Goal: Use online tool/utility: Utilize a website feature to perform a specific function

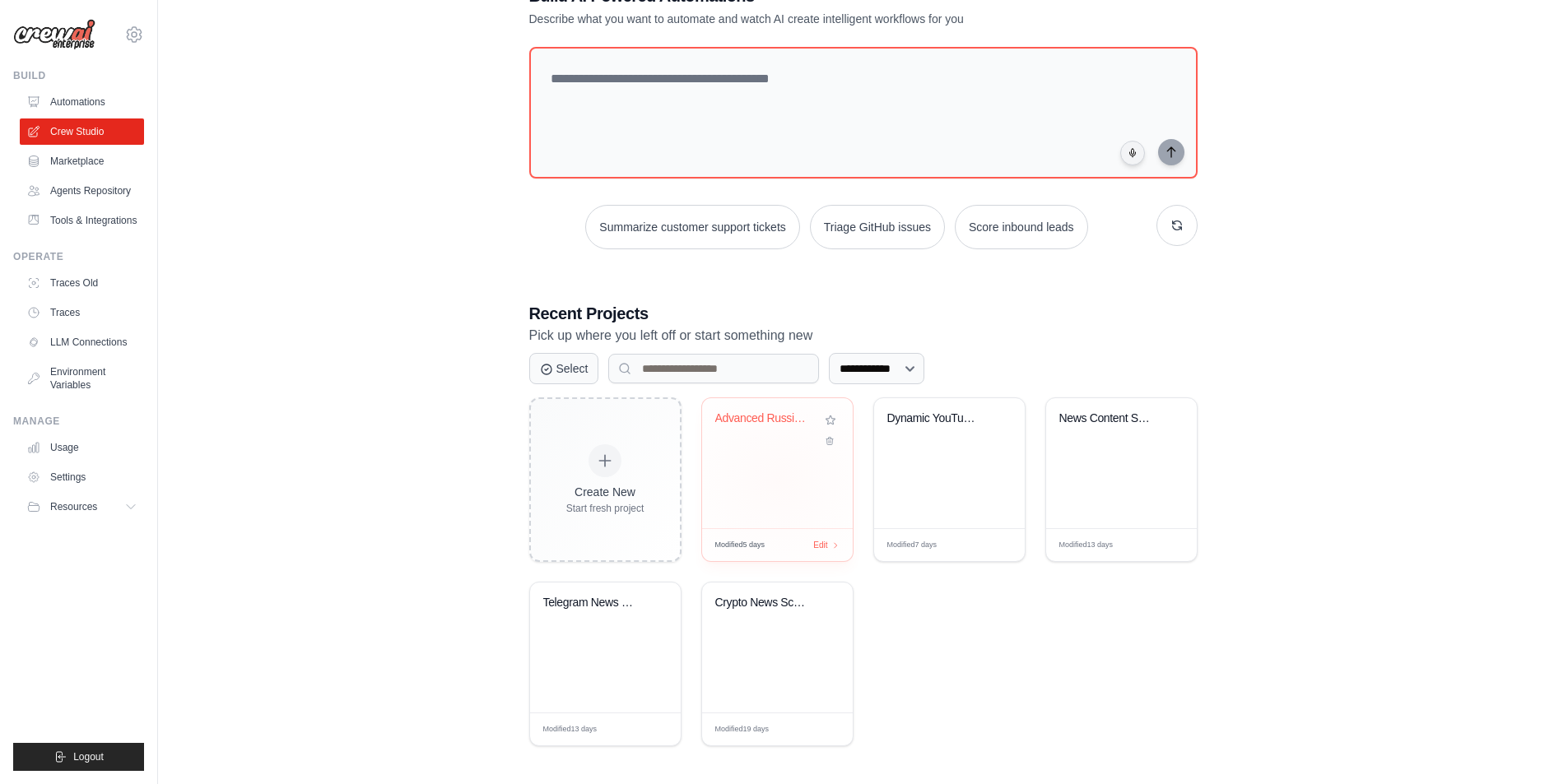
scroll to position [63, 0]
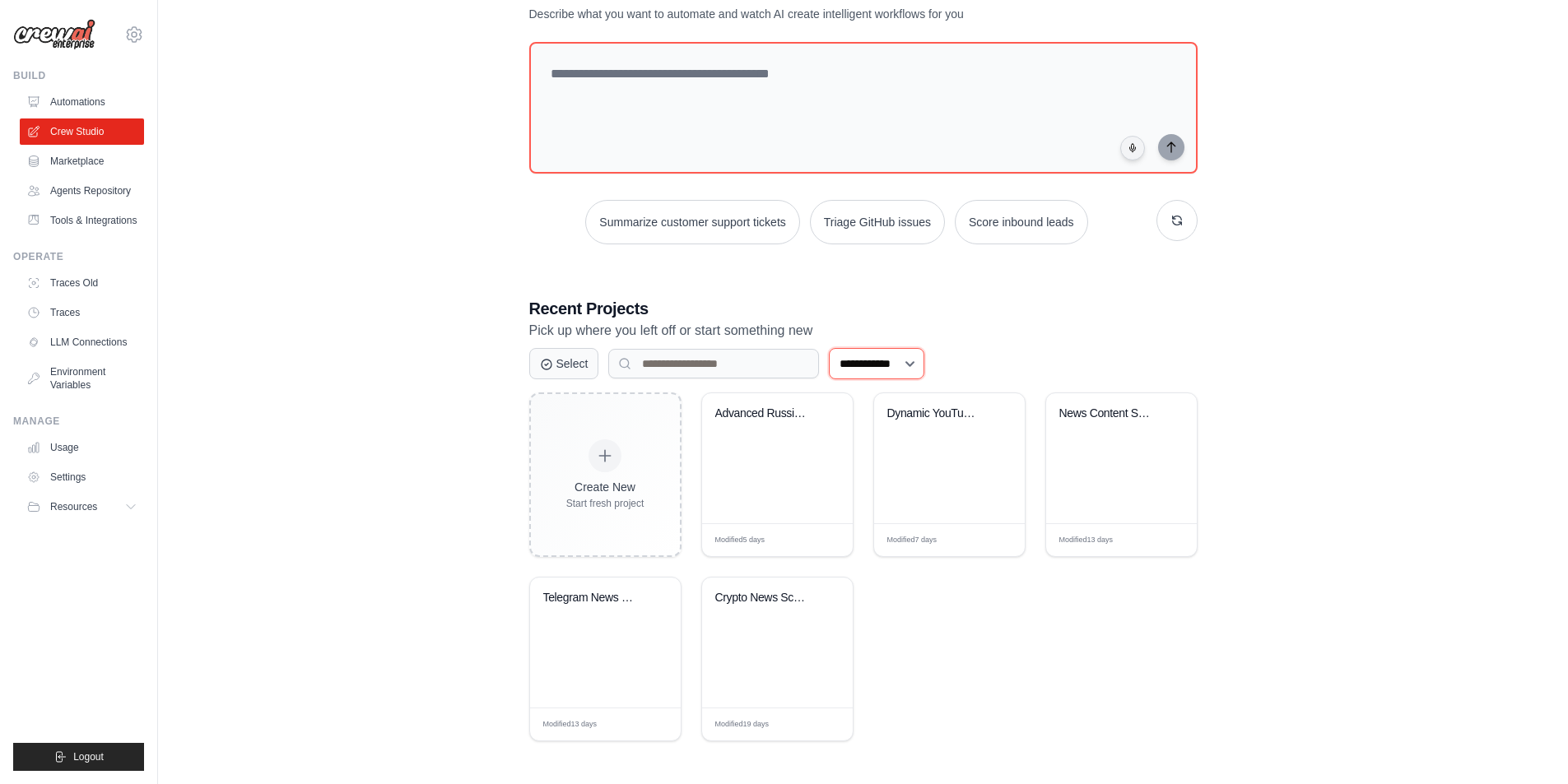
click at [914, 355] on select "**********" at bounding box center [876, 364] width 96 height 32
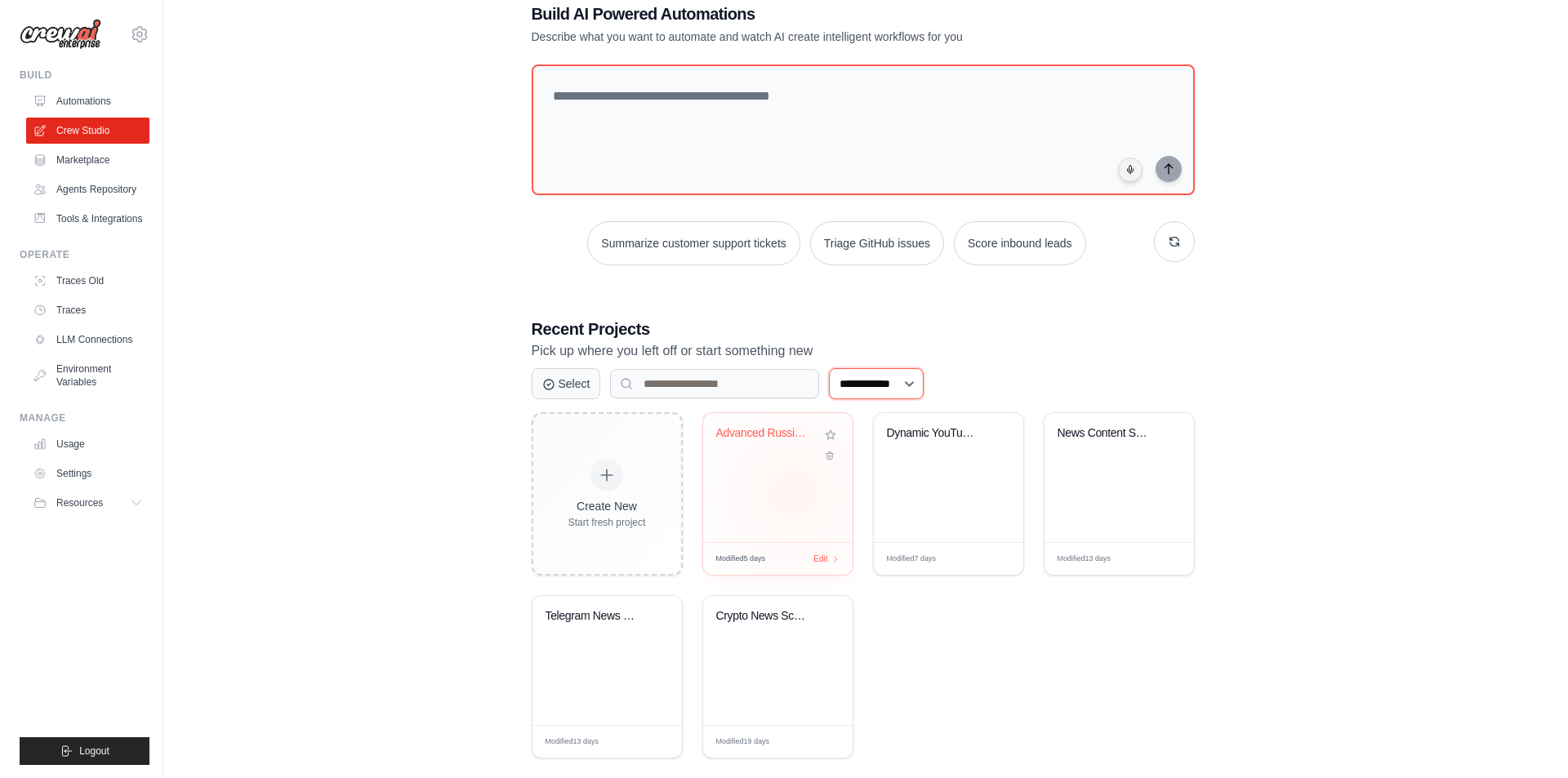
scroll to position [0, 0]
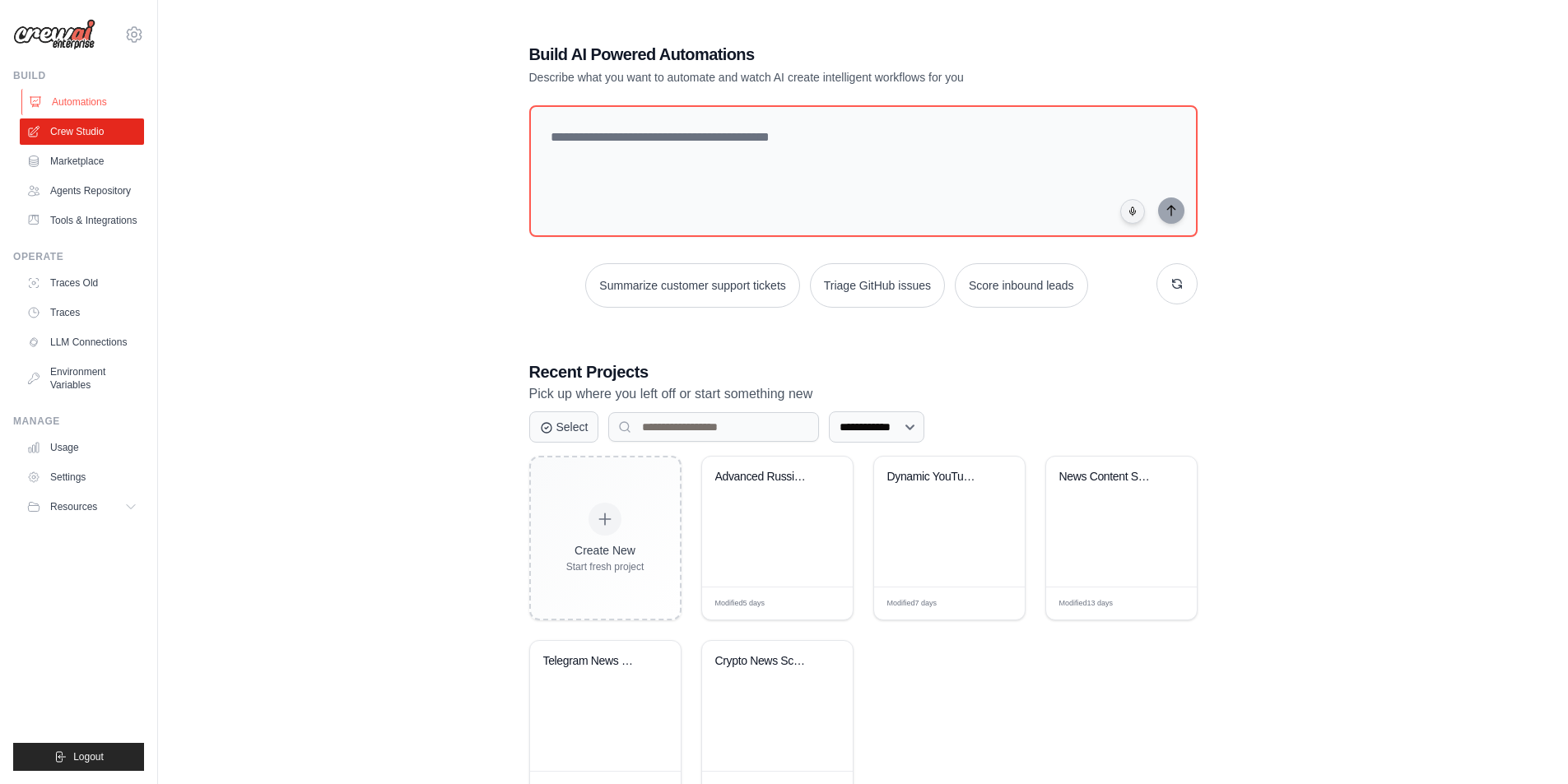
click at [81, 100] on link "Automations" at bounding box center [84, 102] width 125 height 27
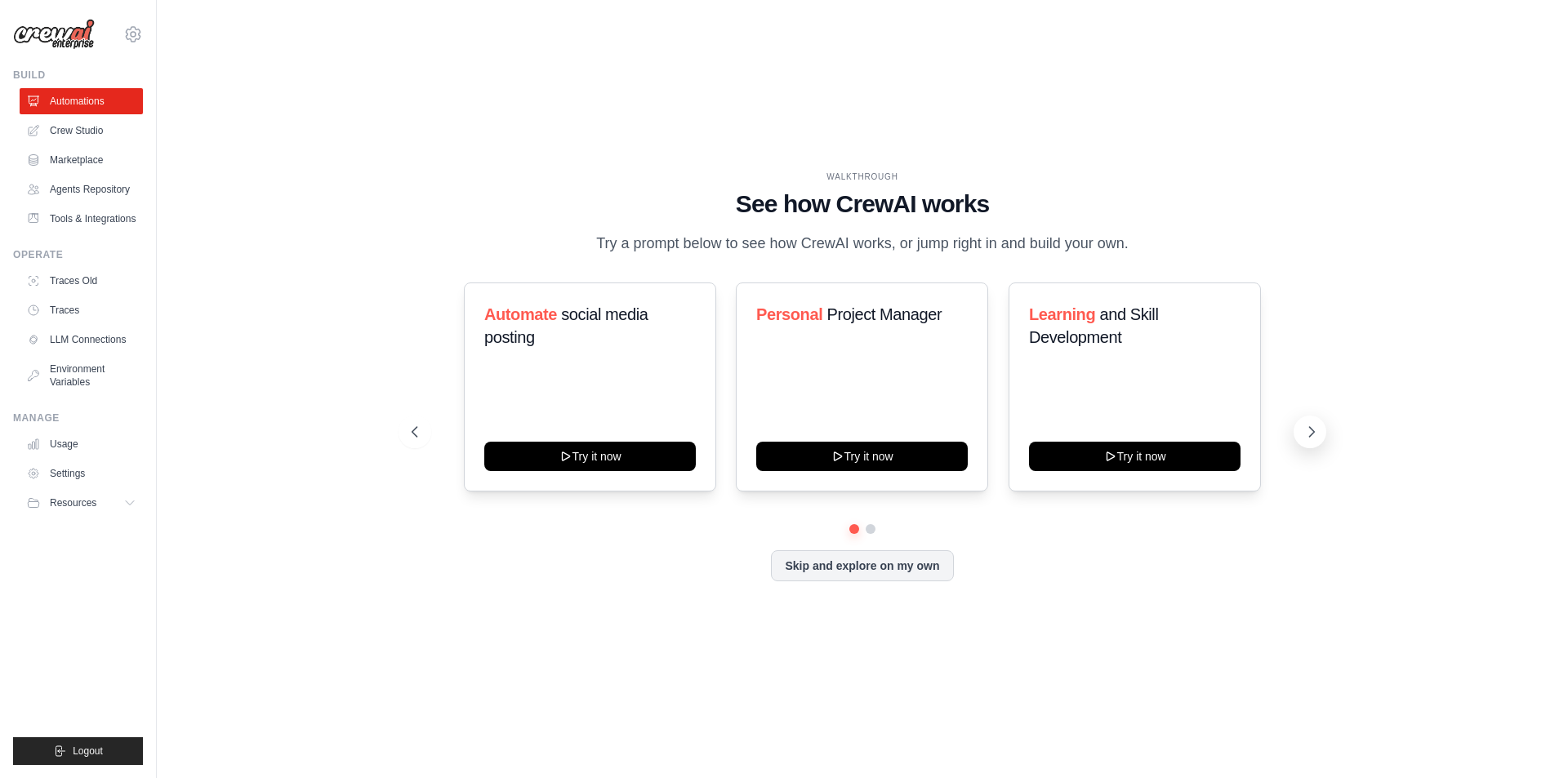
click at [1312, 430] on icon at bounding box center [1312, 432] width 5 height 10
click at [87, 179] on link "Agents Repository" at bounding box center [83, 190] width 124 height 26
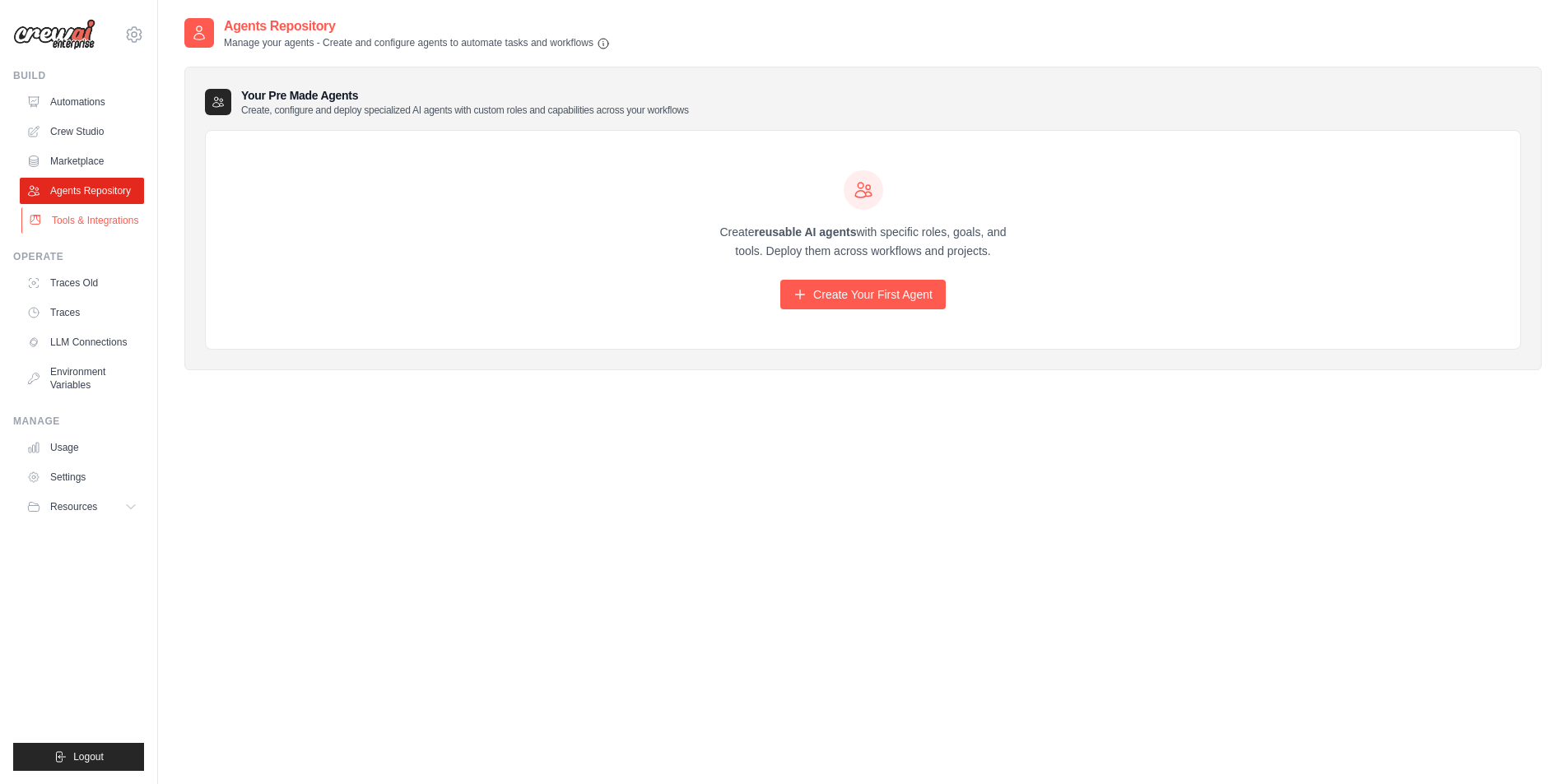
click at [111, 220] on link "Tools & Integrations" at bounding box center [84, 221] width 125 height 27
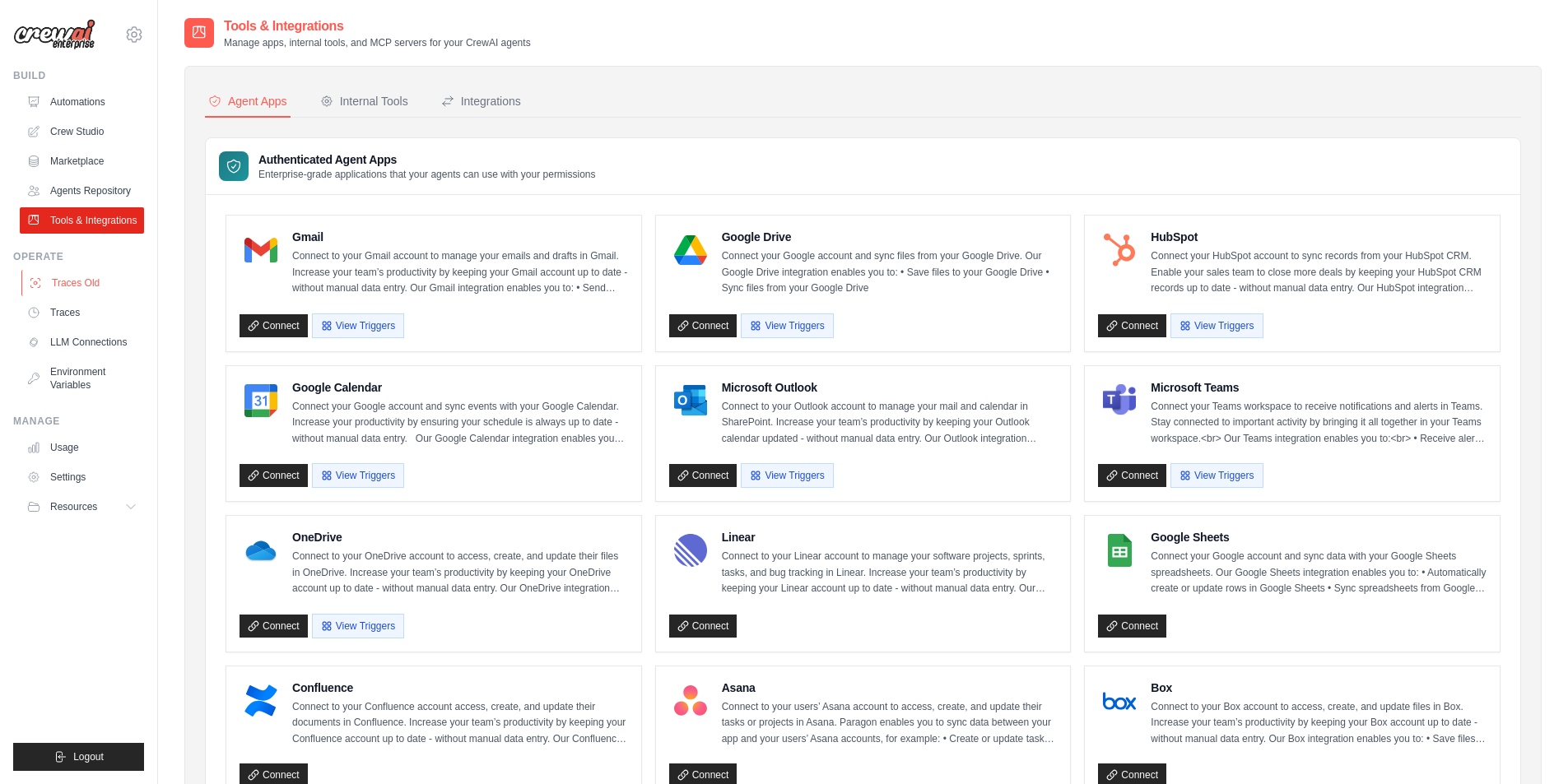
click at [97, 283] on link "Traces Old" at bounding box center [84, 283] width 125 height 27
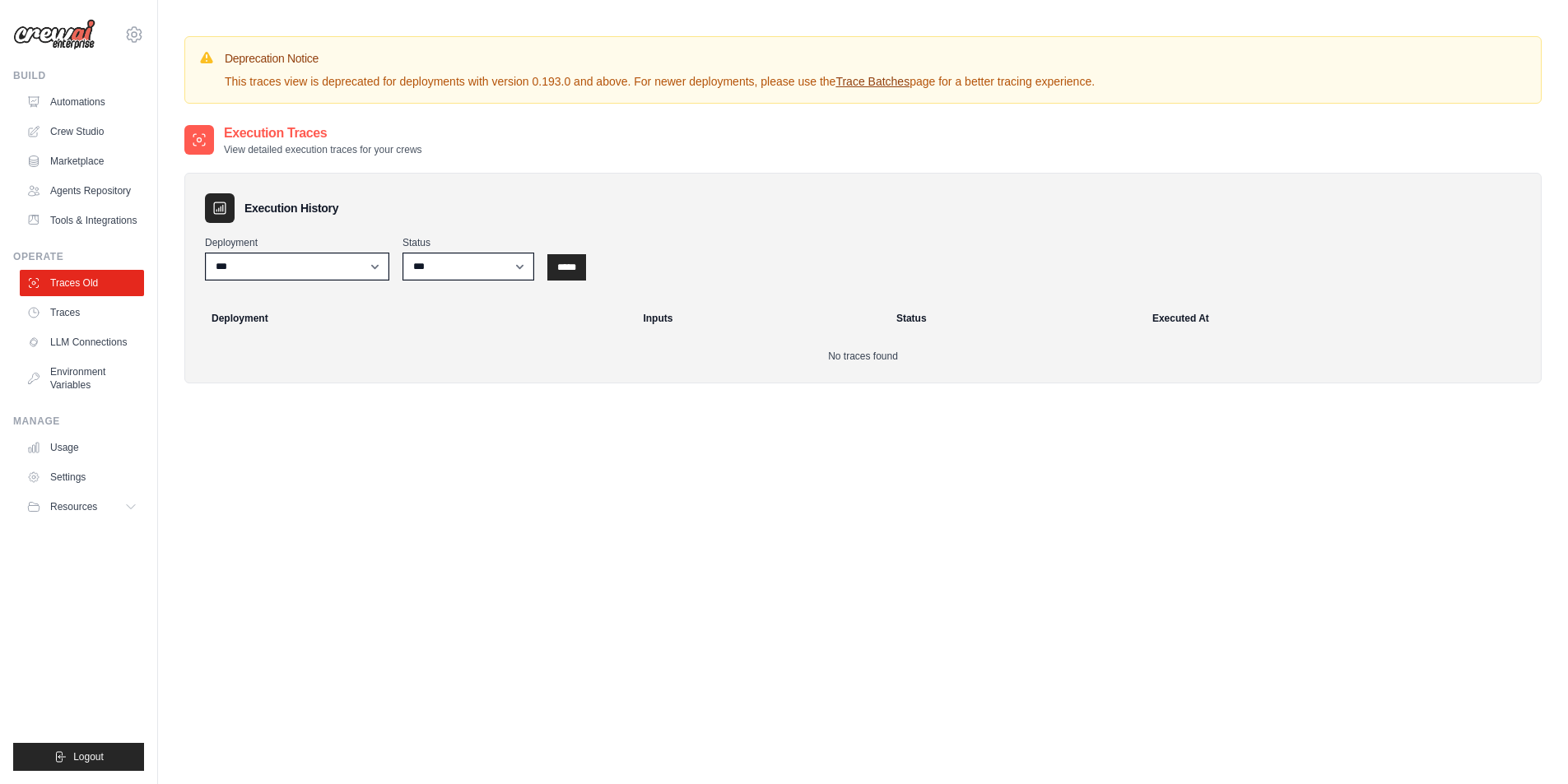
click at [91, 326] on ul "Traces Old Traces LLM Connections Environment Variables" at bounding box center [82, 334] width 125 height 129
click at [93, 316] on link "Traces" at bounding box center [84, 313] width 125 height 27
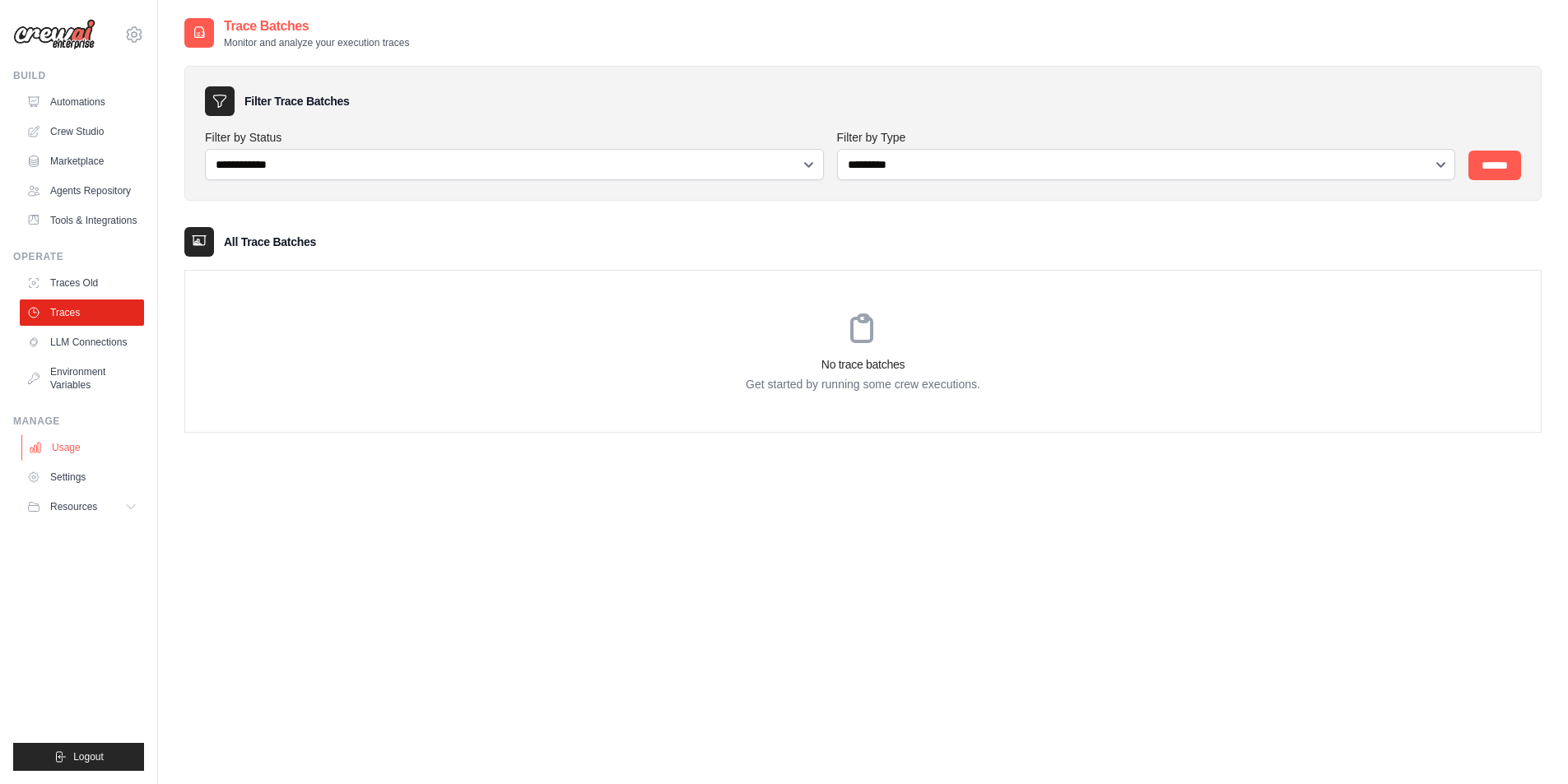
click at [81, 453] on link "Usage" at bounding box center [84, 448] width 125 height 27
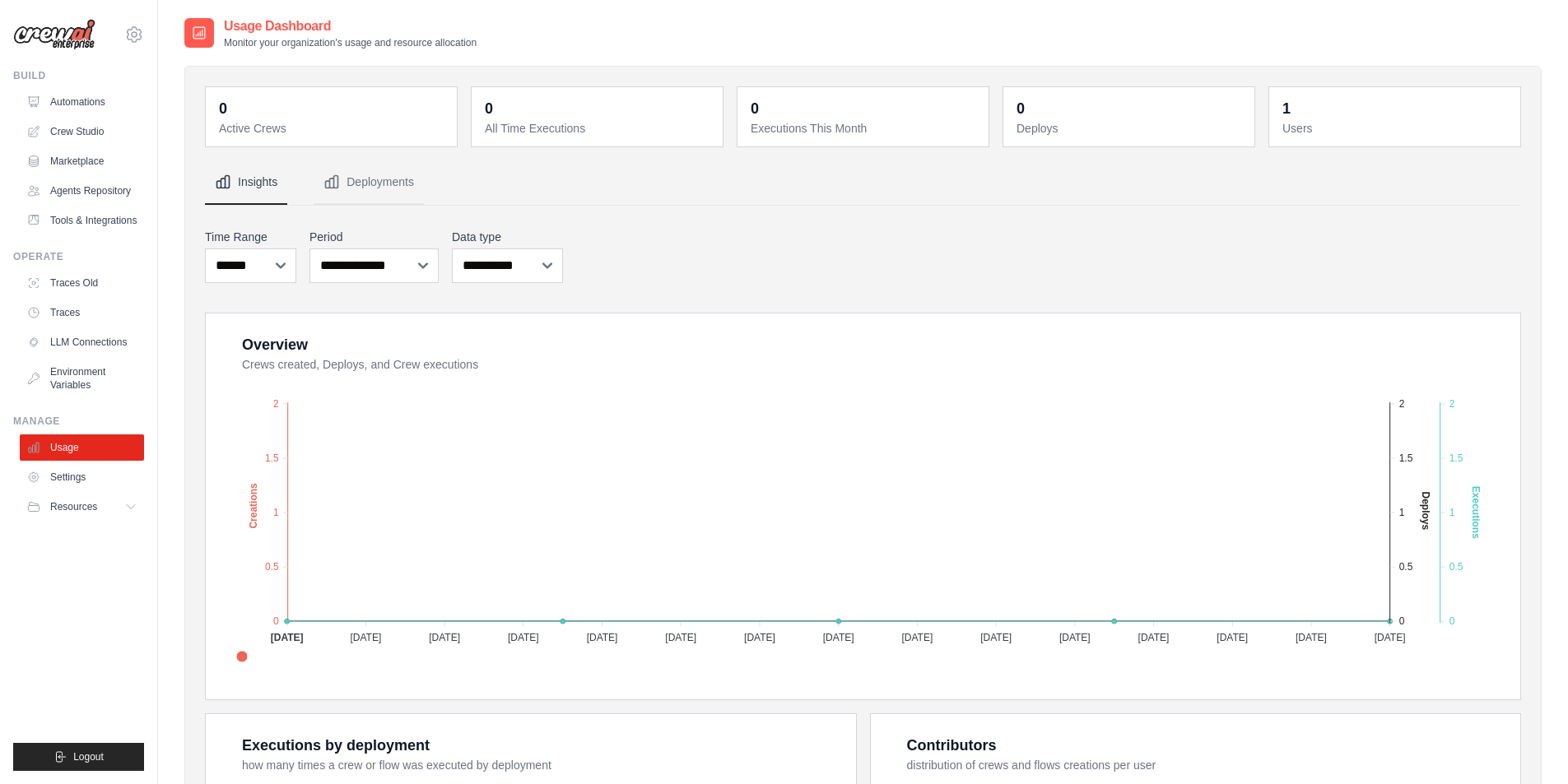
click at [81, 484] on link "Settings" at bounding box center [82, 478] width 125 height 27
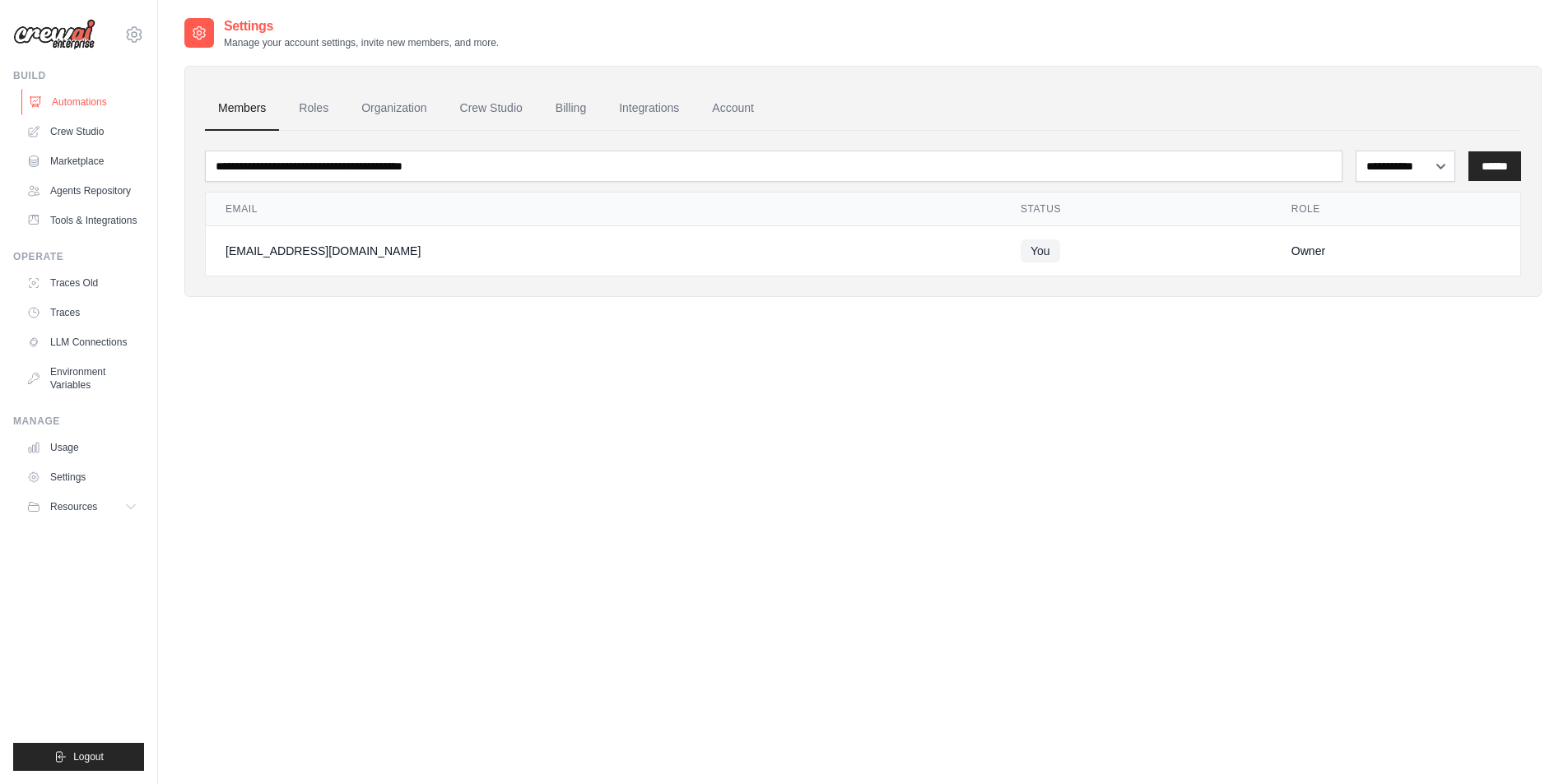
click at [77, 95] on link "Automations" at bounding box center [84, 102] width 125 height 27
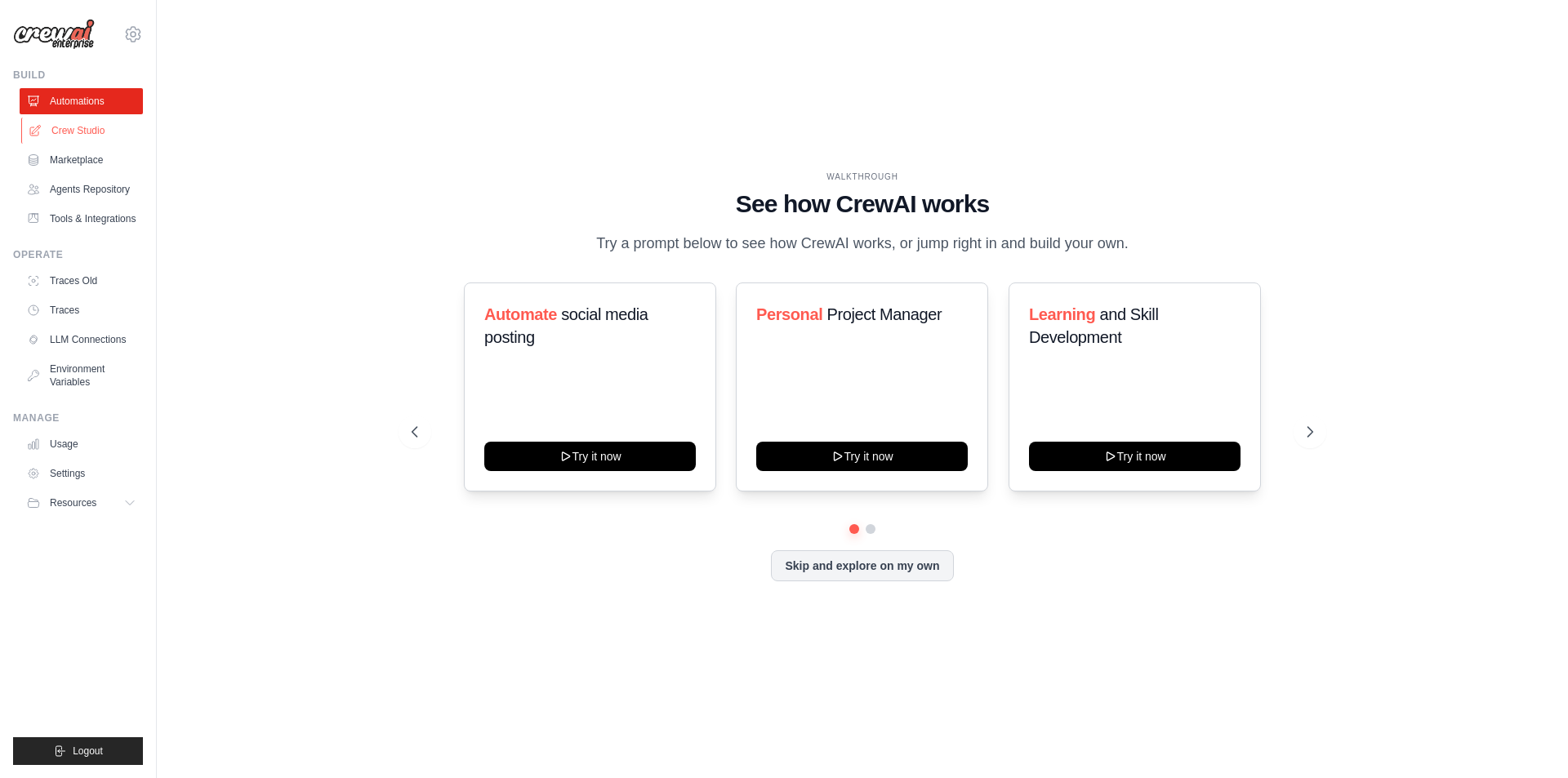
click at [94, 120] on link "Crew Studio" at bounding box center [83, 131] width 124 height 26
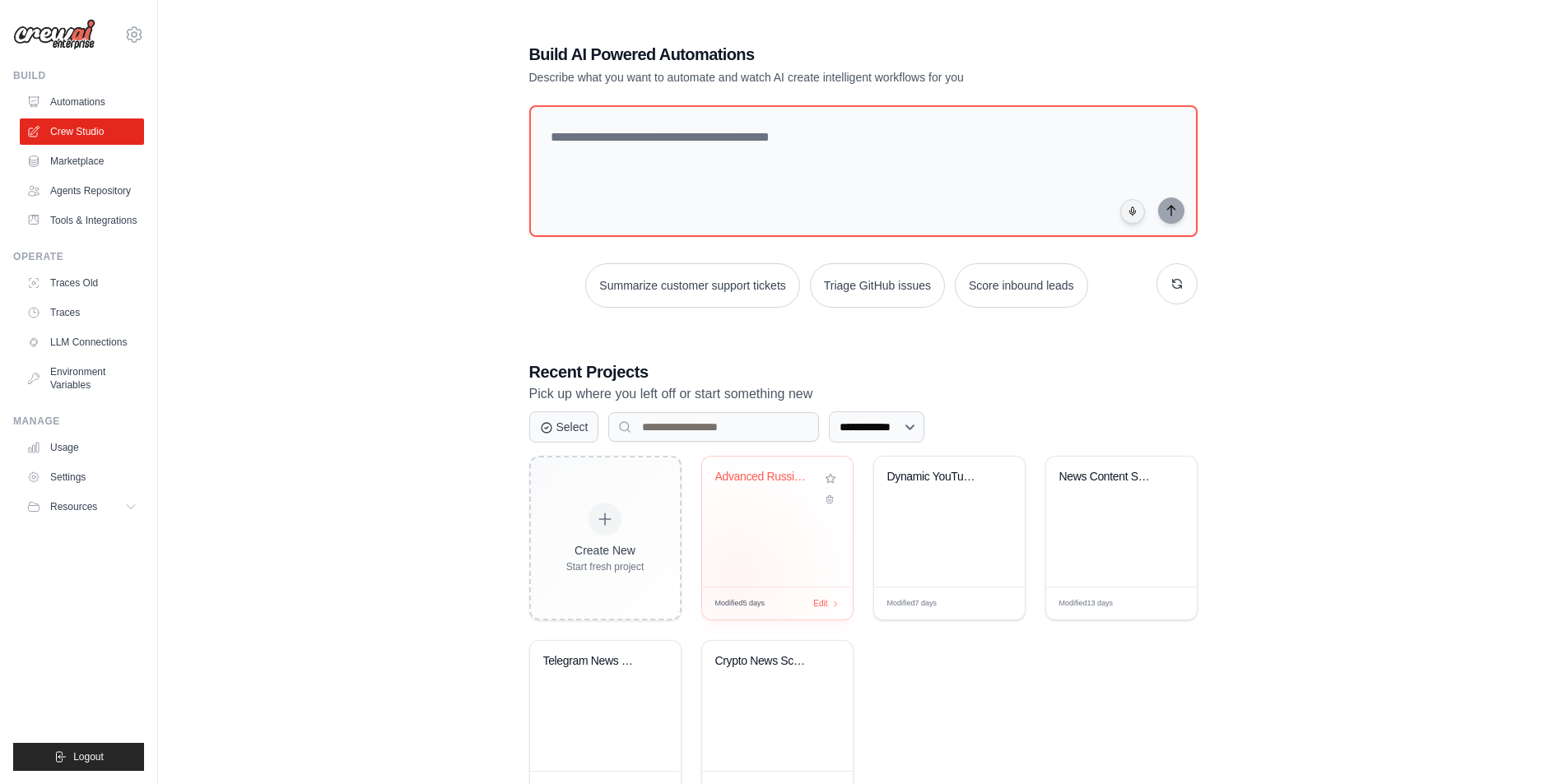
click at [737, 576] on div "Advanced Russian Crypto News Digest..." at bounding box center [777, 522] width 150 height 130
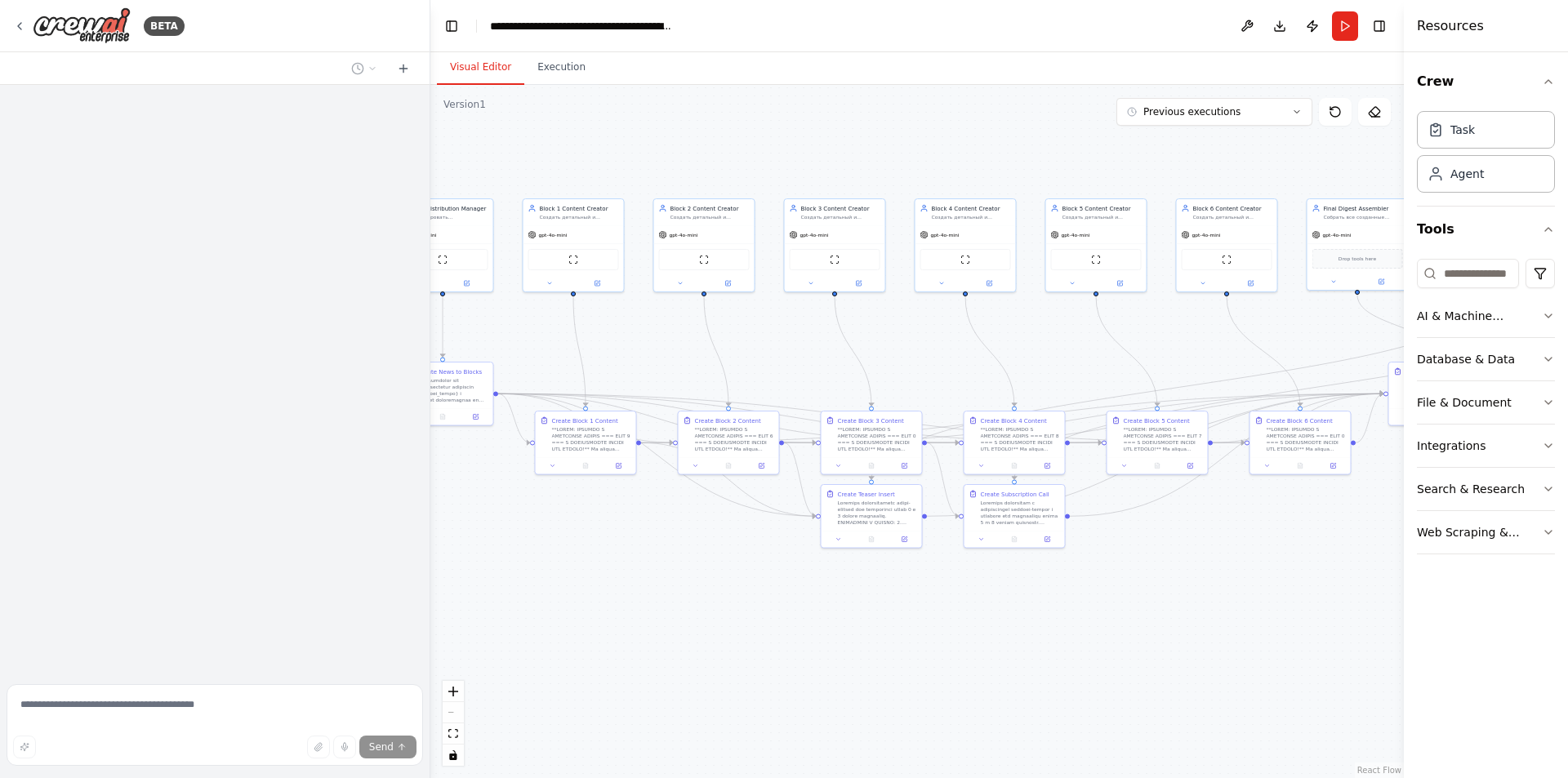
drag, startPoint x: 1125, startPoint y: 501, endPoint x: 547, endPoint y: 302, distance: 611.3
click at [547, 302] on div ".deletable-edge-delete-btn { width: 20px; height: 20px; border: 0px solid #ffff…" at bounding box center [916, 431] width 973 height 693
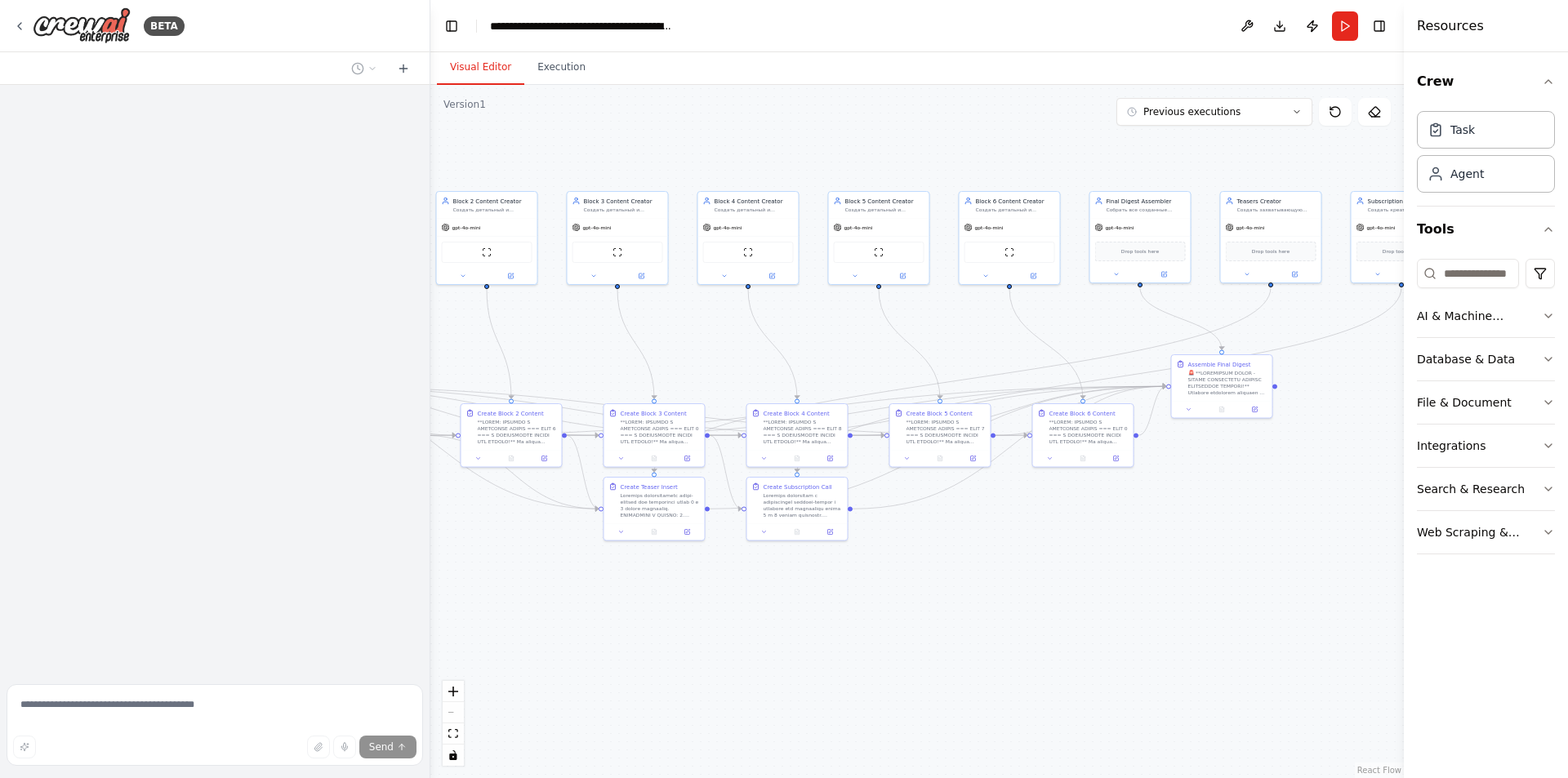
drag, startPoint x: 1037, startPoint y: 518, endPoint x: 1055, endPoint y: 547, distance: 34.1
click at [1047, 563] on div ".deletable-edge-delete-btn { width: 20px; height: 20px; border: 0px solid #ffff…" at bounding box center [916, 431] width 973 height 693
click at [1343, 24] on button "Run" at bounding box center [1345, 26] width 26 height 30
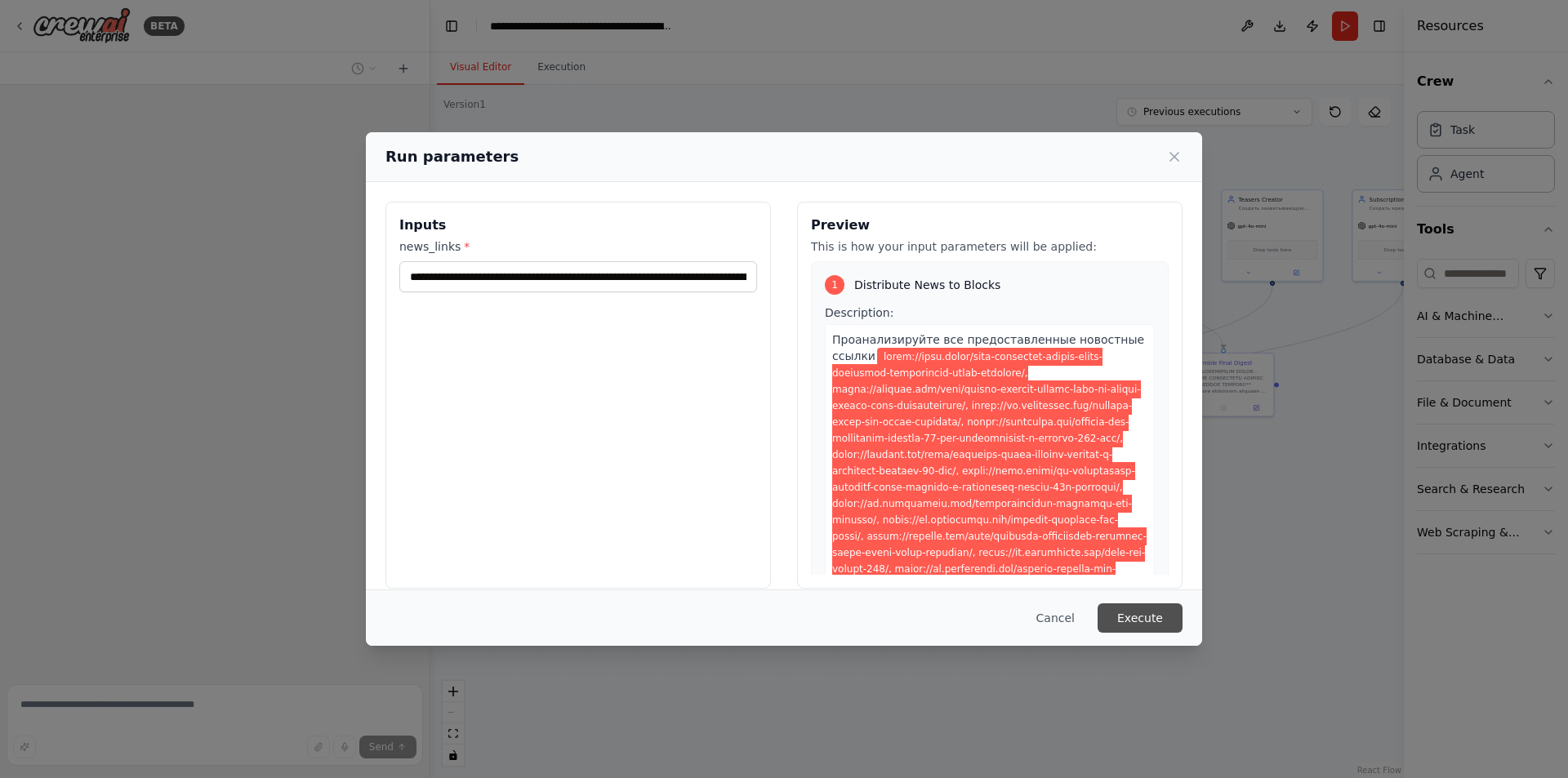
click at [1127, 620] on button "Execute" at bounding box center [1140, 618] width 85 height 30
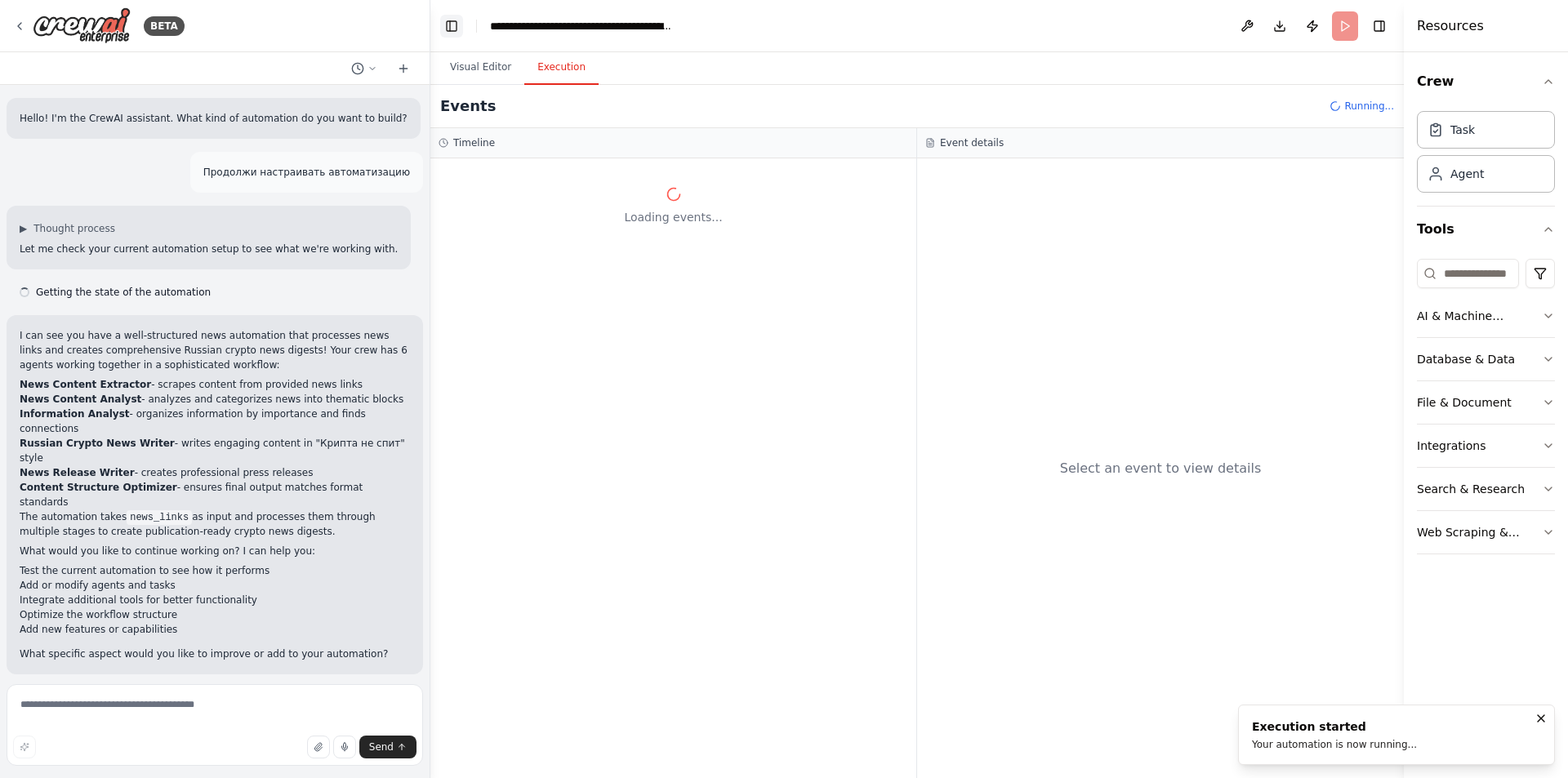
scroll to position [12597, 0]
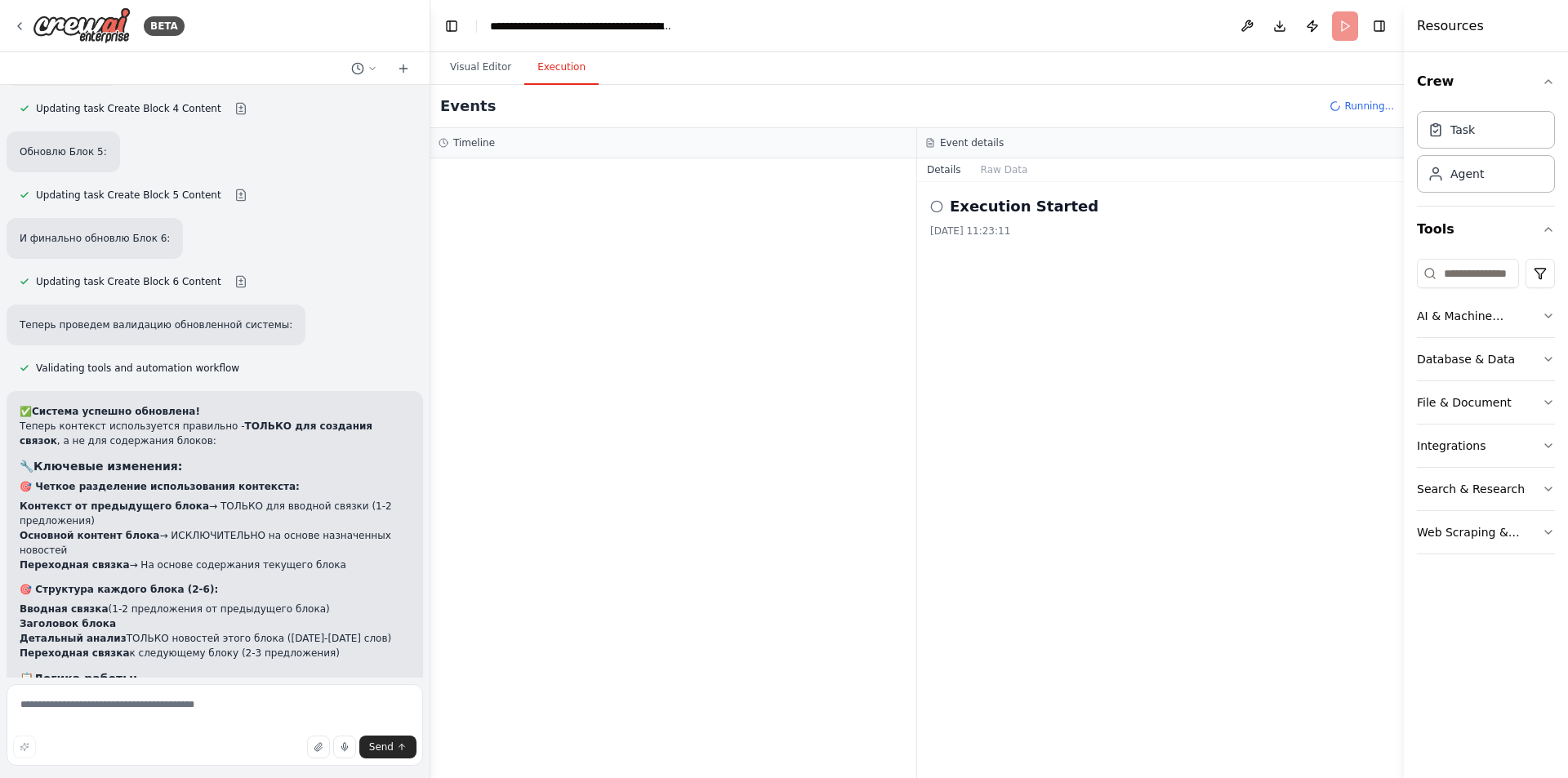
drag, startPoint x: 873, startPoint y: 331, endPoint x: 904, endPoint y: 471, distance: 143.4
click at [906, 471] on div at bounding box center [673, 468] width 486 height 620
click at [487, 68] on button "Visual Editor" at bounding box center [480, 68] width 87 height 35
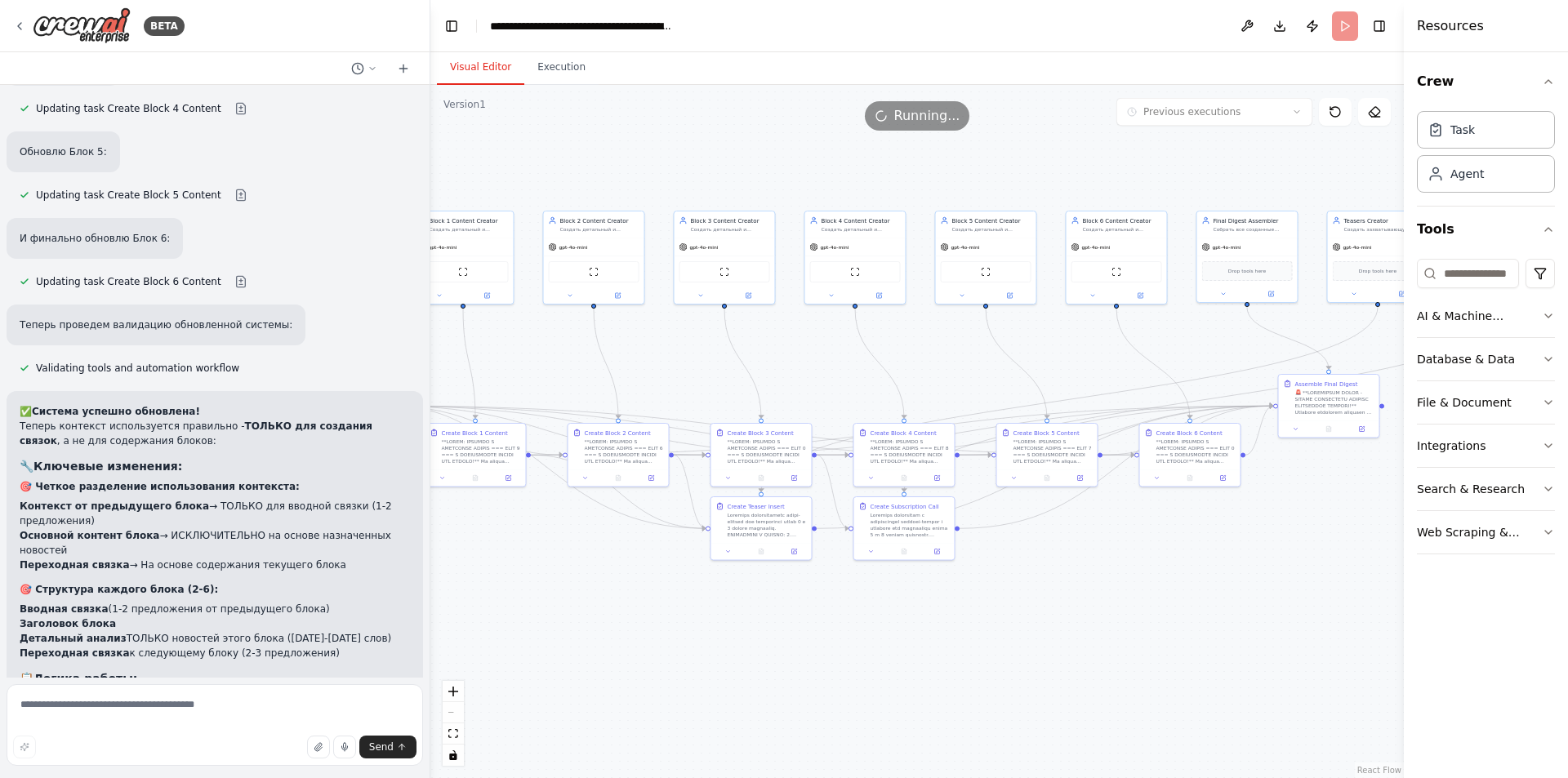
drag, startPoint x: 981, startPoint y: 613, endPoint x: 1159, endPoint y: 639, distance: 179.9
click at [1158, 644] on div ".deletable-edge-delete-btn { width: 20px; height: 20px; border: 0px solid #ffff…" at bounding box center [916, 431] width 973 height 693
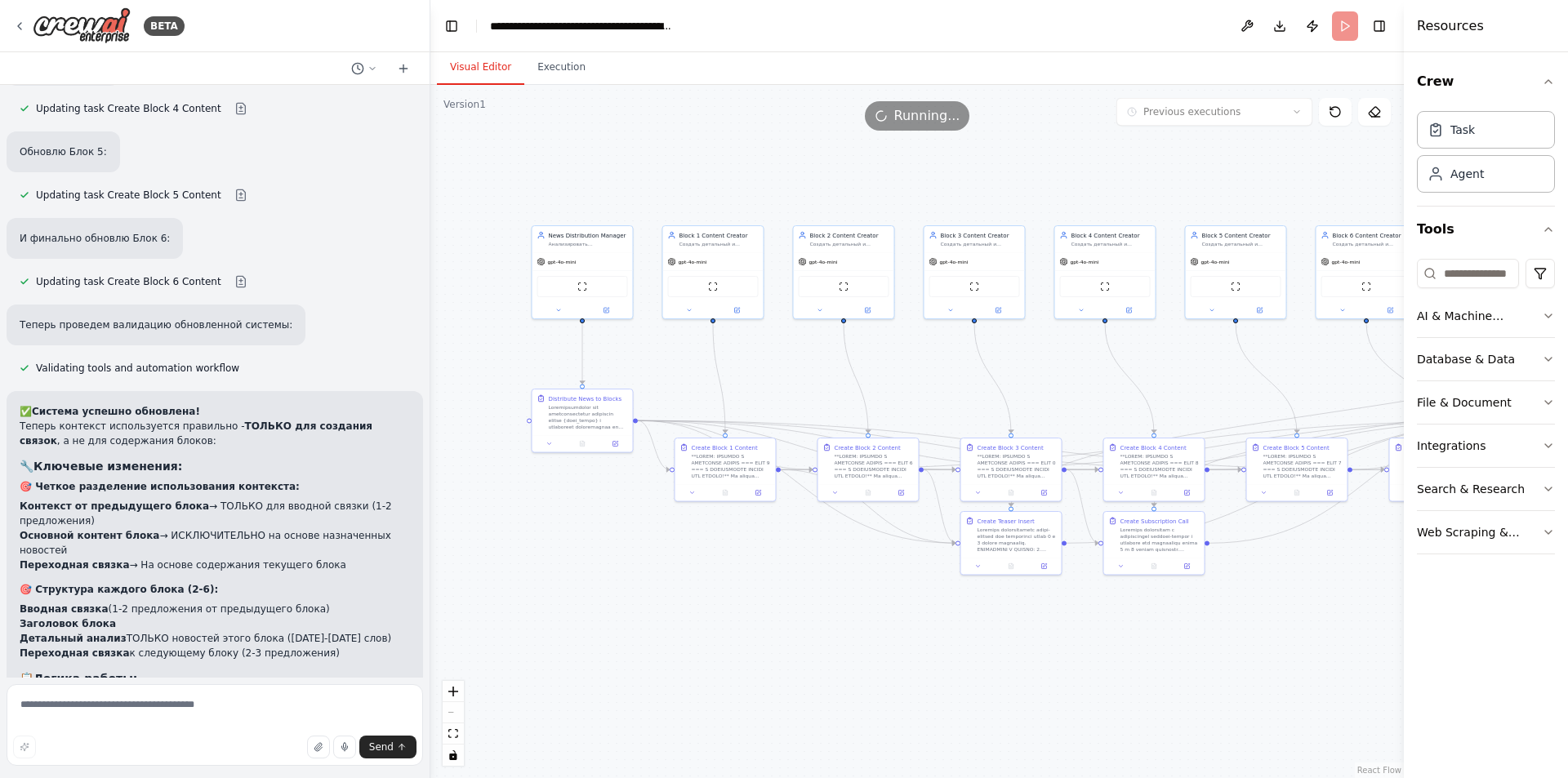
drag, startPoint x: 1107, startPoint y: 653, endPoint x: 1241, endPoint y: 651, distance: 134.0
click at [1241, 651] on div ".deletable-edge-delete-btn { width: 20px; height: 20px; border: 0px solid #ffff…" at bounding box center [916, 431] width 973 height 693
click at [571, 68] on button "Execution" at bounding box center [561, 68] width 74 height 35
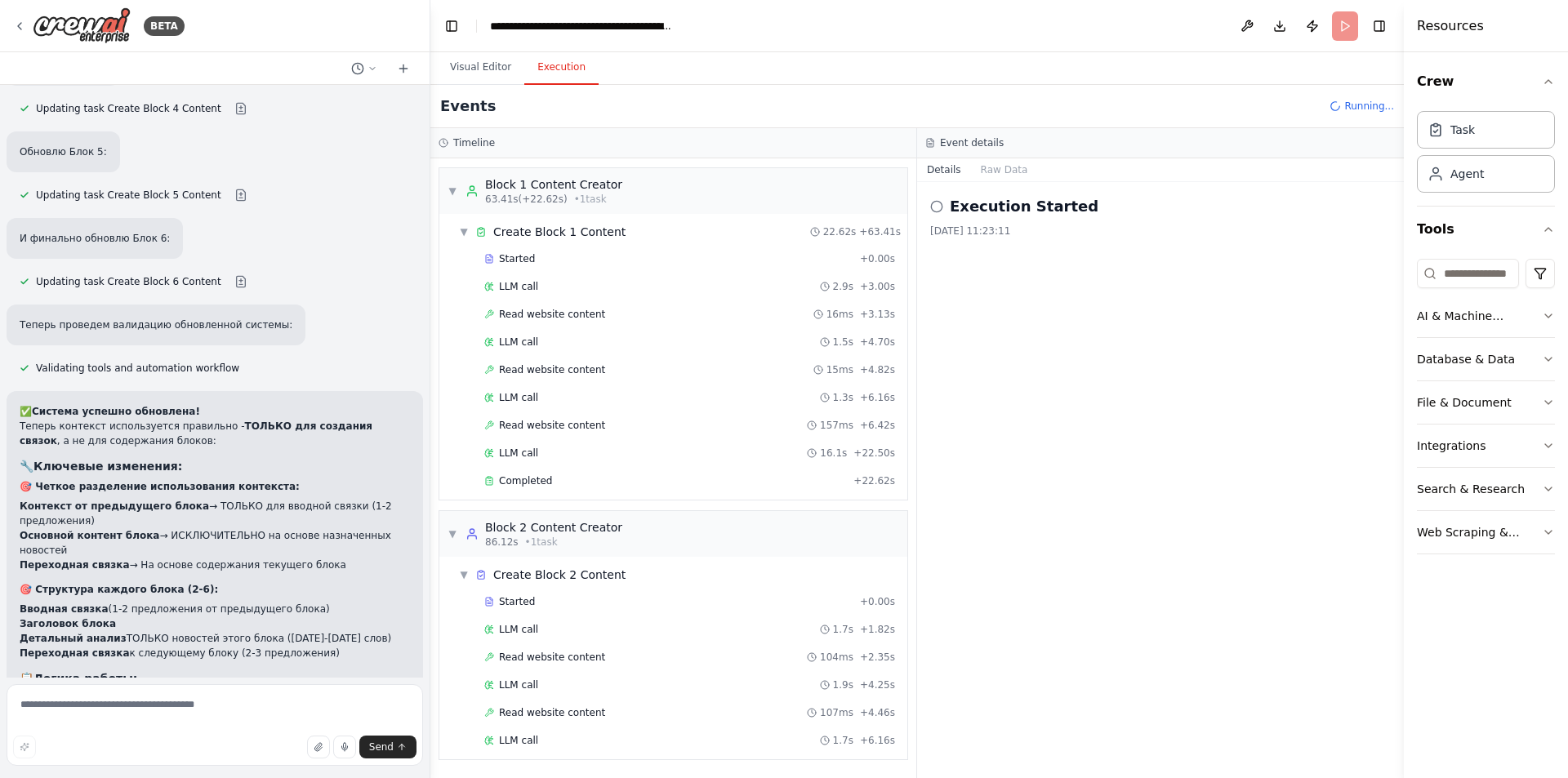
scroll to position [898, 0]
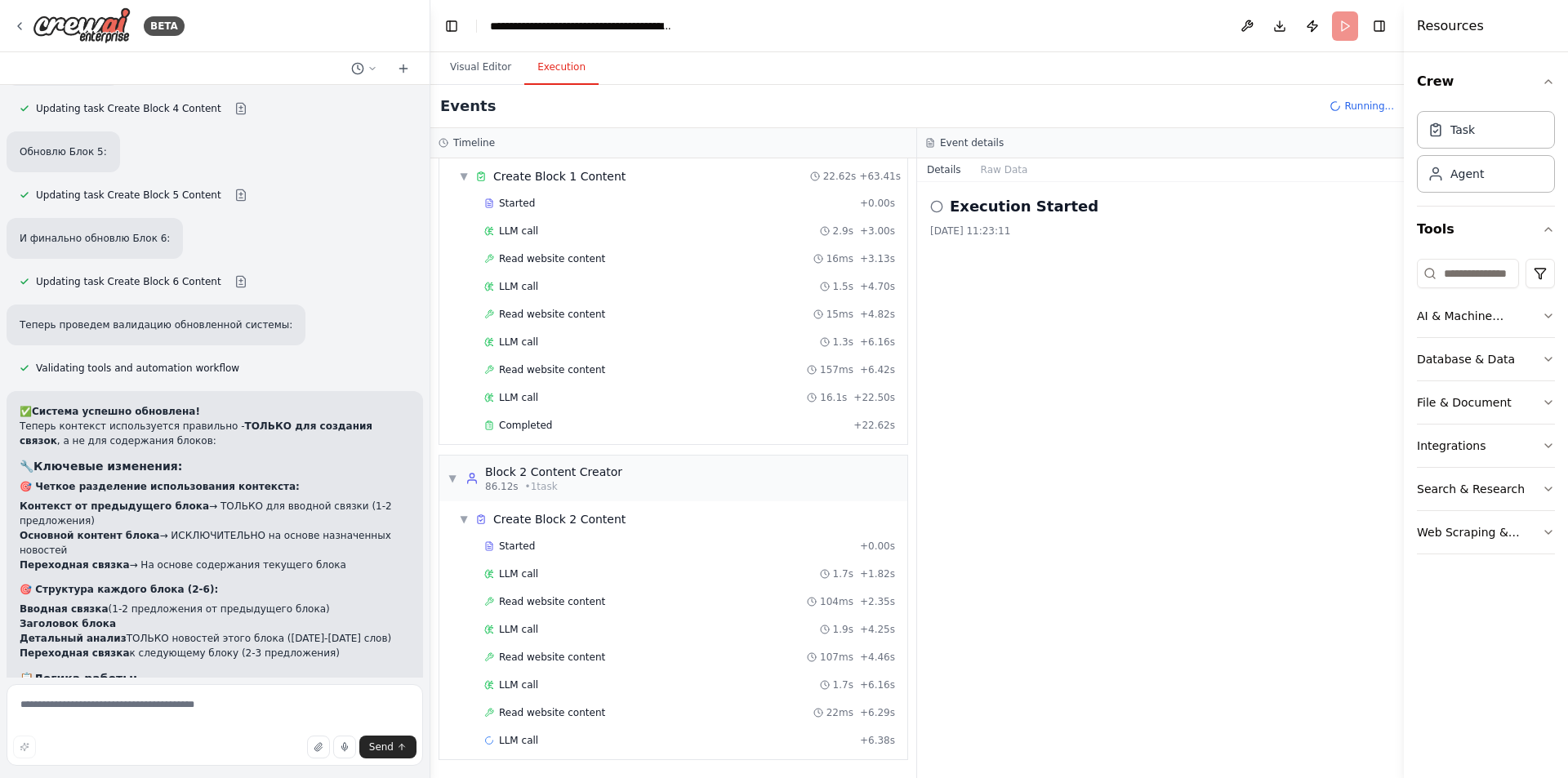
click at [1059, 491] on div "Execution Started [DATE] 11:23:11" at bounding box center [1160, 480] width 487 height 596
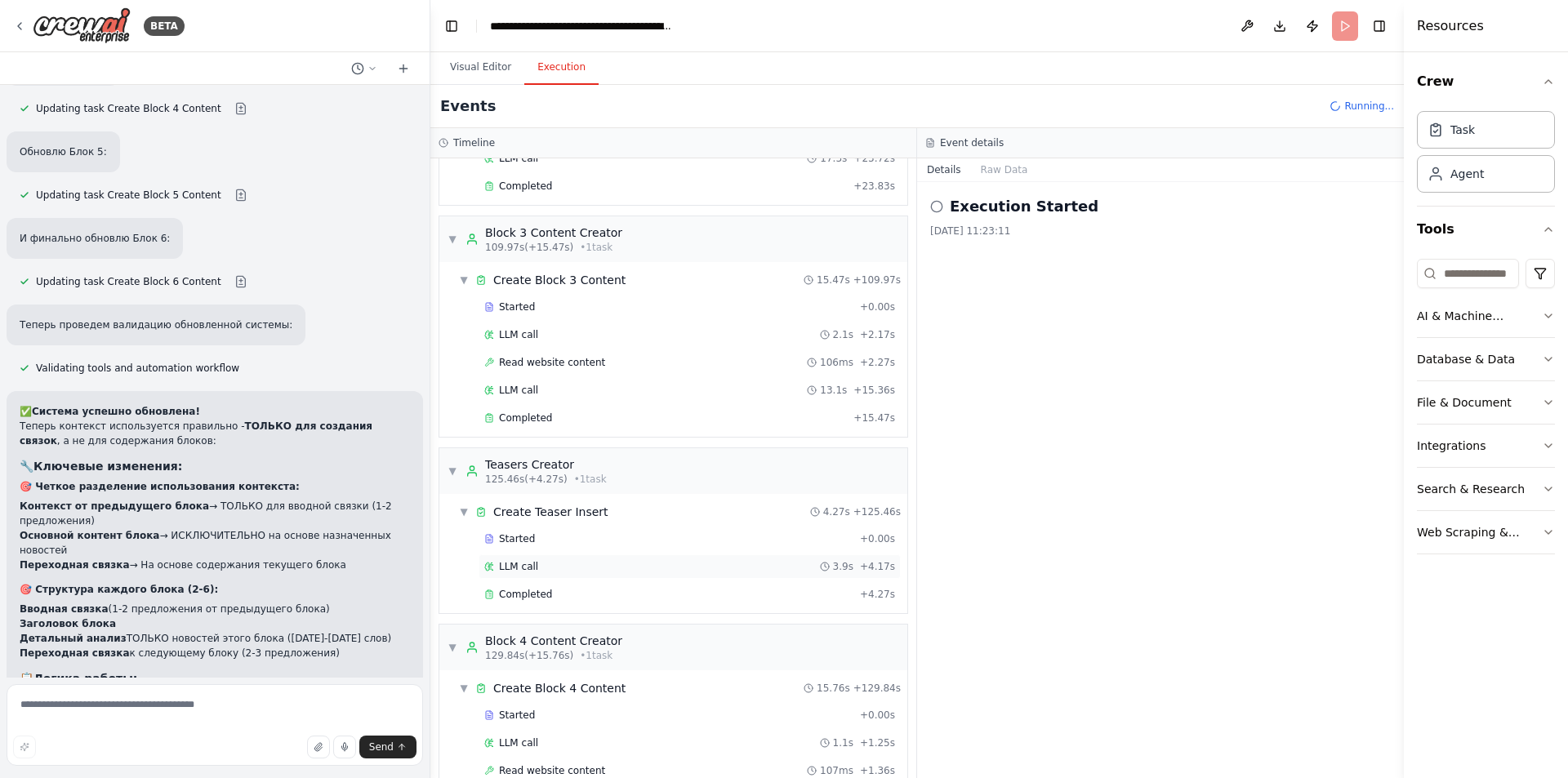
scroll to position [1469, 0]
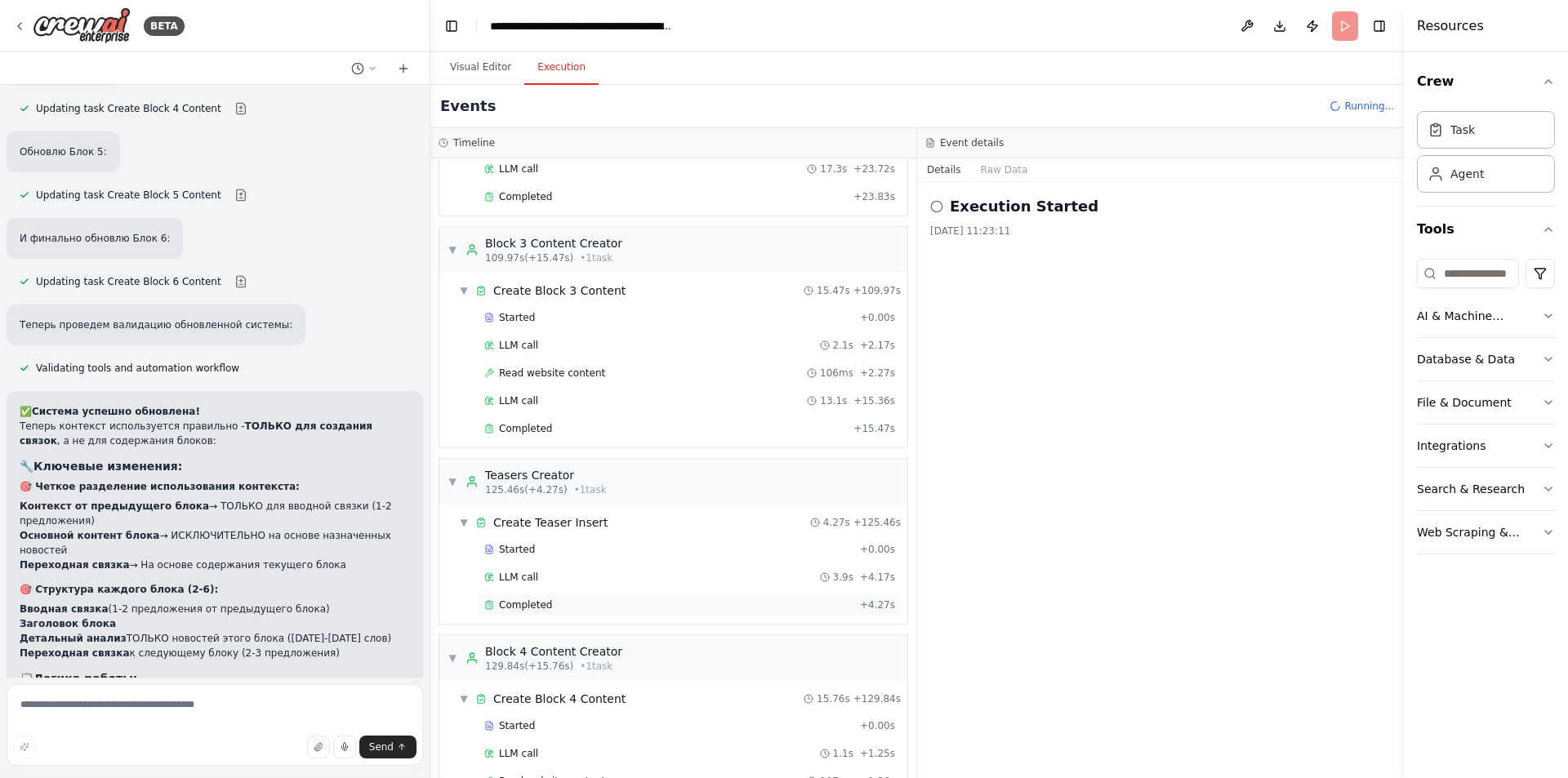
click at [557, 606] on div "Completed" at bounding box center [669, 605] width 369 height 13
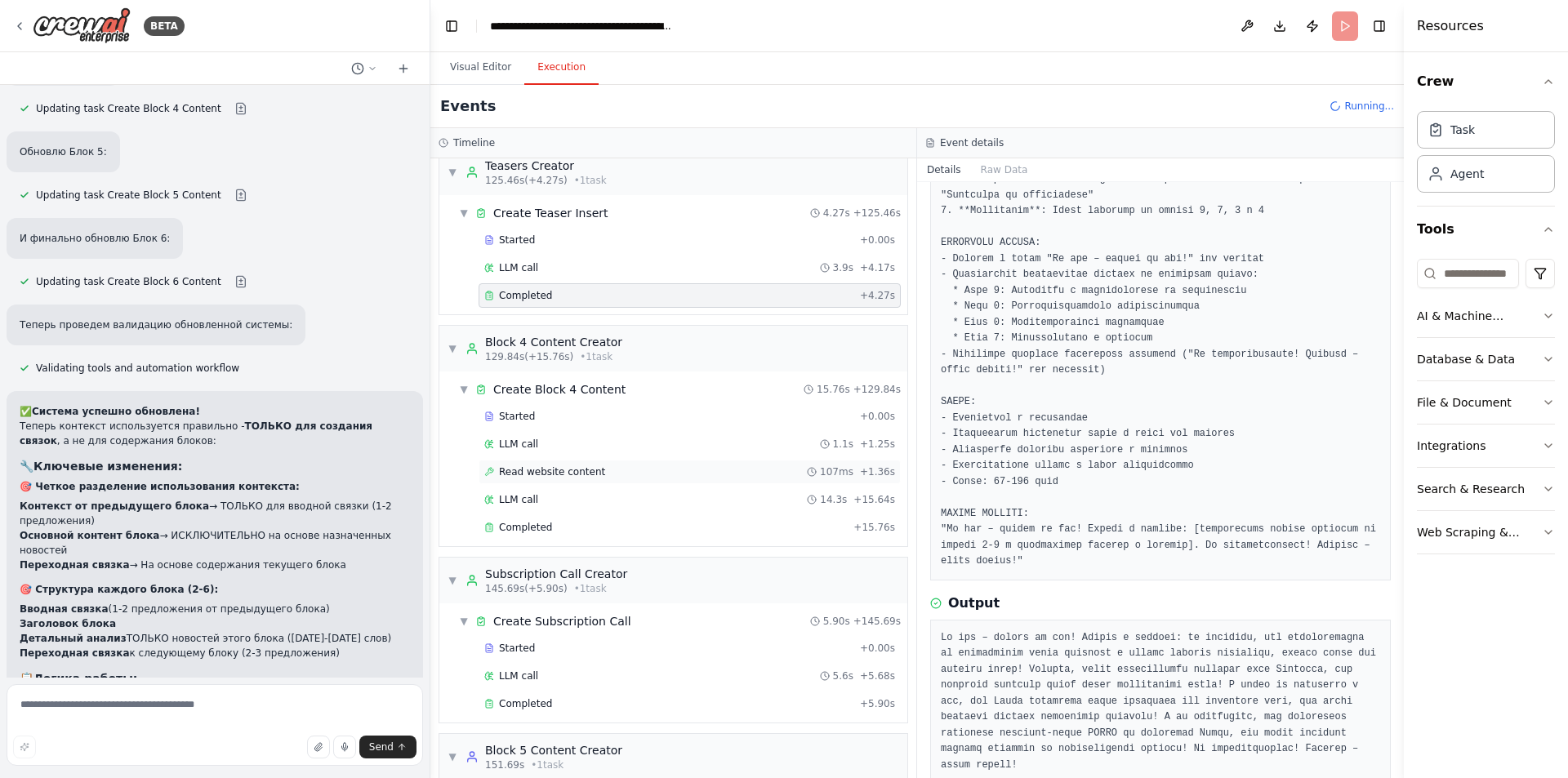
scroll to position [1877, 0]
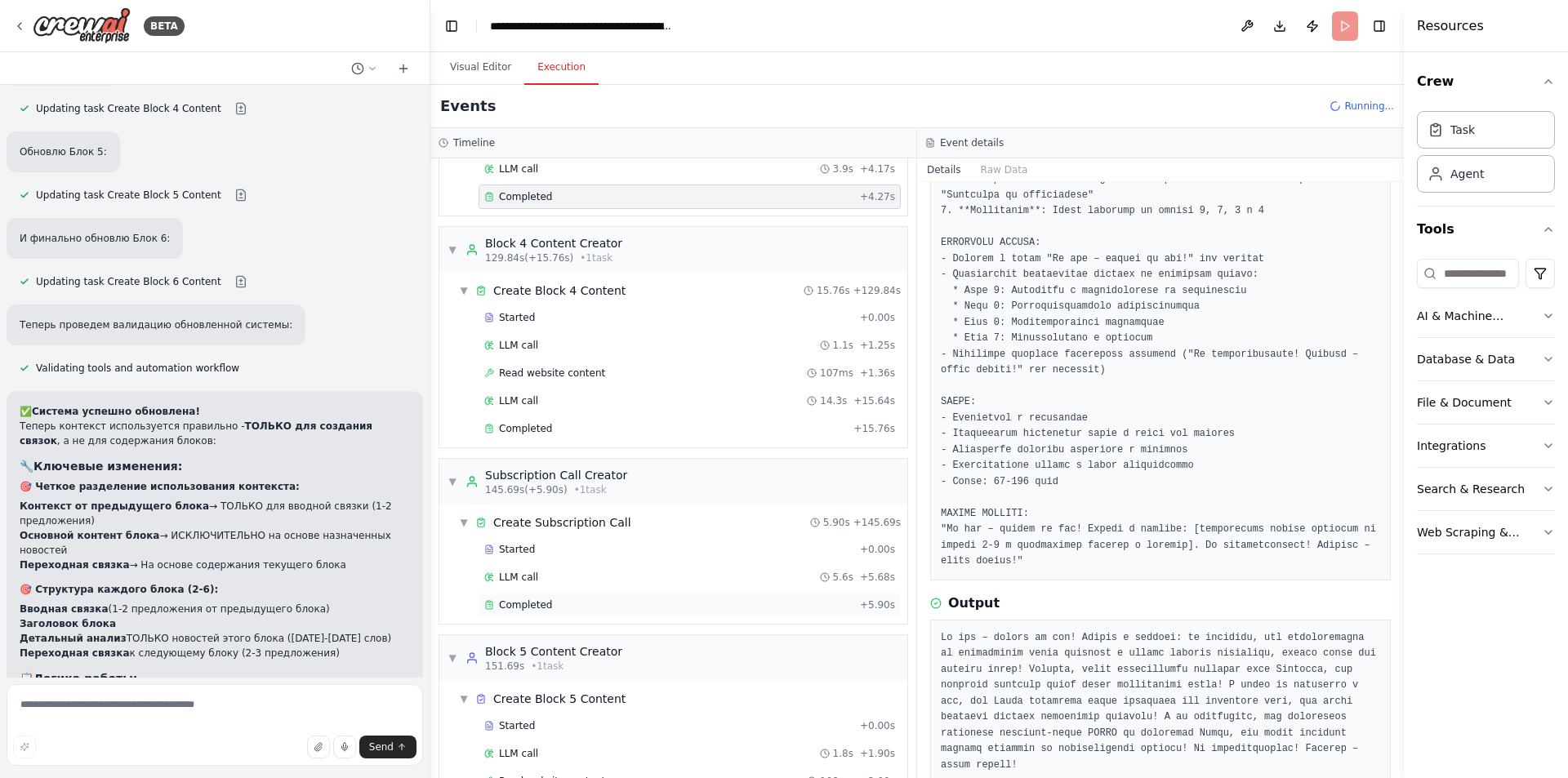
click at [578, 602] on div "Completed" at bounding box center [669, 605] width 369 height 13
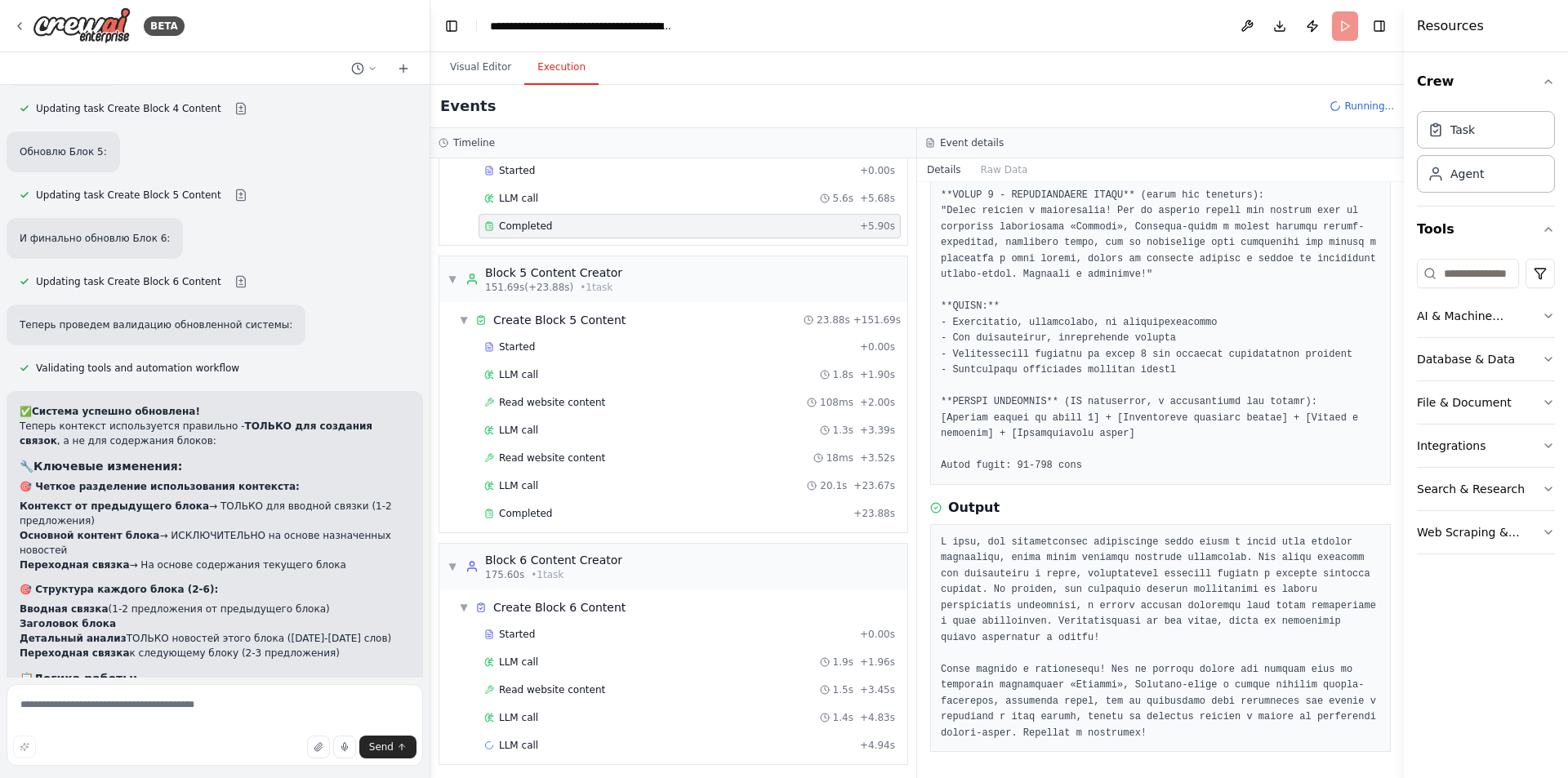
scroll to position [2261, 0]
click at [630, 512] on div "Completed" at bounding box center [666, 509] width 363 height 13
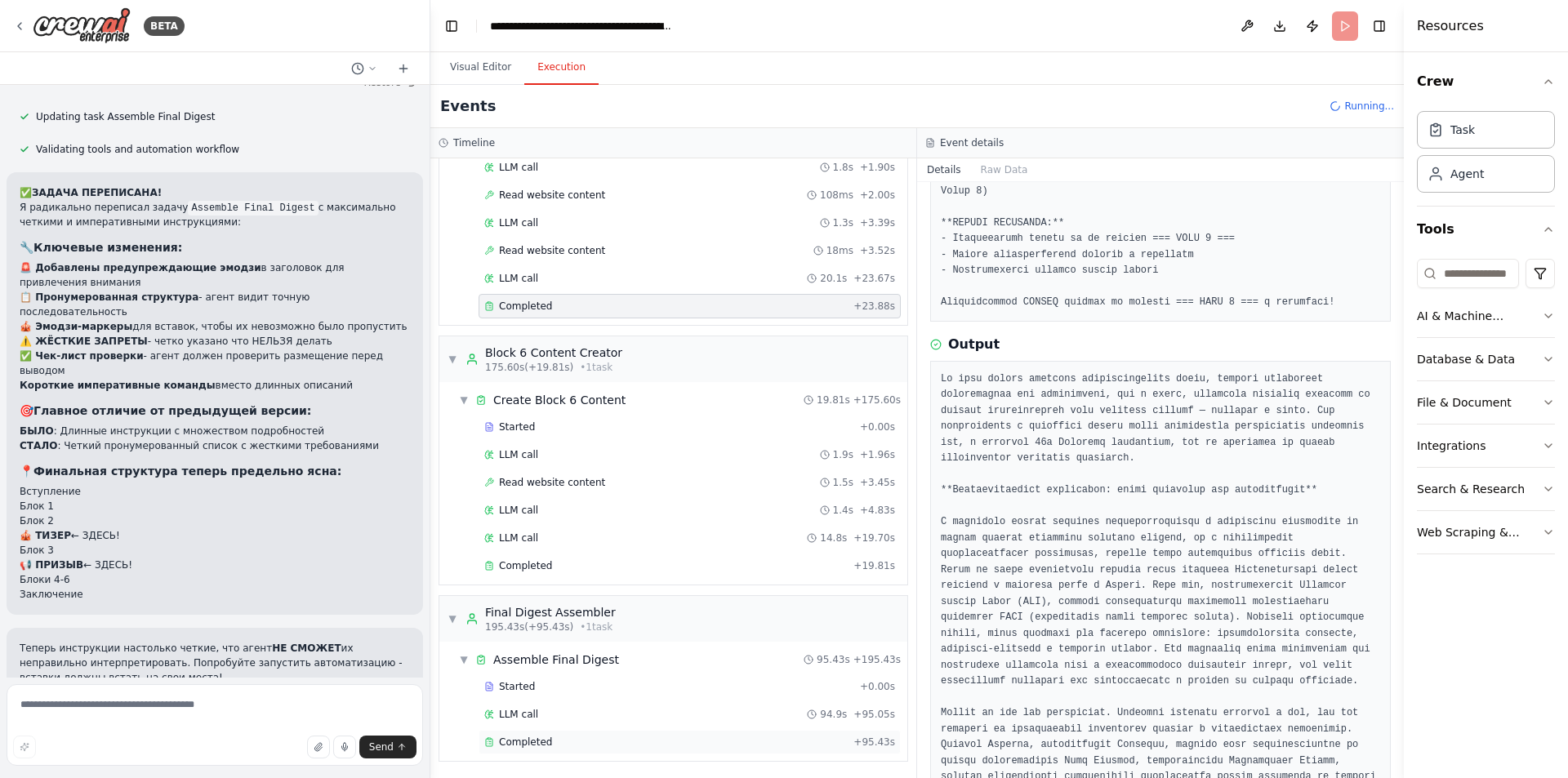
scroll to position [2466, 0]
click at [534, 742] on span "Completed" at bounding box center [525, 741] width 53 height 13
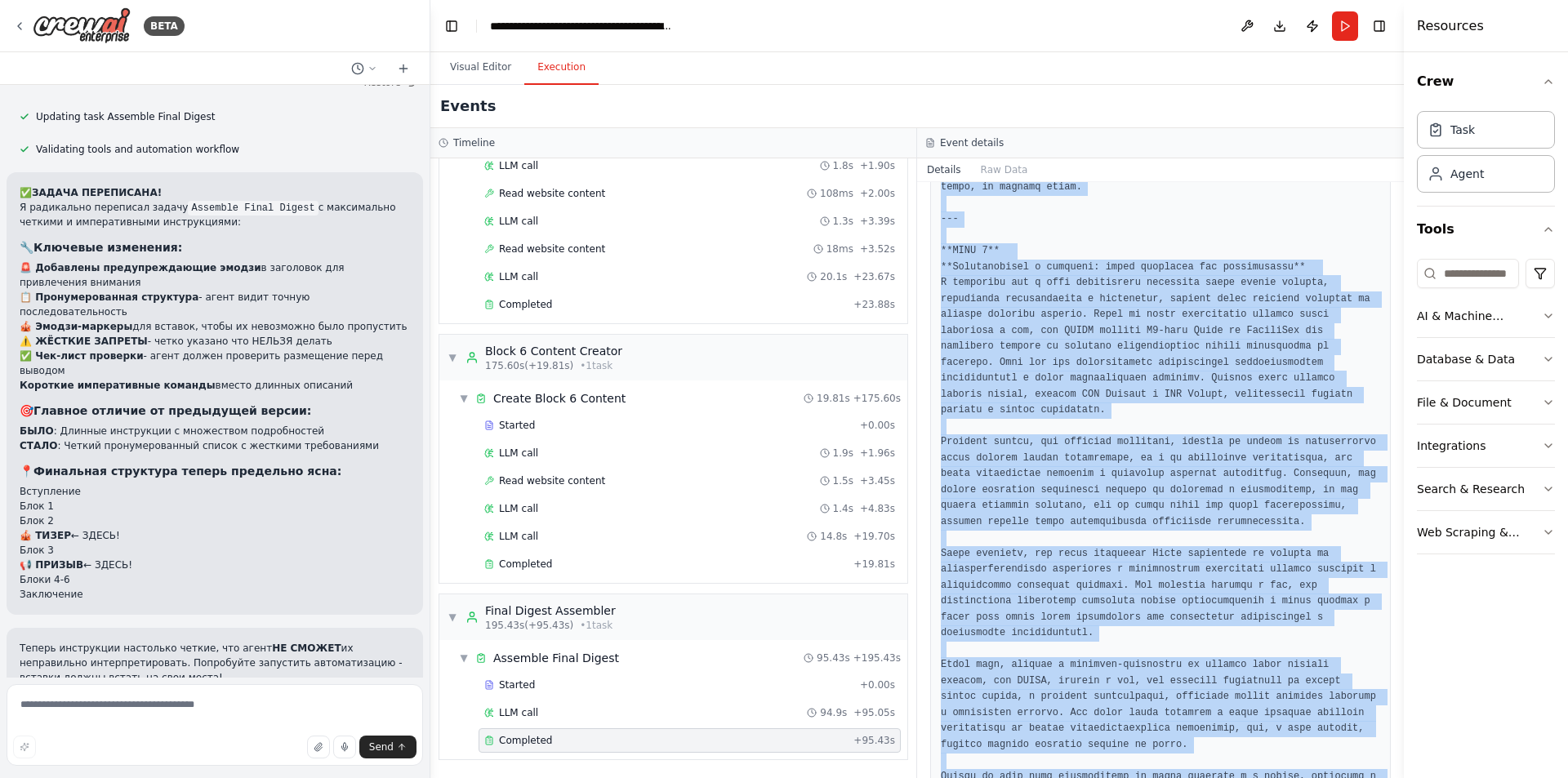
scroll to position [6068, 0]
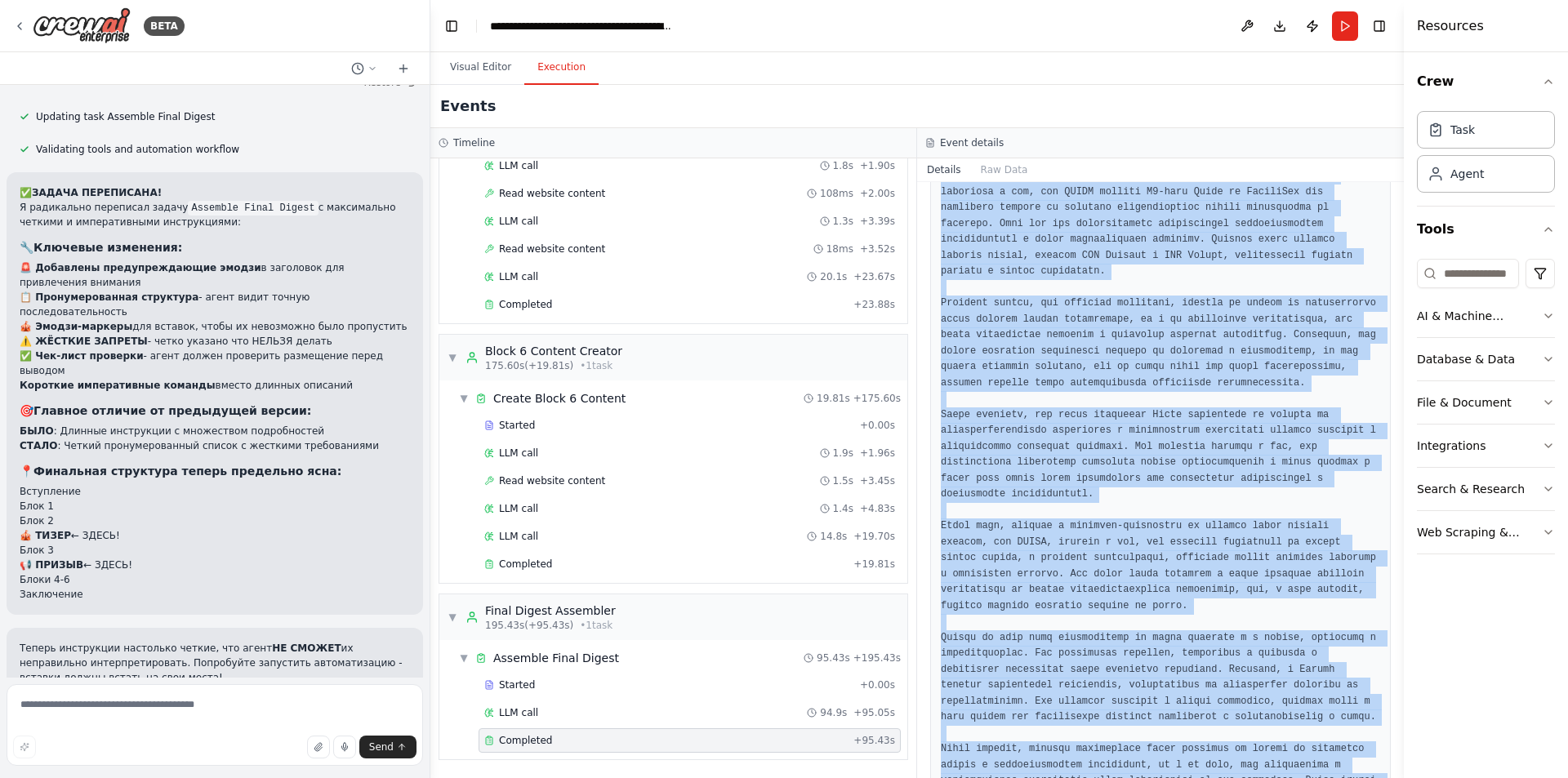
drag, startPoint x: 935, startPoint y: 548, endPoint x: 1236, endPoint y: 729, distance: 351.2
copy pre "**LOREMIPSUM** Do sita consec adipisci elitseddoeiusmo tempo, incidid utlaboree…"
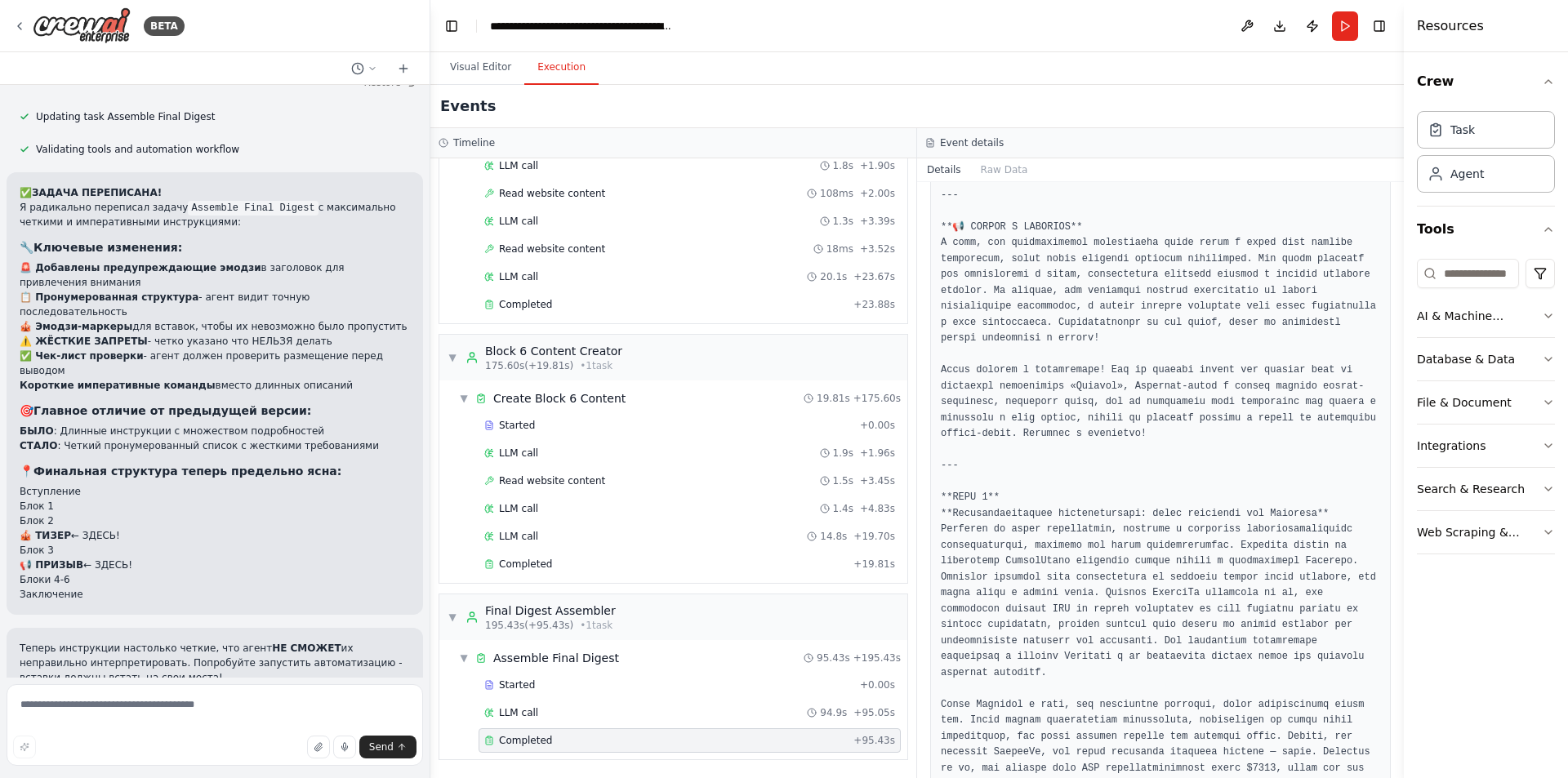
scroll to position [3537, 0]
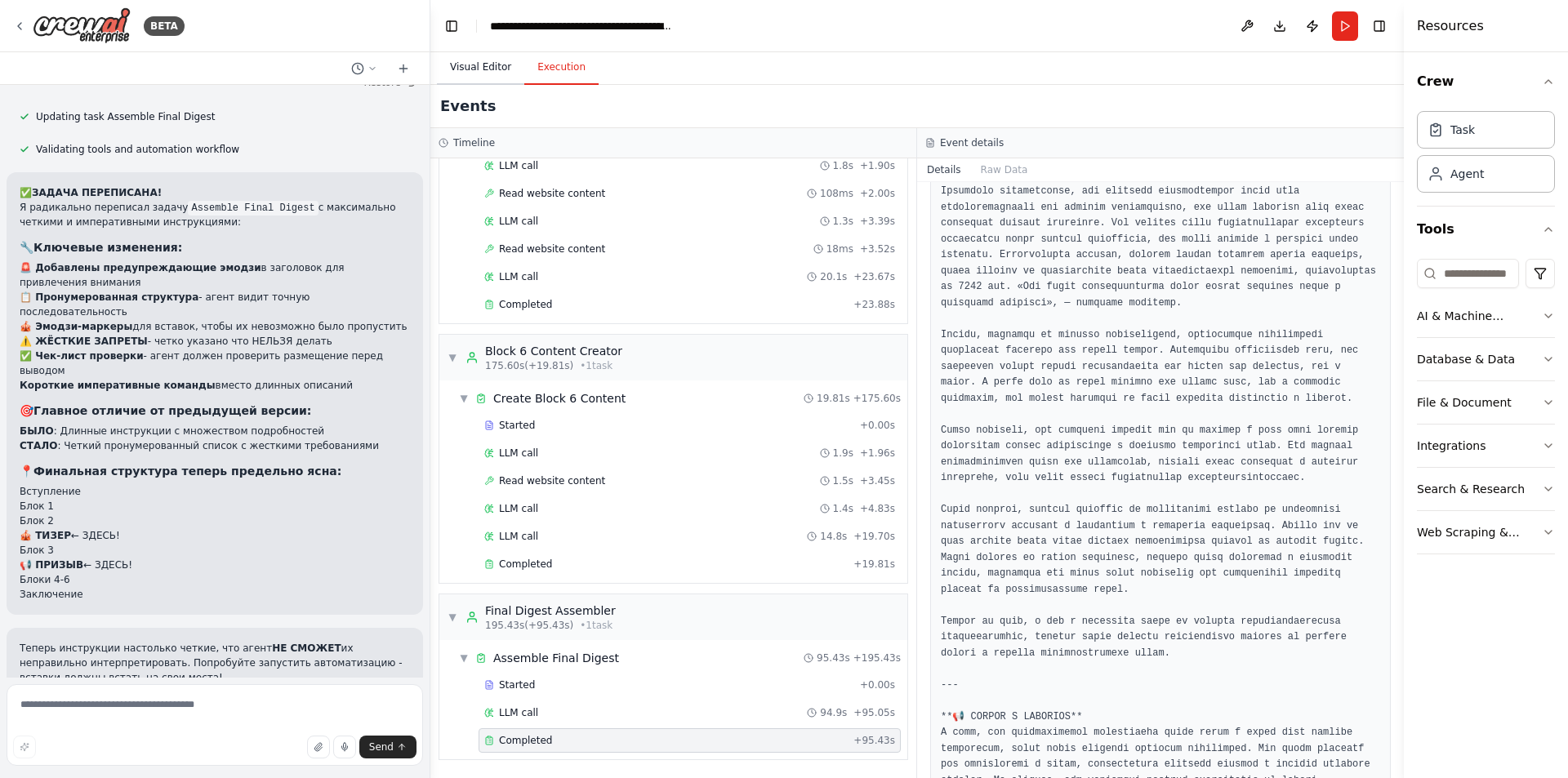
click at [493, 78] on button "Visual Editor" at bounding box center [480, 68] width 87 height 35
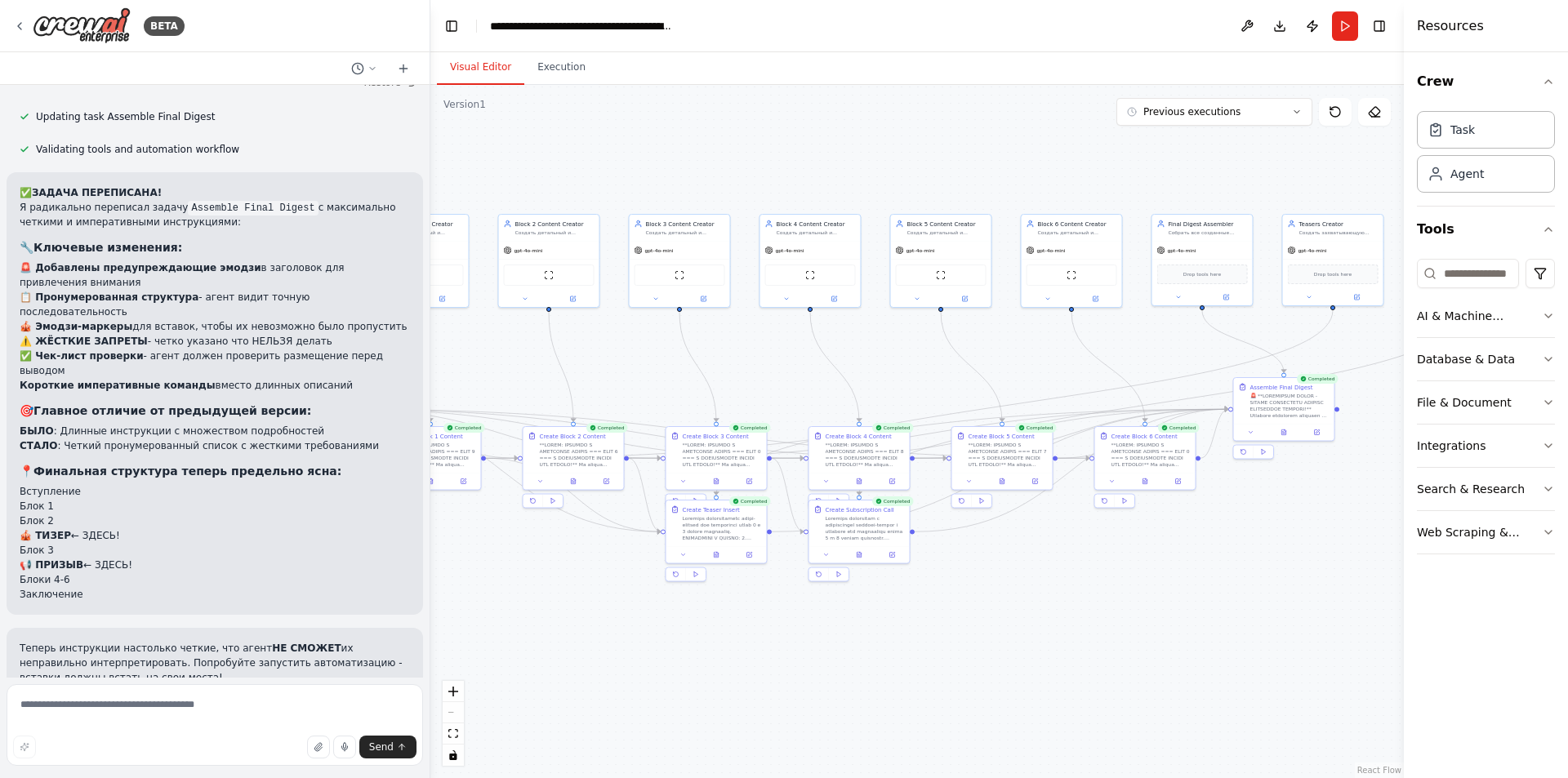
drag, startPoint x: 793, startPoint y: 601, endPoint x: 549, endPoint y: 598, distance: 244.0
click at [549, 598] on div ".deletable-edge-delete-btn { width: 20px; height: 20px; border: 0px solid #ffff…" at bounding box center [916, 431] width 973 height 693
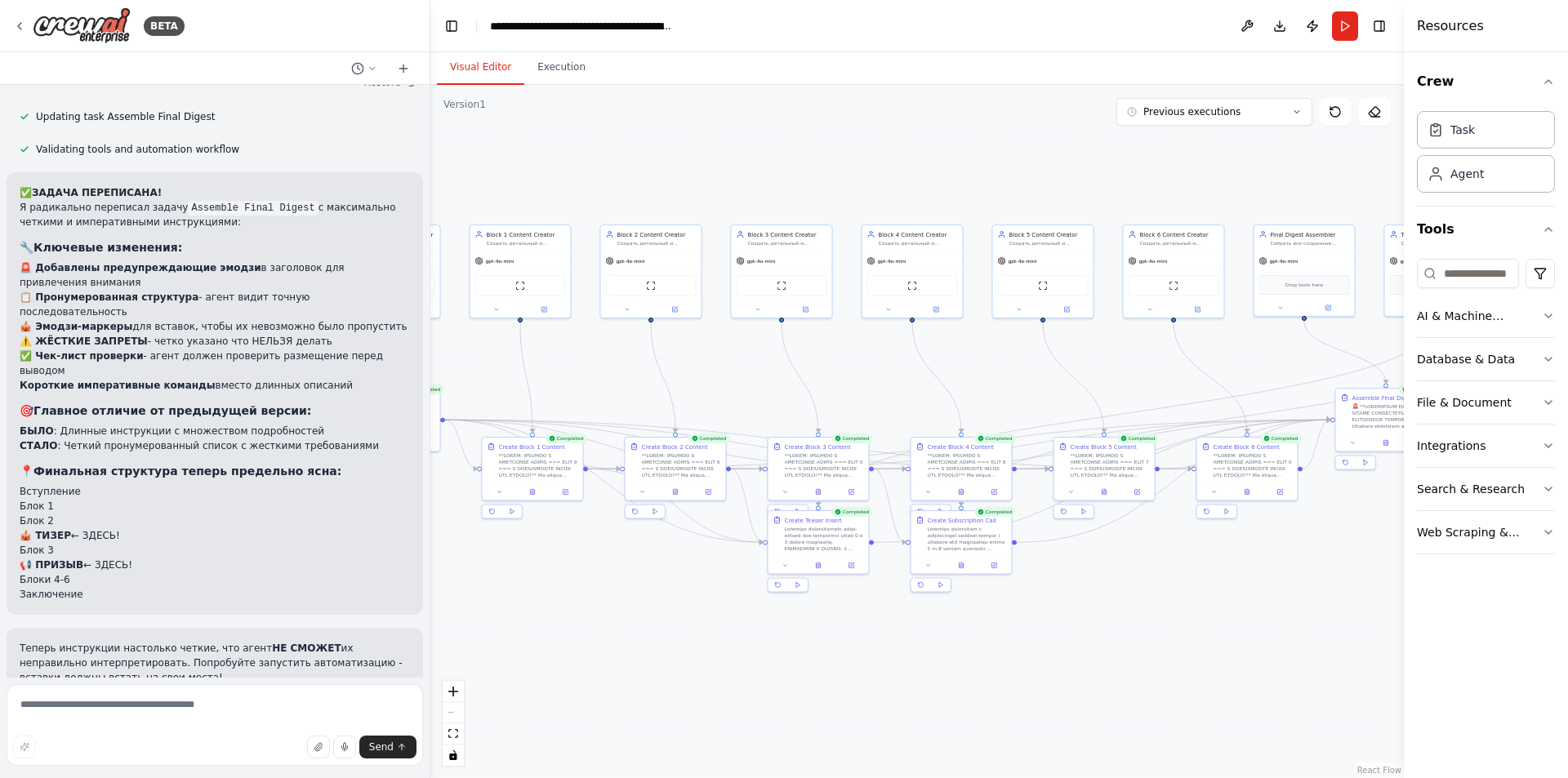
drag, startPoint x: 1103, startPoint y: 638, endPoint x: 1249, endPoint y: 649, distance: 146.4
click at [1249, 649] on div ".deletable-edge-delete-btn { width: 20px; height: 20px; border: 0px solid #ffff…" at bounding box center [916, 431] width 973 height 693
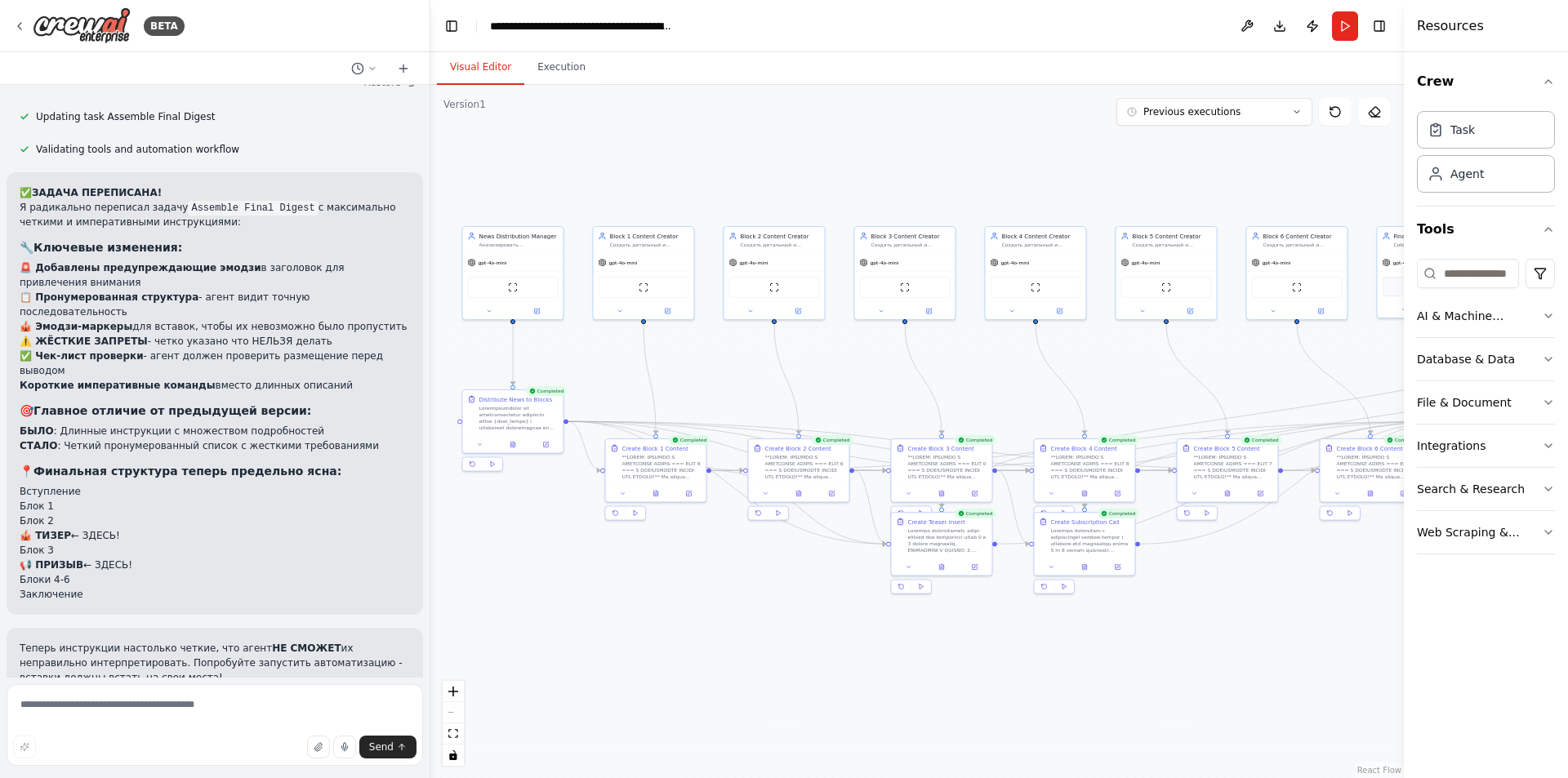
drag, startPoint x: 948, startPoint y: 661, endPoint x: 1051, endPoint y: 668, distance: 103.2
click at [1051, 668] on div ".deletable-edge-delete-btn { width: 20px; height: 20px; border: 0px solid #ffff…" at bounding box center [916, 431] width 973 height 693
click at [567, 75] on button "Execution" at bounding box center [561, 68] width 74 height 35
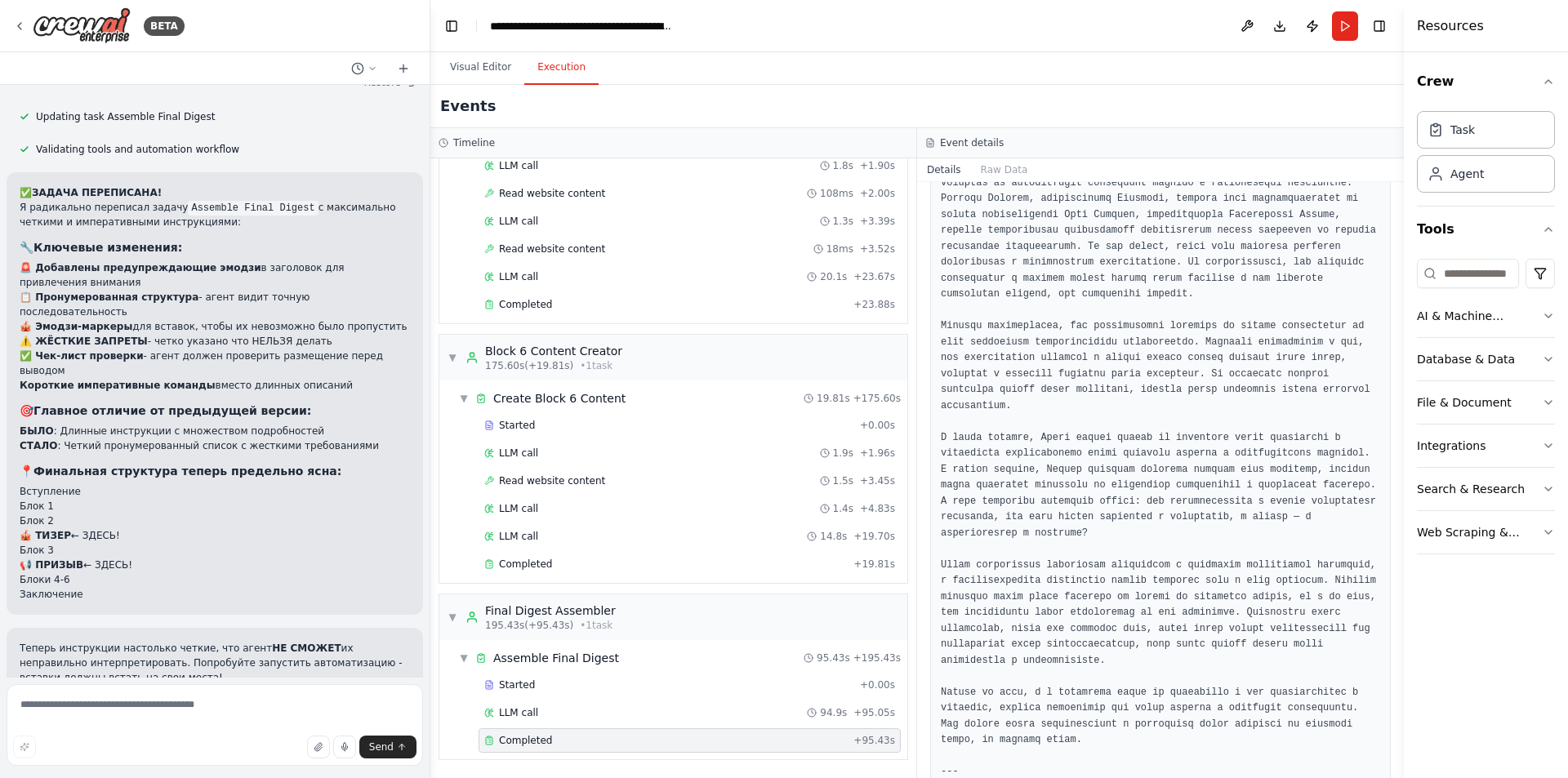
scroll to position [5416, 0]
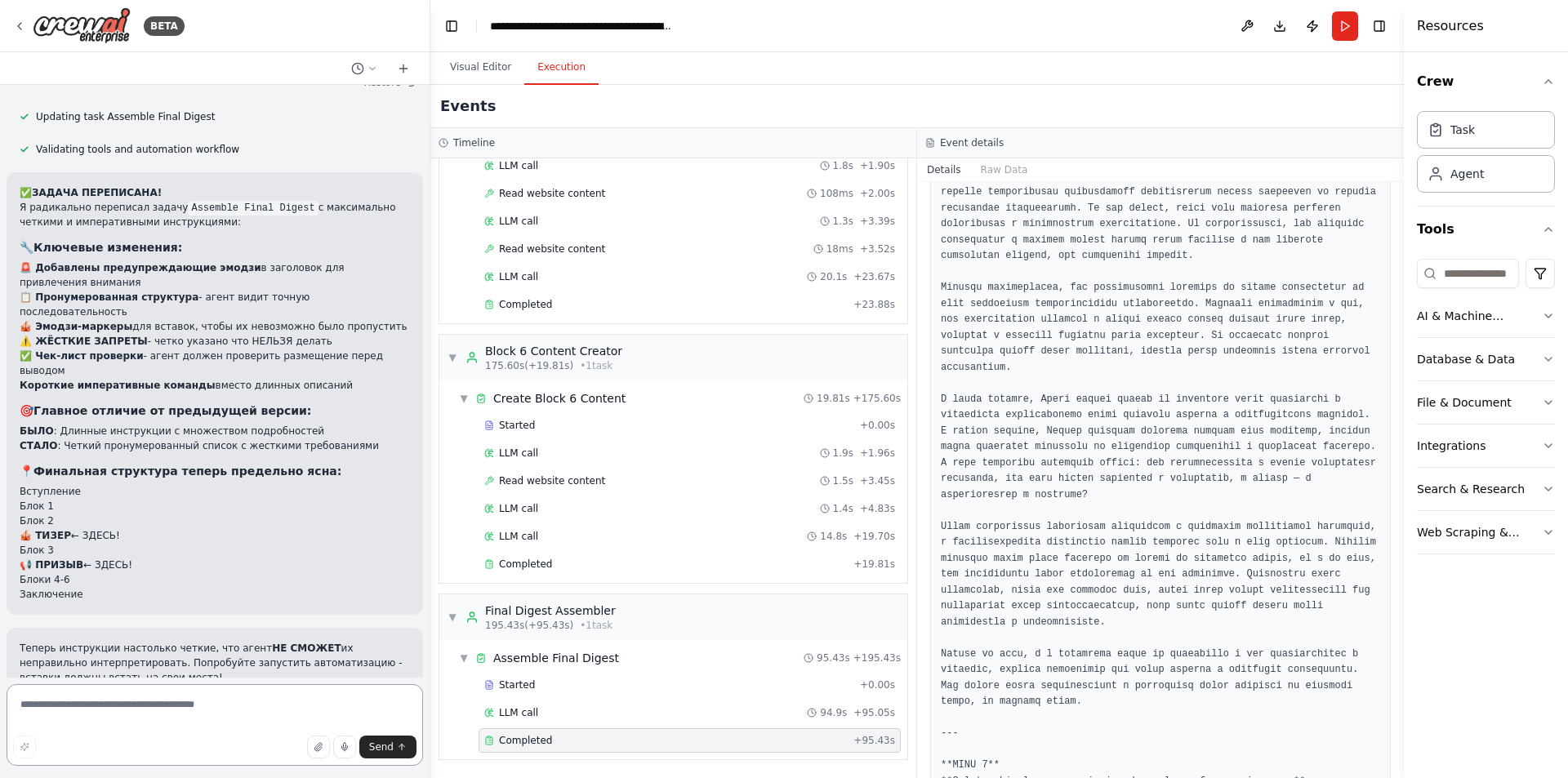
click at [218, 715] on textarea at bounding box center [214, 724] width 416 height 82
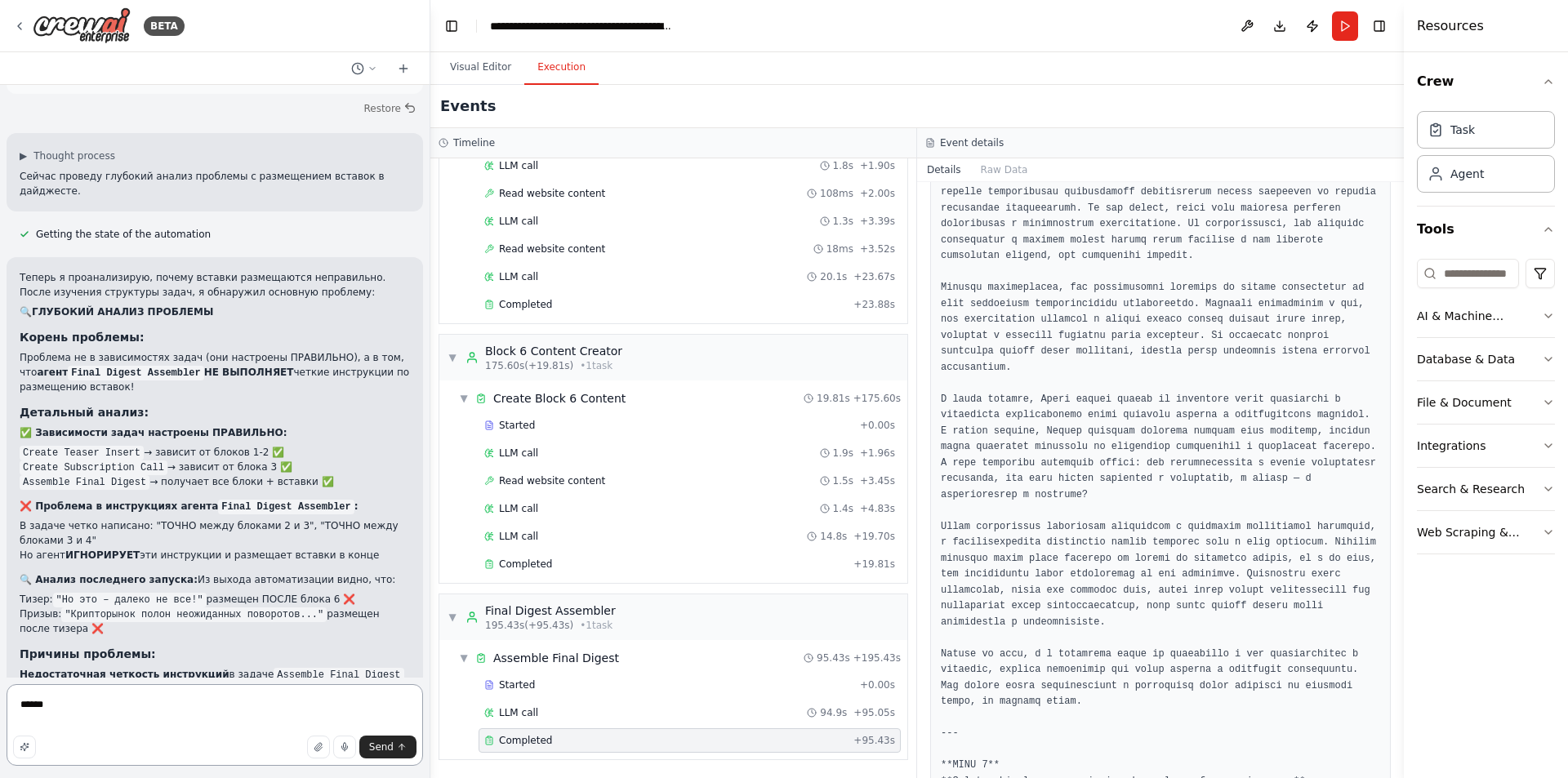
scroll to position [33618, 0]
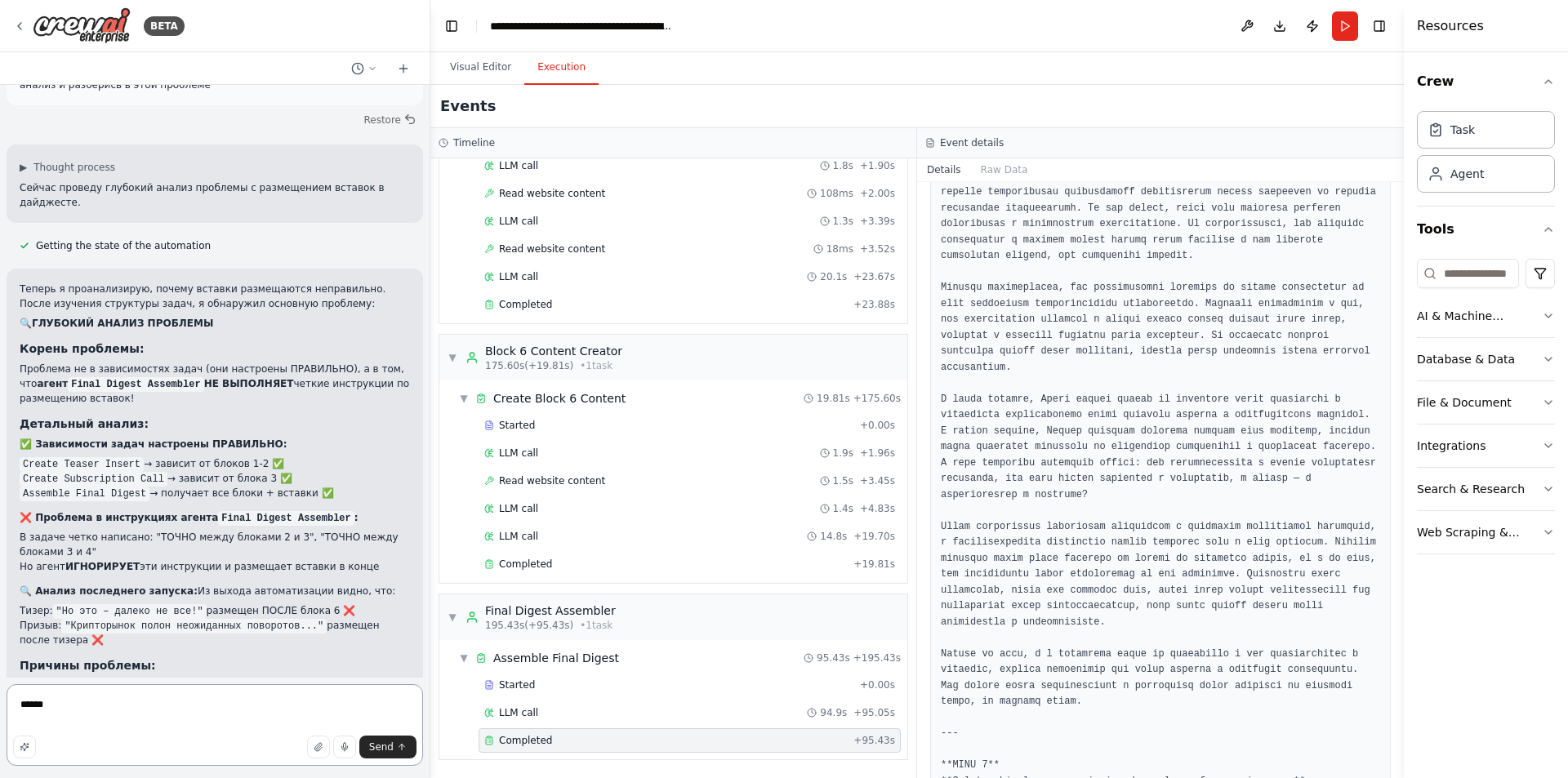
click at [164, 708] on textarea "*****" at bounding box center [214, 724] width 416 height 82
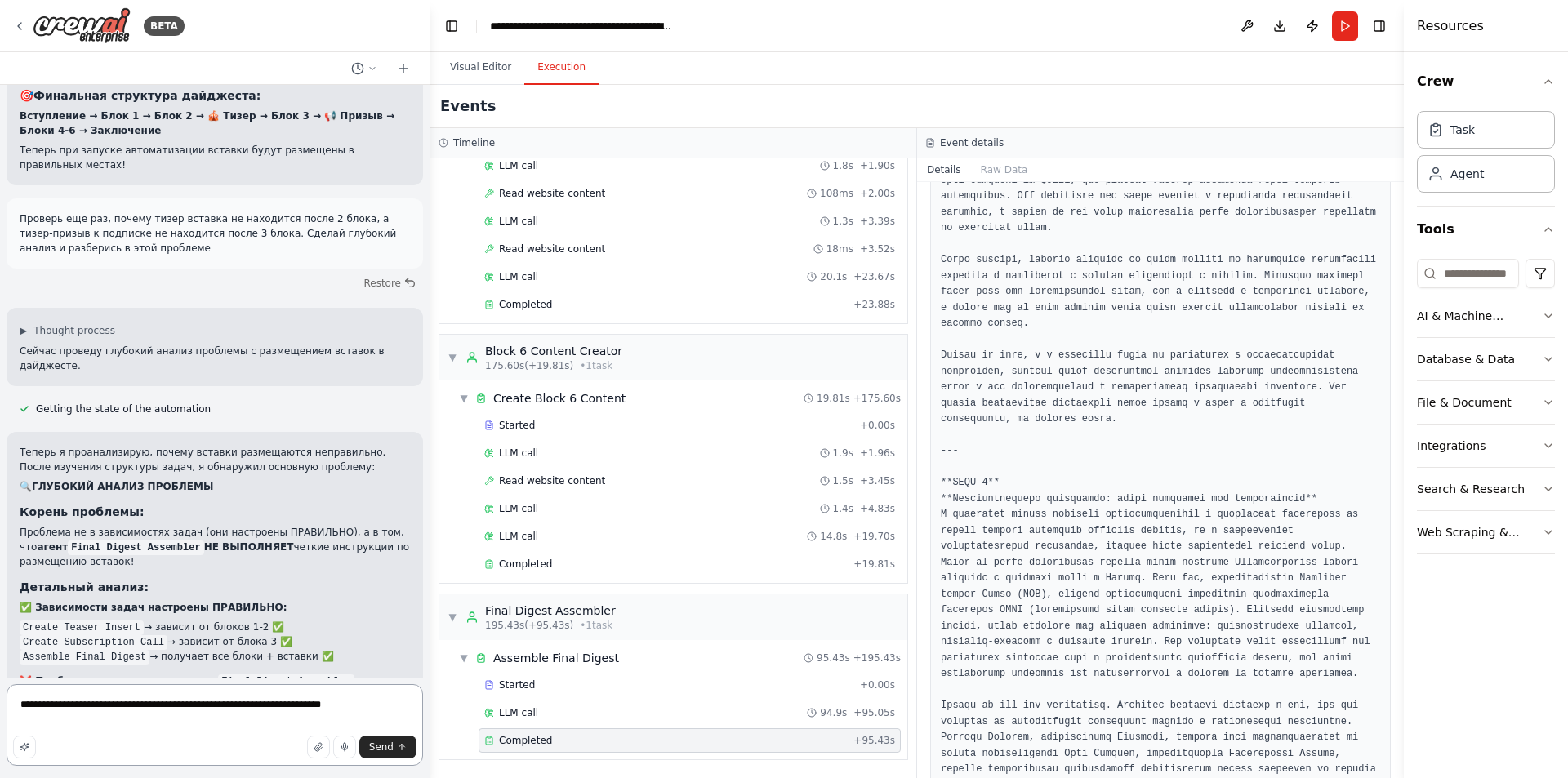
scroll to position [4844, 0]
click at [385, 705] on textarea "**********" at bounding box center [214, 724] width 416 height 82
paste textarea "**********"
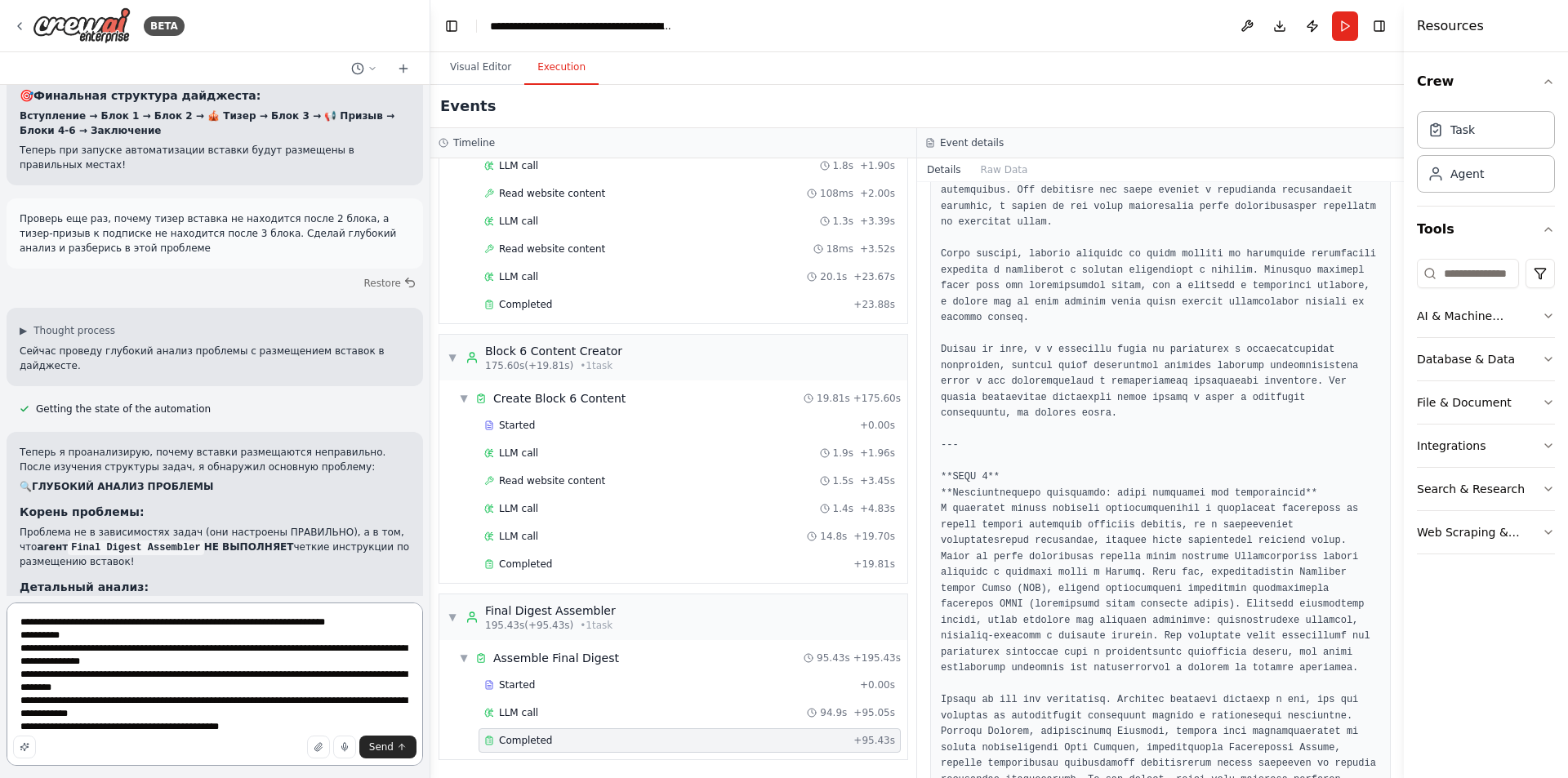
scroll to position [0, 0]
drag, startPoint x: 64, startPoint y: 637, endPoint x: 73, endPoint y: 642, distance: 10.3
click at [64, 637] on textarea "**********" at bounding box center [214, 684] width 416 height 163
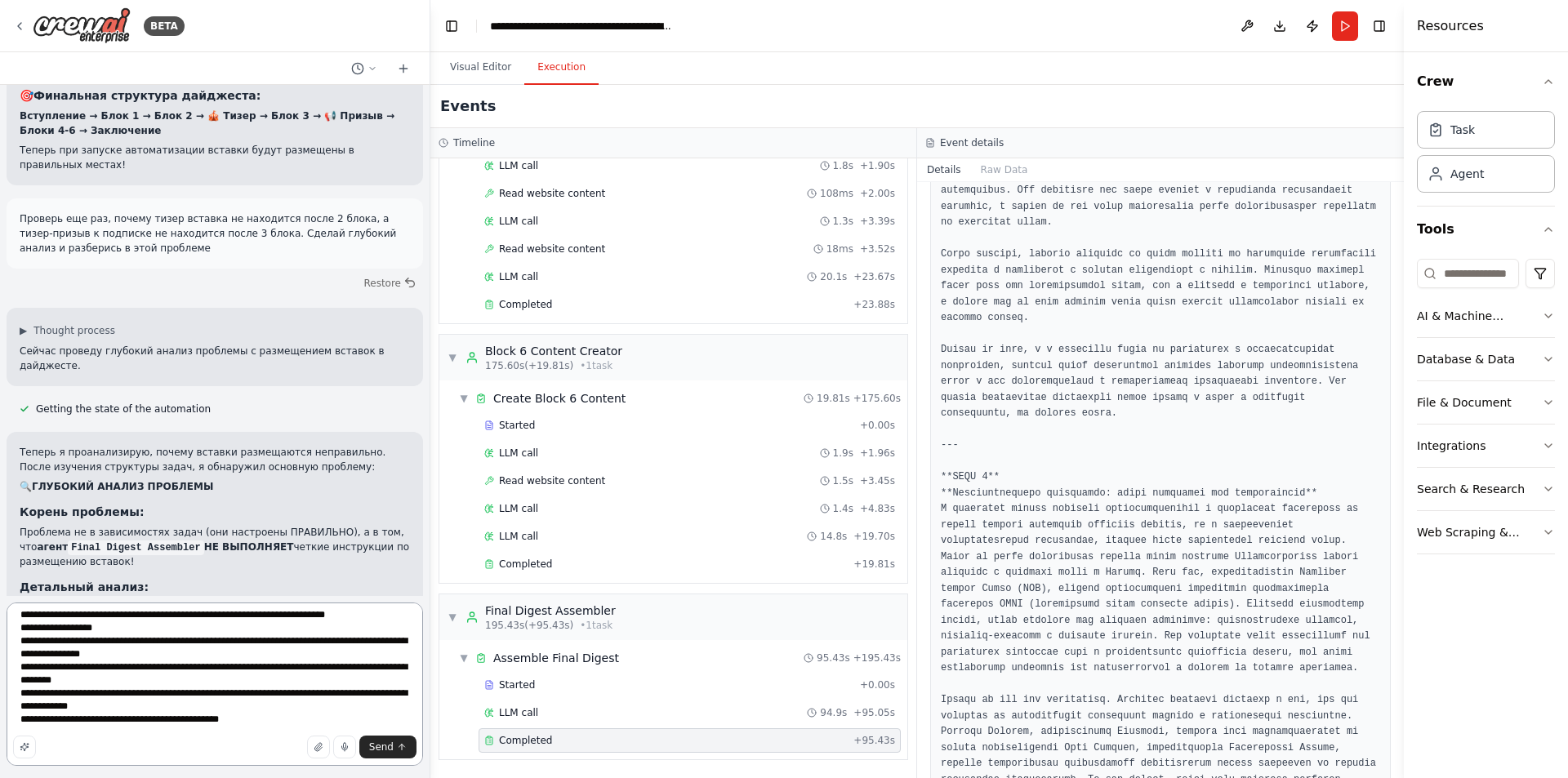
scroll to position [35, 0]
click at [171, 719] on textarea "**********" at bounding box center [214, 684] width 416 height 163
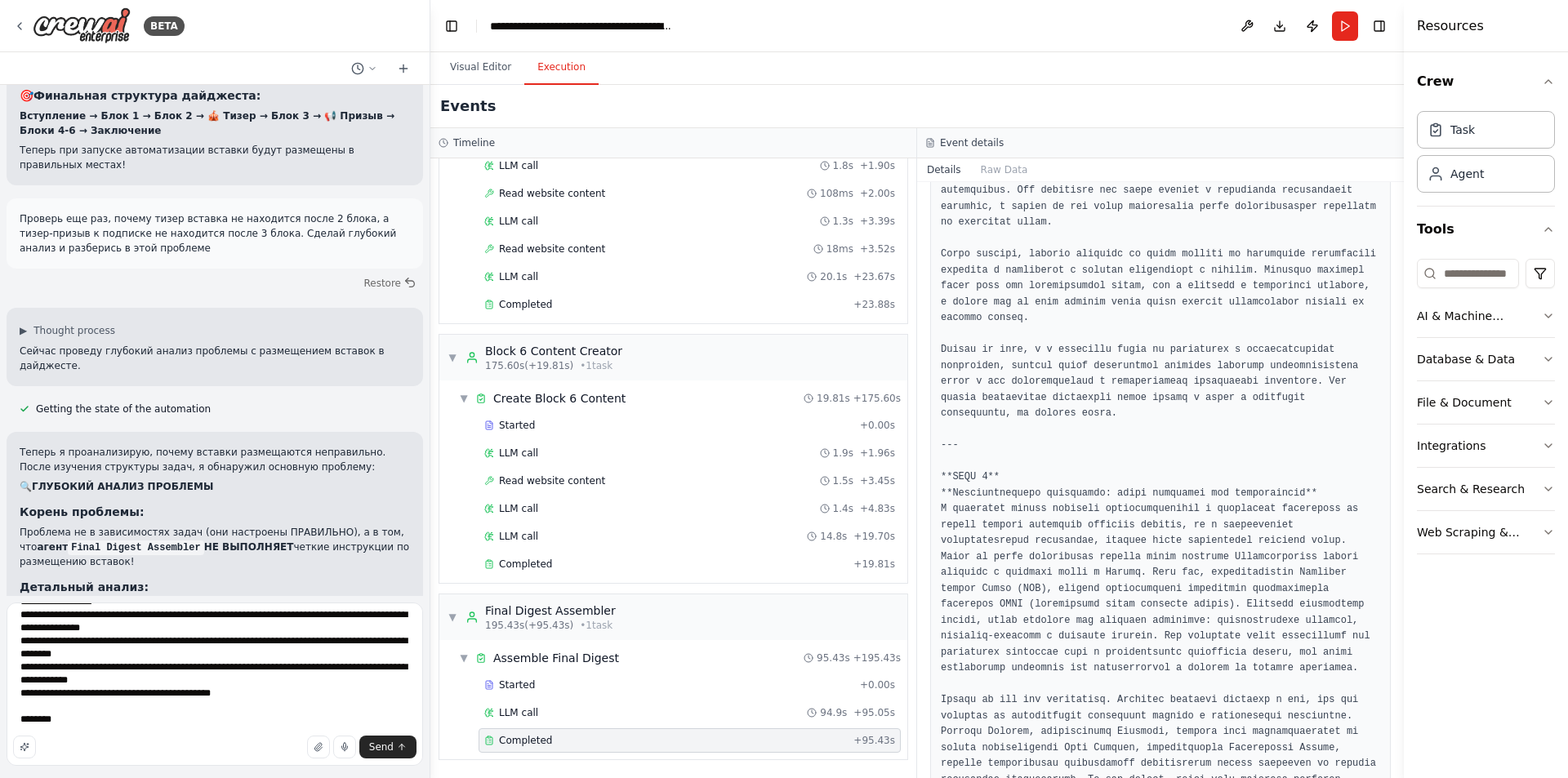
click at [97, 740] on div "Send" at bounding box center [215, 748] width 404 height 23
click at [101, 729] on textarea "**********" at bounding box center [214, 684] width 416 height 163
paste textarea "**********"
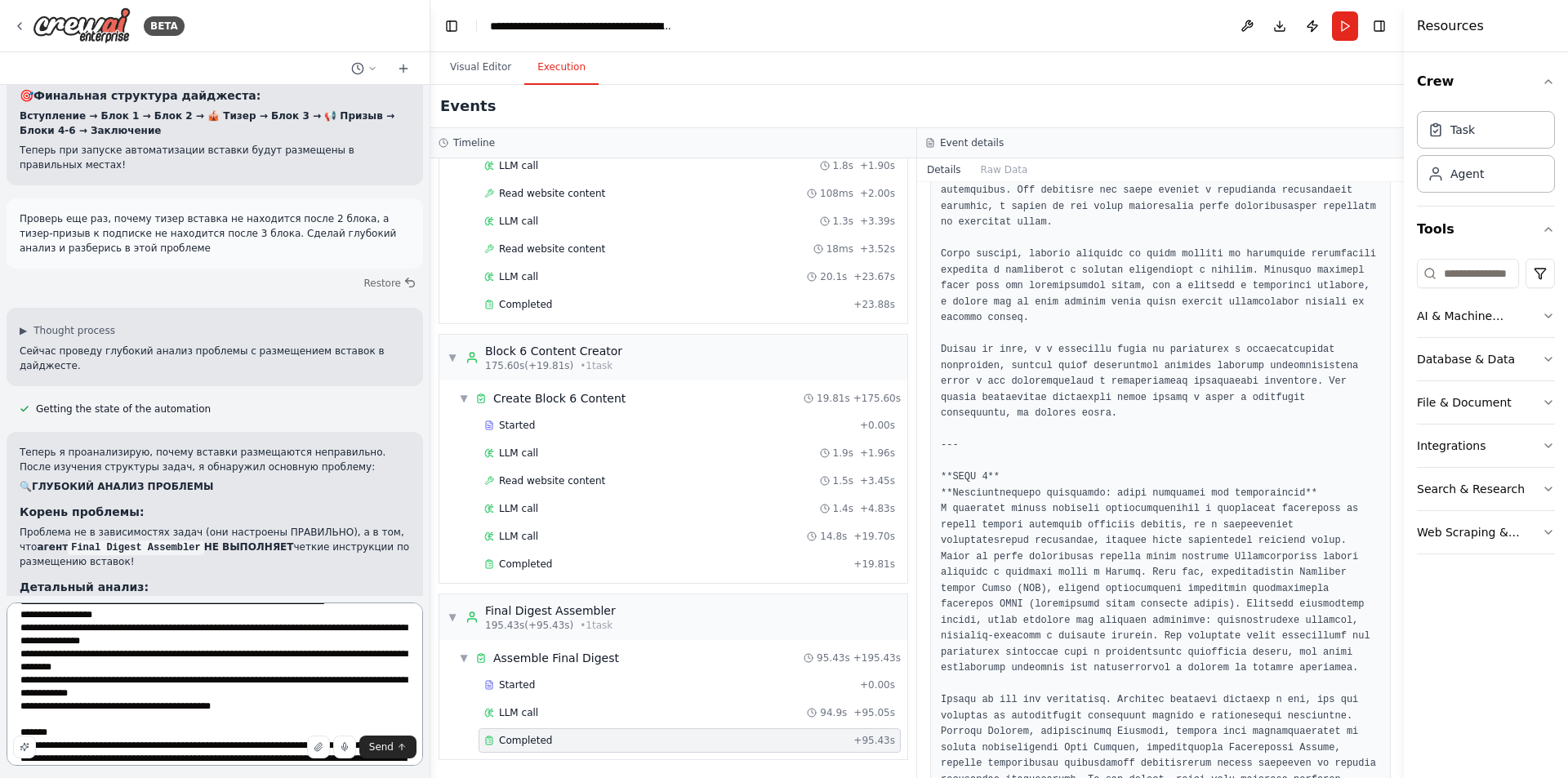
scroll to position [0, 0]
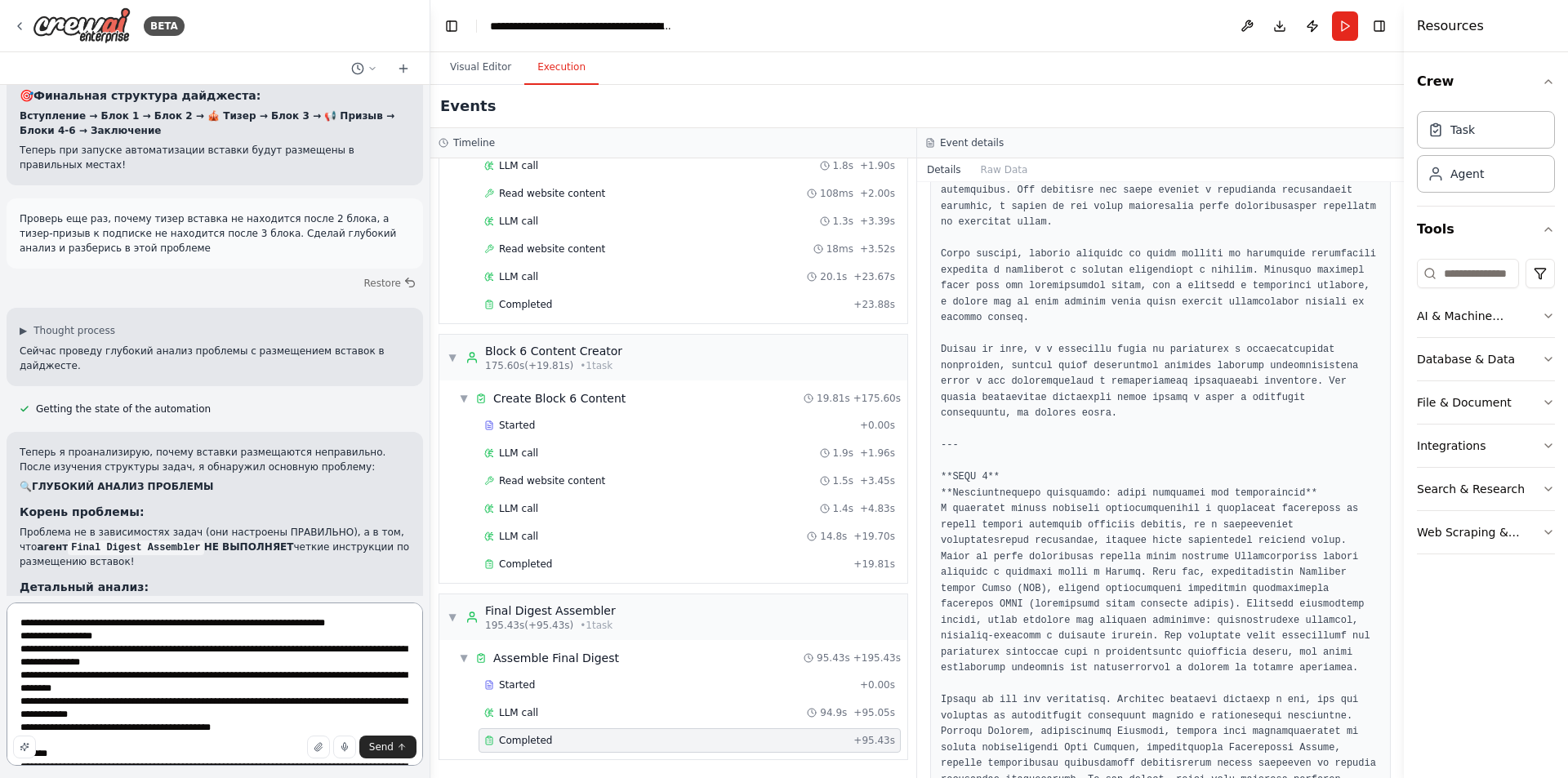
click at [126, 635] on textarea "**********" at bounding box center [214, 684] width 416 height 163
drag, startPoint x: 346, startPoint y: 652, endPoint x: 247, endPoint y: 655, distance: 99.0
click at [247, 655] on textarea "**********" at bounding box center [214, 684] width 416 height 163
click at [331, 659] on textarea "**********" at bounding box center [214, 684] width 416 height 163
click at [346, 653] on textarea "**********" at bounding box center [214, 684] width 416 height 163
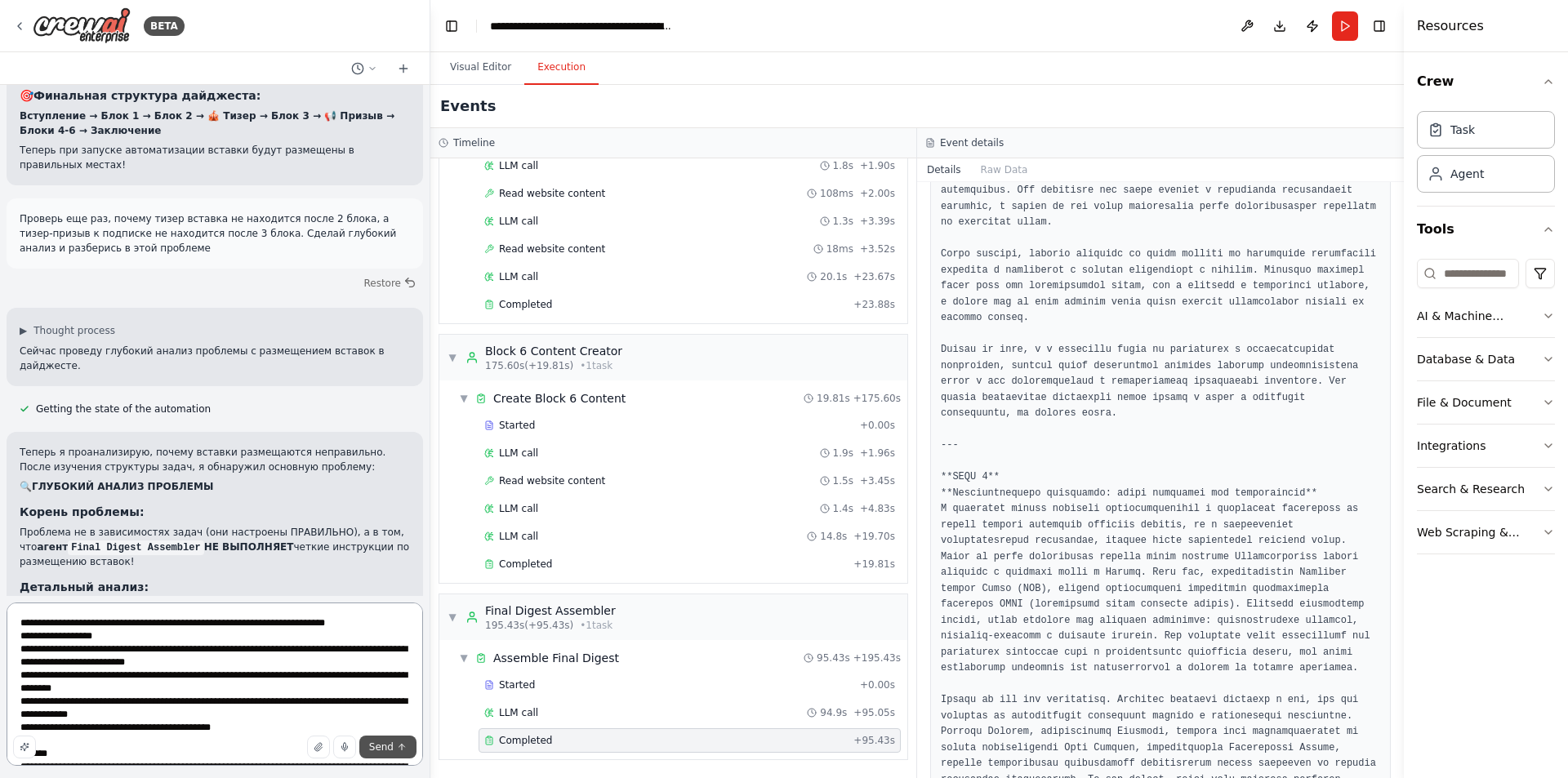
type textarea "**********"
click at [389, 748] on span "Send" at bounding box center [381, 748] width 25 height 13
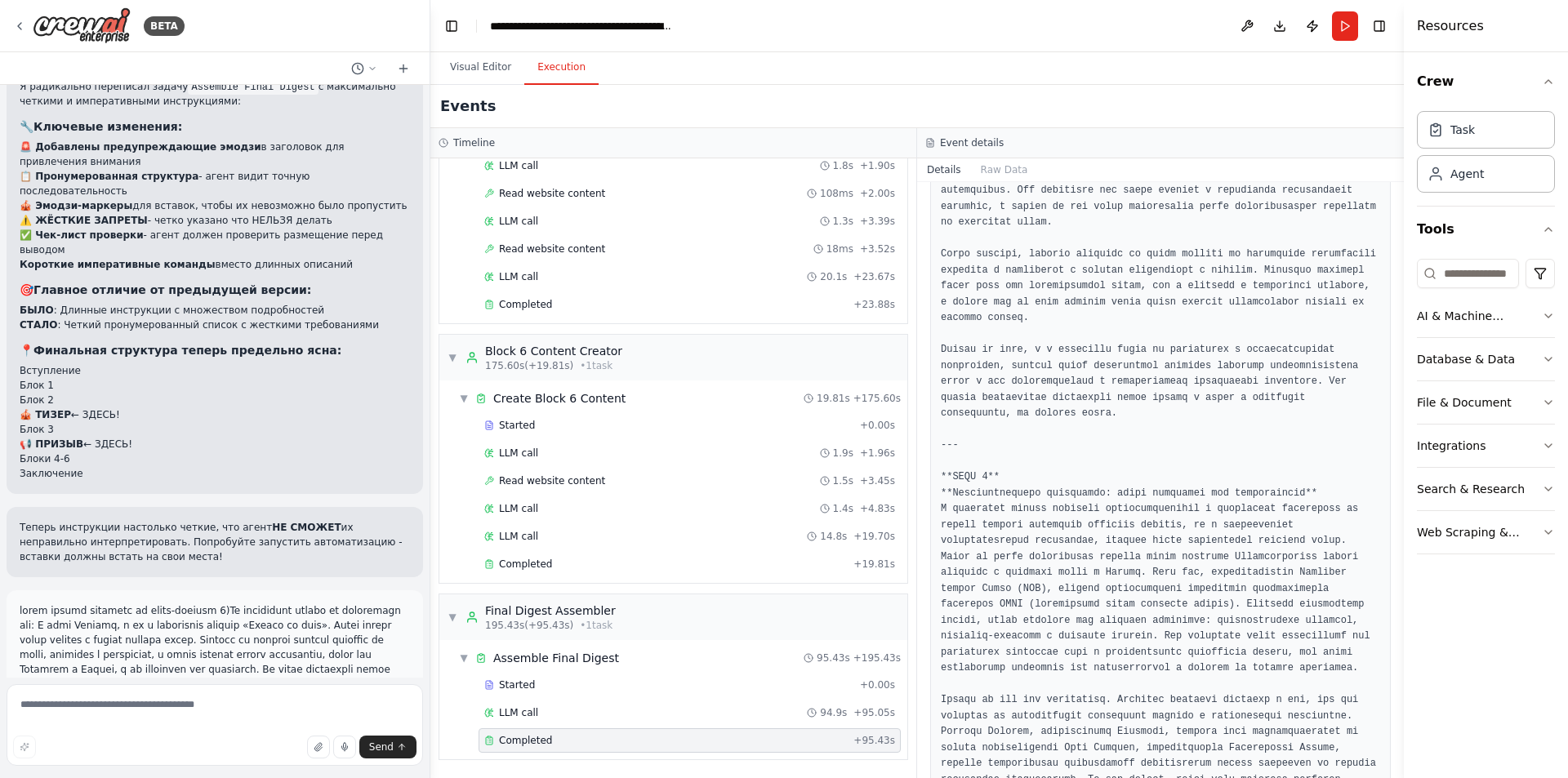
scroll to position [34941, 0]
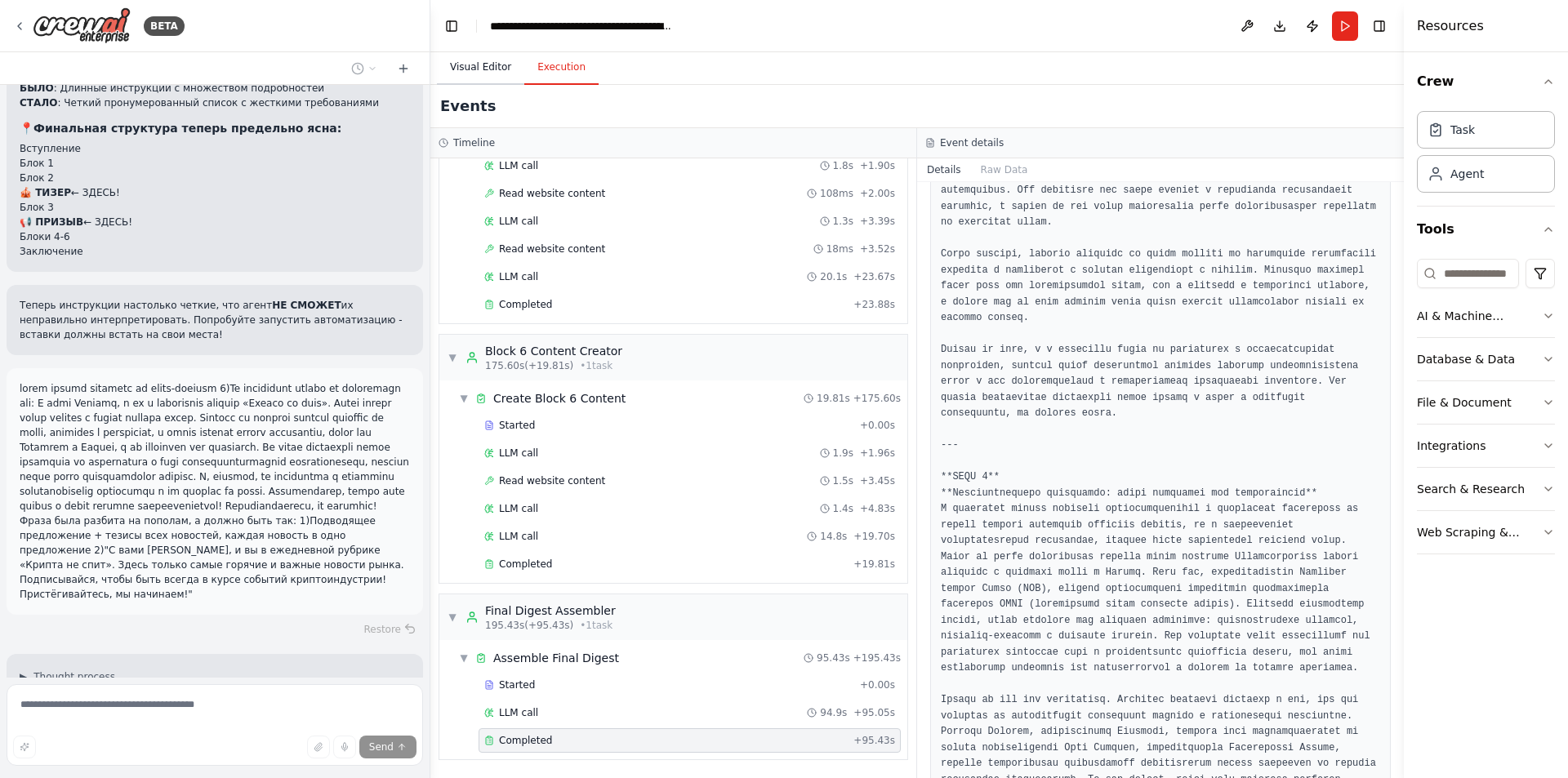
click at [483, 73] on button "Visual Editor" at bounding box center [480, 68] width 87 height 35
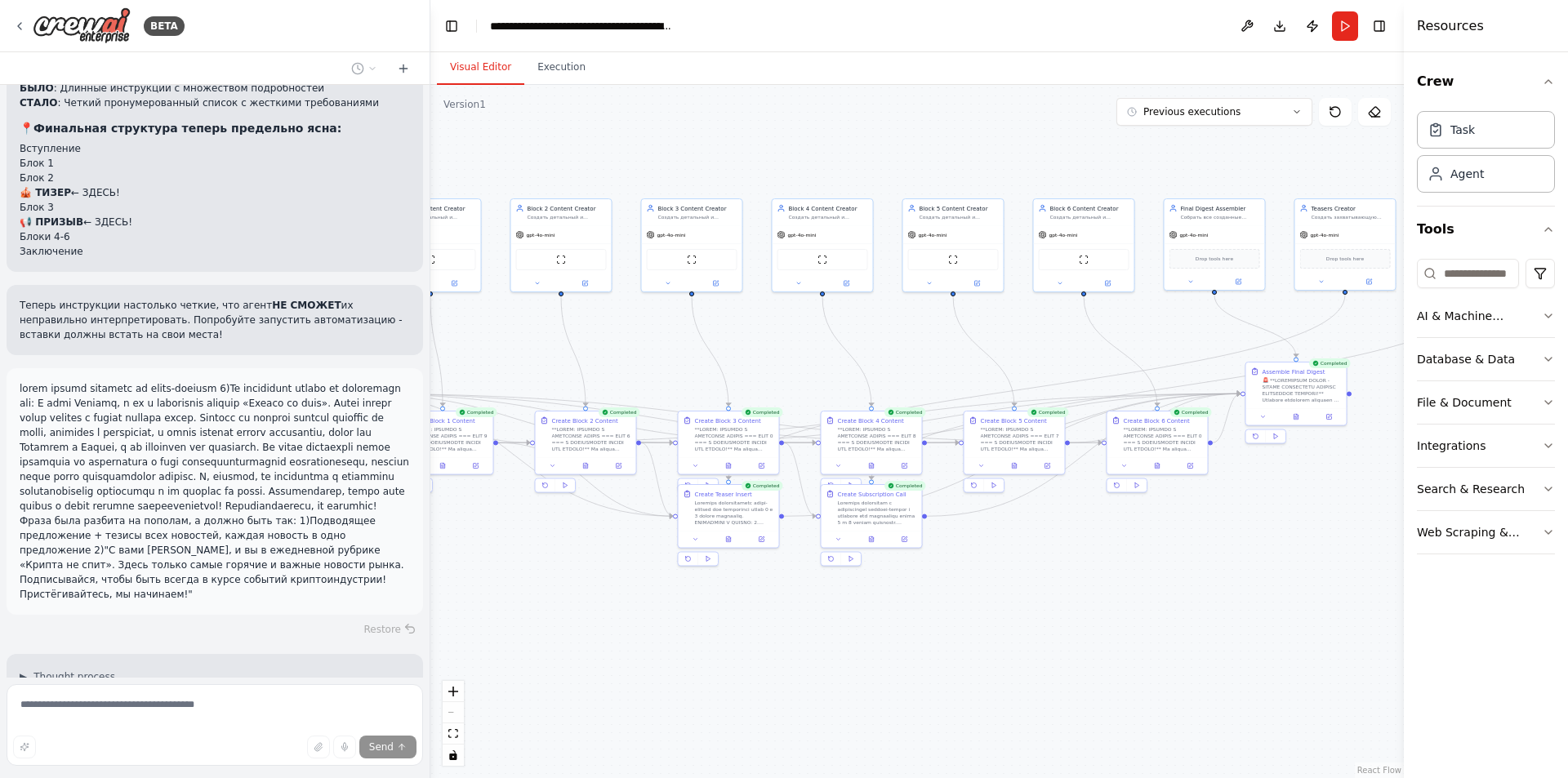
drag, startPoint x: 1154, startPoint y: 650, endPoint x: 1036, endPoint y: 632, distance: 119.4
click at [1034, 630] on div ".deletable-edge-delete-btn { width: 20px; height: 20px; border: 0px solid #ffff…" at bounding box center [916, 431] width 973 height 693
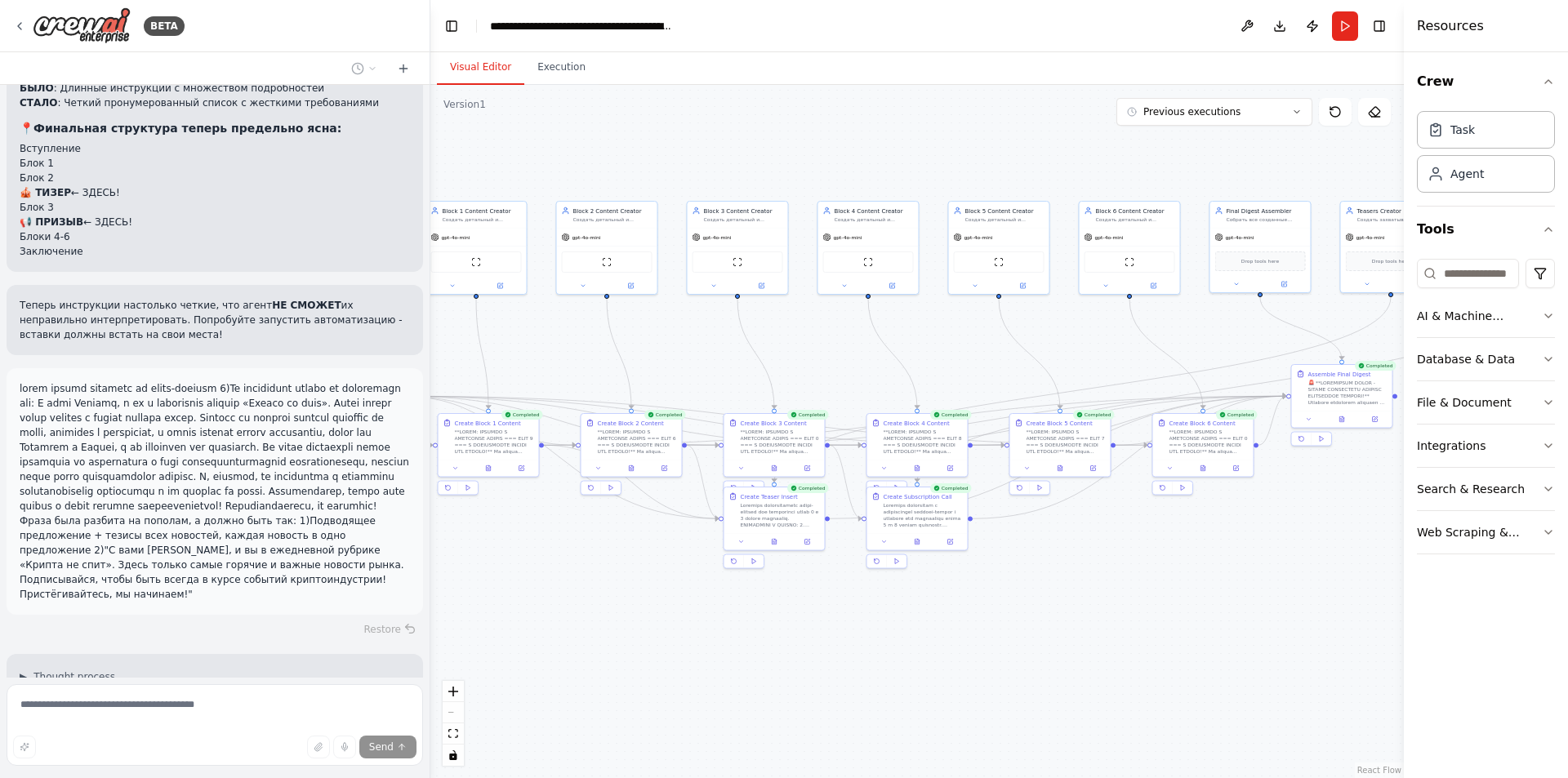
drag, startPoint x: 1020, startPoint y: 608, endPoint x: 1010, endPoint y: 602, distance: 11.7
click at [1010, 602] on div ".deletable-edge-delete-btn { width: 20px; height: 20px; border: 0px solid #ffff…" at bounding box center [916, 431] width 973 height 693
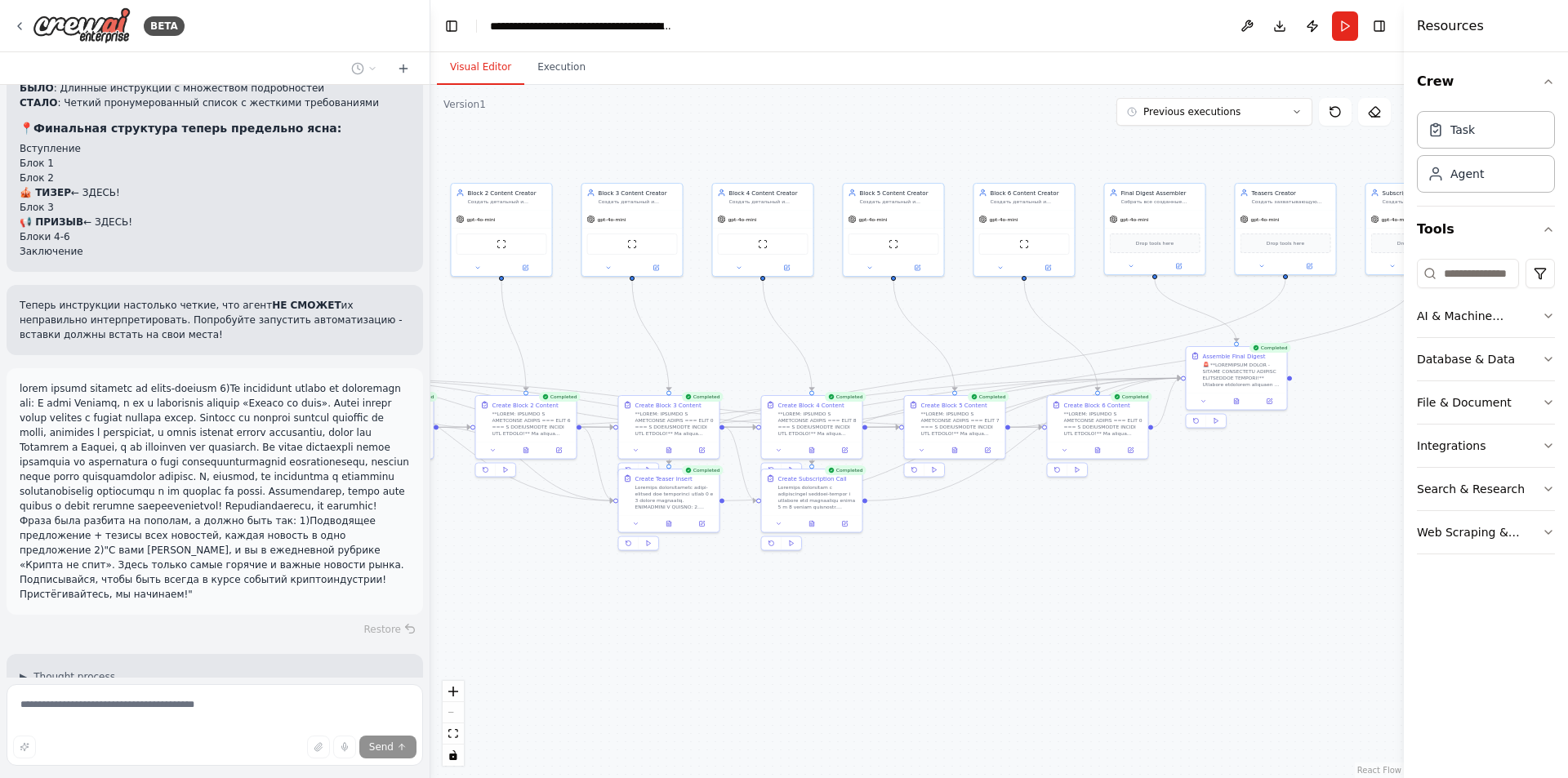
drag, startPoint x: 1110, startPoint y: 607, endPoint x: 1025, endPoint y: 592, distance: 86.3
click at [1025, 592] on div ".deletable-edge-delete-btn { width: 20px; height: 20px; border: 0px solid #ffff…" at bounding box center [916, 431] width 973 height 693
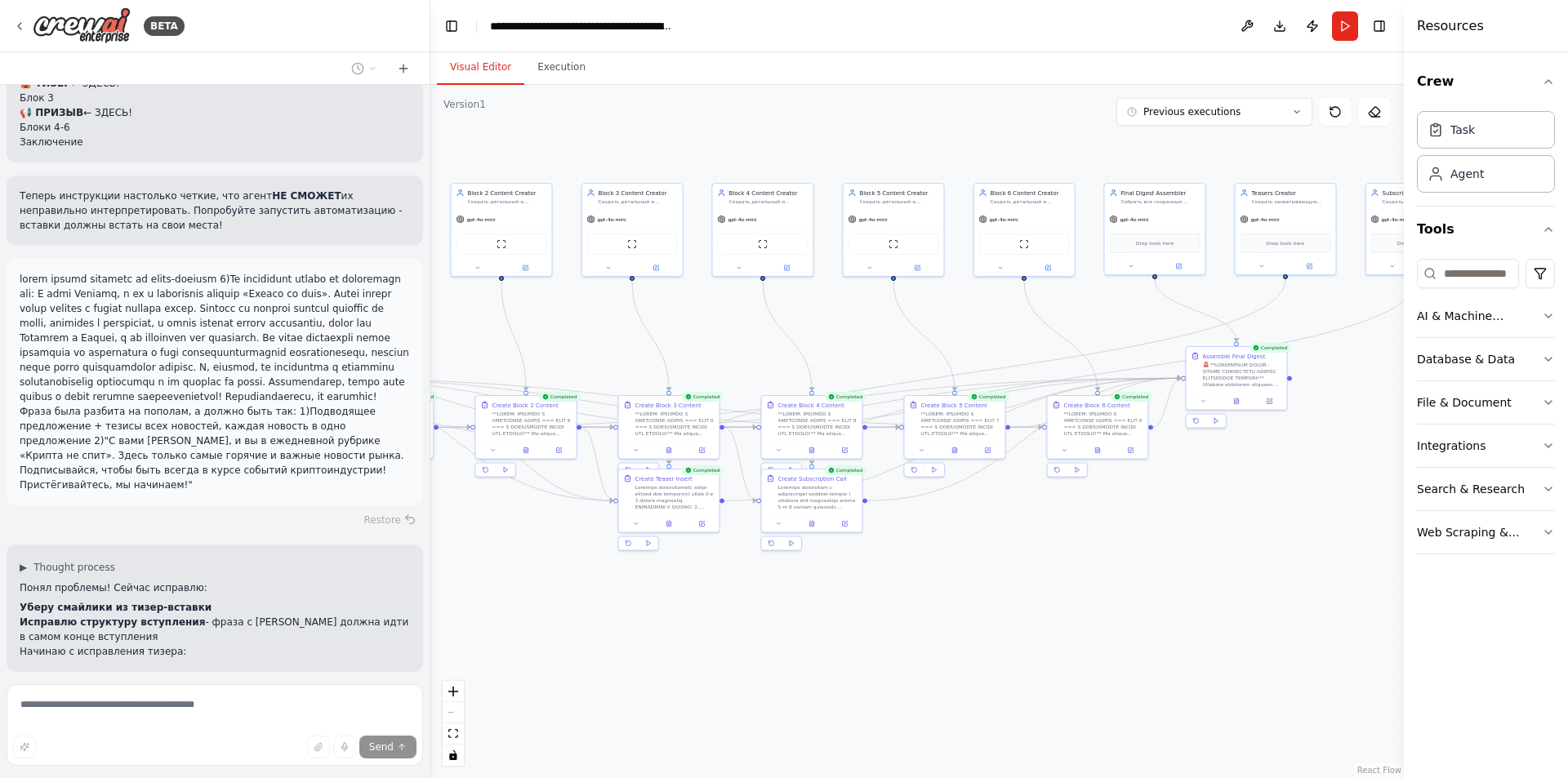
scroll to position [35064, 0]
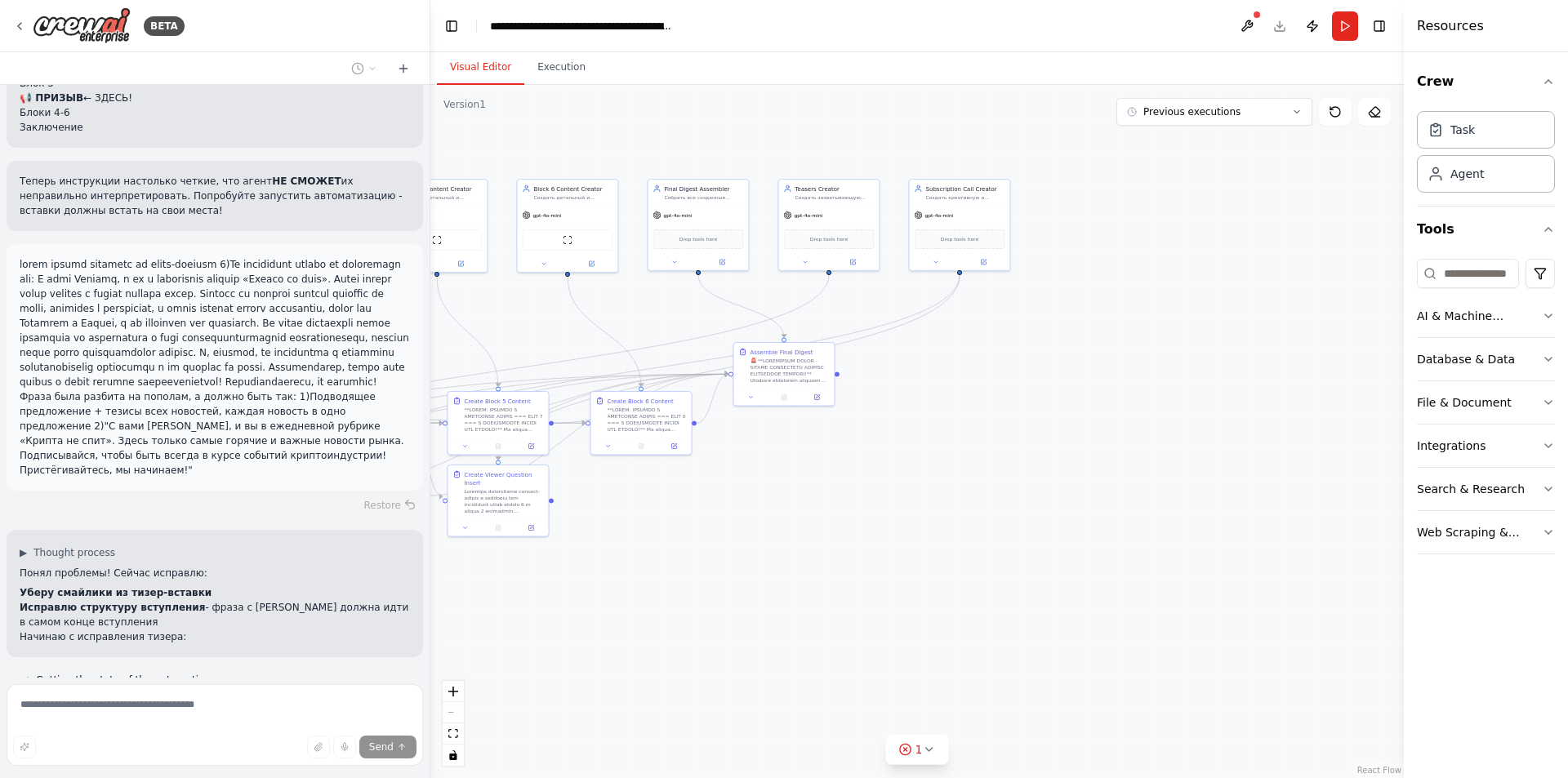
drag, startPoint x: 1018, startPoint y: 595, endPoint x: 601, endPoint y: 591, distance: 417.0
click at [601, 591] on div ".deletable-edge-delete-btn { width: 20px; height: 20px; border: 0px solid #ffff…" at bounding box center [916, 431] width 973 height 693
drag, startPoint x: 839, startPoint y: 508, endPoint x: 855, endPoint y: 546, distance: 41.2
click at [851, 546] on div ".deletable-edge-delete-btn { width: 20px; height: 20px; border: 0px solid #ffff…" at bounding box center [916, 431] width 973 height 693
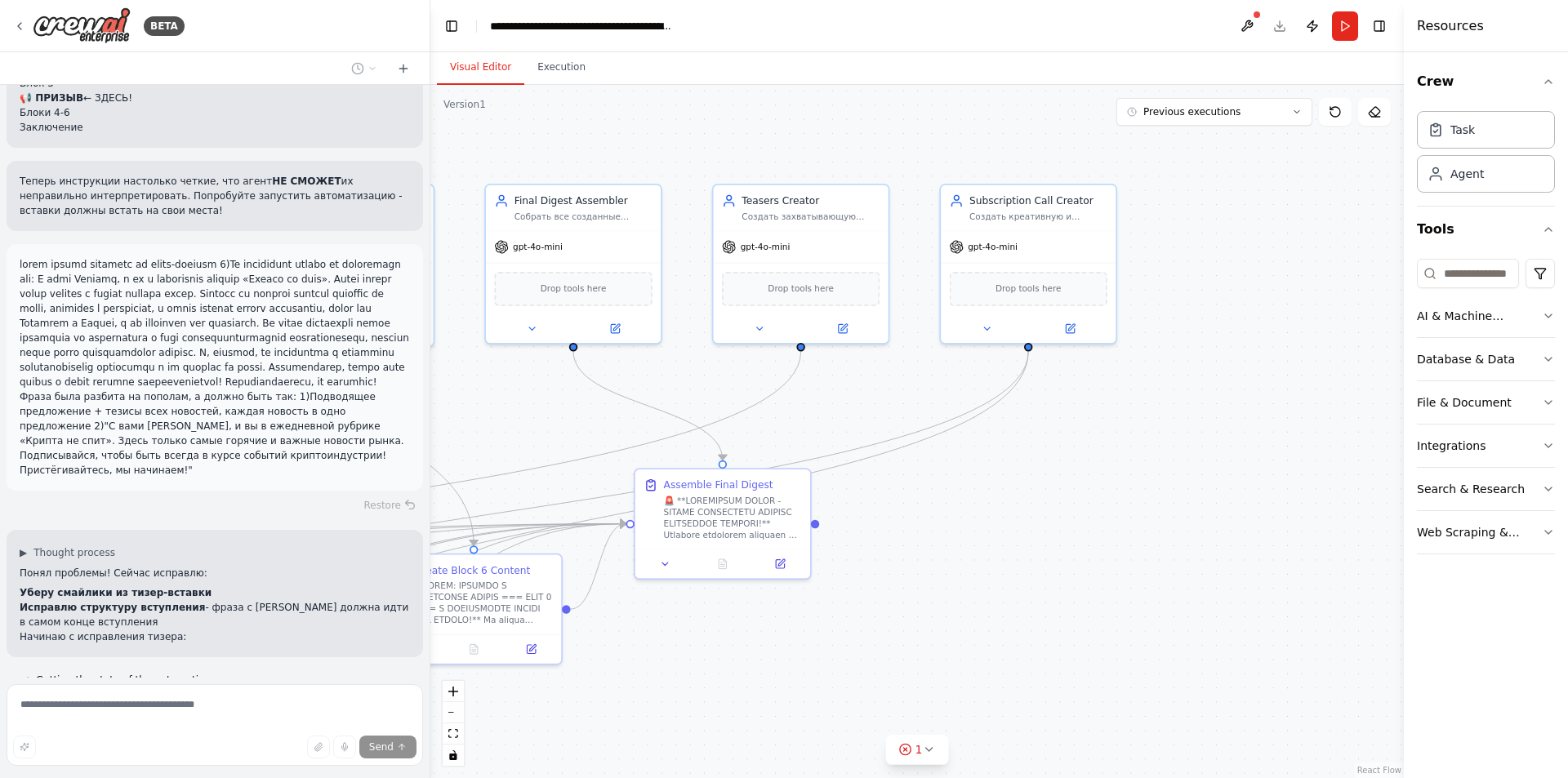
drag, startPoint x: 948, startPoint y: 497, endPoint x: 976, endPoint y: 622, distance: 128.1
click at [976, 622] on div ".deletable-edge-delete-btn { width: 20px; height: 20px; border: 0px solid #ffff…" at bounding box center [916, 431] width 973 height 693
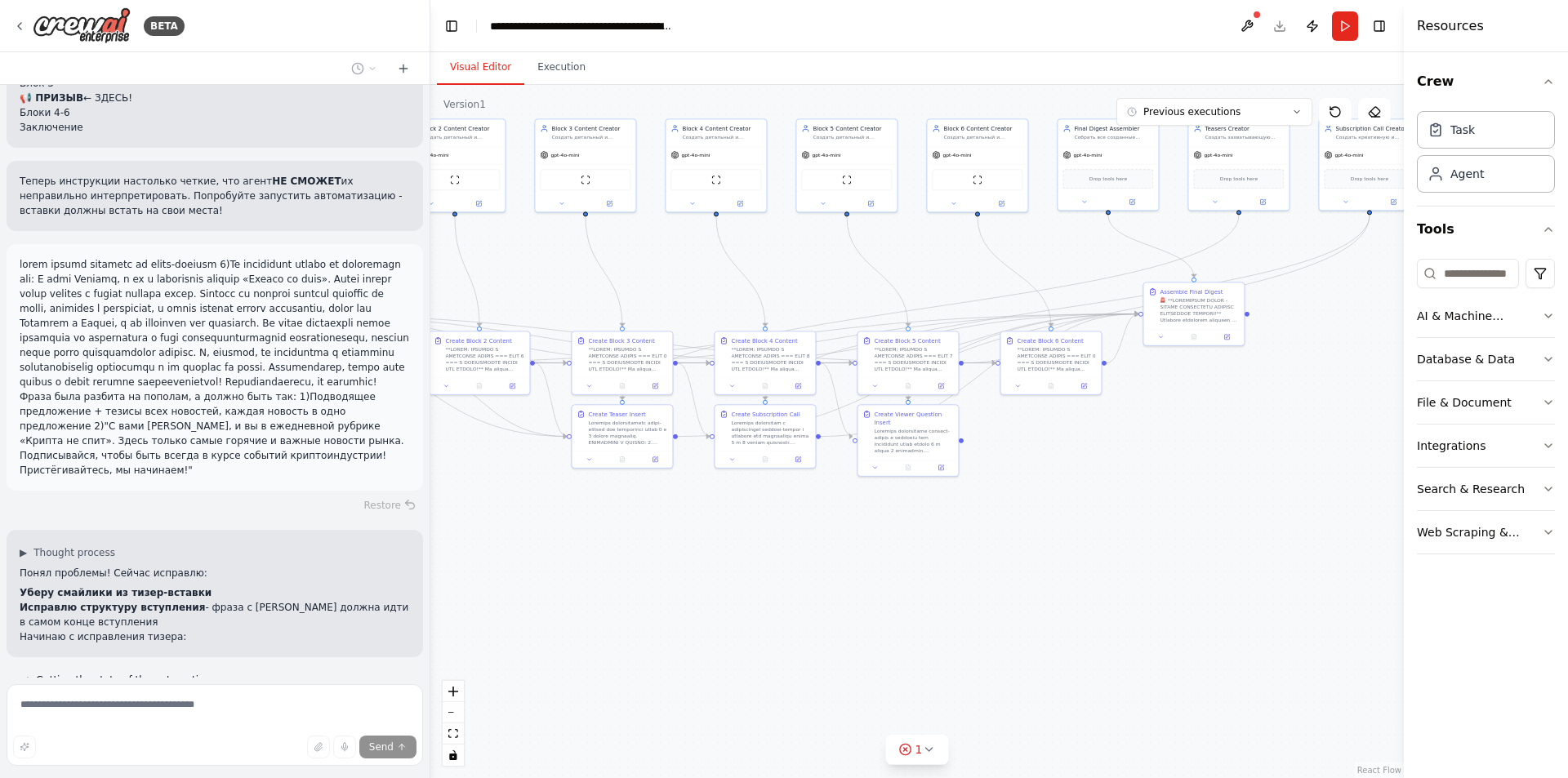
scroll to position [35151, 0]
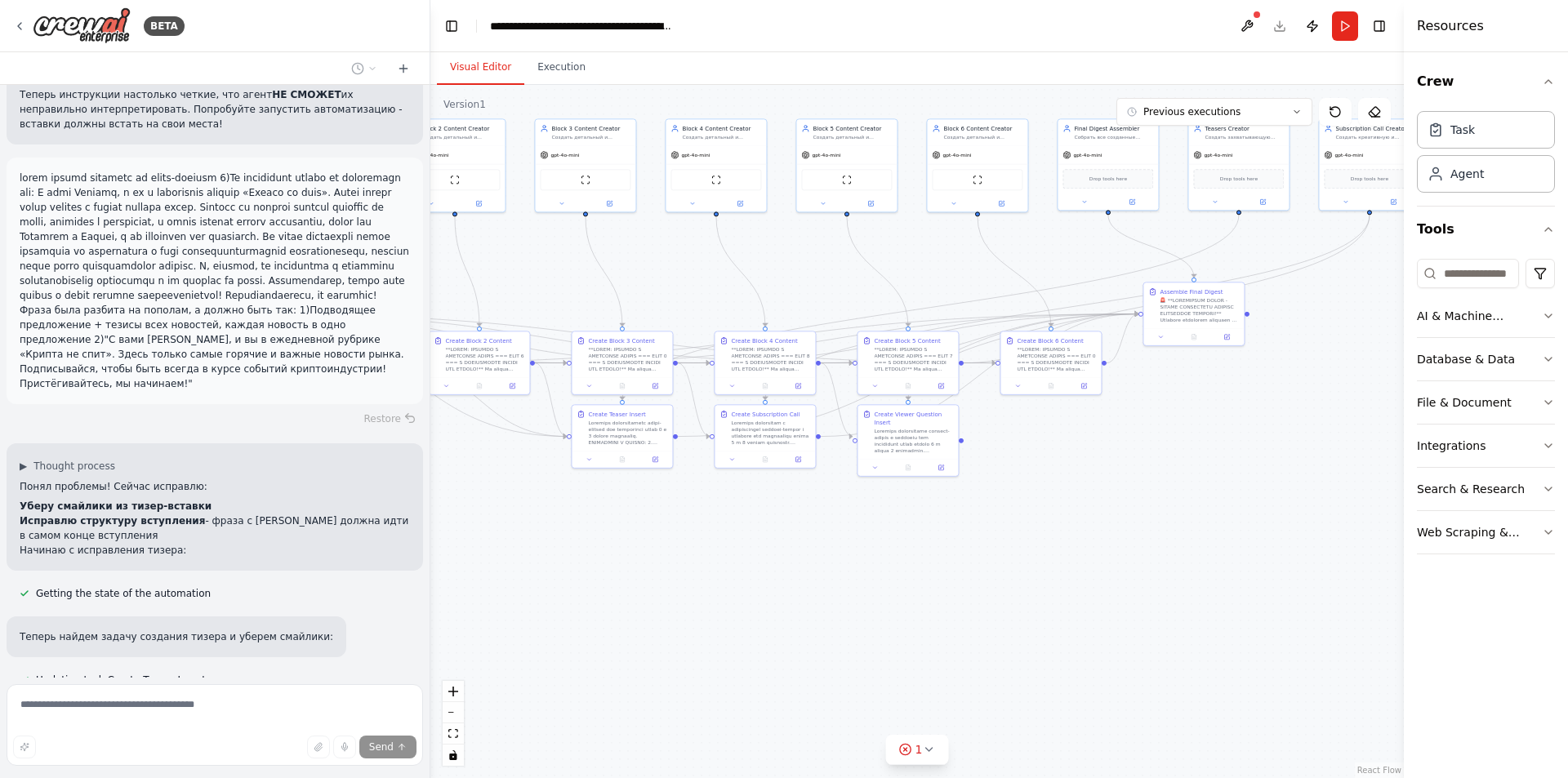
drag, startPoint x: 898, startPoint y: 658, endPoint x: 1257, endPoint y: 409, distance: 436.9
click at [1272, 405] on div ".deletable-edge-delete-btn { width: 20px; height: 20px; border: 0px solid #ffff…" at bounding box center [916, 431] width 973 height 693
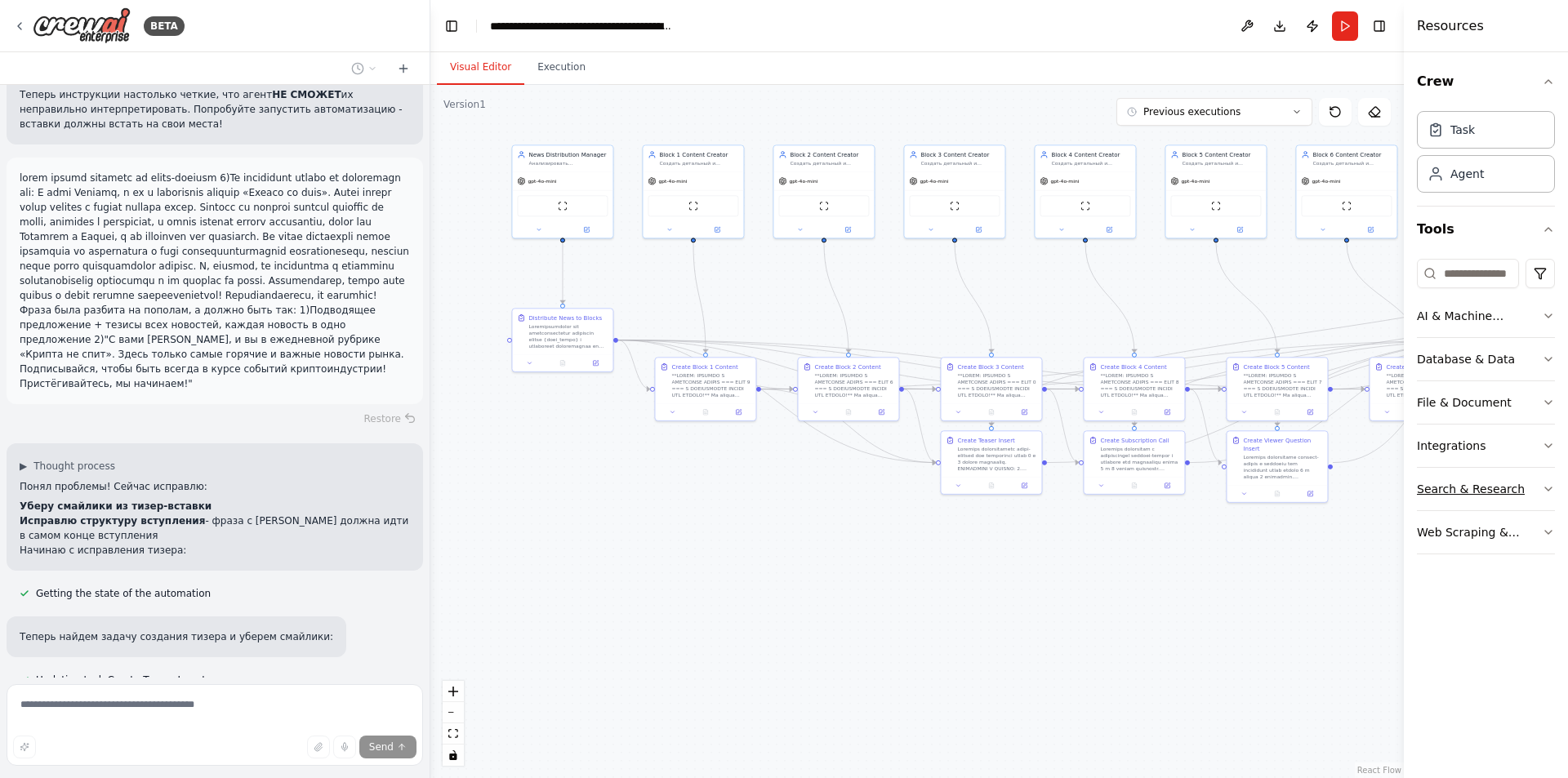
scroll to position [35238, 0]
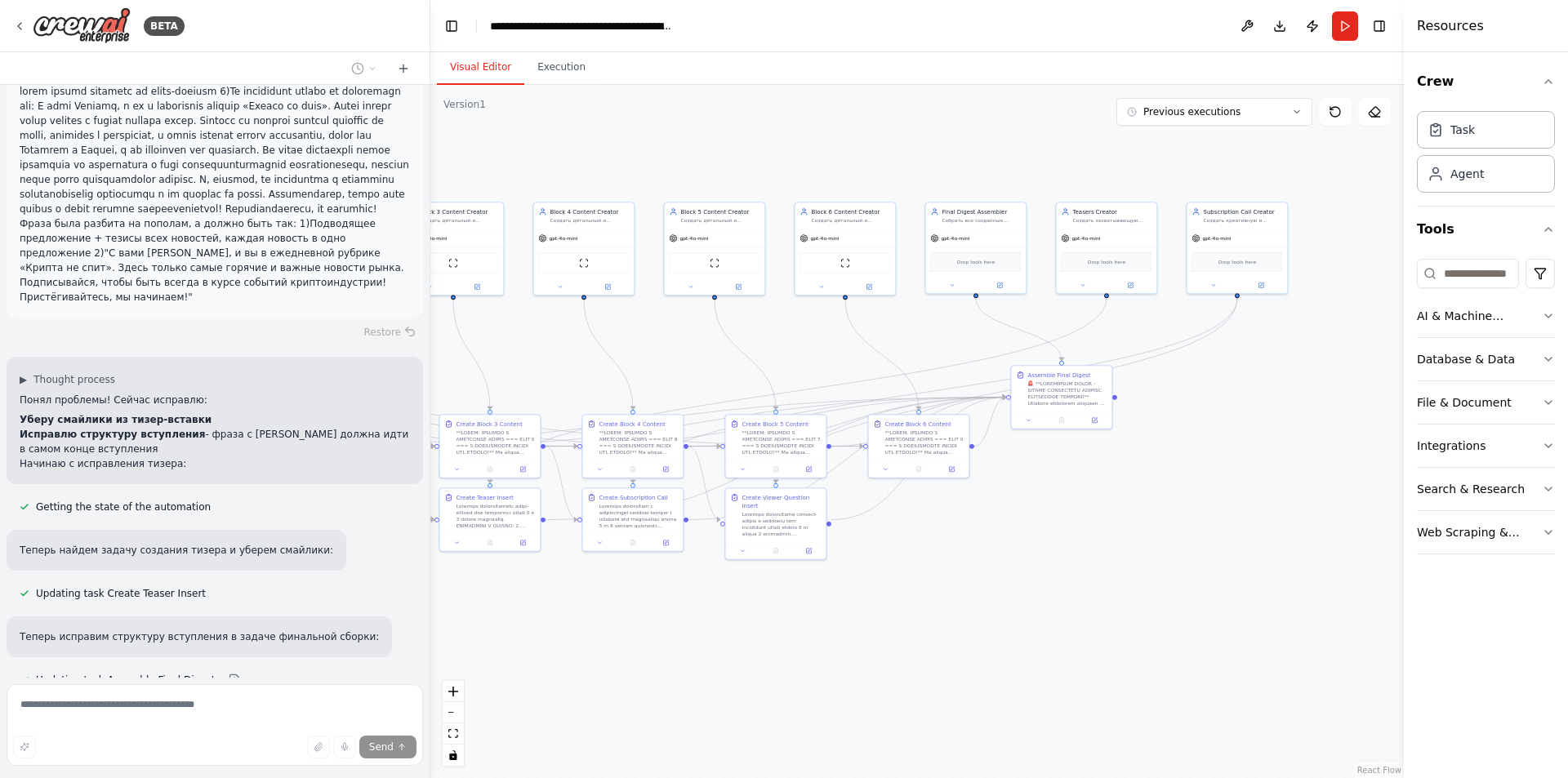
drag, startPoint x: 1102, startPoint y: 464, endPoint x: 1057, endPoint y: 538, distance: 86.6
click at [1051, 538] on div ".deletable-edge-delete-btn { width: 20px; height: 20px; border: 0px solid #ffff…" at bounding box center [916, 431] width 973 height 693
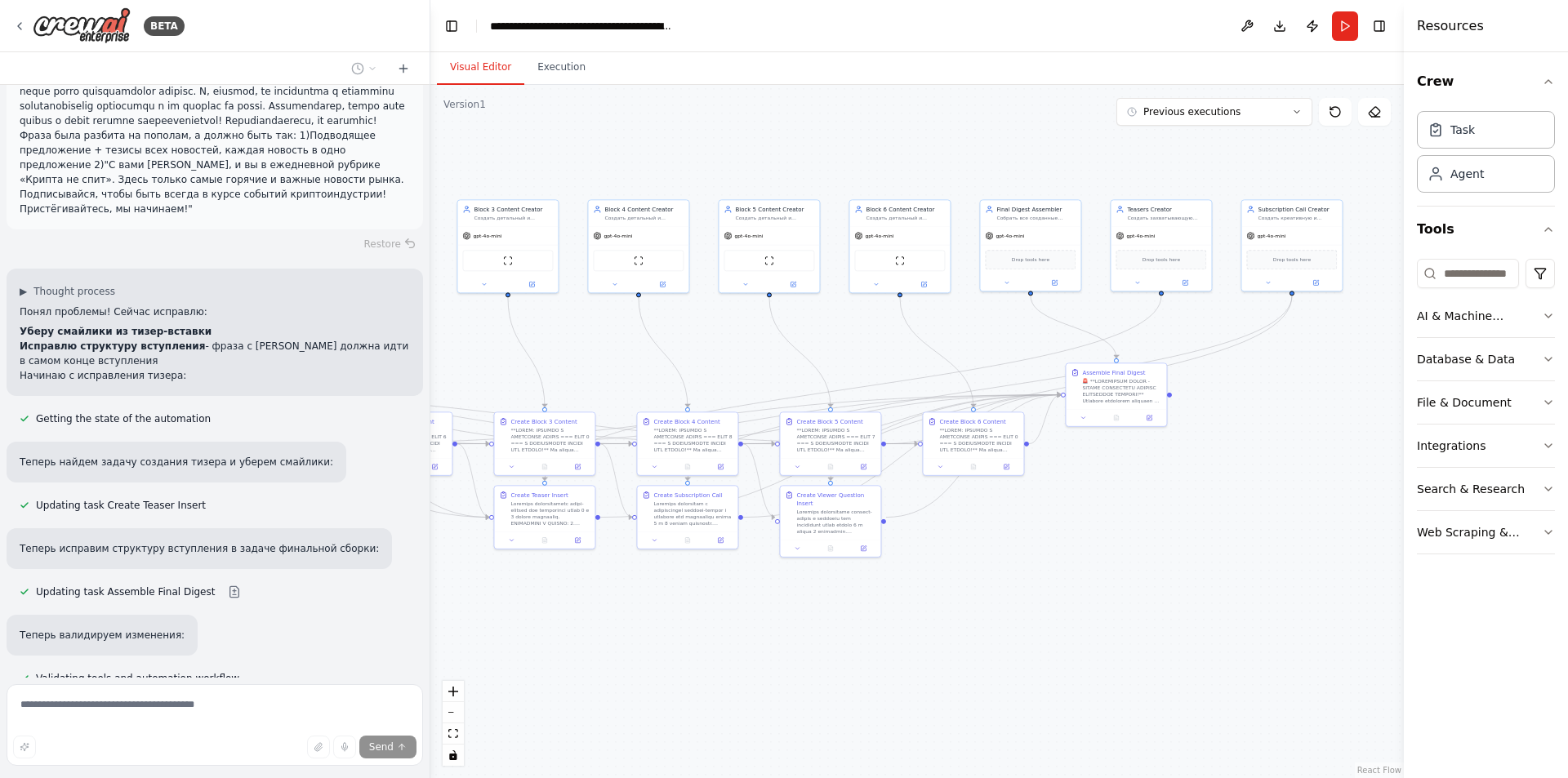
scroll to position [35357, 0]
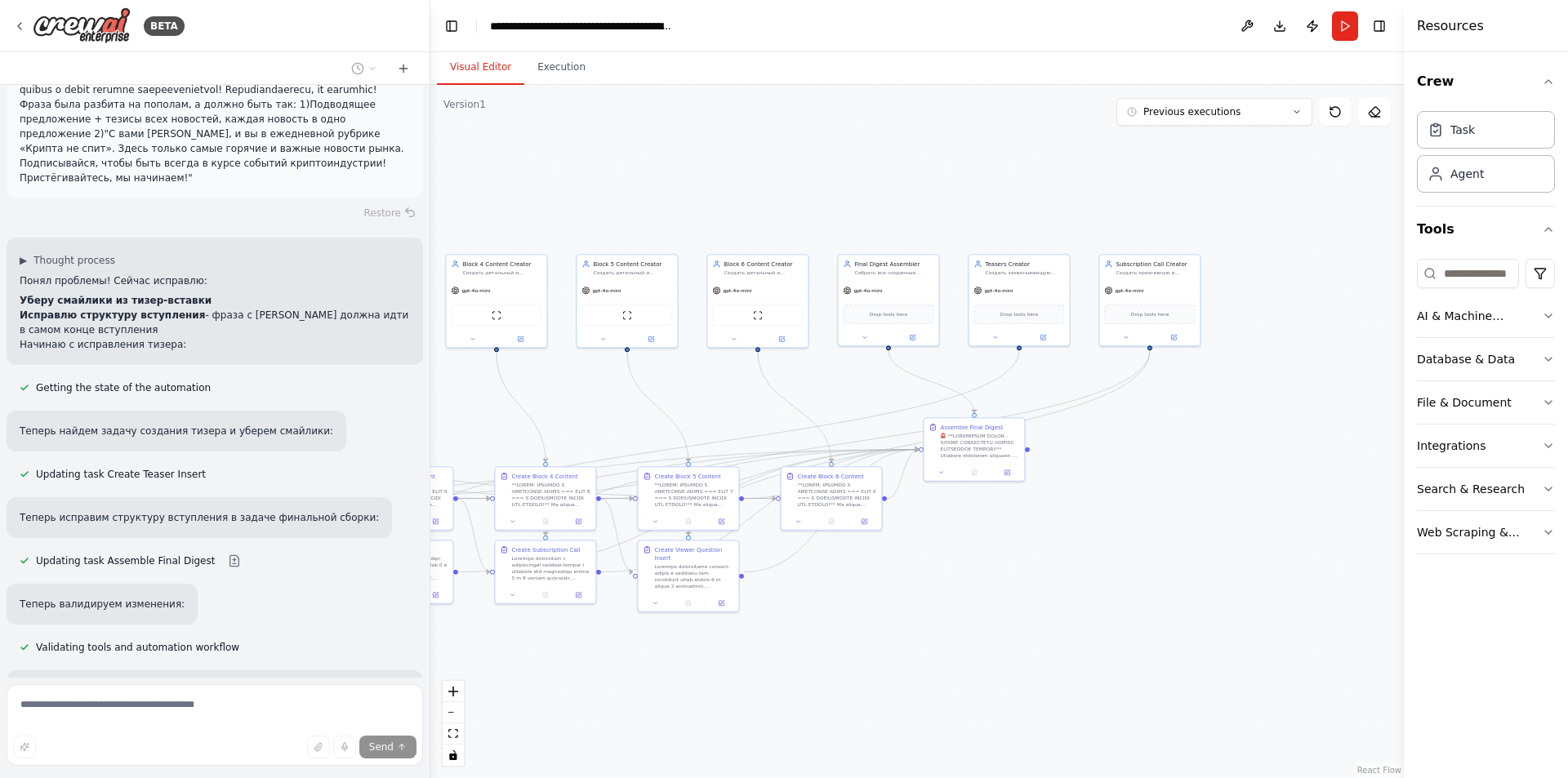
drag, startPoint x: 1066, startPoint y: 574, endPoint x: 914, endPoint y: 629, distance: 161.6
click at [915, 629] on div ".deletable-edge-delete-btn { width: 20px; height: 20px; border: 0px solid #ffff…" at bounding box center [916, 431] width 973 height 693
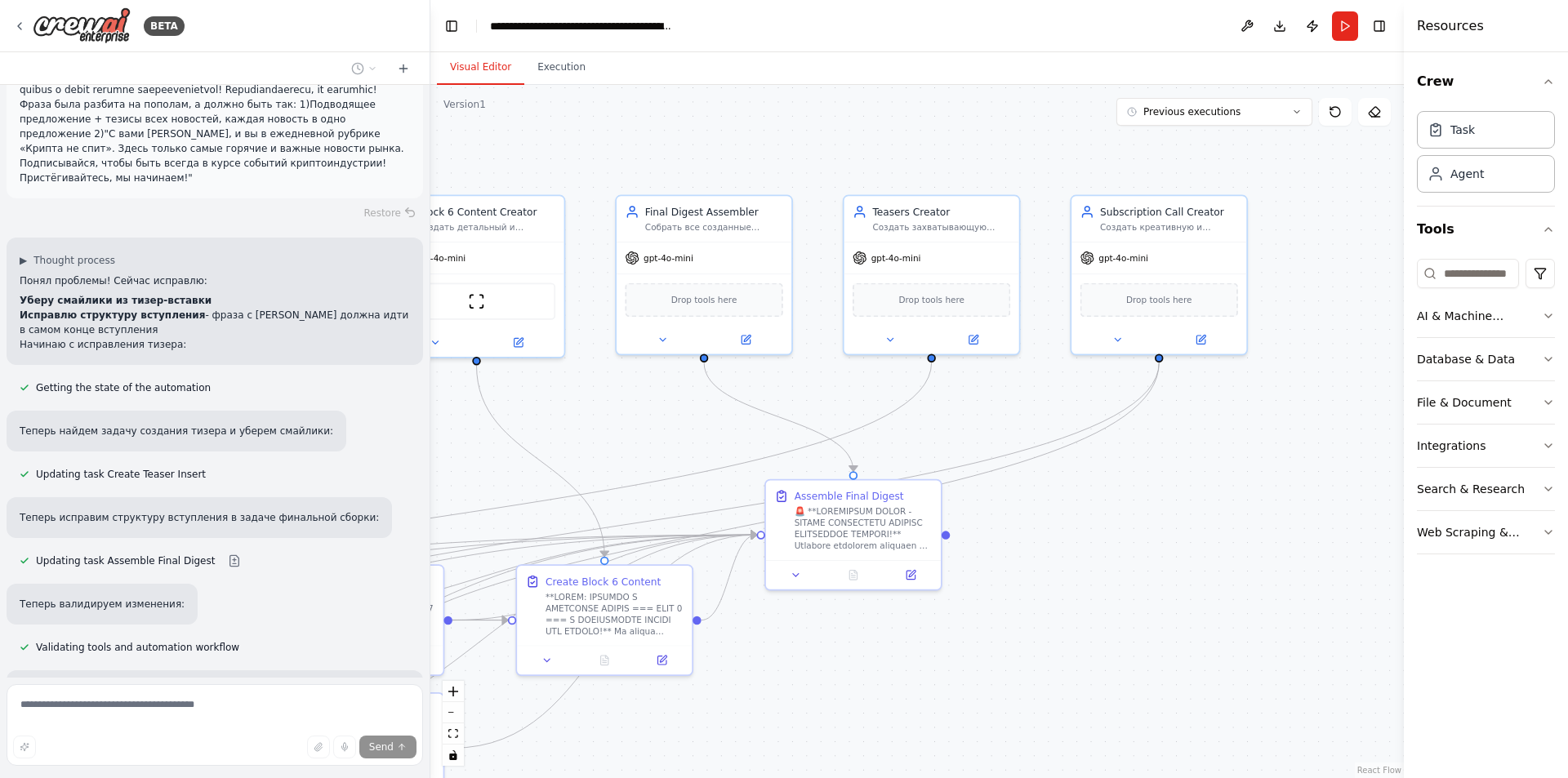
drag, startPoint x: 1300, startPoint y: 559, endPoint x: 1150, endPoint y: 569, distance: 150.3
click at [1150, 569] on div ".deletable-edge-delete-btn { width: 20px; height: 20px; border: 0px solid #ffff…" at bounding box center [916, 431] width 973 height 693
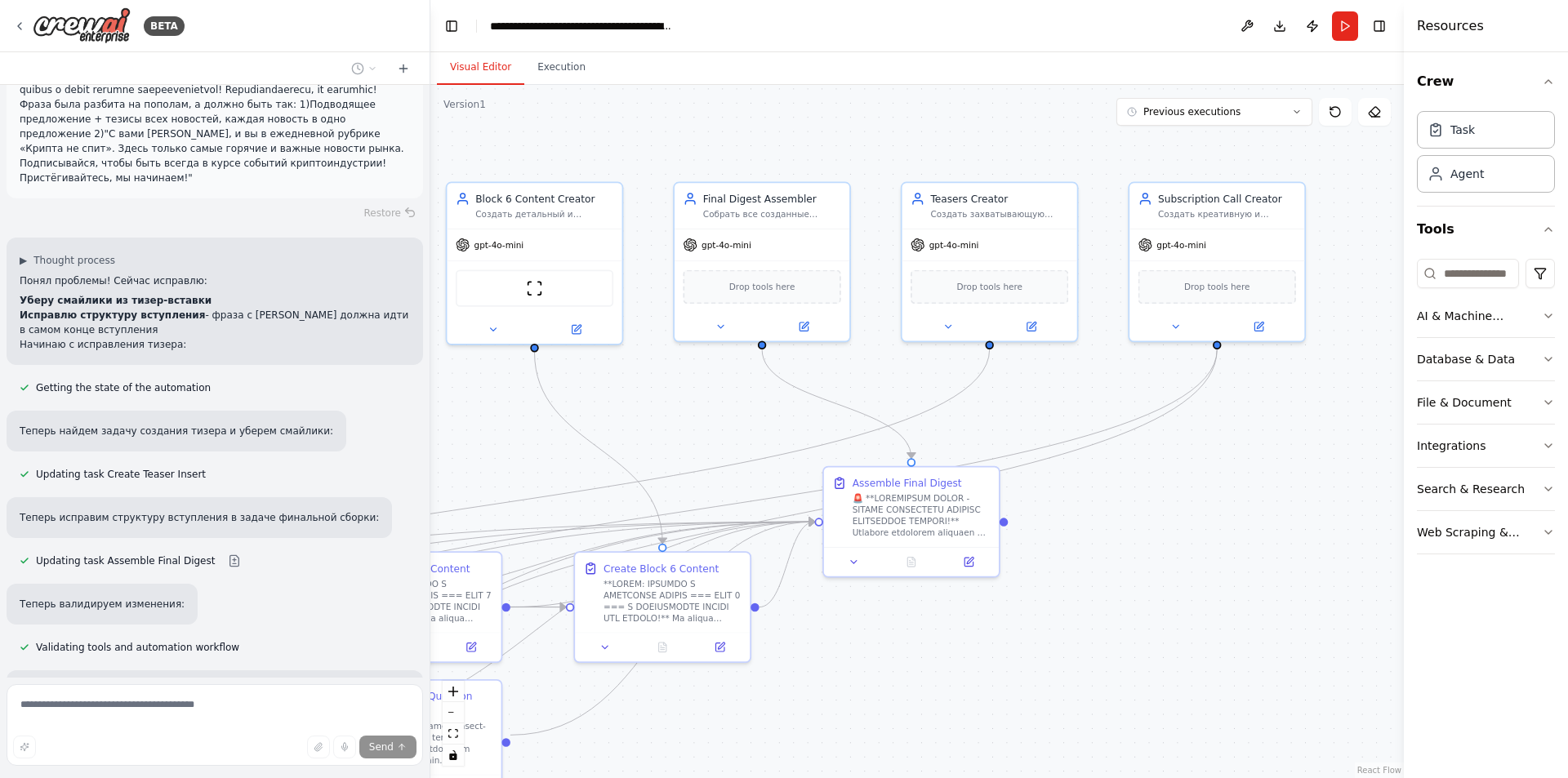
drag, startPoint x: 813, startPoint y: 660, endPoint x: 1282, endPoint y: 548, distance: 482.2
click at [1279, 550] on div ".deletable-edge-delete-btn { width: 20px; height: 20px; border: 0px solid #ffff…" at bounding box center [916, 431] width 973 height 693
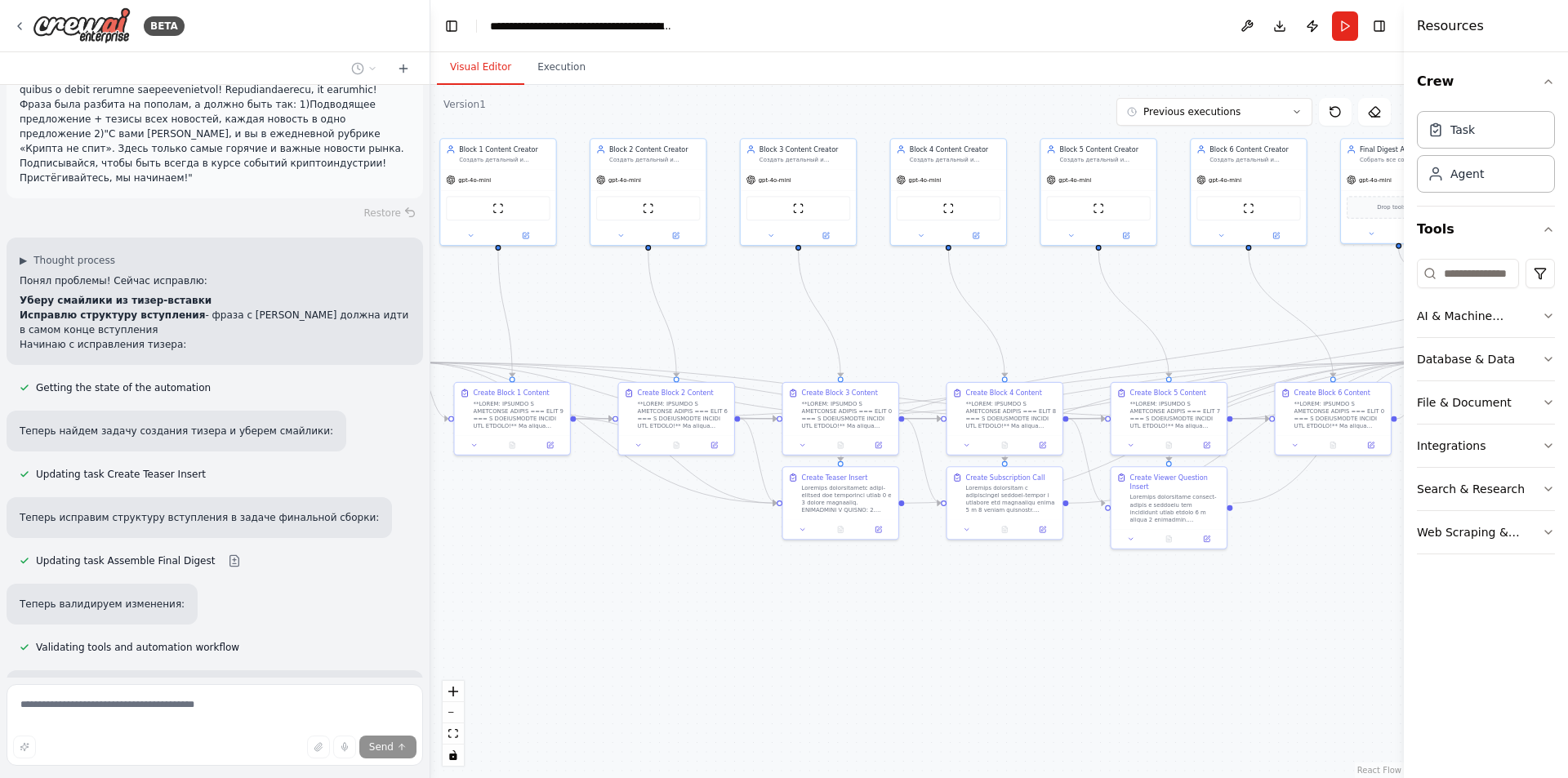
drag, startPoint x: 1014, startPoint y: 673, endPoint x: 1262, endPoint y: 551, distance: 276.4
click at [1262, 551] on div ".deletable-edge-delete-btn { width: 20px; height: 20px; border: 0px solid #ffff…" at bounding box center [916, 431] width 973 height 693
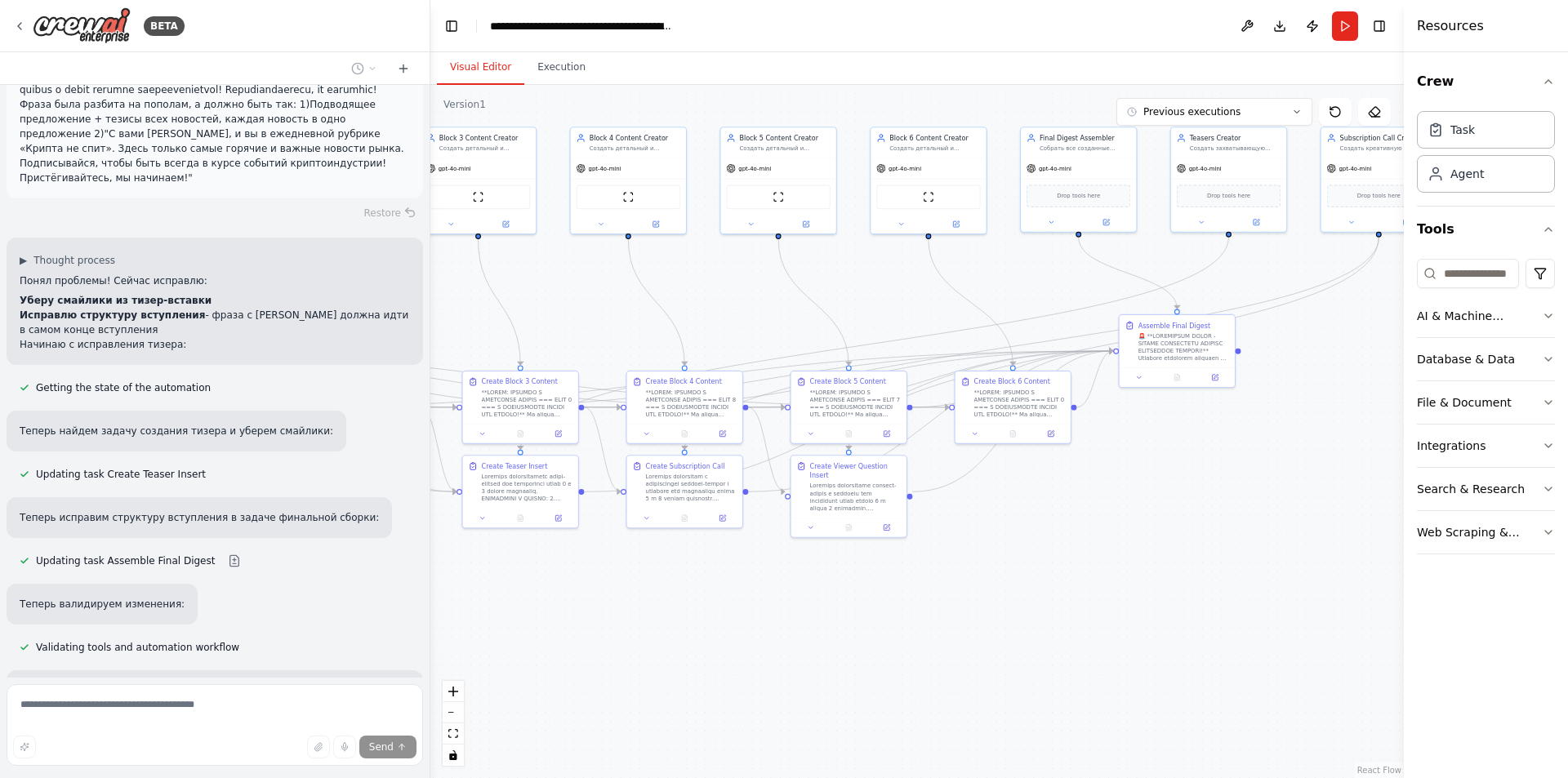
drag, startPoint x: 848, startPoint y: 596, endPoint x: 721, endPoint y: 595, distance: 127.0
click at [721, 595] on div ".deletable-edge-delete-btn { width: 20px; height: 20px; border: 0px solid #ffff…" at bounding box center [916, 431] width 973 height 693
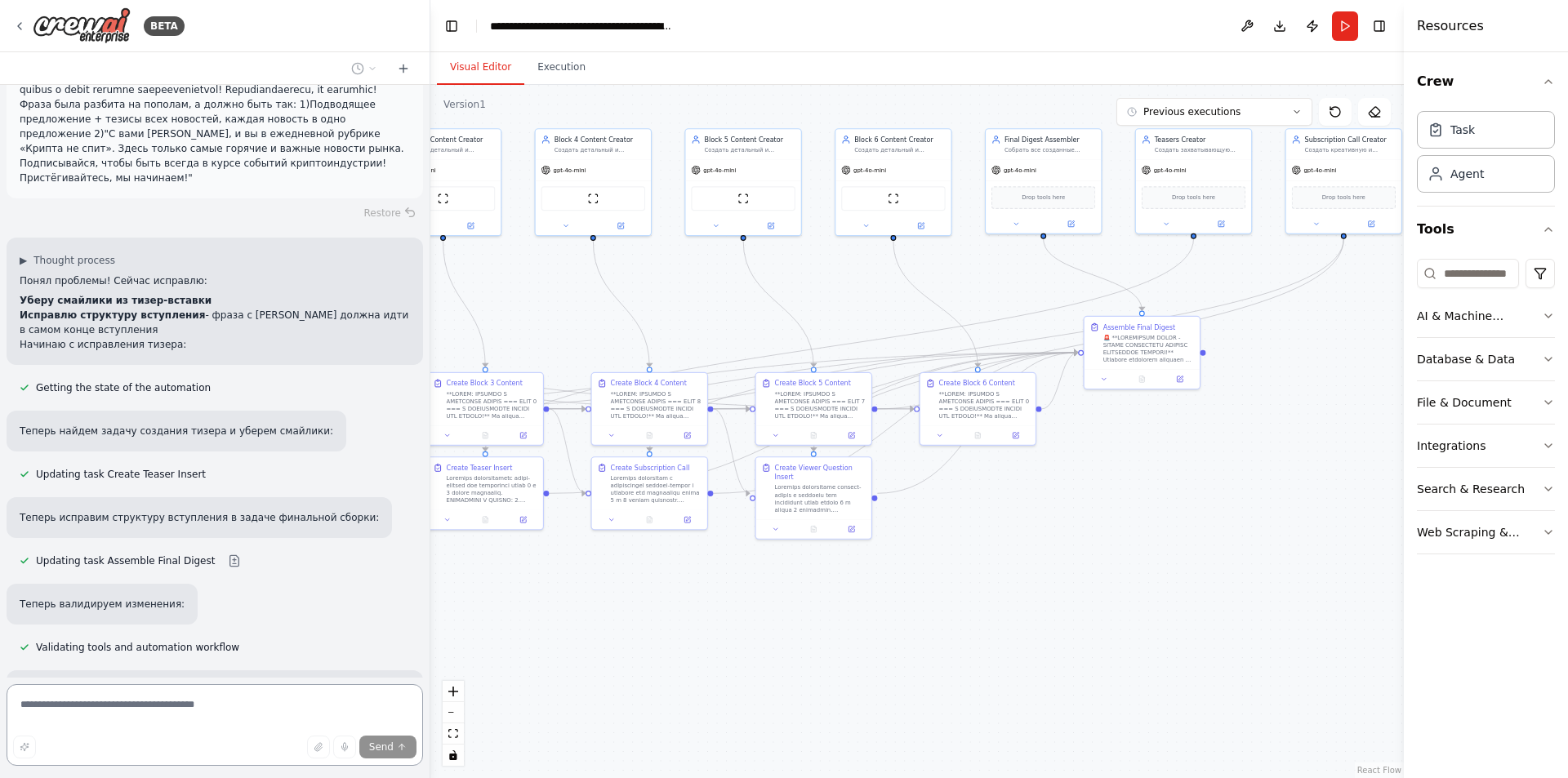
drag, startPoint x: 1034, startPoint y: 541, endPoint x: 1014, endPoint y: 545, distance: 20.4
click at [1014, 545] on div ".deletable-edge-delete-btn { width: 20px; height: 20px; border: 0px solid #ffff…" at bounding box center [916, 431] width 973 height 693
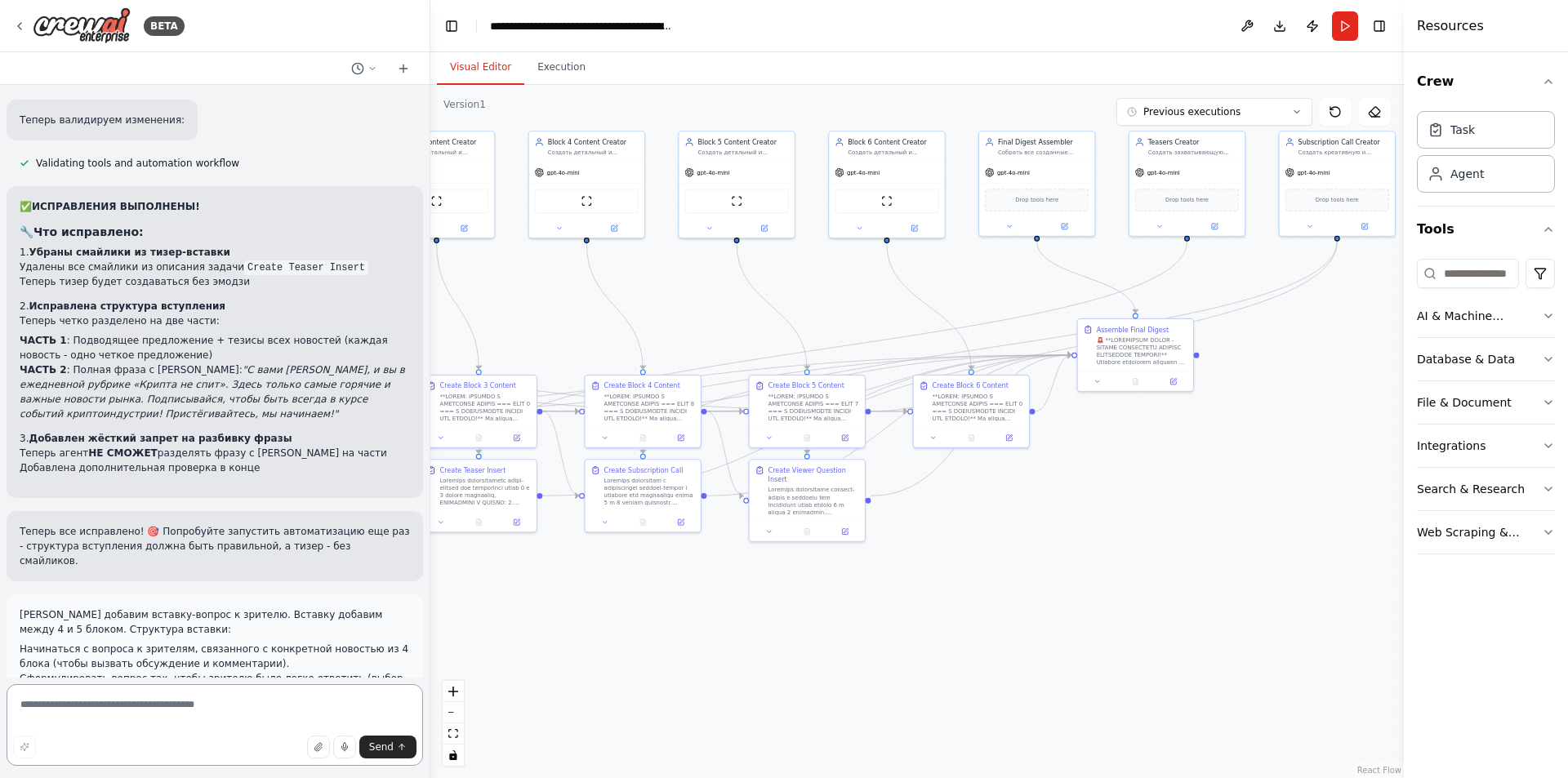
scroll to position [35846, 0]
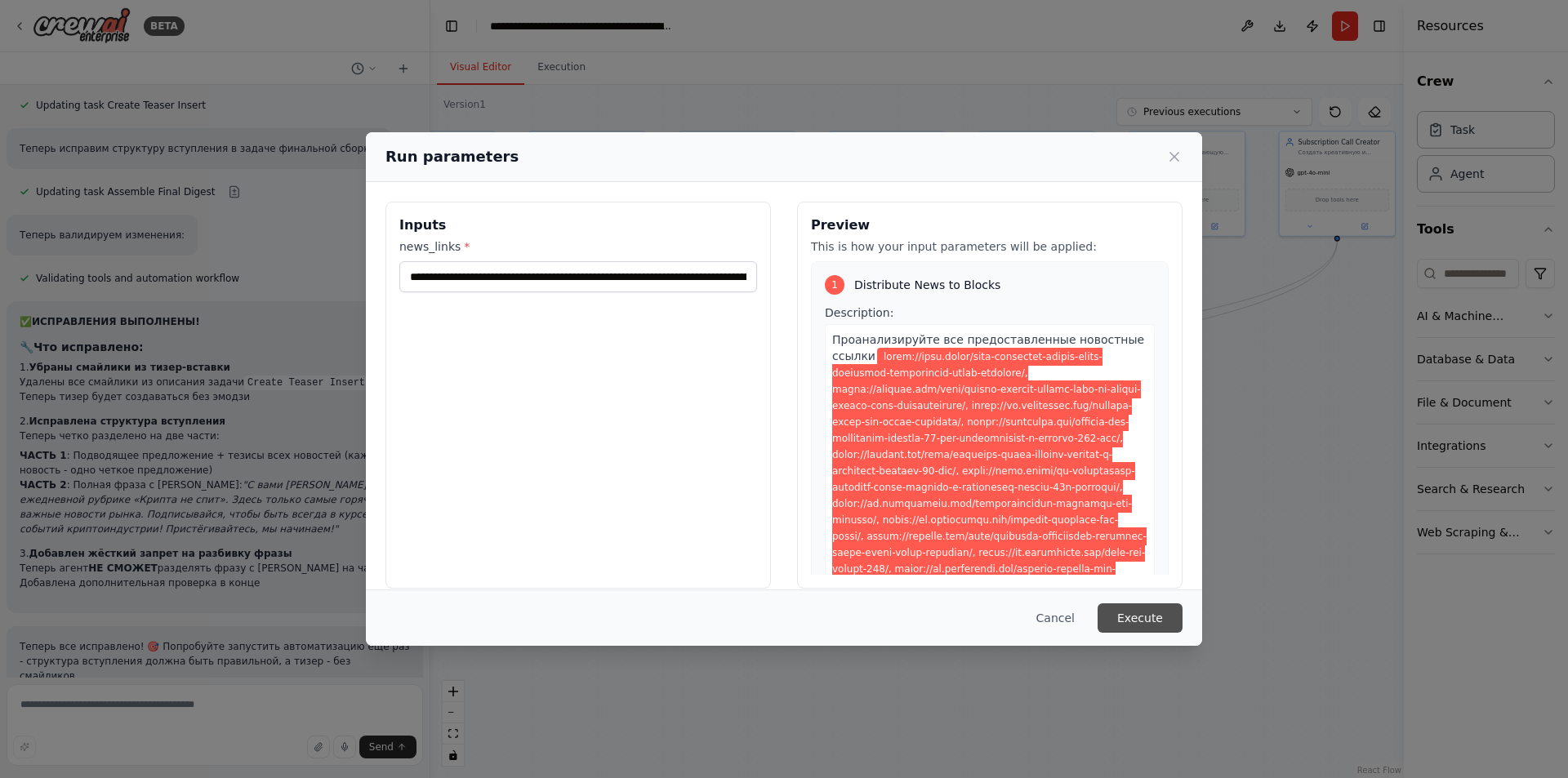
click at [1124, 617] on button "Execute" at bounding box center [1140, 618] width 85 height 30
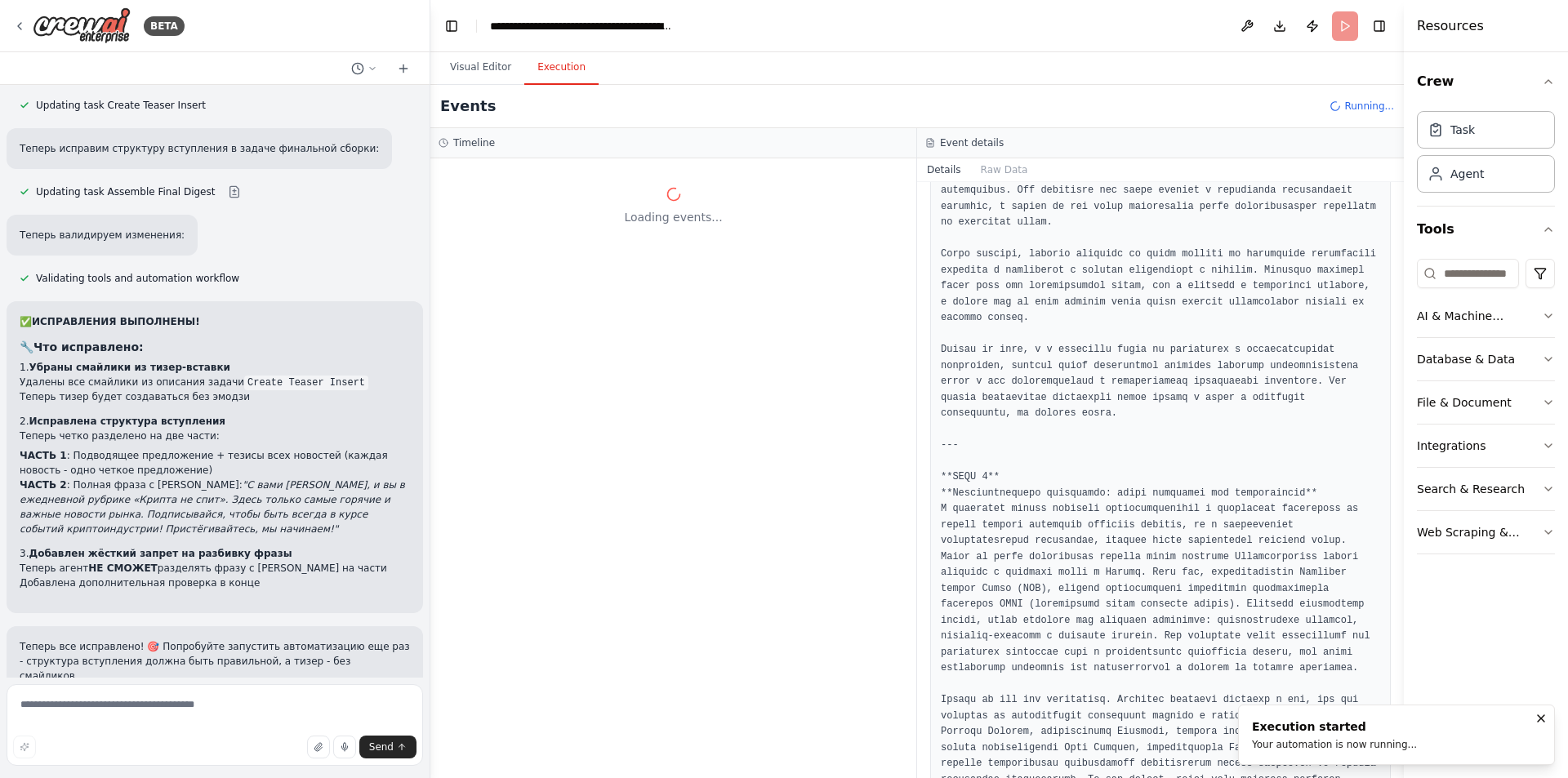
scroll to position [0, 0]
click at [477, 63] on button "Visual Editor" at bounding box center [480, 68] width 87 height 35
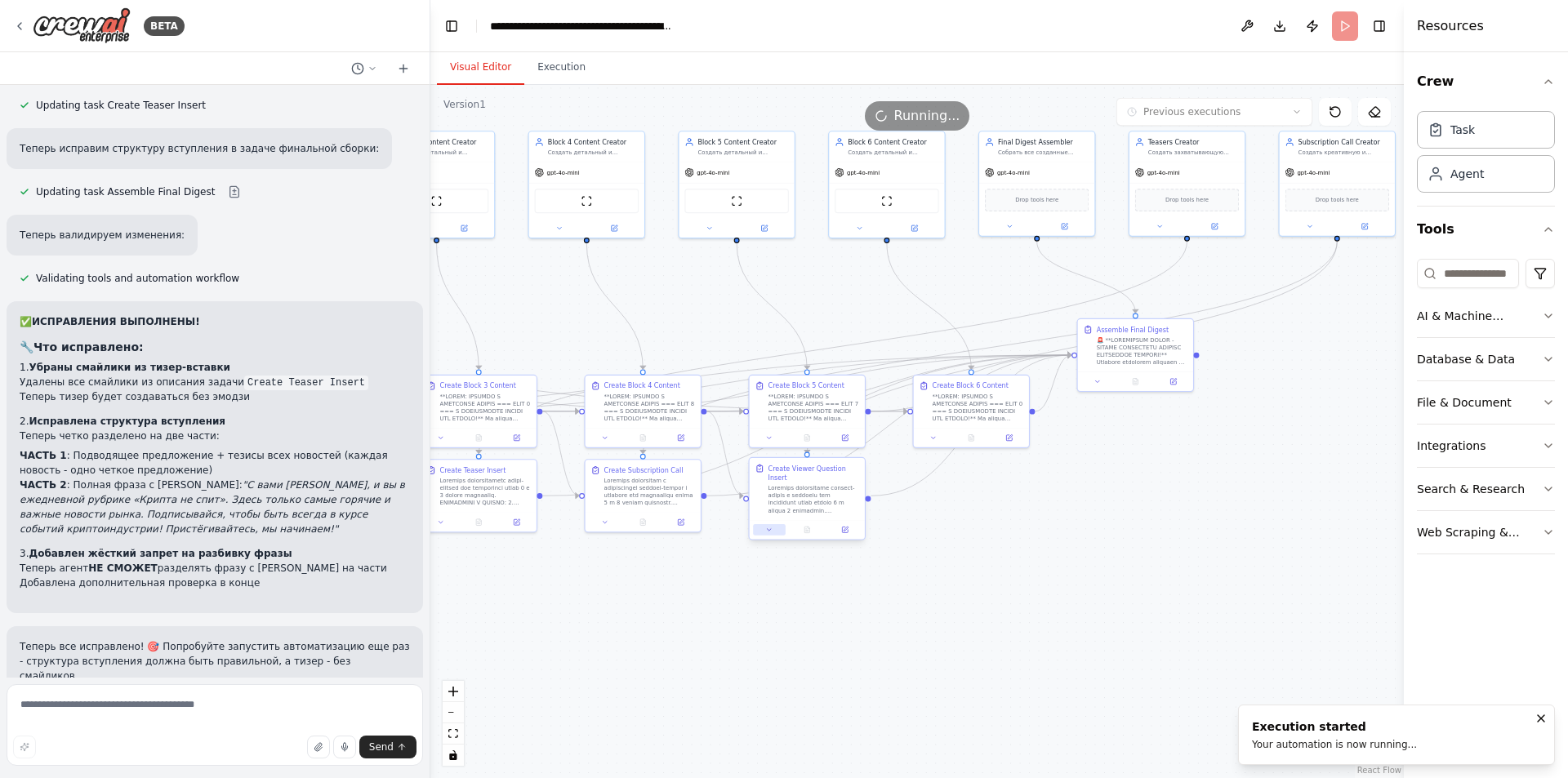
click at [765, 526] on icon at bounding box center [768, 529] width 7 height 7
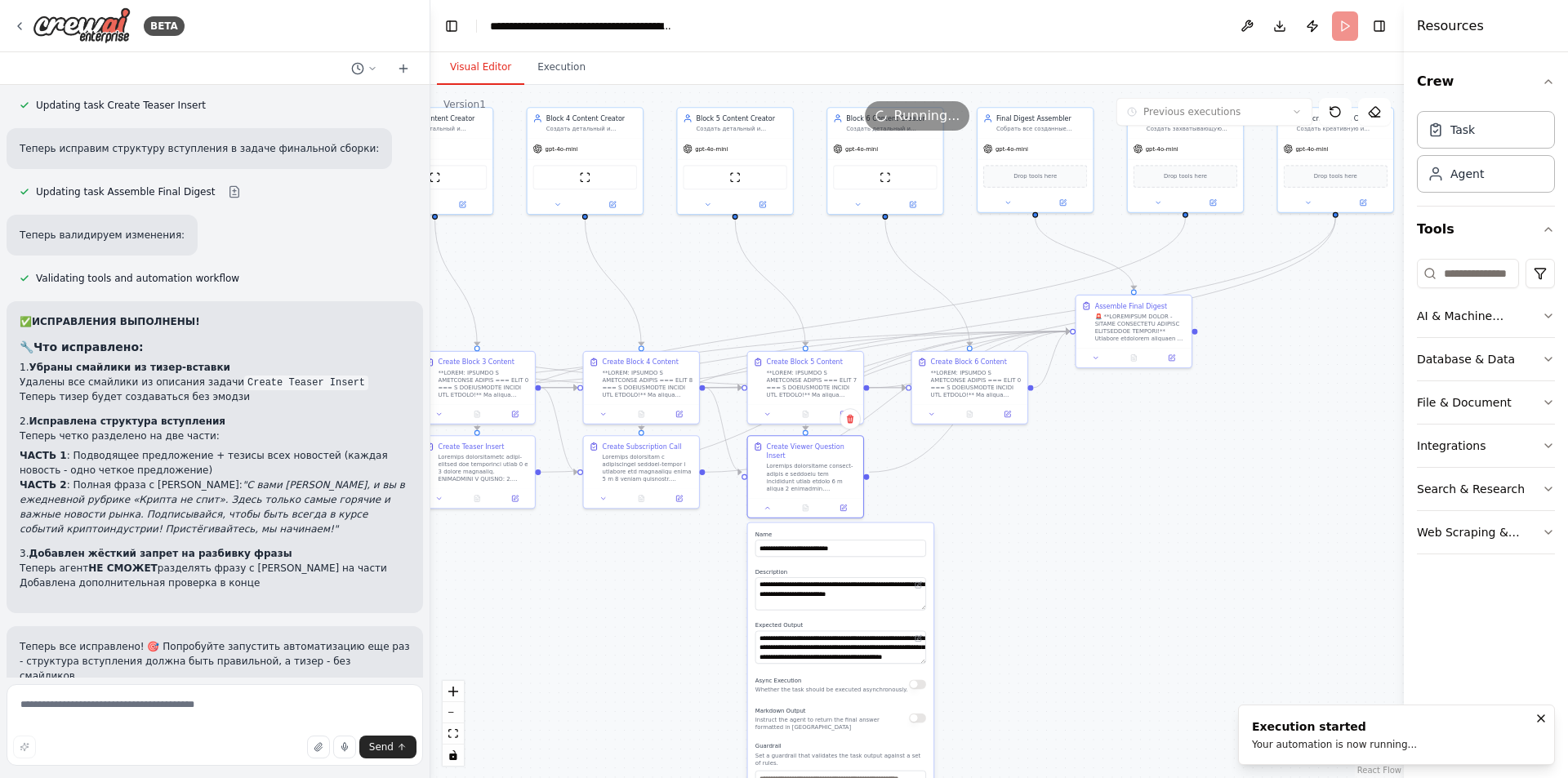
drag, startPoint x: 1091, startPoint y: 605, endPoint x: 1017, endPoint y: 482, distance: 143.5
click at [1093, 463] on div ".deletable-edge-delete-btn { width: 20px; height: 20px; border: 0px solid #ffff…" at bounding box center [916, 431] width 973 height 693
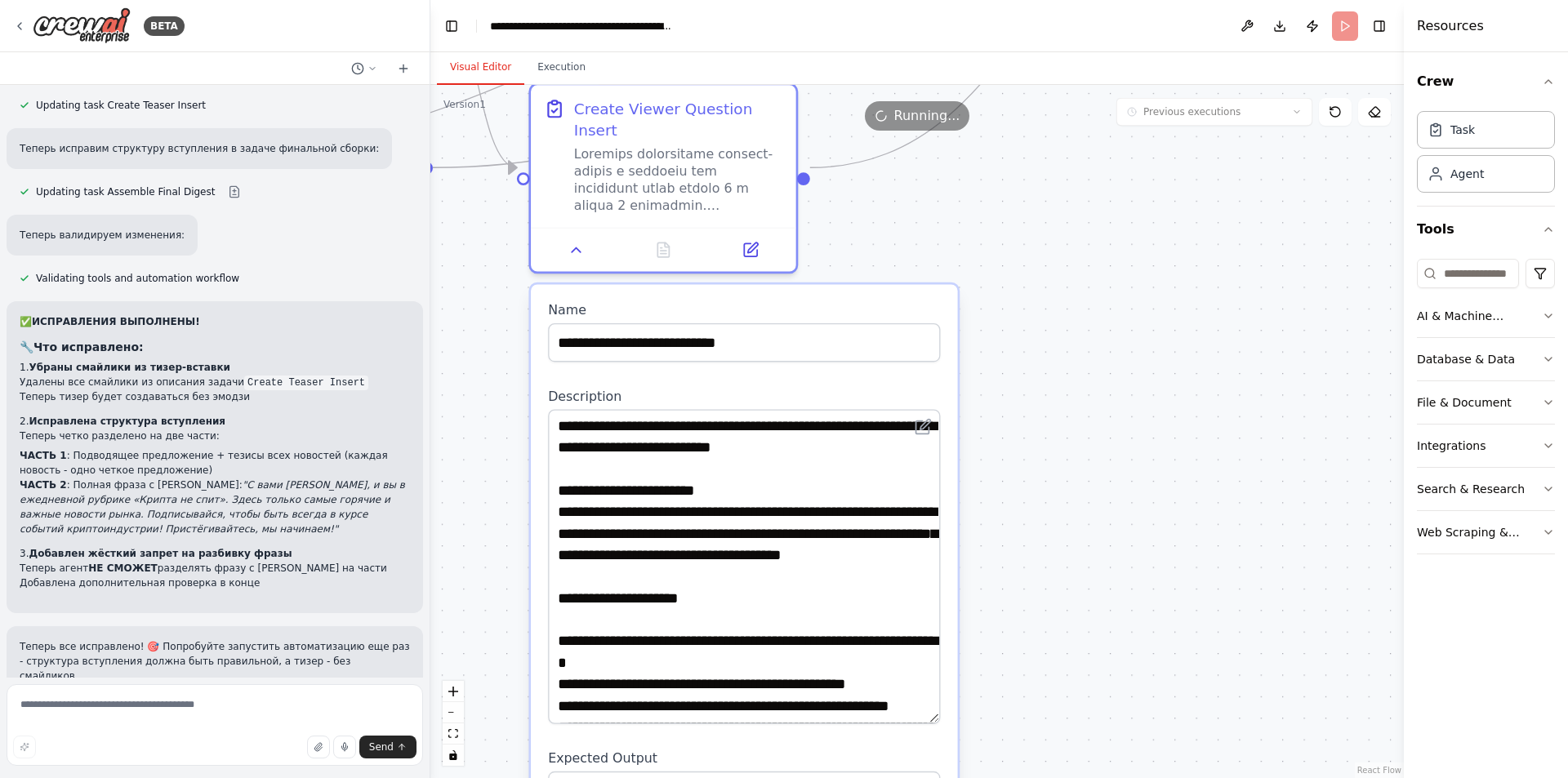
drag, startPoint x: 935, startPoint y: 461, endPoint x: 943, endPoint y: 699, distance: 238.1
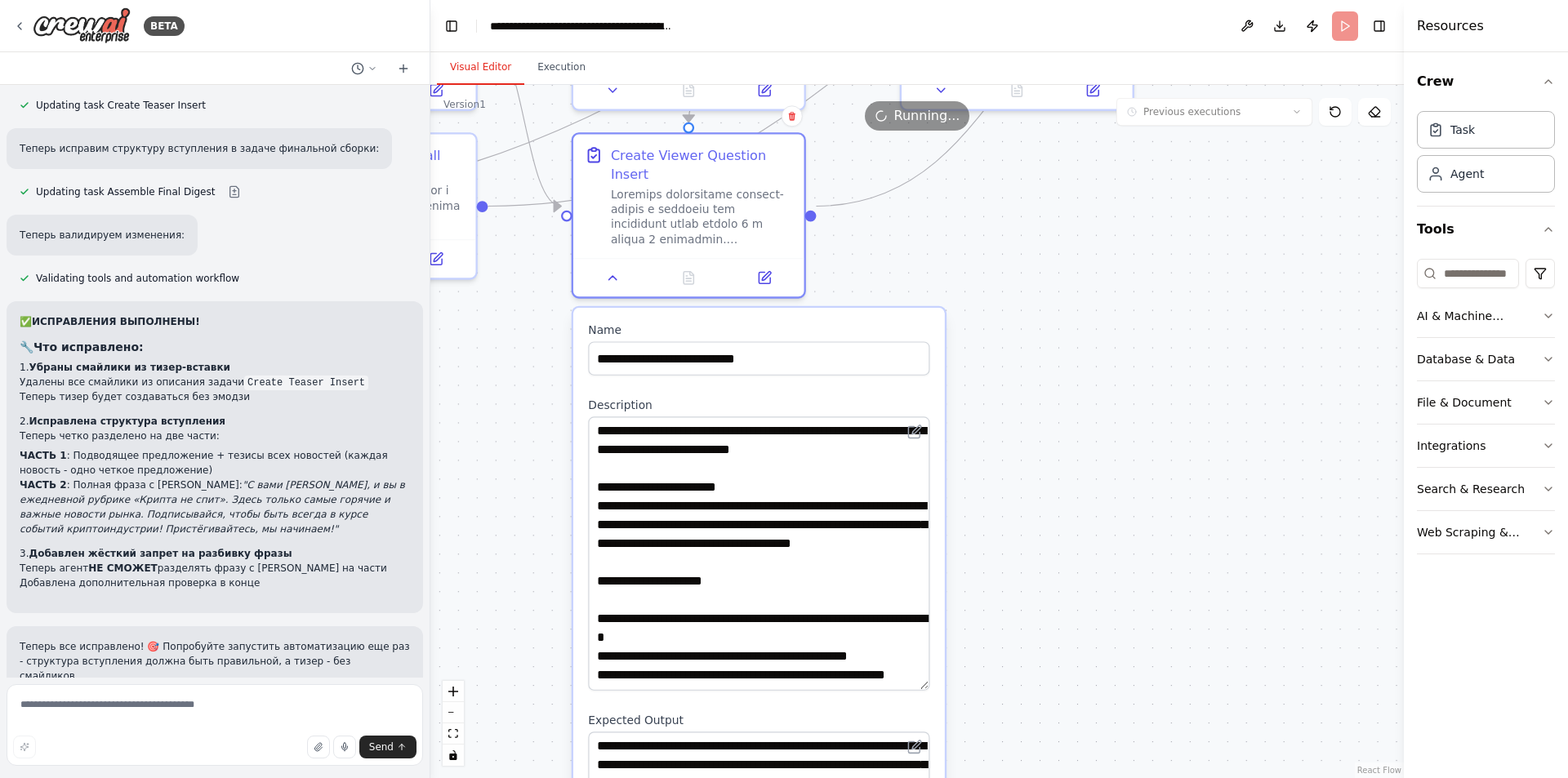
drag, startPoint x: 1047, startPoint y: 564, endPoint x: 1078, endPoint y: 471, distance: 98.0
click at [1078, 471] on div ".deletable-edge-delete-btn { width: 20px; height: 20px; border: 0px solid #ffff…" at bounding box center [916, 431] width 973 height 693
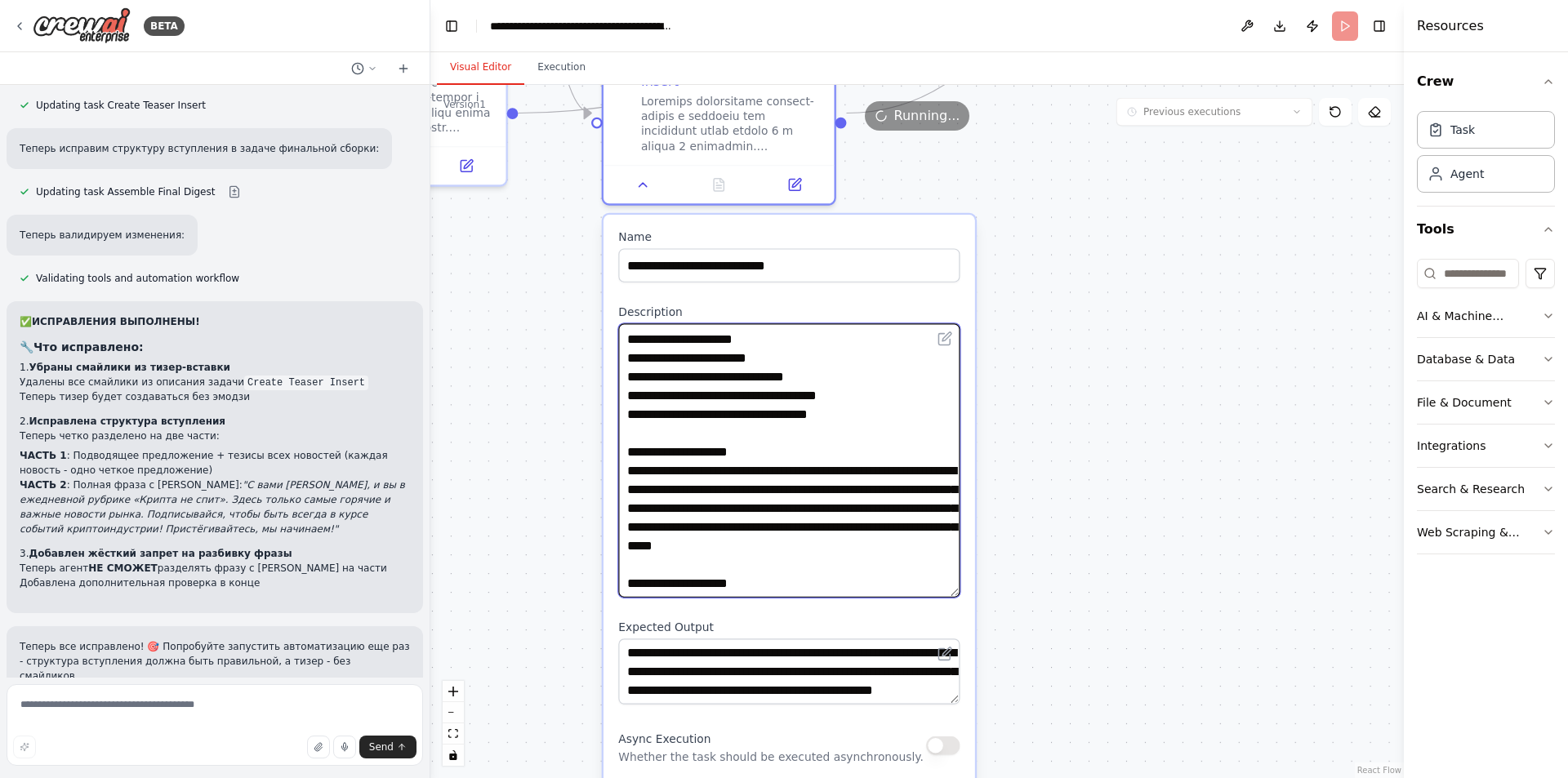
scroll to position [586, 0]
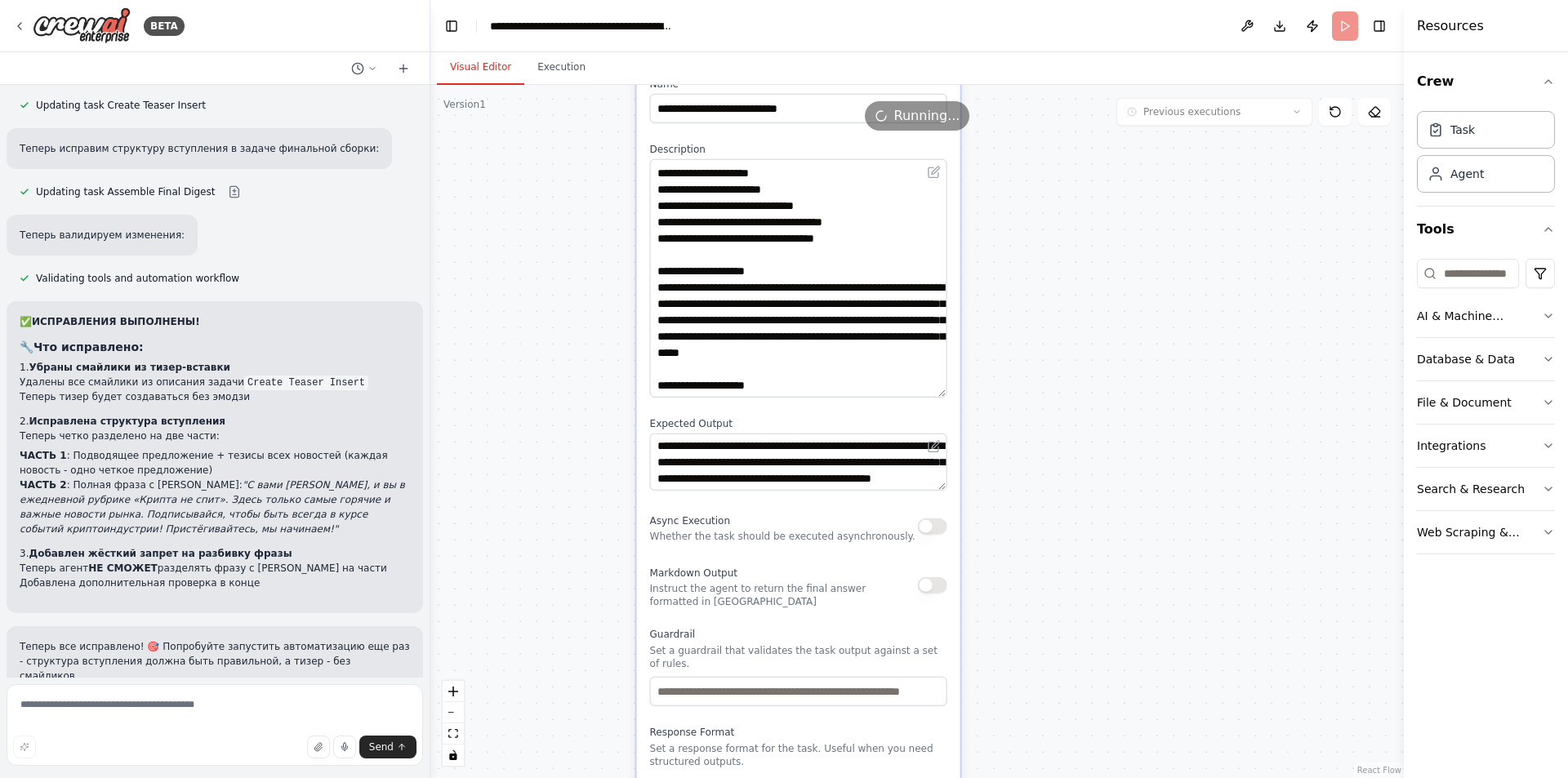
drag, startPoint x: 1062, startPoint y: 635, endPoint x: 1038, endPoint y: 417, distance: 219.3
click at [1039, 424] on div ".deletable-edge-delete-btn { width: 20px; height: 20px; border: 0px solid #ffff…" at bounding box center [916, 431] width 973 height 693
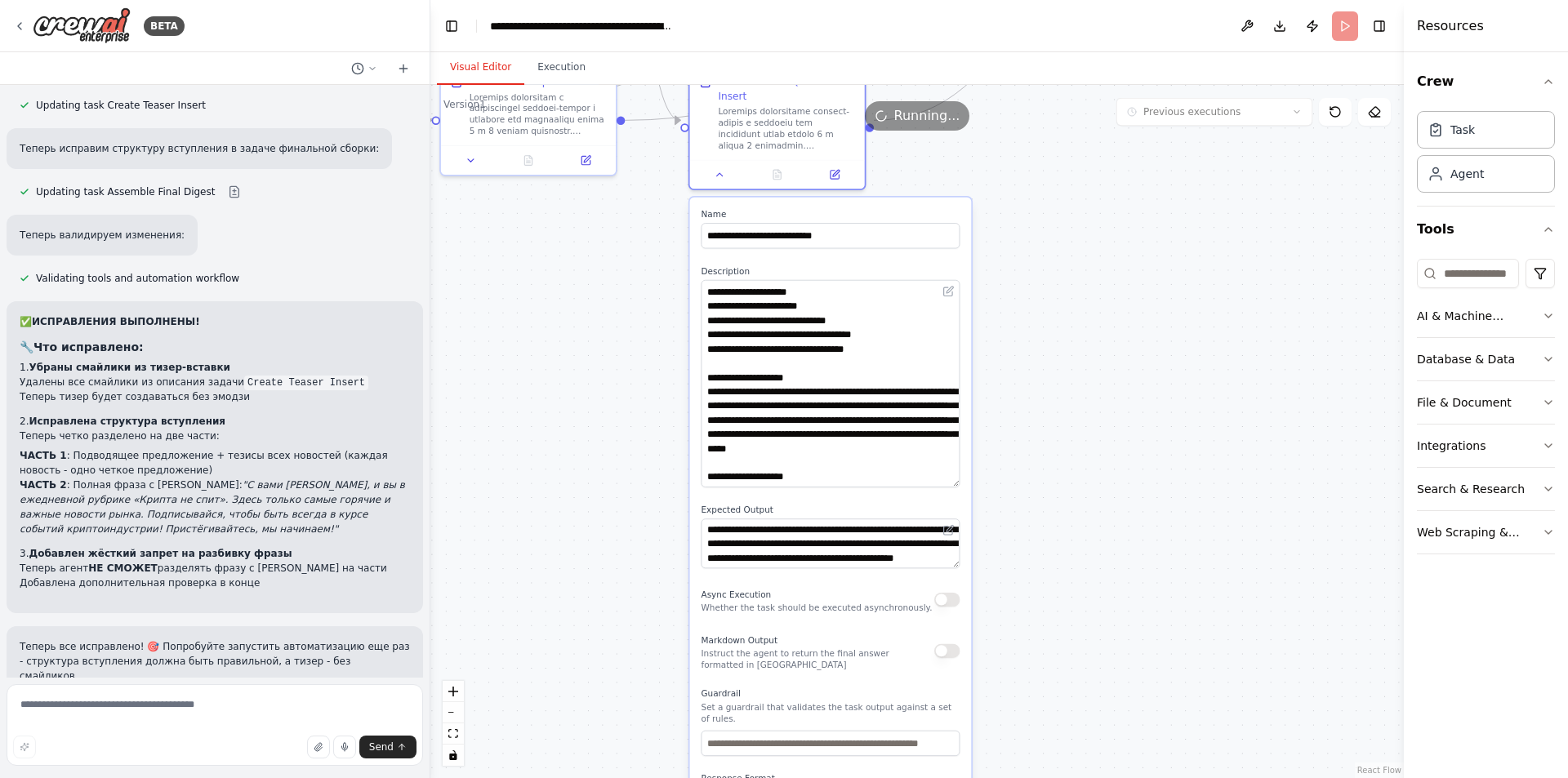
drag, startPoint x: 1063, startPoint y: 477, endPoint x: 1053, endPoint y: 577, distance: 100.5
click at [1053, 577] on div ".deletable-edge-delete-btn { width: 20px; height: 20px; border: 0px solid #ffff…" at bounding box center [916, 431] width 973 height 693
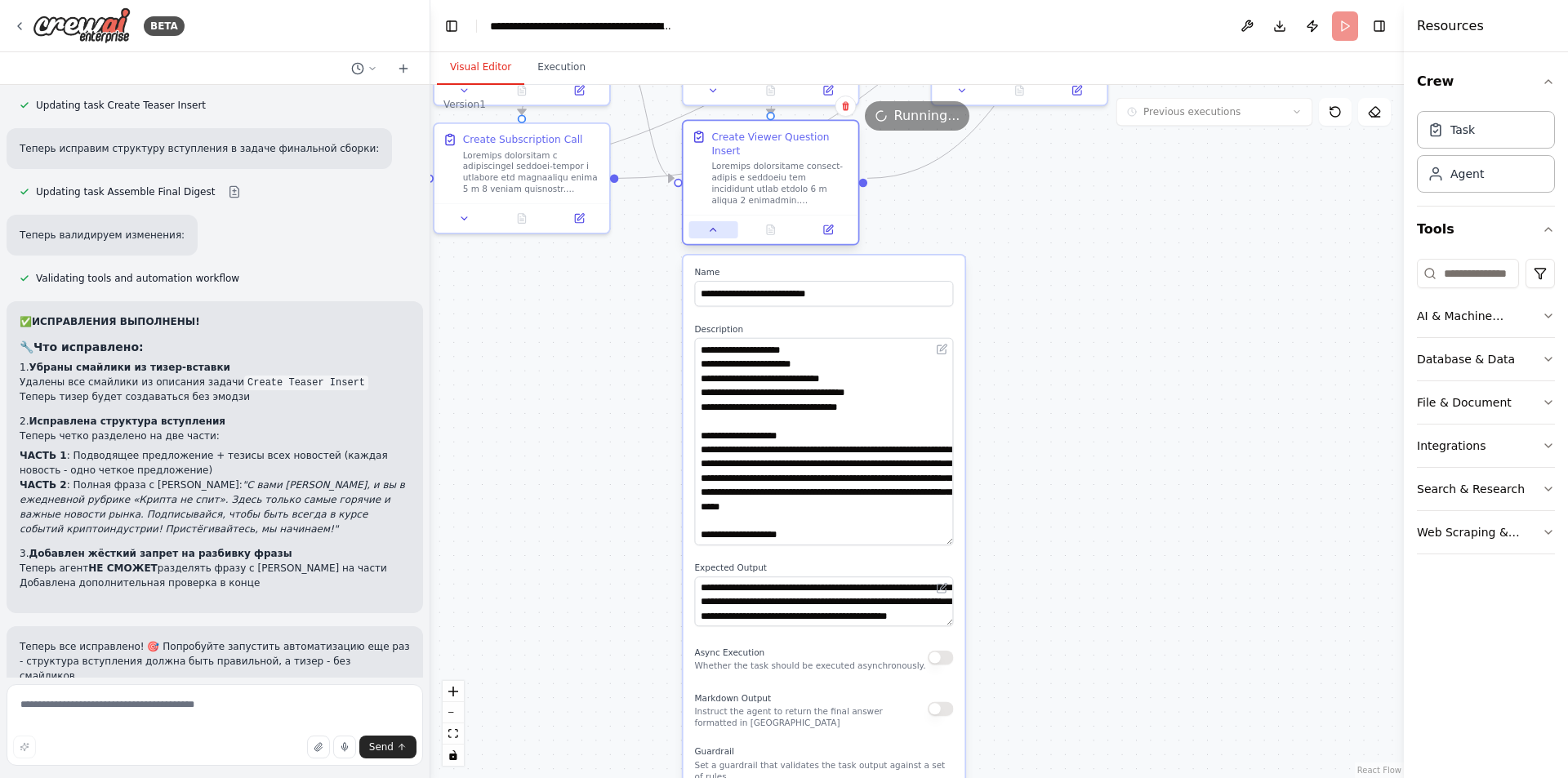
click at [717, 224] on icon at bounding box center [713, 230] width 12 height 12
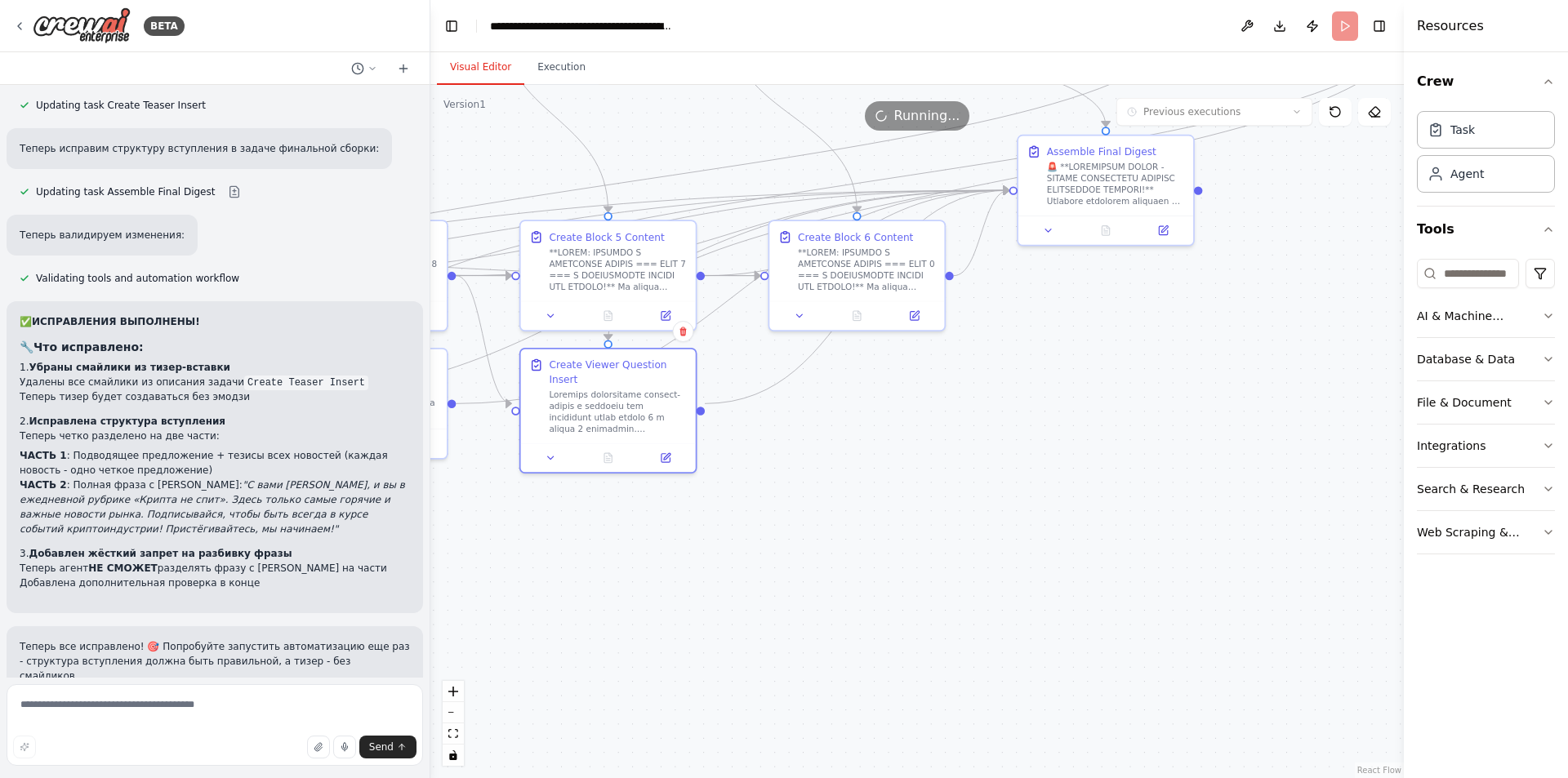
drag, startPoint x: 1001, startPoint y: 339, endPoint x: 832, endPoint y: 545, distance: 266.5
click at [832, 545] on div ".deletable-edge-delete-btn { width: 20px; height: 20px; border: 0px solid #ffff…" at bounding box center [916, 431] width 973 height 693
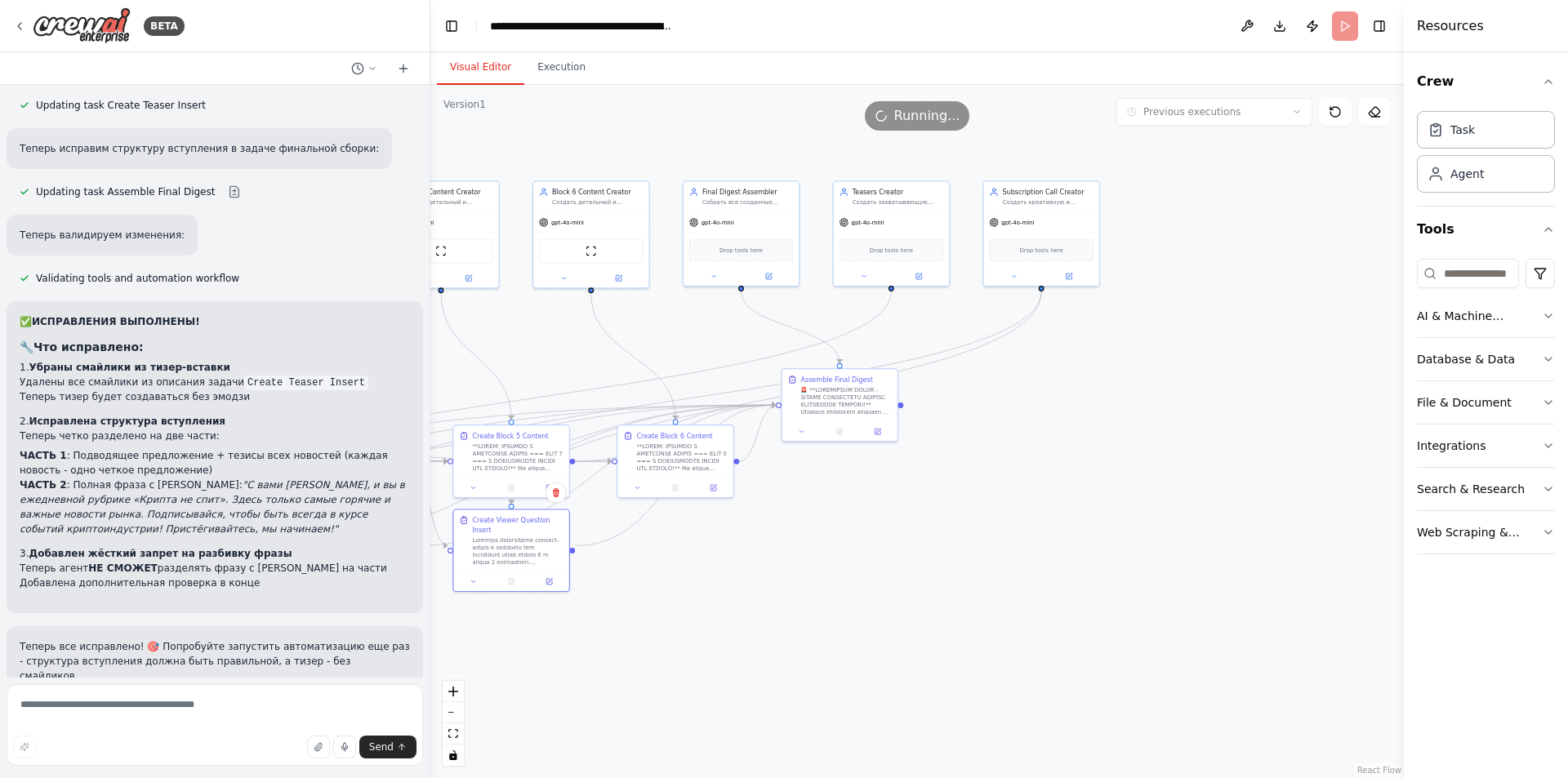
drag, startPoint x: 905, startPoint y: 495, endPoint x: 753, endPoint y: 567, distance: 168.2
click at [753, 567] on div ".deletable-edge-delete-btn { width: 20px; height: 20px; border: 0px solid #ffff…" at bounding box center [916, 431] width 973 height 693
click at [1015, 277] on icon at bounding box center [1013, 274] width 7 height 7
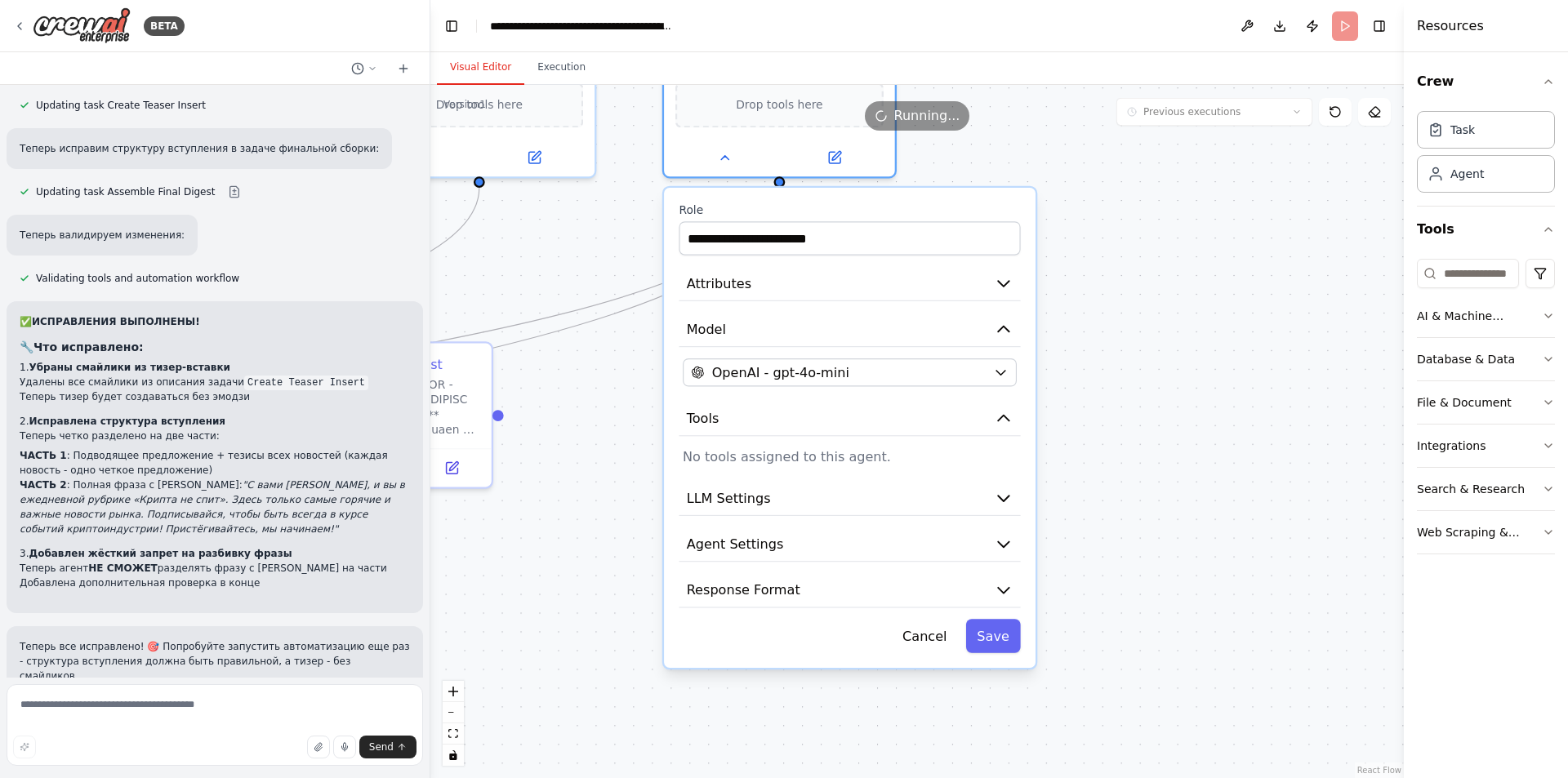
drag, startPoint x: 1212, startPoint y: 465, endPoint x: 1098, endPoint y: 484, distance: 115.6
click at [1098, 484] on div ".deletable-edge-delete-btn { width: 20px; height: 20px; border: 0px solid #ffff…" at bounding box center [916, 431] width 973 height 693
click at [1002, 281] on icon "button" at bounding box center [1003, 284] width 19 height 19
click at [999, 283] on icon "button" at bounding box center [1003, 284] width 11 height 6
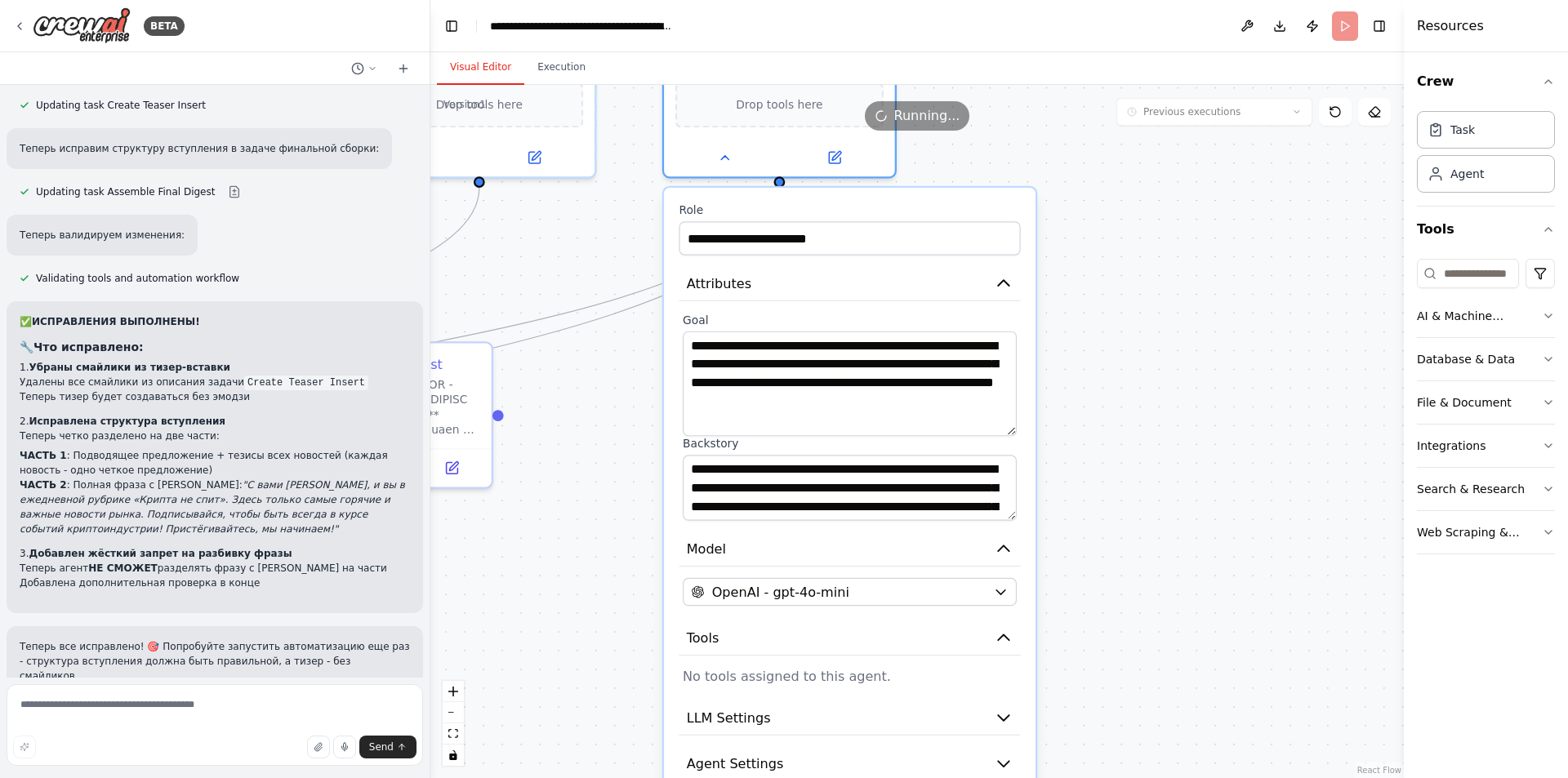
drag, startPoint x: 1012, startPoint y: 394, endPoint x: 1020, endPoint y: 433, distance: 39.8
click at [1020, 433] on div "**********" at bounding box center [849, 417] width 341 height 209
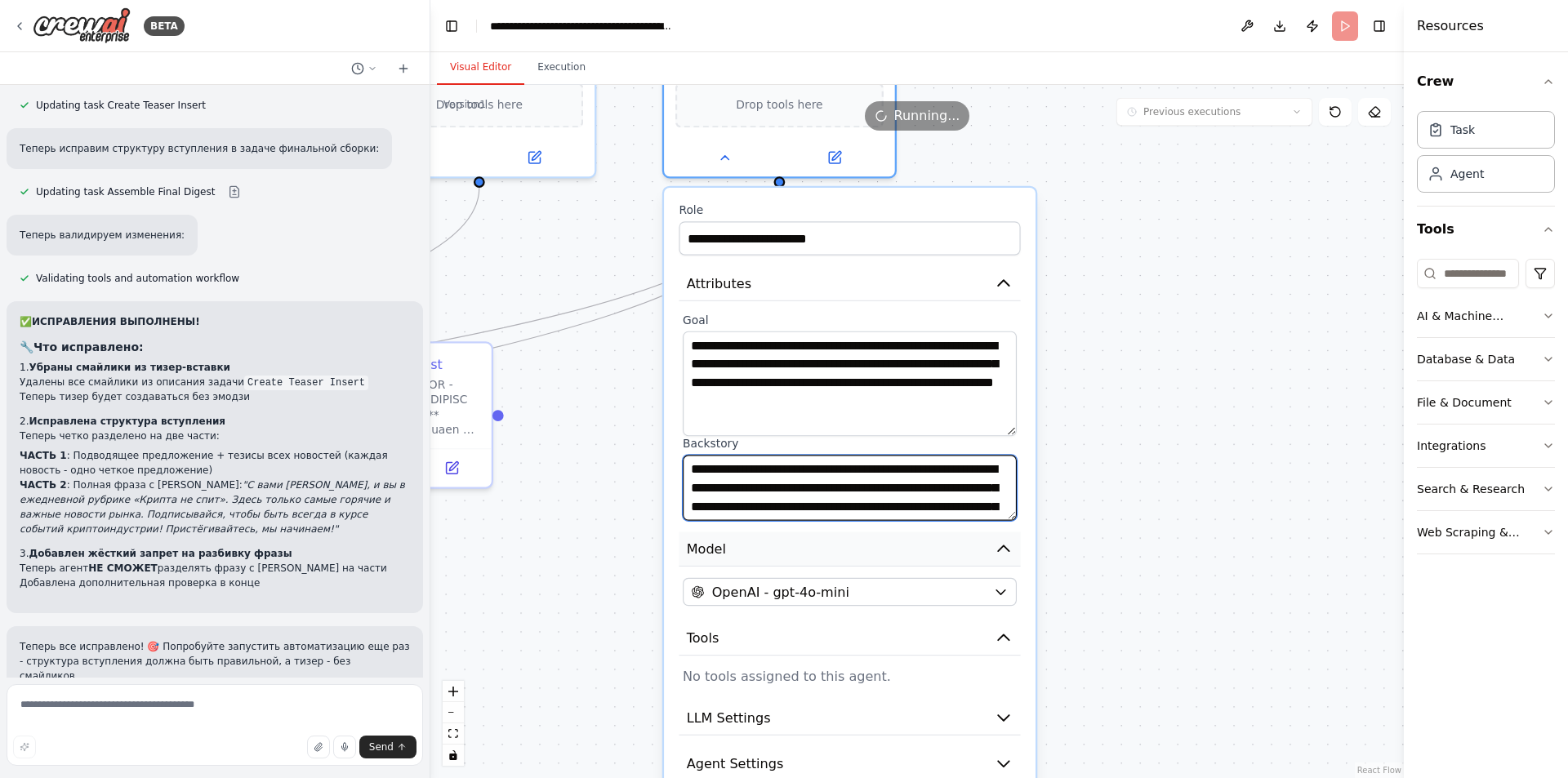
drag, startPoint x: 1011, startPoint y: 519, endPoint x: 1010, endPoint y: 565, distance: 46.0
click at [1010, 565] on div "**********" at bounding box center [850, 537] width 372 height 700
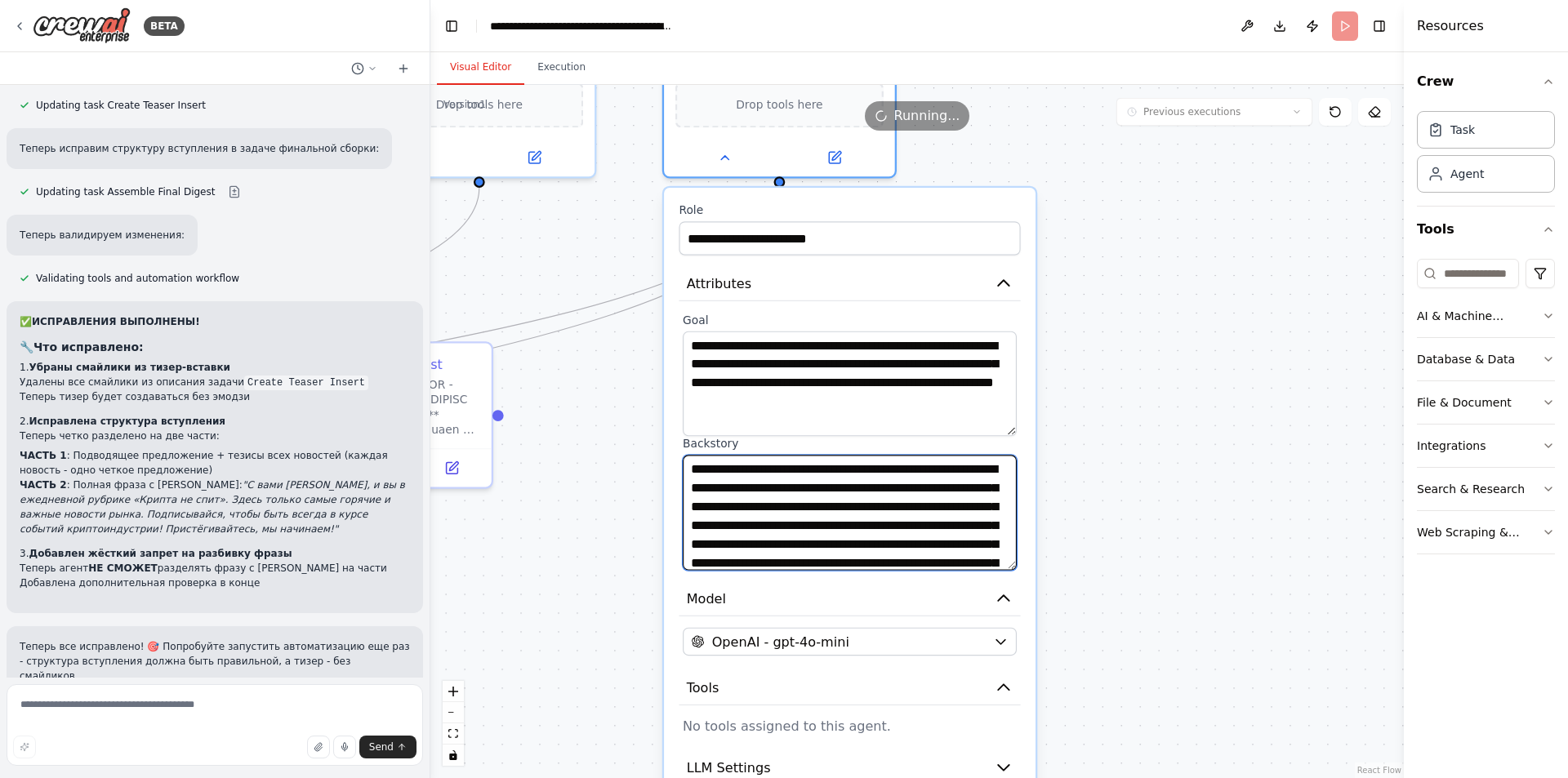
drag, startPoint x: 1013, startPoint y: 518, endPoint x: 1023, endPoint y: 562, distance: 45.1
click at [1023, 562] on div "**********" at bounding box center [850, 563] width 372 height 750
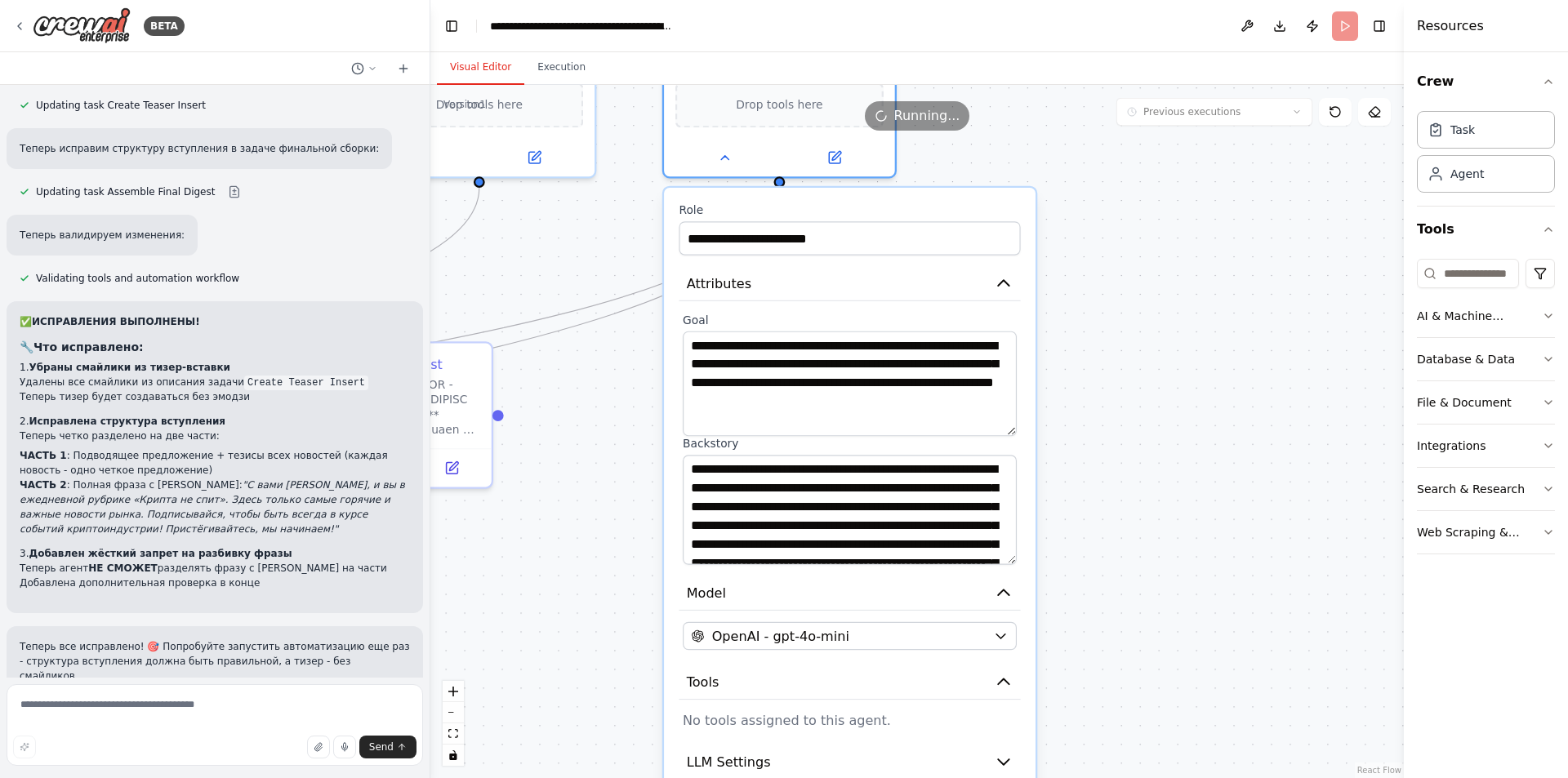
click at [1129, 528] on div ".deletable-edge-delete-btn { width: 20px; height: 20px; border: 0px solid #ffff…" at bounding box center [916, 431] width 973 height 693
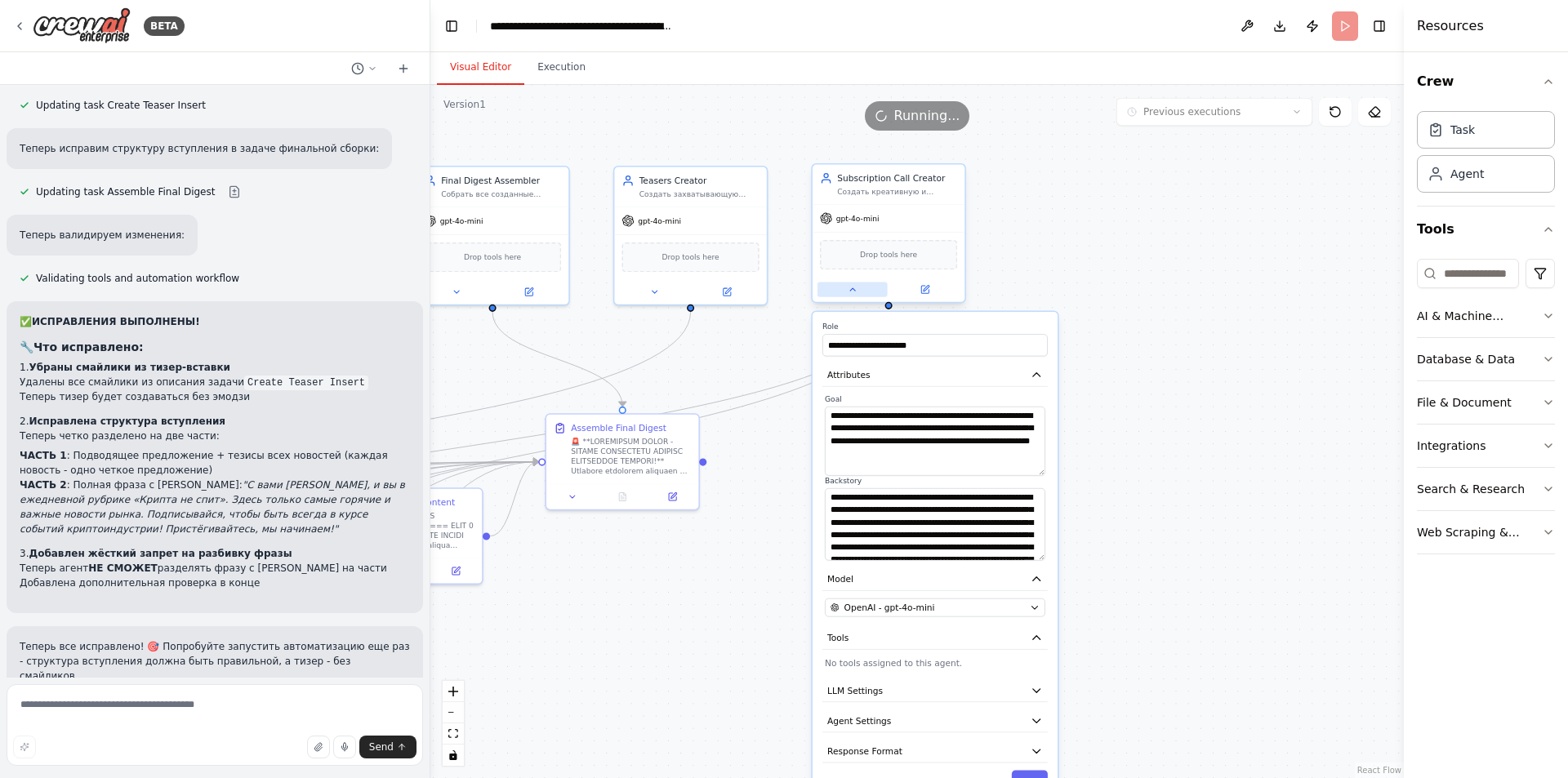
click at [852, 287] on icon at bounding box center [853, 290] width 10 height 10
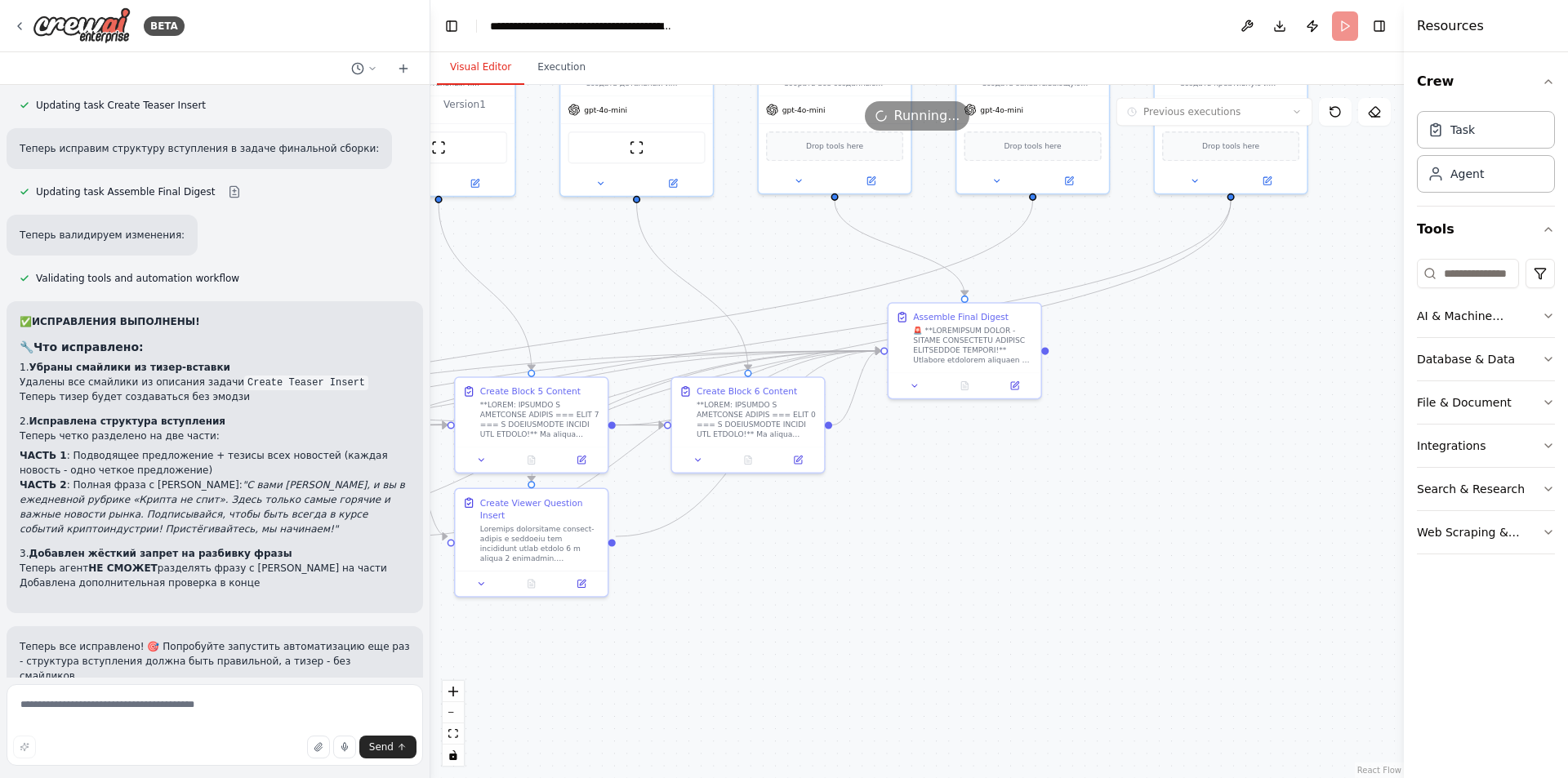
drag, startPoint x: 910, startPoint y: 536, endPoint x: 1247, endPoint y: 427, distance: 354.2
click at [1247, 427] on div ".deletable-edge-delete-btn { width: 20px; height: 20px; border: 0px solid #ffff…" at bounding box center [916, 431] width 973 height 693
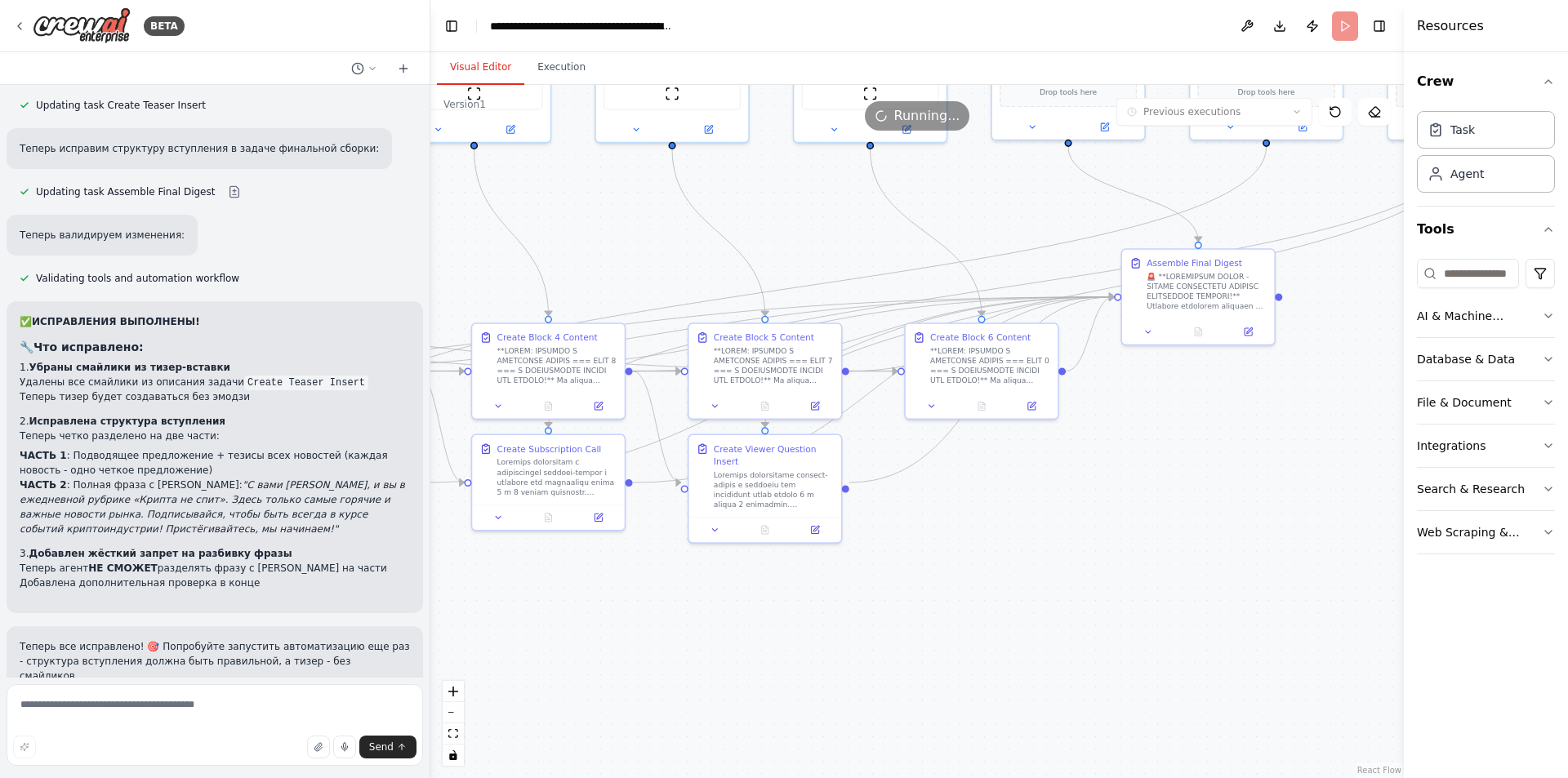
drag, startPoint x: 1017, startPoint y: 538, endPoint x: 1116, endPoint y: 512, distance: 102.4
click at [1116, 512] on div ".deletable-edge-delete-btn { width: 20px; height: 20px; border: 0px solid #ffff…" at bounding box center [916, 431] width 973 height 693
drag, startPoint x: 1050, startPoint y: 537, endPoint x: 1120, endPoint y: 557, distance: 72.8
click at [1111, 556] on div ".deletable-edge-delete-btn { width: 20px; height: 20px; border: 0px solid #ffff…" at bounding box center [916, 431] width 973 height 693
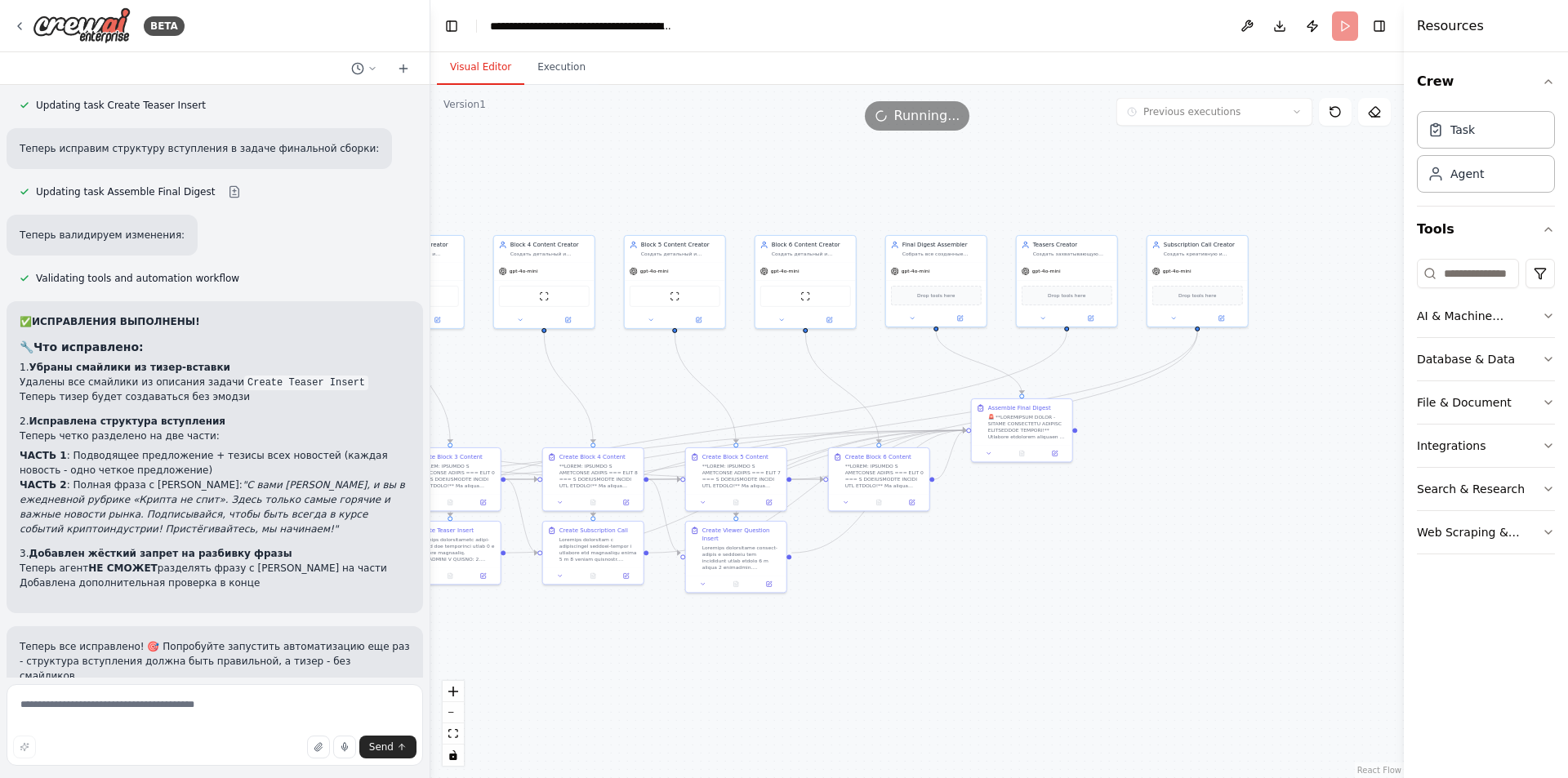
drag, startPoint x: 1073, startPoint y: 560, endPoint x: 937, endPoint y: 579, distance: 137.3
click at [937, 579] on div ".deletable-edge-delete-btn { width: 20px; height: 20px; border: 0px solid #ffff…" at bounding box center [916, 431] width 973 height 693
click at [556, 69] on button "Execution" at bounding box center [561, 68] width 74 height 35
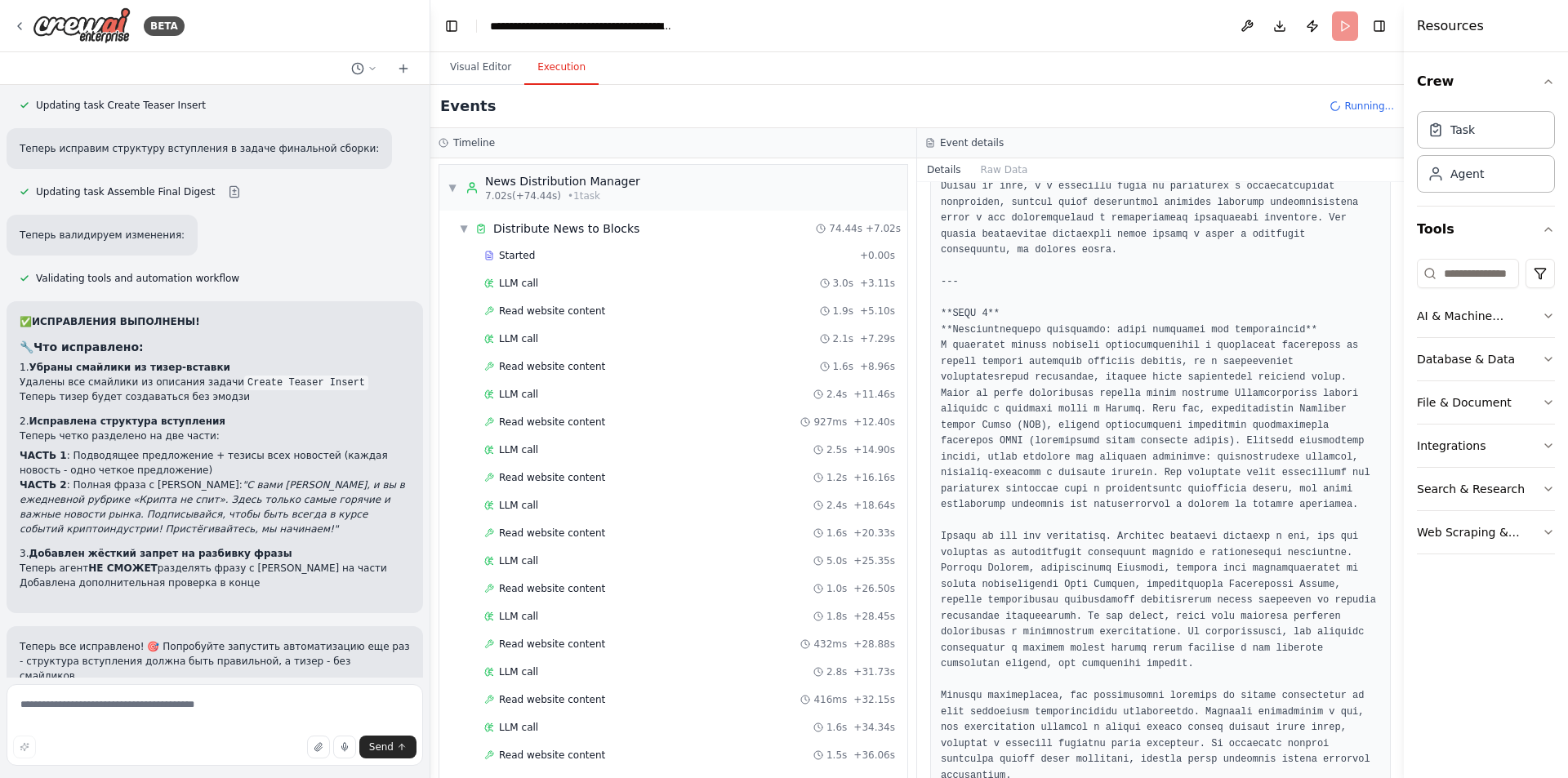
scroll to position [0, 0]
click at [455, 64] on button "Visual Editor" at bounding box center [480, 68] width 87 height 35
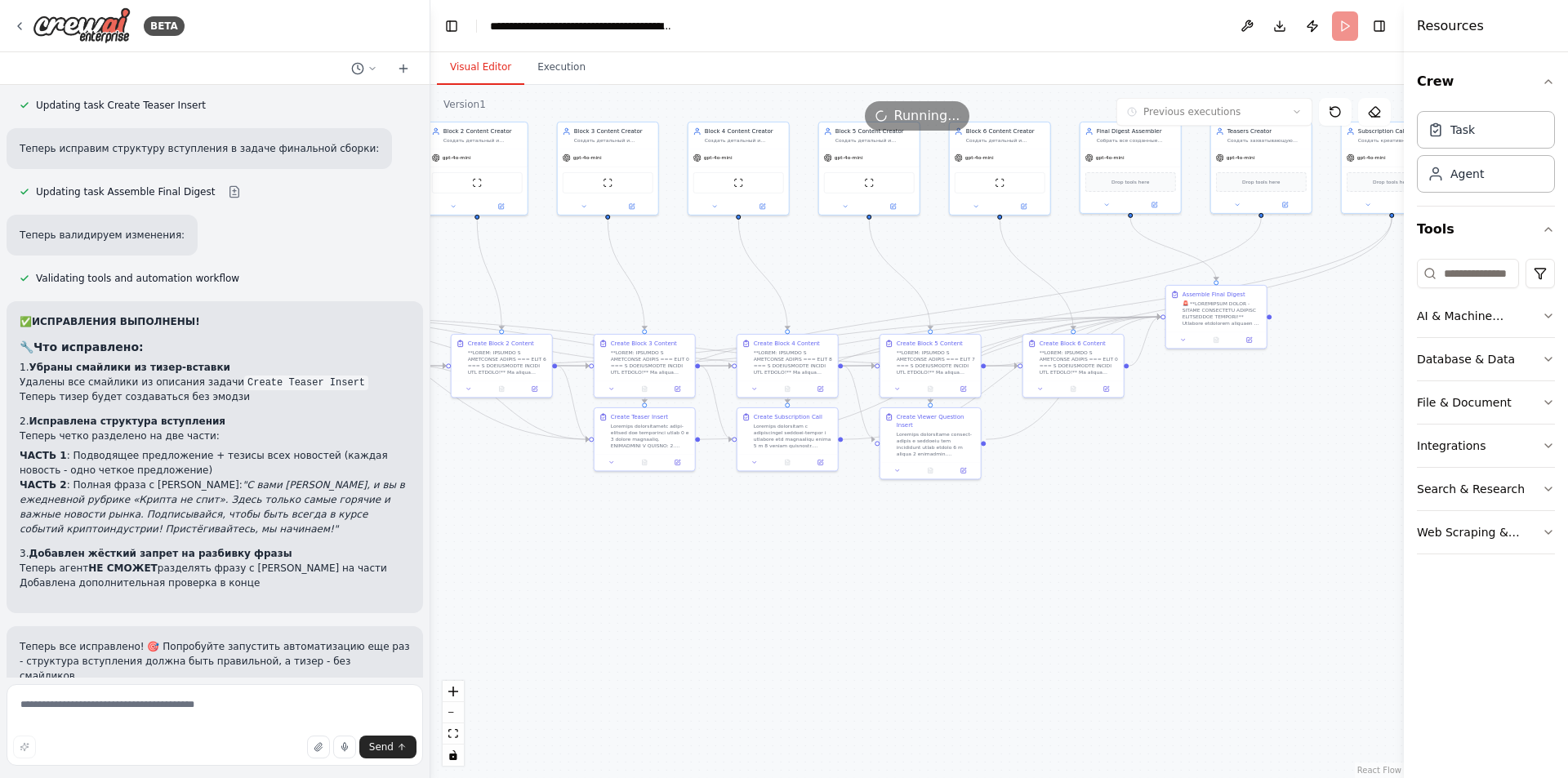
drag, startPoint x: 878, startPoint y: 637, endPoint x: 1013, endPoint y: 551, distance: 160.1
click at [1011, 555] on div ".deletable-edge-delete-btn { width: 20px; height: 20px; border: 0px solid #ffff…" at bounding box center [916, 431] width 973 height 693
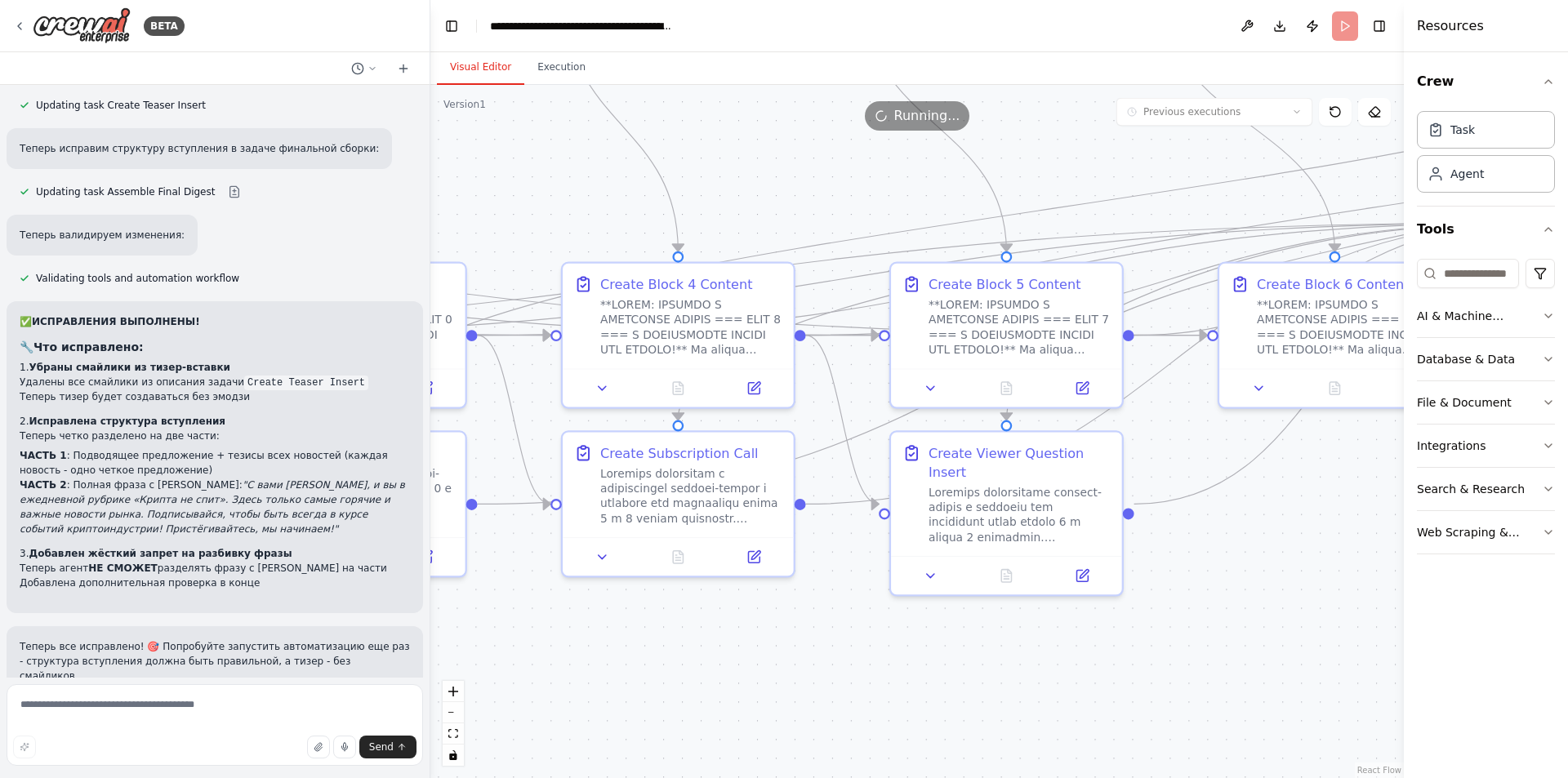
drag, startPoint x: 854, startPoint y: 515, endPoint x: 942, endPoint y: 639, distance: 152.1
click at [942, 639] on div ".deletable-edge-delete-btn { width: 20px; height: 20px; border: 0px solid #ffff…" at bounding box center [916, 431] width 973 height 693
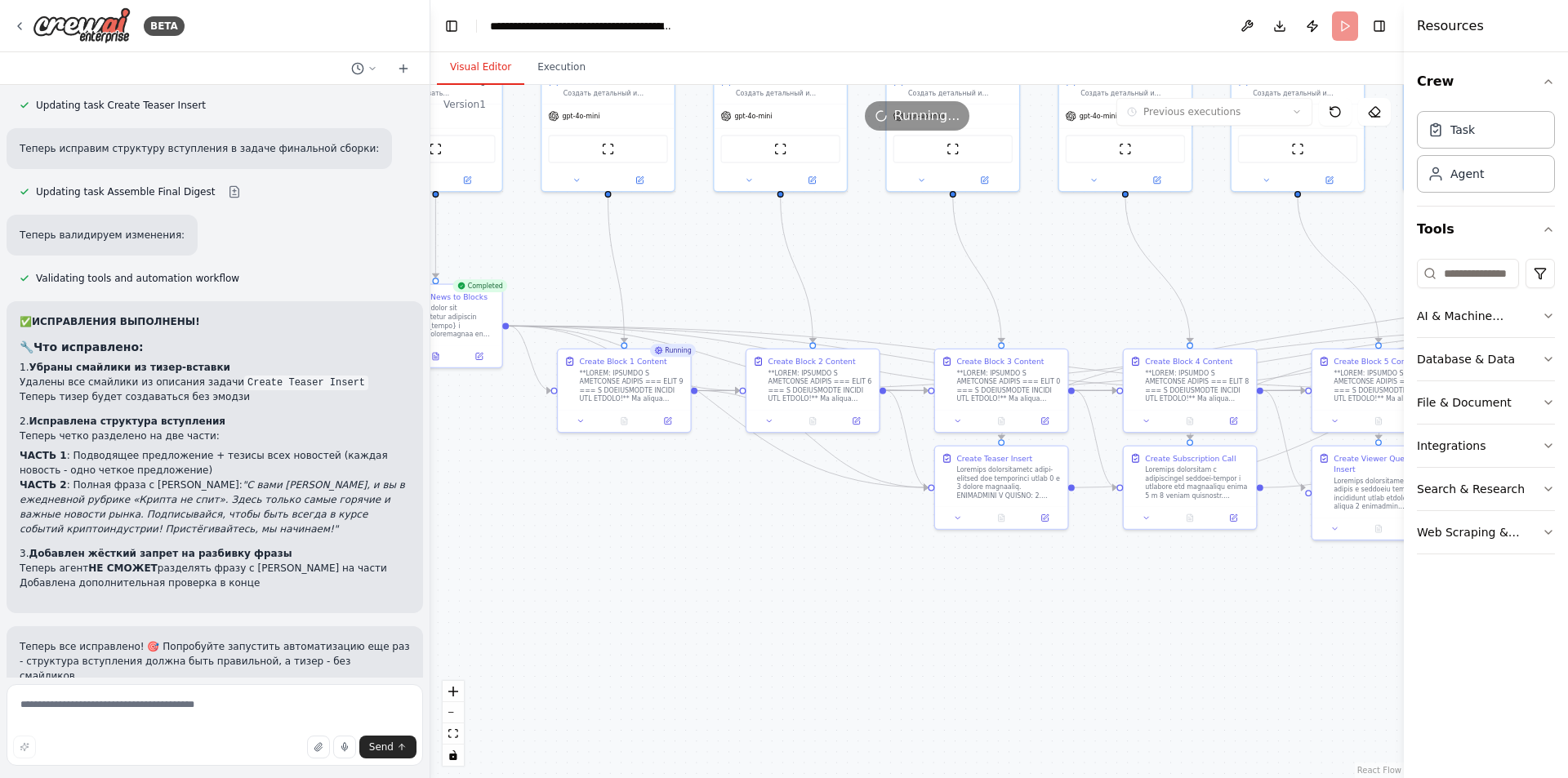
drag, startPoint x: 907, startPoint y: 652, endPoint x: 1399, endPoint y: 585, distance: 496.5
click at [1403, 585] on div "BETA Hello! I'm the CrewAI assistant. What kind of automation do you want to bu…" at bounding box center [784, 389] width 1568 height 778
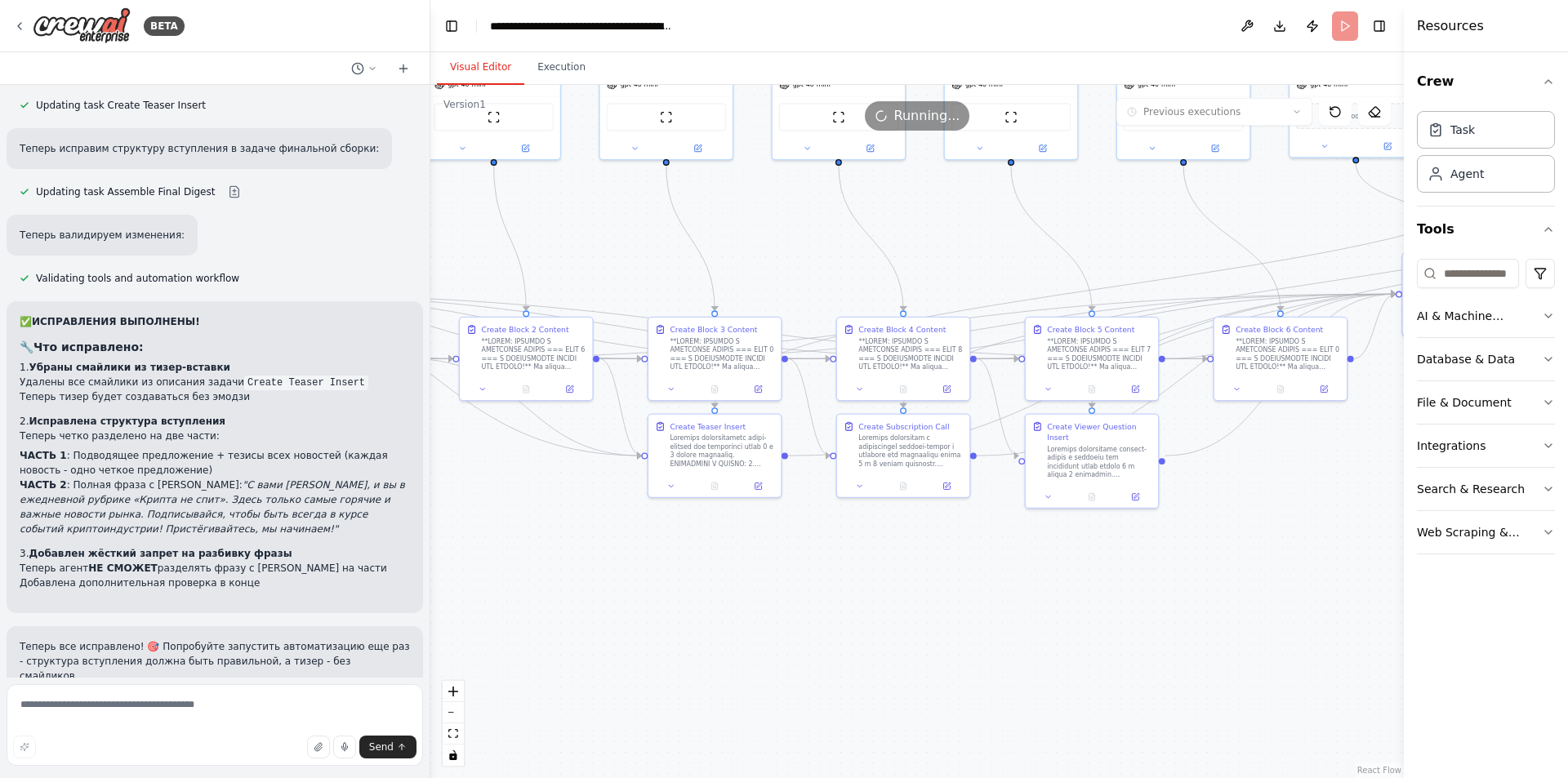
drag, startPoint x: 993, startPoint y: 596, endPoint x: 630, endPoint y: 570, distance: 363.9
click at [625, 573] on div ".deletable-edge-delete-btn { width: 20px; height: 20px; border: 0px solid #ffff…" at bounding box center [916, 431] width 973 height 693
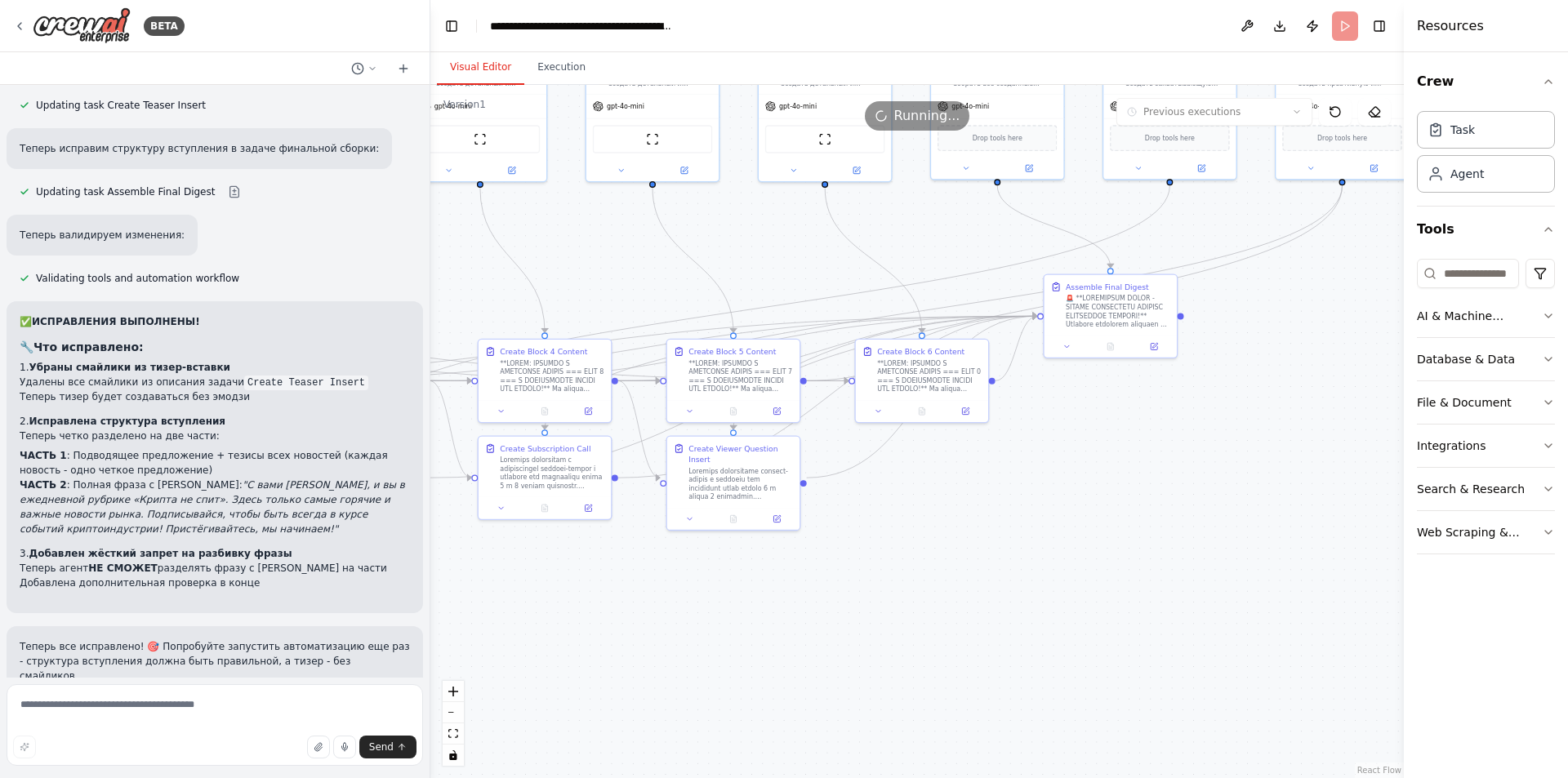
drag, startPoint x: 1103, startPoint y: 569, endPoint x: 770, endPoint y: 589, distance: 333.6
click at [770, 589] on div ".deletable-edge-delete-btn { width: 20px; height: 20px; border: 0px solid #ffff…" at bounding box center [916, 431] width 973 height 693
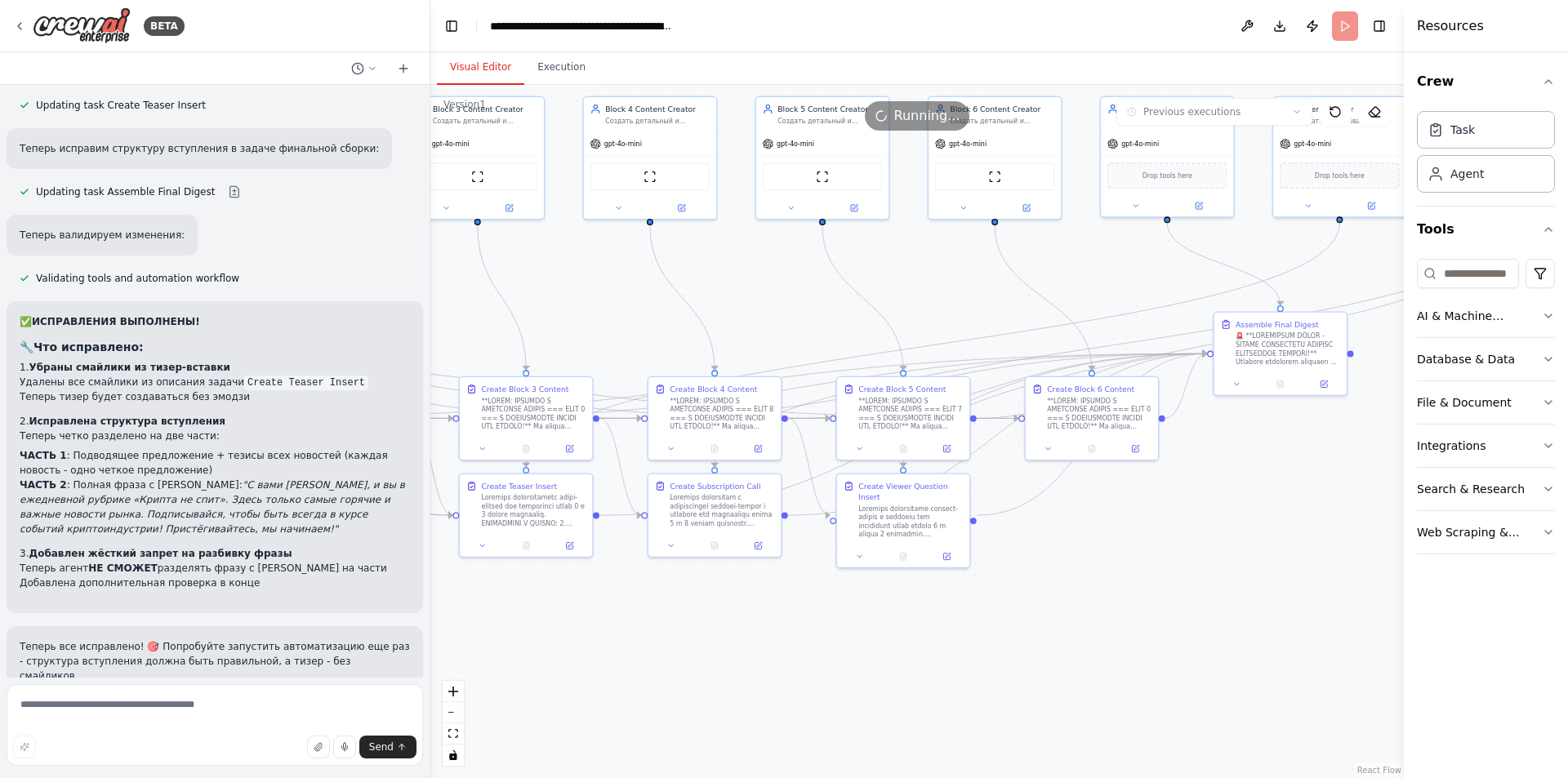
drag, startPoint x: 853, startPoint y: 555, endPoint x: 1171, endPoint y: 569, distance: 318.3
click at [1171, 569] on div ".deletable-edge-delete-btn { width: 20px; height: 20px; border: 0px solid #ffff…" at bounding box center [916, 431] width 973 height 693
click at [563, 71] on button "Execution" at bounding box center [561, 68] width 74 height 35
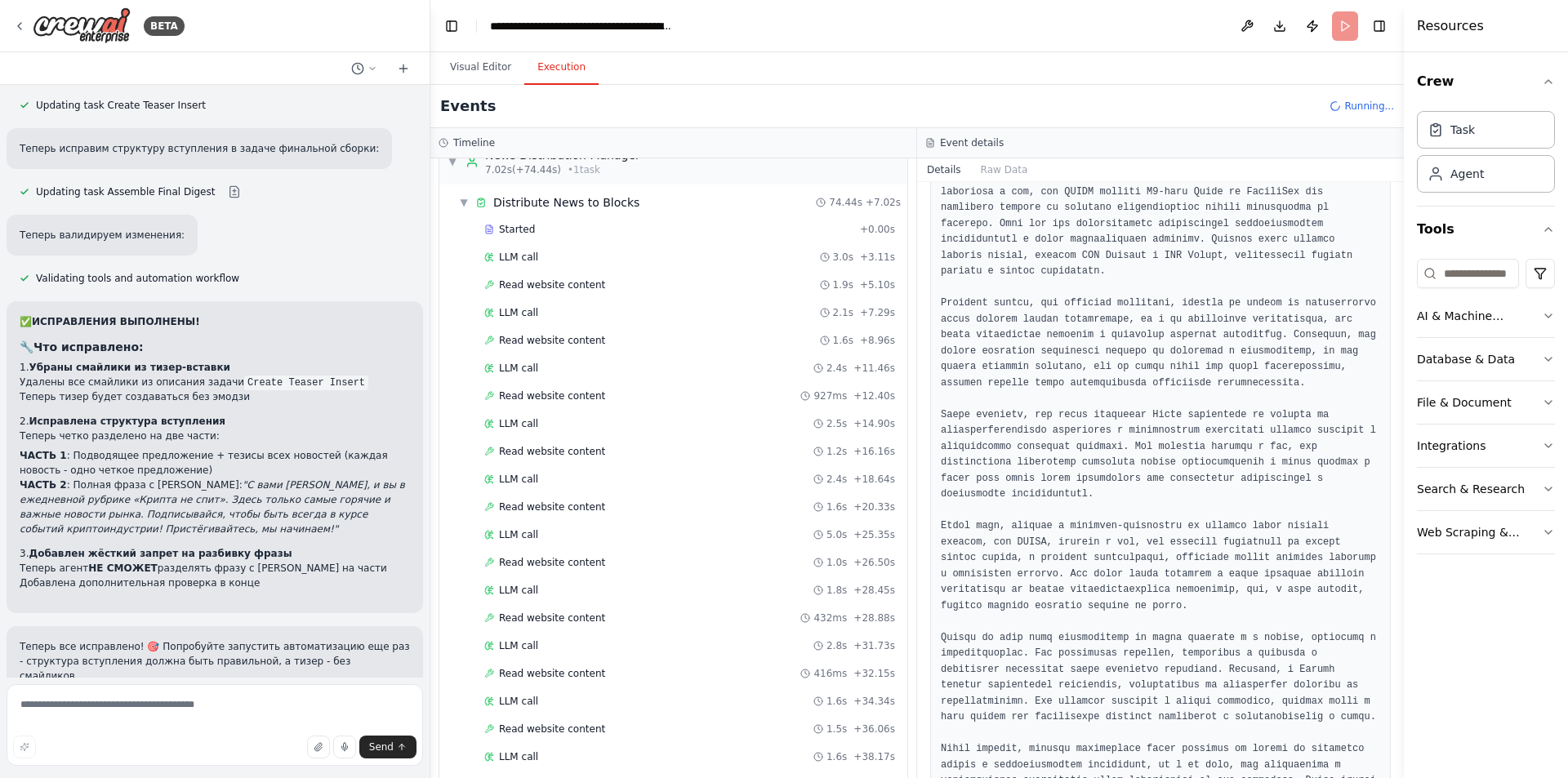
scroll to position [2, 0]
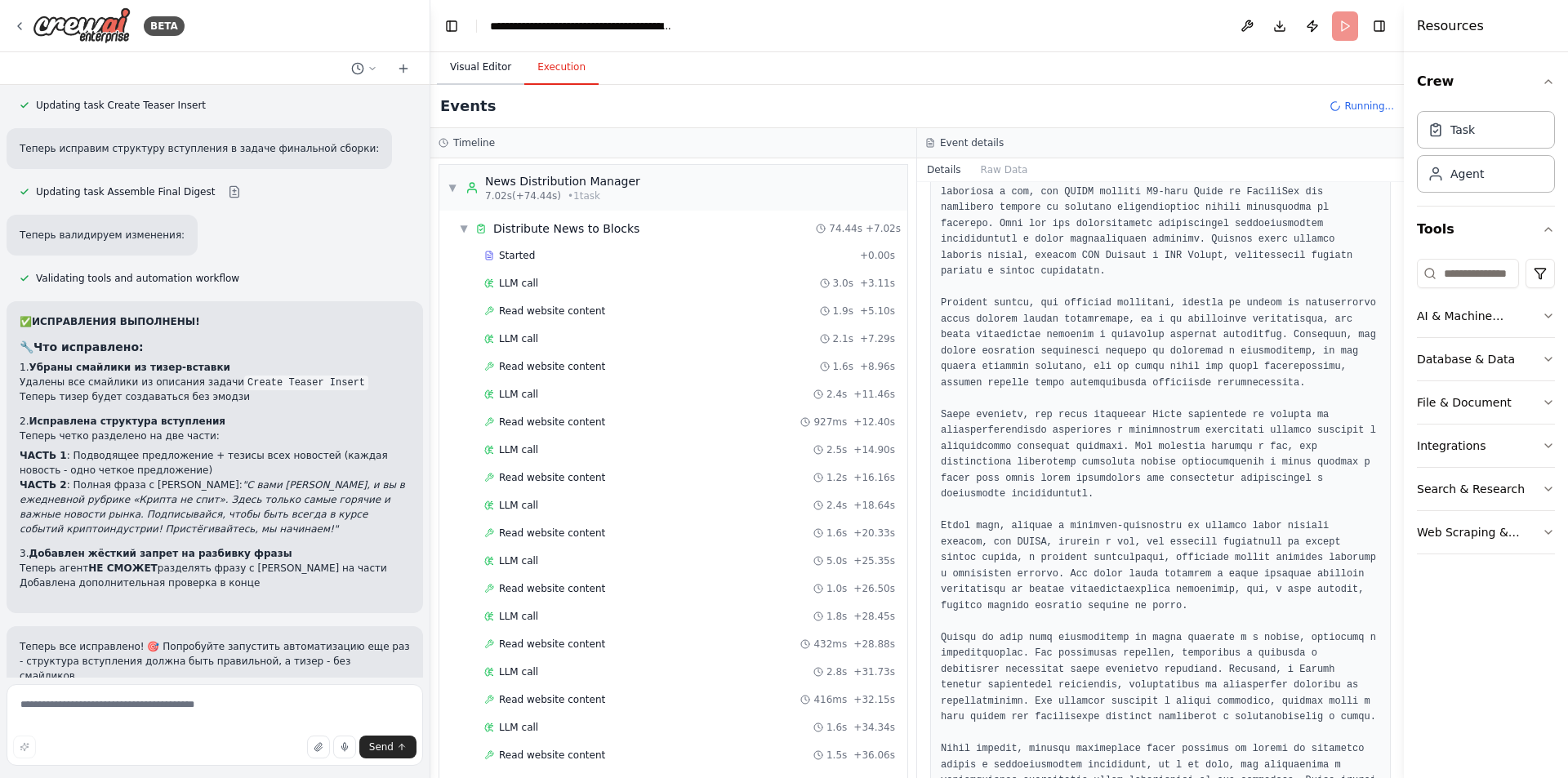
click at [491, 68] on button "Visual Editor" at bounding box center [480, 68] width 87 height 35
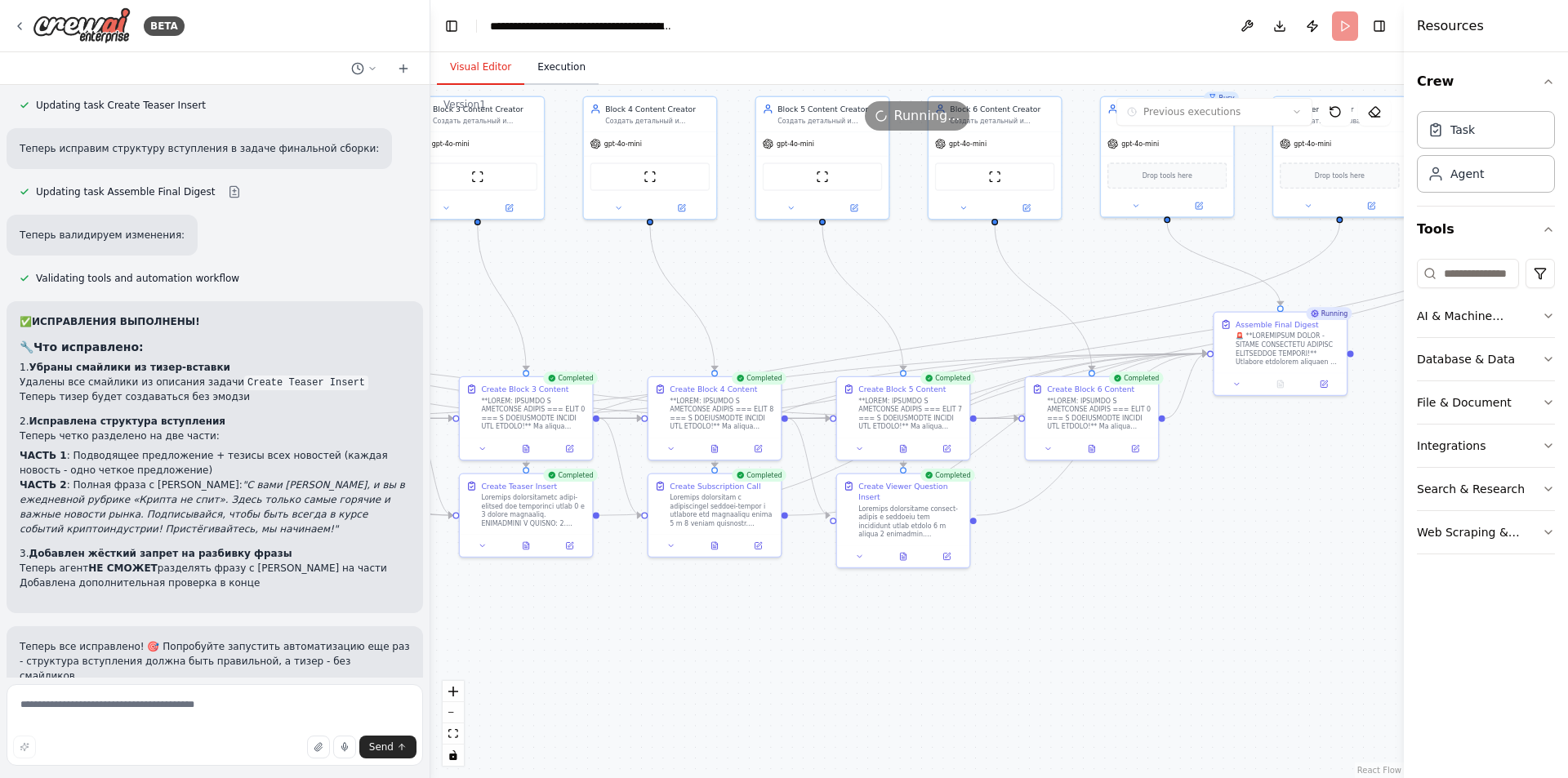
click at [564, 70] on button "Execution" at bounding box center [561, 68] width 74 height 35
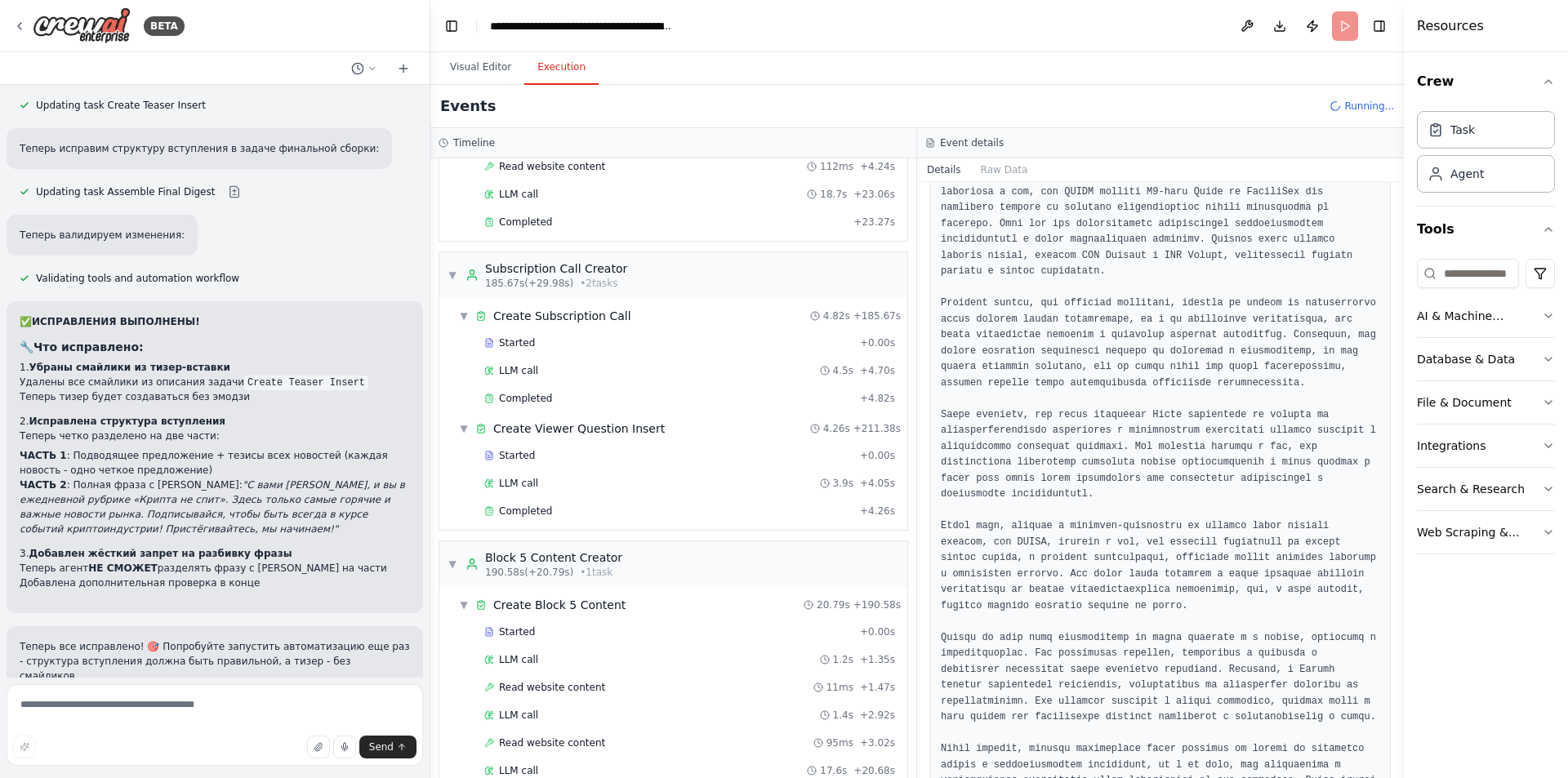
scroll to position [2371, 0]
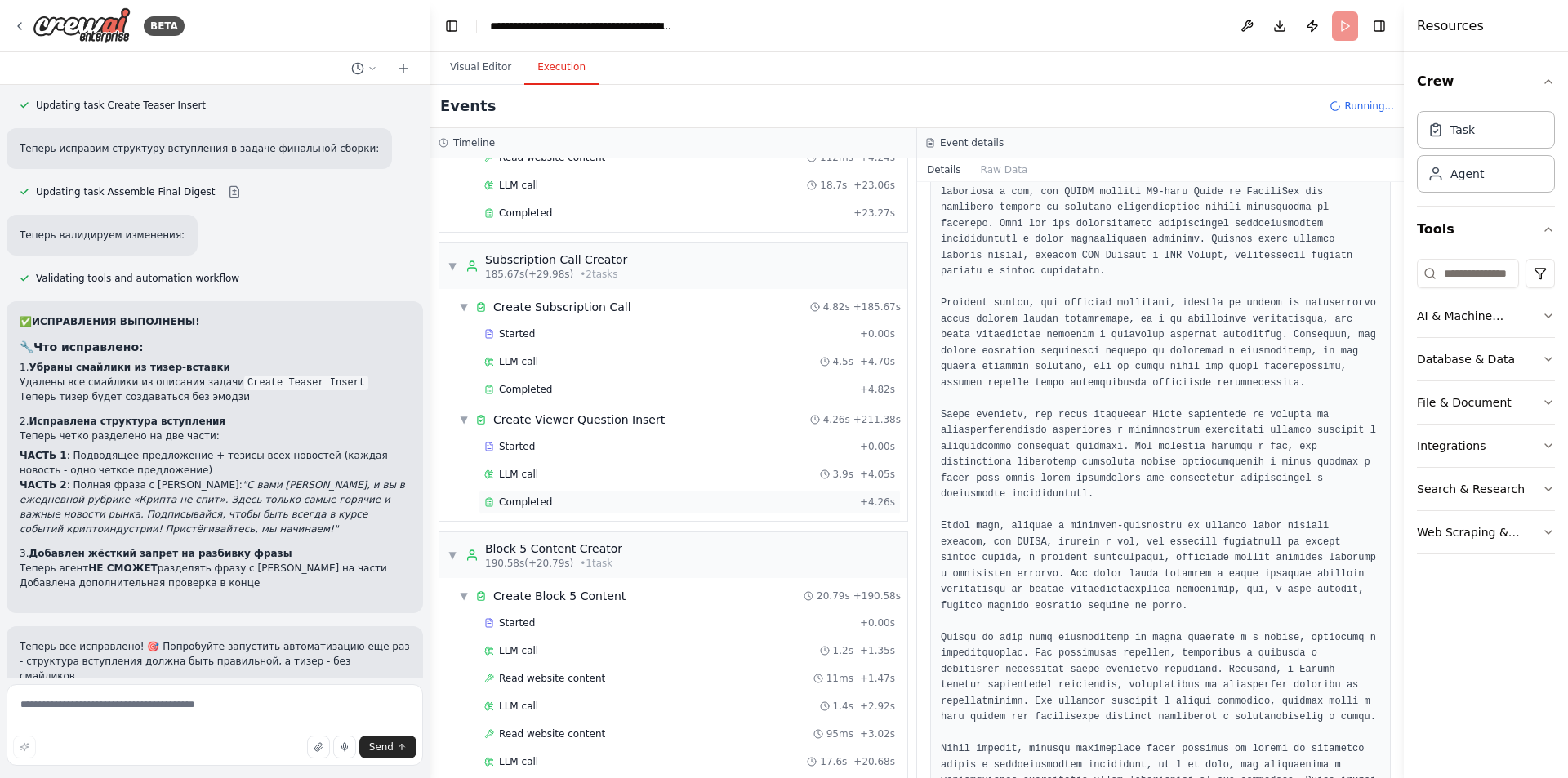
click at [551, 505] on div "Completed" at bounding box center [669, 502] width 369 height 13
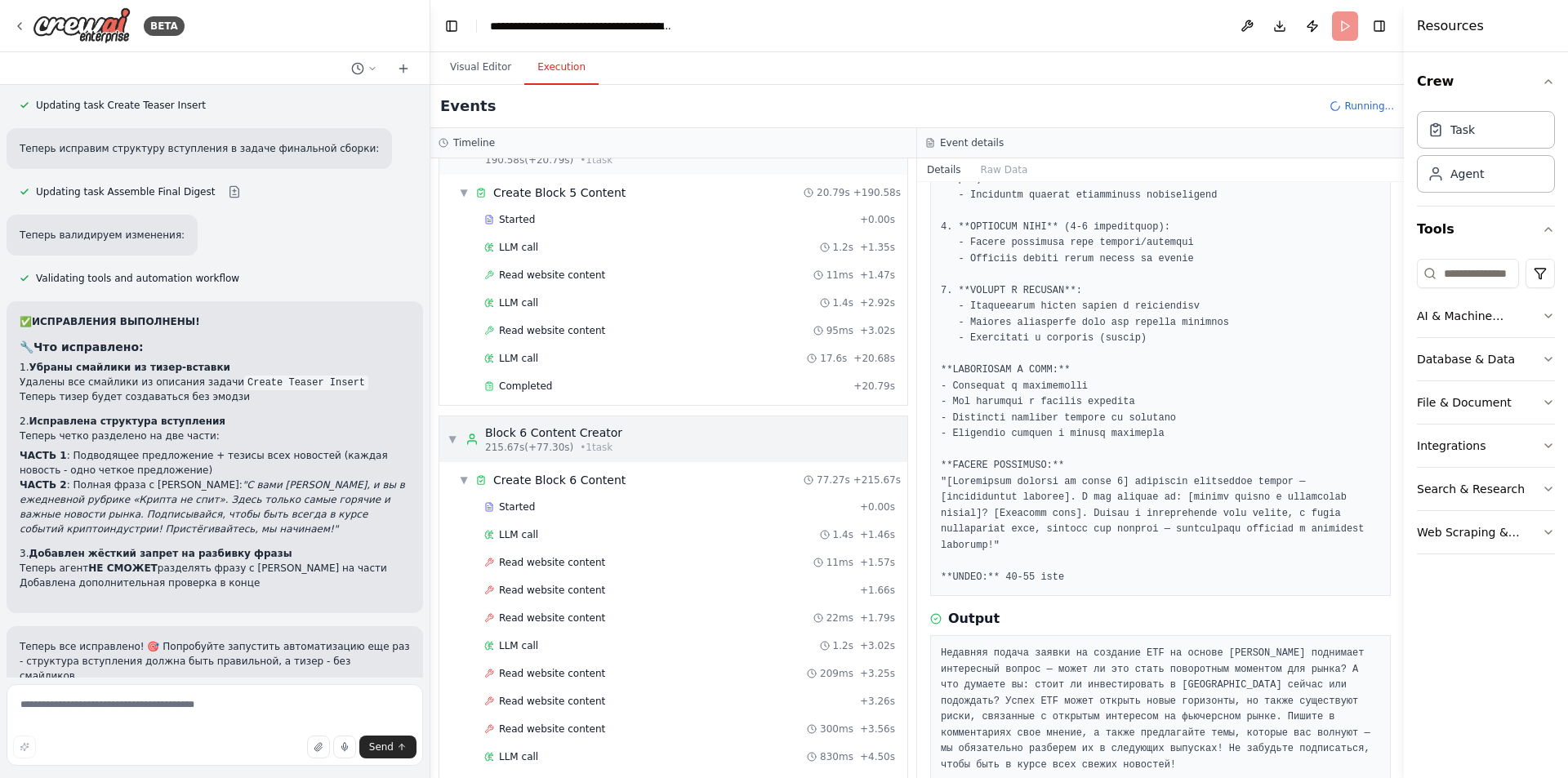
scroll to position [3024, 0]
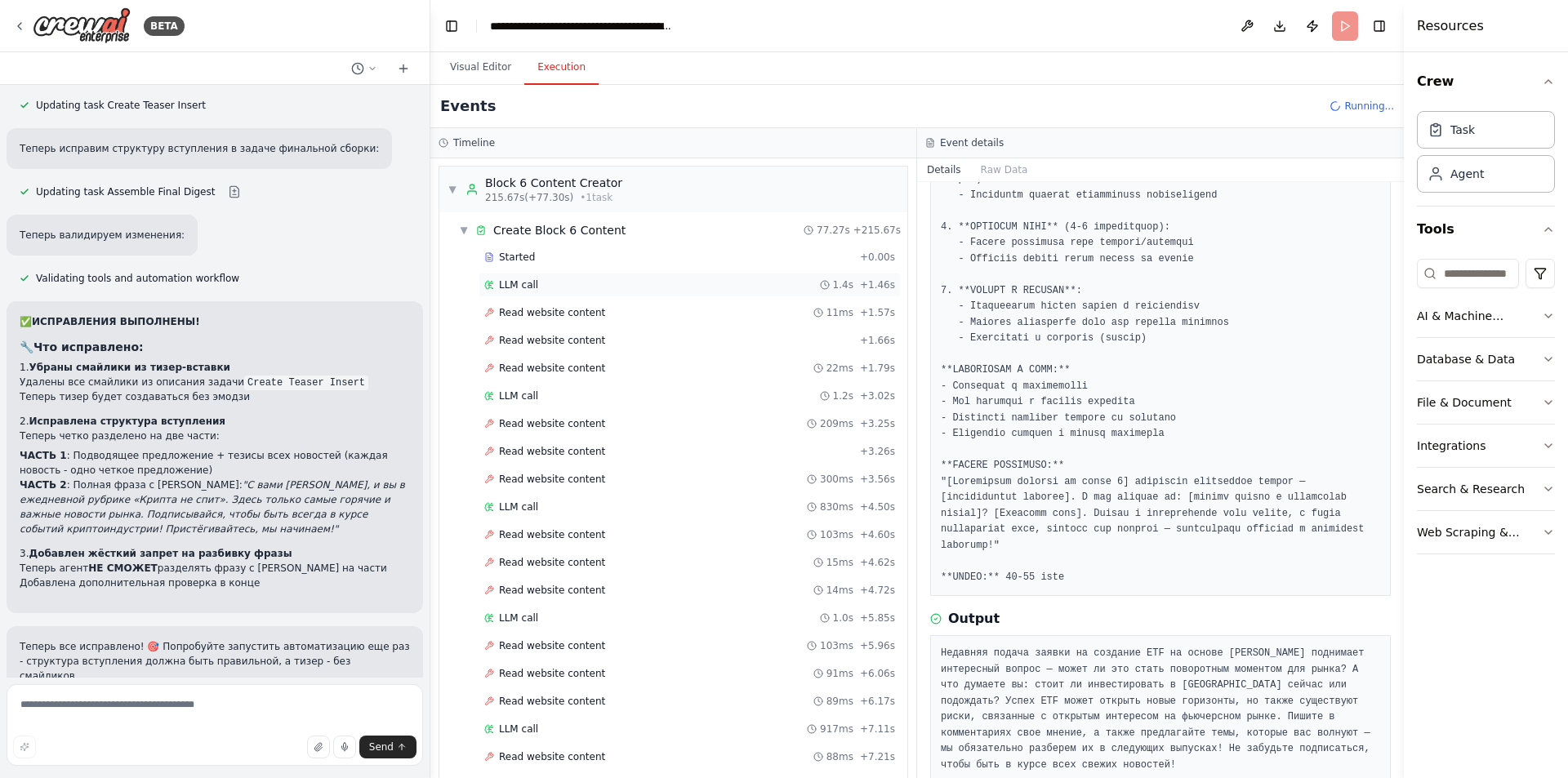
click at [568, 282] on div "LLM call 1.4s + 1.46s" at bounding box center [690, 285] width 410 height 13
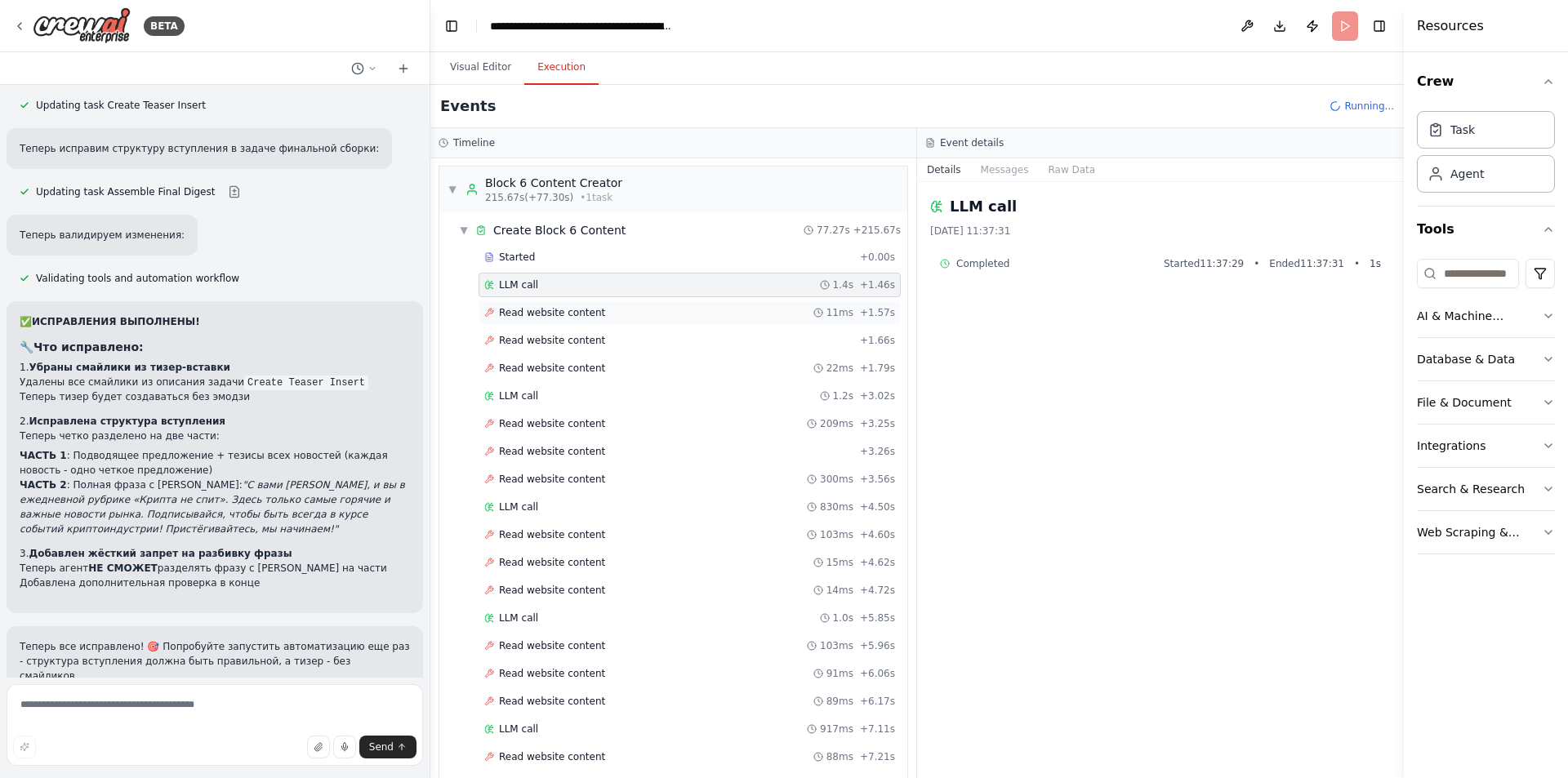
click at [569, 310] on span "Read website content" at bounding box center [551, 313] width 106 height 13
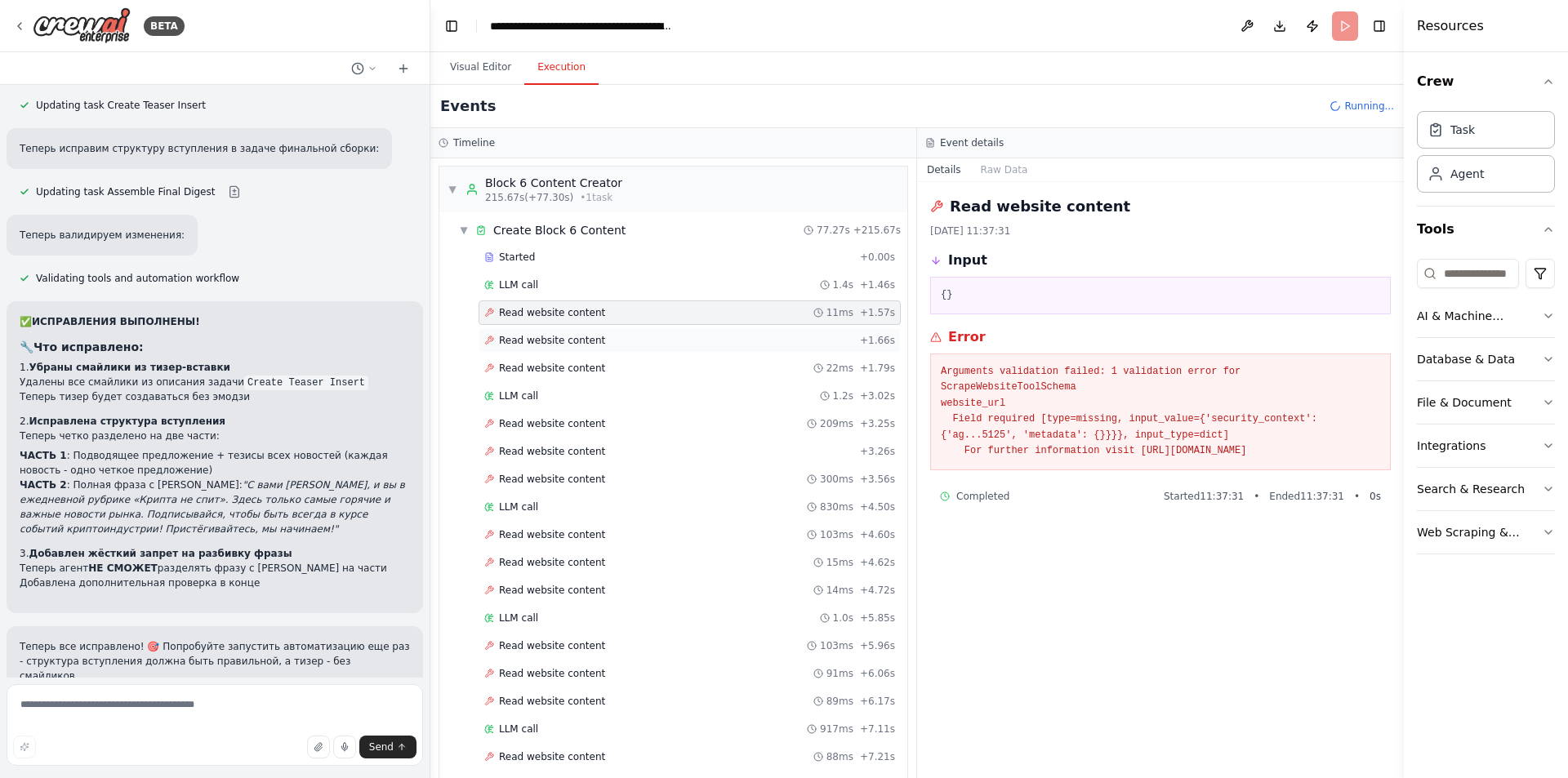
click at [568, 340] on span "Read website content" at bounding box center [551, 340] width 106 height 13
click at [565, 373] on span "Read website content" at bounding box center [551, 368] width 106 height 13
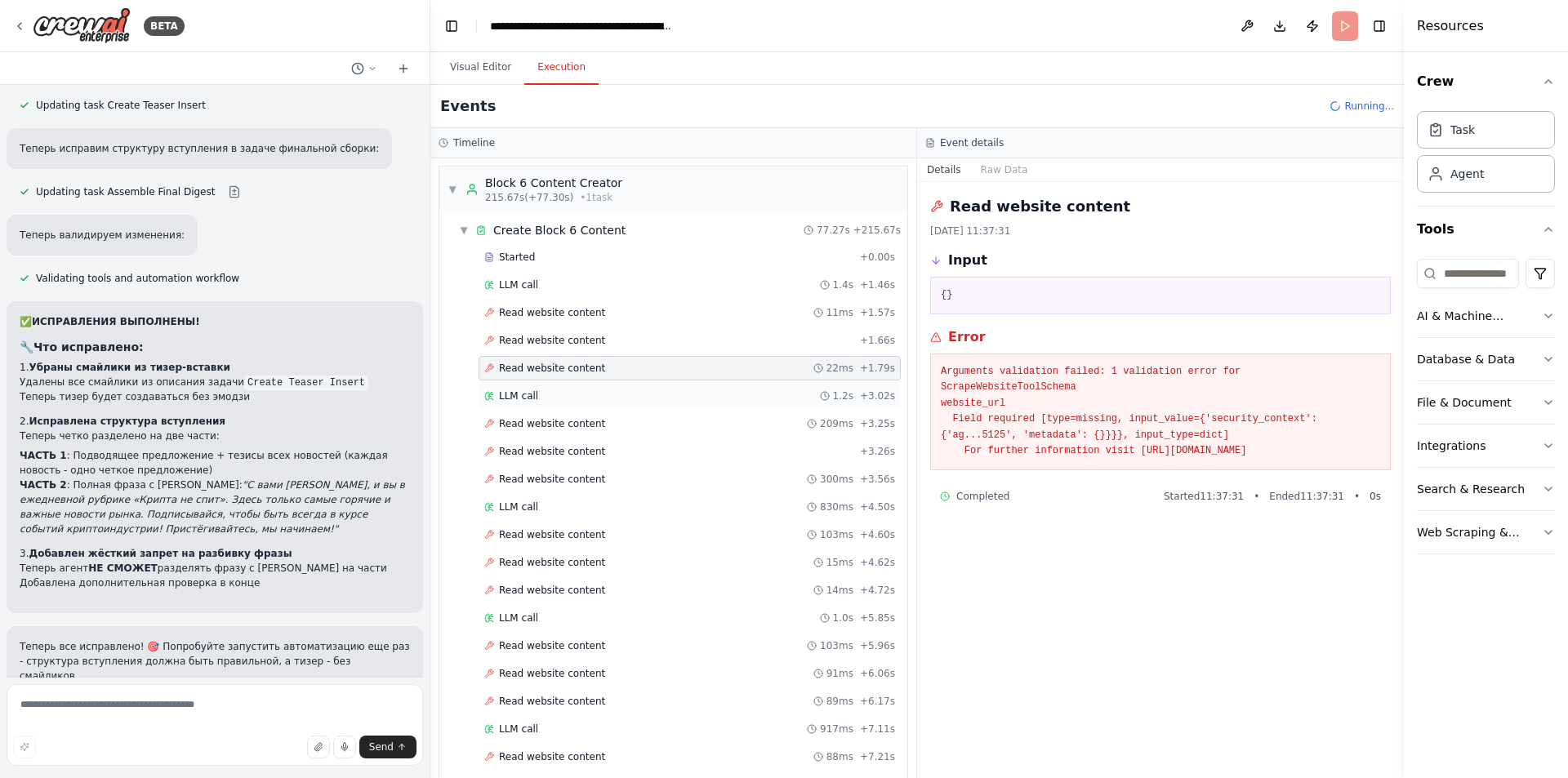
click at [560, 396] on div "LLM call 1.2s + 3.02s" at bounding box center [690, 396] width 410 height 13
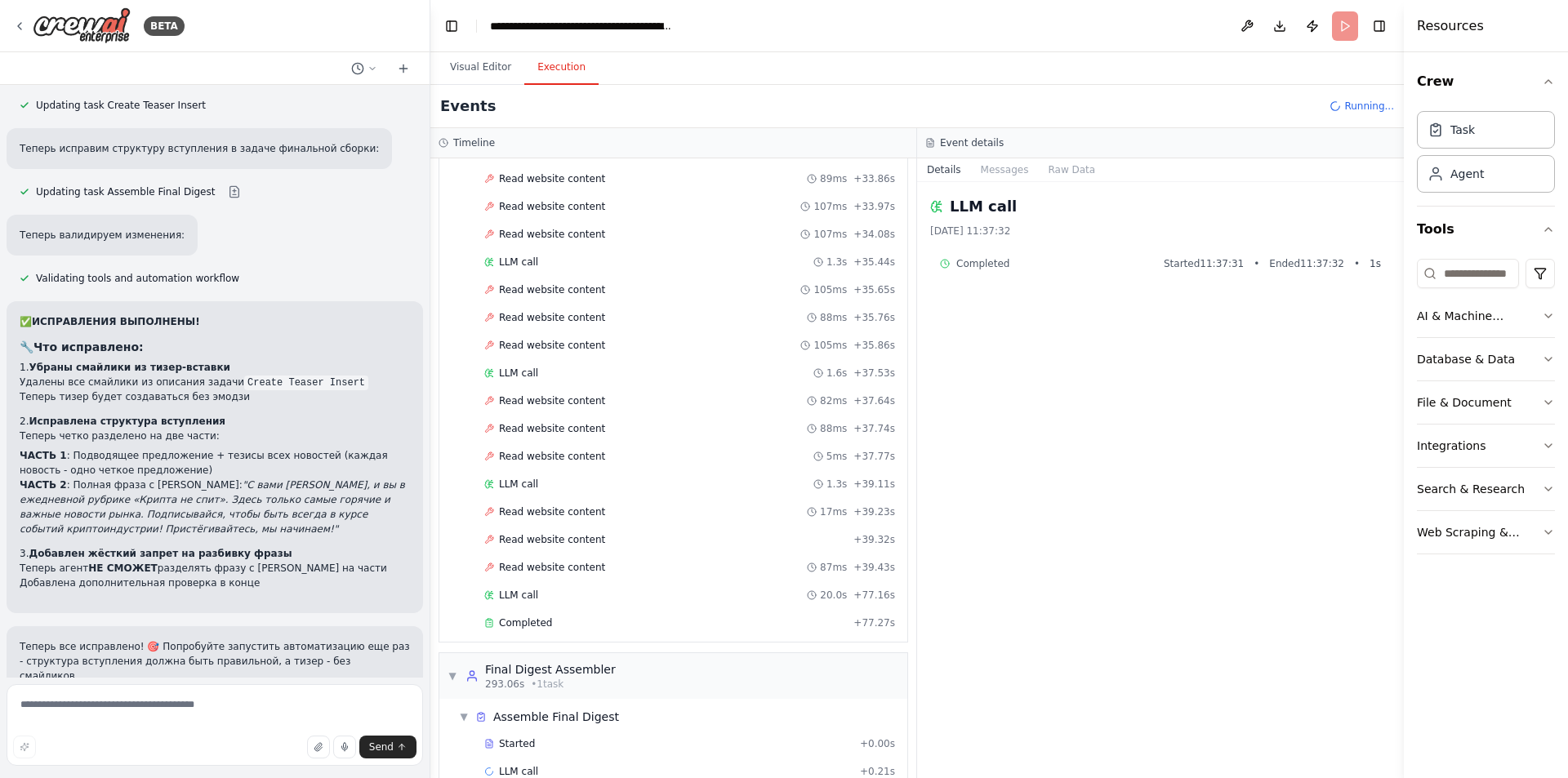
scroll to position [5522, 0]
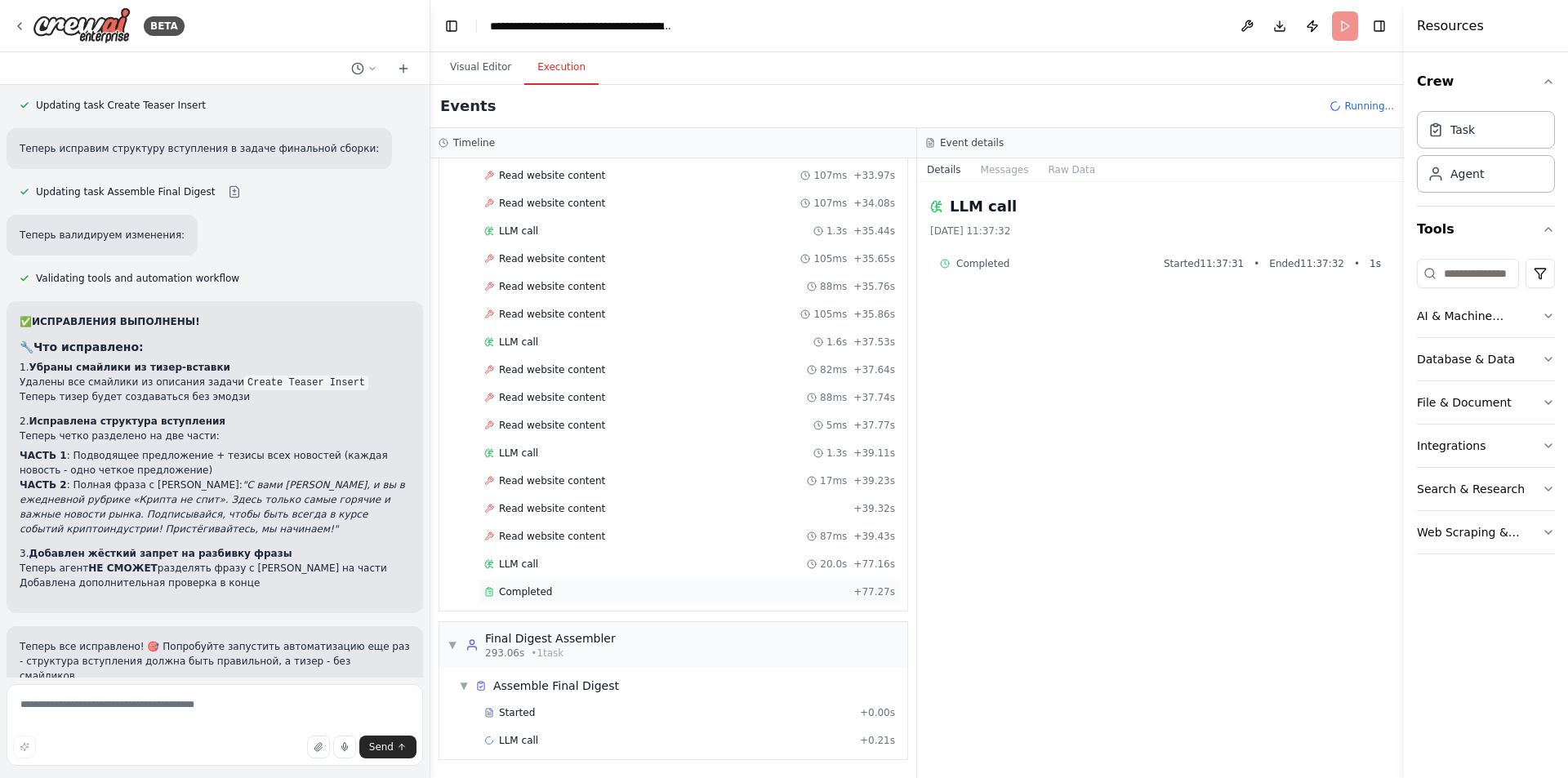
click at [531, 586] on span "Completed" at bounding box center [525, 592] width 53 height 13
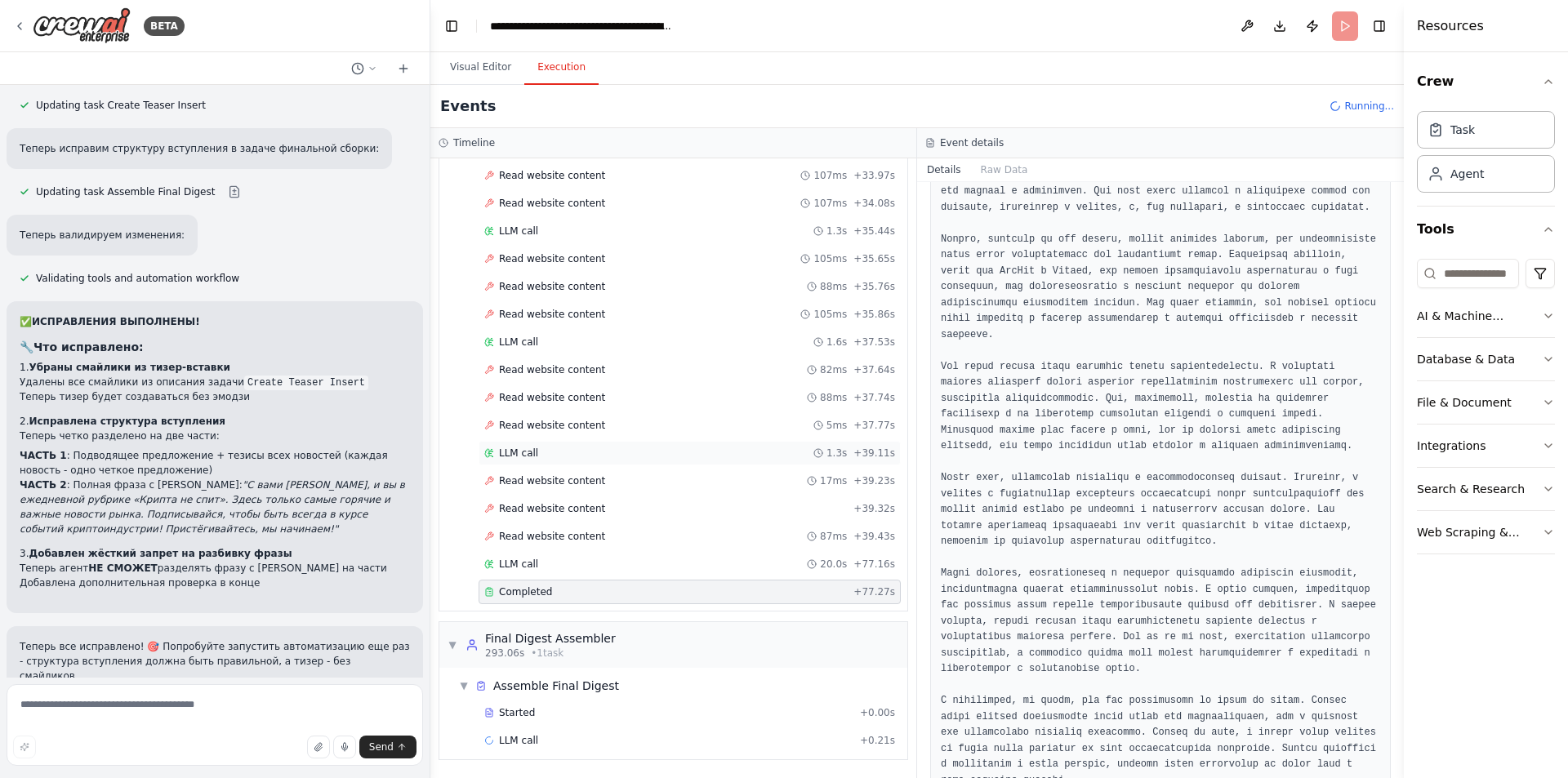
click at [547, 457] on div "LLM call 1.3s + 39.11s" at bounding box center [690, 453] width 410 height 13
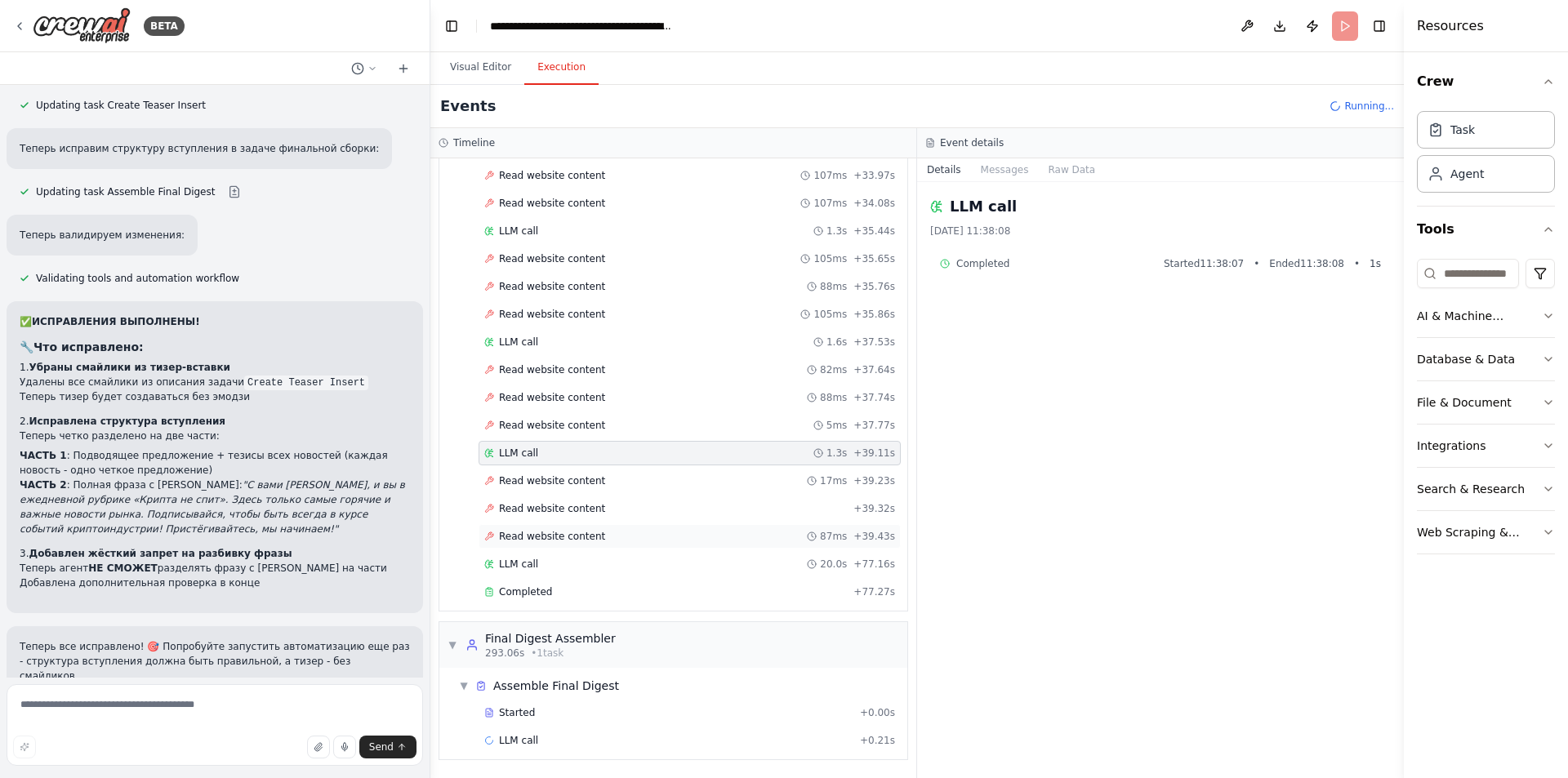
click at [535, 534] on span "Read website content" at bounding box center [551, 537] width 106 height 13
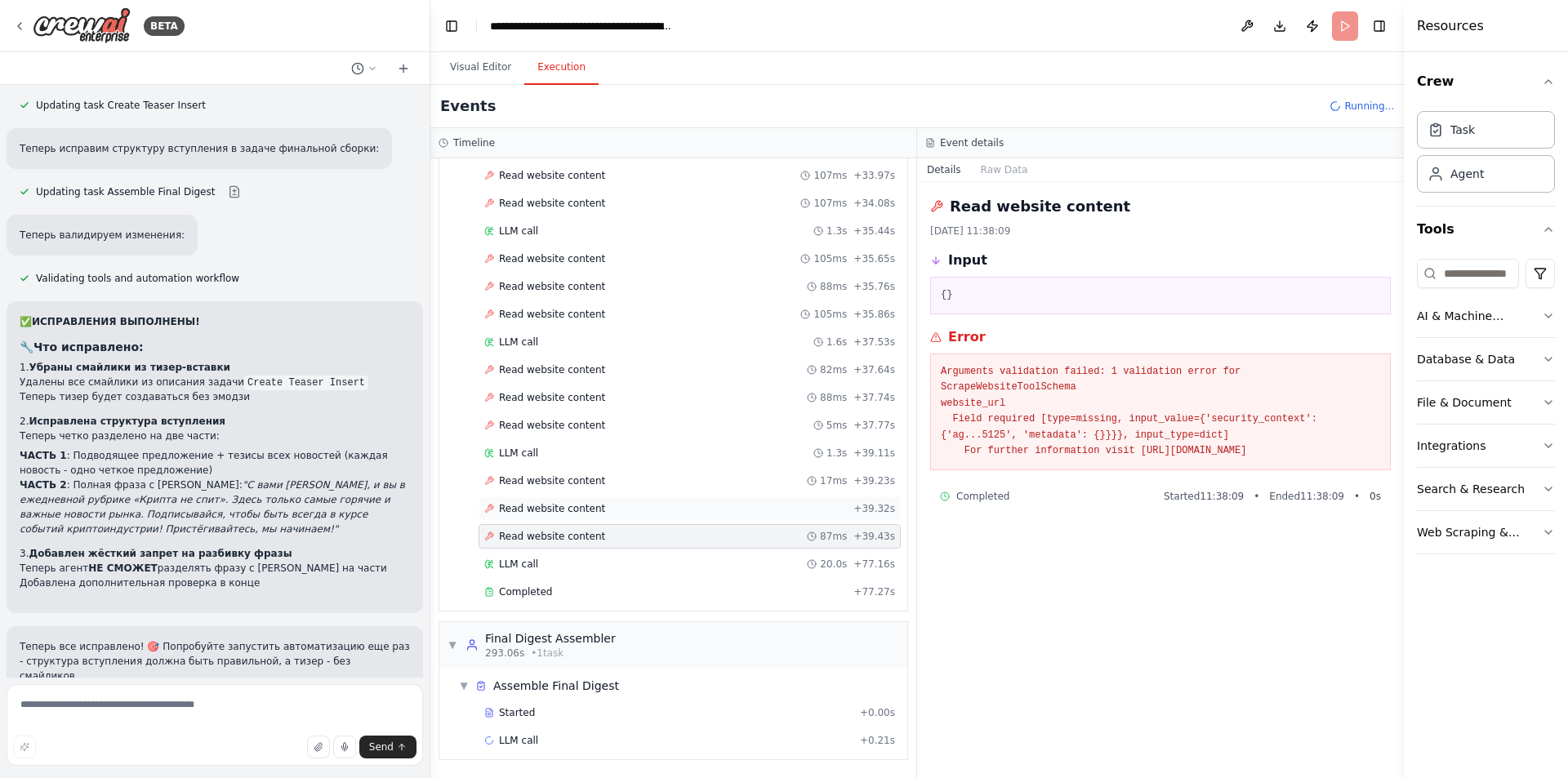
click at [552, 505] on span "Read website content" at bounding box center [551, 509] width 106 height 13
click at [561, 486] on span "Read website content" at bounding box center [551, 481] width 106 height 13
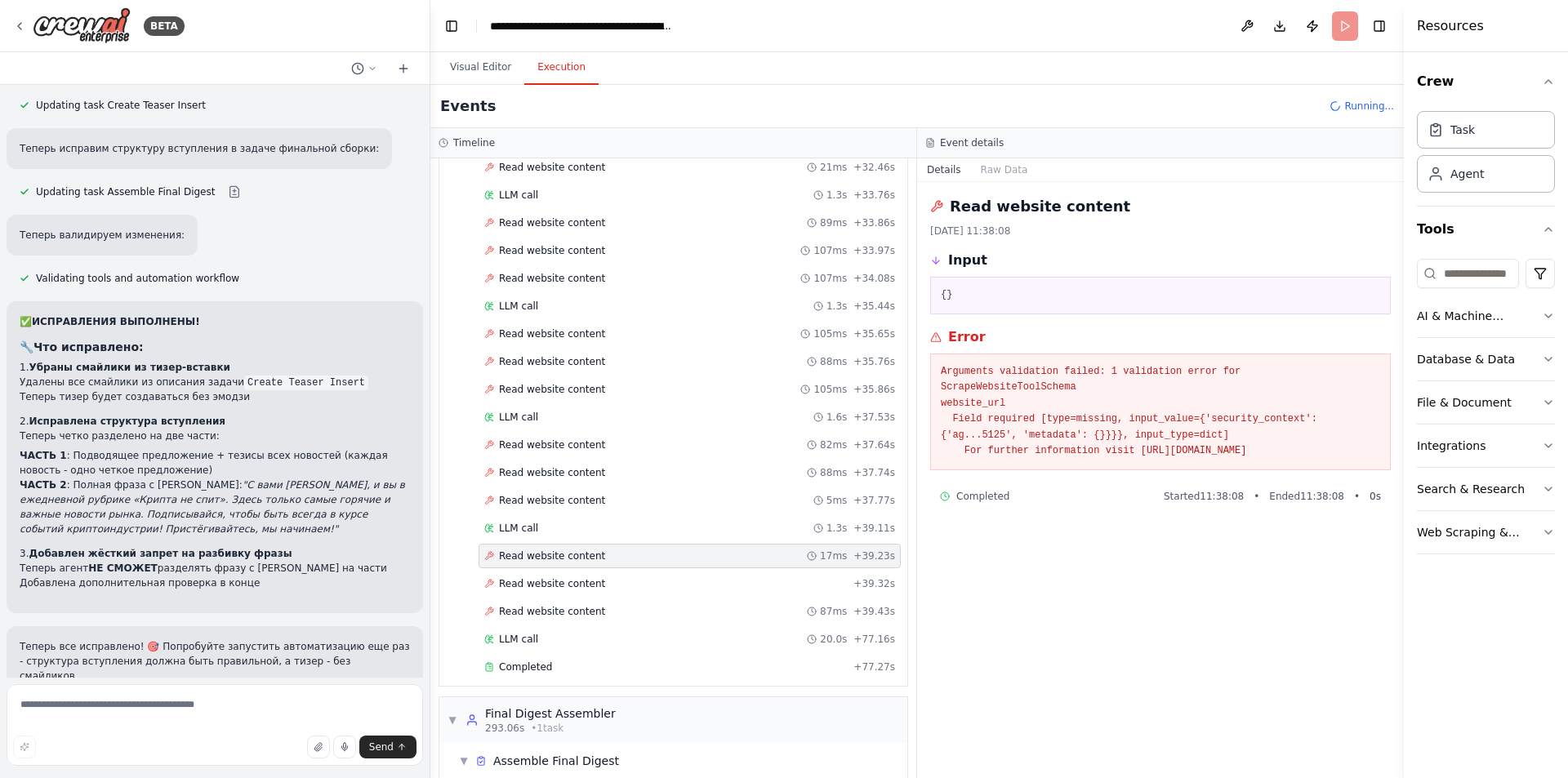
scroll to position [5439, 0]
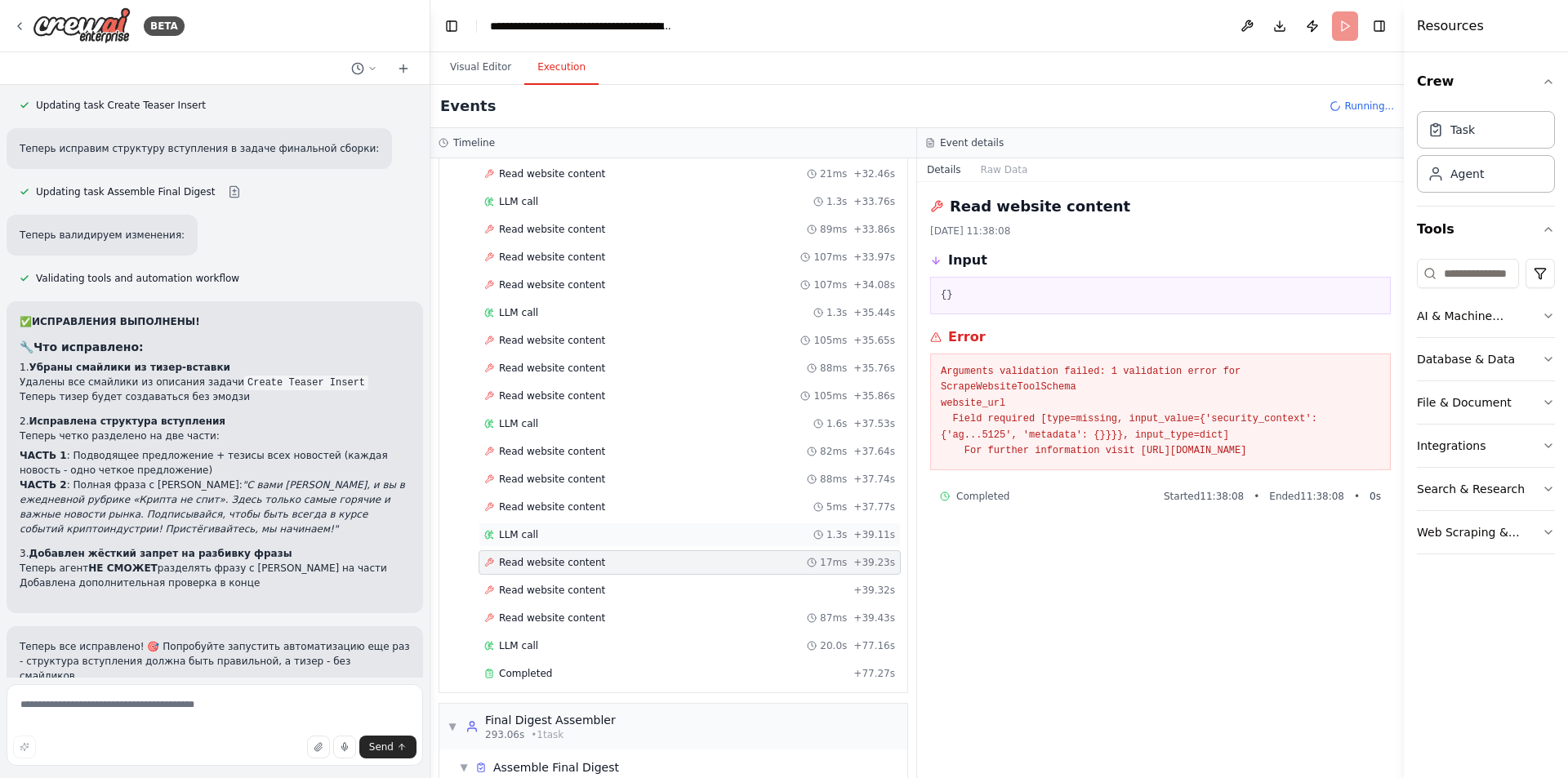
click at [526, 532] on span "LLM call" at bounding box center [518, 535] width 40 height 13
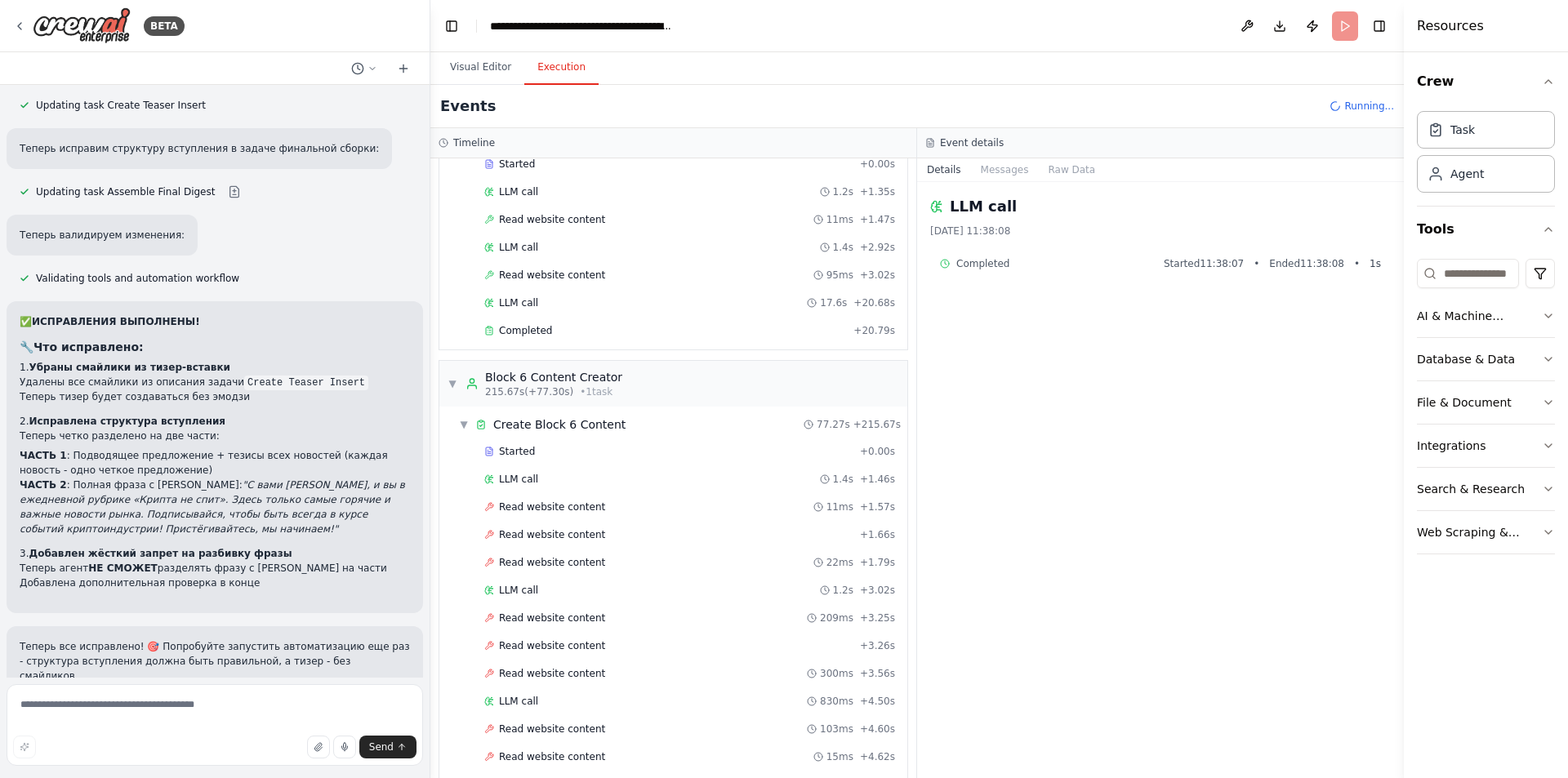
scroll to position [2827, 0]
click at [542, 513] on span "Read website content" at bounding box center [551, 510] width 106 height 13
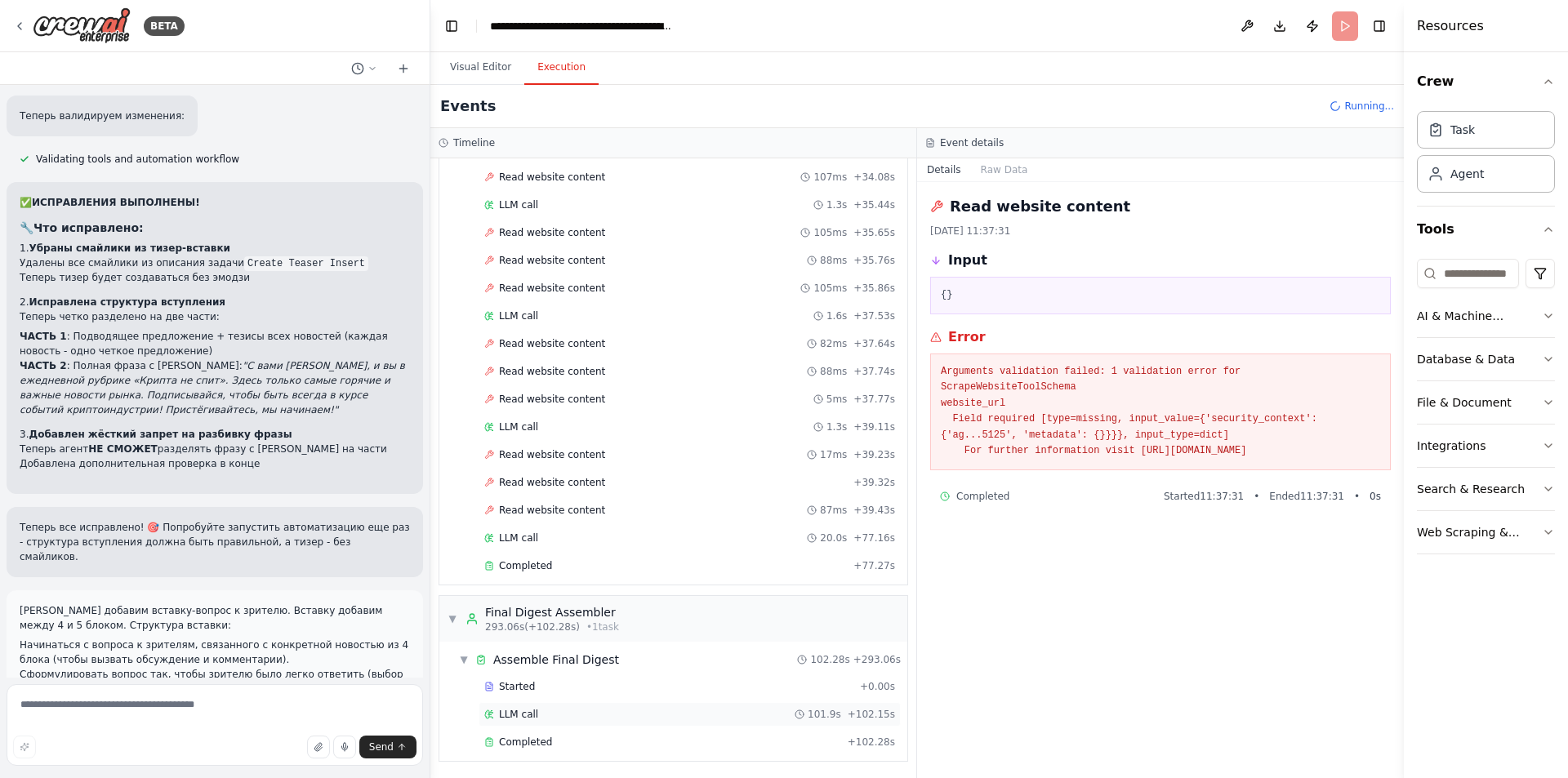
scroll to position [5549, 0]
click at [542, 749] on div "Completed + 102.28s" at bounding box center [690, 741] width 422 height 25
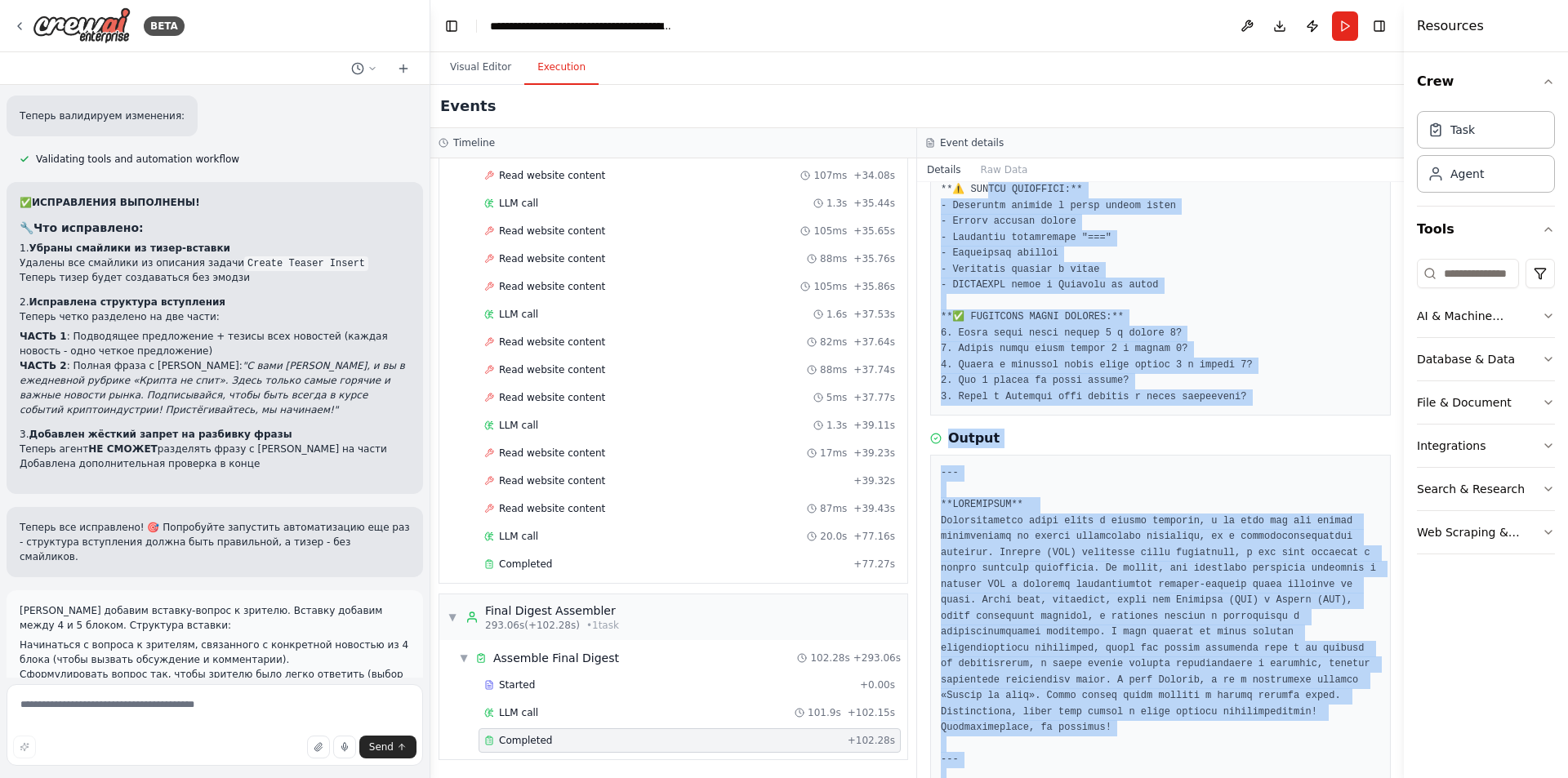
scroll to position [734, 0]
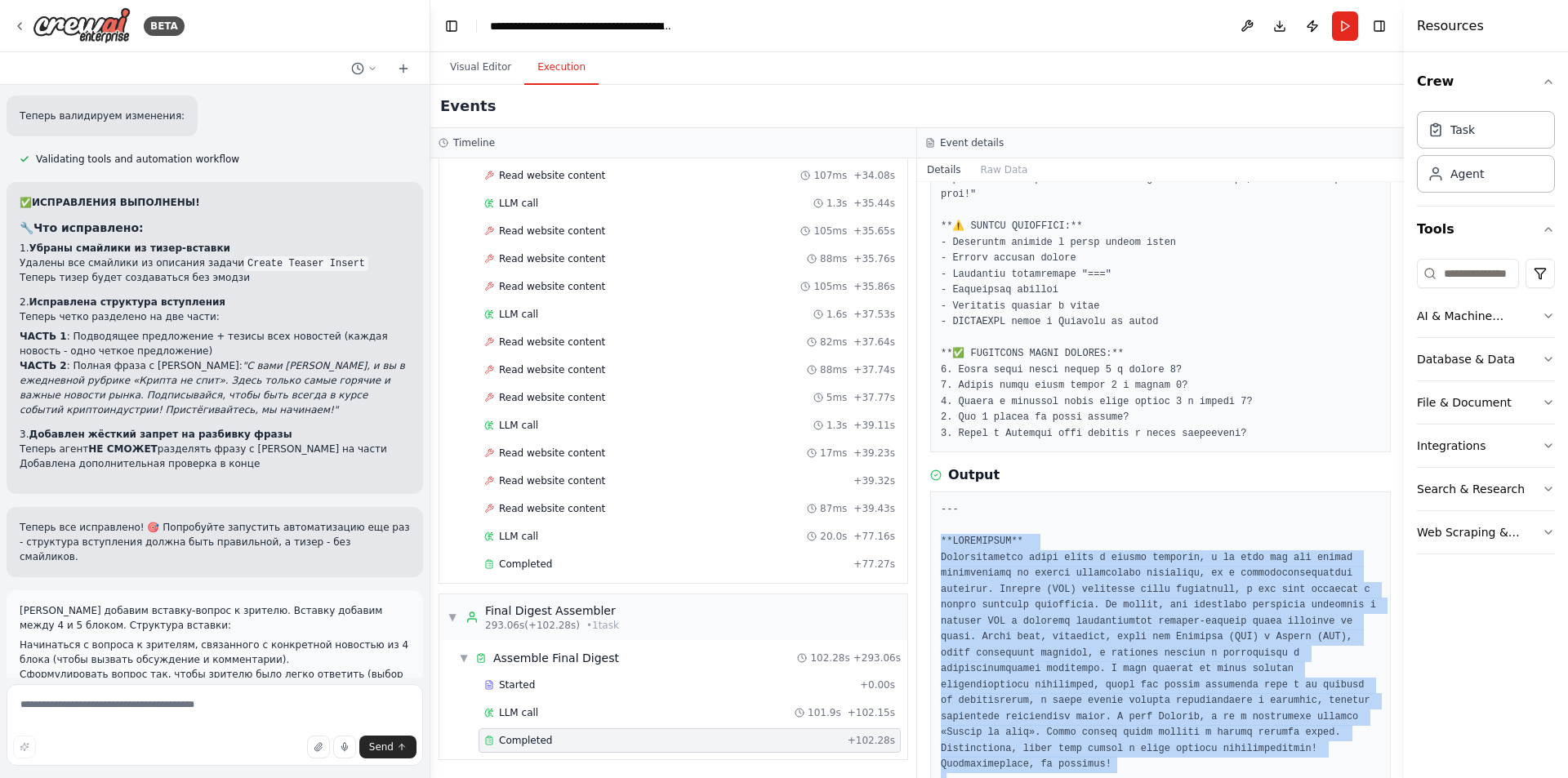
drag, startPoint x: 1224, startPoint y: 704, endPoint x: 941, endPoint y: 515, distance: 340.3
copy pre "**LOREMIPSUM** Dolorsitametco adipi elits d eiusmo temporin, u la etdo mag ali …"
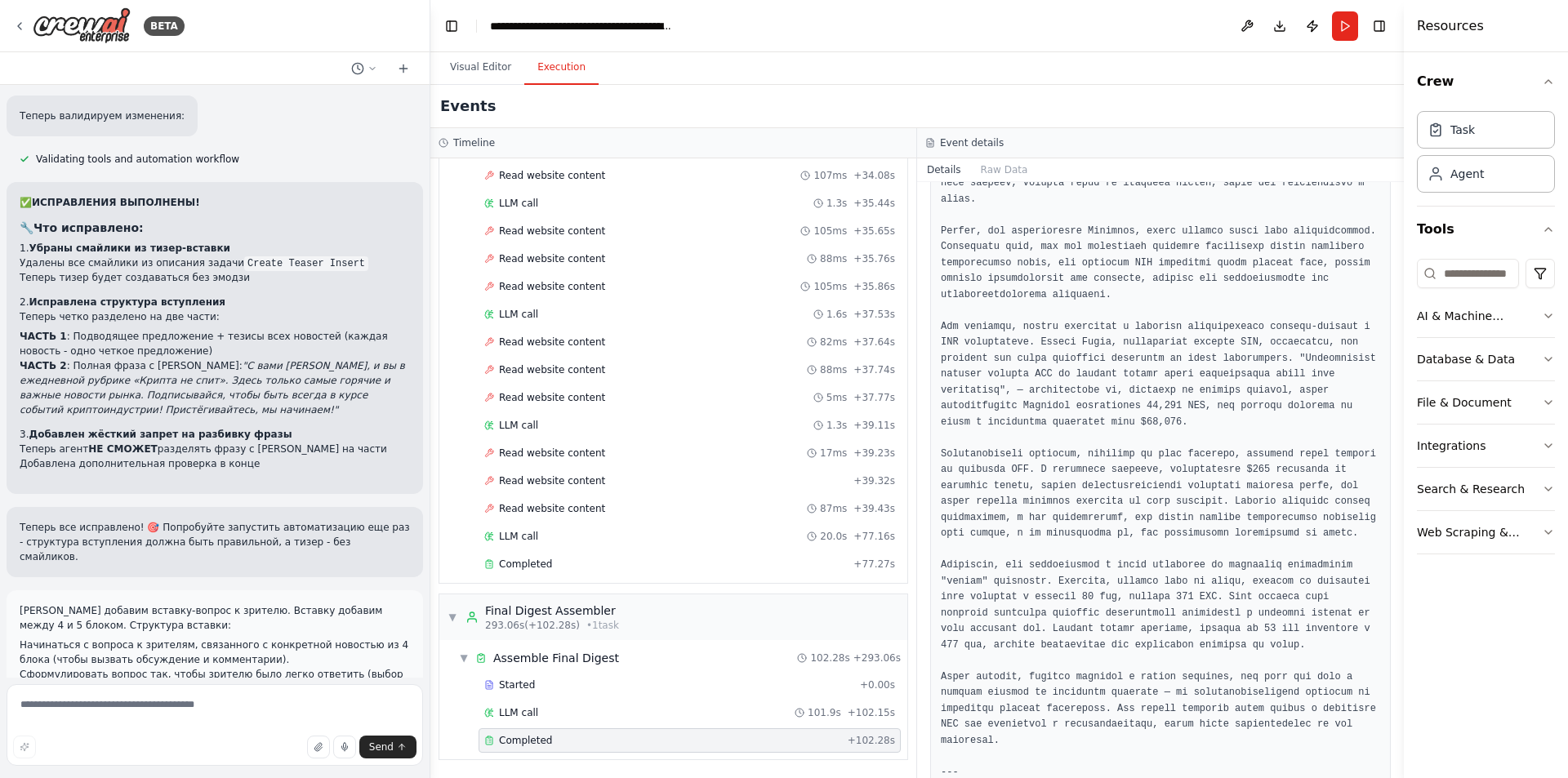
scroll to position [1714, 0]
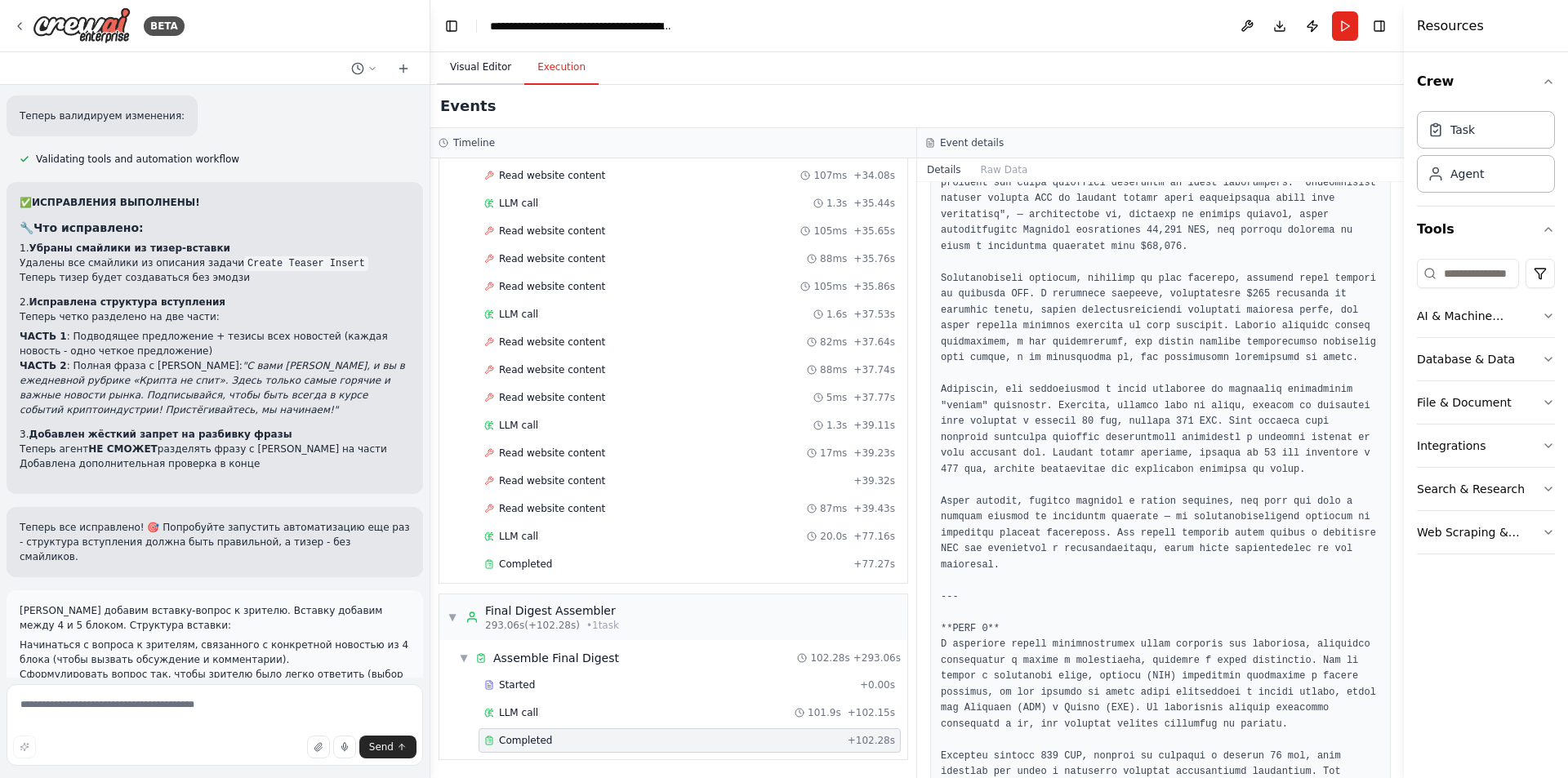
click at [460, 61] on button "Visual Editor" at bounding box center [480, 68] width 87 height 35
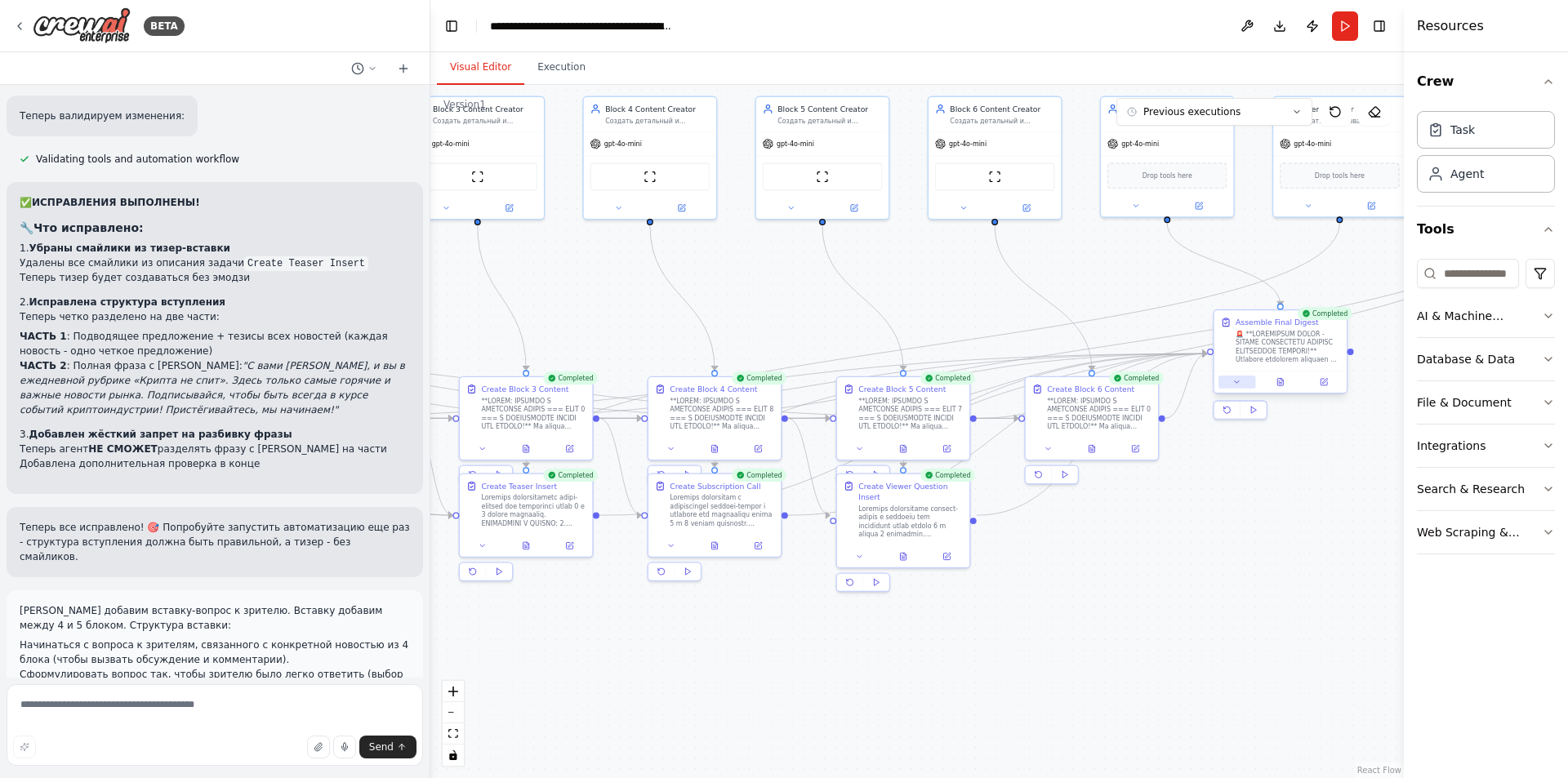
click at [1233, 385] on icon at bounding box center [1236, 382] width 9 height 9
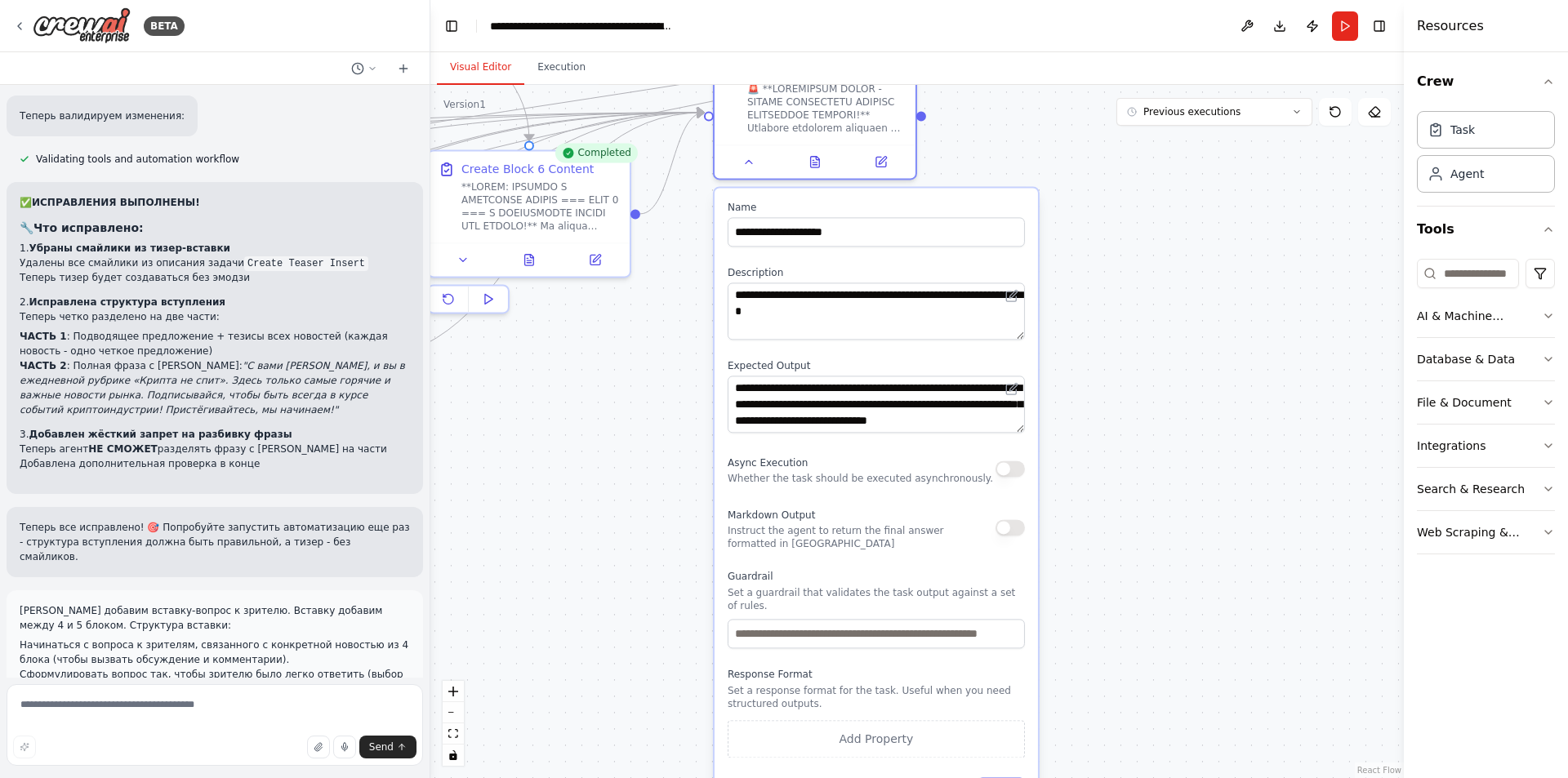
drag, startPoint x: 1063, startPoint y: 556, endPoint x: 541, endPoint y: 433, distance: 536.3
click at [540, 433] on div ".deletable-edge-delete-btn { width: 20px; height: 20px; border: 0px solid #ffff…" at bounding box center [916, 431] width 973 height 693
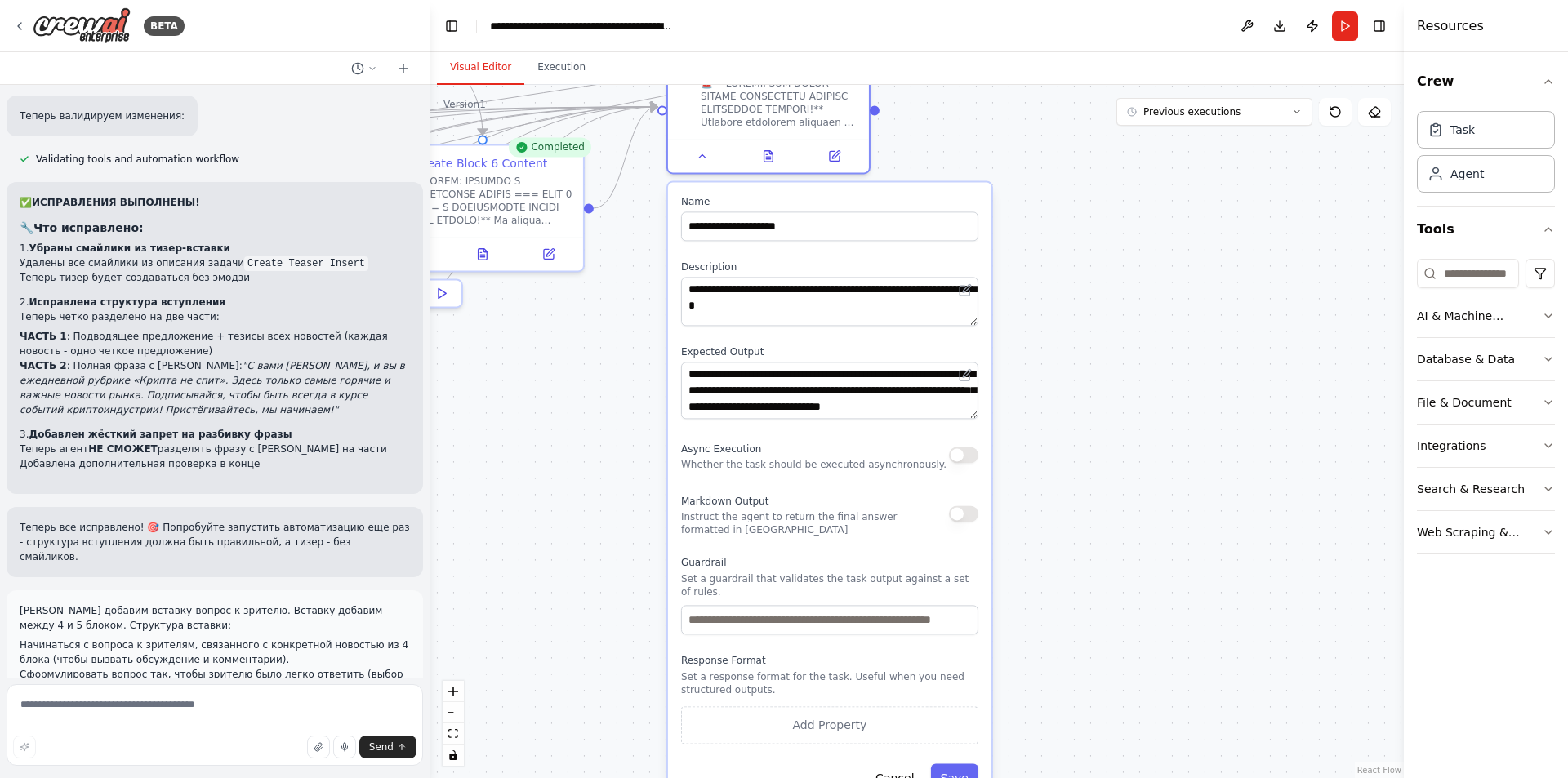
drag, startPoint x: 972, startPoint y: 332, endPoint x: 980, endPoint y: 313, distance: 20.6
click at [980, 313] on div "**********" at bounding box center [830, 494] width 323 height 624
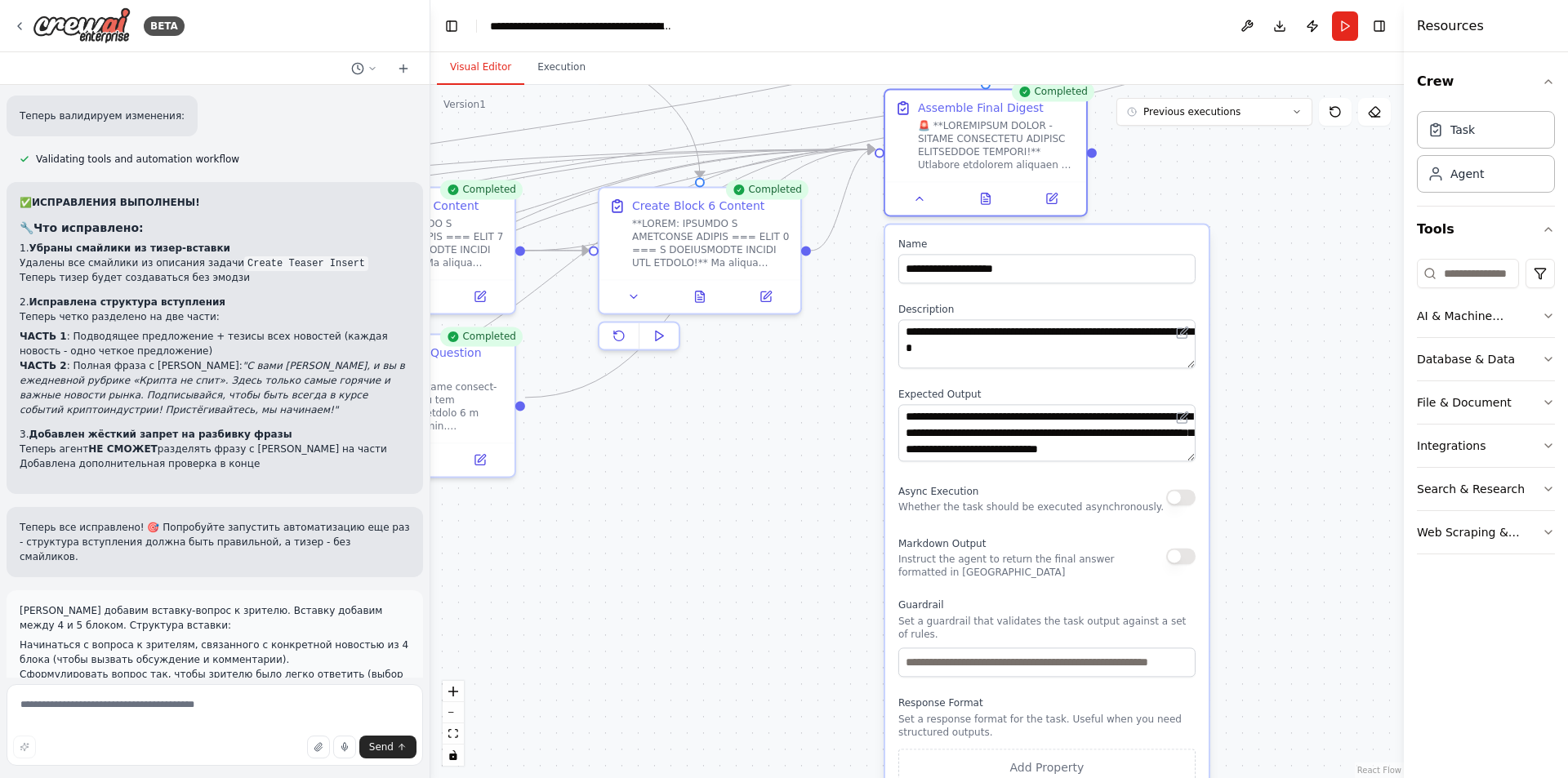
drag, startPoint x: 660, startPoint y: 388, endPoint x: 1116, endPoint y: 434, distance: 458.3
click at [1122, 432] on div ".deletable-edge-delete-btn { width: 20px; height: 20px; border: 0px solid #ffff…" at bounding box center [916, 431] width 973 height 693
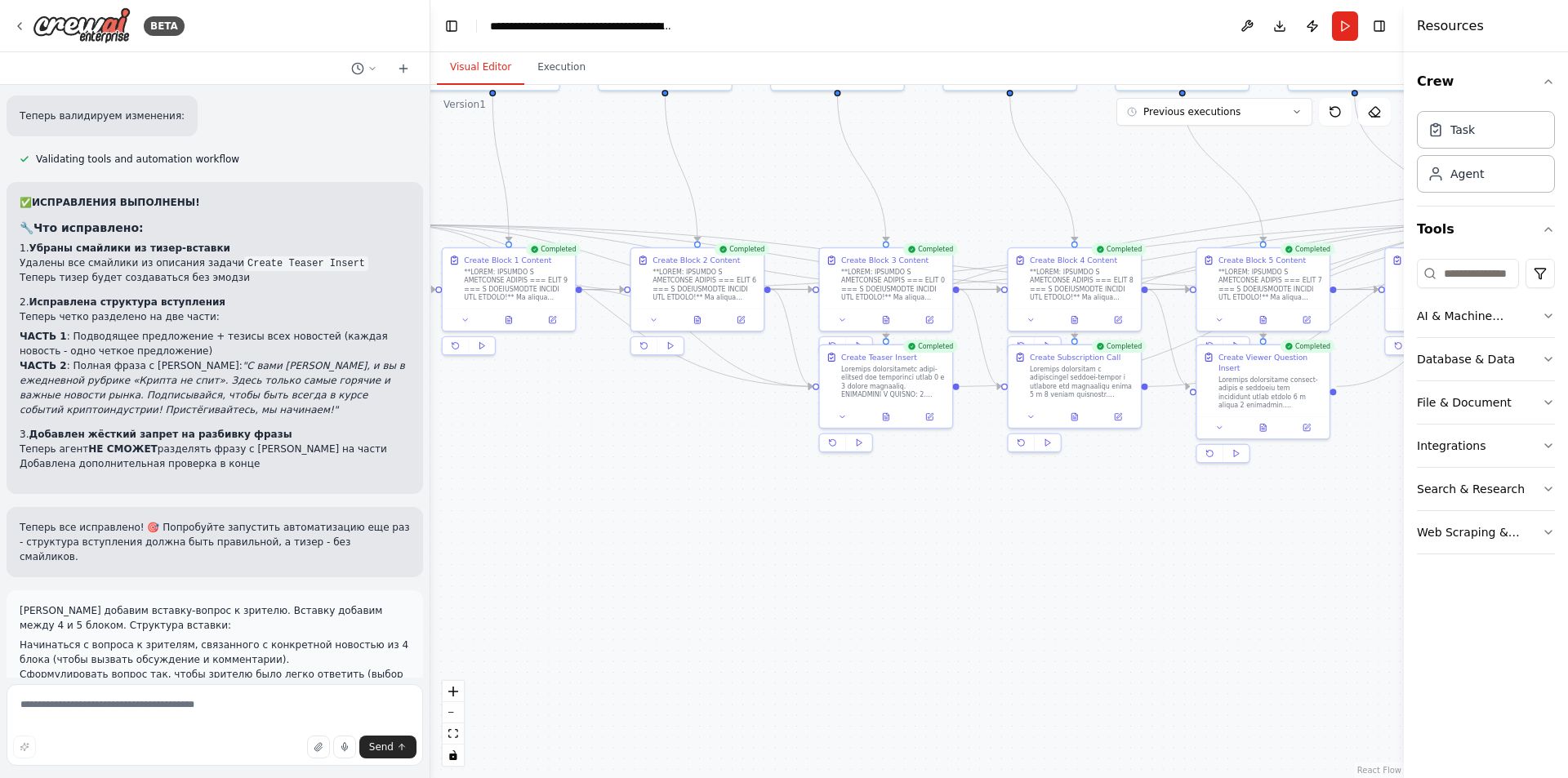
drag, startPoint x: 837, startPoint y: 551, endPoint x: 1150, endPoint y: 514, distance: 315.2
click at [1169, 519] on div ".deletable-edge-delete-btn { width: 20px; height: 20px; border: 0px solid #ffff…" at bounding box center [916, 431] width 973 height 693
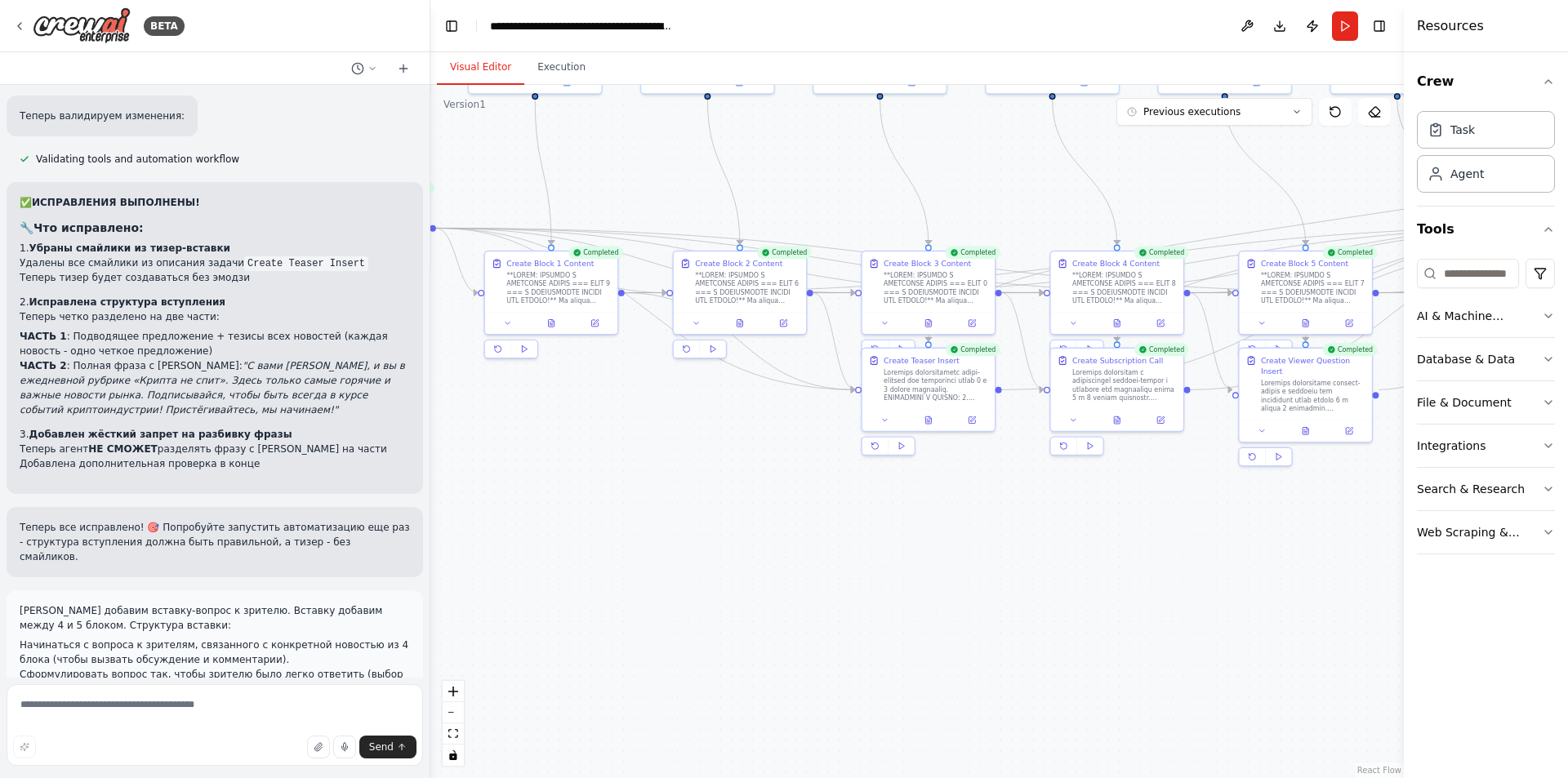
drag, startPoint x: 734, startPoint y: 457, endPoint x: 859, endPoint y: 478, distance: 126.8
click at [859, 479] on div ".deletable-edge-delete-btn { width: 20px; height: 20px; border: 0px solid #ffff…" at bounding box center [916, 431] width 973 height 693
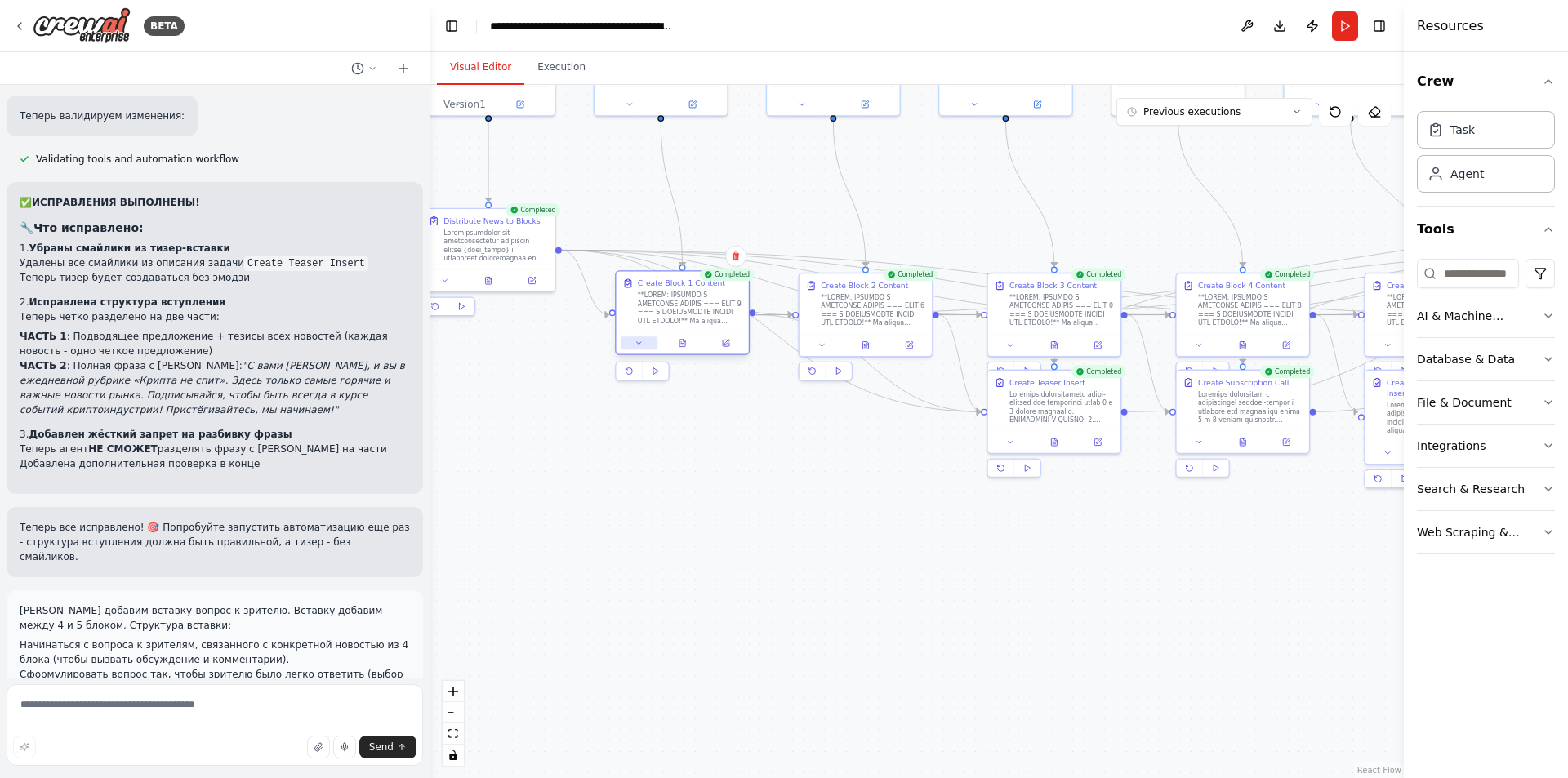
click at [629, 344] on button at bounding box center [639, 343] width 37 height 13
click at [639, 343] on icon at bounding box center [639, 343] width 4 height 2
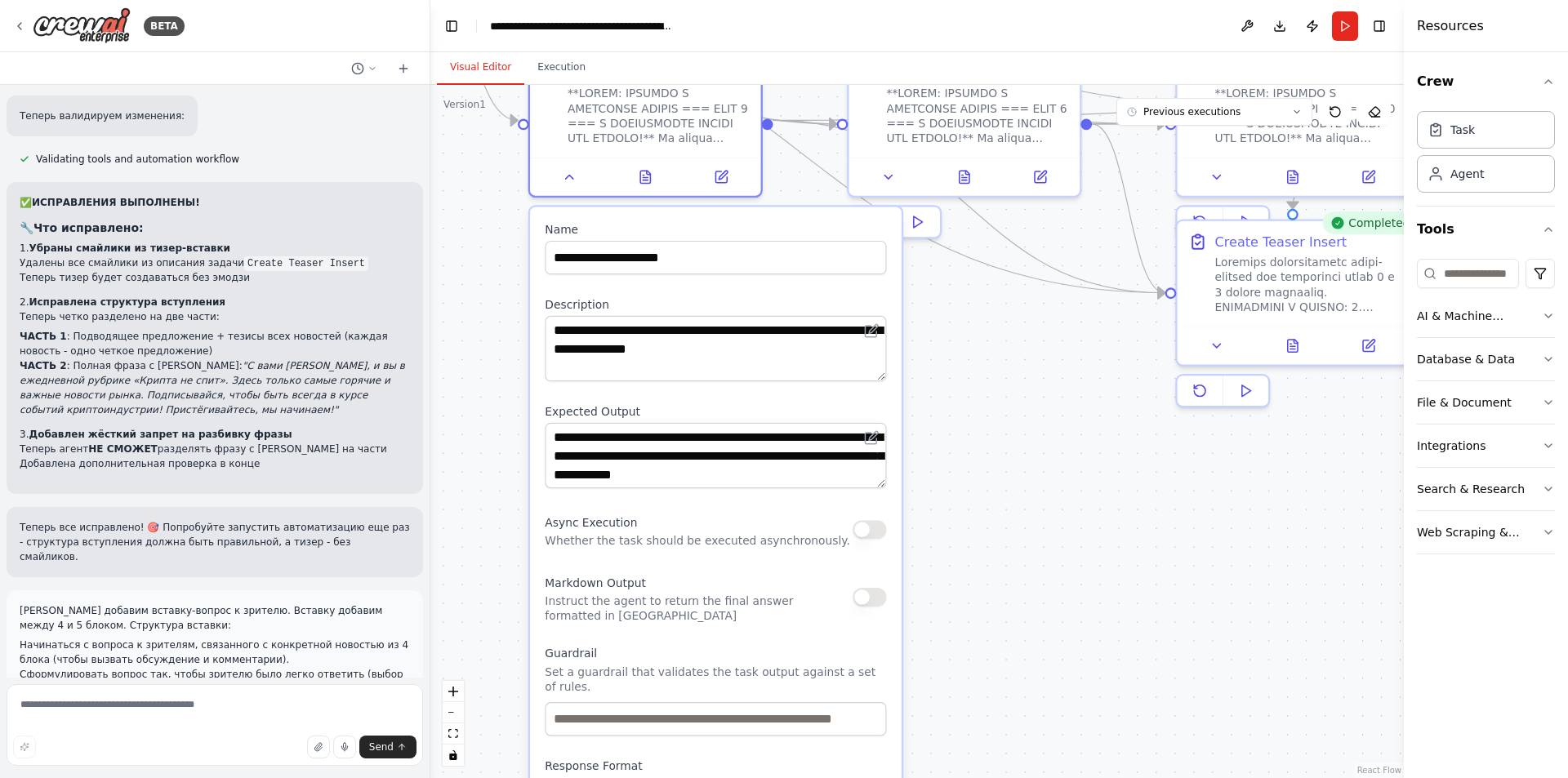
drag, startPoint x: 998, startPoint y: 460, endPoint x: 1038, endPoint y: 445, distance: 42.7
click at [1038, 445] on div ".deletable-edge-delete-btn { width: 20px; height: 20px; border: 0px solid #ffff…" at bounding box center [916, 431] width 973 height 693
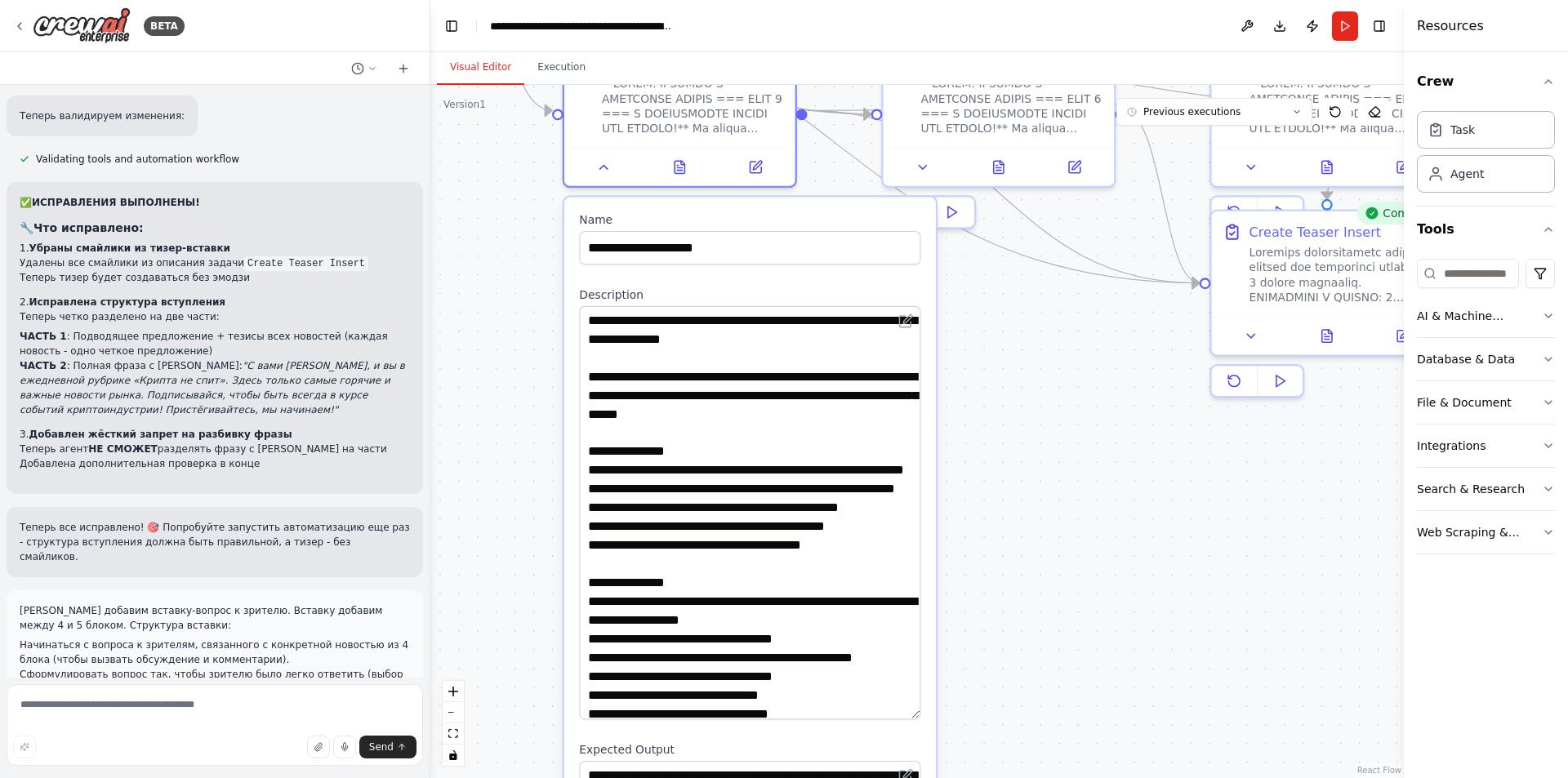
drag, startPoint x: 915, startPoint y: 366, endPoint x: 896, endPoint y: 714, distance: 348.5
click at [896, 714] on textarea at bounding box center [750, 513] width 341 height 414
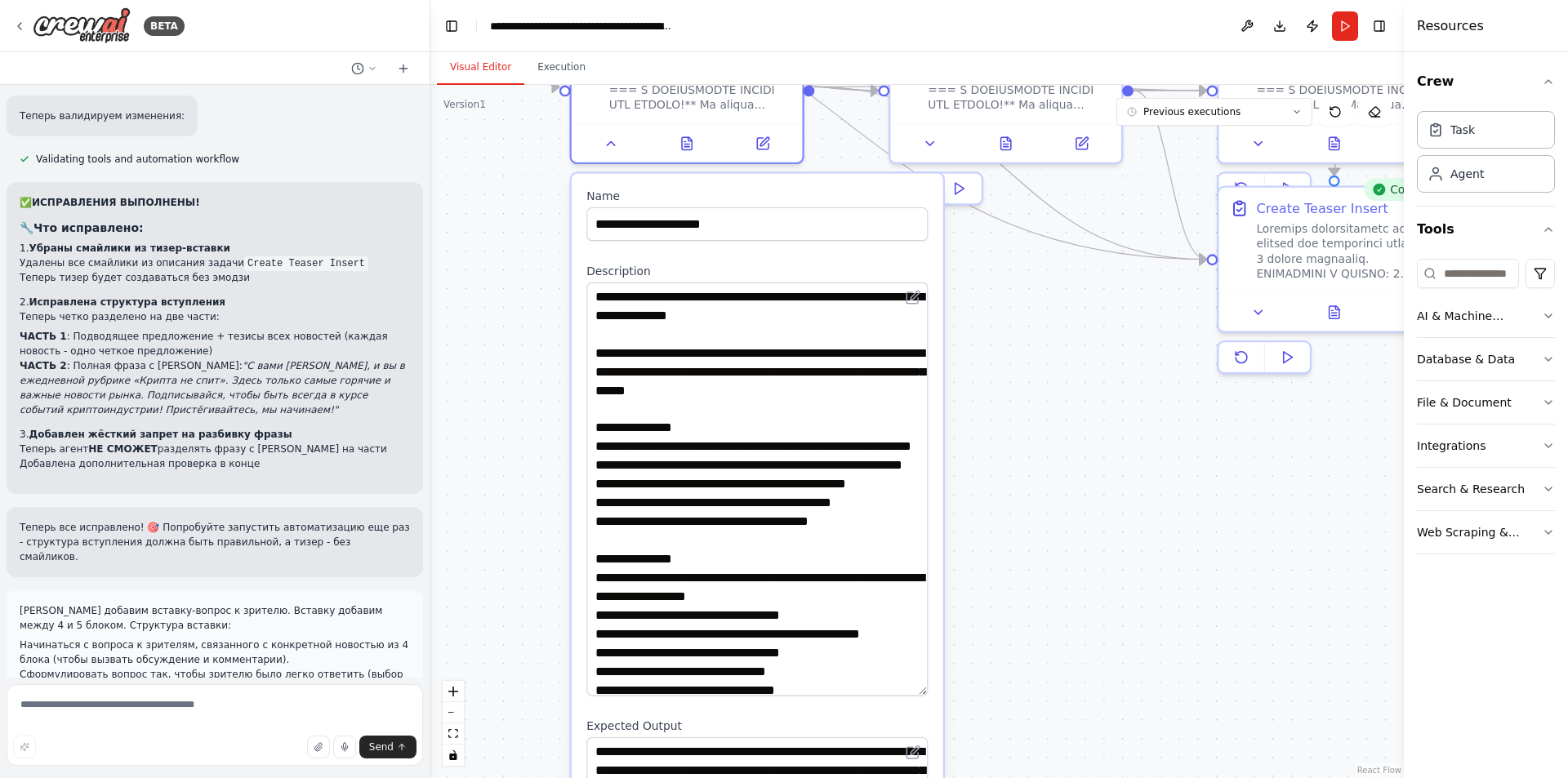
click at [1080, 505] on div ".deletable-edge-delete-btn { width: 20px; height: 20px; border: 0px solid #ffff…" at bounding box center [916, 431] width 973 height 693
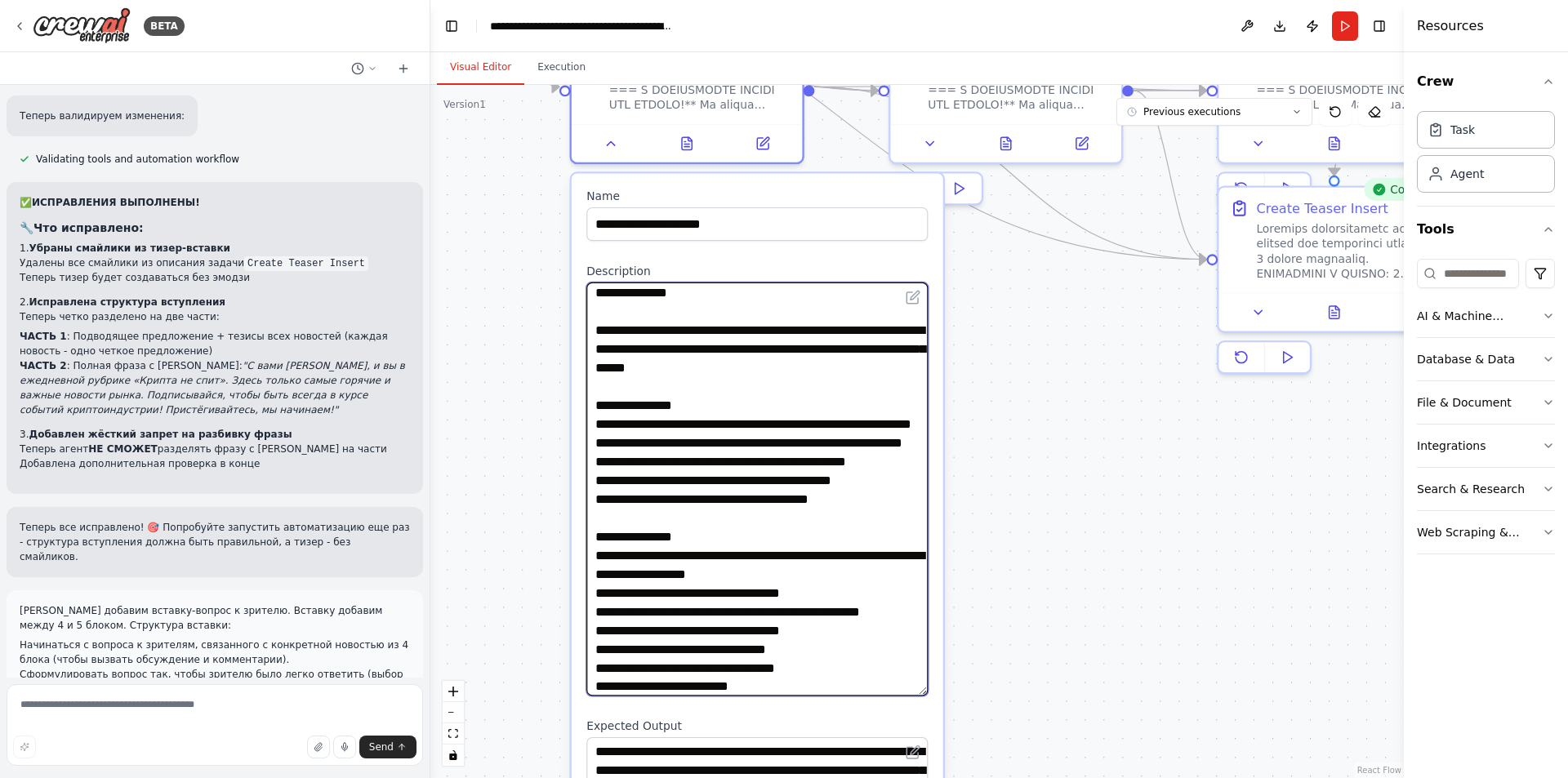
scroll to position [16, 0]
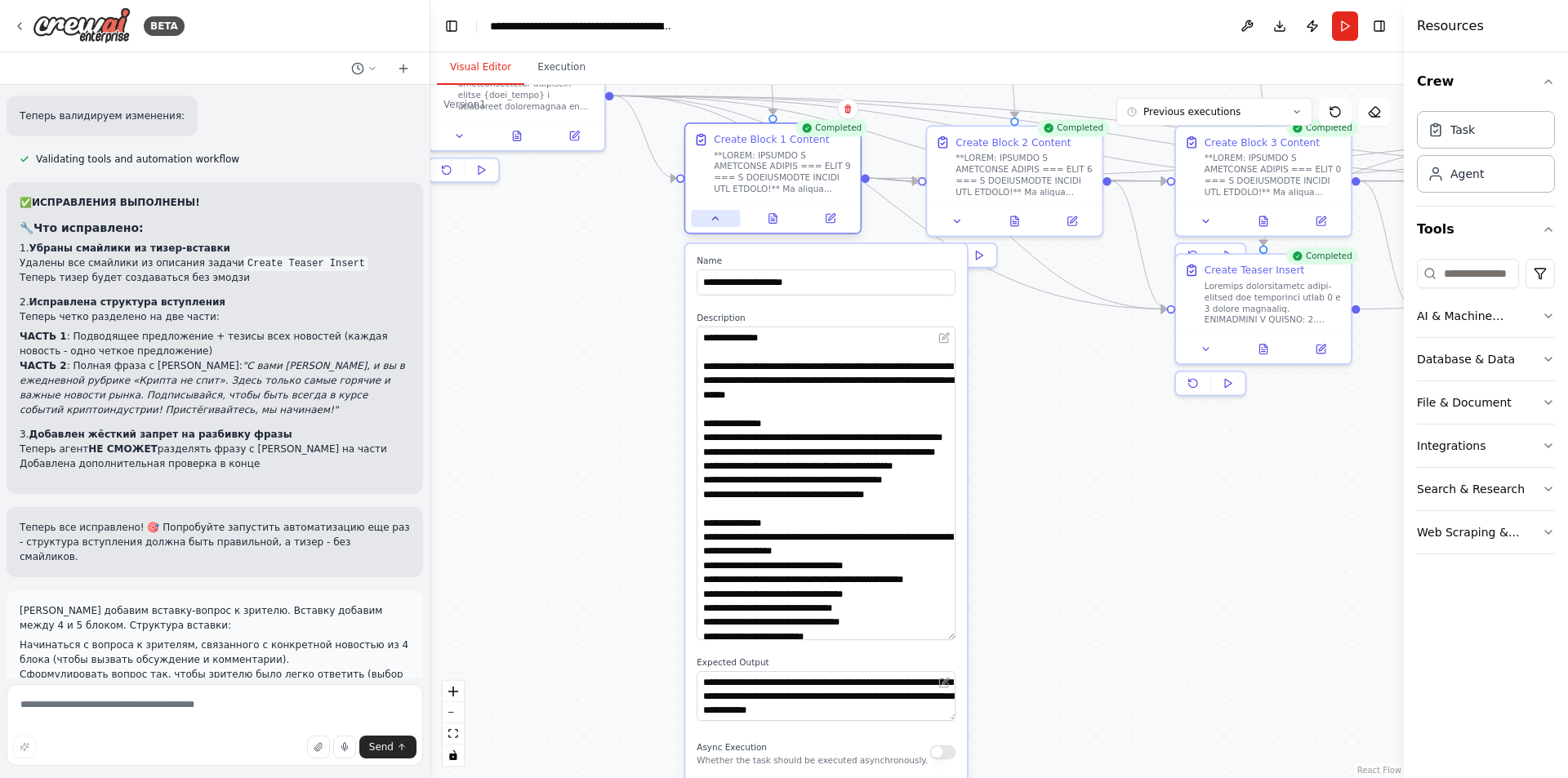
click at [712, 218] on icon at bounding box center [715, 219] width 12 height 12
click at [718, 218] on icon at bounding box center [715, 219] width 12 height 12
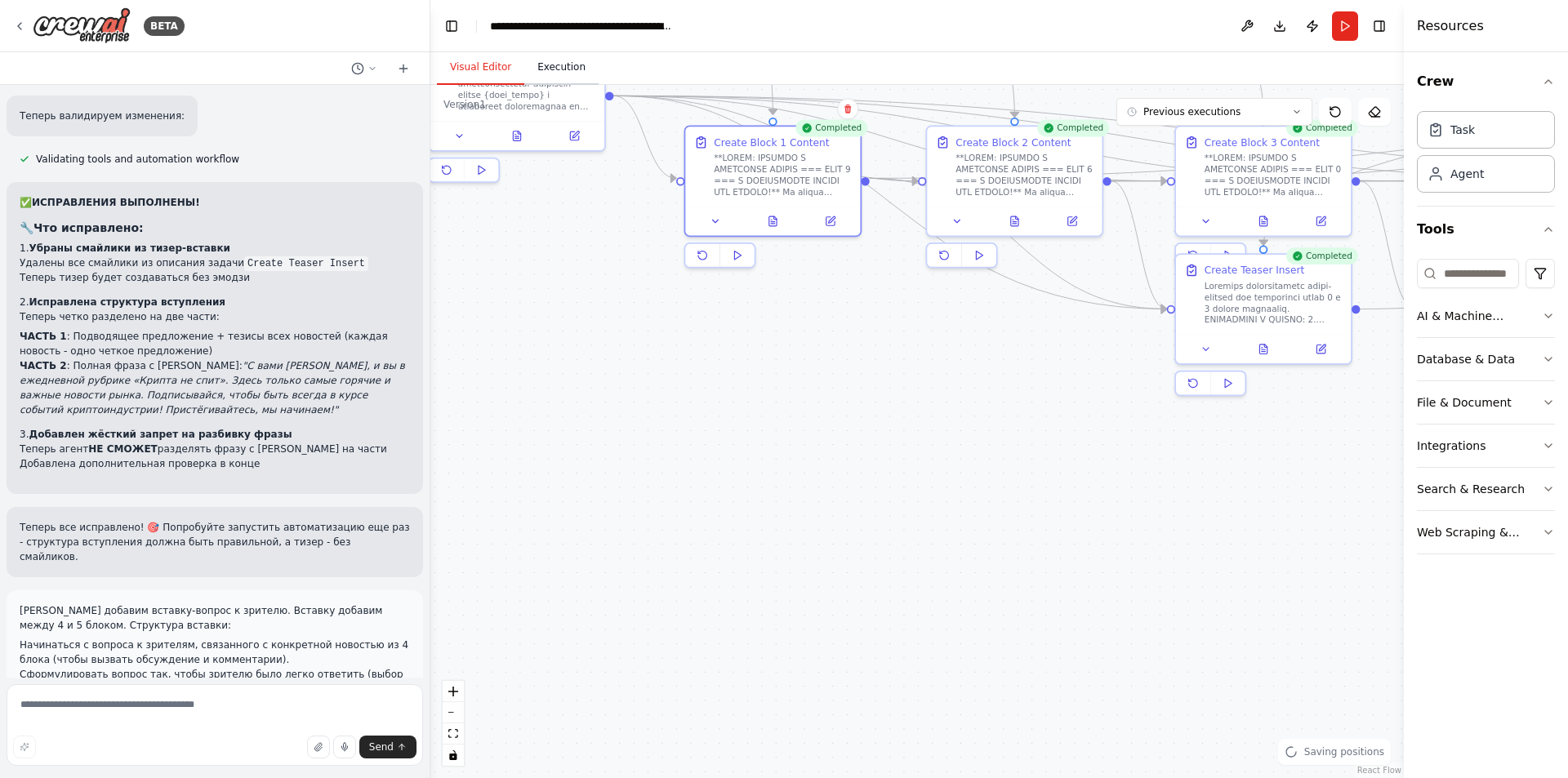
click at [571, 76] on button "Execution" at bounding box center [561, 68] width 74 height 35
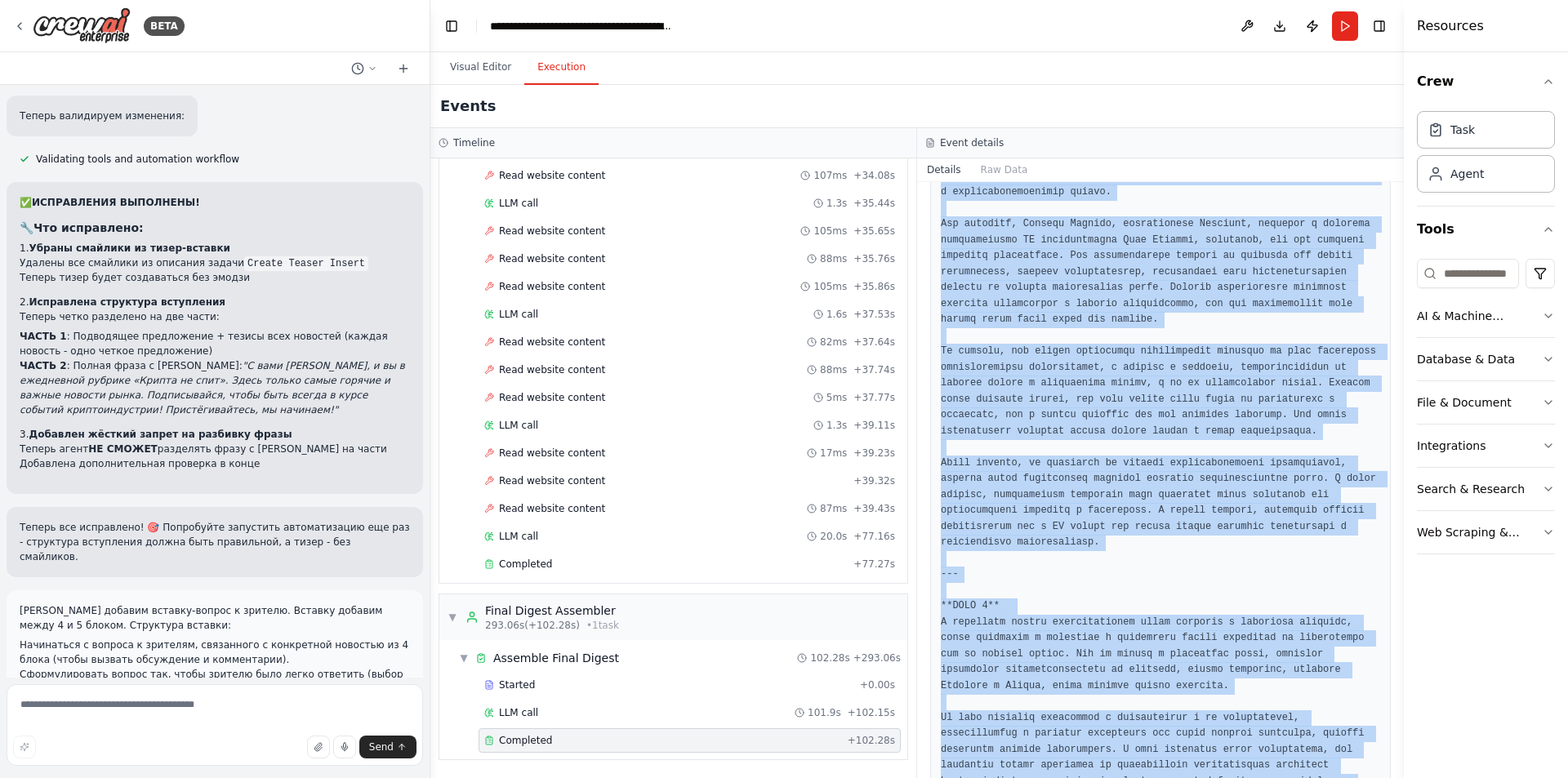
scroll to position [6404, 0]
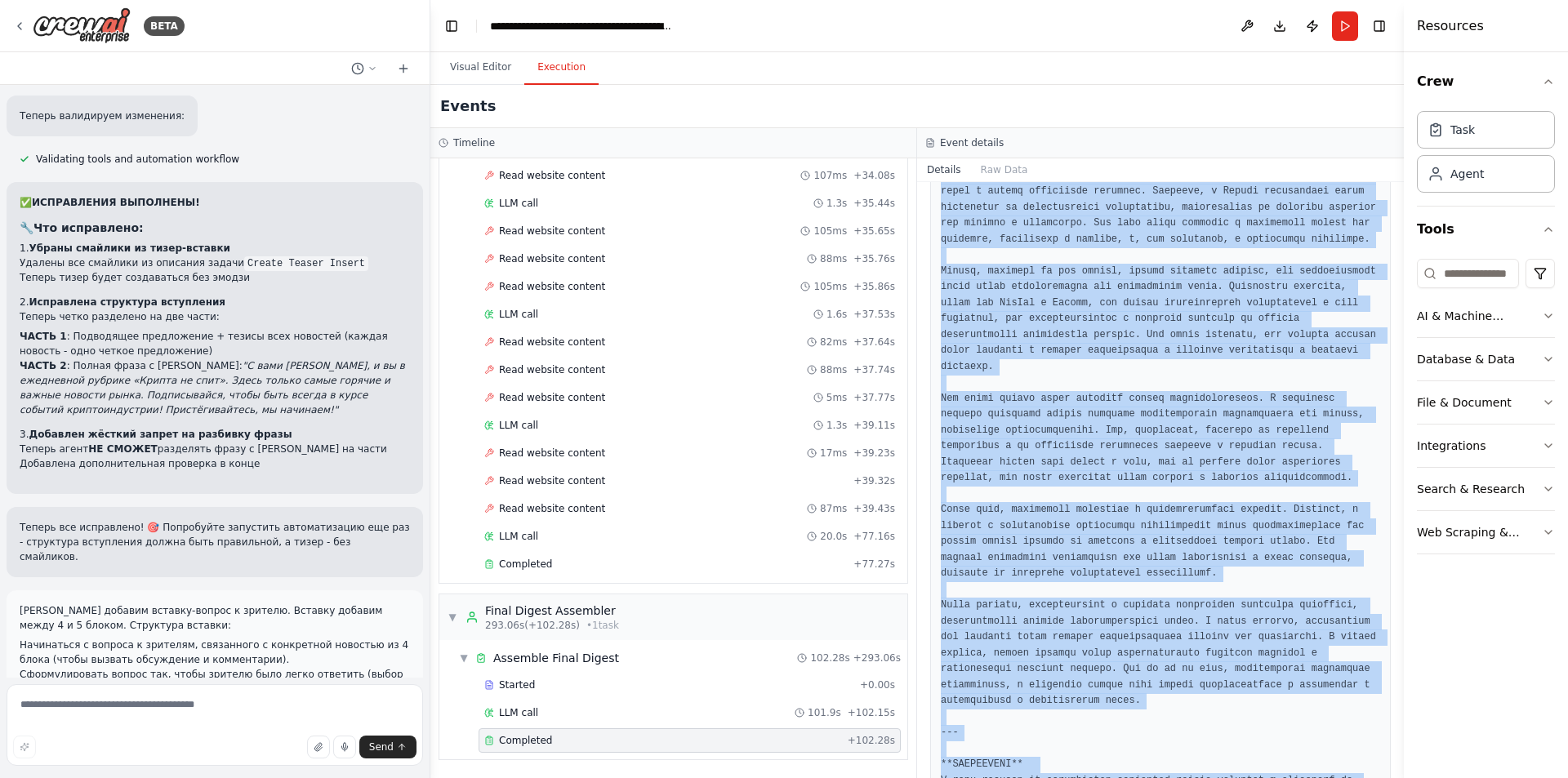
drag, startPoint x: 943, startPoint y: 506, endPoint x: 1271, endPoint y: 712, distance: 387.3
copy pre "**LOREMIPSUM** Dolorsitametco adipi elits d eiusmo temporin, u la etdo mag ali …"
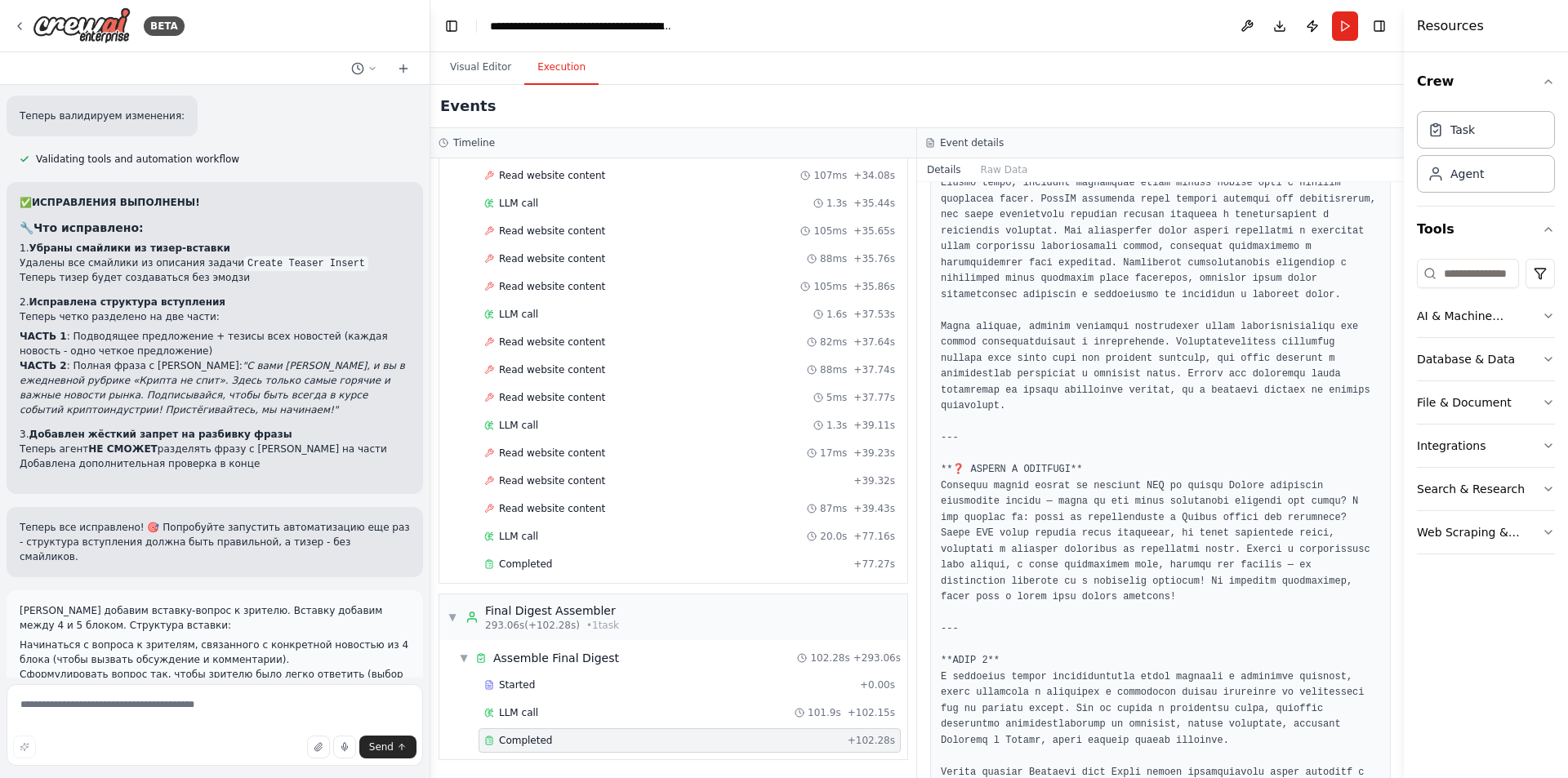
scroll to position [5015, 0]
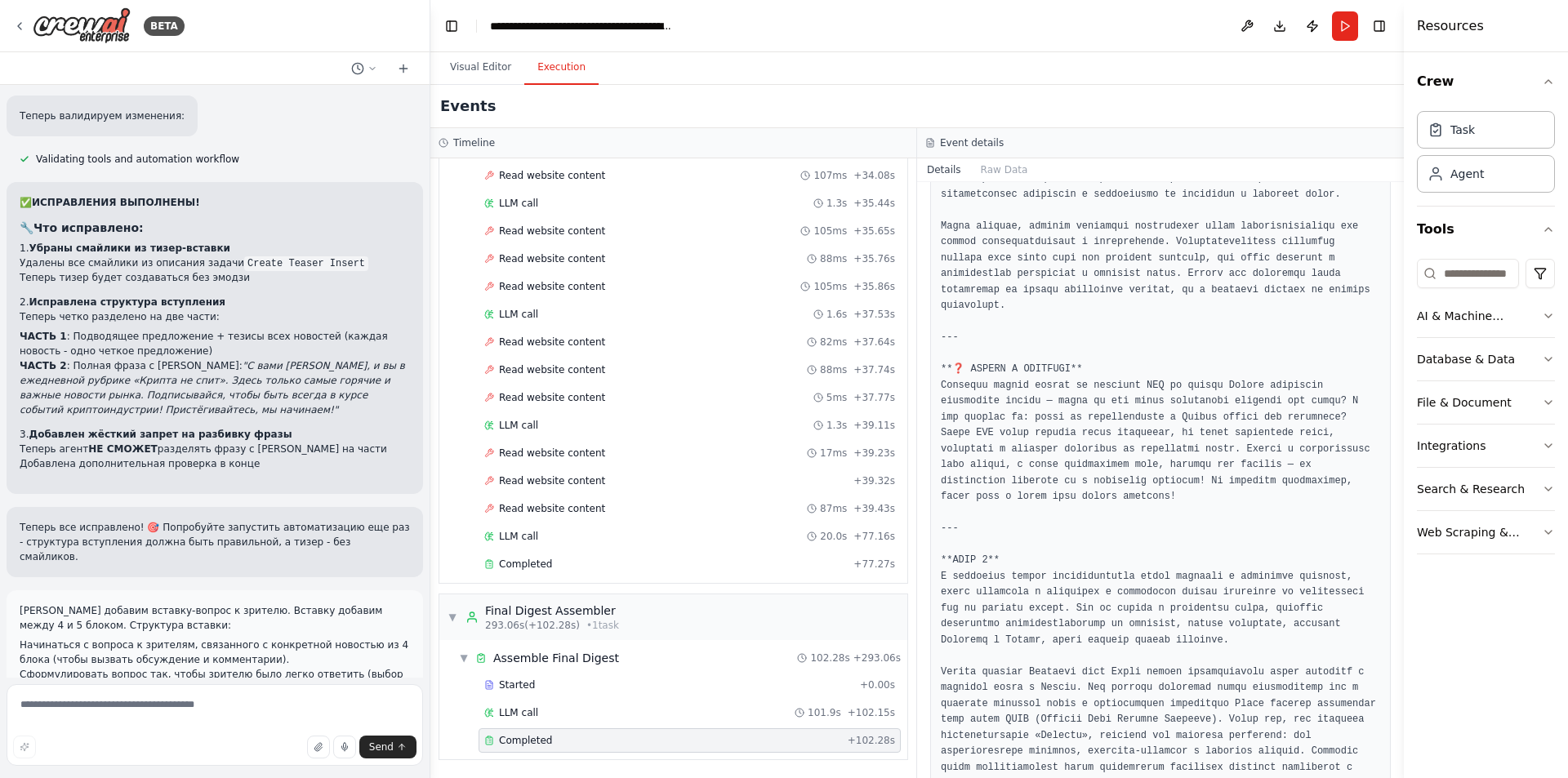
click at [485, 69] on button "Visual Editor" at bounding box center [480, 68] width 87 height 35
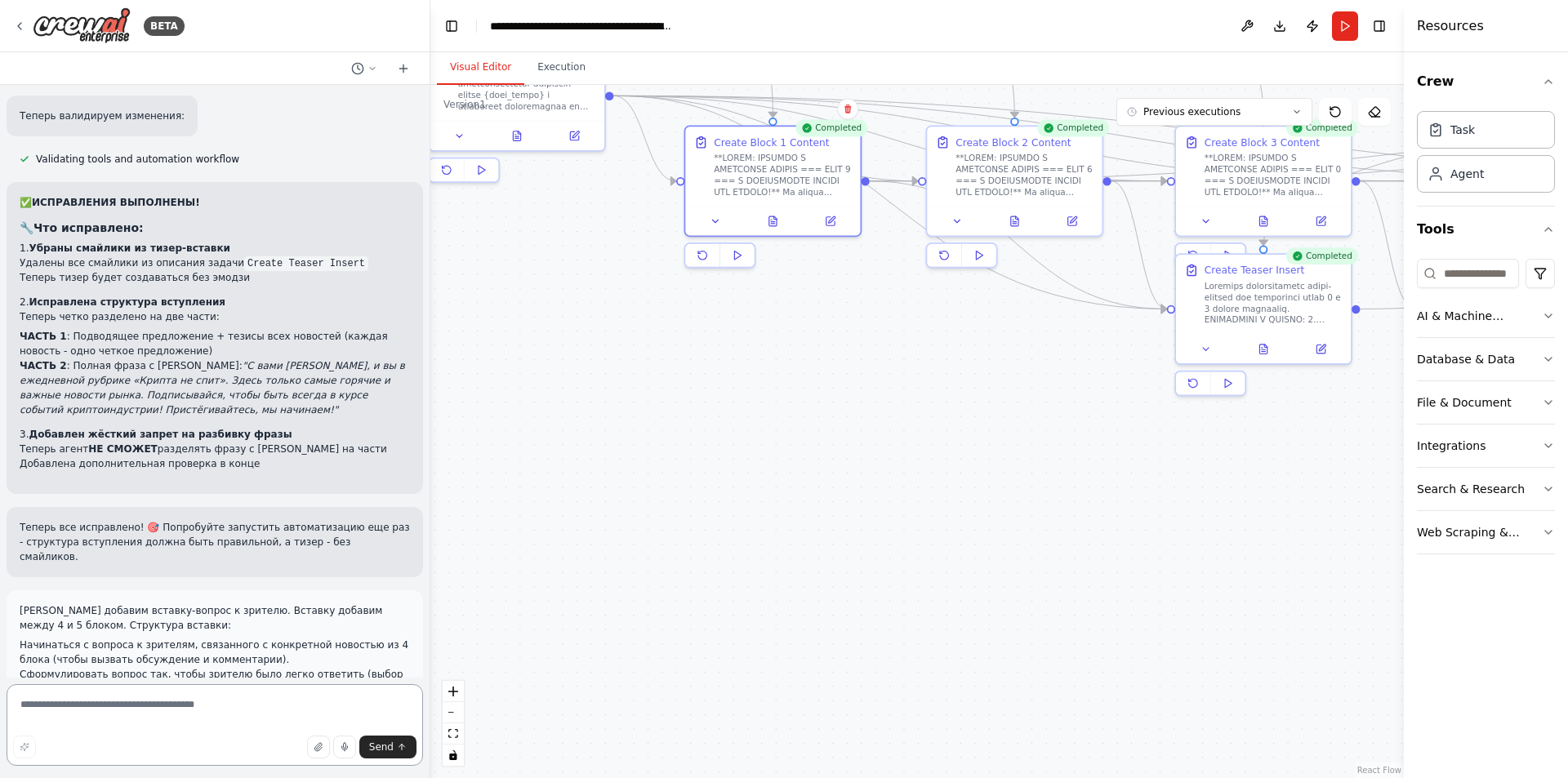
click at [198, 715] on textarea at bounding box center [214, 724] width 416 height 82
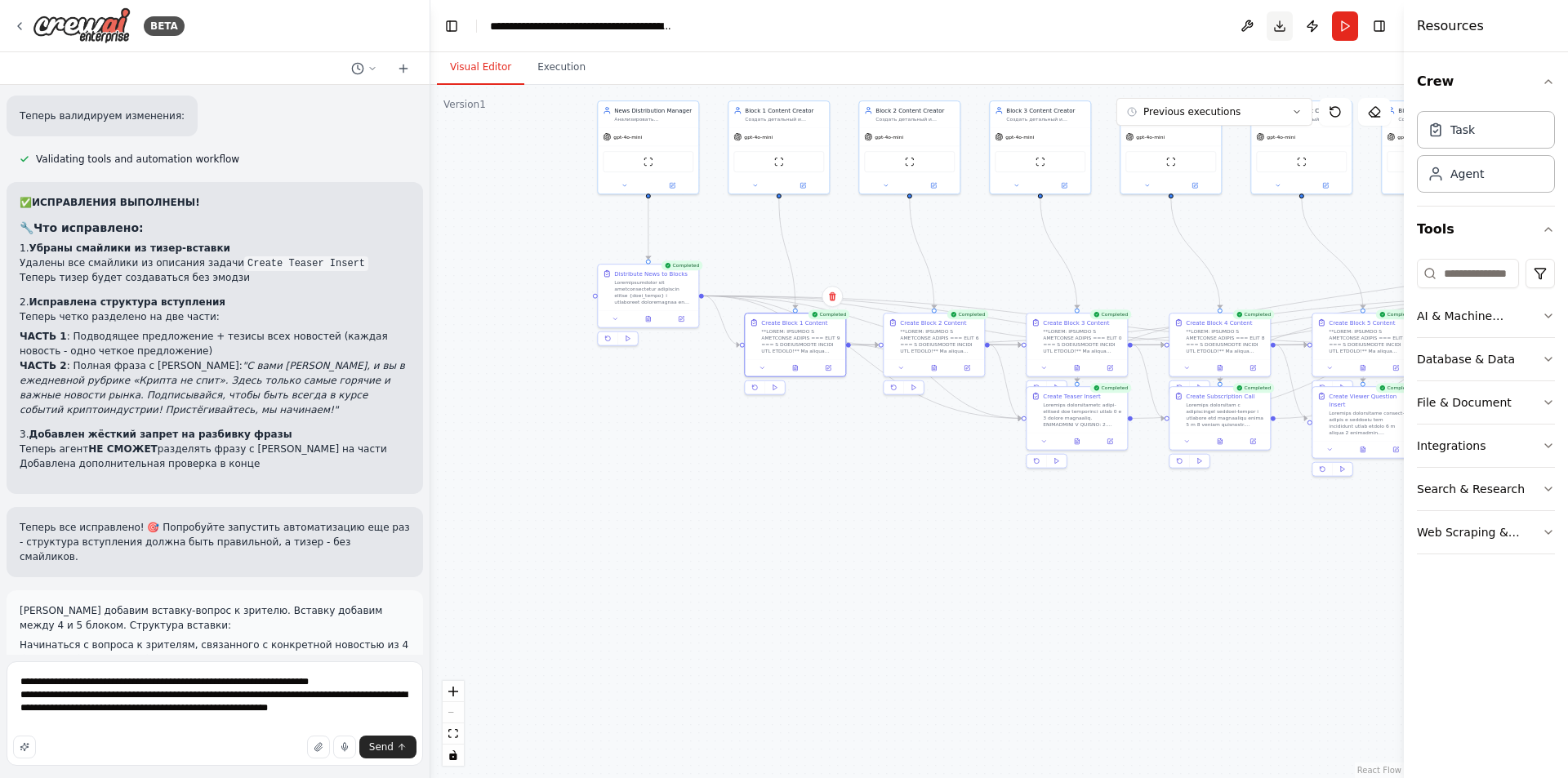
click at [1281, 28] on button "Download" at bounding box center [1280, 26] width 26 height 30
click at [217, 723] on textarea "**********" at bounding box center [214, 714] width 416 height 105
type textarea "**********"
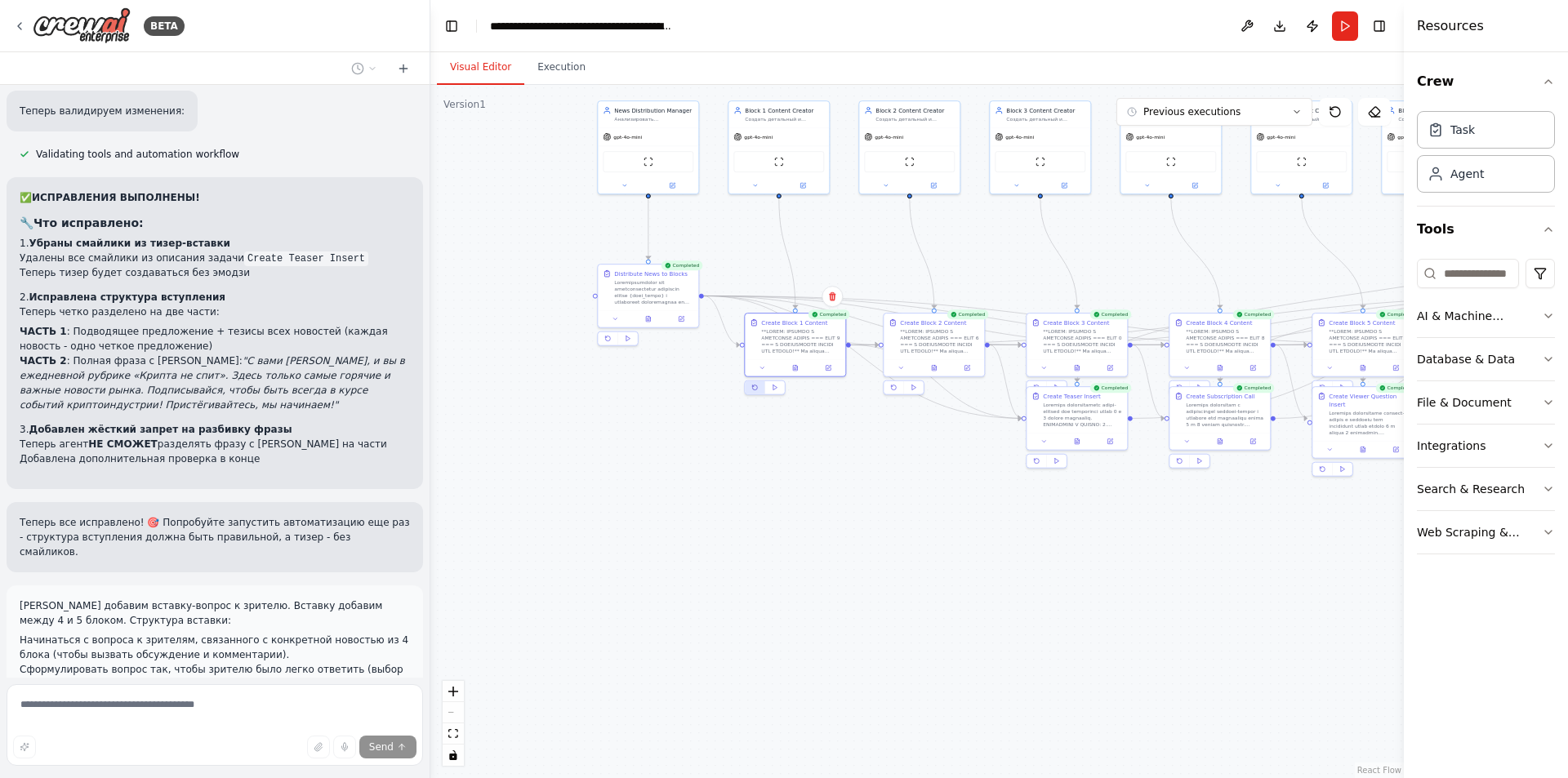
scroll to position [35903, 0]
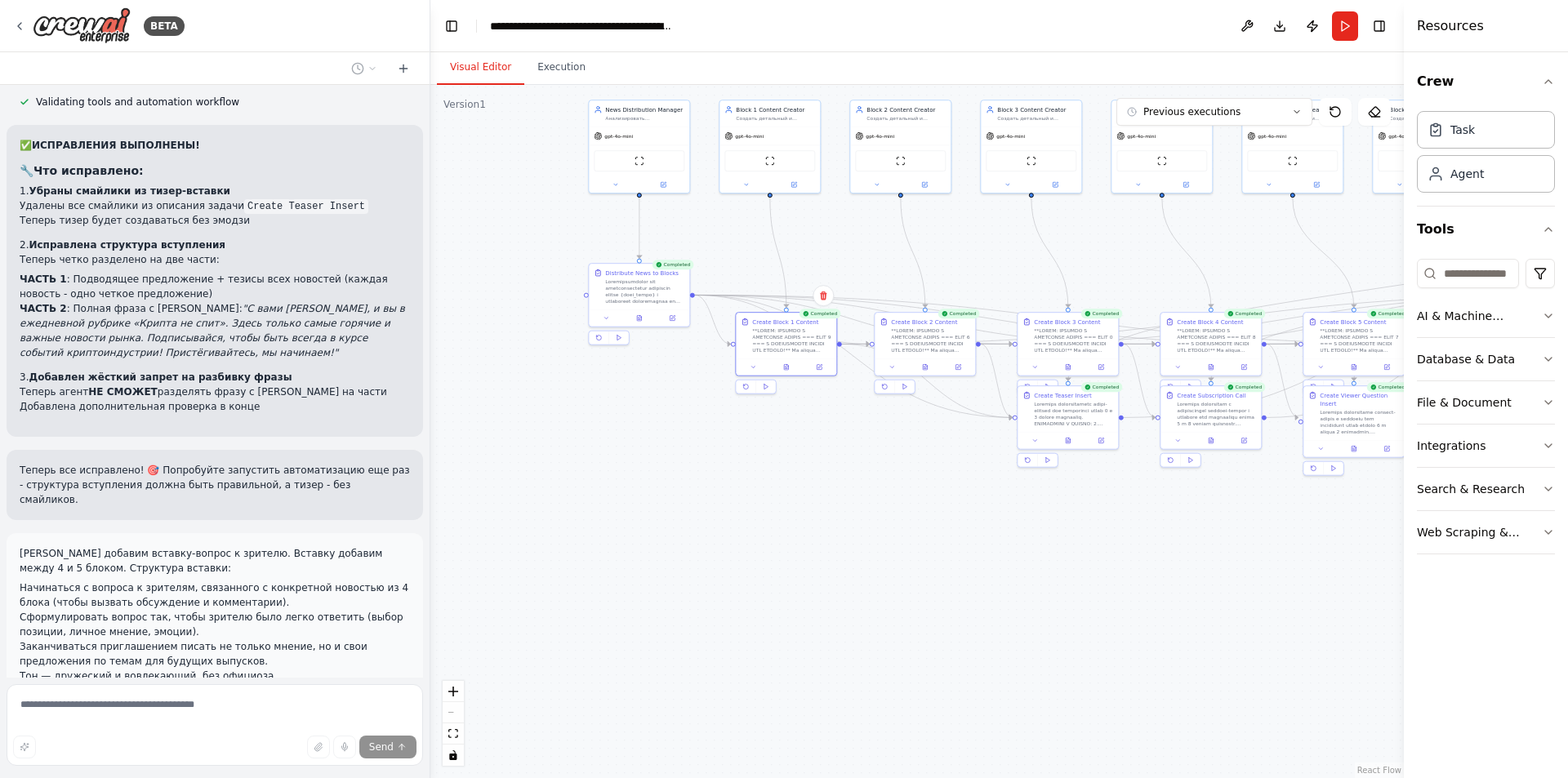
drag, startPoint x: 844, startPoint y: 600, endPoint x: 593, endPoint y: 599, distance: 251.0
click at [593, 599] on div ".deletable-edge-delete-btn { width: 20px; height: 20px; border: 0px solid #ffff…" at bounding box center [916, 431] width 973 height 693
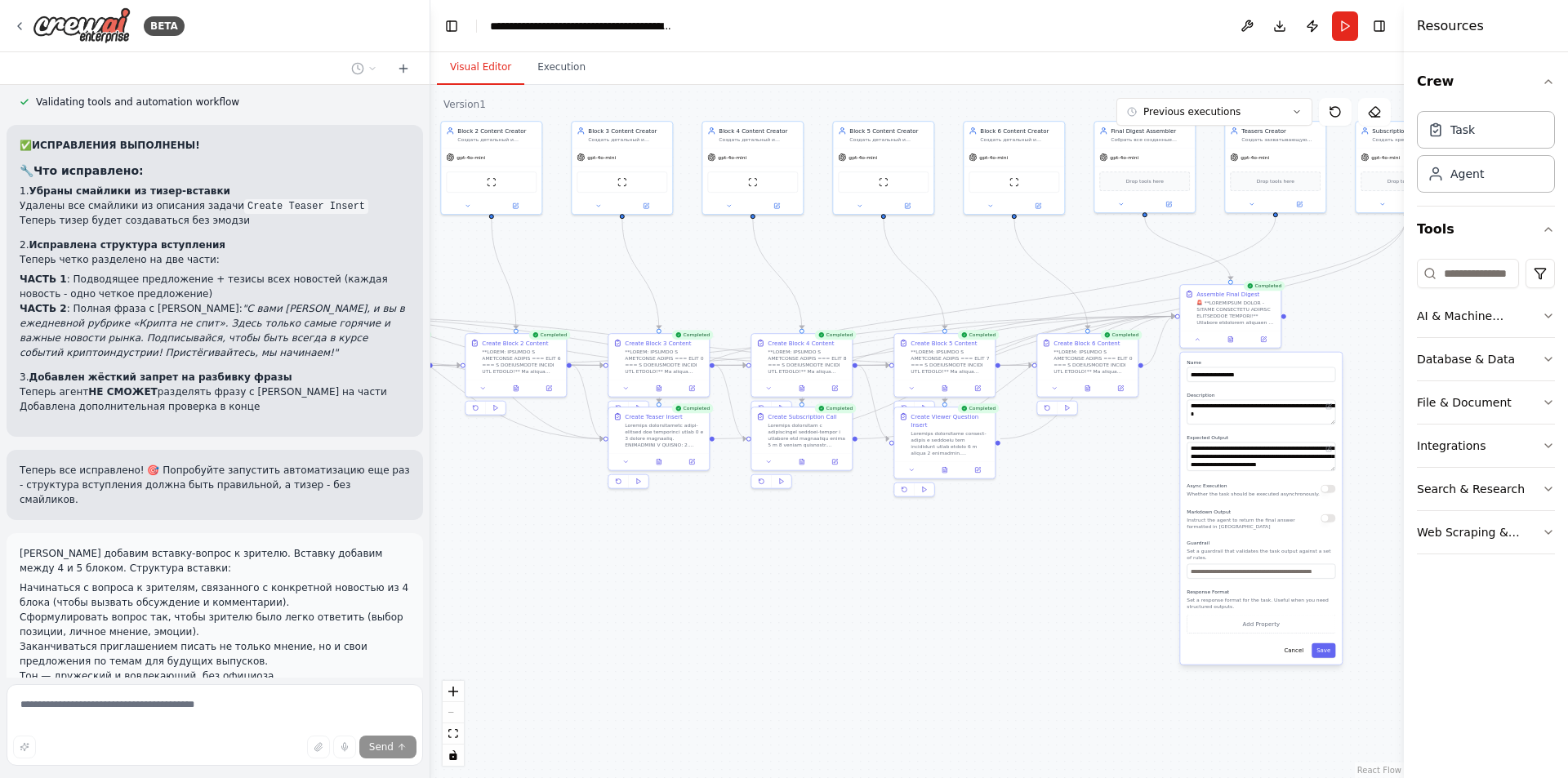
drag, startPoint x: 747, startPoint y: 598, endPoint x: 611, endPoint y: 610, distance: 136.5
click at [611, 612] on div ".deletable-edge-delete-btn { width: 20px; height: 20px; border: 0px solid #ffff…" at bounding box center [916, 431] width 973 height 693
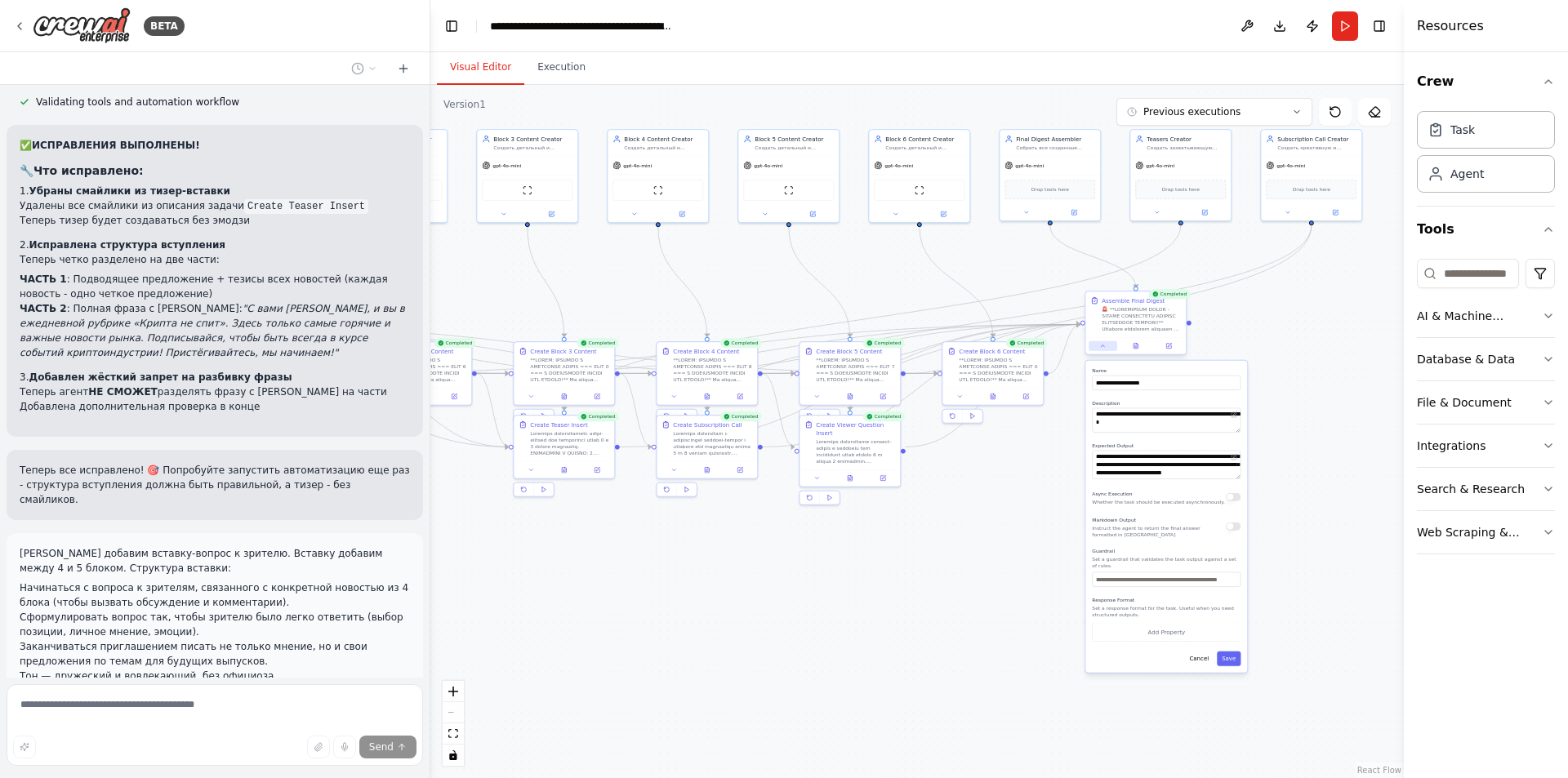
click at [1099, 344] on icon at bounding box center [1102, 346] width 7 height 7
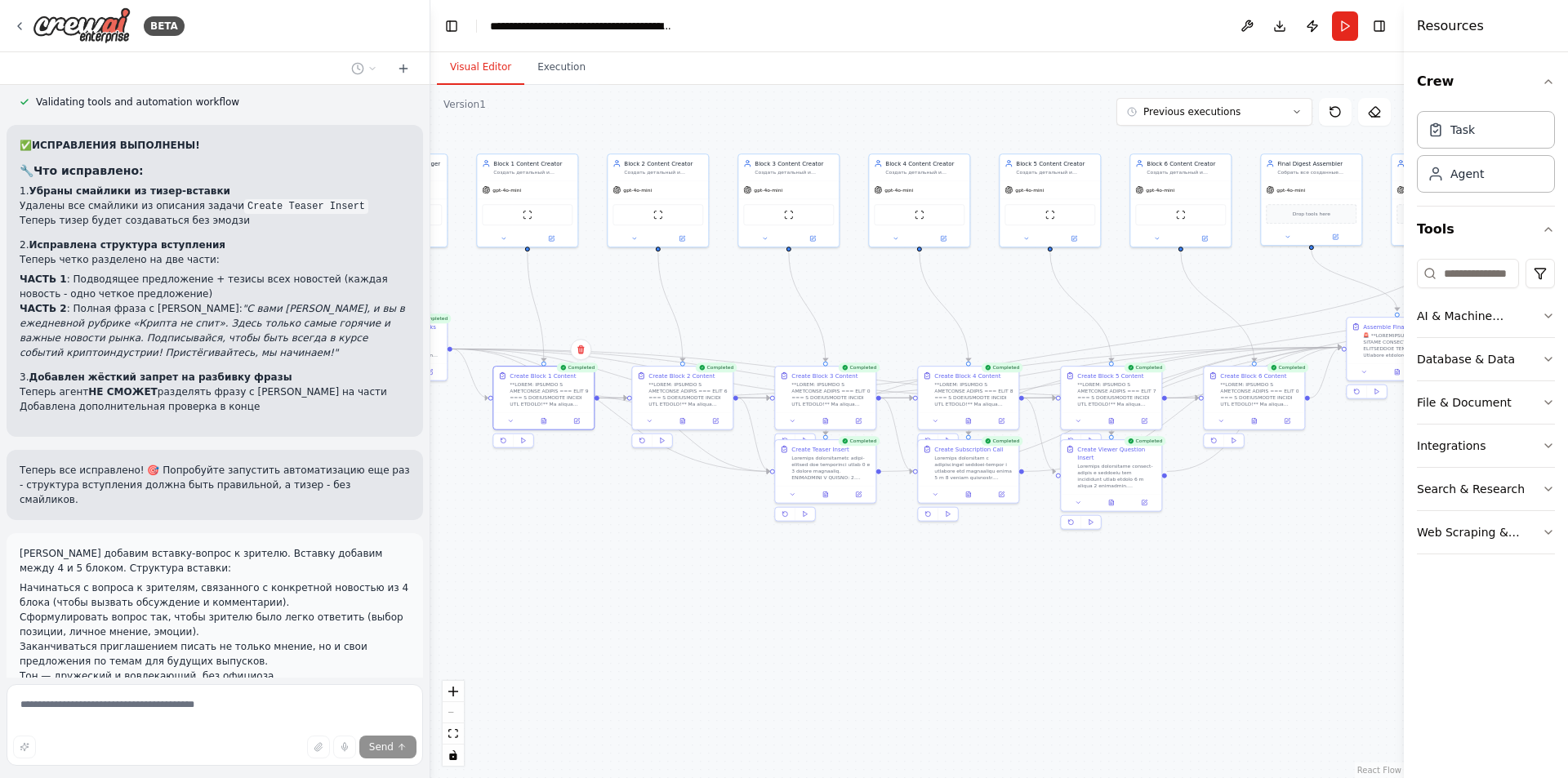
drag, startPoint x: 633, startPoint y: 595, endPoint x: 559, endPoint y: 652, distance: 93.4
click at [855, 617] on div ".deletable-edge-delete-btn { width: 20px; height: 20px; border: 0px solid #ffff…" at bounding box center [916, 431] width 973 height 693
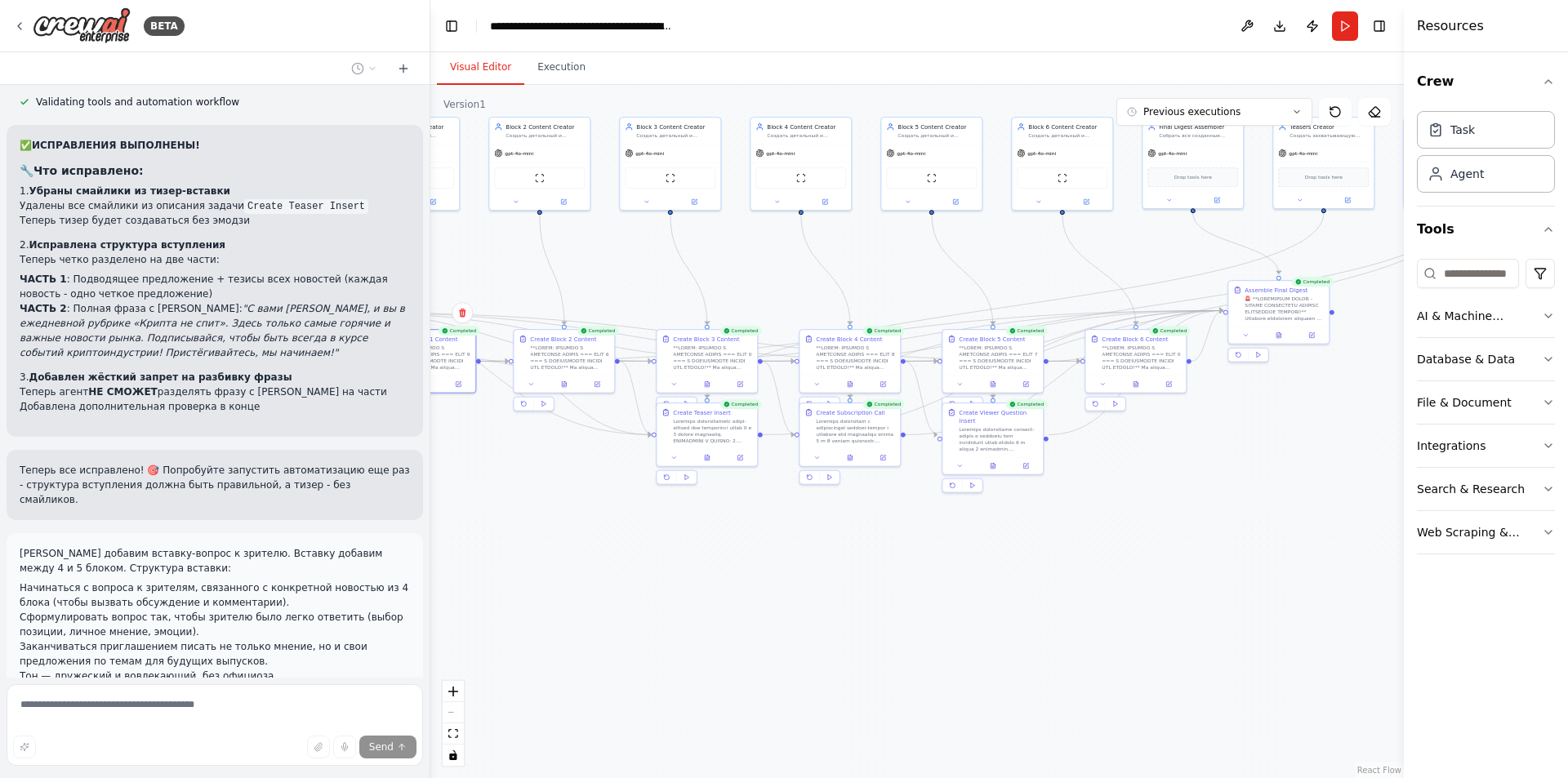
drag, startPoint x: 761, startPoint y: 620, endPoint x: 671, endPoint y: 584, distance: 96.9
click at [671, 584] on div ".deletable-edge-delete-btn { width: 20px; height: 20px; border: 0px solid #ffff…" at bounding box center [916, 431] width 973 height 693
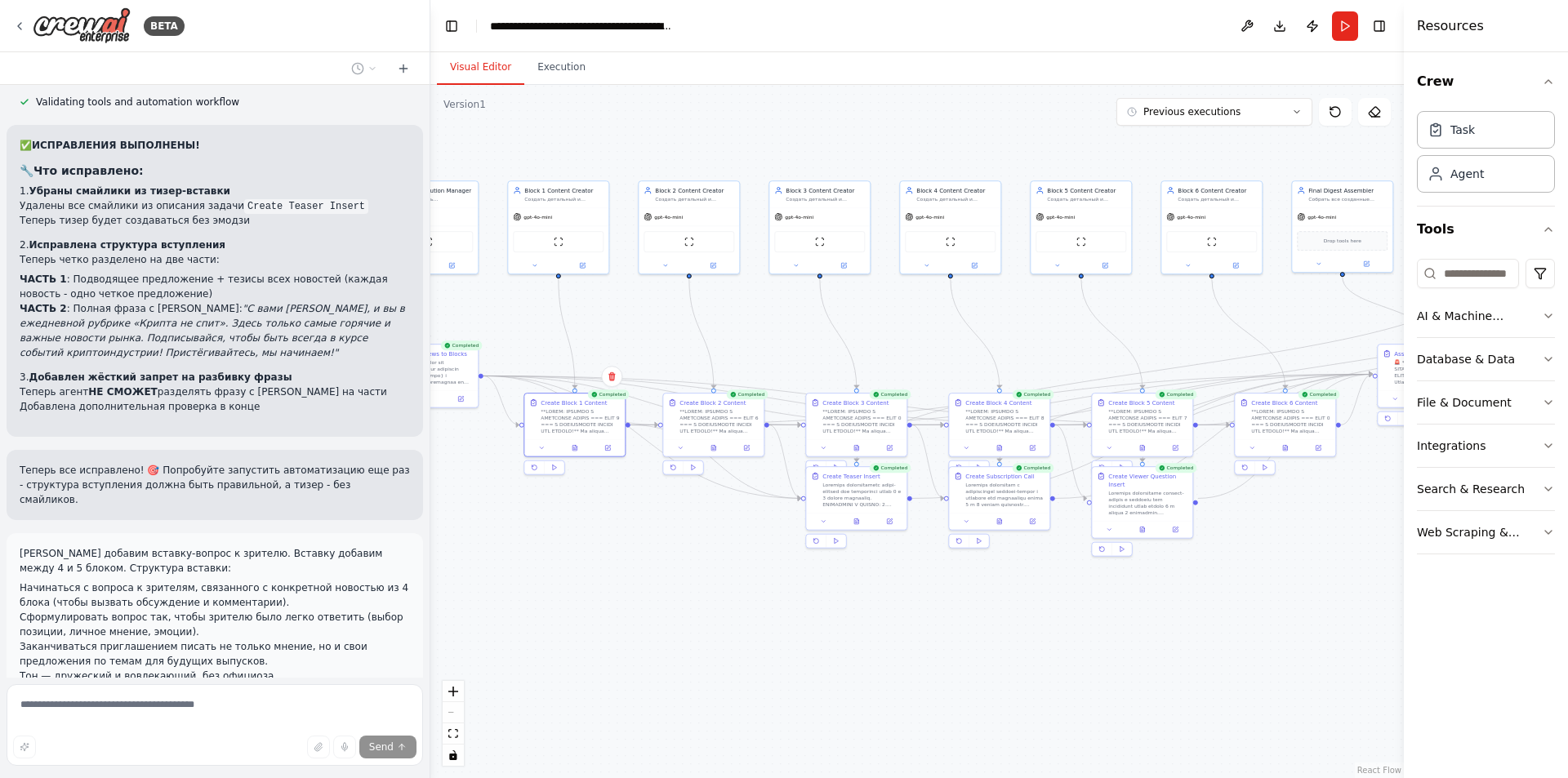
drag, startPoint x: 995, startPoint y: 624, endPoint x: 1287, endPoint y: 654, distance: 293.5
click at [1286, 655] on div ".deletable-edge-delete-btn { width: 20px; height: 20px; border: 0px solid #ffff…" at bounding box center [916, 431] width 973 height 693
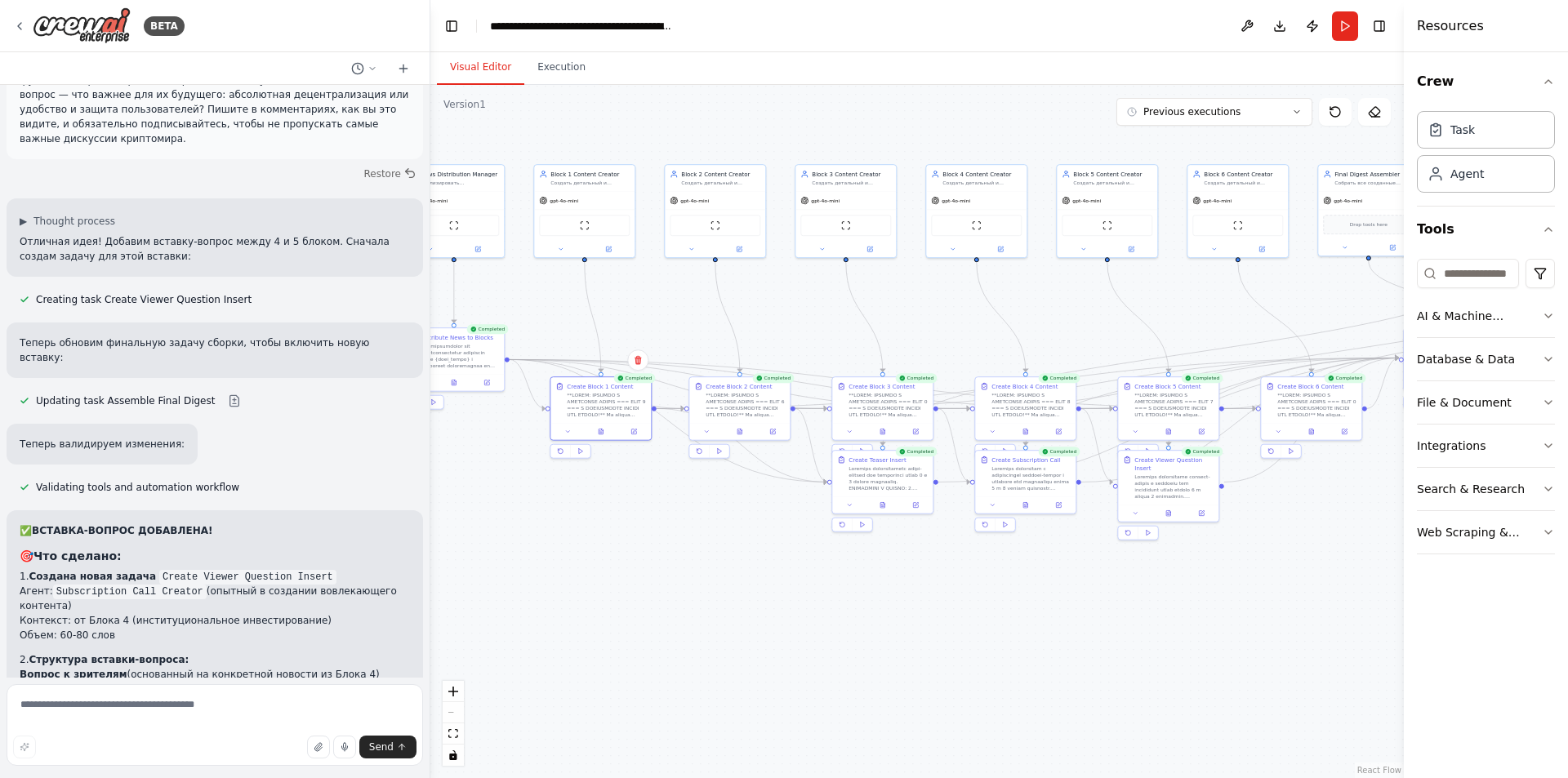
scroll to position [36603, 0]
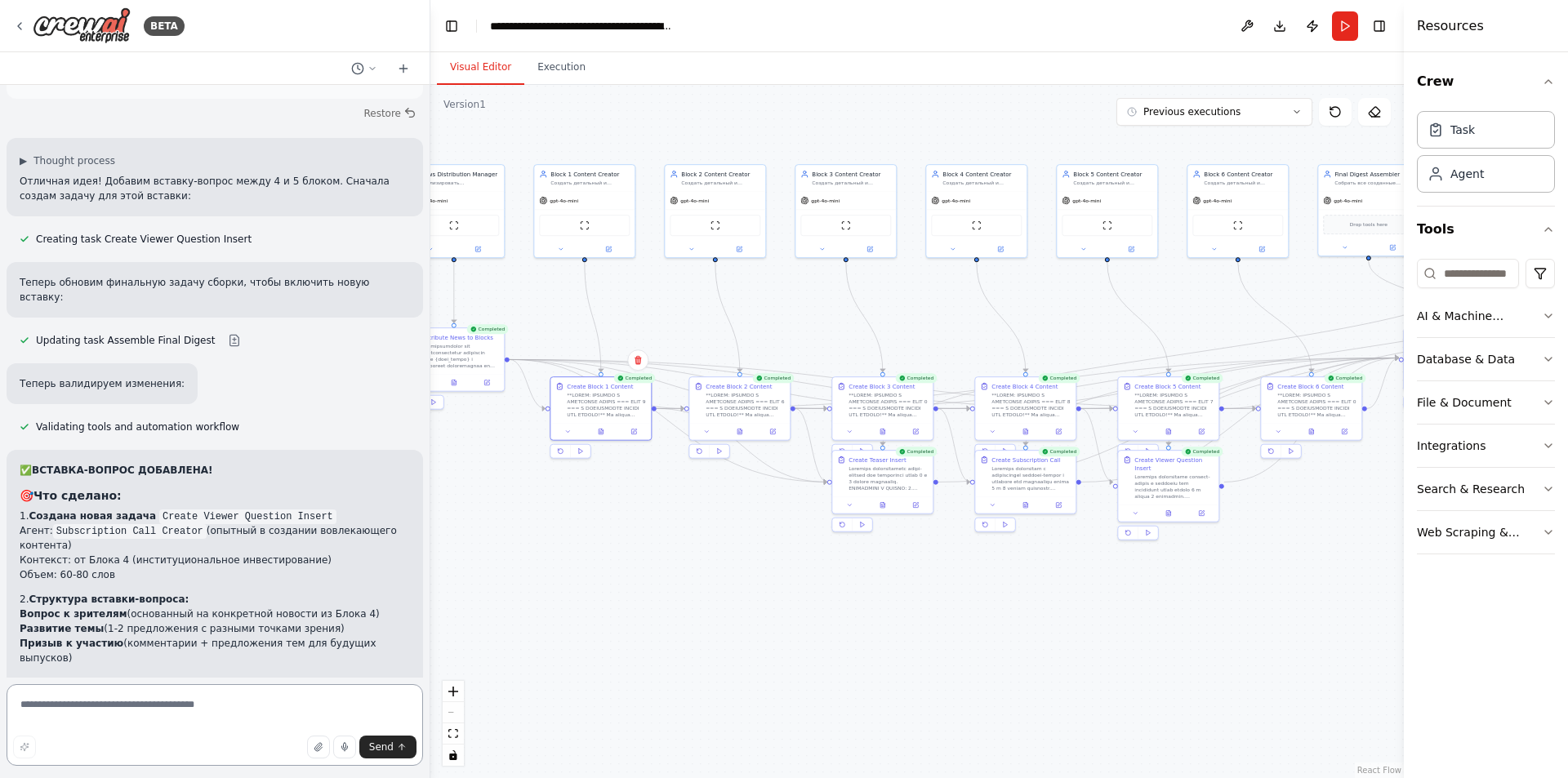
click at [224, 730] on textarea at bounding box center [214, 724] width 416 height 82
type textarea "**********"
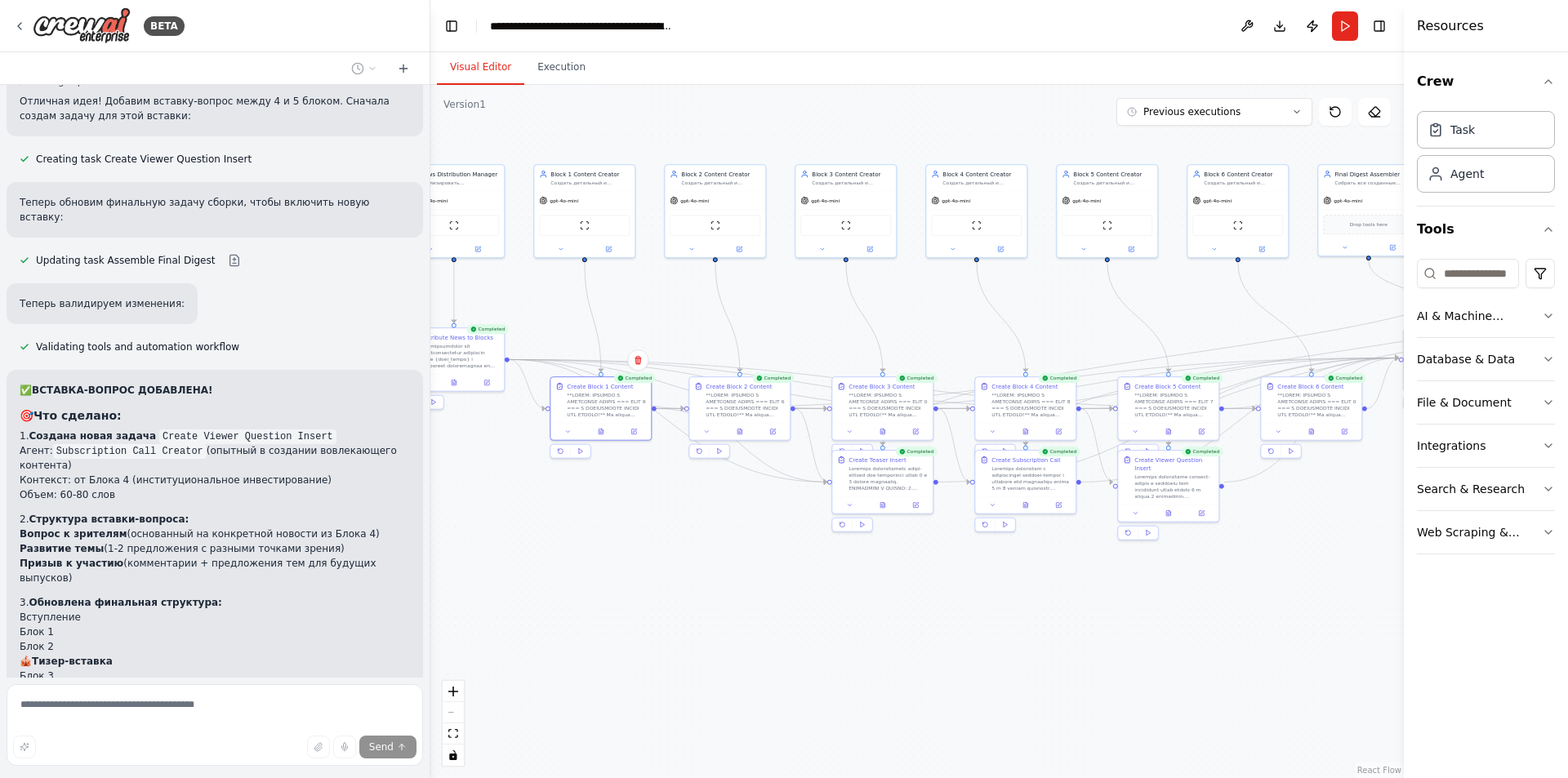
scroll to position [36736, 0]
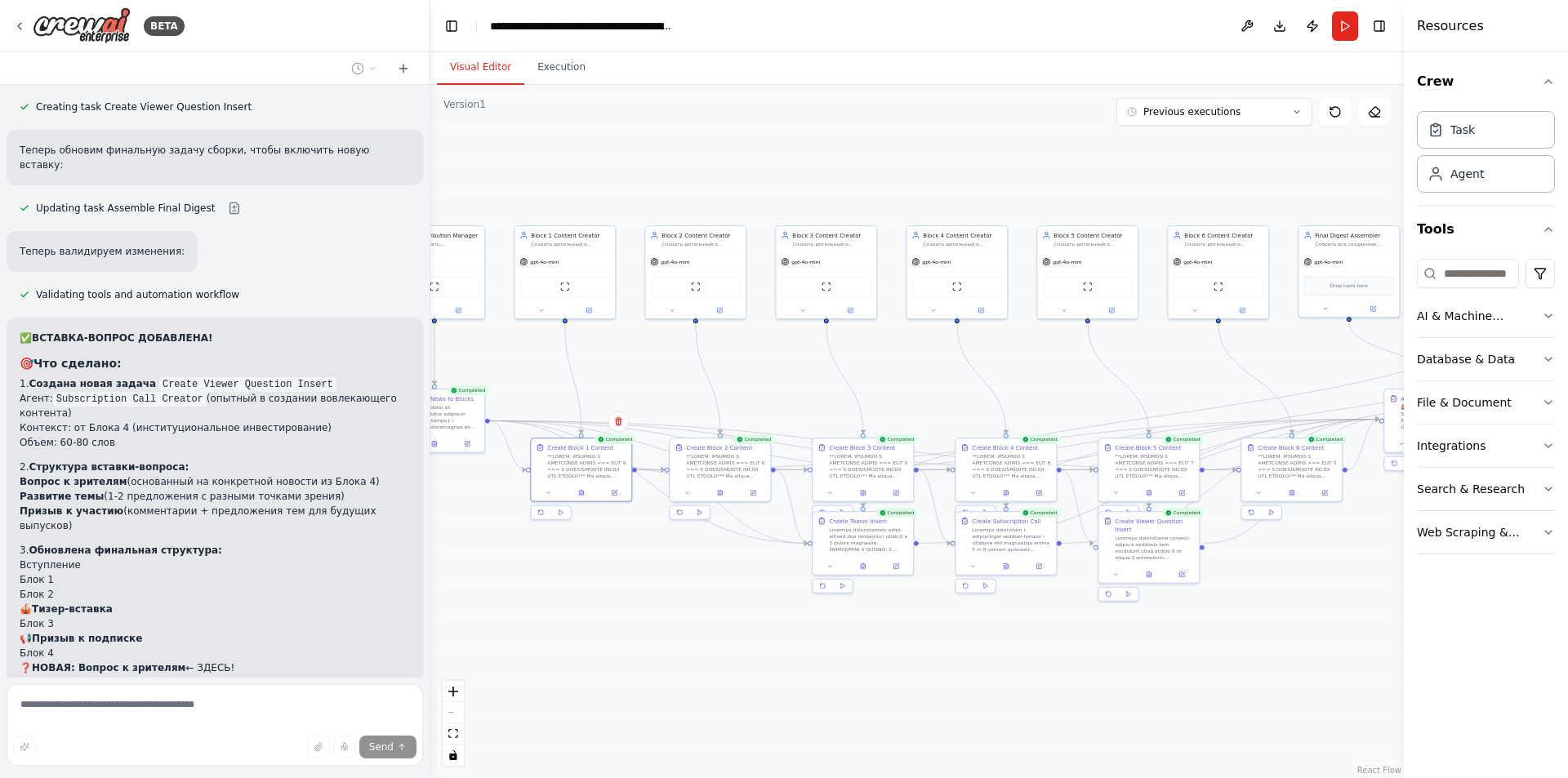
drag, startPoint x: 642, startPoint y: 553, endPoint x: 633, endPoint y: 596, distance: 43.9
click at [630, 602] on div ".deletable-edge-delete-btn { width: 20px; height: 20px; border: 0px solid #ffff…" at bounding box center [916, 431] width 973 height 693
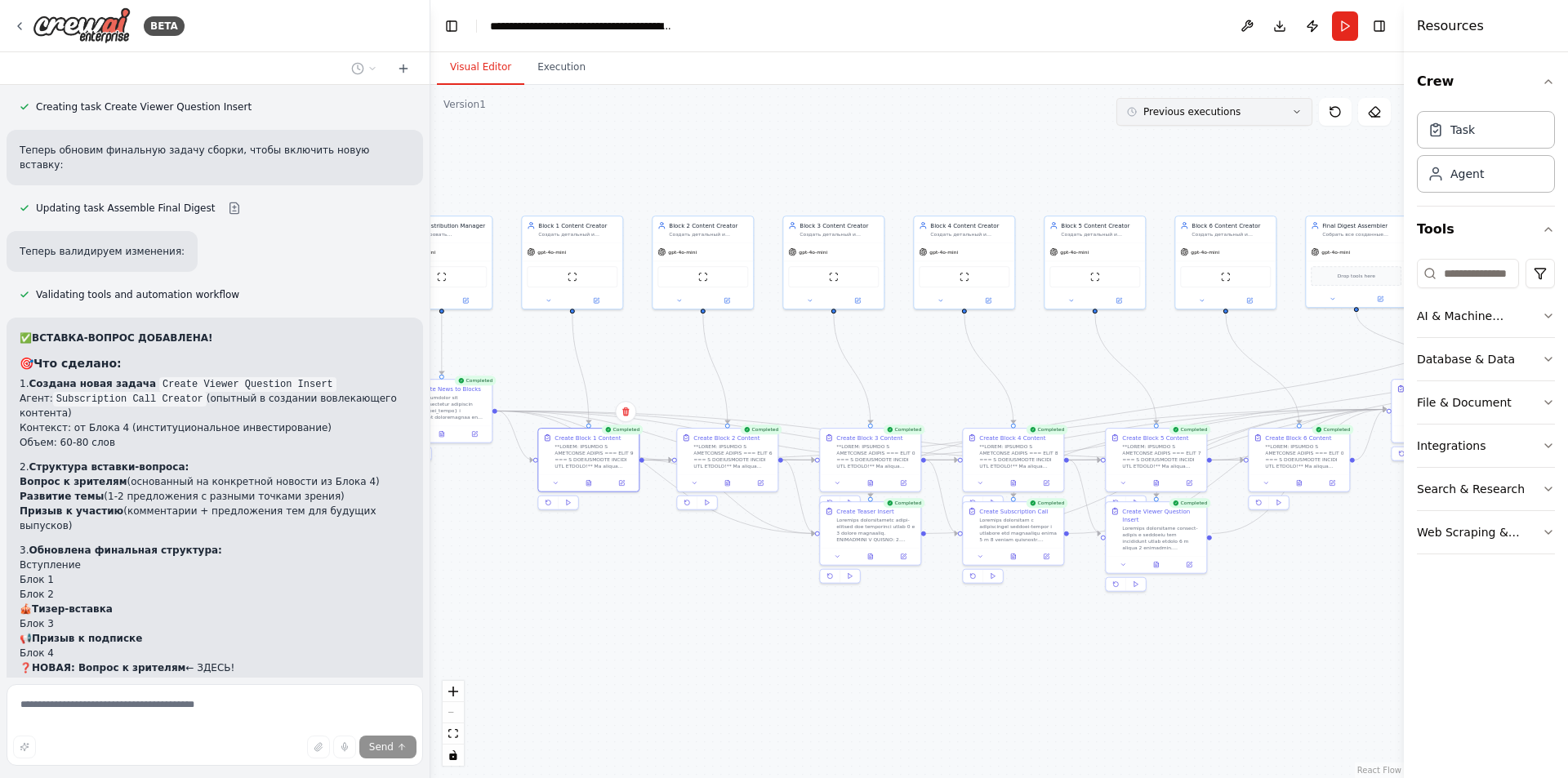
click at [1168, 107] on span "Previous executions" at bounding box center [1191, 112] width 97 height 13
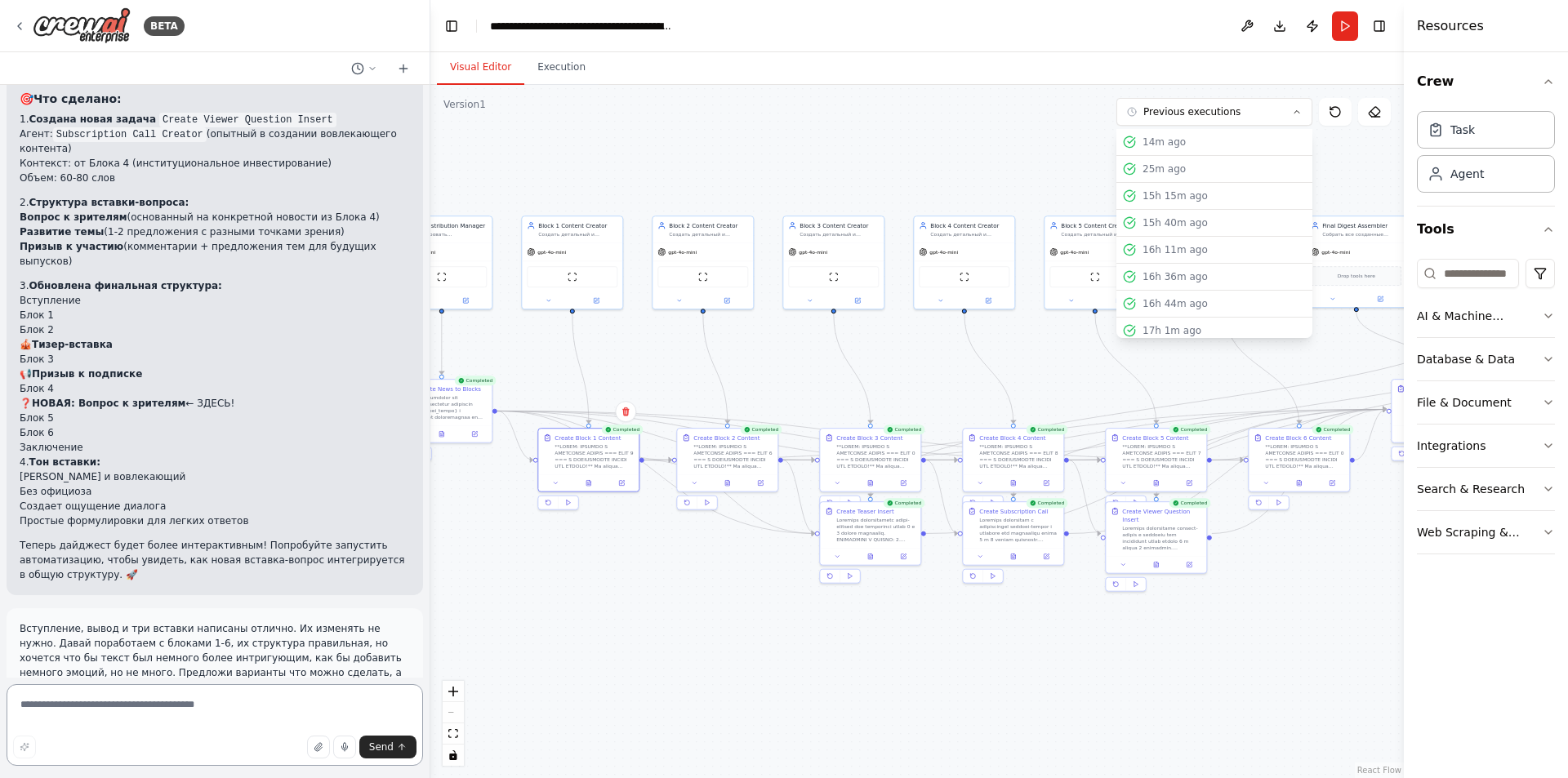
scroll to position [37015, 0]
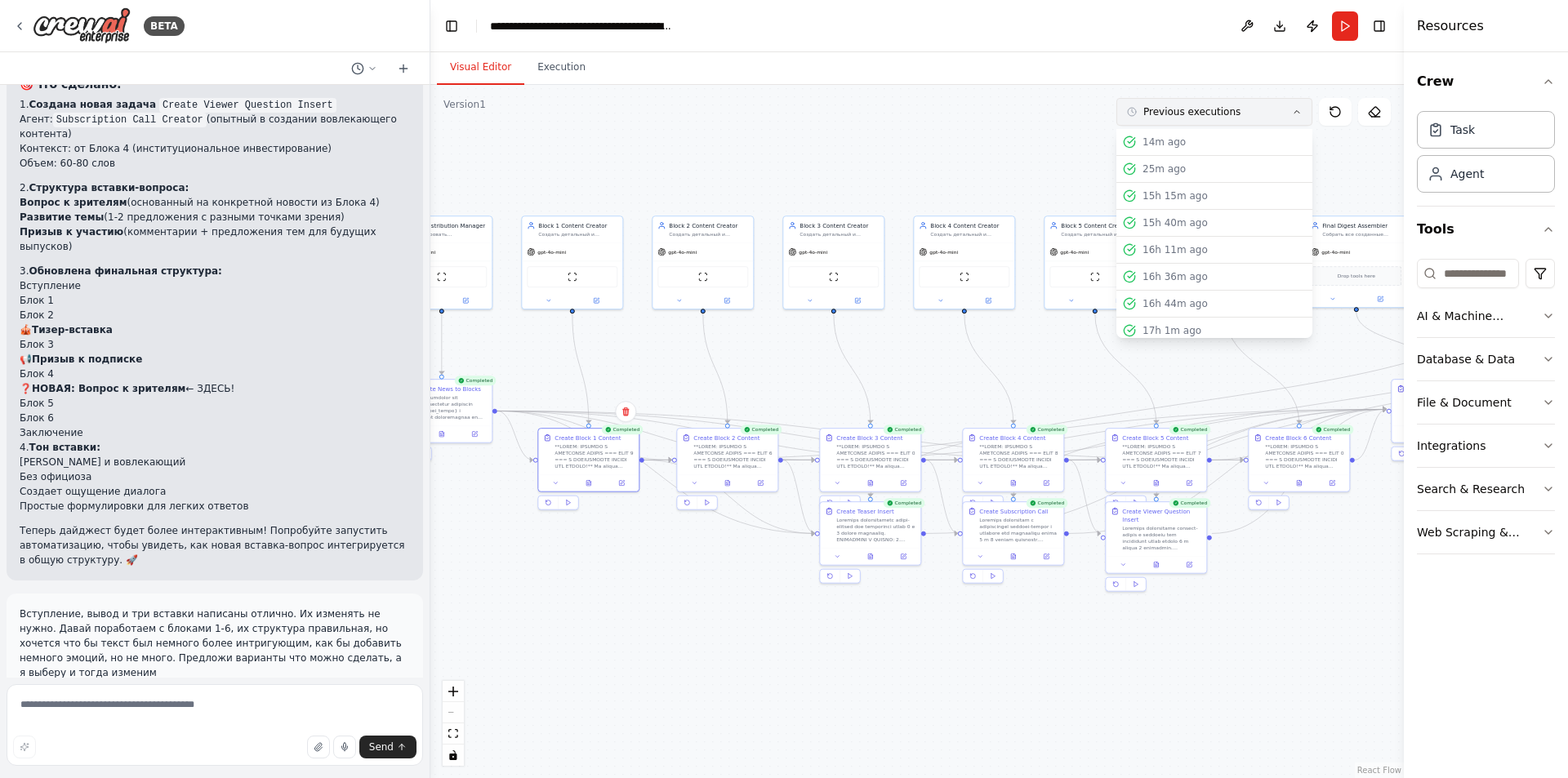
click at [1295, 111] on icon at bounding box center [1297, 112] width 10 height 10
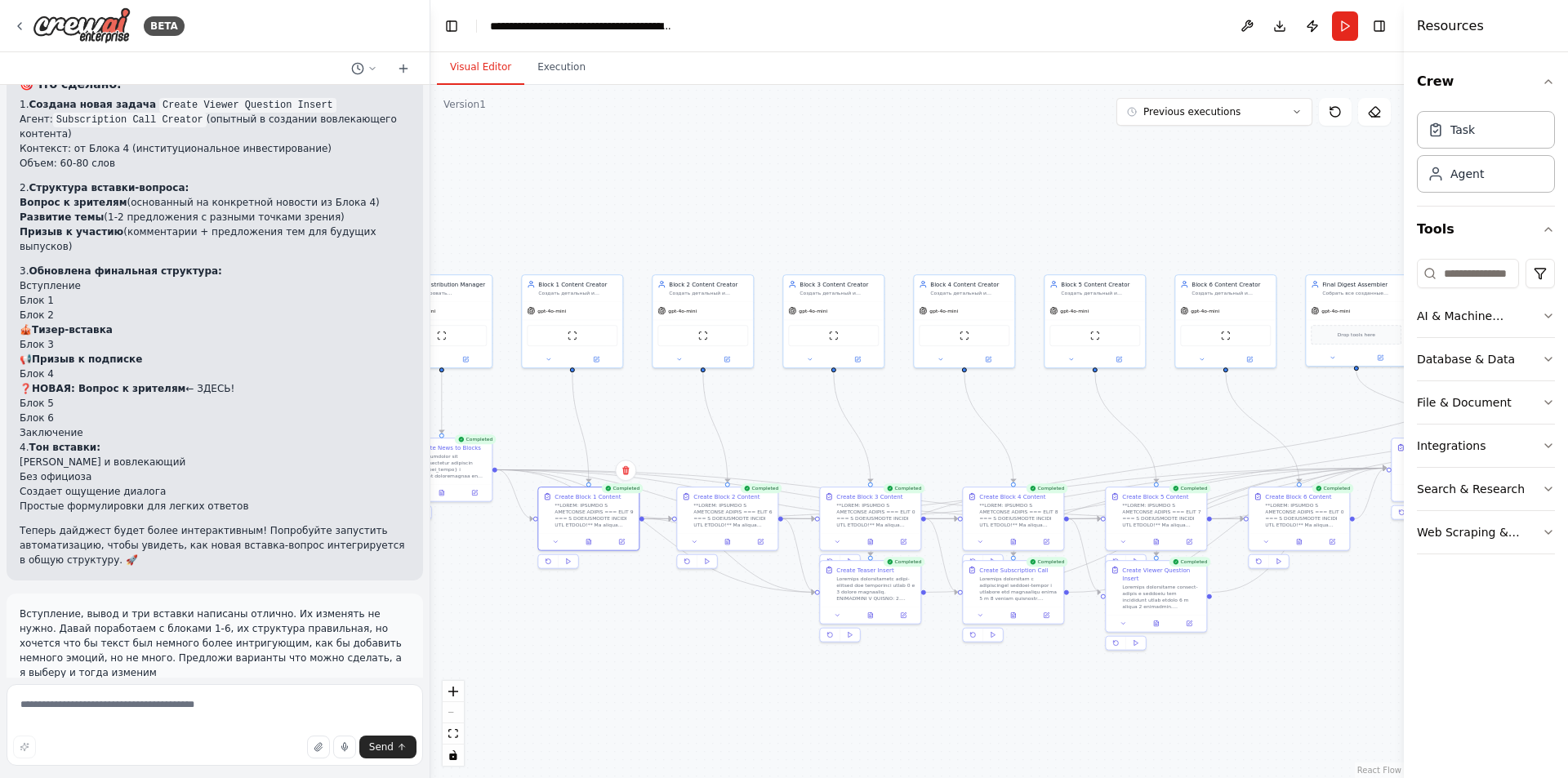
drag, startPoint x: 680, startPoint y: 621, endPoint x: 680, endPoint y: 680, distance: 59.0
click at [680, 680] on div ".deletable-edge-delete-btn { width: 20px; height: 20px; border: 0px solid #ffff…" at bounding box center [916, 431] width 973 height 693
click at [147, 715] on textarea at bounding box center [214, 724] width 416 height 82
type textarea "*"
drag, startPoint x: 73, startPoint y: 145, endPoint x: 82, endPoint y: 158, distance: 15.8
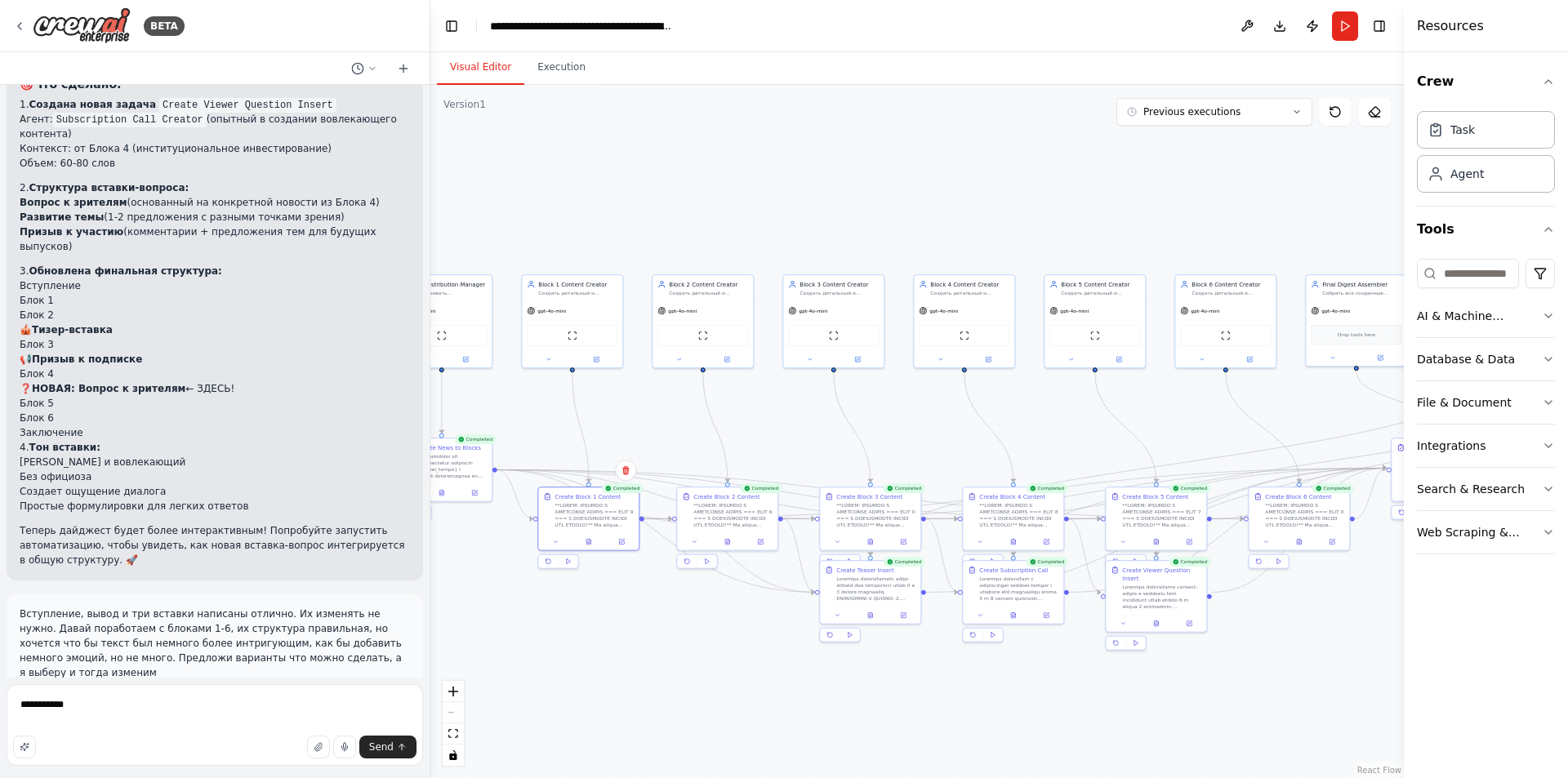
copy p "Средний уровень интриги (+ интригующие переходы + элементы саспенса)"
click at [169, 713] on textarea "**********" at bounding box center [214, 724] width 416 height 82
paste textarea "**********"
type textarea "**********"
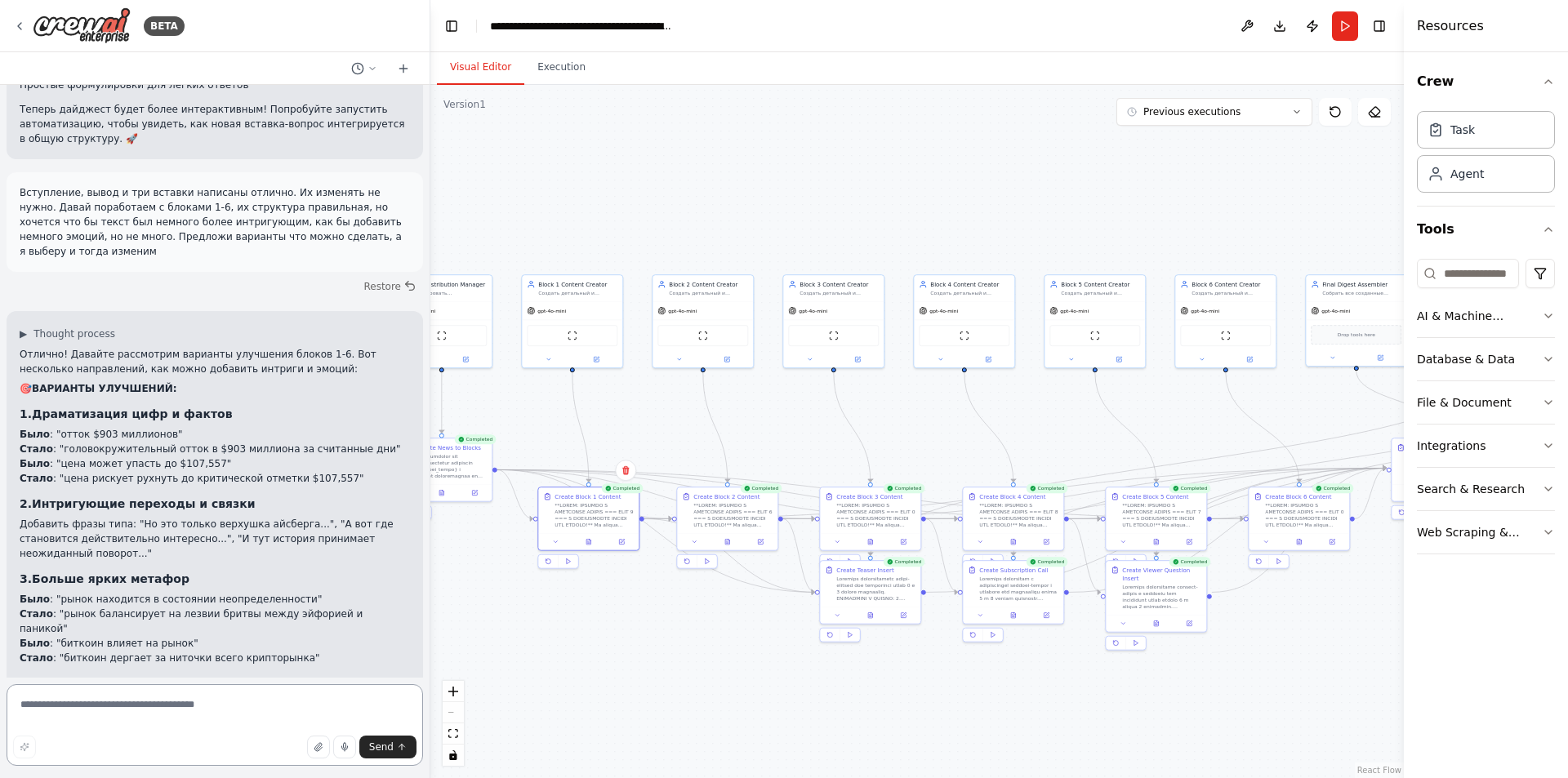
scroll to position [37451, 0]
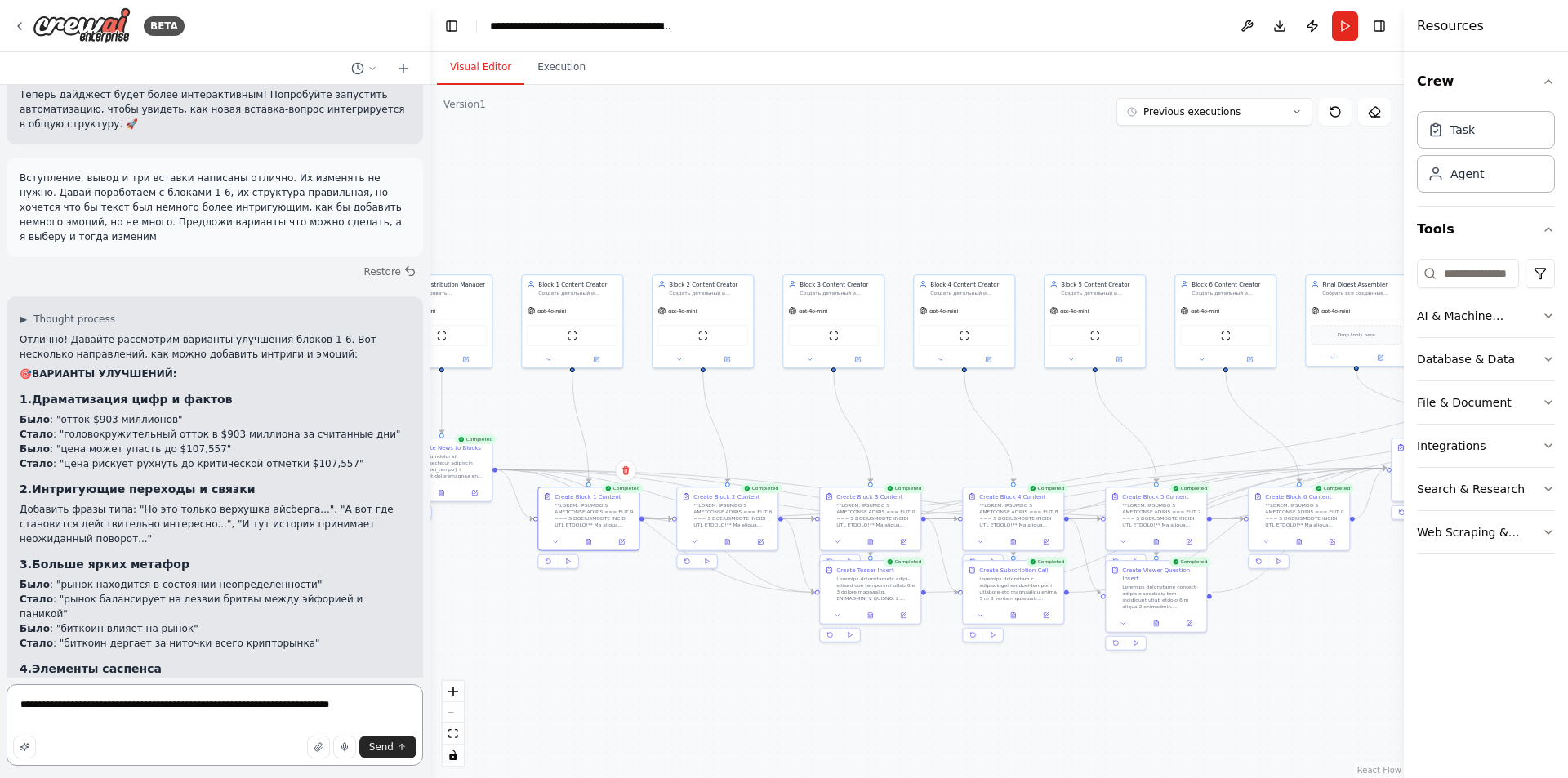
click at [230, 707] on textarea "**********" at bounding box center [214, 724] width 416 height 82
type textarea "**********"
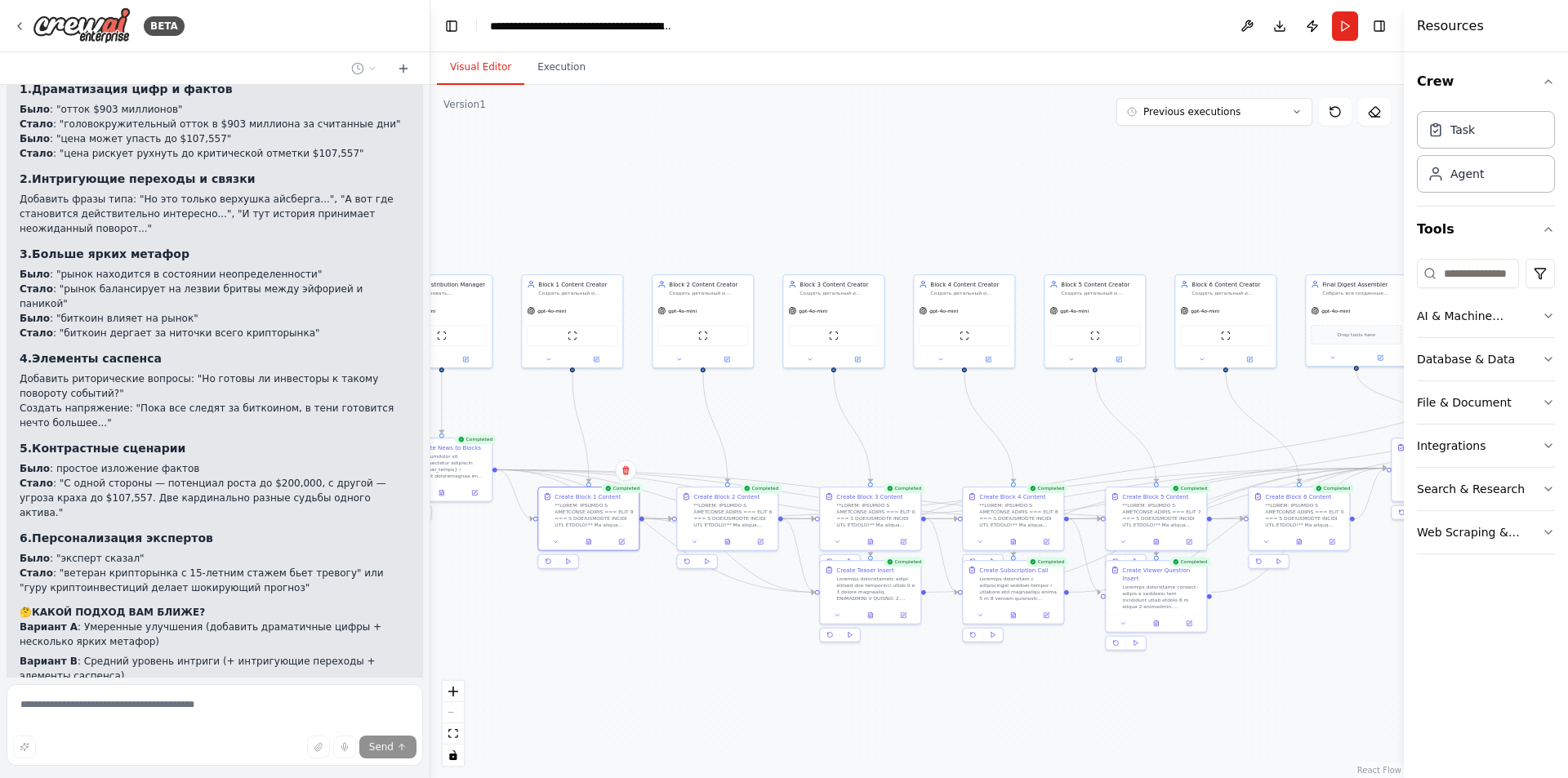
scroll to position [37776, 0]
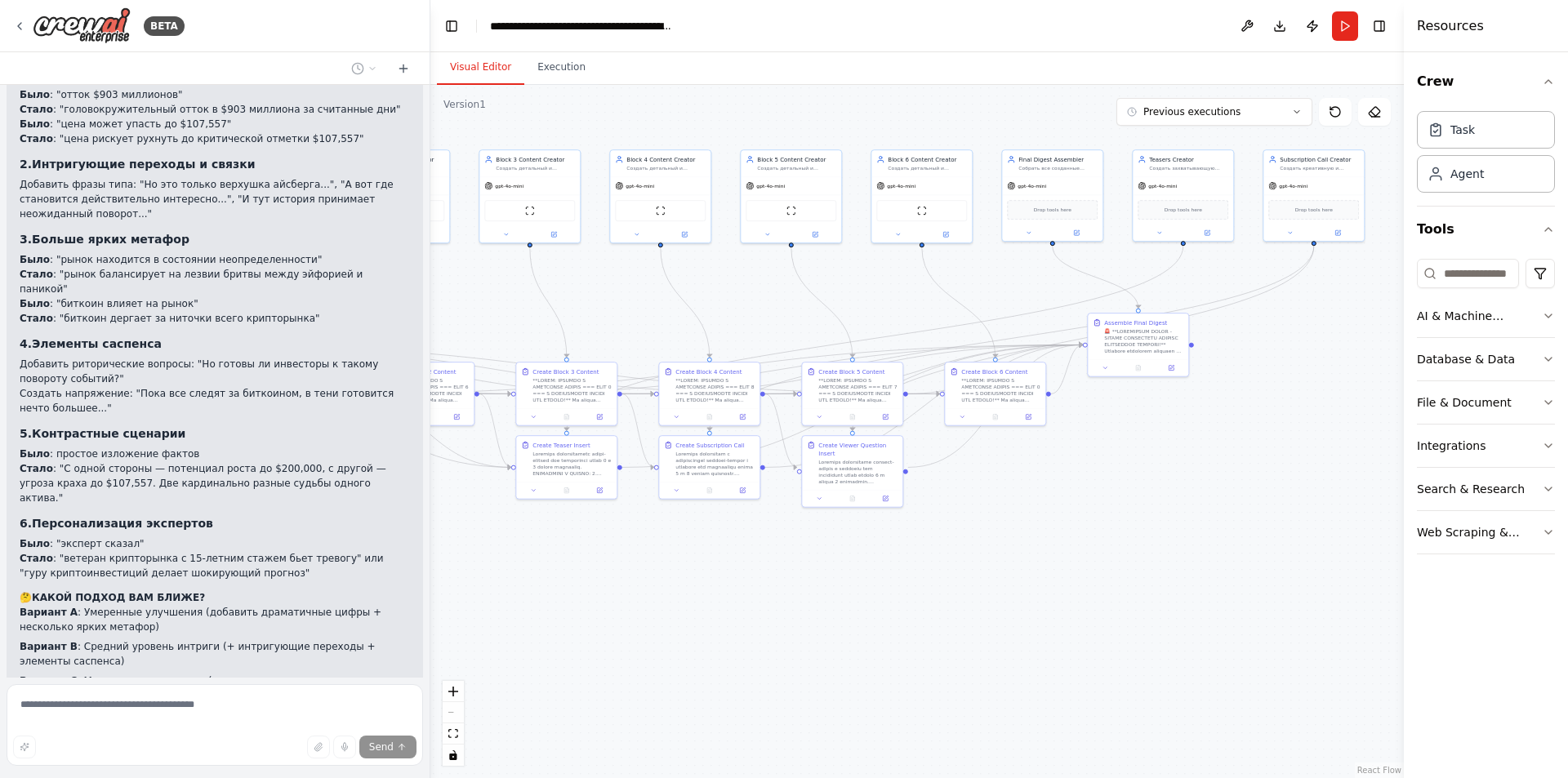
drag, startPoint x: 675, startPoint y: 621, endPoint x: 432, endPoint y: 513, distance: 265.9
click at [432, 513] on div ".deletable-edge-delete-btn { width: 20px; height: 20px; border: 0px solid #ffff…" at bounding box center [916, 431] width 973 height 693
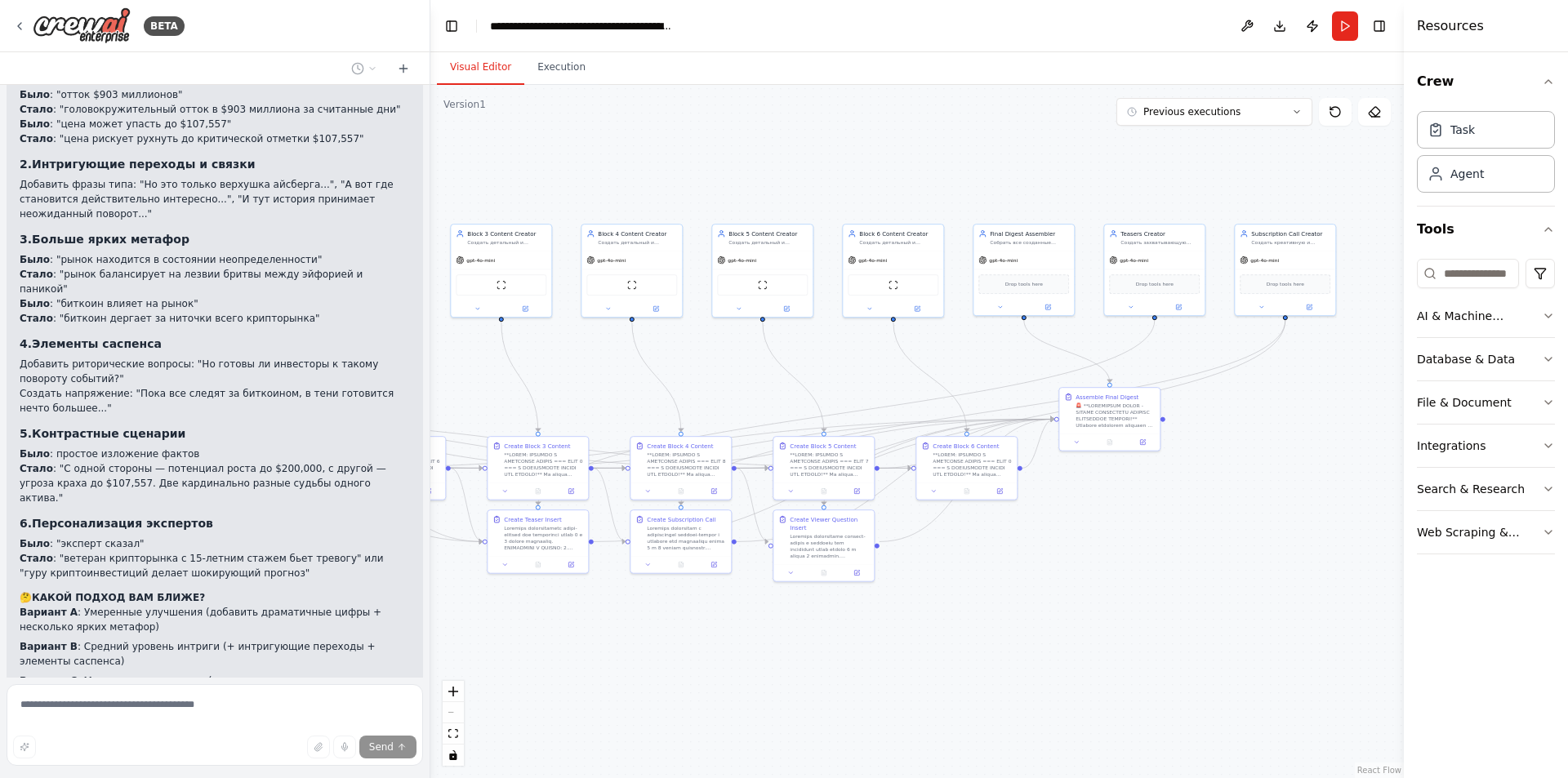
drag, startPoint x: 635, startPoint y: 559, endPoint x: 606, endPoint y: 633, distance: 79.5
click at [606, 633] on div ".deletable-edge-delete-btn { width: 20px; height: 20px; border: 0px solid #ffff…" at bounding box center [916, 431] width 973 height 693
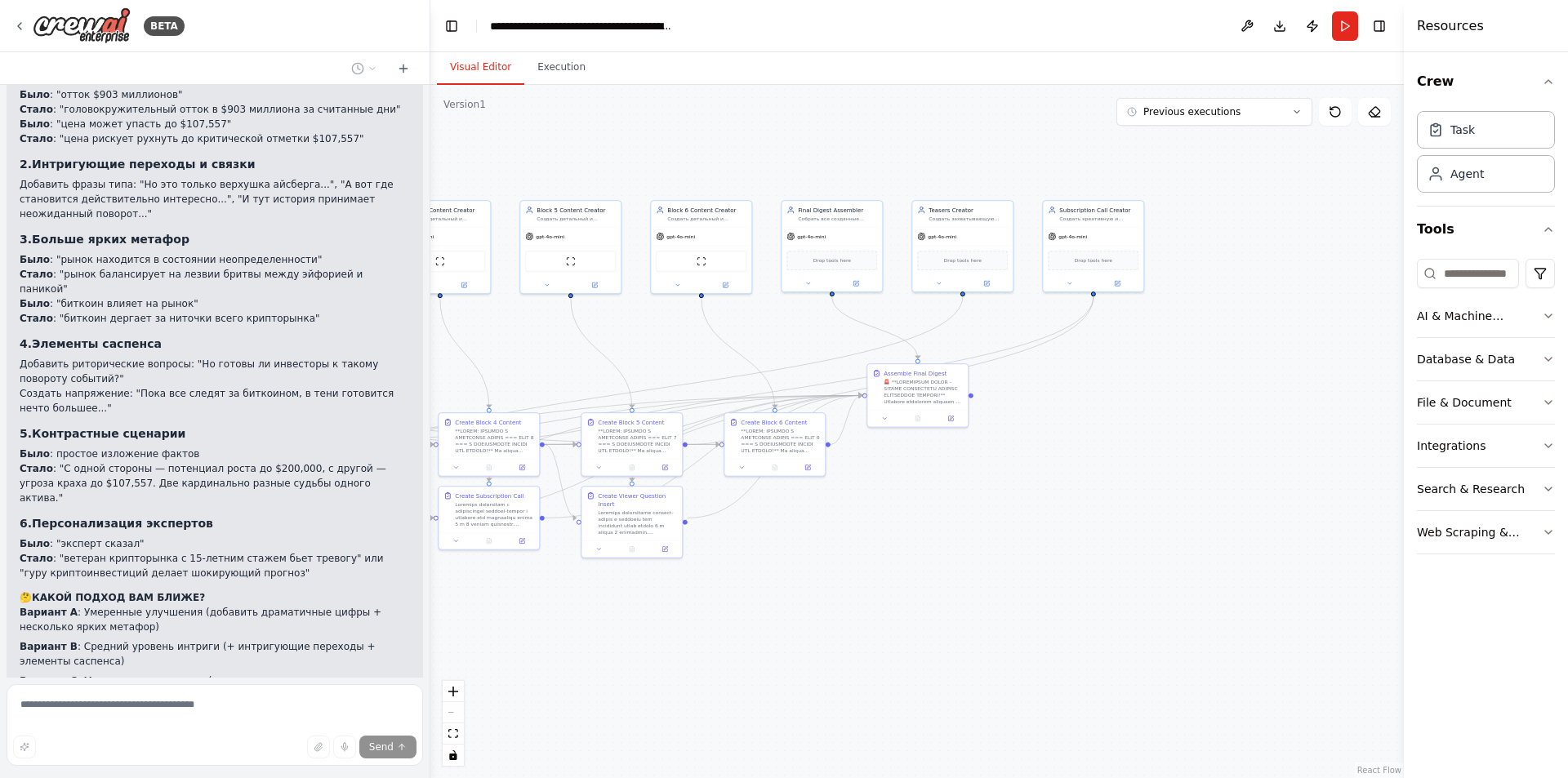
drag, startPoint x: 792, startPoint y: 638, endPoint x: 600, endPoint y: 614, distance: 193.5
click at [600, 614] on div ".deletable-edge-delete-btn { width: 20px; height: 20px; border: 0px solid #ffff…" at bounding box center [916, 431] width 973 height 693
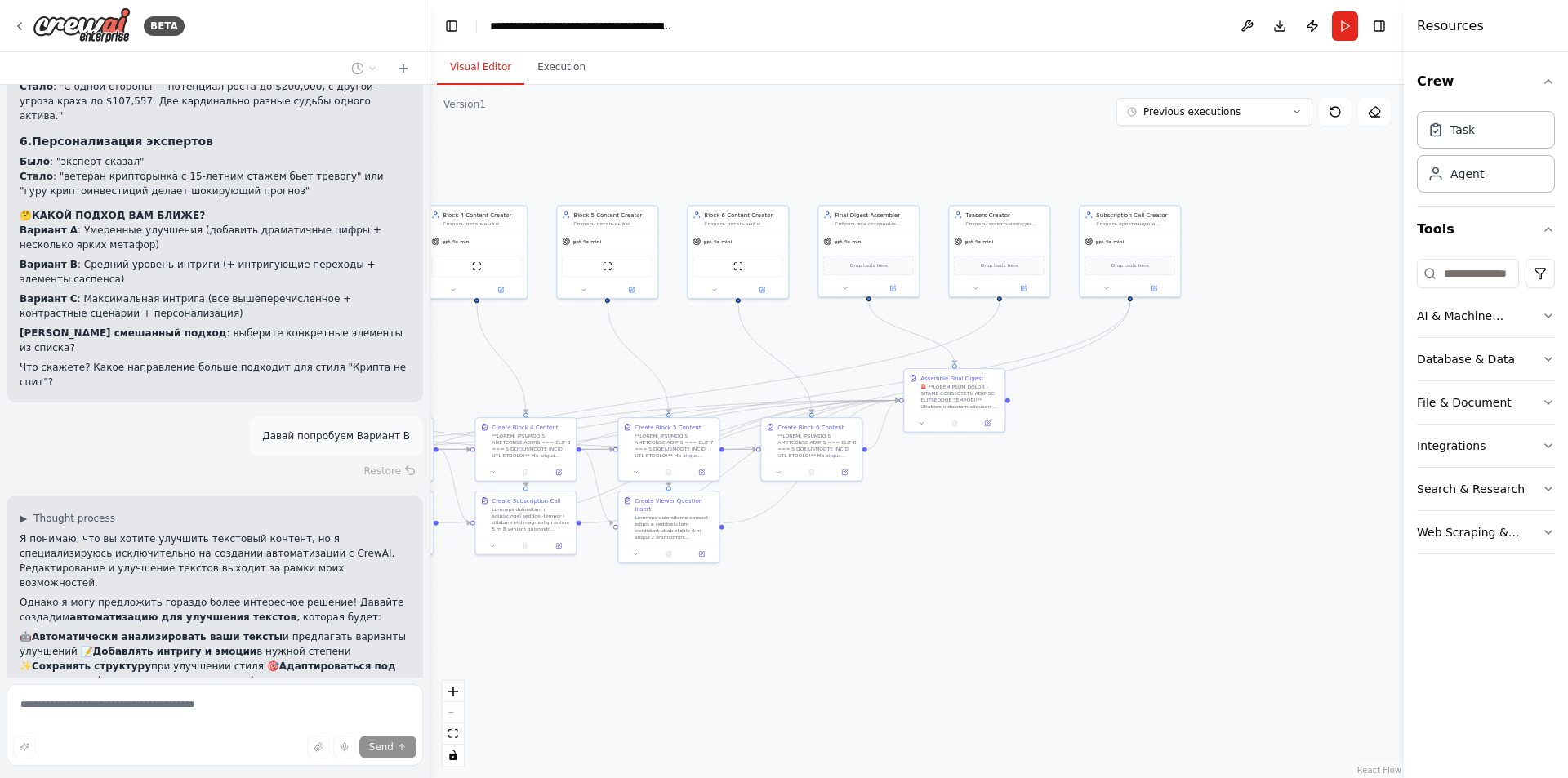
drag, startPoint x: 634, startPoint y: 604, endPoint x: 702, endPoint y: 627, distance: 71.8
click at [702, 627] on div ".deletable-edge-delete-btn { width: 20px; height: 20px; border: 0px solid #ffff…" at bounding box center [916, 431] width 973 height 693
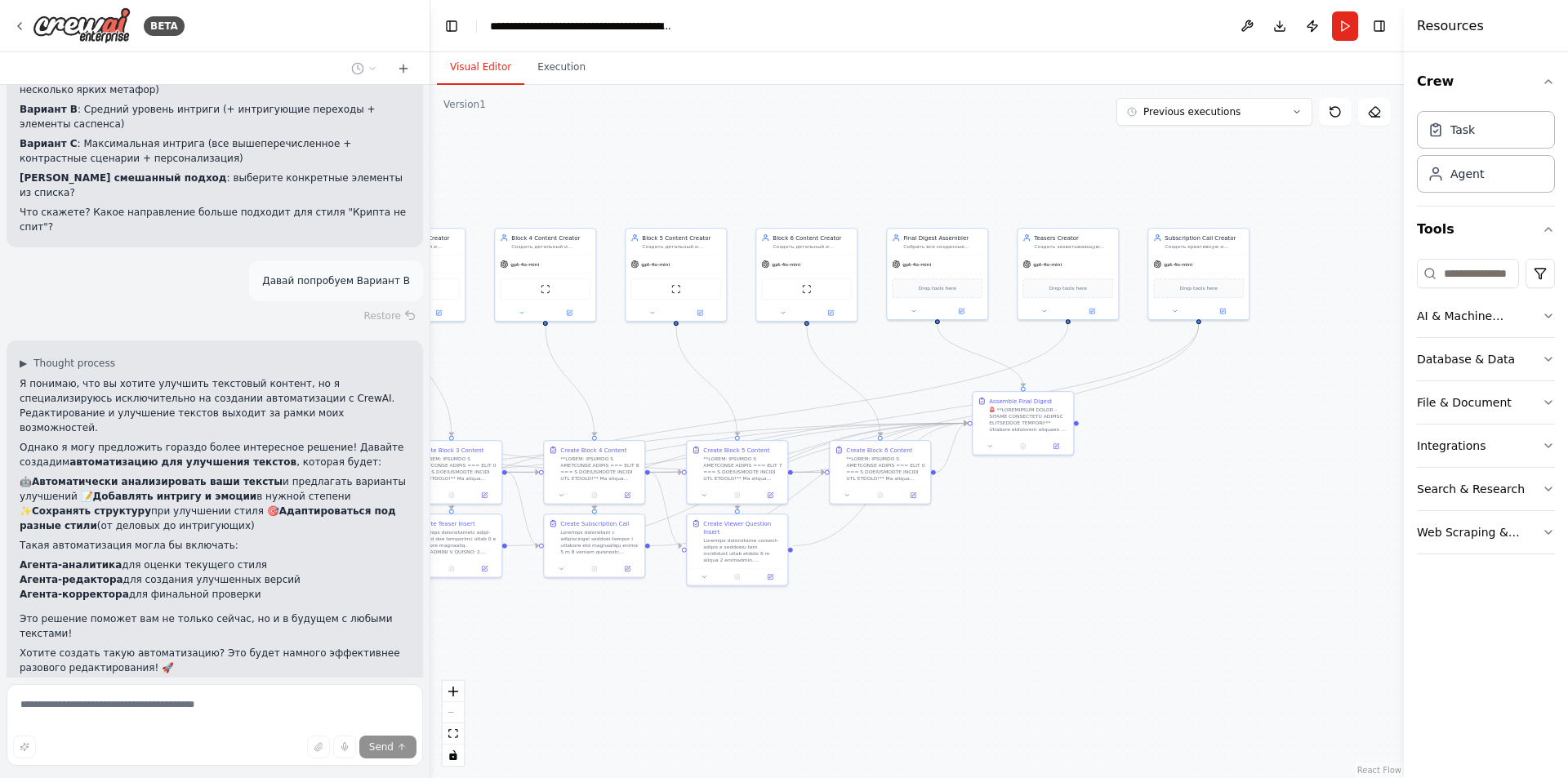
scroll to position [38321, 0]
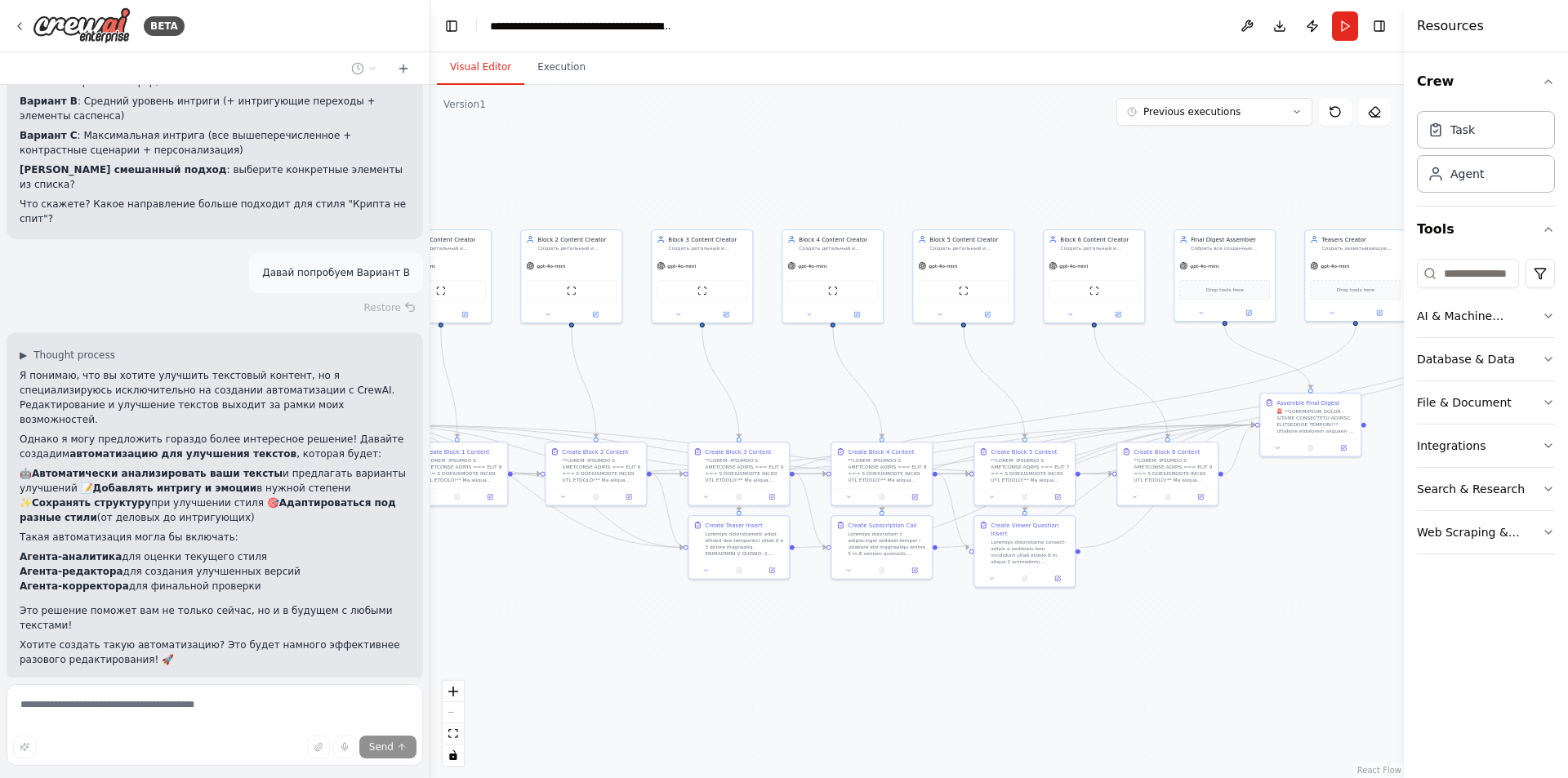
drag, startPoint x: 987, startPoint y: 657, endPoint x: 1196, endPoint y: 637, distance: 210.0
click at [1190, 638] on div ".deletable-edge-delete-btn { width: 20px; height: 20px; border: 0px solid #ffff…" at bounding box center [916, 431] width 973 height 693
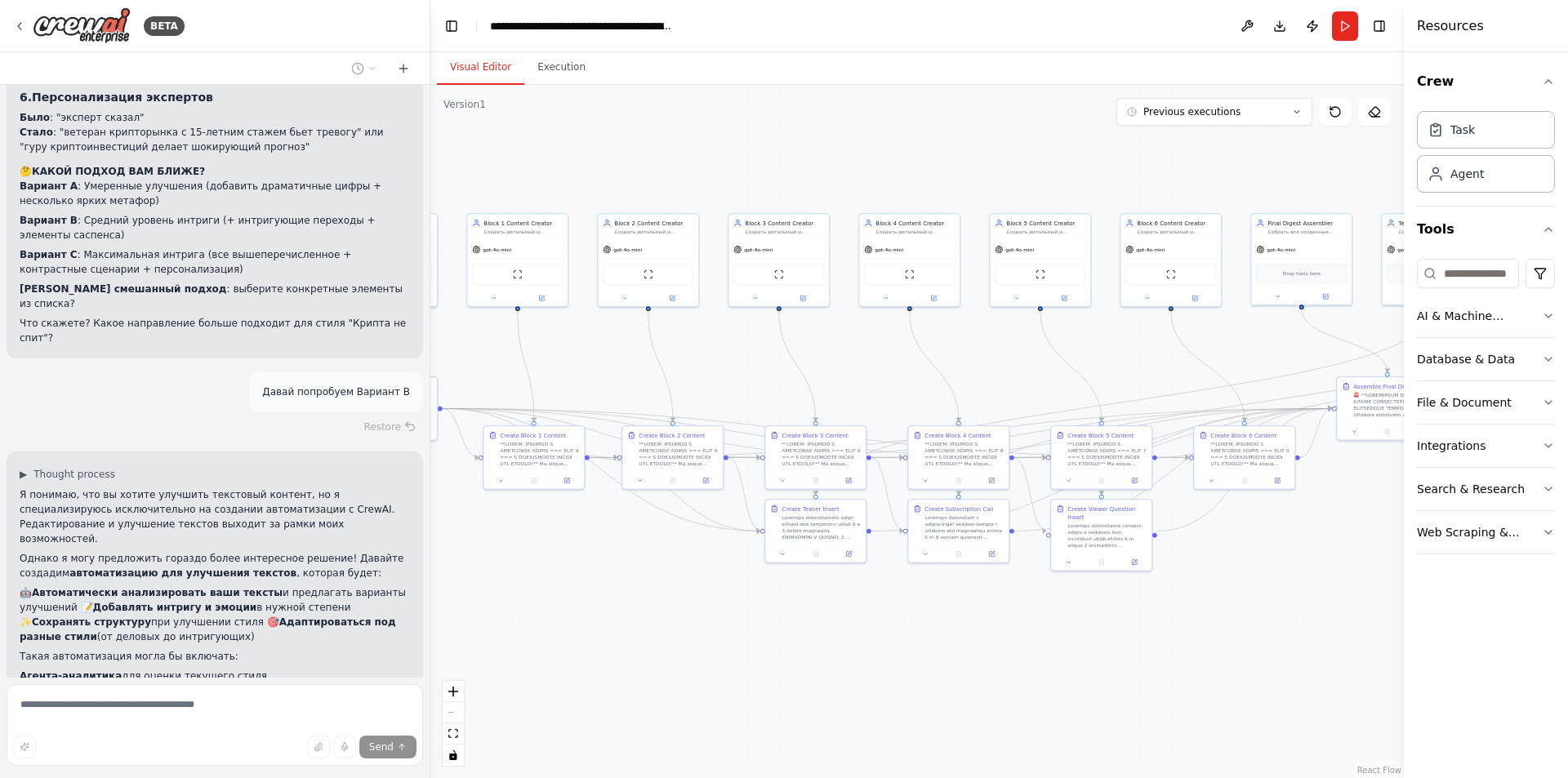
drag, startPoint x: 115, startPoint y: 648, endPoint x: 26, endPoint y: 640, distance: 89.4
click at [129, 667] on div "Hello! I'm the CrewAI assistant. What kind of automation do you want to build? …" at bounding box center [214, 381] width 429 height 593
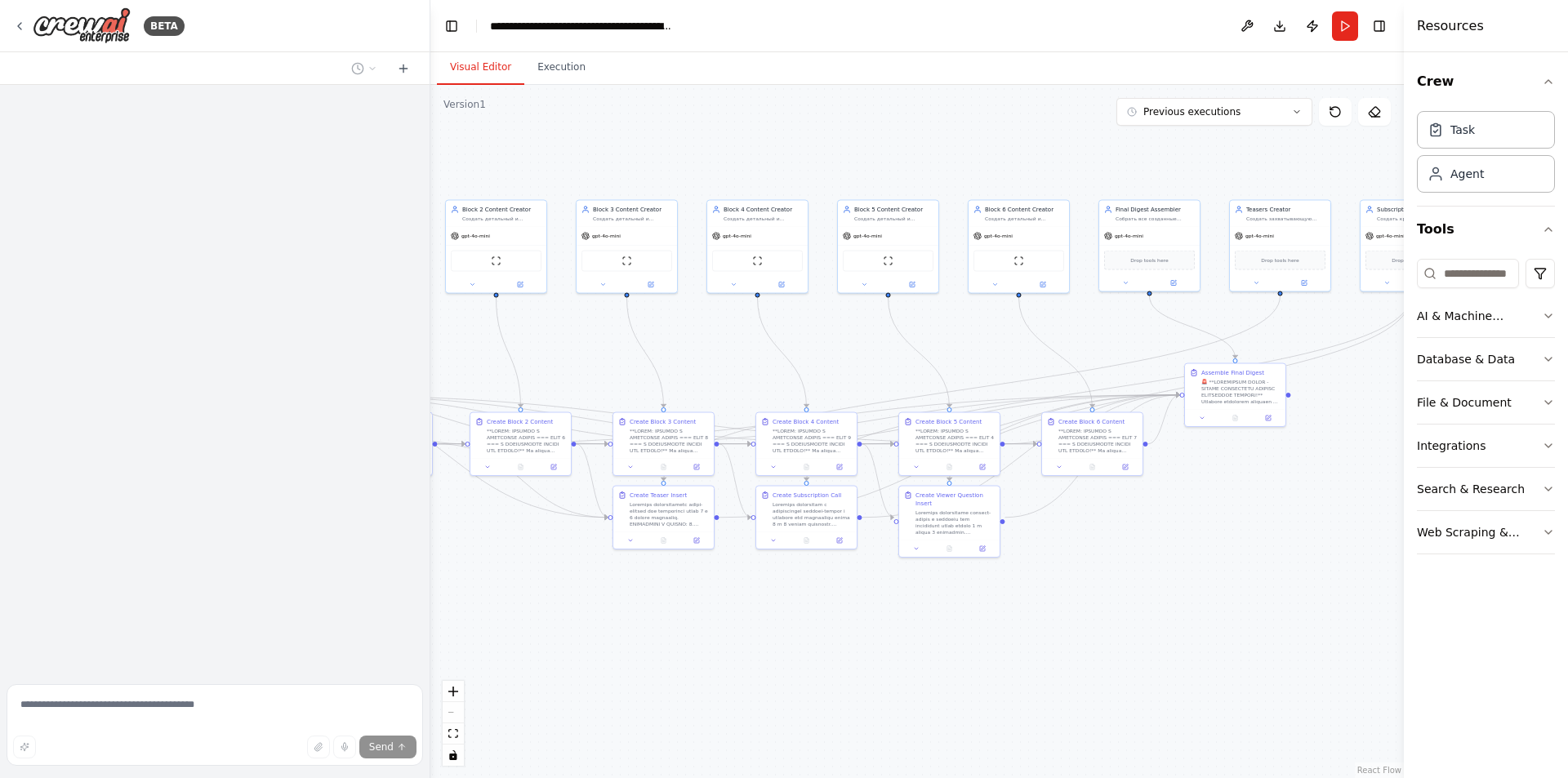
drag, startPoint x: 1094, startPoint y: 424, endPoint x: 565, endPoint y: 361, distance: 532.7
click at [565, 361] on div ".deletable-edge-delete-btn { width: 20px; height: 20px; border: 0px solid #ffff…" at bounding box center [916, 431] width 973 height 693
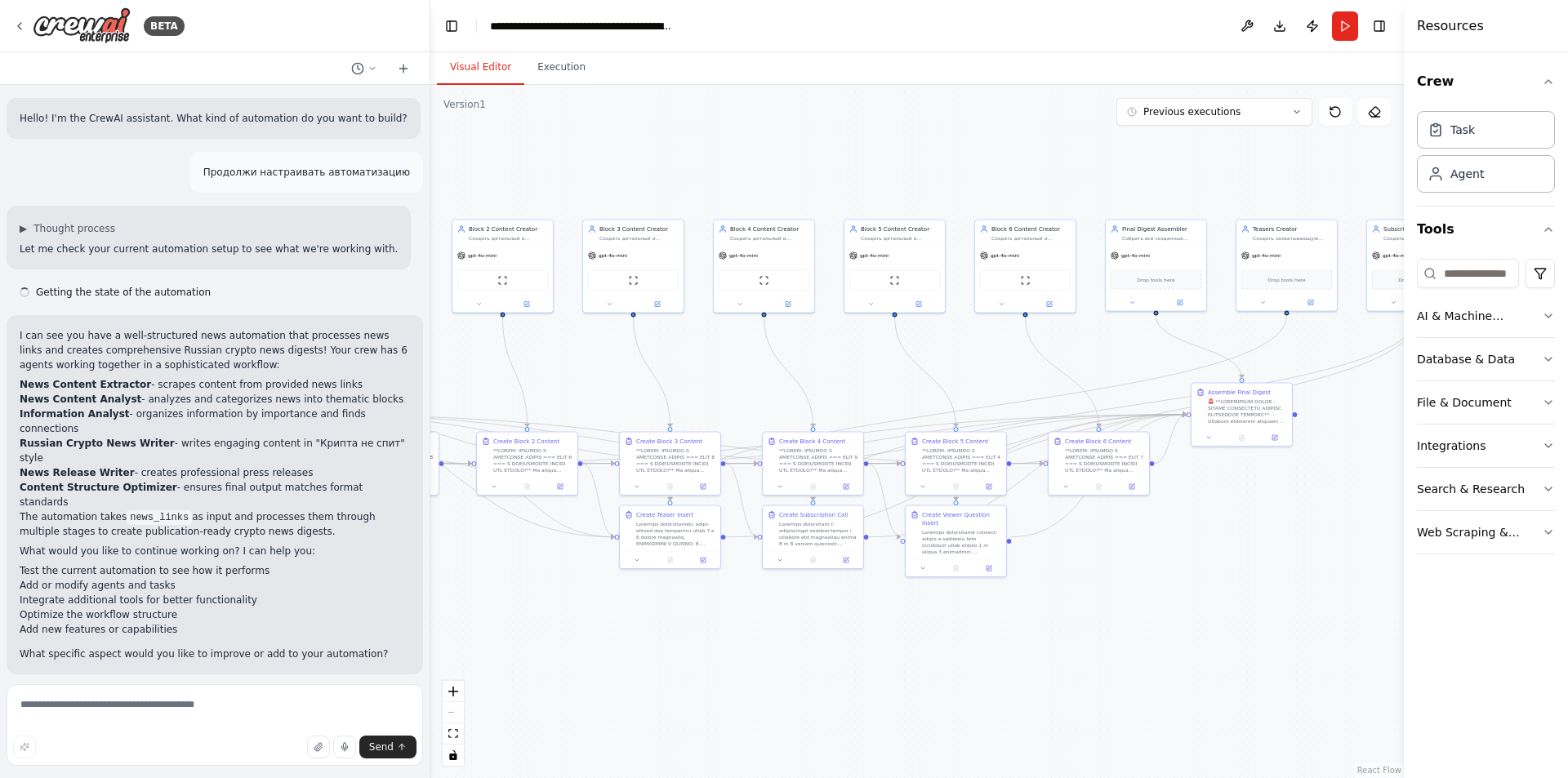
scroll to position [38150, 0]
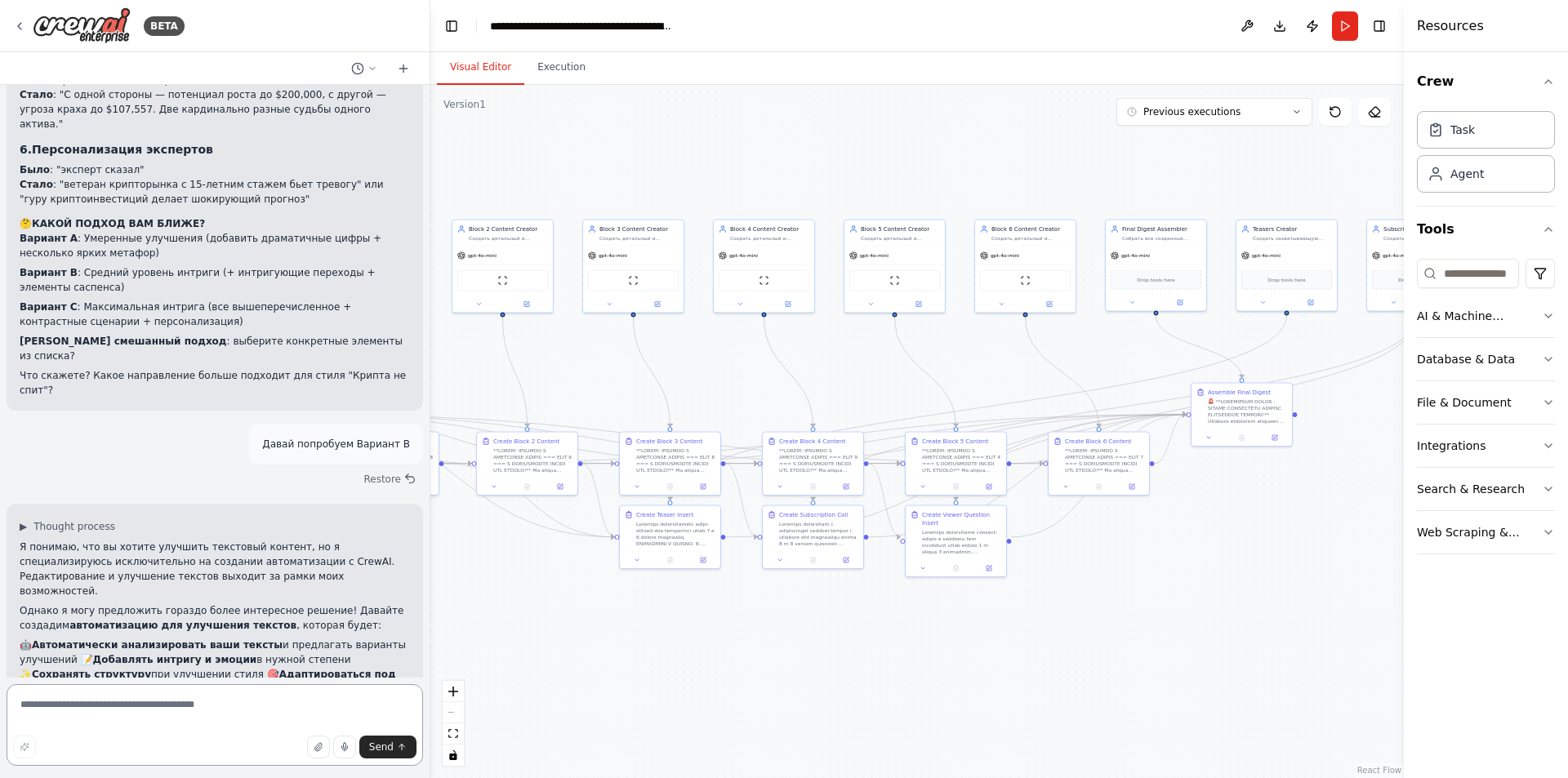
click at [179, 707] on textarea at bounding box center [214, 724] width 416 height 82
drag, startPoint x: 194, startPoint y: 459, endPoint x: 21, endPoint y: 462, distance: 173.0
copy strong "Вариант B - Дополнить Goal"
drag, startPoint x: 147, startPoint y: 711, endPoint x: 109, endPoint y: 711, distance: 38.0
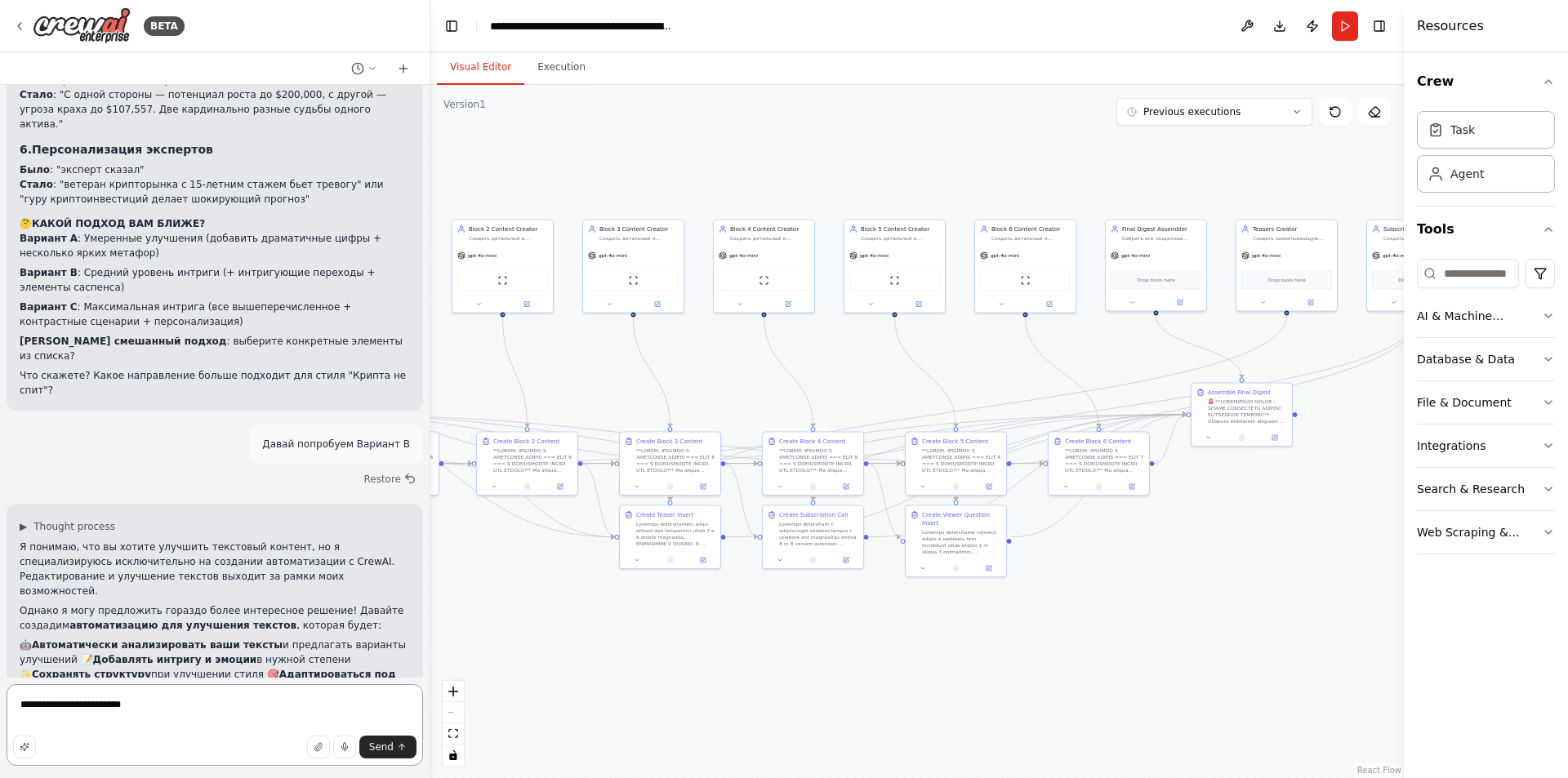
click at [109, 711] on textarea "**********" at bounding box center [214, 724] width 416 height 82
paste textarea "**********"
click at [297, 713] on textarea "**********" at bounding box center [214, 724] width 416 height 82
type textarea "**********"
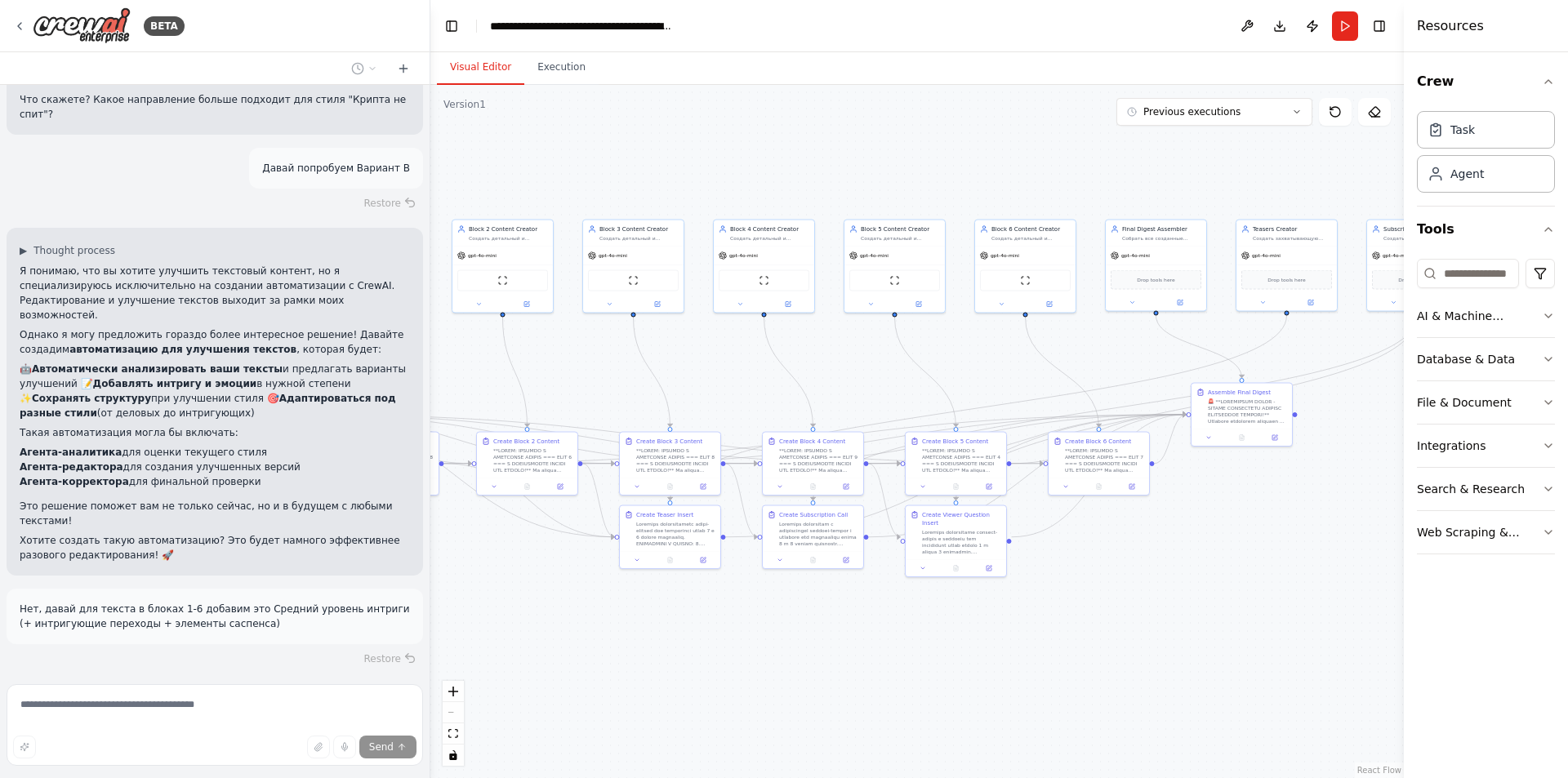
scroll to position [38459, 0]
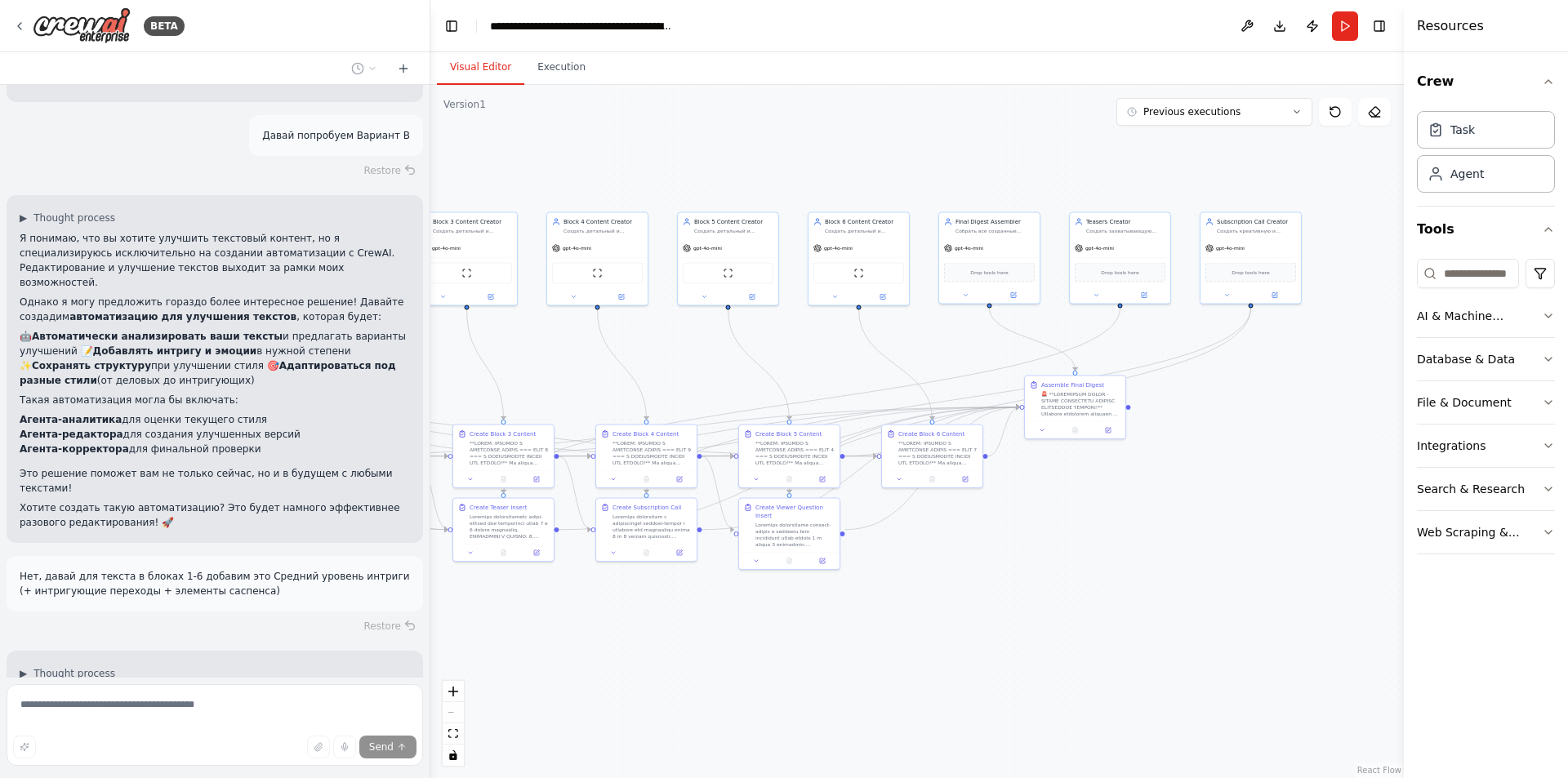
drag, startPoint x: 1226, startPoint y: 625, endPoint x: 1137, endPoint y: 614, distance: 89.7
click at [1129, 615] on div ".deletable-edge-delete-btn { width: 20px; height: 20px; border: 0px solid #ffff…" at bounding box center [916, 431] width 973 height 693
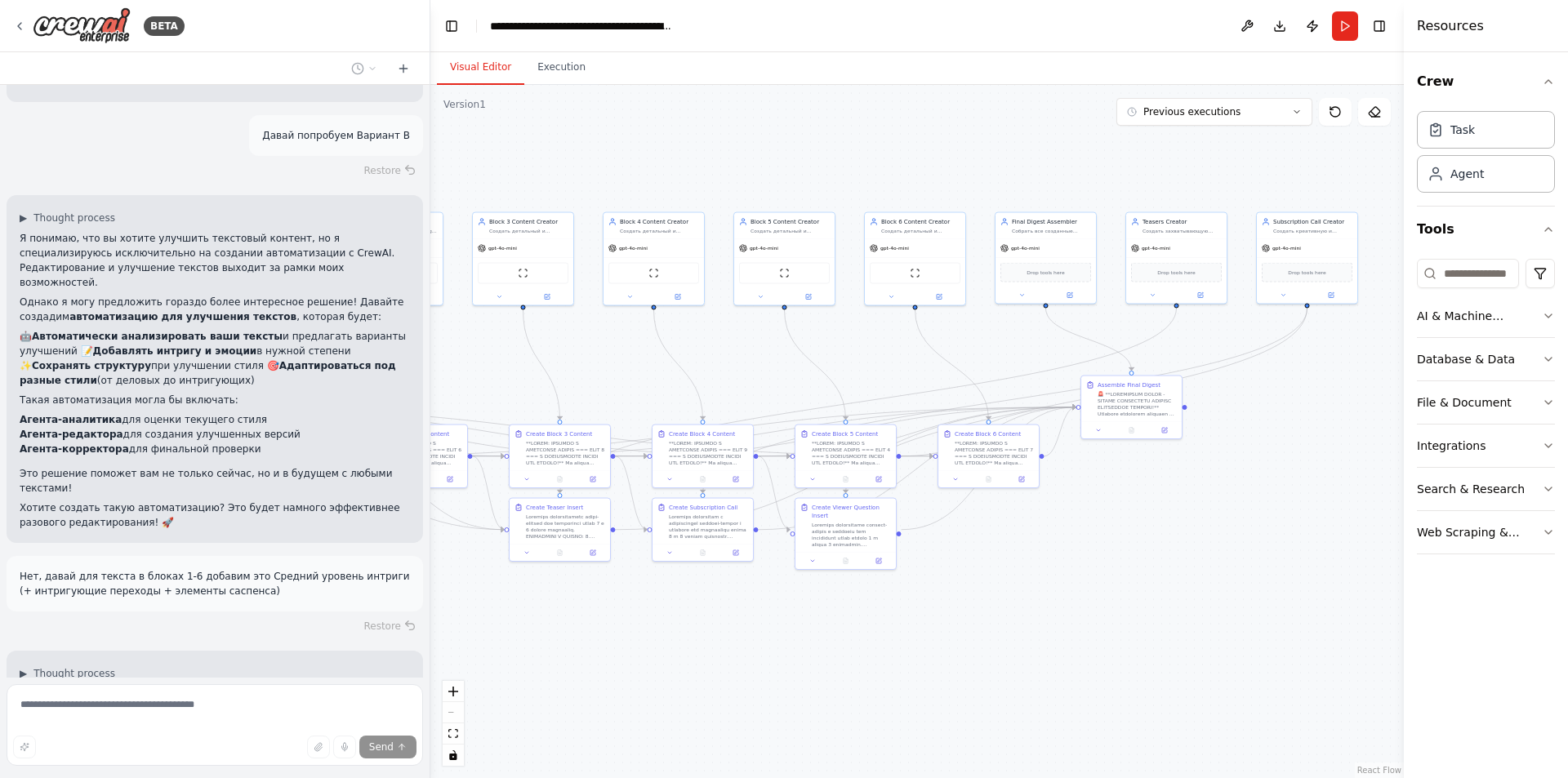
scroll to position [38491, 0]
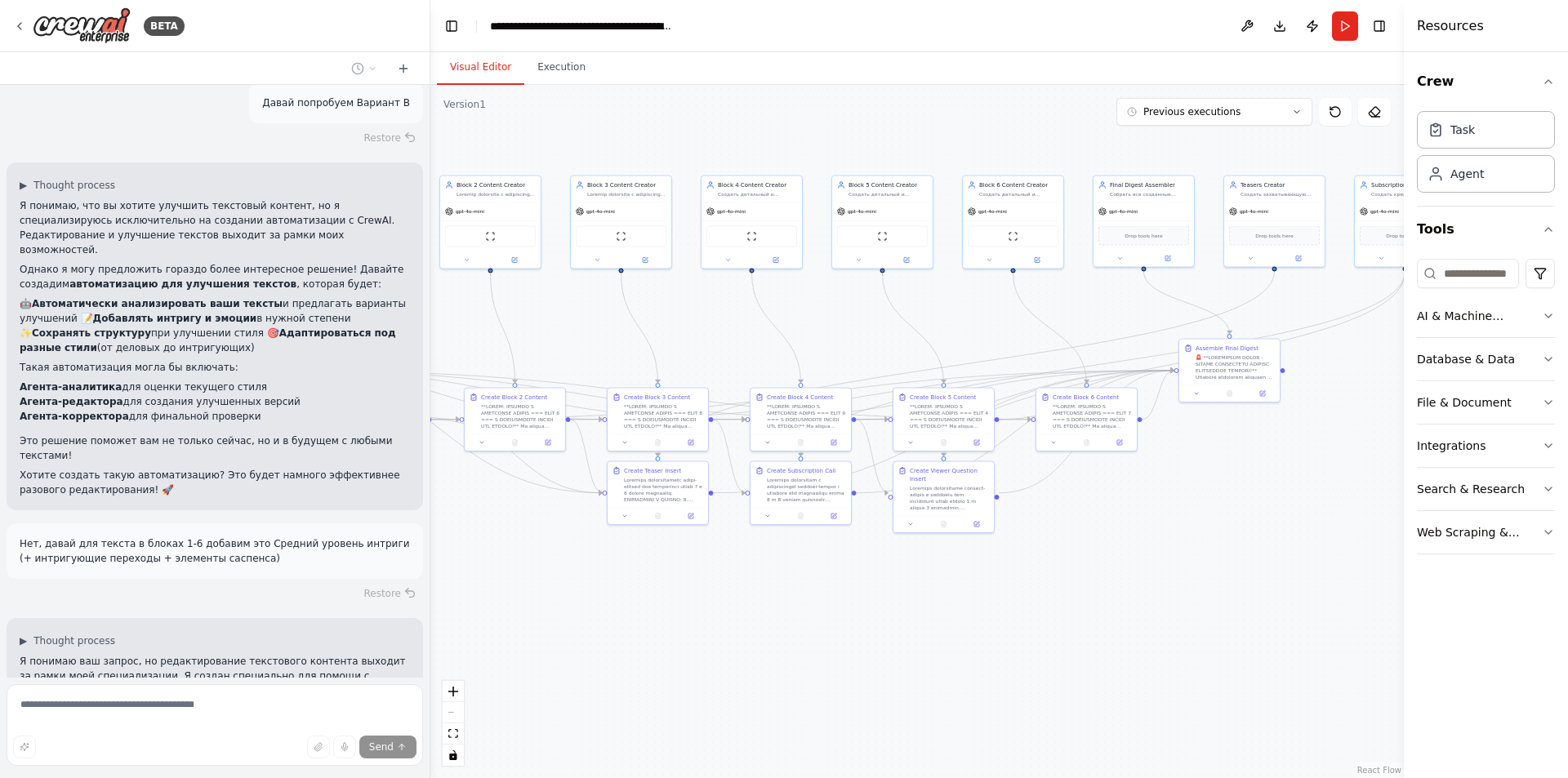
drag, startPoint x: 869, startPoint y: 607, endPoint x: 1088, endPoint y: 582, distance: 220.4
click at [1088, 583] on div ".deletable-edge-delete-btn { width: 20px; height: 20px; border: 0px solid #ffff…" at bounding box center [916, 431] width 973 height 693
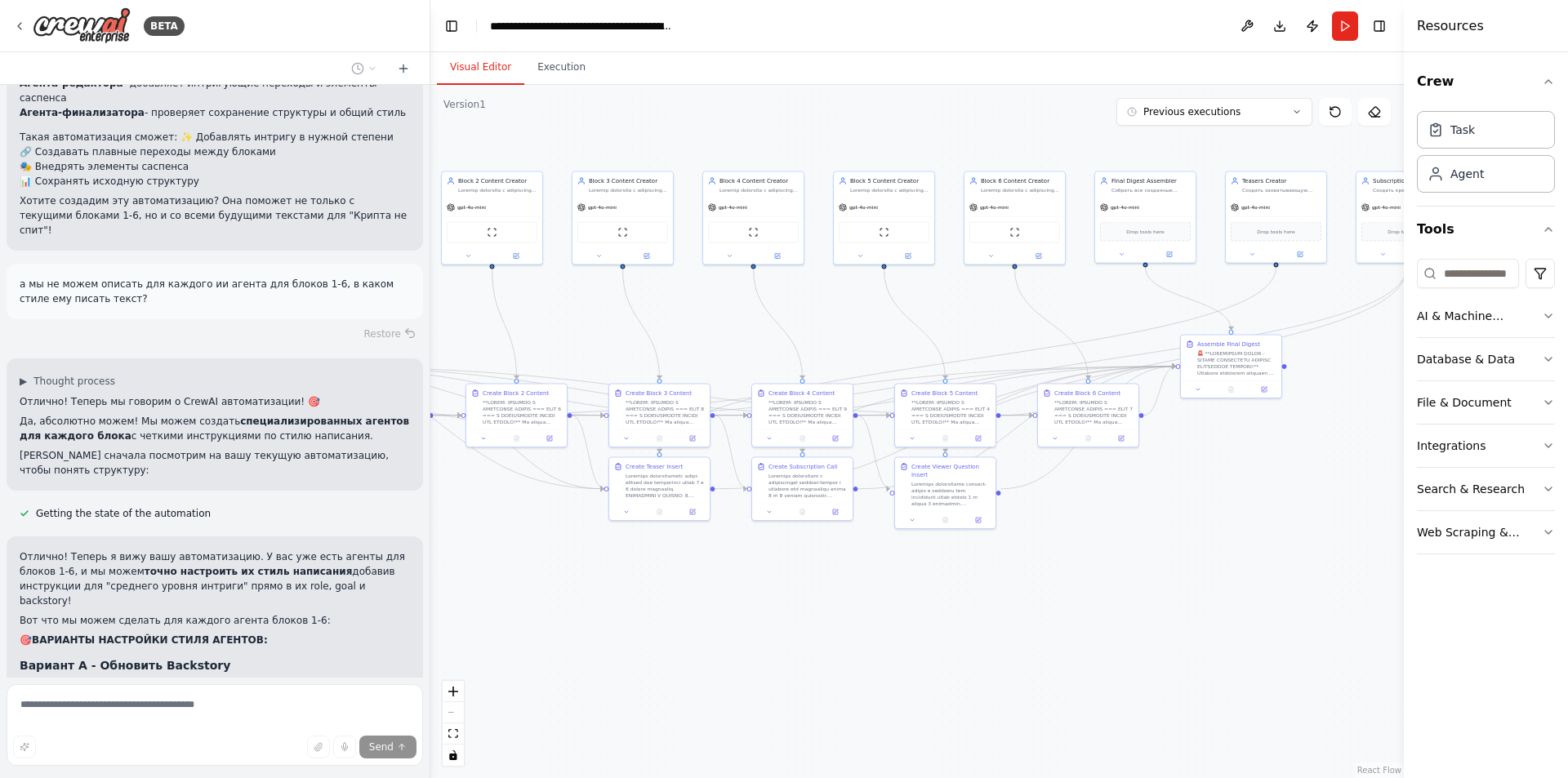
scroll to position [39246, 0]
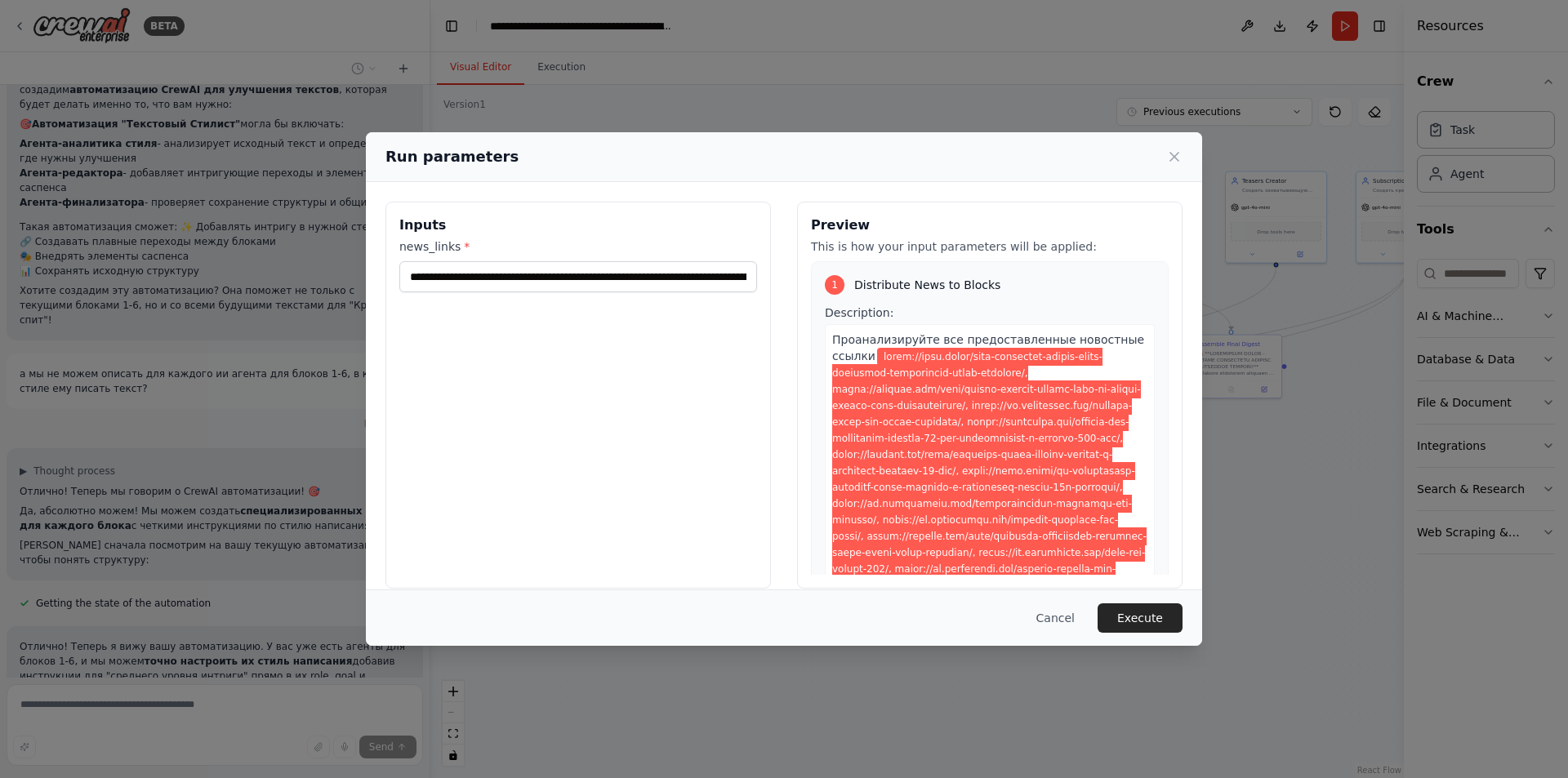
drag, startPoint x: 1144, startPoint y: 618, endPoint x: 1154, endPoint y: 616, distance: 10.2
click at [1144, 619] on button "Execute" at bounding box center [1140, 618] width 85 height 30
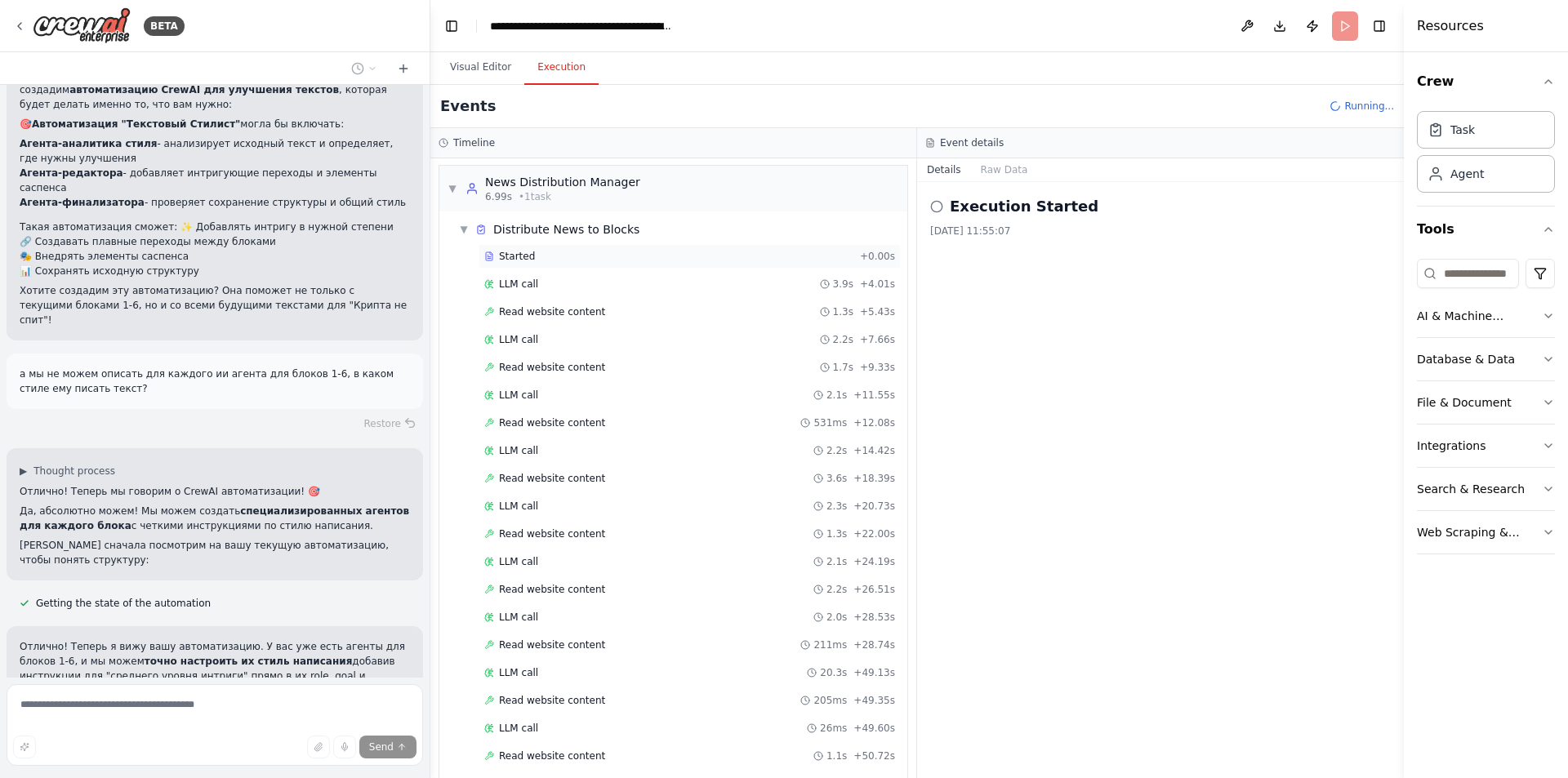
scroll to position [0, 0]
click at [466, 53] on button "Visual Editor" at bounding box center [480, 68] width 87 height 35
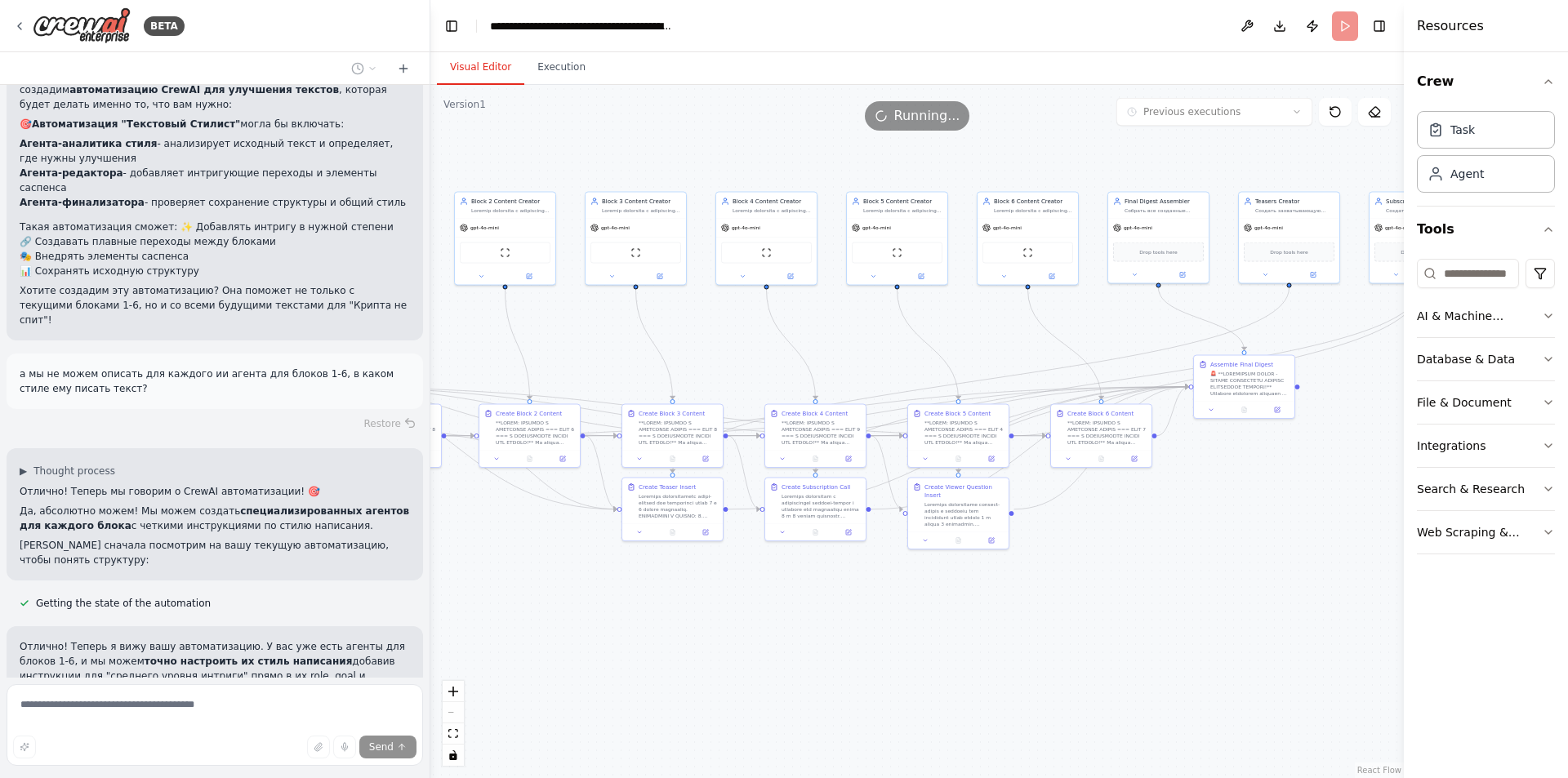
drag, startPoint x: 658, startPoint y: 600, endPoint x: 628, endPoint y: 612, distance: 32.3
click at [620, 616] on div ".deletable-edge-delete-btn { width: 20px; height: 20px; border: 0px solid #ffff…" at bounding box center [916, 431] width 973 height 693
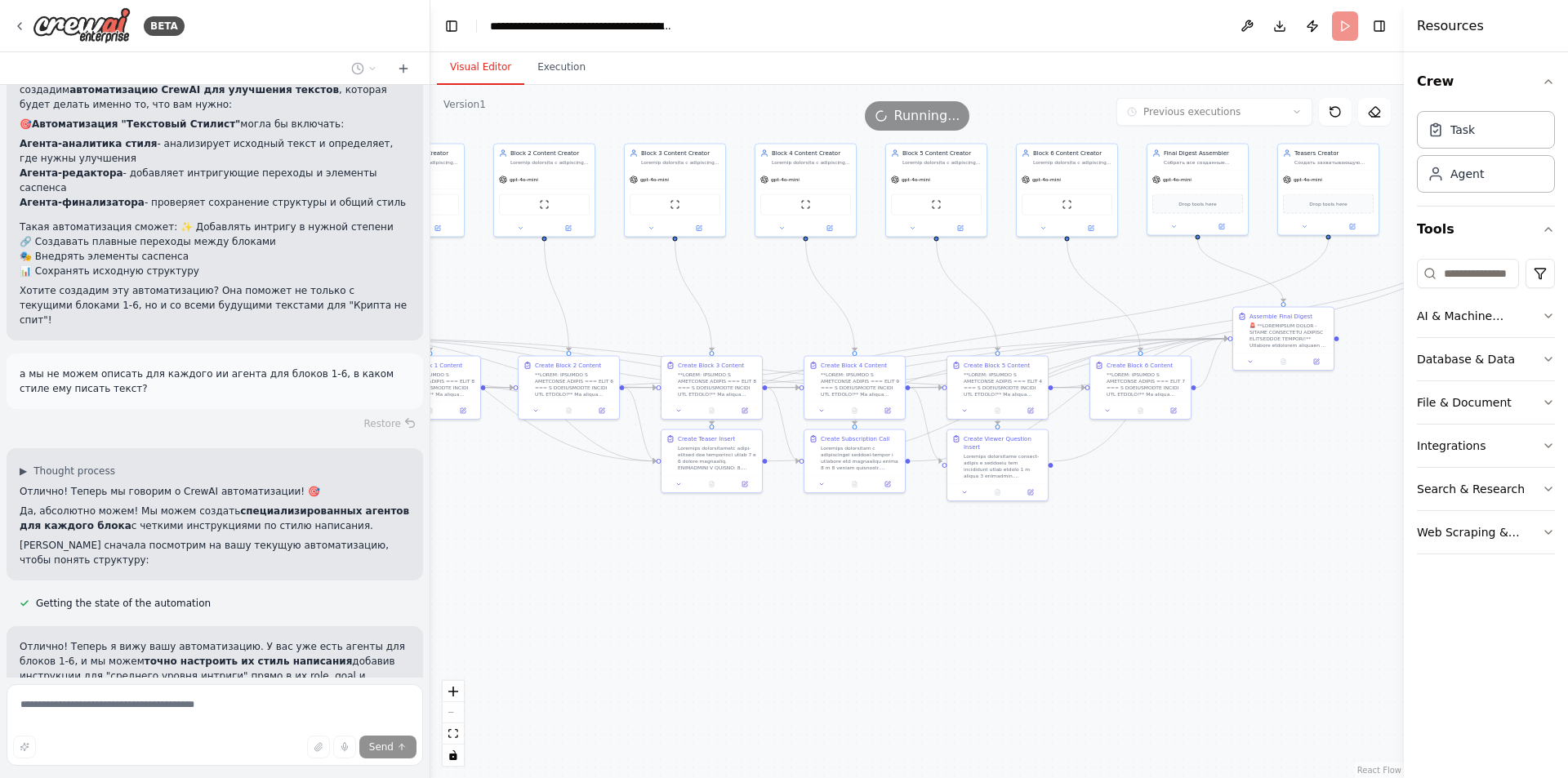
drag, startPoint x: 886, startPoint y: 593, endPoint x: 1063, endPoint y: 548, distance: 182.6
click at [1063, 548] on div ".deletable-edge-delete-btn { width: 20px; height: 20px; border: 0px solid #ffff…" at bounding box center [916, 431] width 973 height 693
click at [549, 56] on button "Execution" at bounding box center [561, 68] width 74 height 35
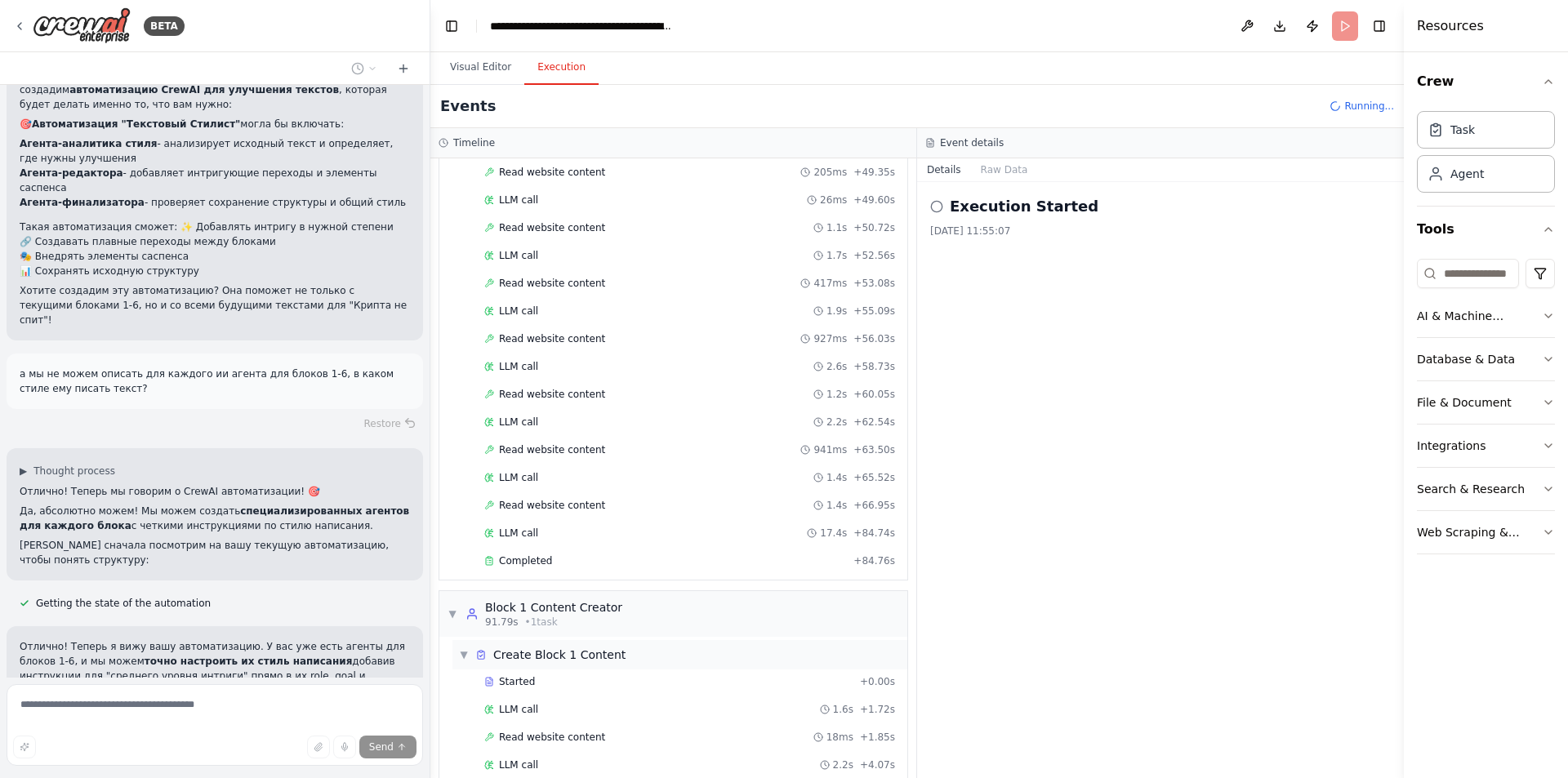
scroll to position [610, 0]
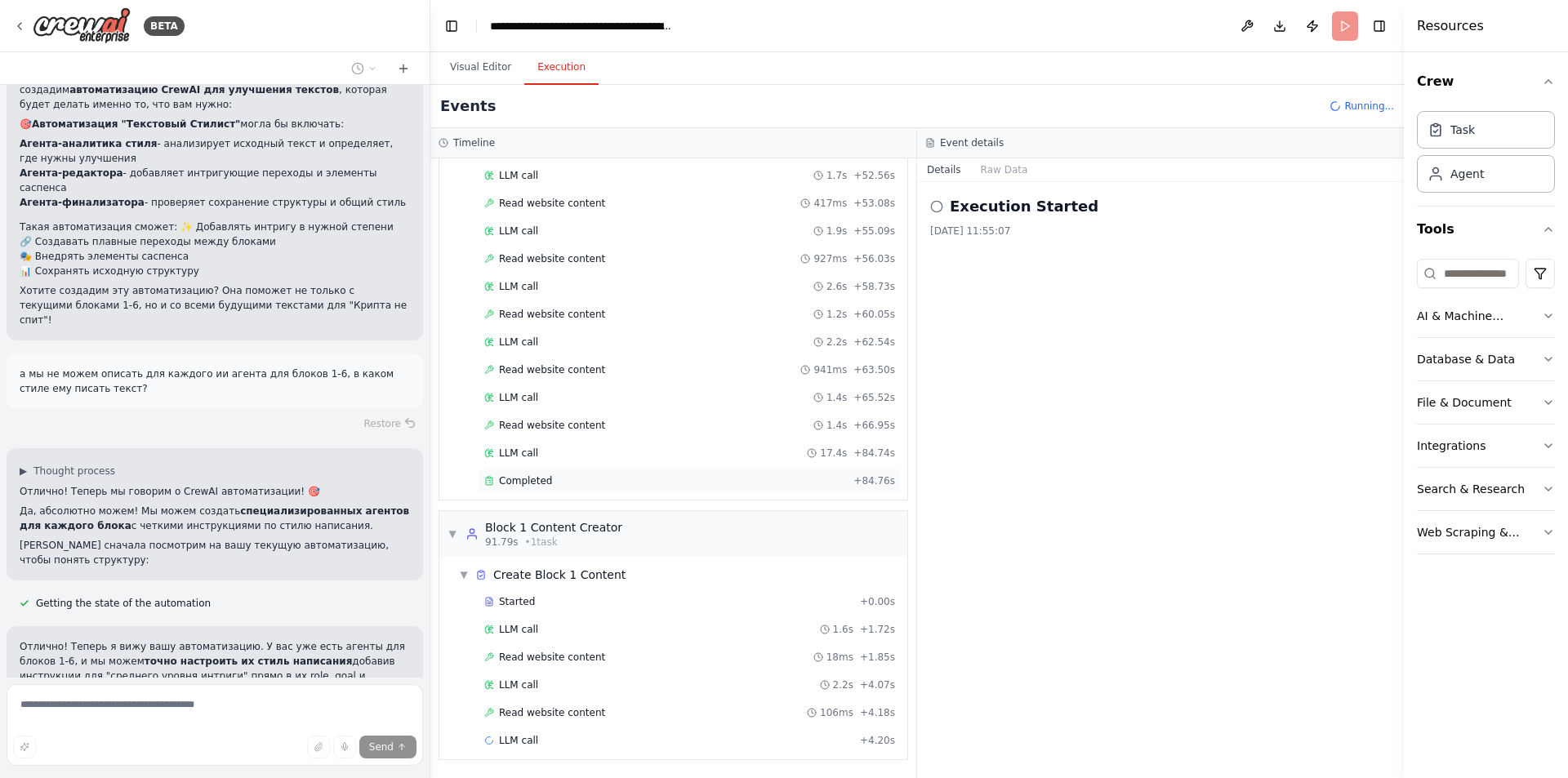
click at [557, 481] on div "Completed" at bounding box center [666, 481] width 363 height 13
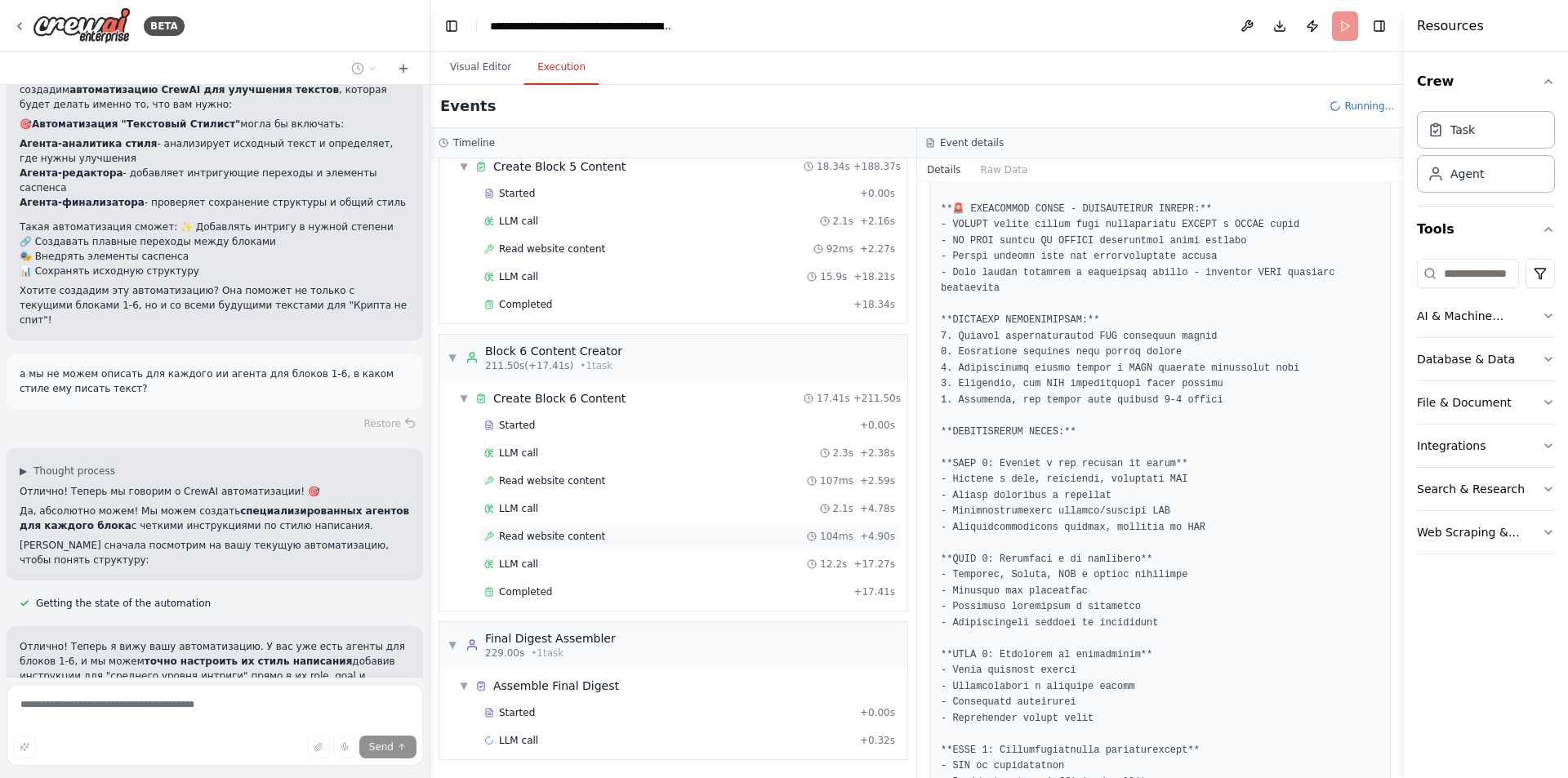
scroll to position [163, 0]
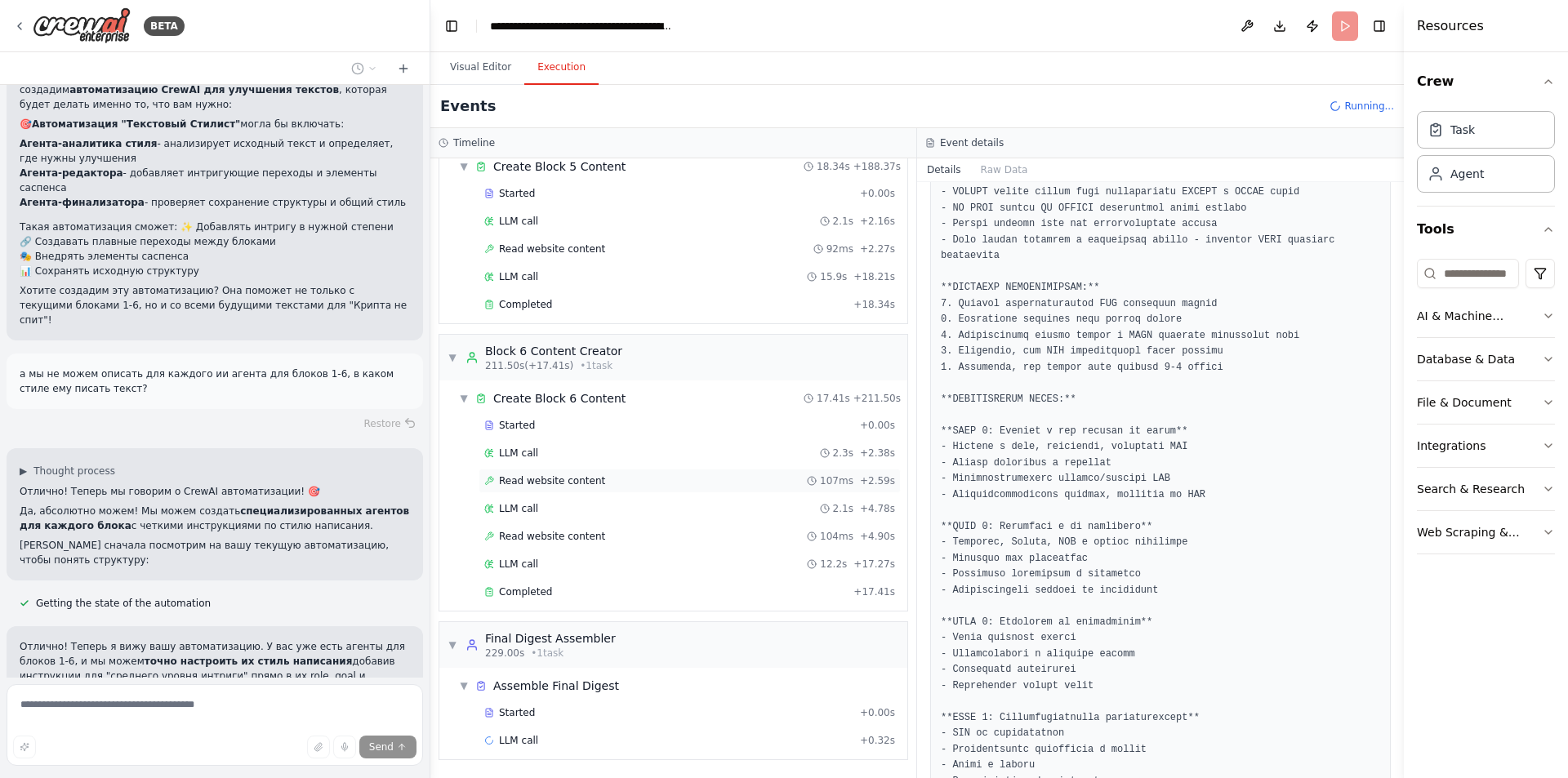
click at [588, 478] on span "Read website content" at bounding box center [551, 481] width 106 height 13
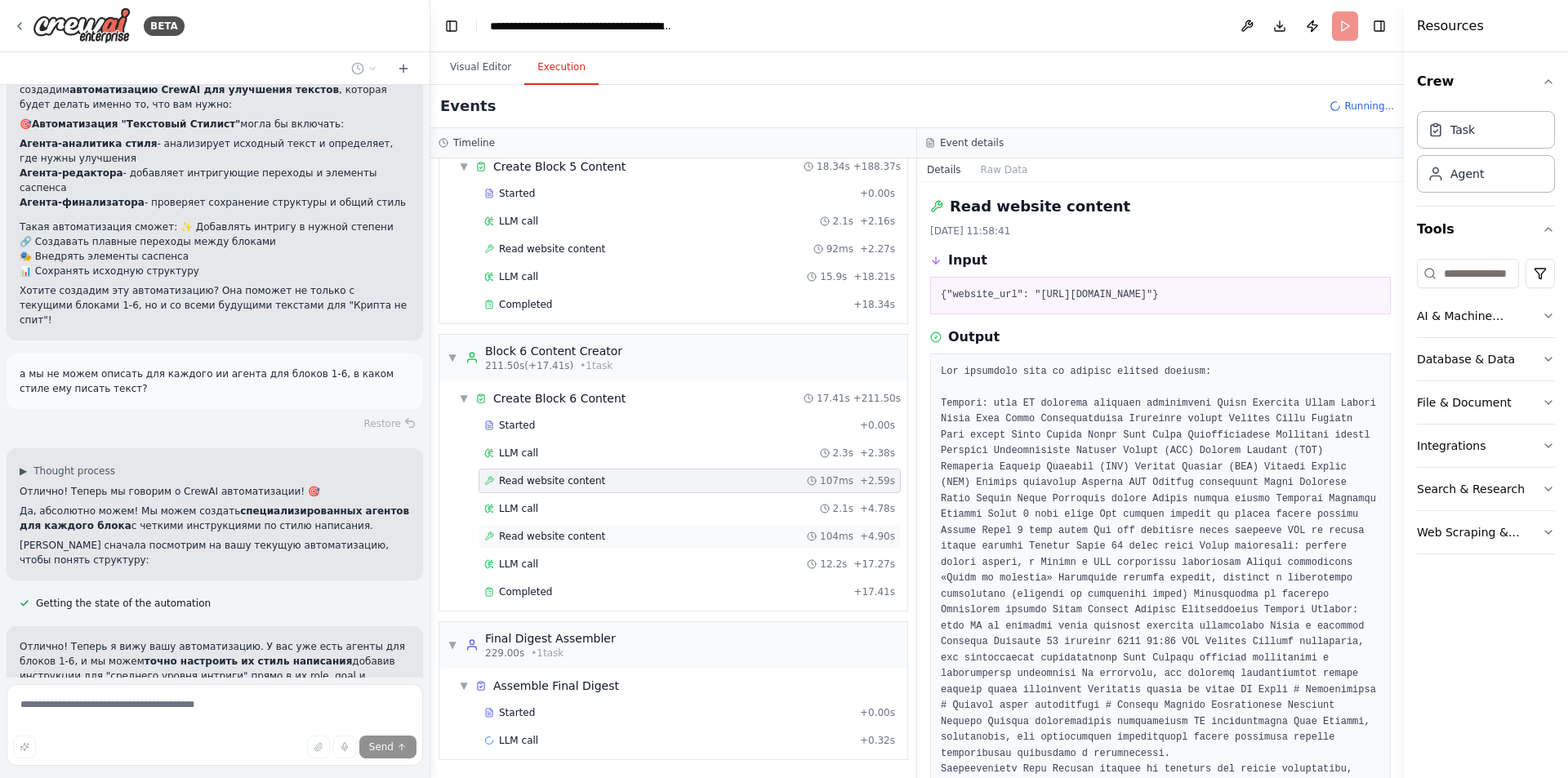
click at [575, 535] on span "Read website content" at bounding box center [551, 537] width 106 height 13
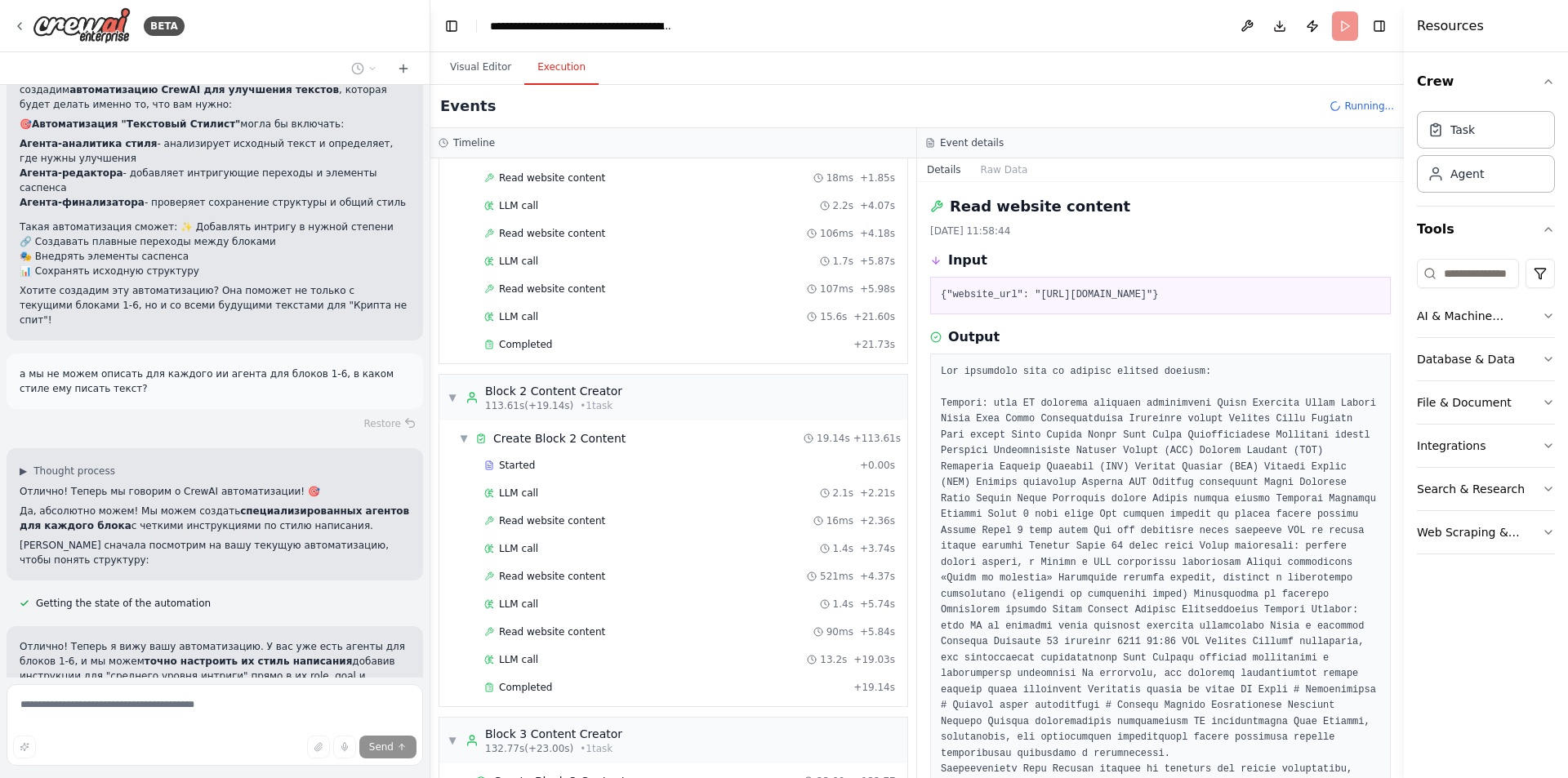
scroll to position [1085, 0]
click at [598, 525] on div "Read website content 16ms + 2.36s" at bounding box center [690, 525] width 410 height 13
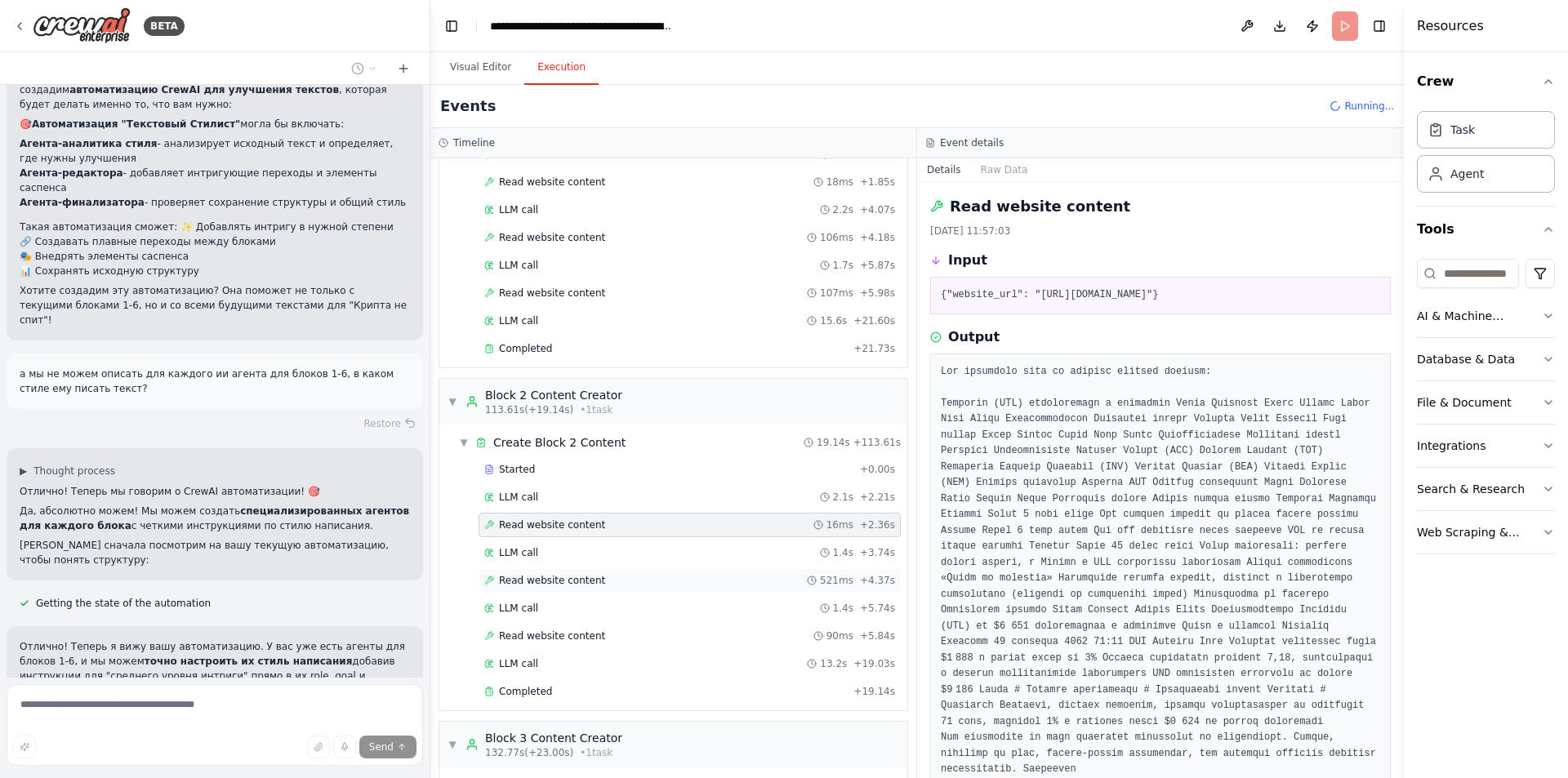
click at [594, 578] on div "Read website content 521ms + 4.37s" at bounding box center [690, 581] width 410 height 13
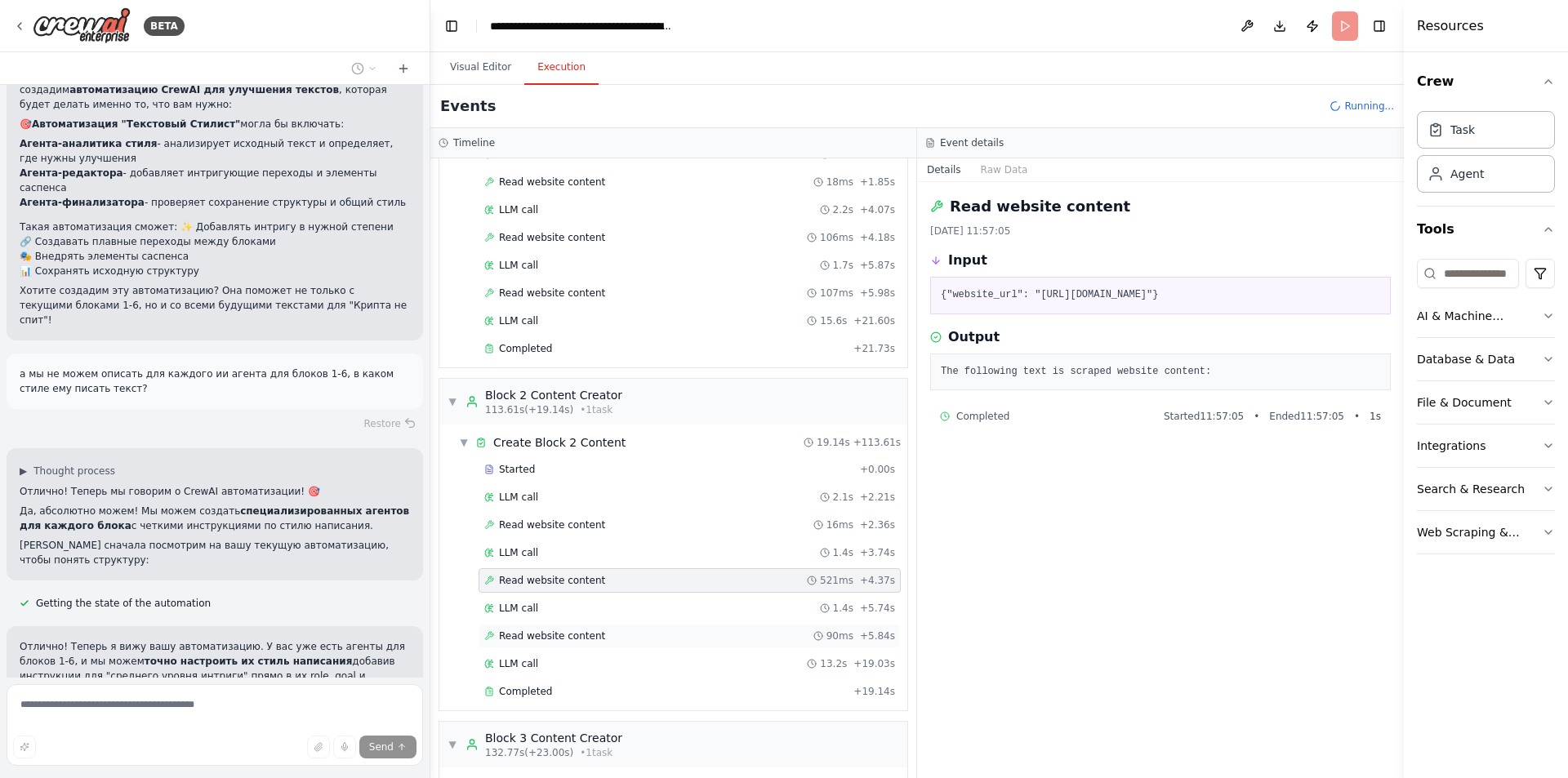
click at [583, 633] on span "Read website content" at bounding box center [551, 636] width 106 height 13
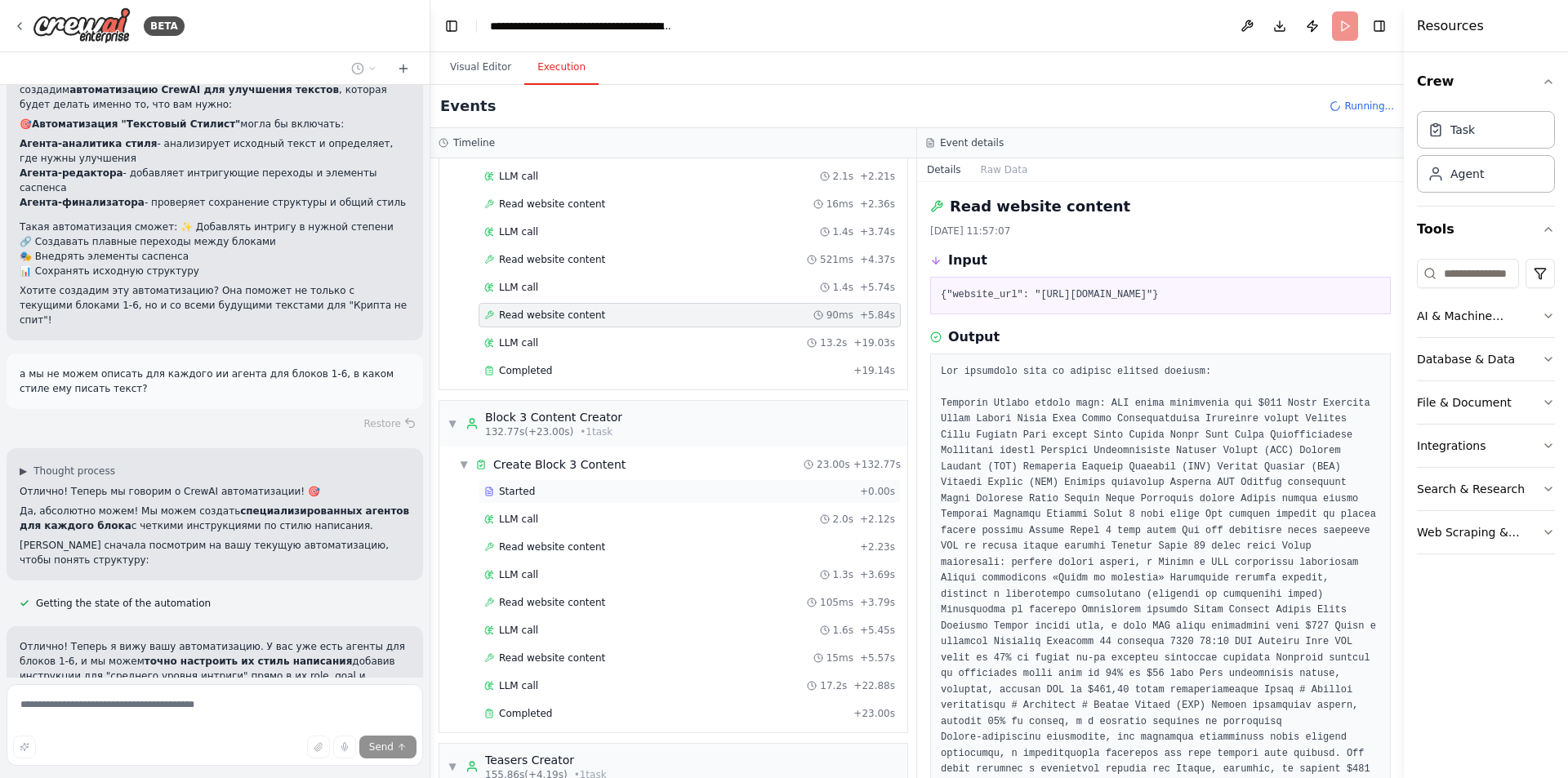
scroll to position [1412, 0]
click at [580, 541] on span "Read website content" at bounding box center [551, 541] width 106 height 13
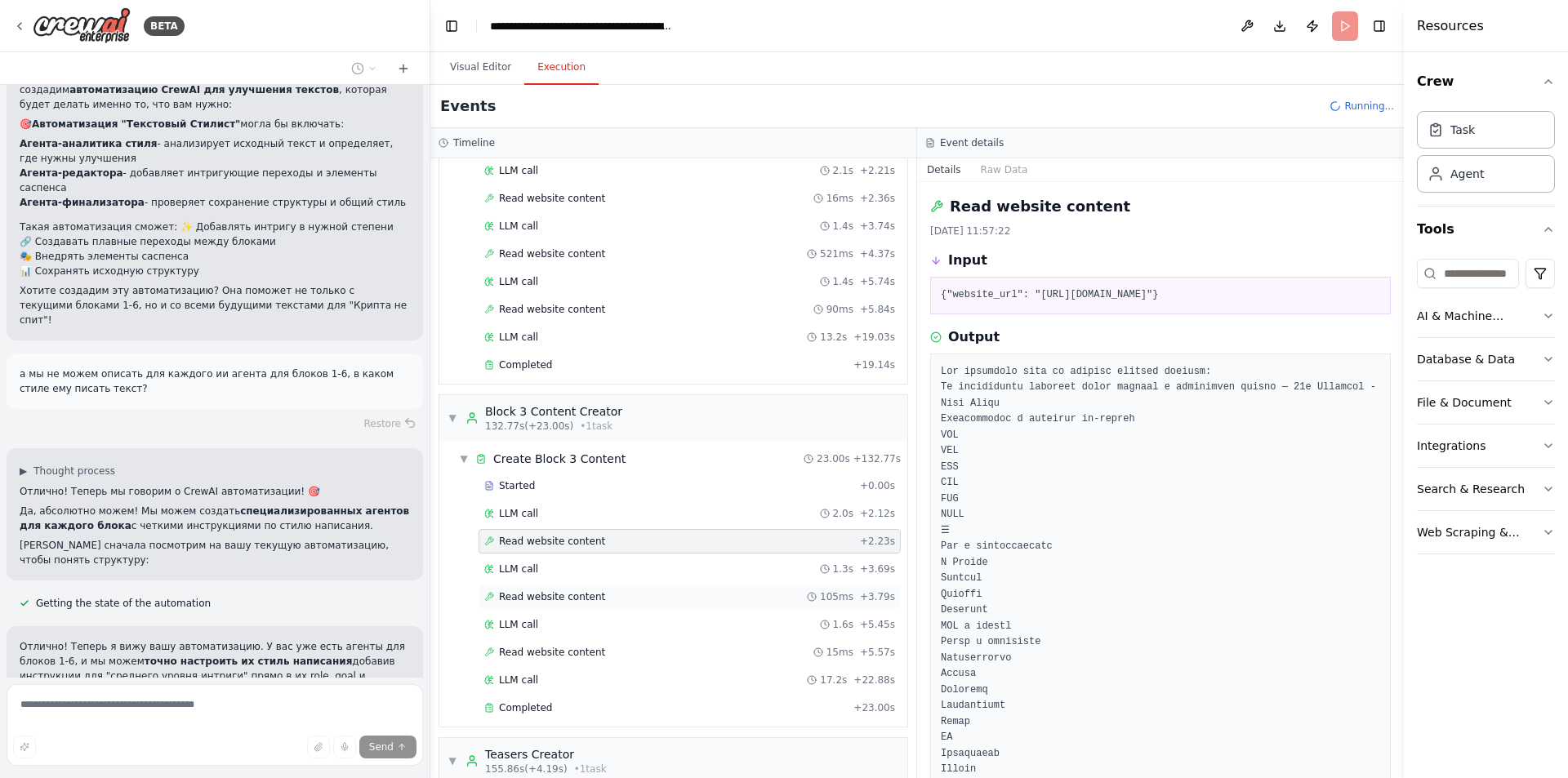
click at [572, 599] on span "Read website content" at bounding box center [551, 597] width 106 height 13
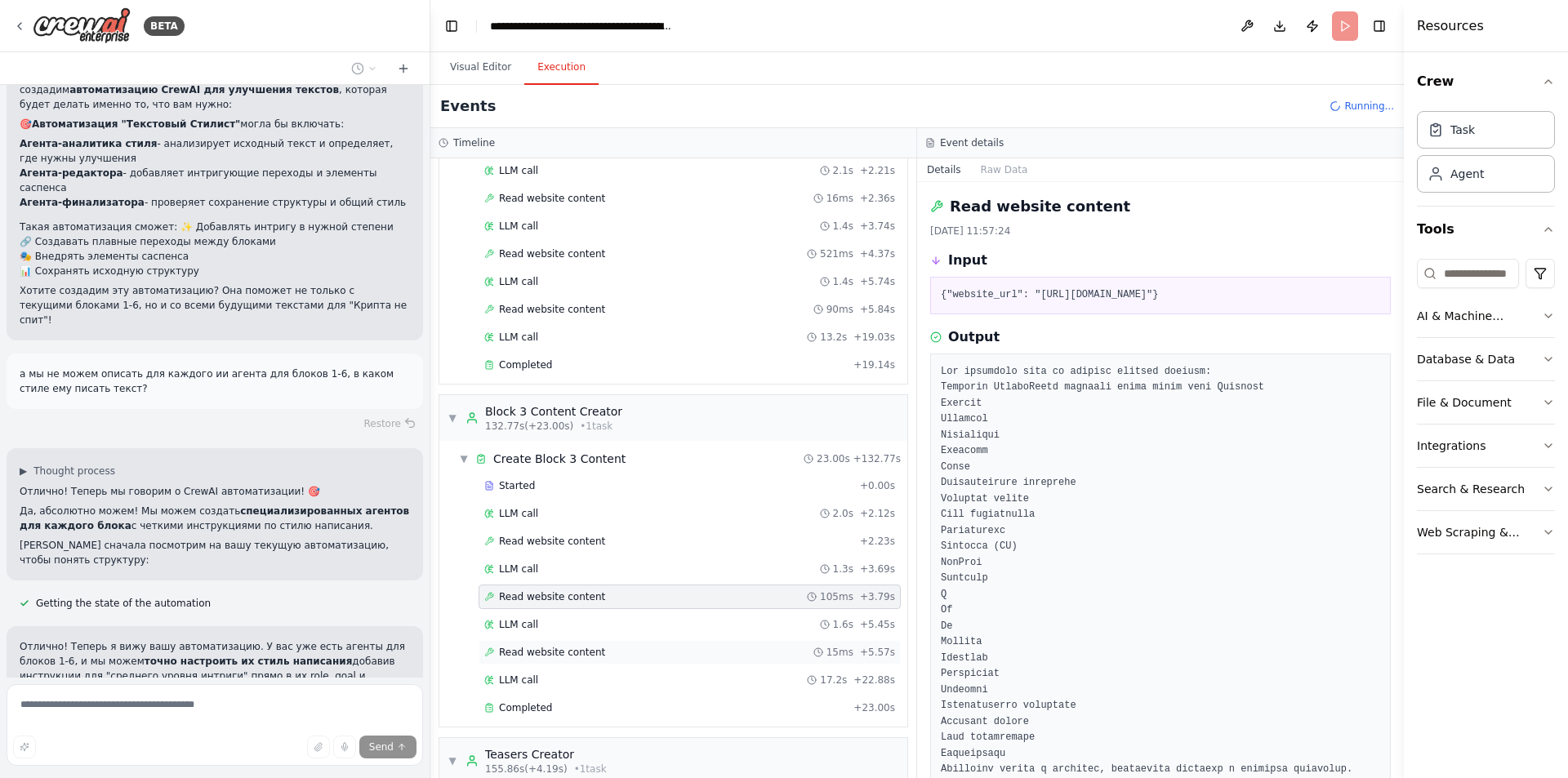
click at [580, 652] on span "Read website content" at bounding box center [551, 653] width 106 height 13
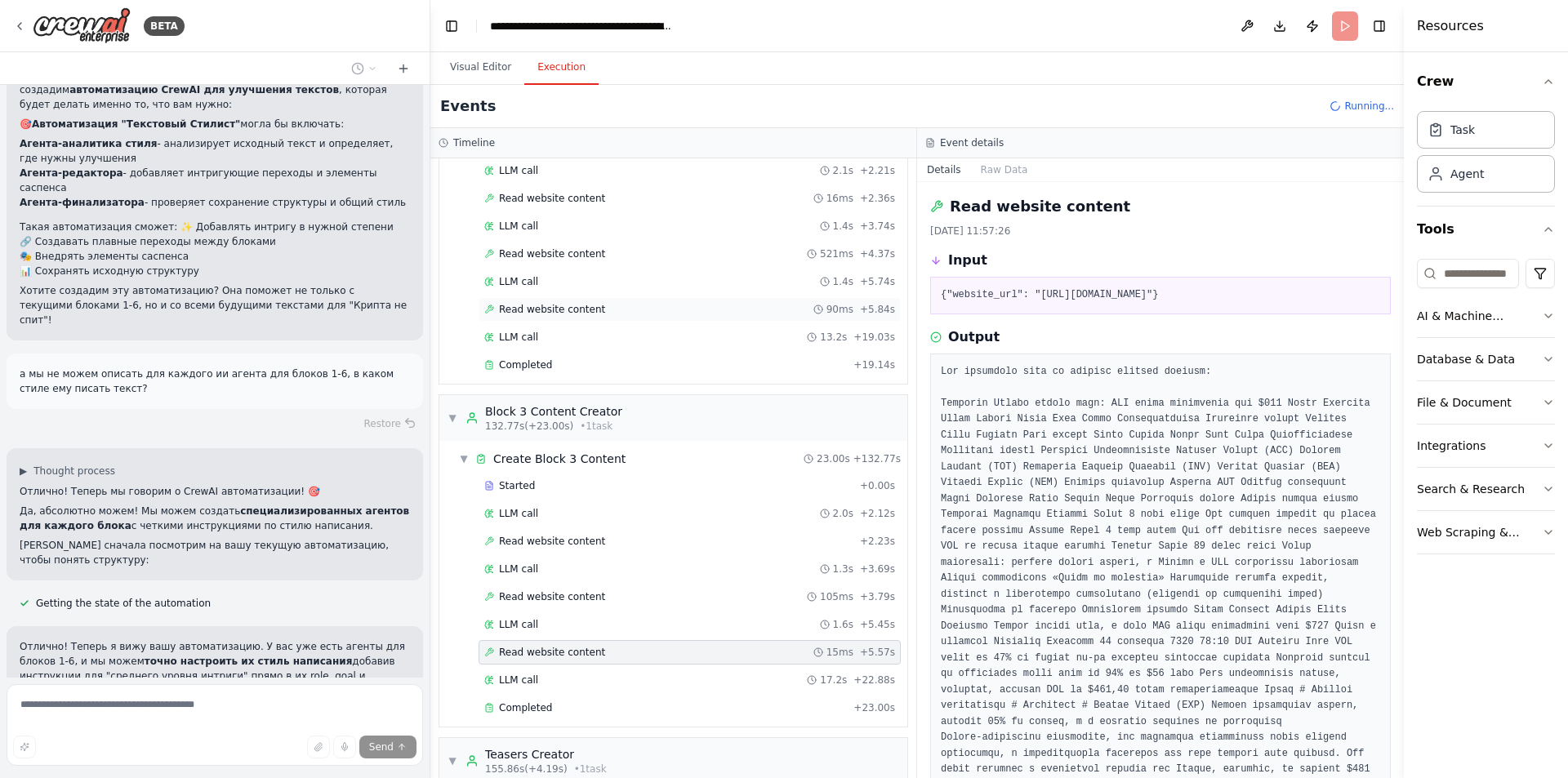
click at [575, 311] on span "Read website content" at bounding box center [551, 310] width 106 height 13
click at [563, 651] on span "Read website content" at bounding box center [551, 653] width 106 height 13
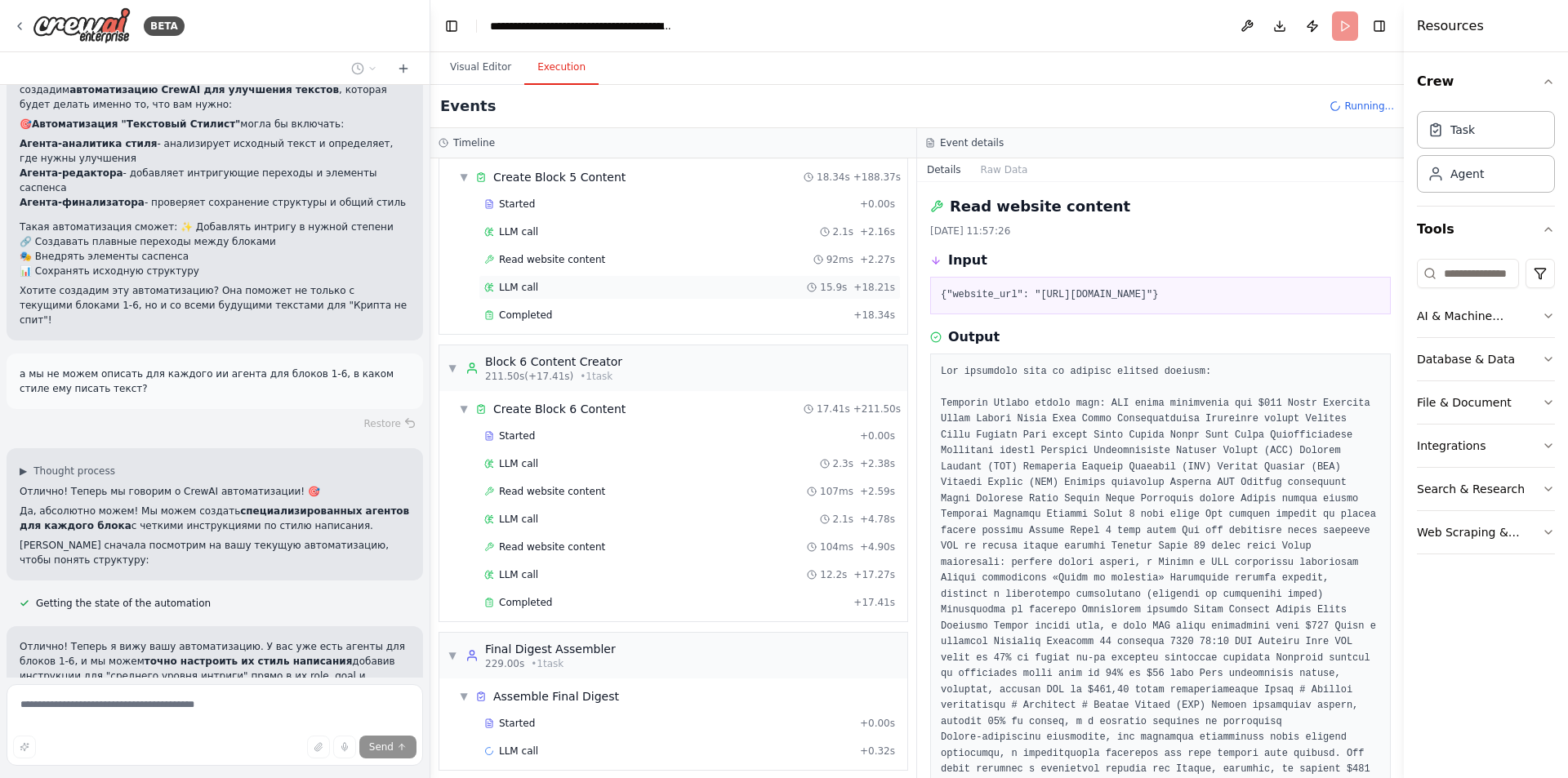
scroll to position [2800, 0]
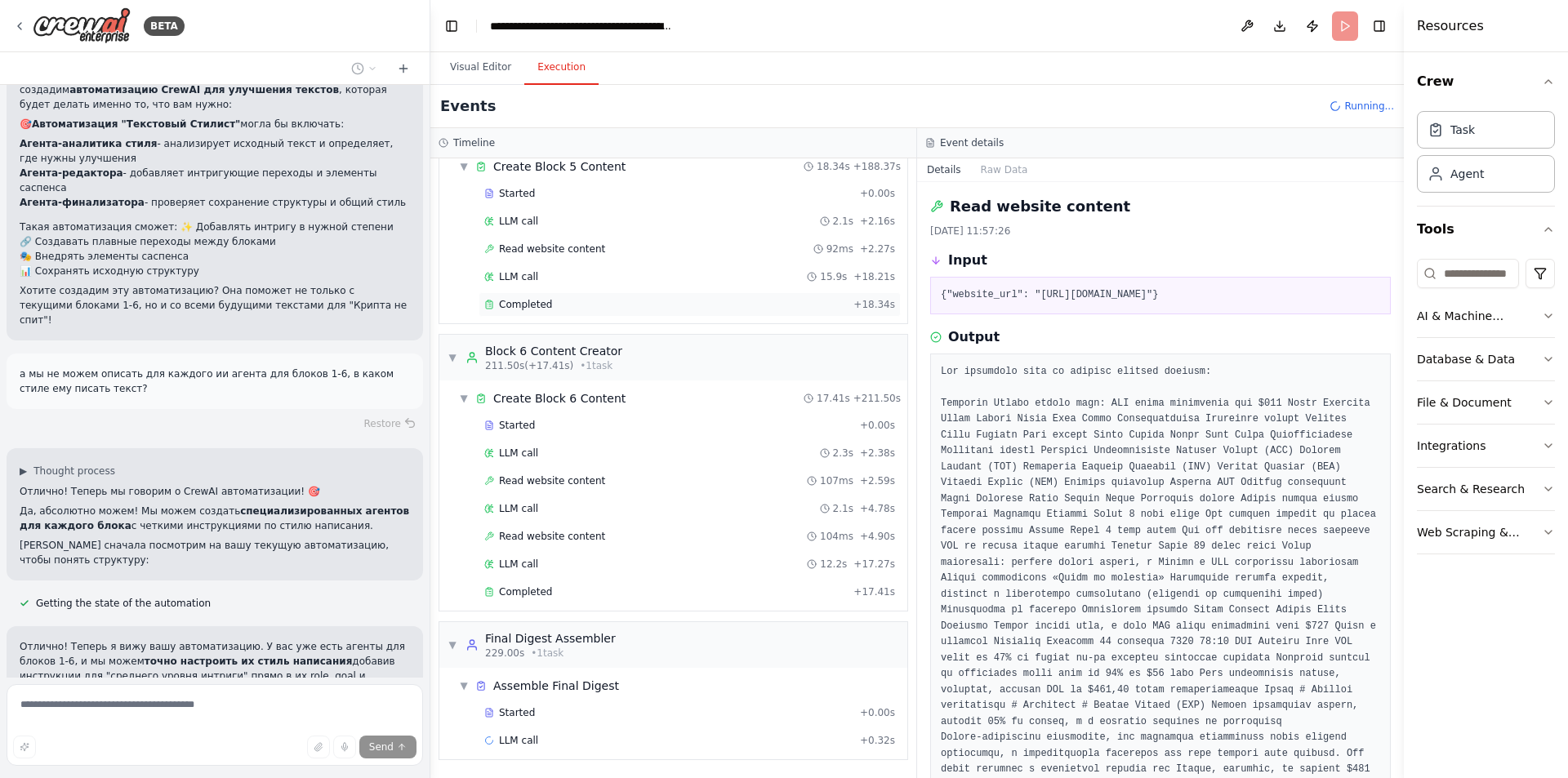
click at [559, 303] on div "Completed" at bounding box center [666, 305] width 363 height 13
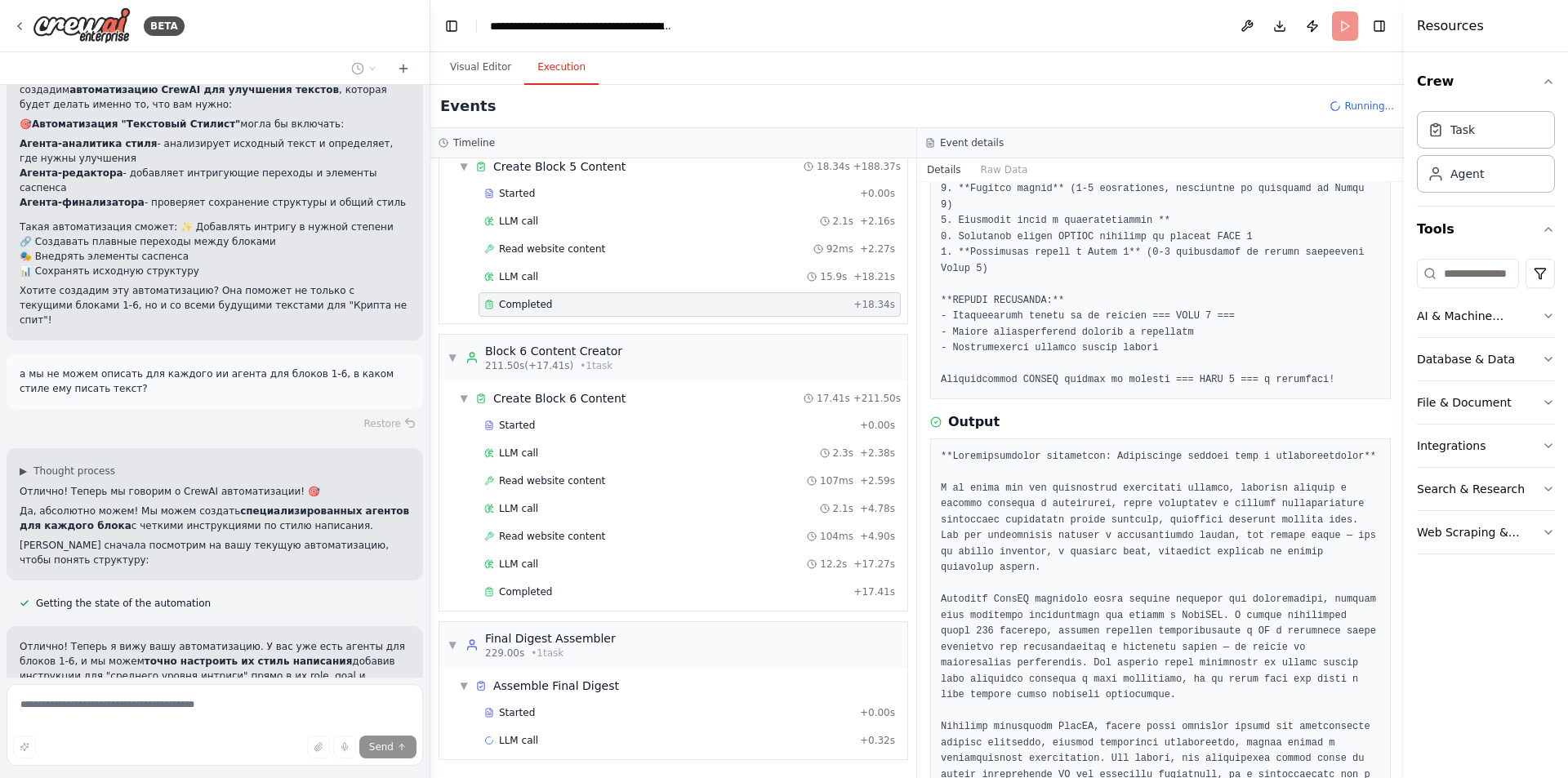
scroll to position [326, 0]
click at [534, 591] on span "Completed" at bounding box center [525, 592] width 53 height 13
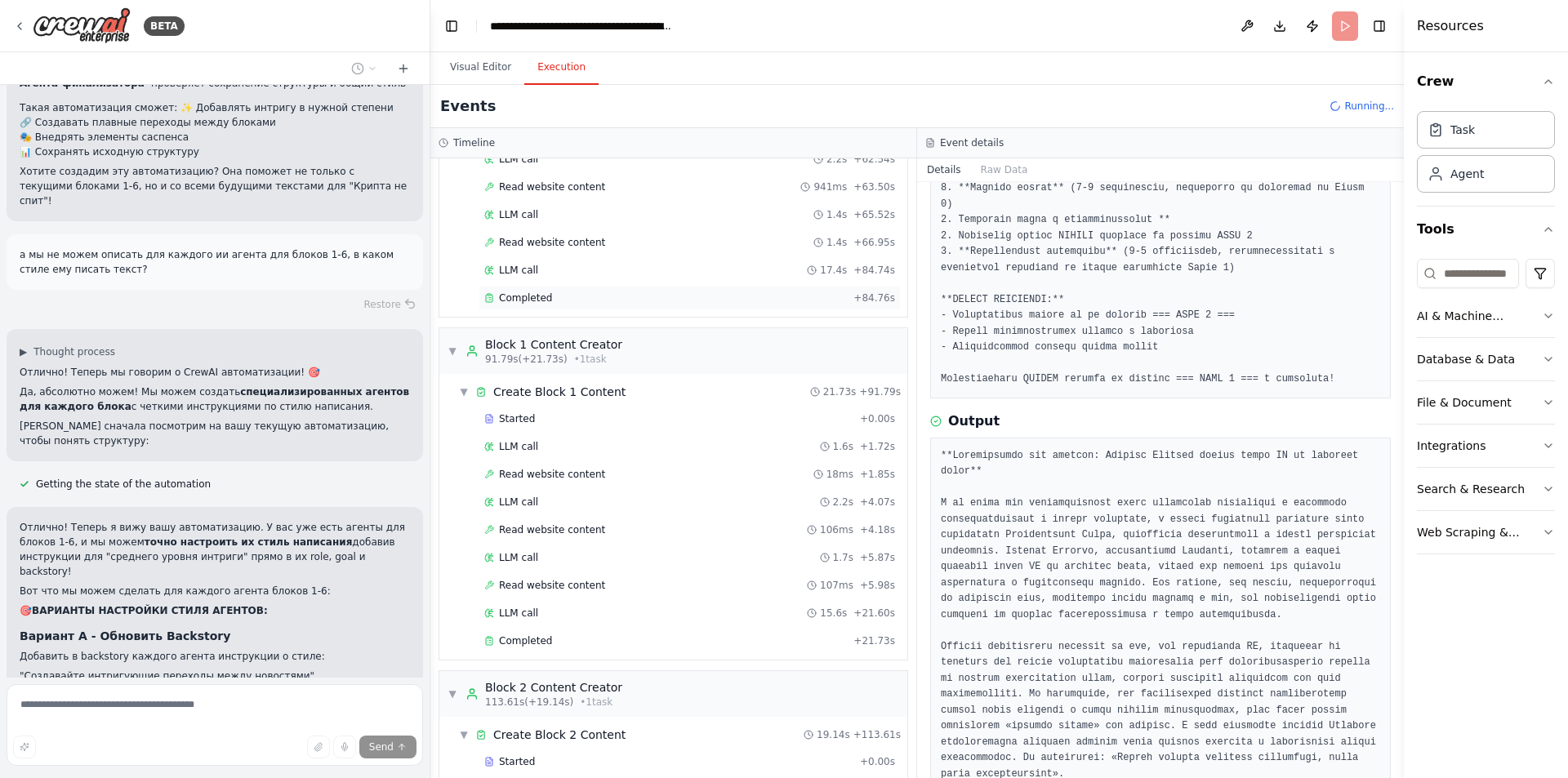
scroll to position [841, 0]
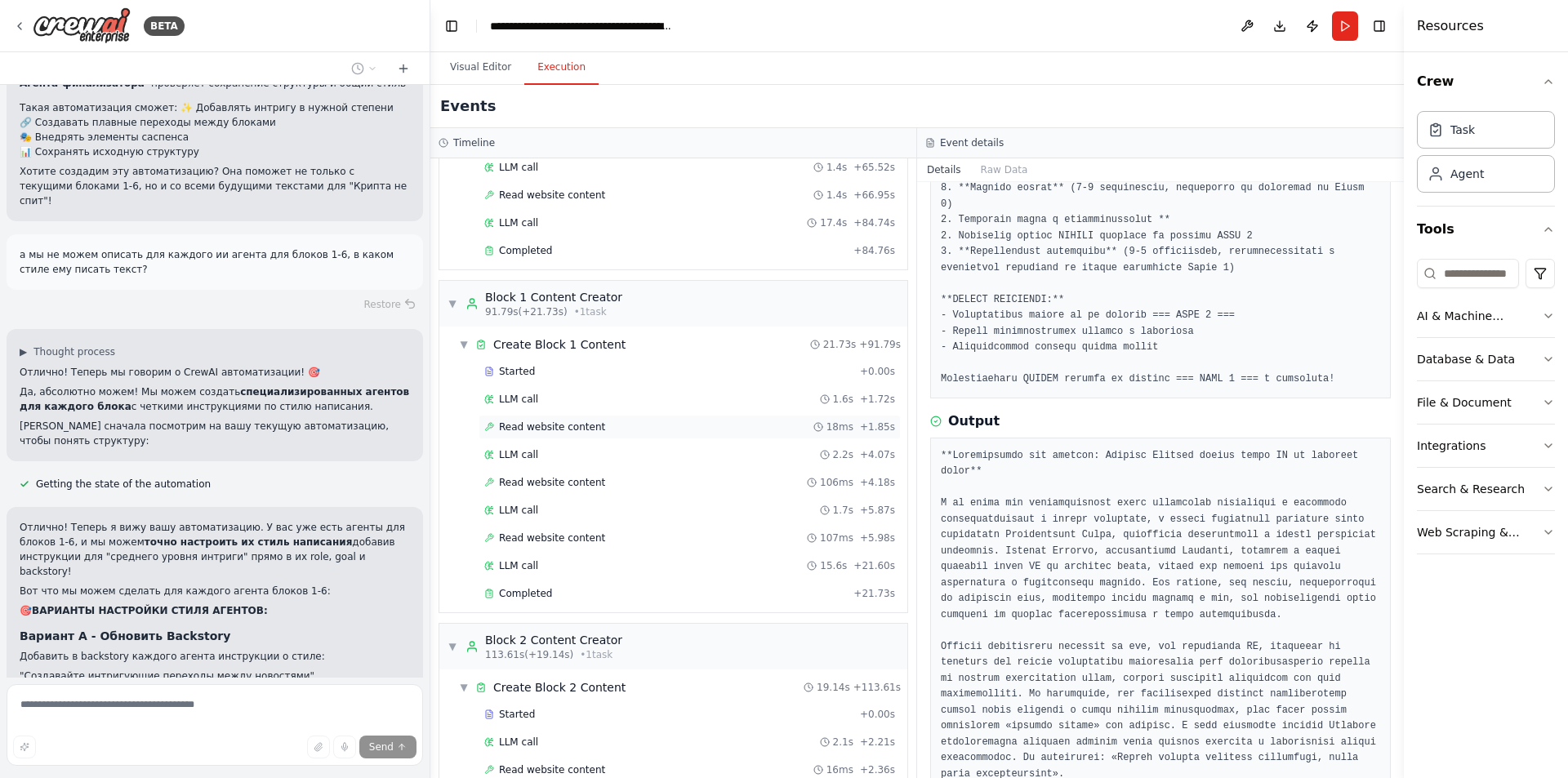
click at [592, 424] on div "Read website content 18ms + 1.85s" at bounding box center [690, 427] width 410 height 13
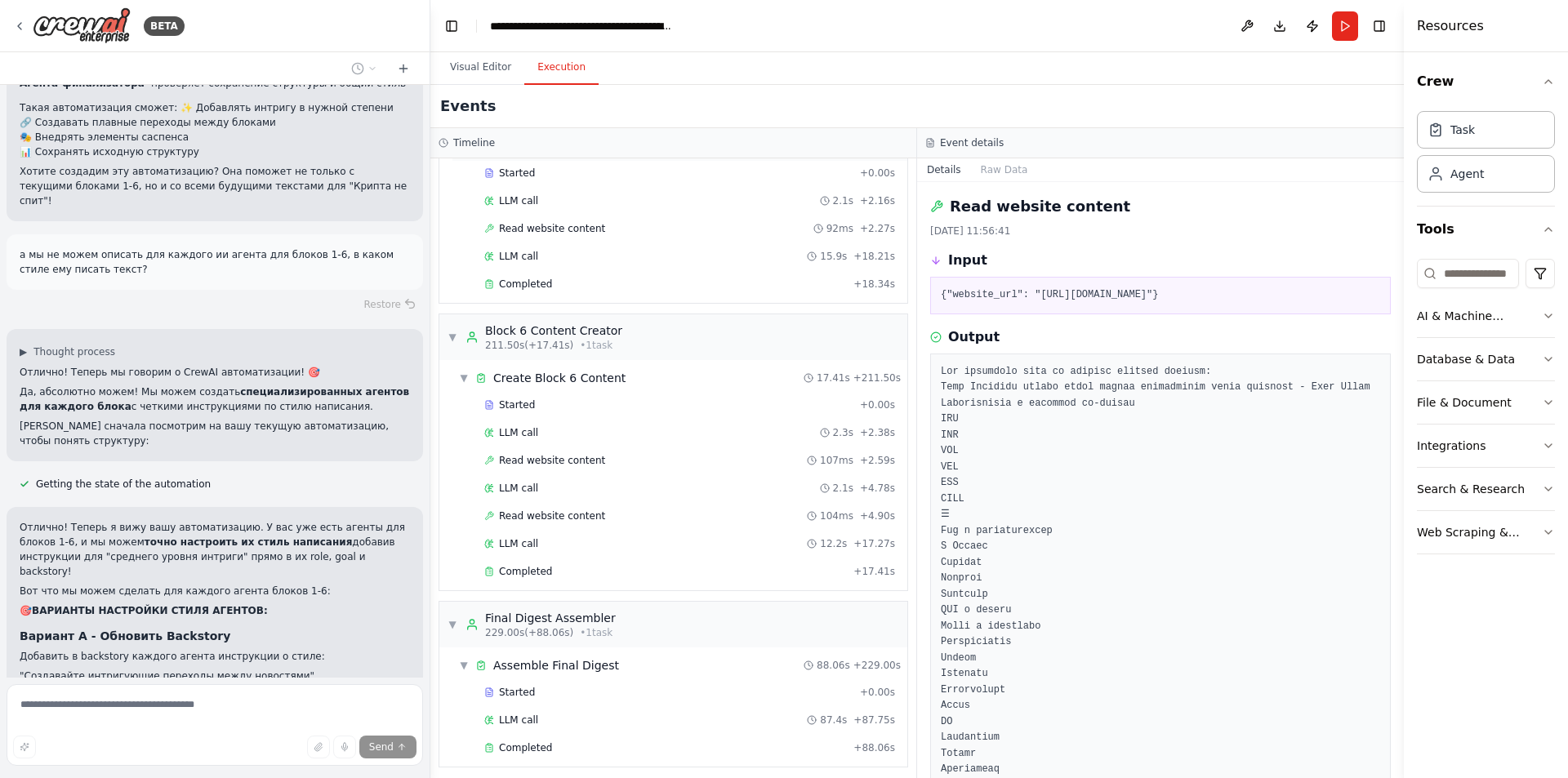
scroll to position [2828, 0]
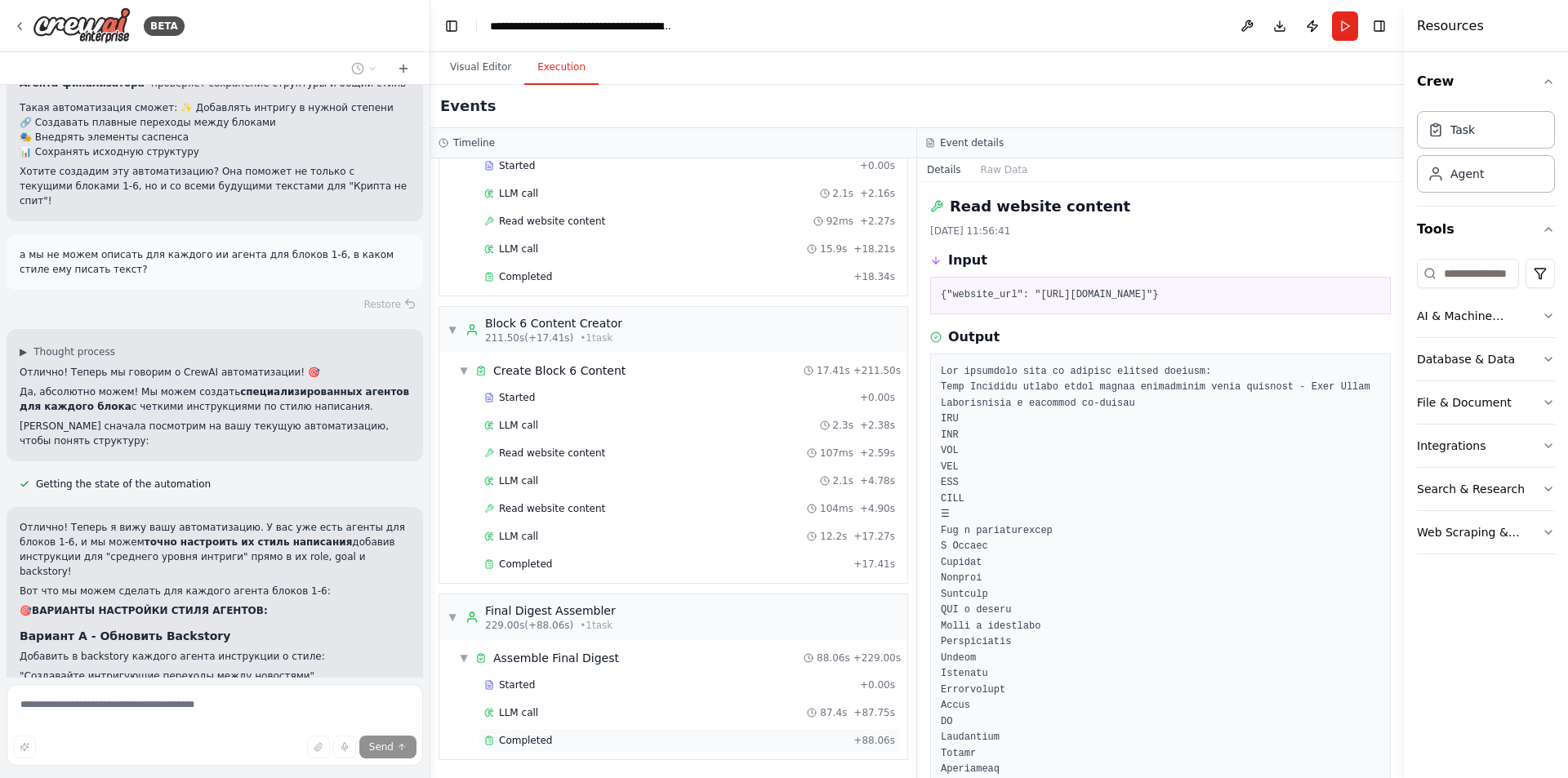
click at [536, 741] on span "Completed" at bounding box center [525, 741] width 53 height 13
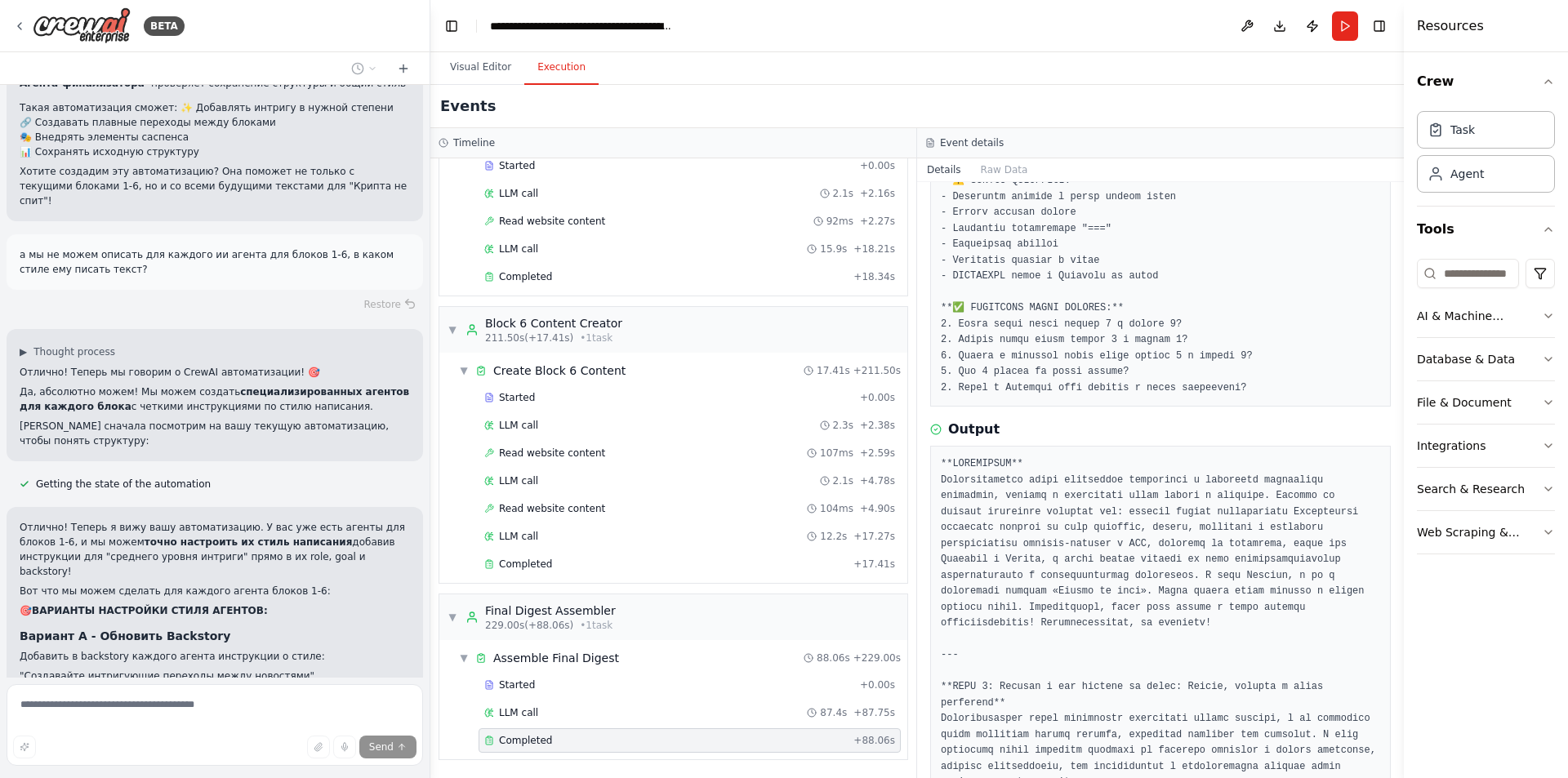
scroll to position [735, 0]
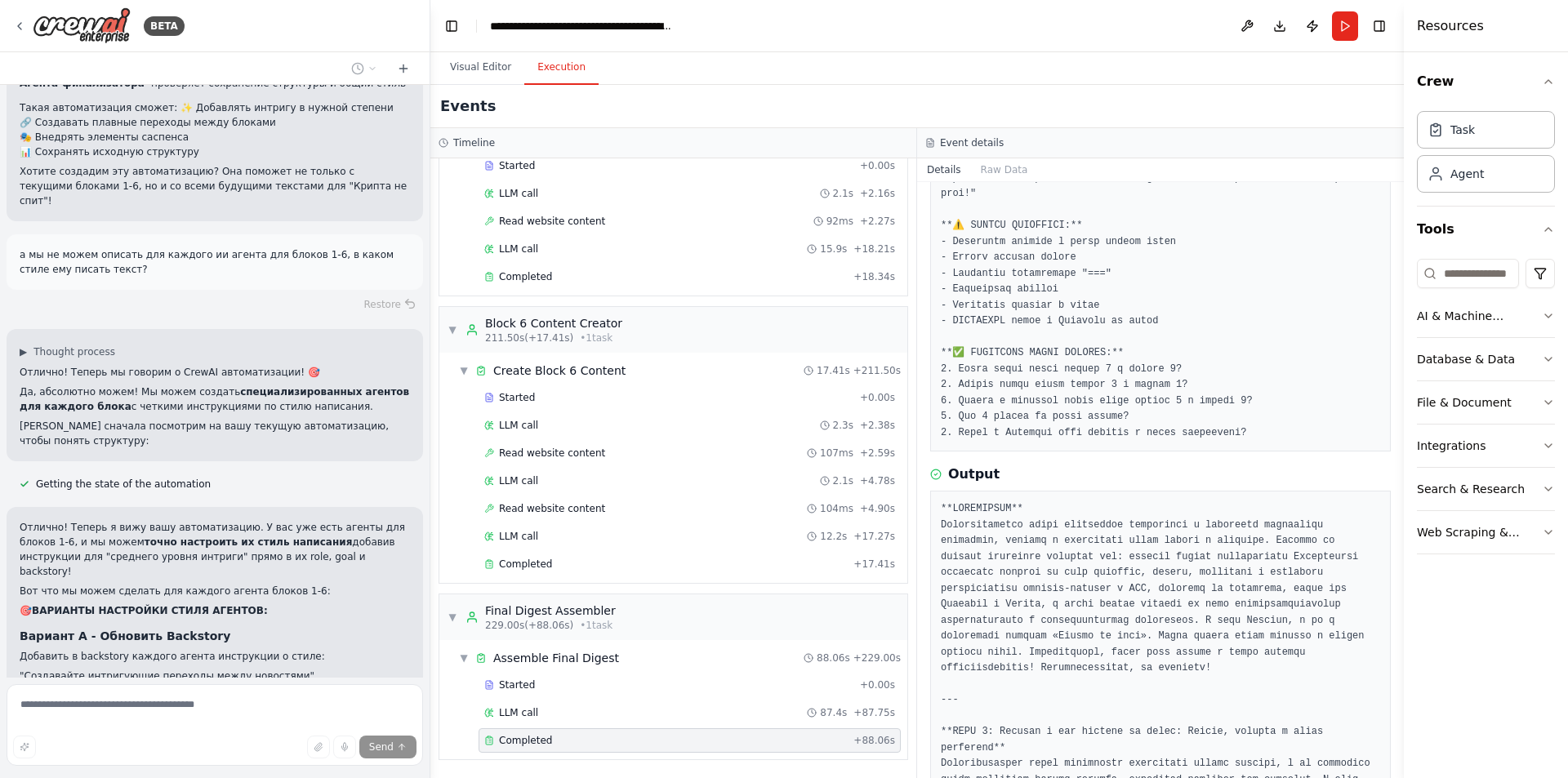
click at [499, 66] on button "Visual Editor" at bounding box center [480, 68] width 87 height 35
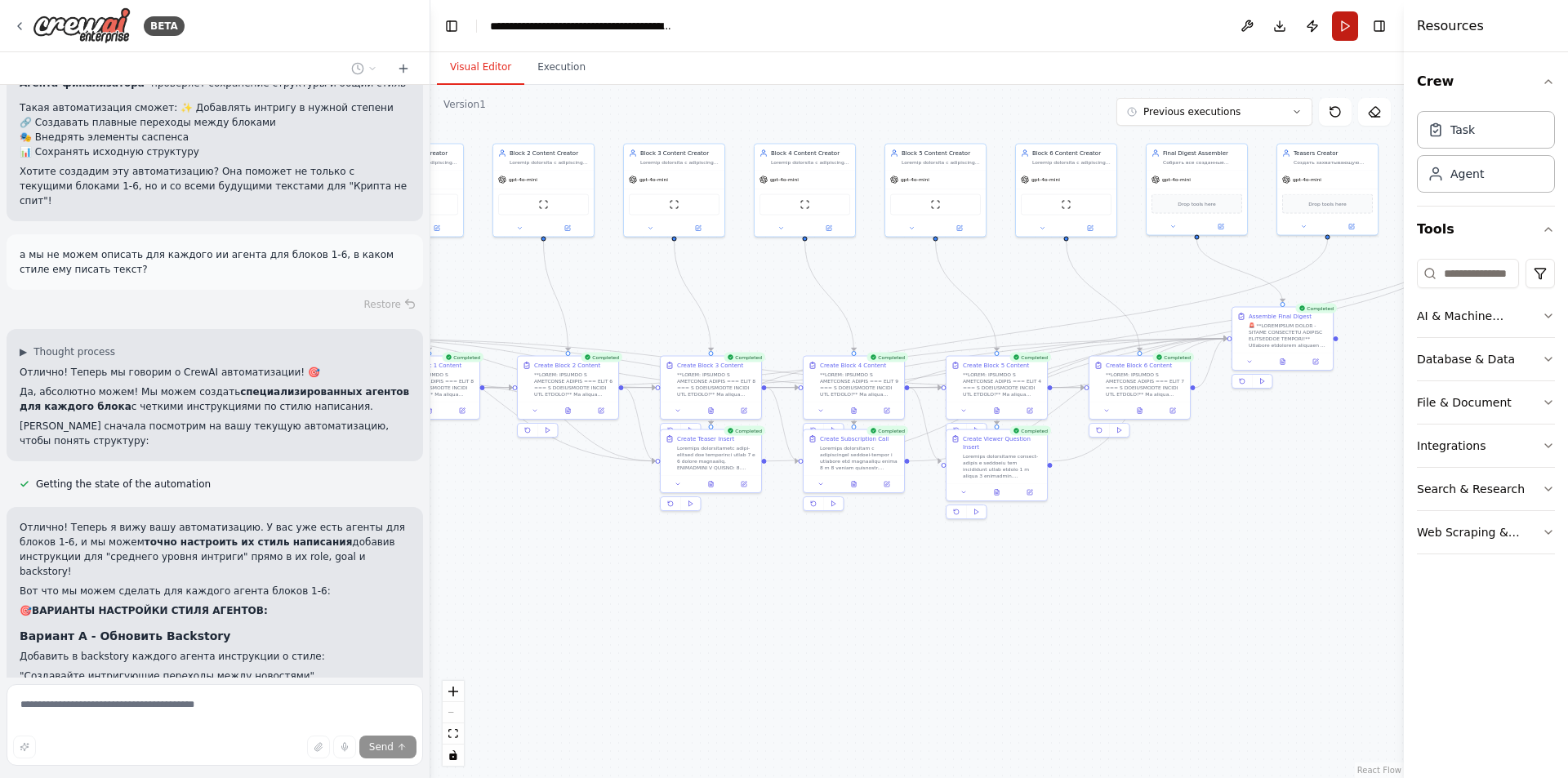
click at [1347, 21] on button "Run" at bounding box center [1345, 26] width 26 height 30
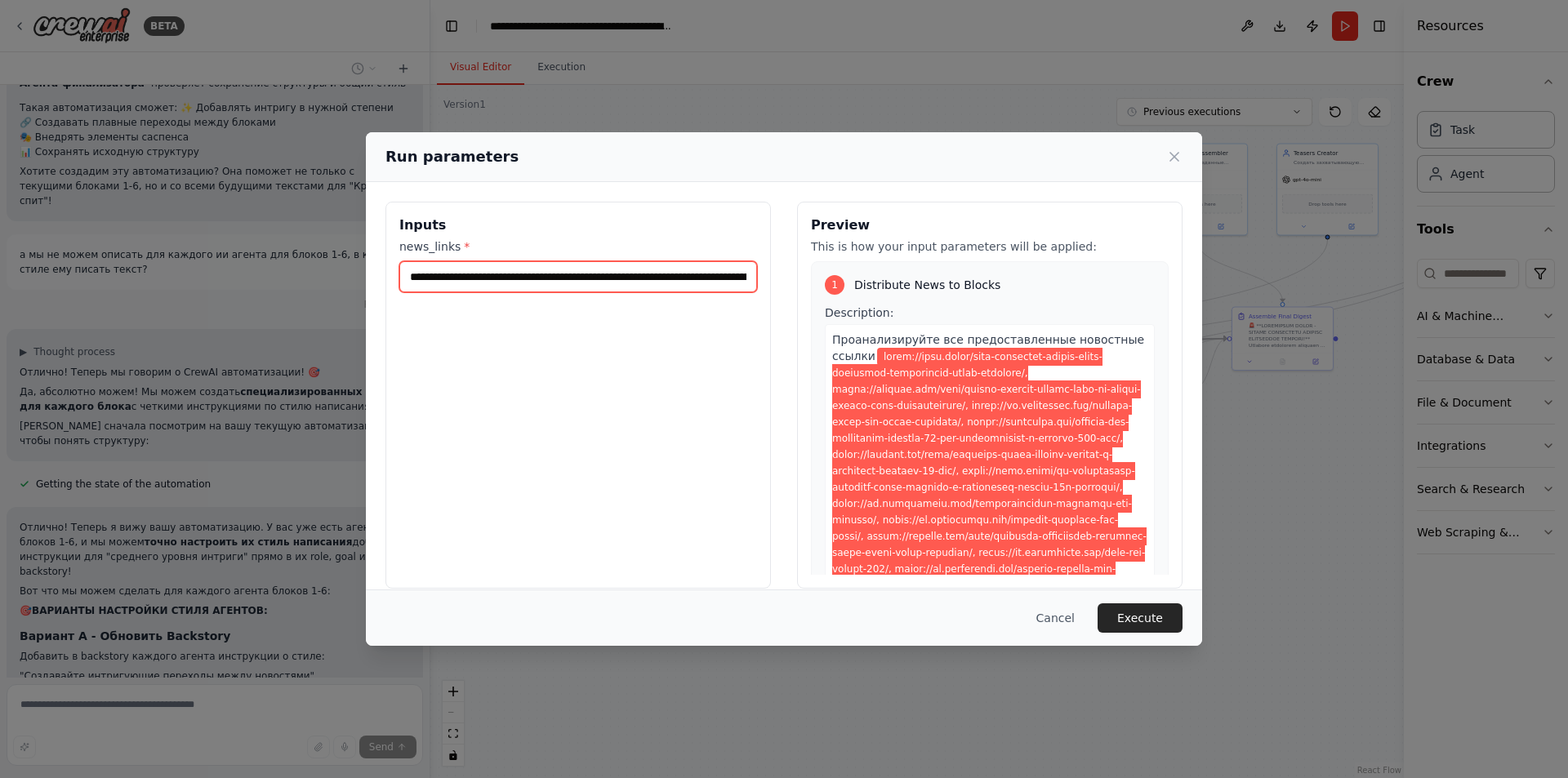
click at [644, 275] on input "news_links *" at bounding box center [578, 277] width 358 height 31
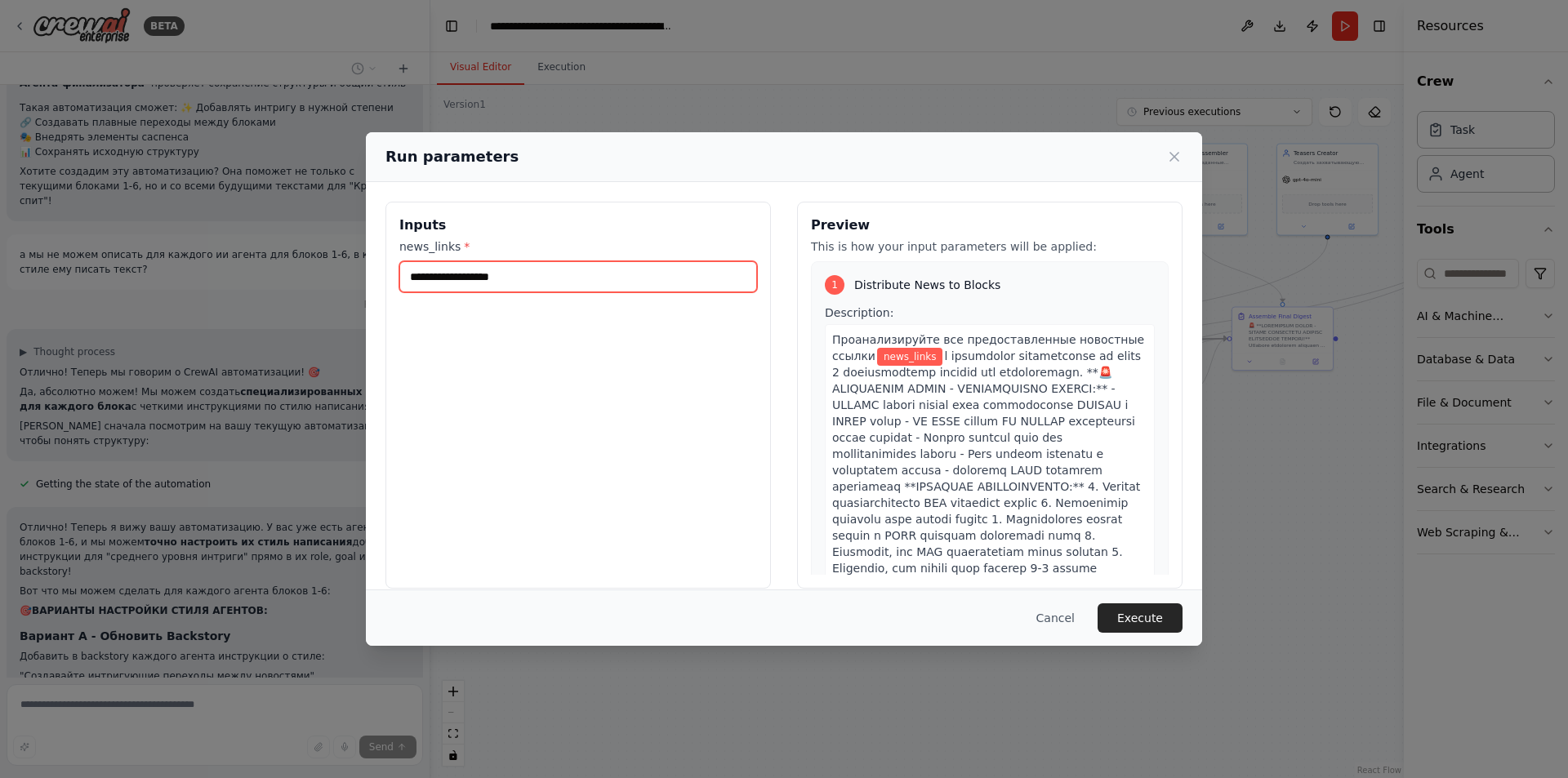
paste input "**********"
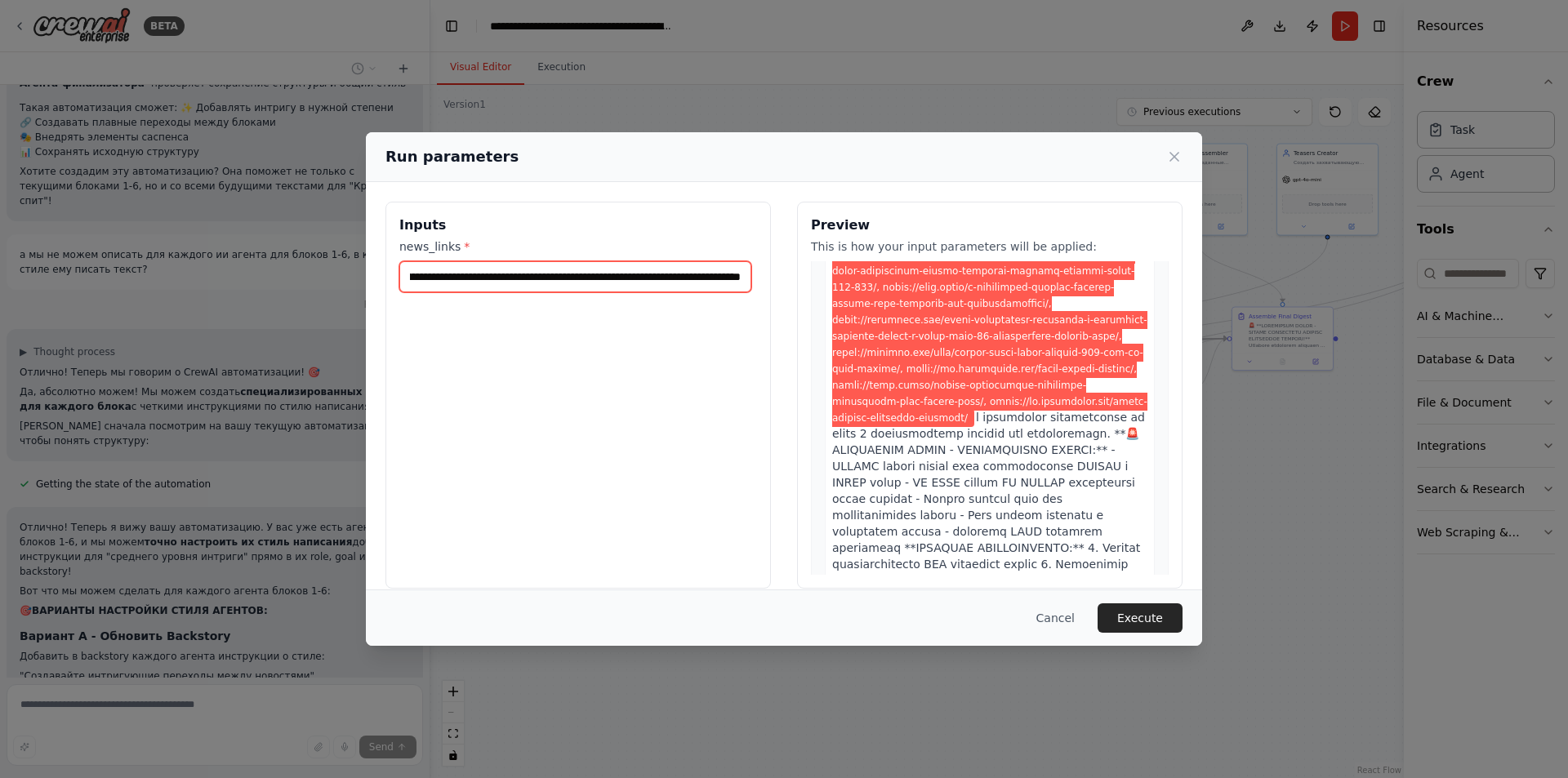
scroll to position [326, 0]
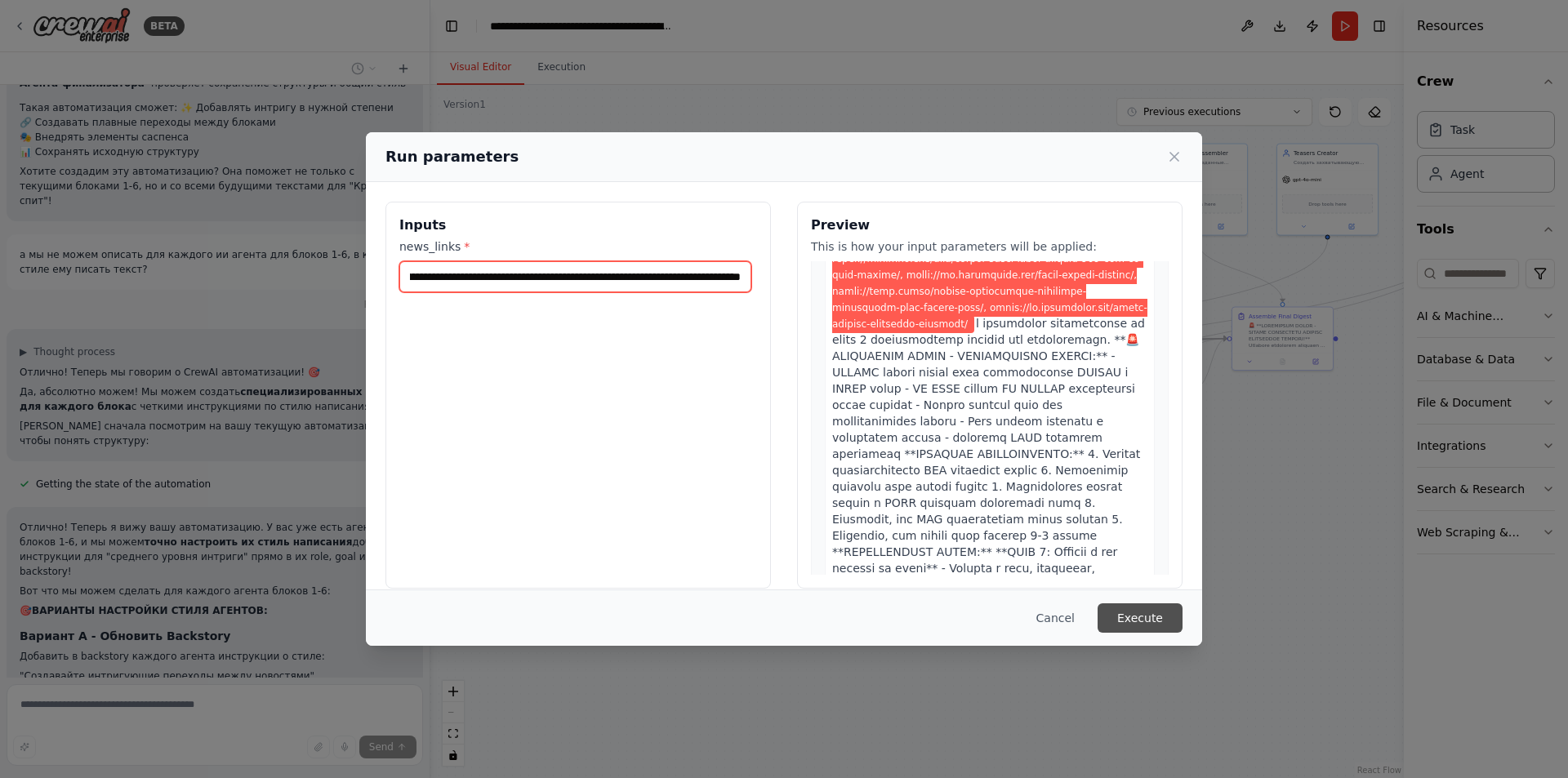
type input "**********"
click at [1149, 611] on button "Execute" at bounding box center [1140, 618] width 85 height 30
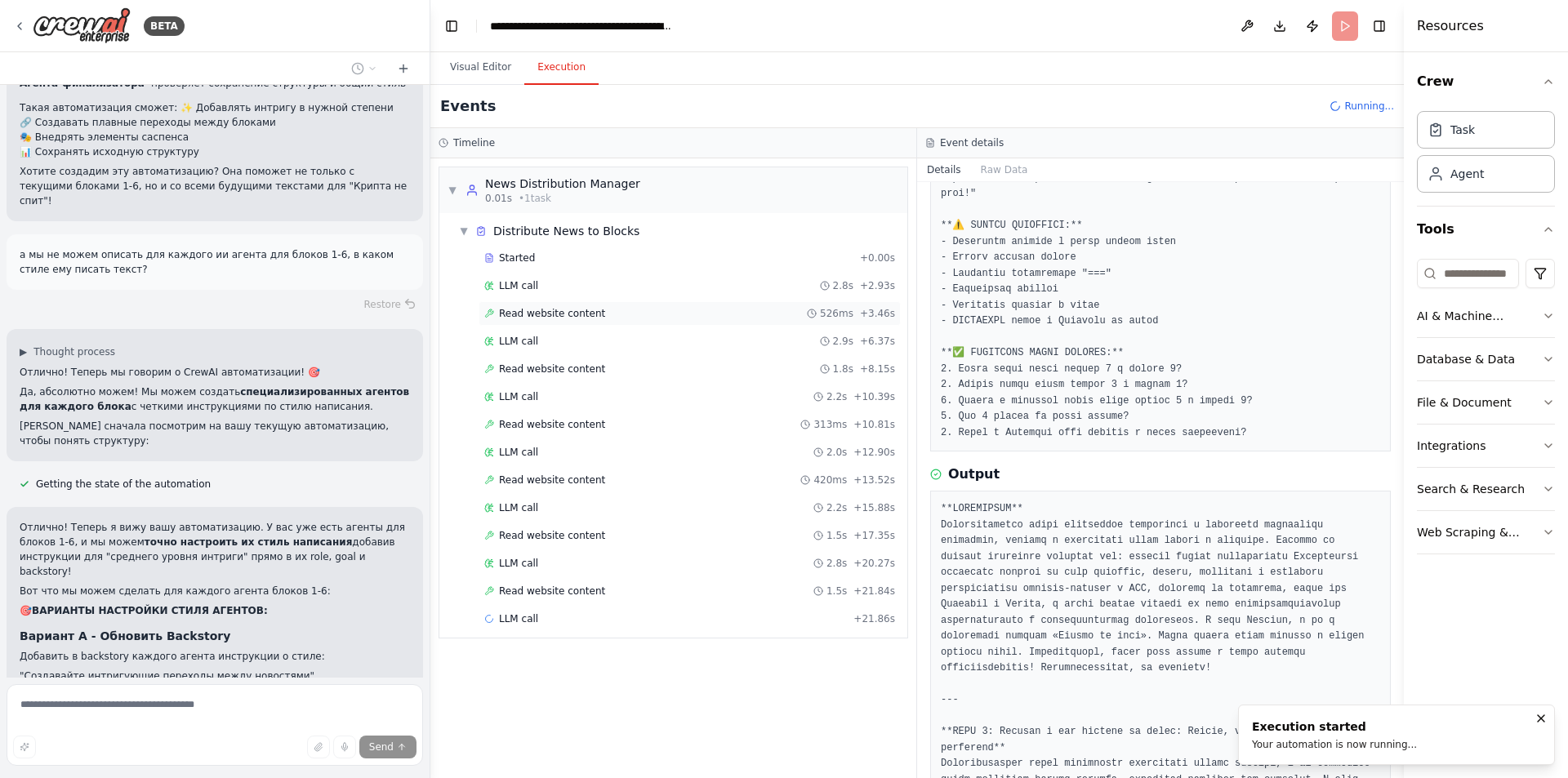
click at [546, 316] on span "Read website content" at bounding box center [551, 314] width 106 height 13
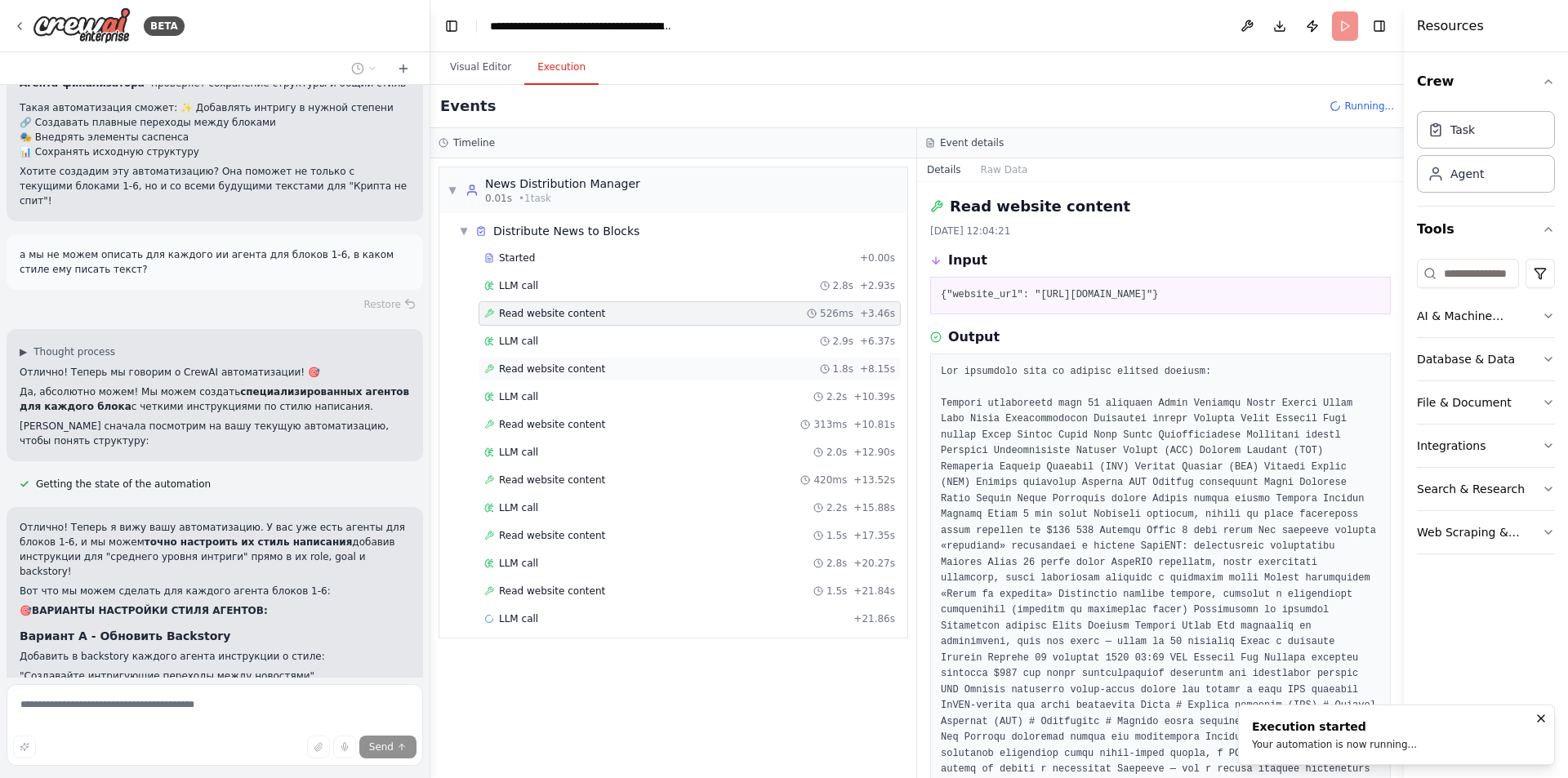
click at [565, 373] on span "Read website content" at bounding box center [551, 369] width 106 height 13
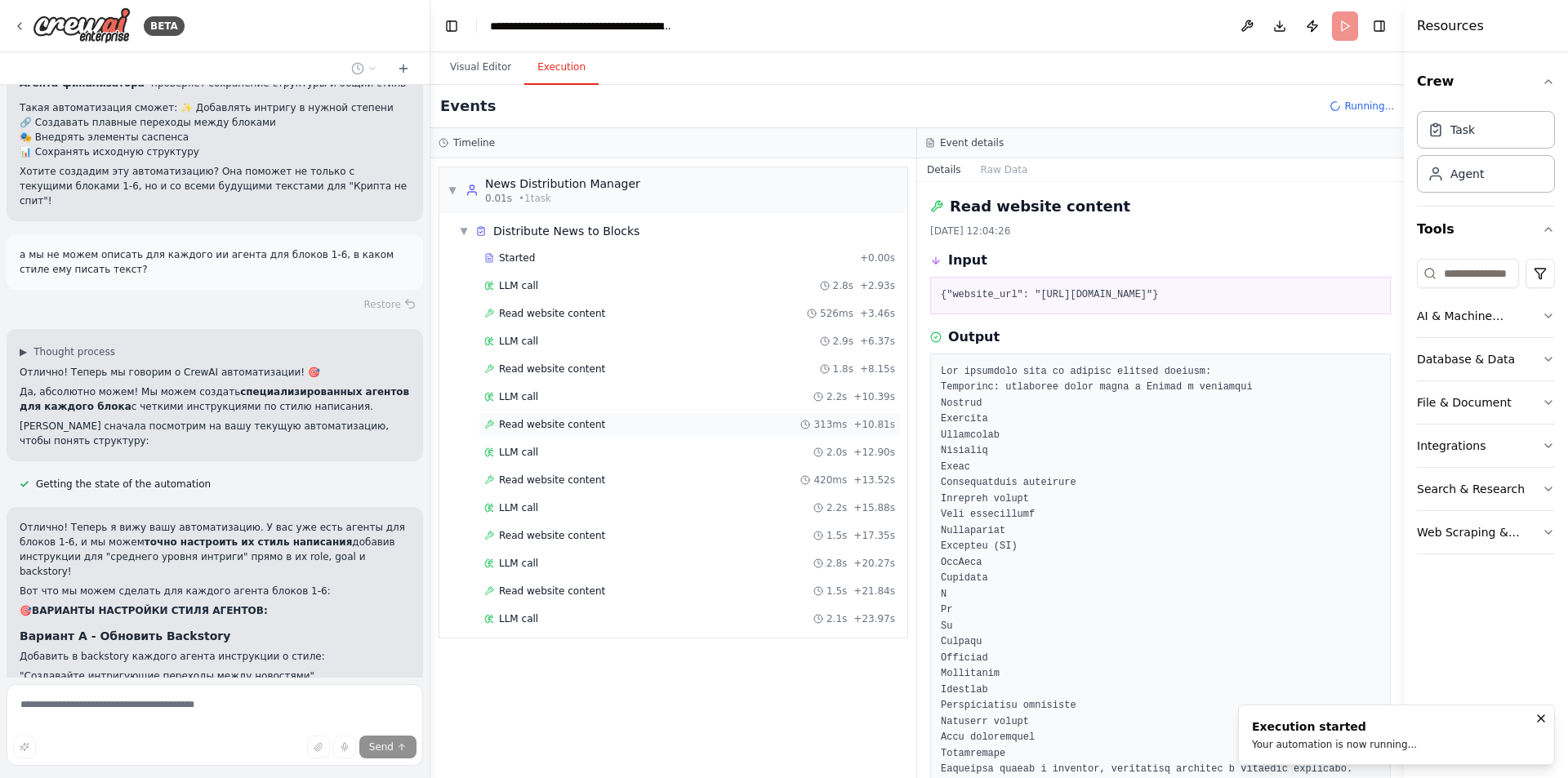
click at [582, 425] on span "Read website content" at bounding box center [551, 424] width 106 height 13
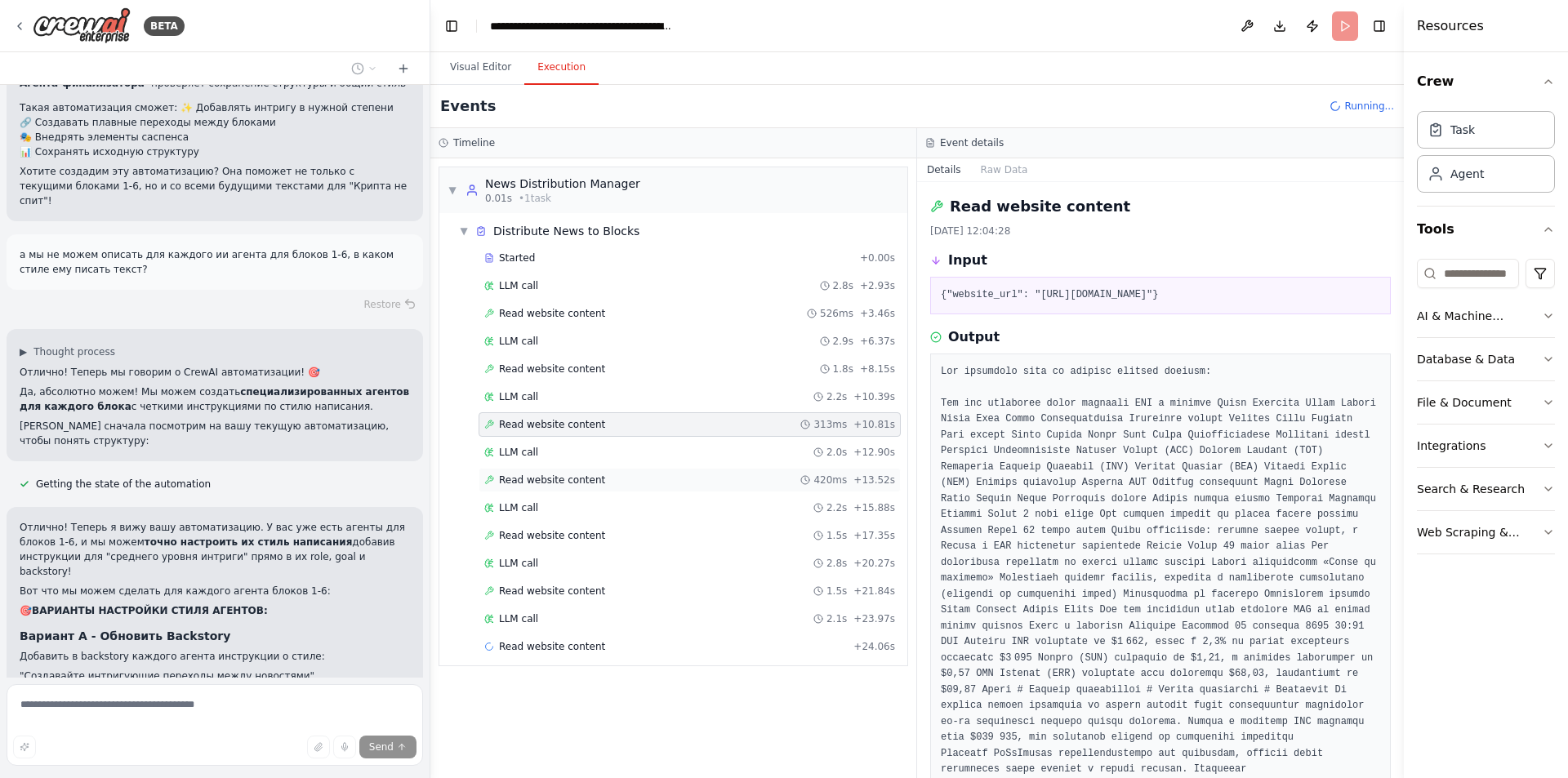
click at [553, 479] on span "Read website content" at bounding box center [551, 480] width 106 height 13
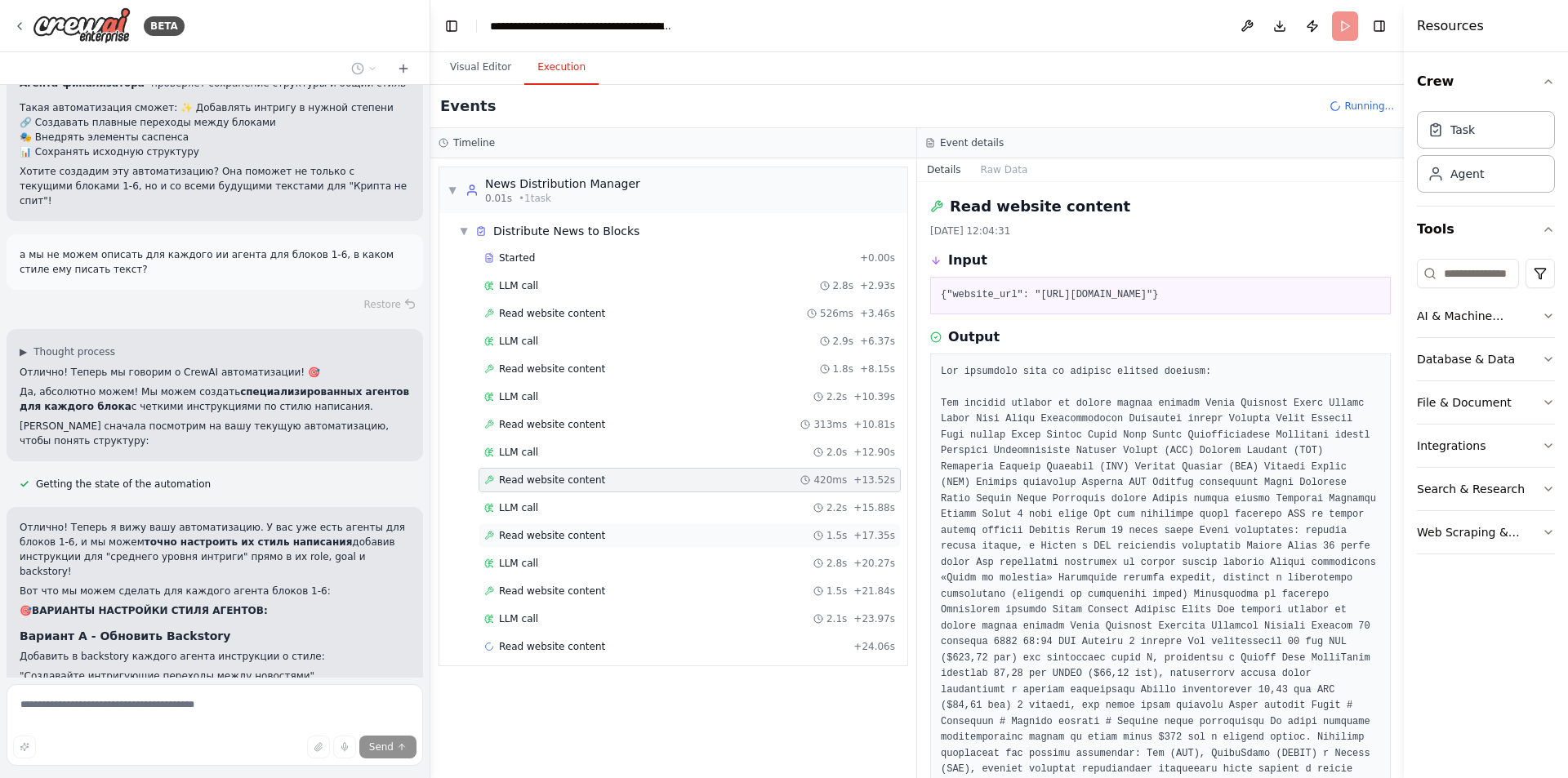
click at [588, 535] on span "Read website content" at bounding box center [551, 536] width 106 height 13
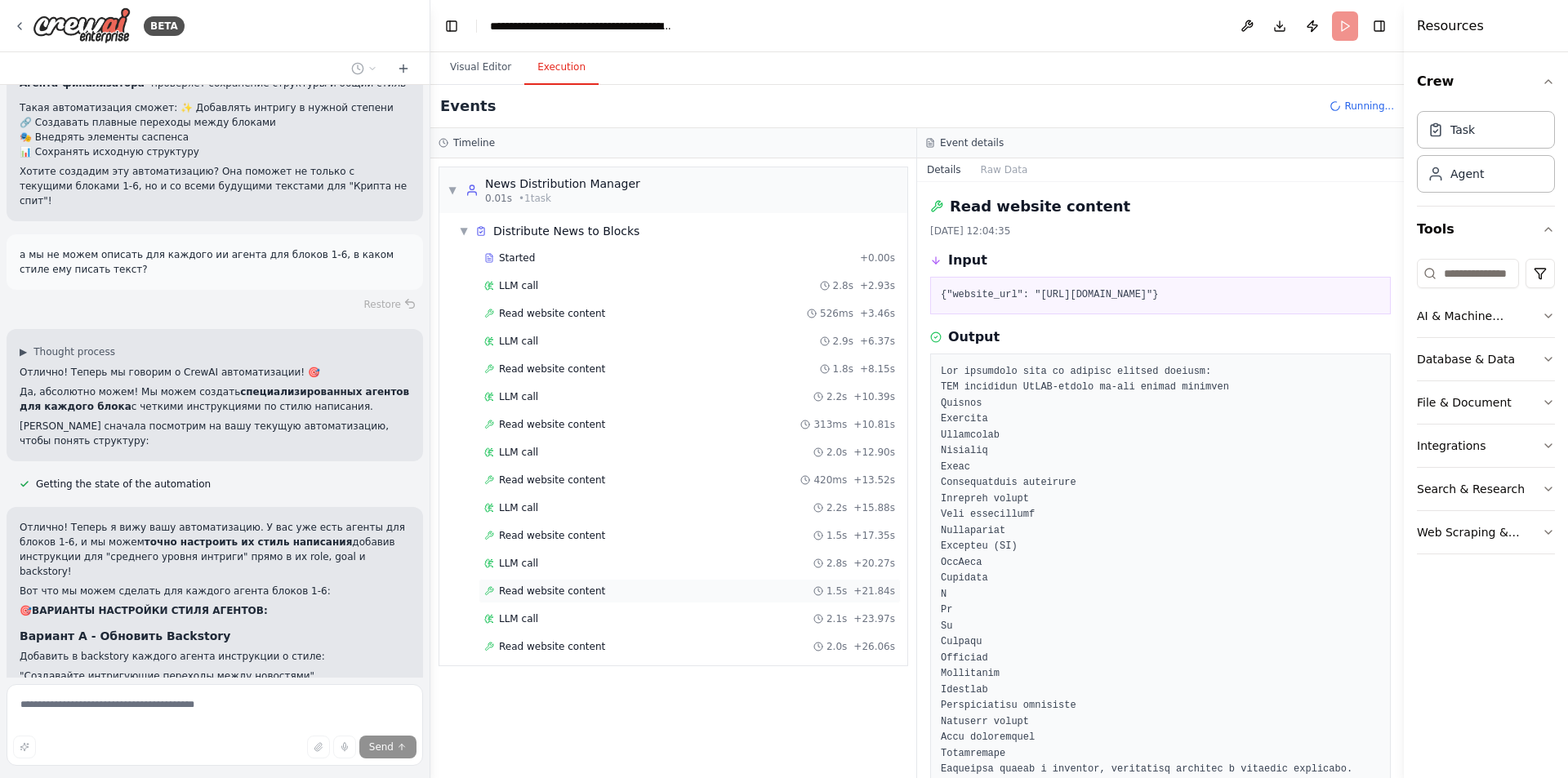
click at [571, 597] on span "Read website content" at bounding box center [551, 591] width 106 height 13
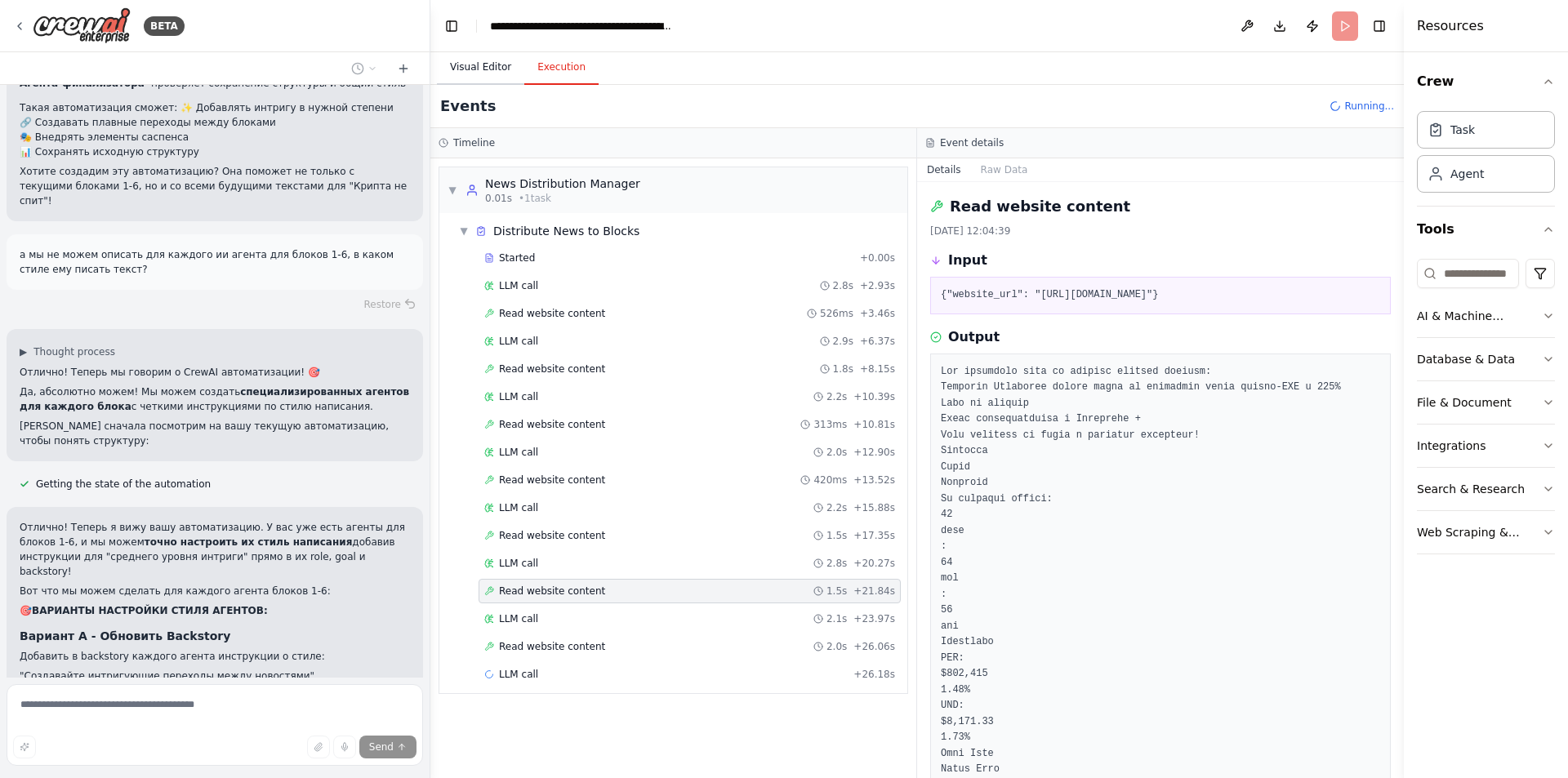
click at [485, 63] on button "Visual Editor" at bounding box center [480, 68] width 87 height 35
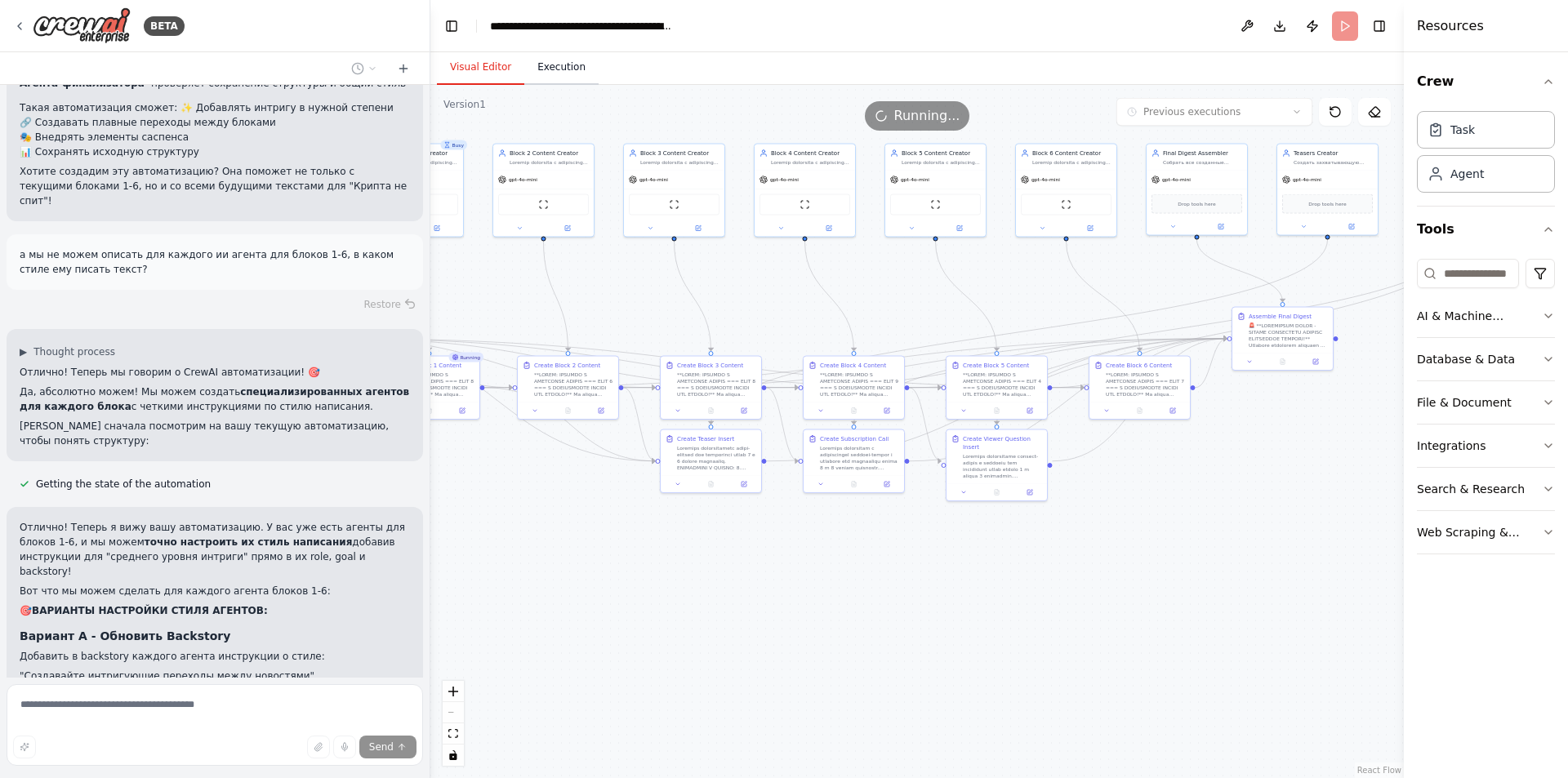
click at [552, 68] on button "Execution" at bounding box center [561, 68] width 74 height 35
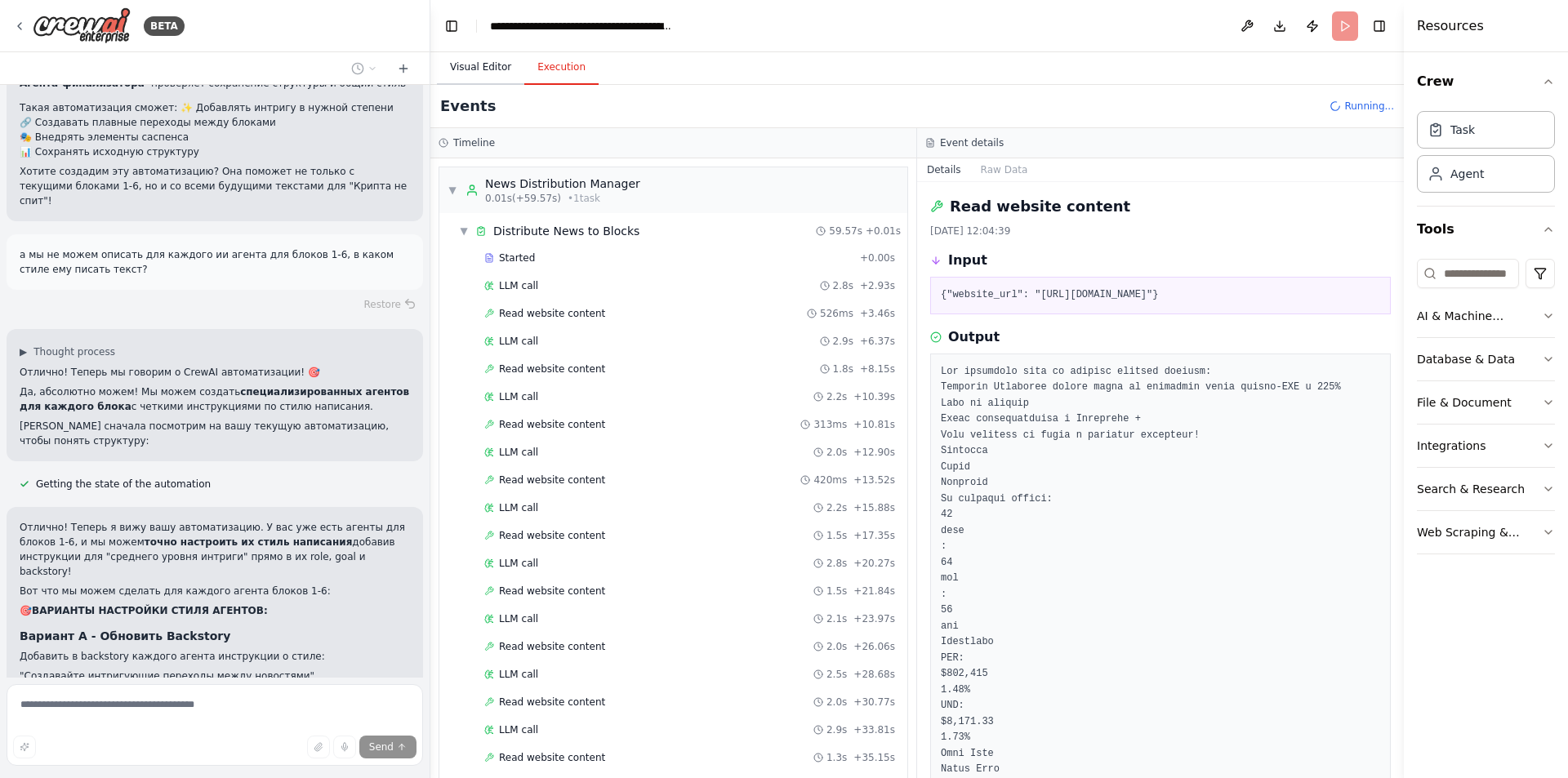
click at [494, 68] on button "Visual Editor" at bounding box center [480, 68] width 87 height 35
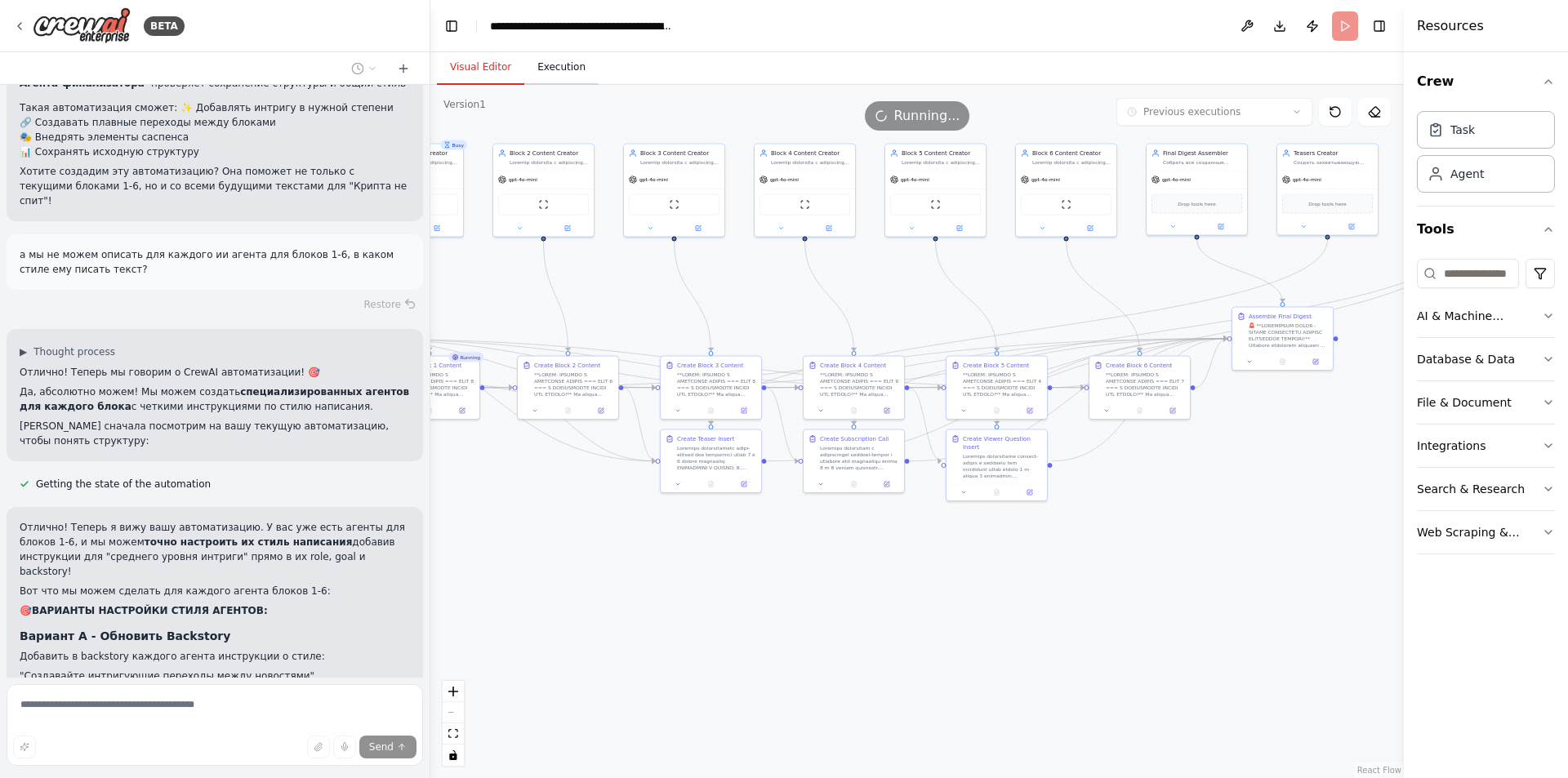
click at [545, 68] on button "Execution" at bounding box center [561, 68] width 74 height 35
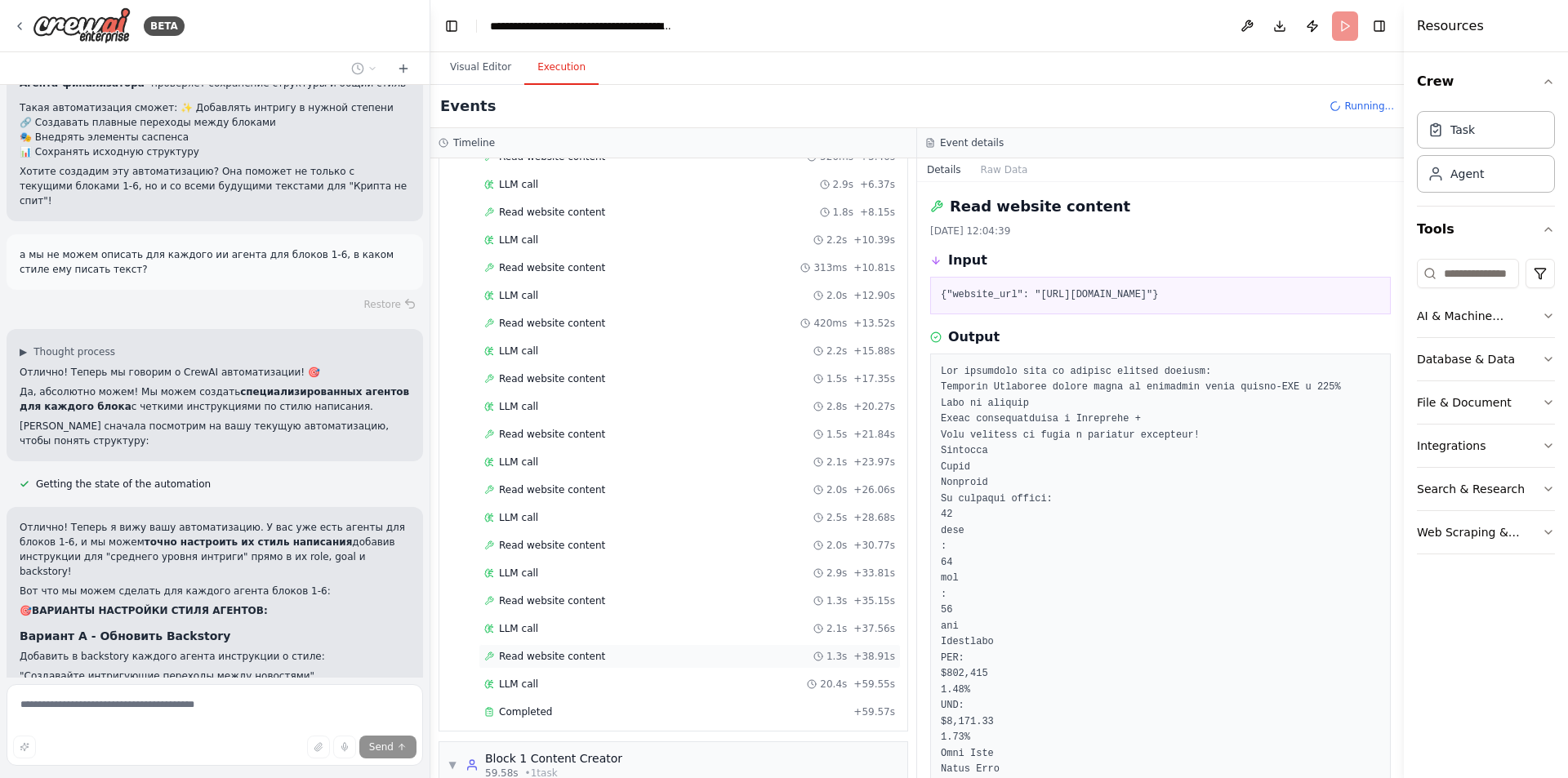
scroll to position [163, 0]
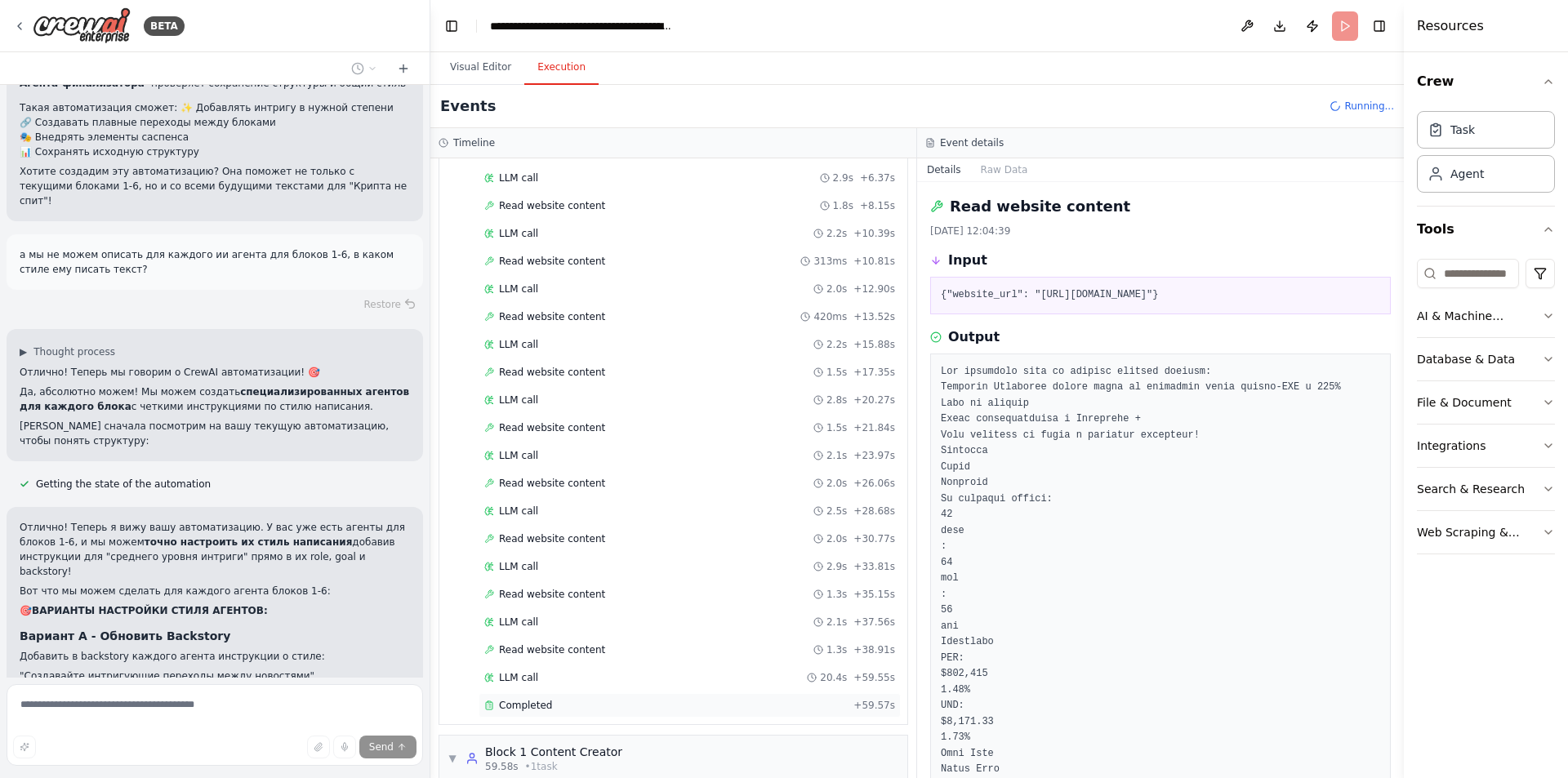
click at [558, 705] on div "Completed" at bounding box center [666, 705] width 363 height 13
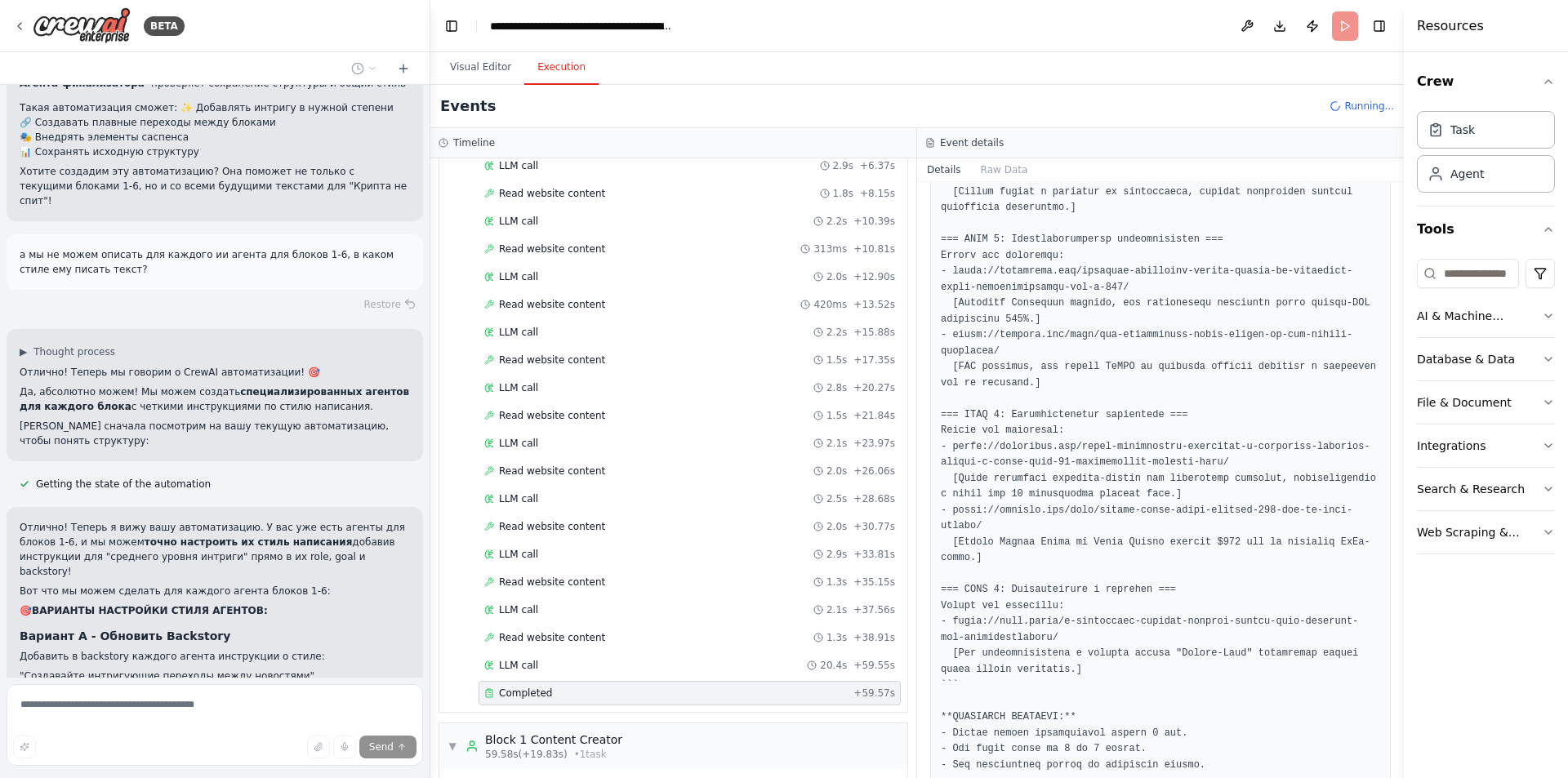
scroll to position [104, 0]
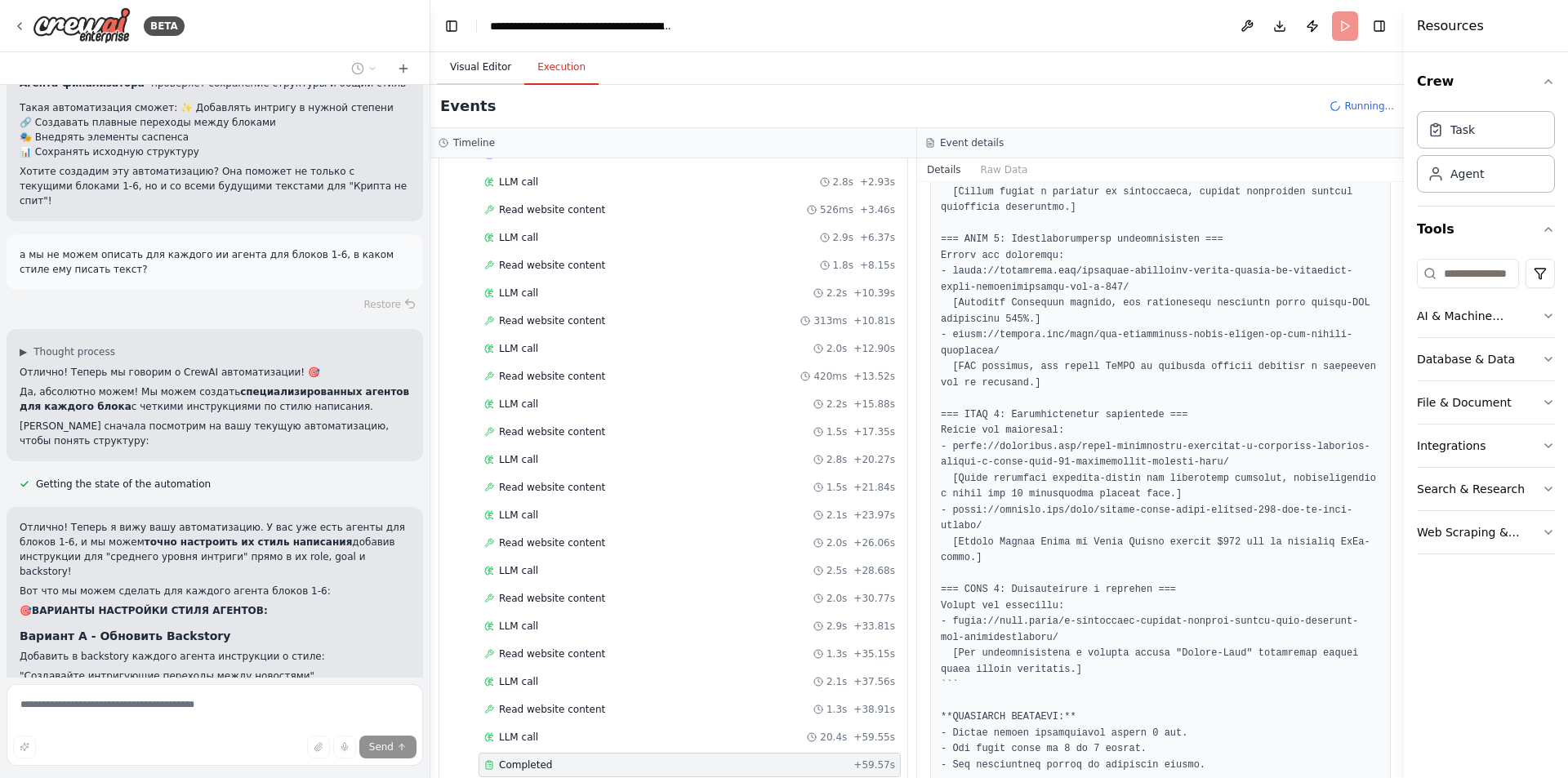
click at [484, 71] on button "Visual Editor" at bounding box center [480, 68] width 87 height 35
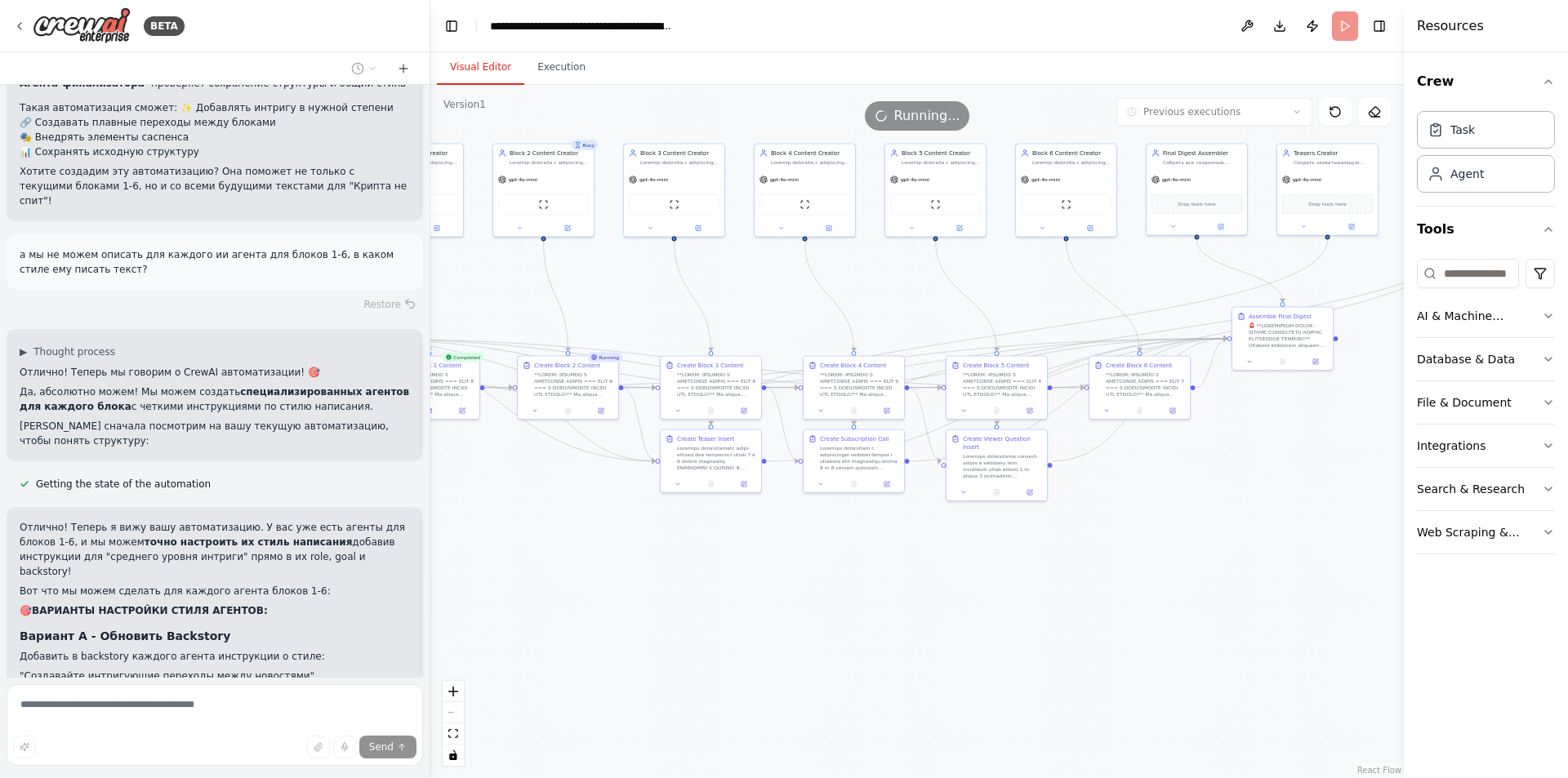
drag, startPoint x: 830, startPoint y: 612, endPoint x: 888, endPoint y: 630, distance: 60.7
click at [886, 630] on div ".deletable-edge-delete-btn { width: 20px; height: 20px; border: 0px solid #ffff…" at bounding box center [916, 431] width 973 height 693
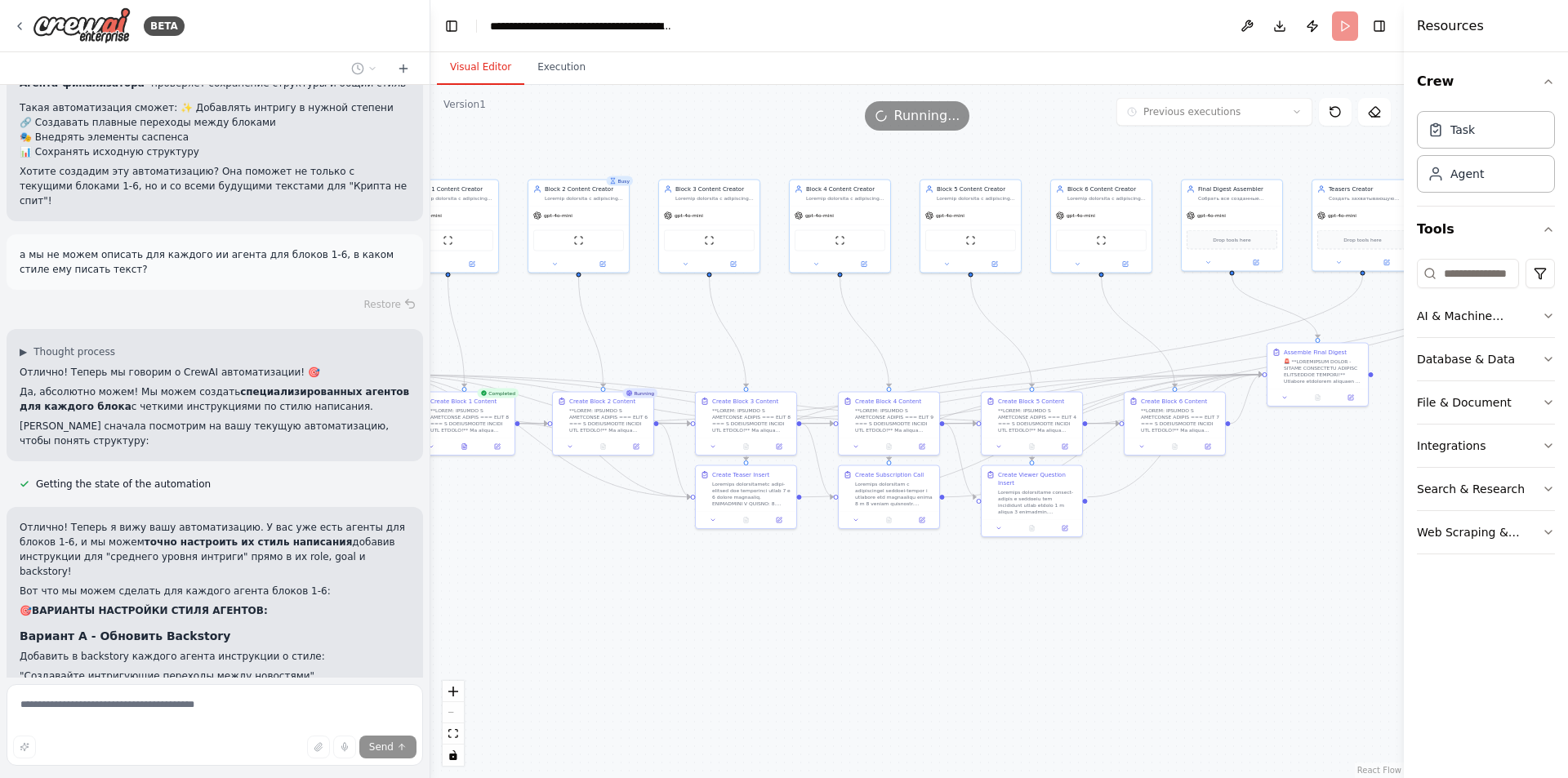
drag, startPoint x: 789, startPoint y: 612, endPoint x: 706, endPoint y: 616, distance: 83.1
click at [706, 616] on div ".deletable-edge-delete-btn { width: 20px; height: 20px; border: 0px solid #ffff…" at bounding box center [916, 431] width 973 height 693
click at [538, 72] on button "Execution" at bounding box center [561, 68] width 74 height 35
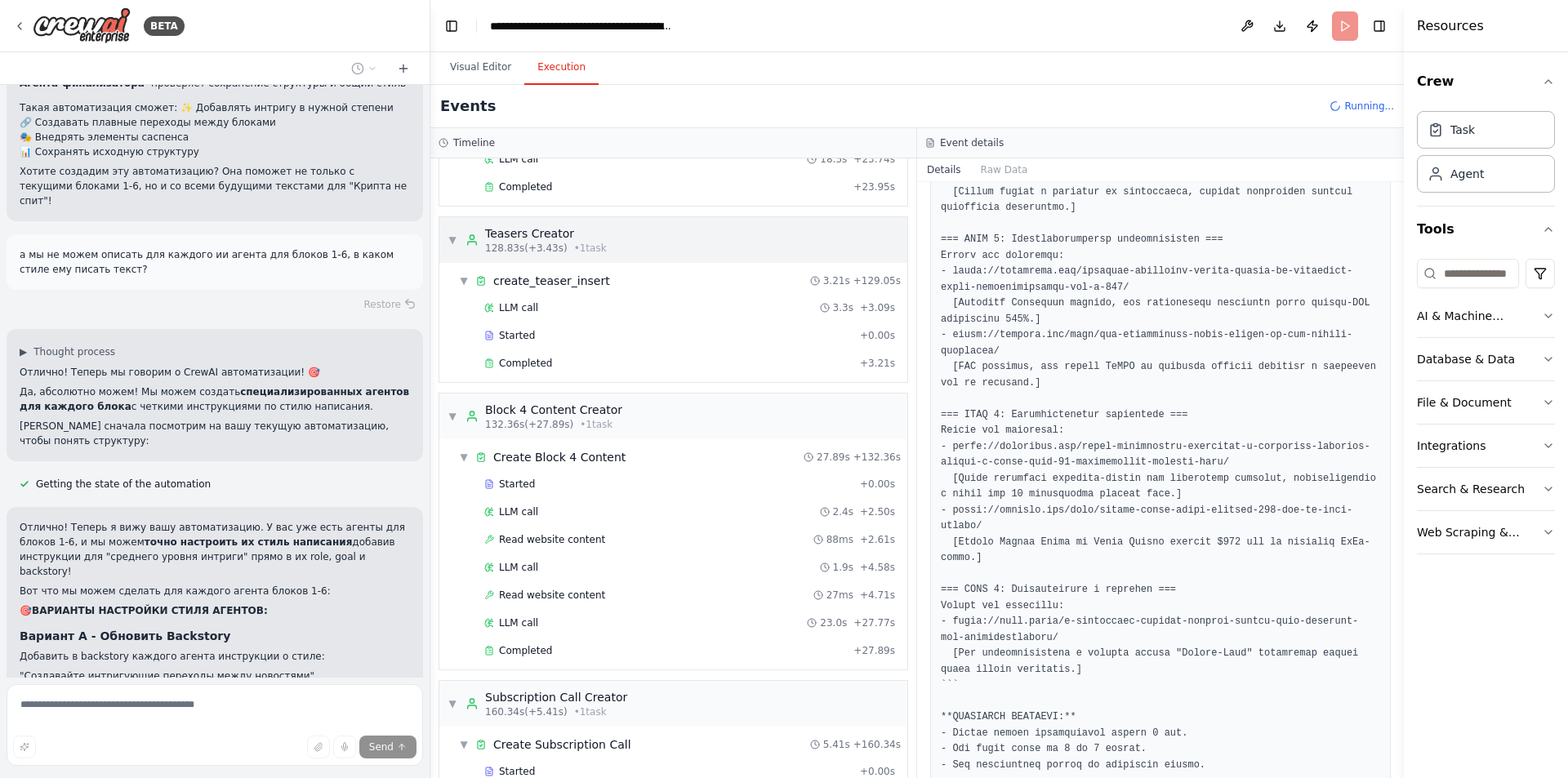
scroll to position [1492, 0]
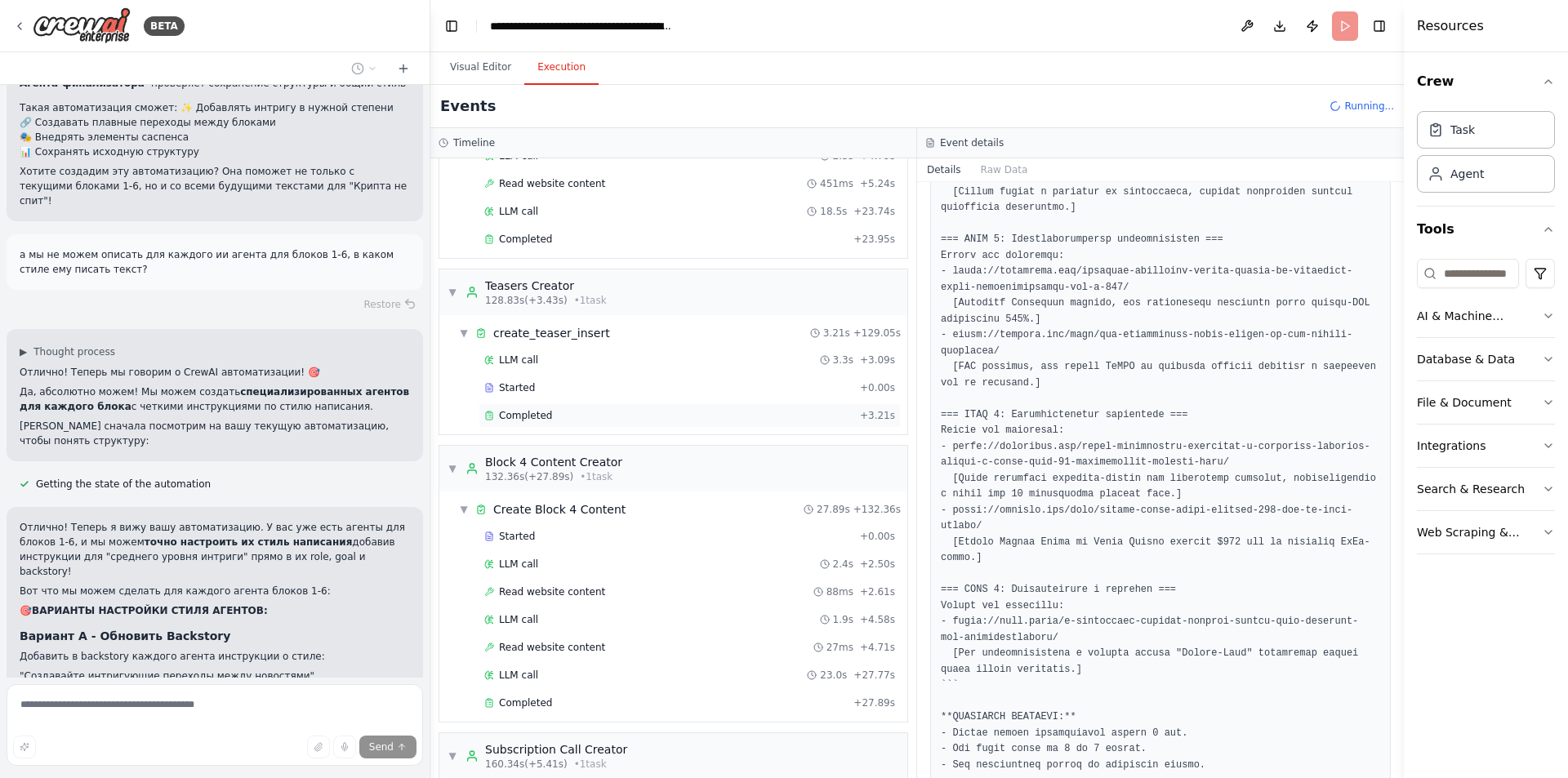
click at [538, 415] on span "Completed" at bounding box center [525, 415] width 53 height 13
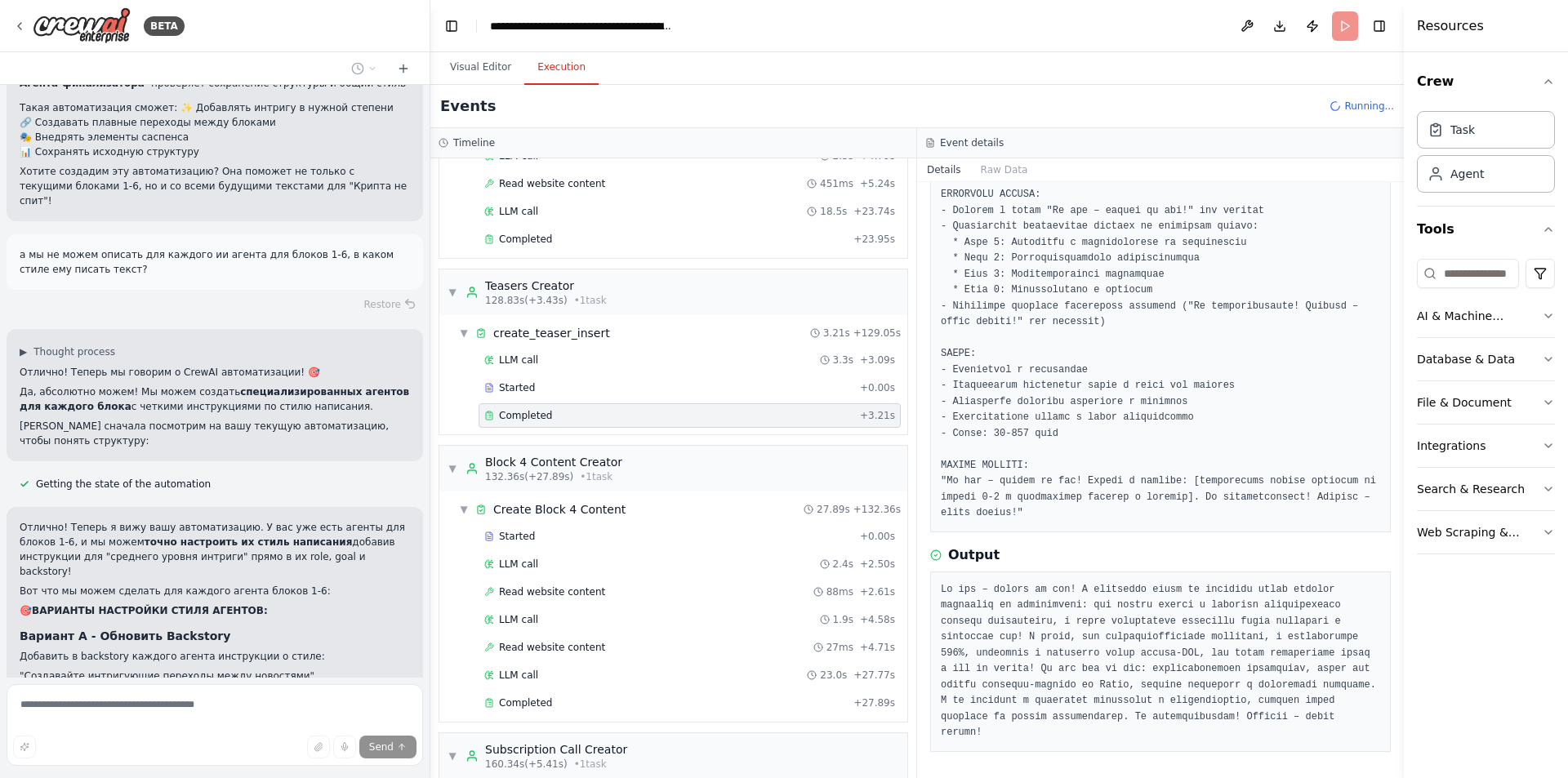
scroll to position [224, 0]
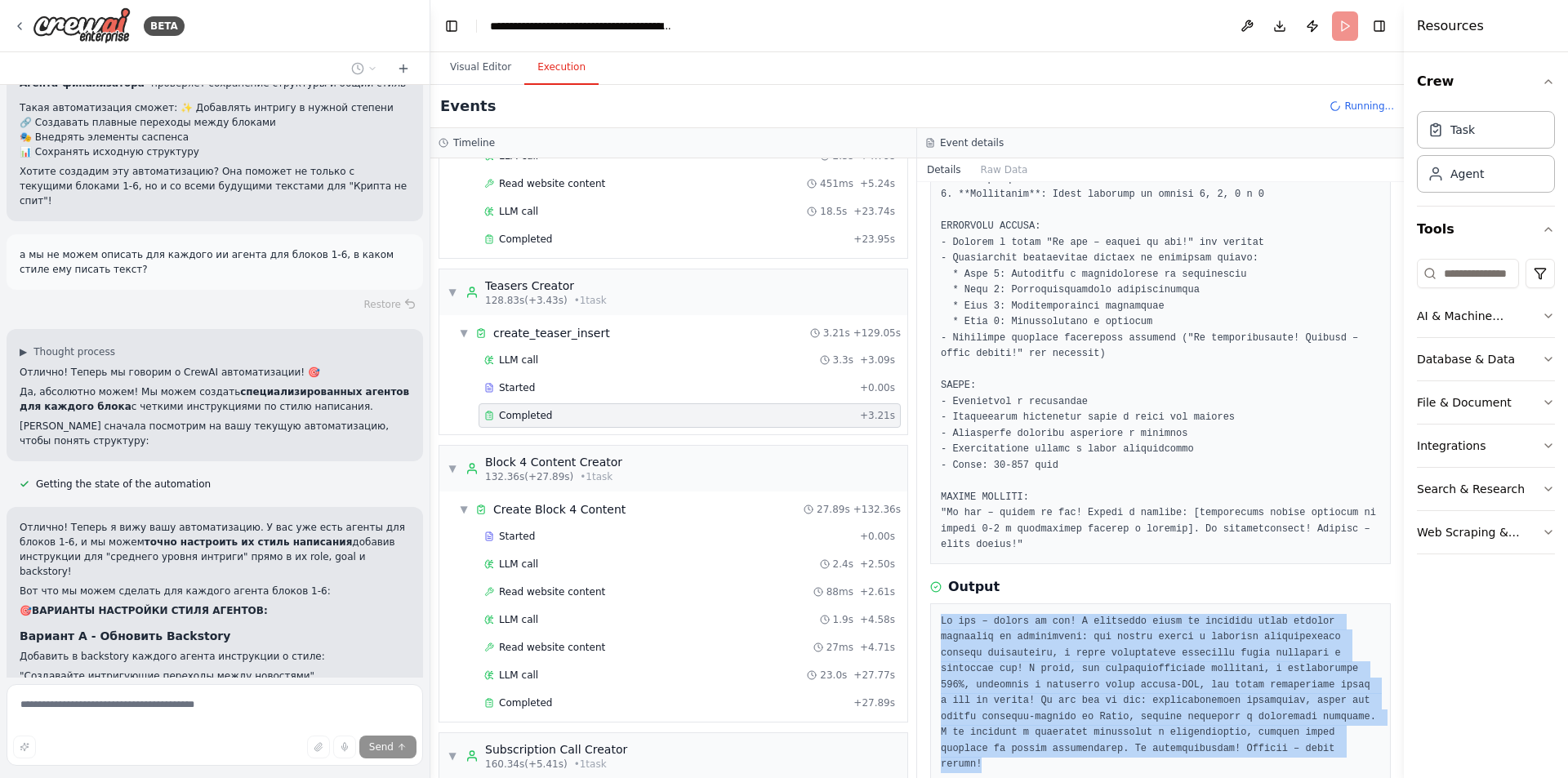
drag, startPoint x: 1220, startPoint y: 723, endPoint x: 933, endPoint y: 603, distance: 311.1
click at [933, 603] on div at bounding box center [1160, 693] width 461 height 180
click at [1058, 638] on pre at bounding box center [1160, 693] width 439 height 159
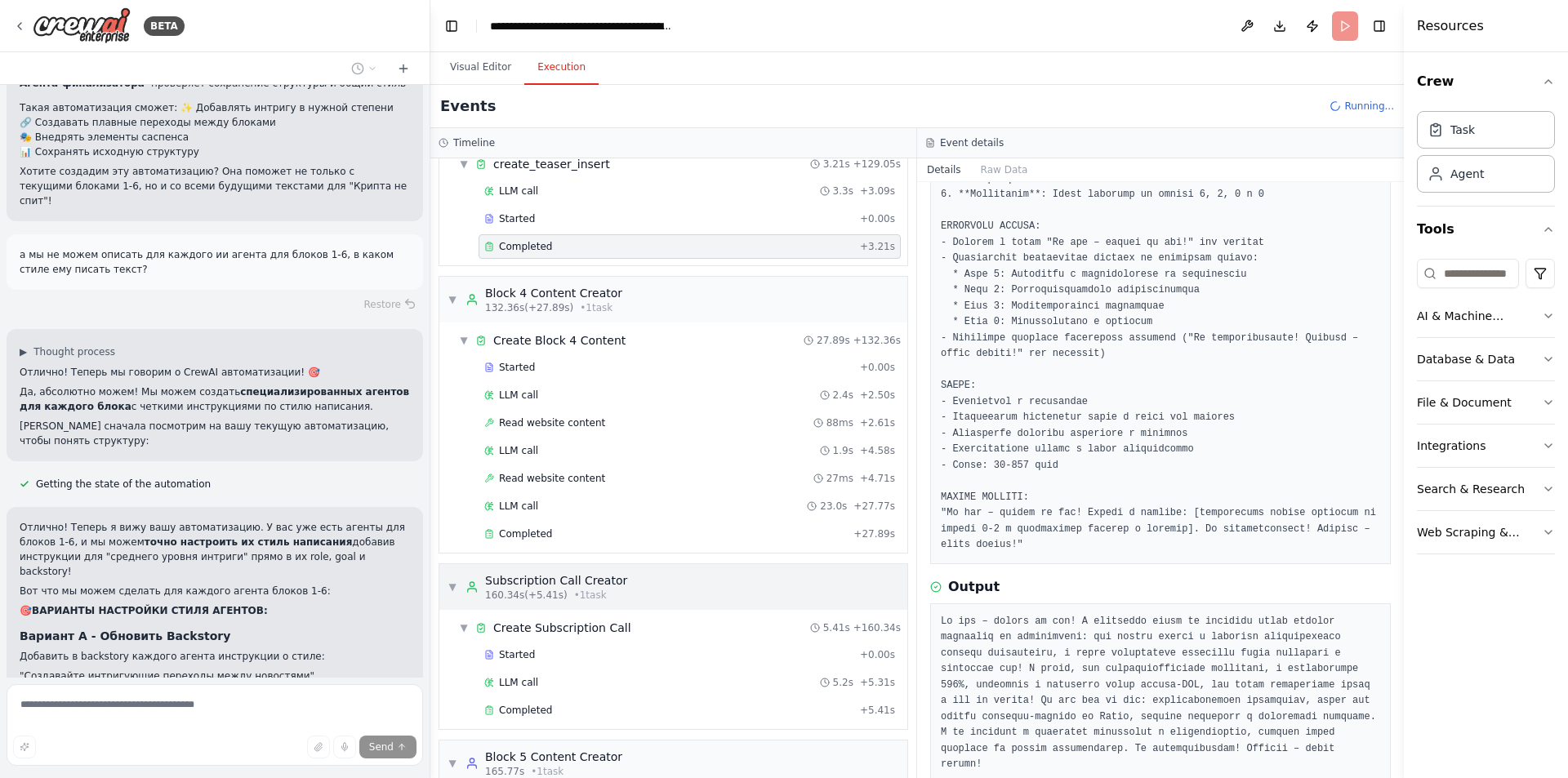
scroll to position [1737, 0]
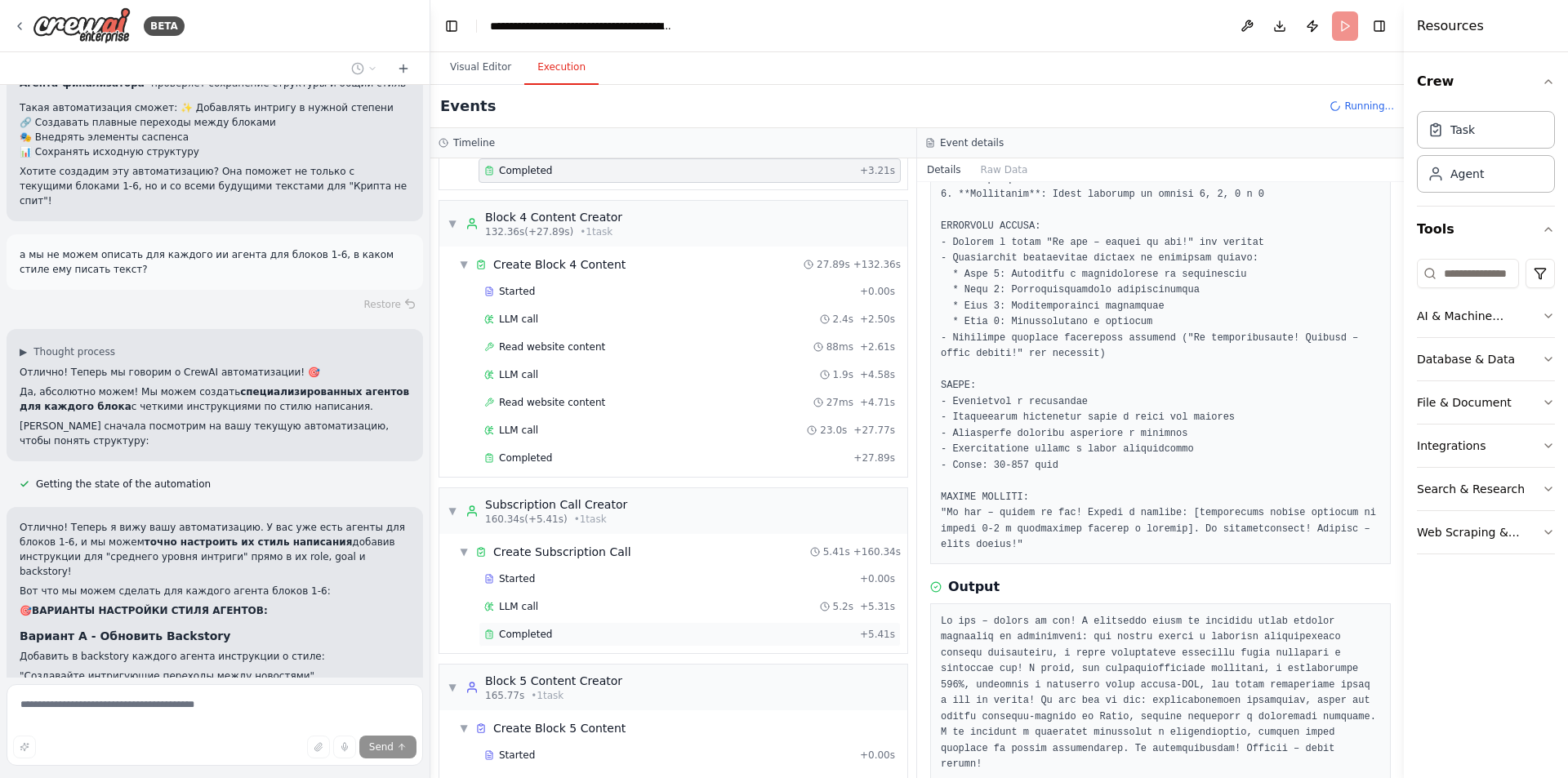
click at [545, 632] on span "Completed" at bounding box center [525, 635] width 53 height 13
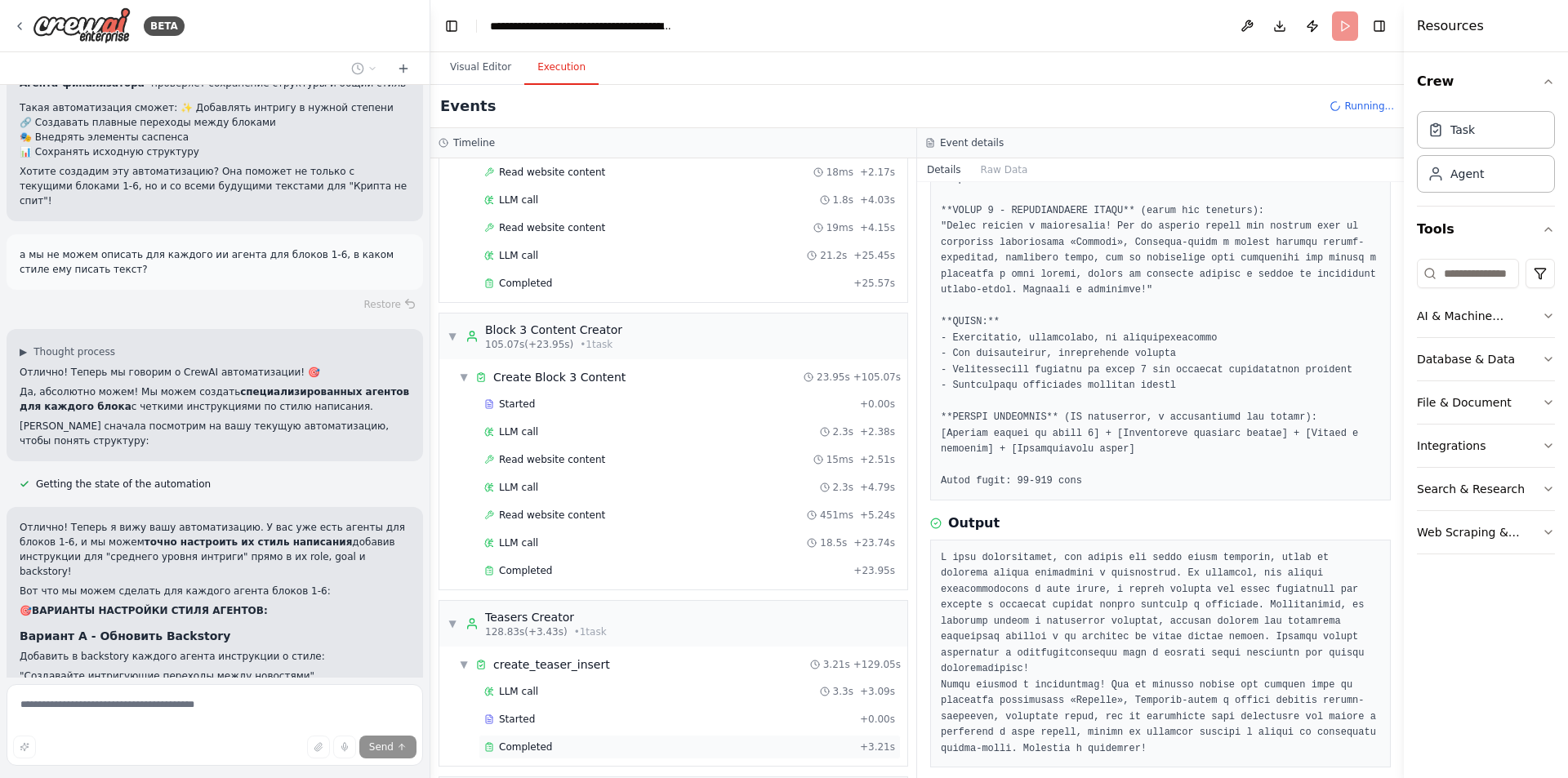
scroll to position [1155, 0]
click at [524, 572] on span "Completed" at bounding box center [525, 576] width 53 height 13
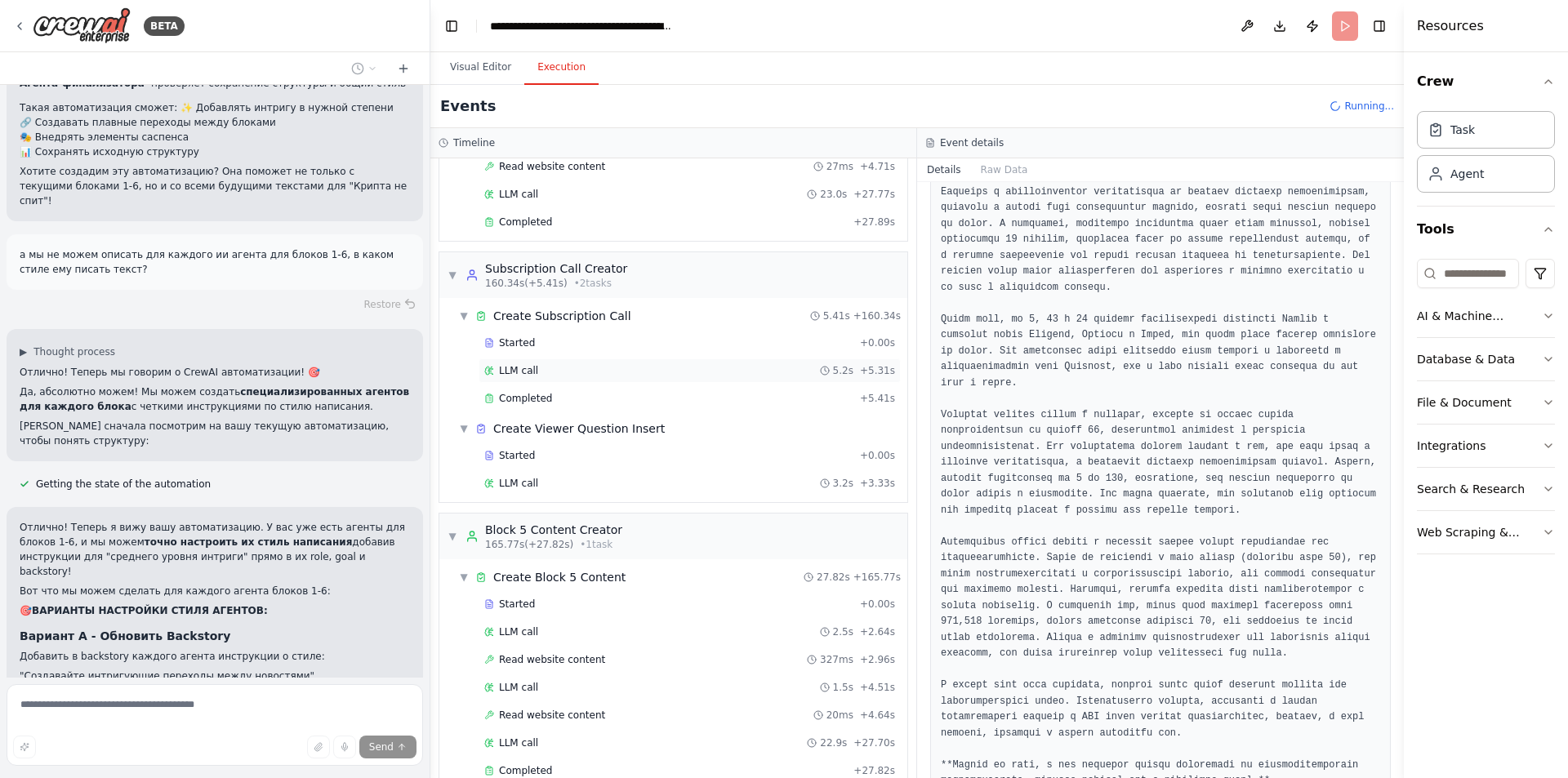
scroll to position [2004, 0]
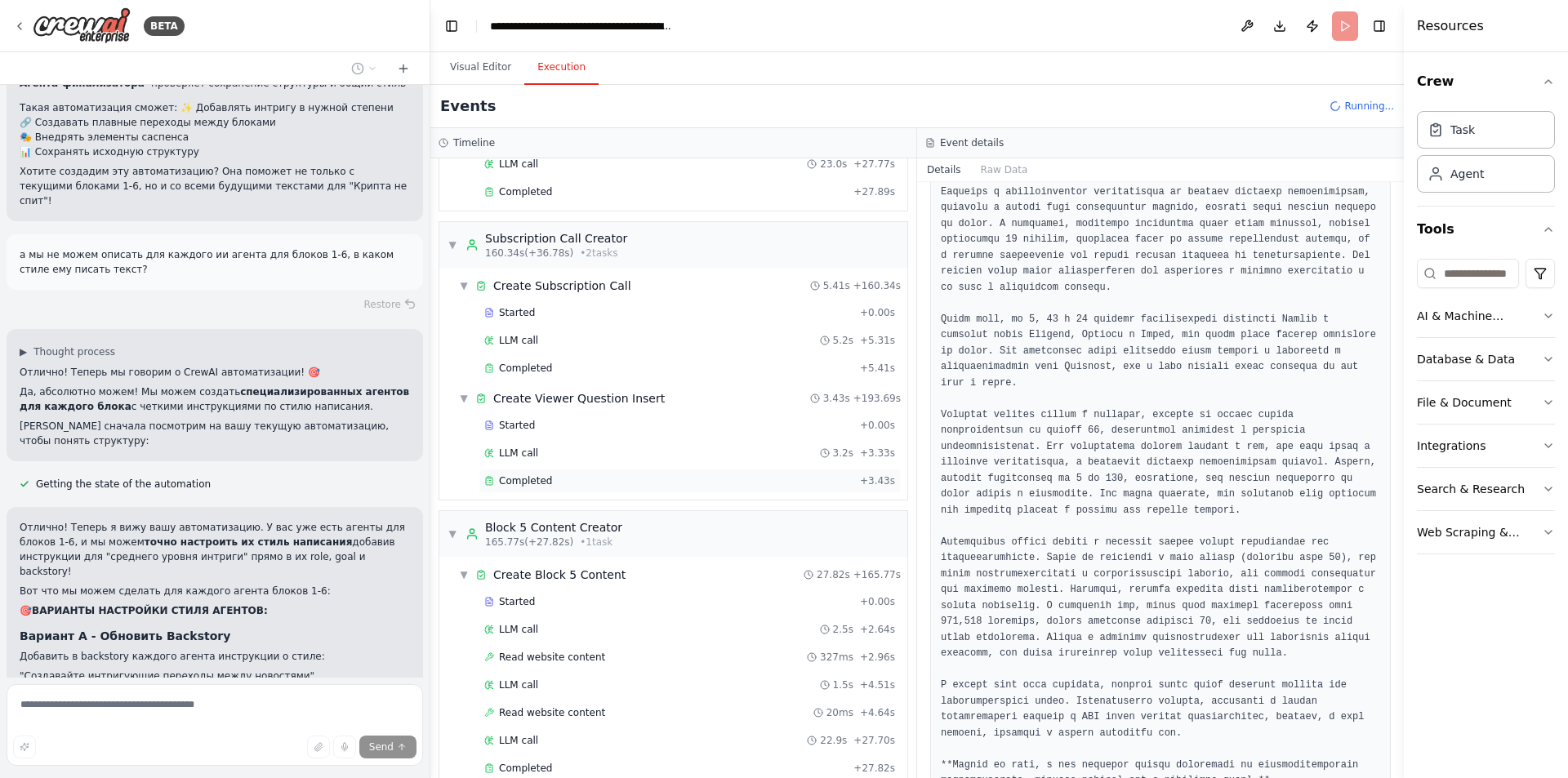
click at [569, 493] on div "Completed + 3.43s" at bounding box center [690, 481] width 422 height 25
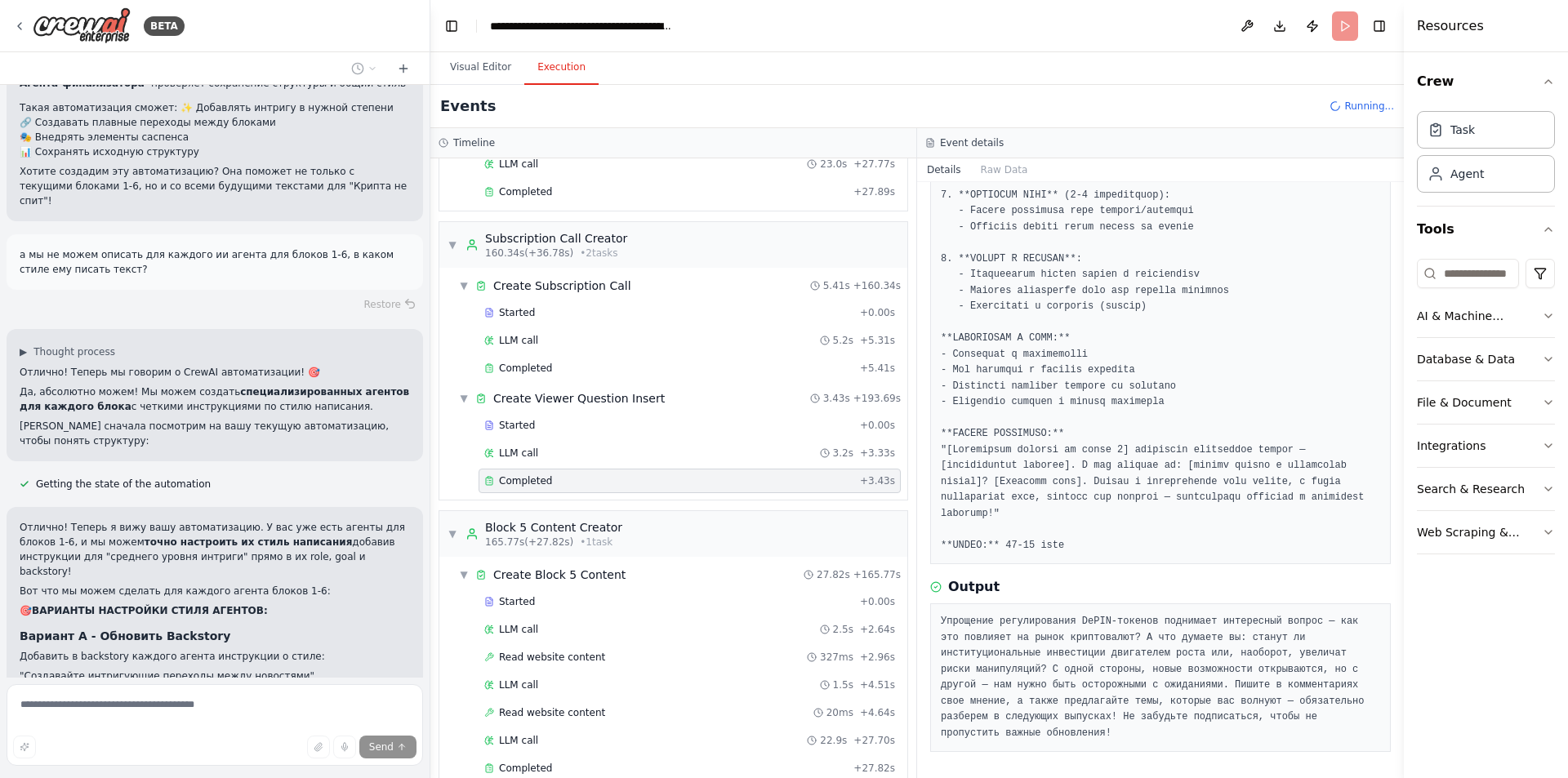
scroll to position [335, 0]
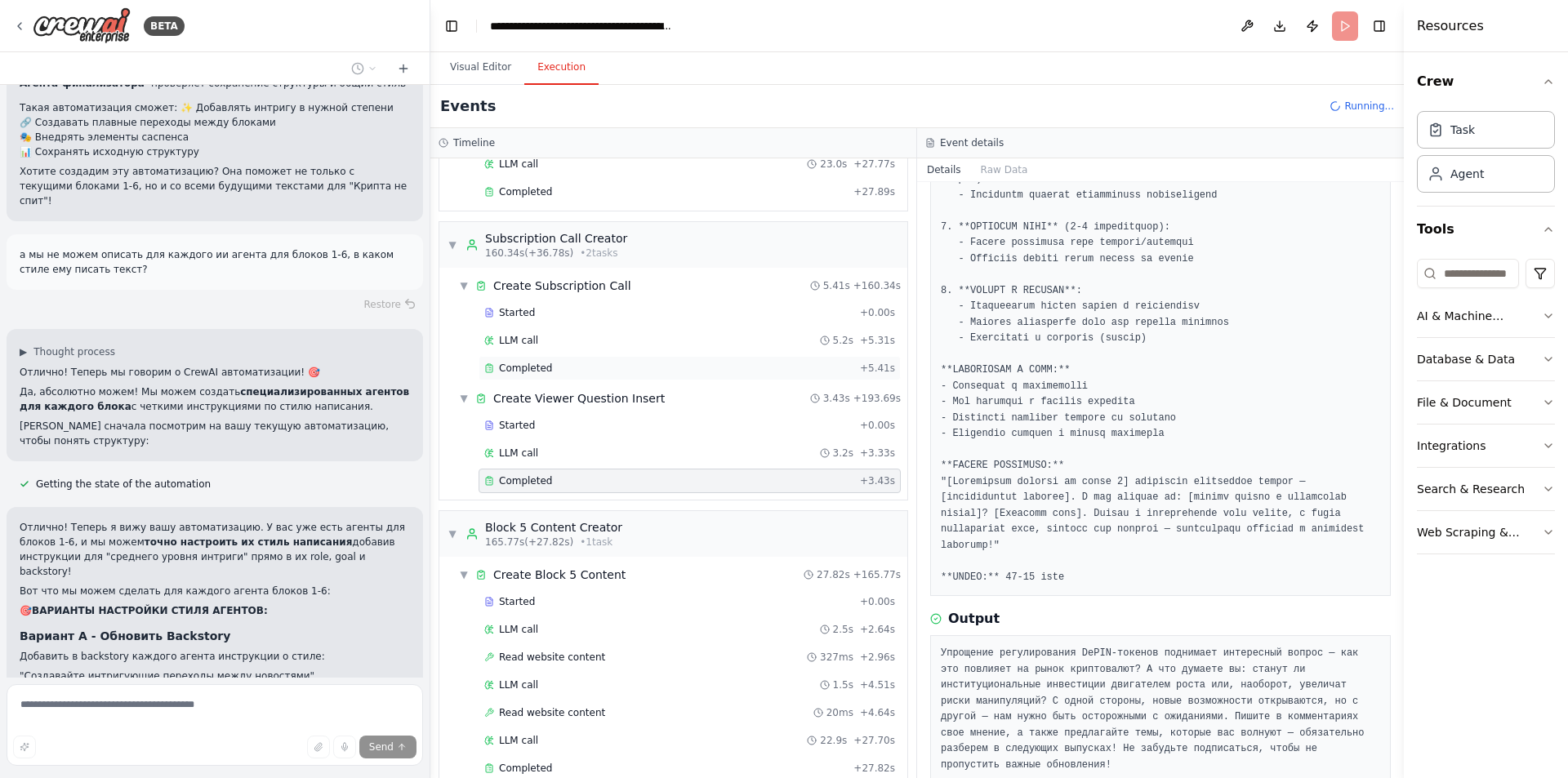
click at [557, 363] on div "Completed" at bounding box center [669, 368] width 369 height 13
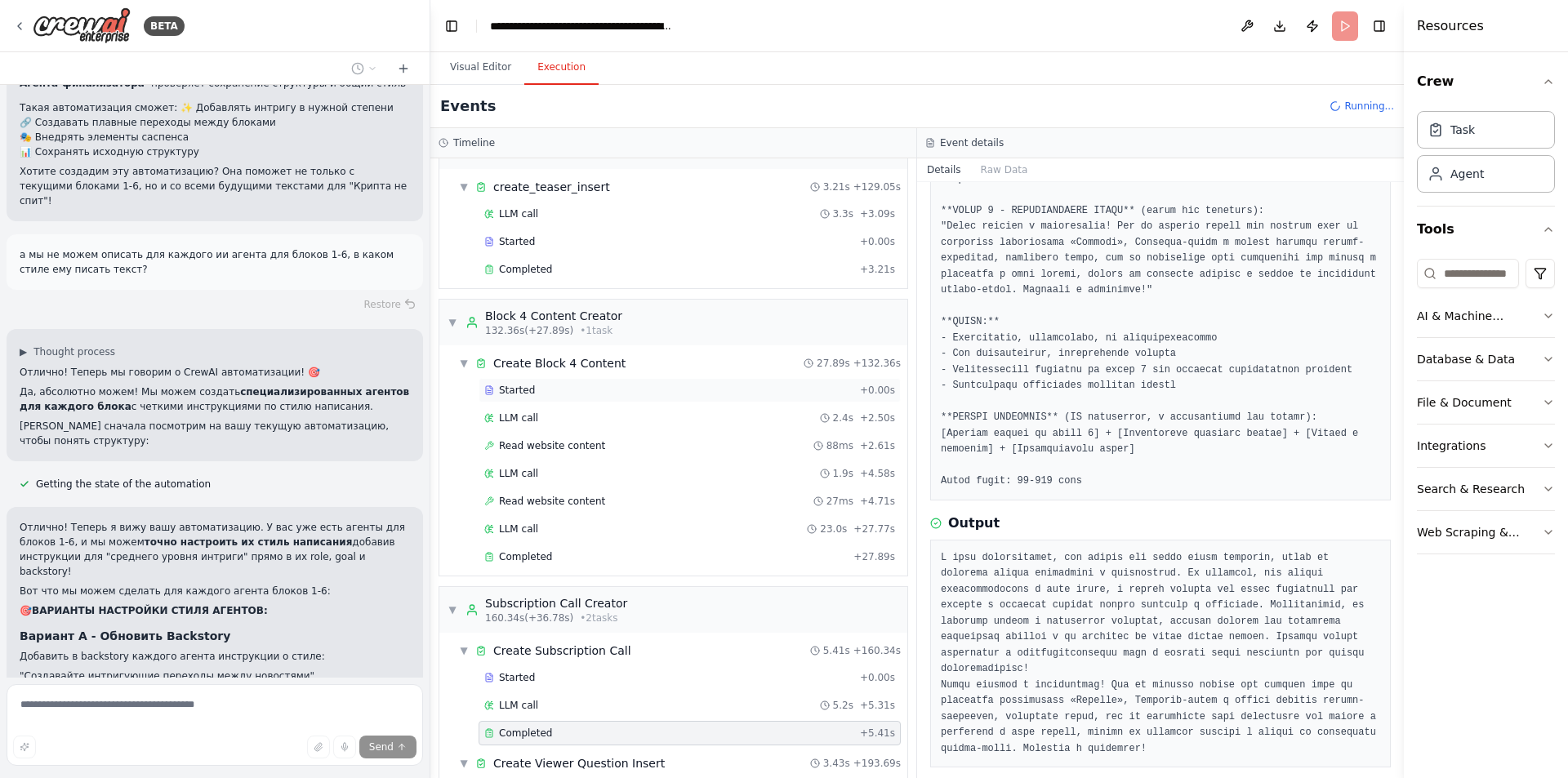
scroll to position [1595, 0]
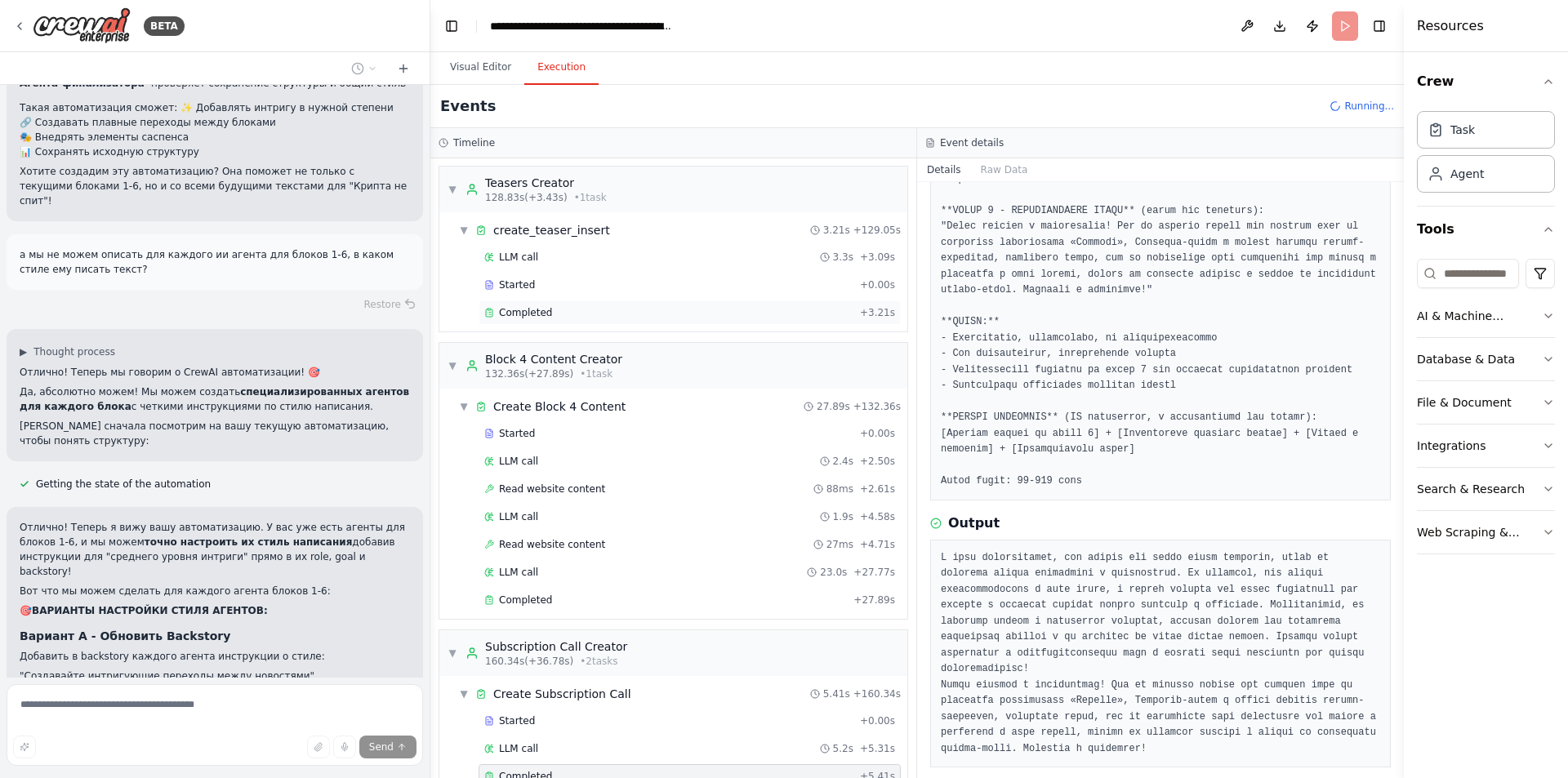
click at [561, 310] on div "Completed" at bounding box center [669, 313] width 369 height 13
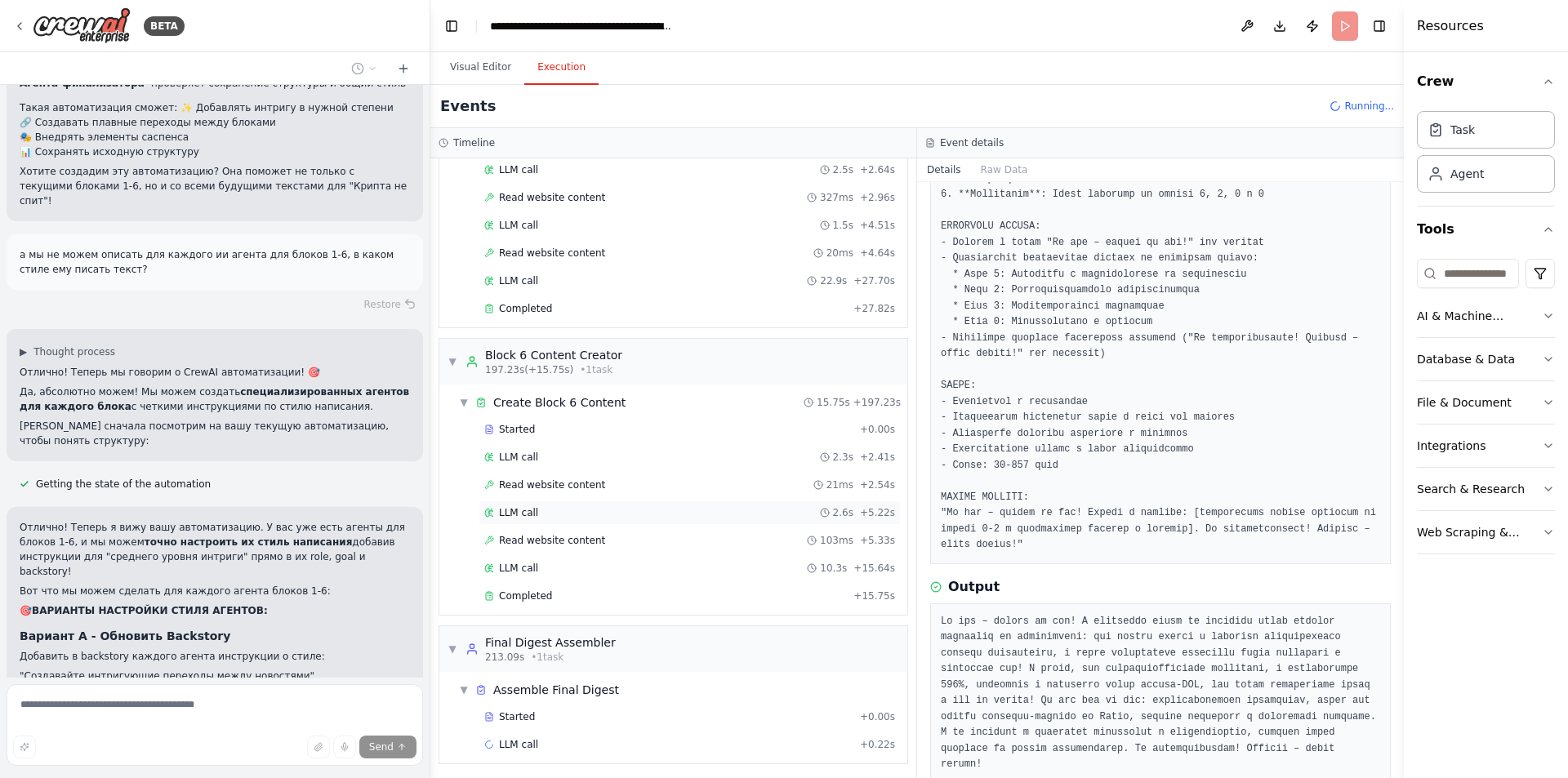
scroll to position [2468, 0]
click at [519, 593] on span "Completed" at bounding box center [525, 592] width 53 height 13
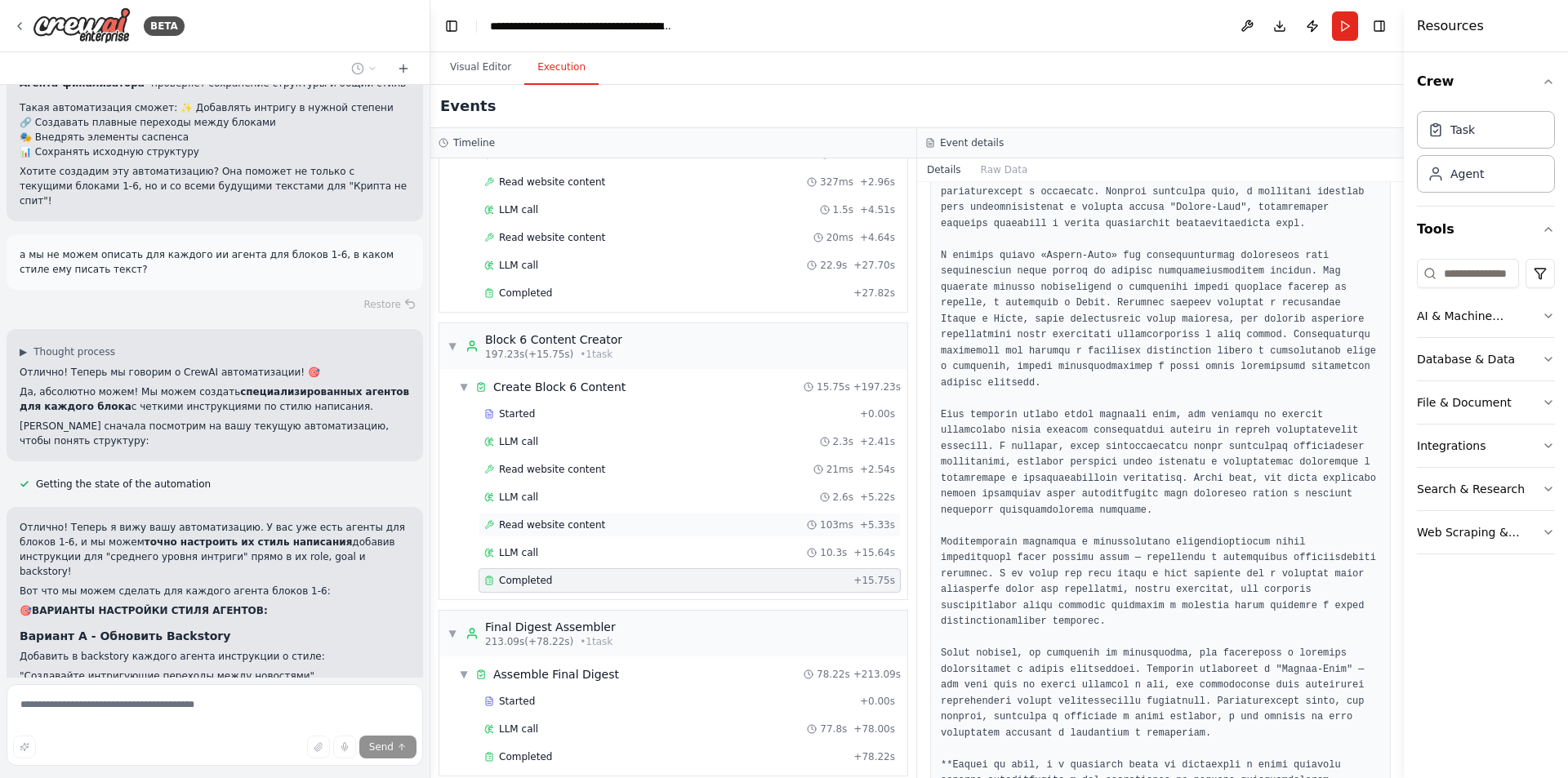
scroll to position [2495, 0]
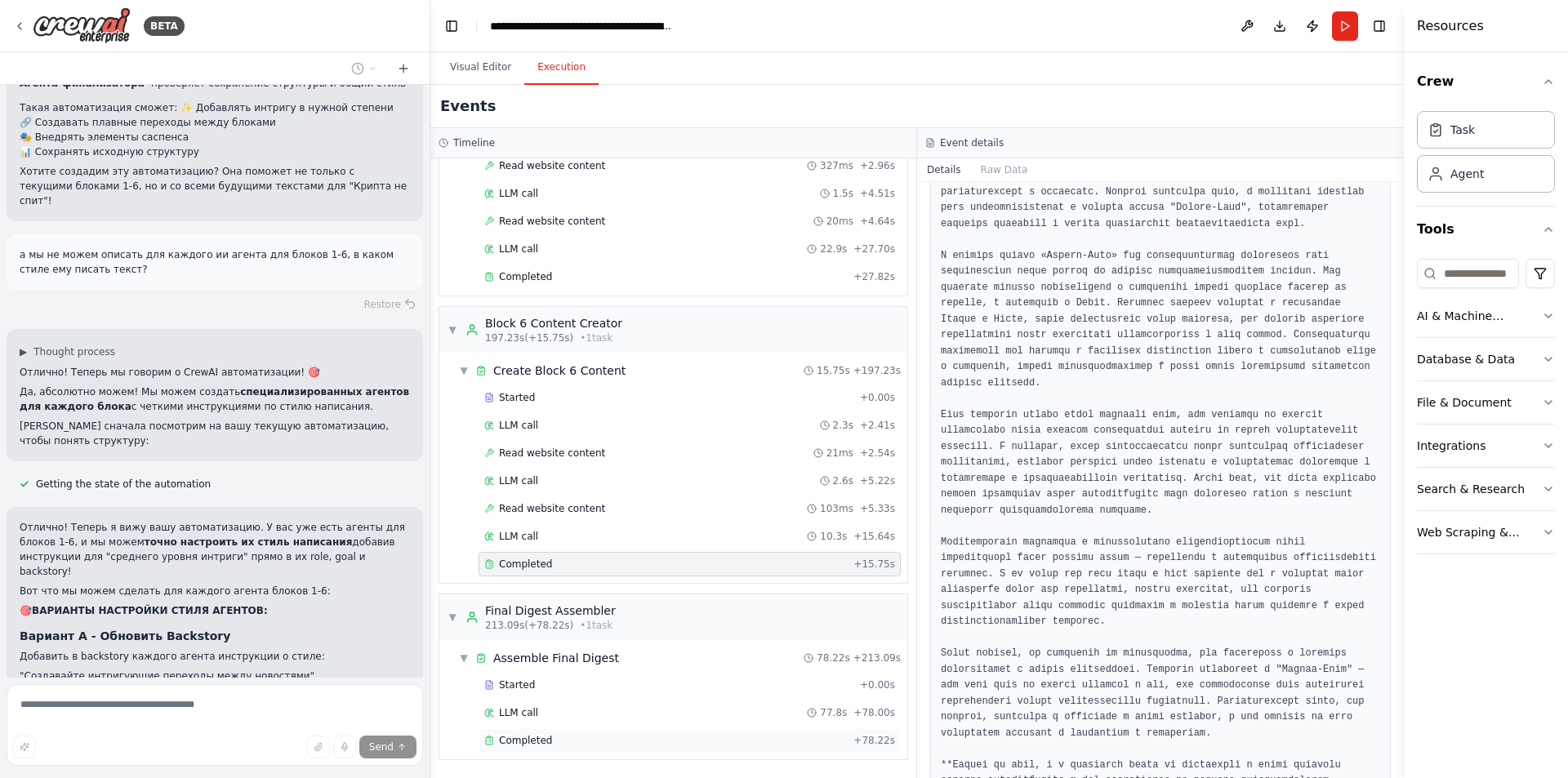
click at [569, 740] on div "Completed" at bounding box center [666, 741] width 363 height 13
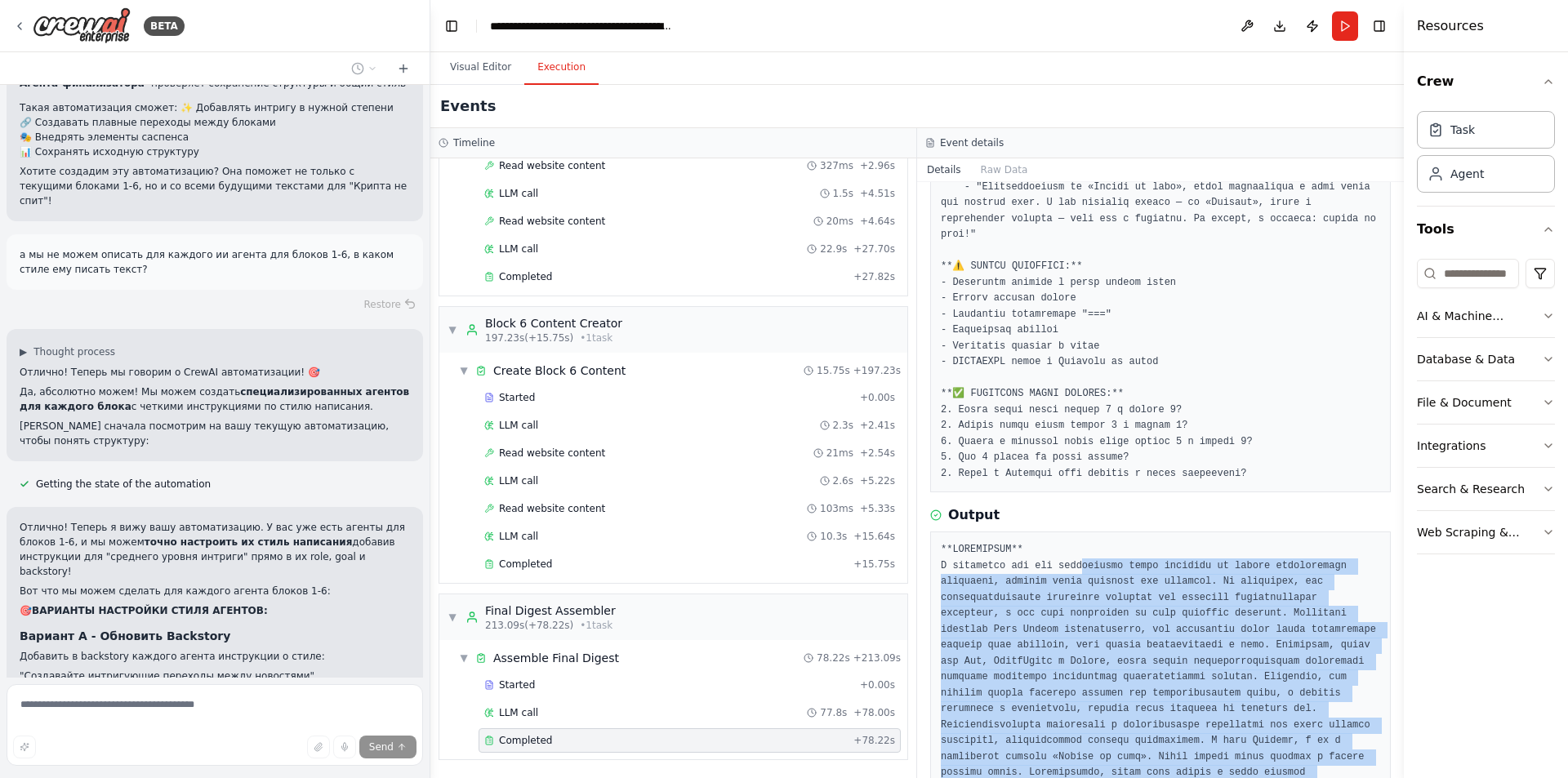
scroll to position [735, 0]
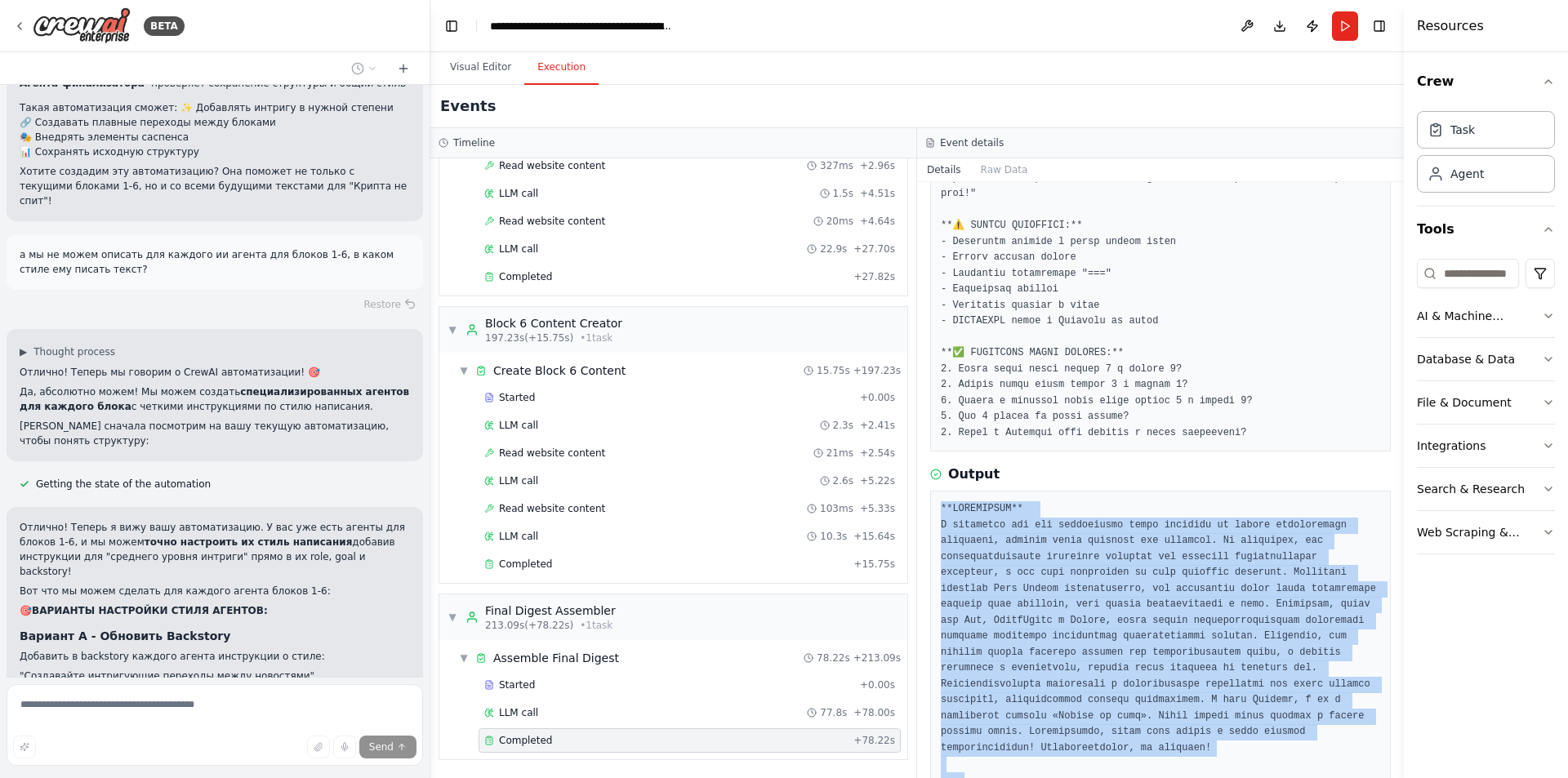
drag, startPoint x: 1242, startPoint y: 733, endPoint x: 940, endPoint y: 478, distance: 395.3
copy pre "**ВСТУПЛЕНИЕ** В последние дни мир криптовалют вновь оказался на пороге значите…"
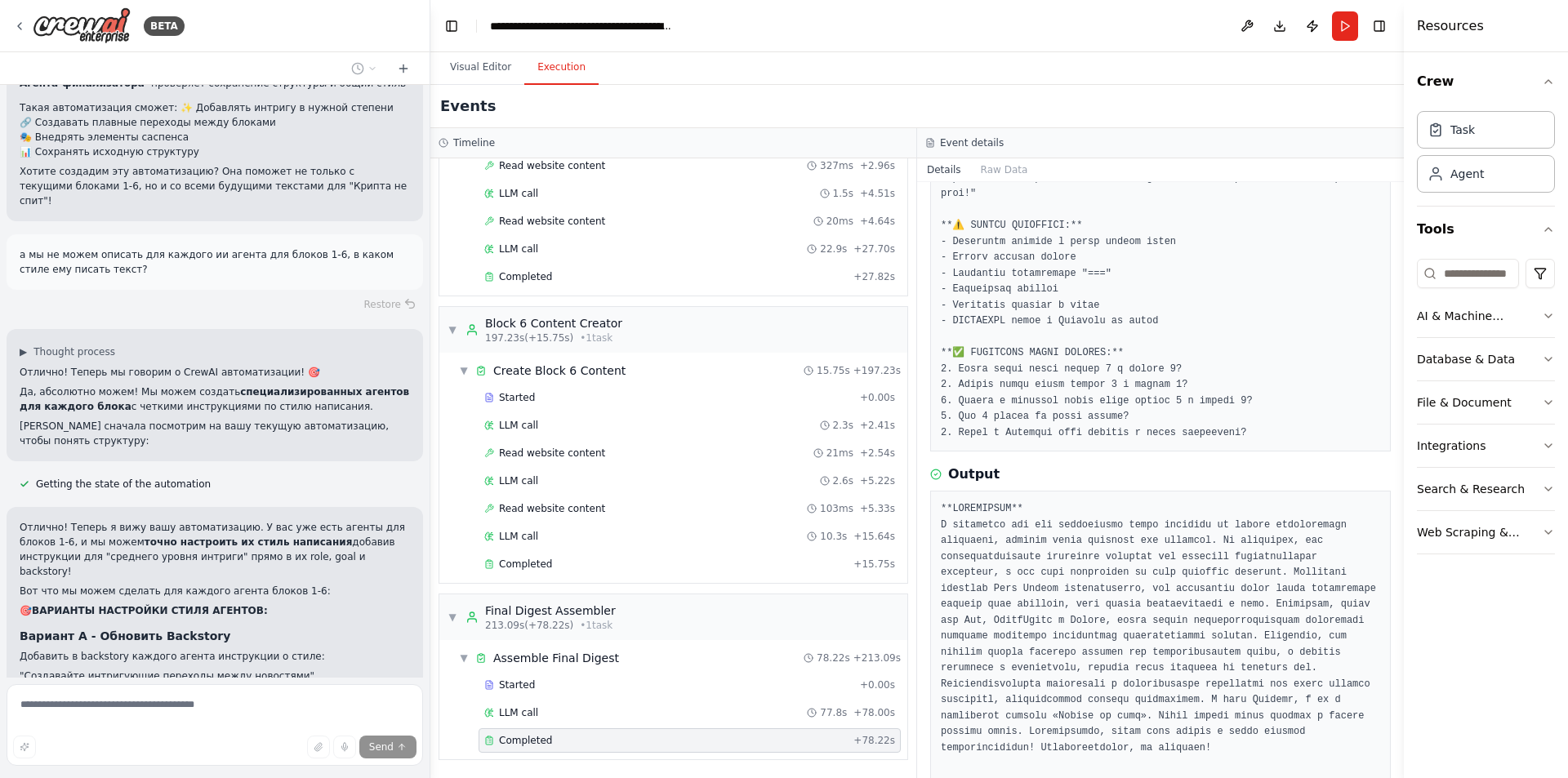
scroll to position [1143, 0]
